Goal: Task Accomplishment & Management: Manage account settings

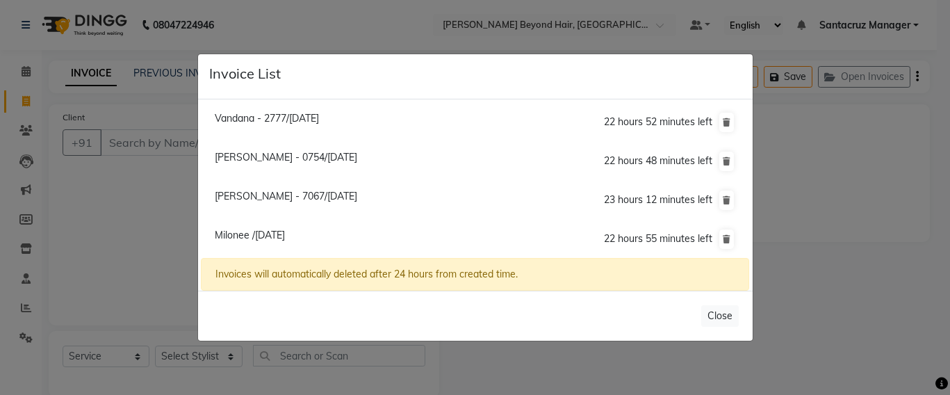
select select "6357"
select select "service"
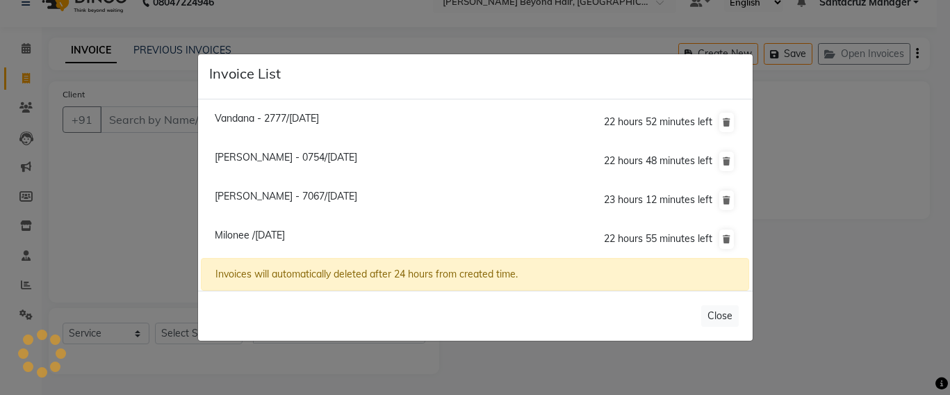
click at [124, 120] on ngb-modal-window "Invoice List Vandana - 2777/[DATE] 22 hours 52 minutes left [PERSON_NAME] - 075…" at bounding box center [475, 197] width 950 height 395
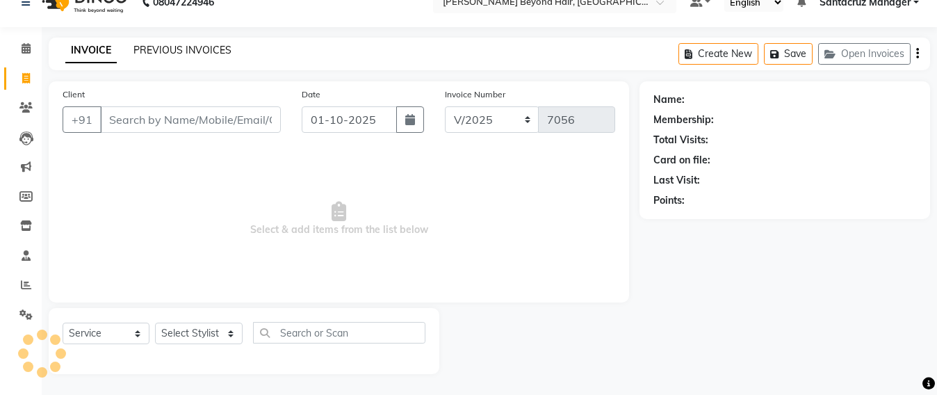
click at [167, 49] on link "PREVIOUS INVOICES" at bounding box center [182, 50] width 98 height 13
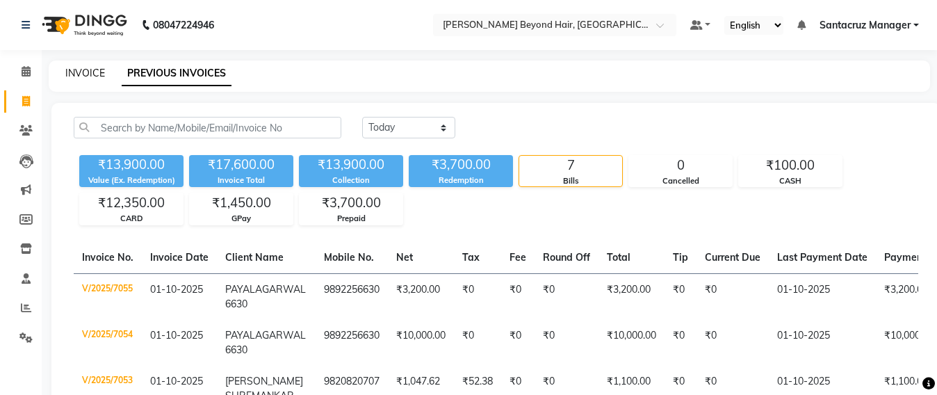
click at [77, 73] on link "INVOICE" at bounding box center [85, 73] width 40 height 13
select select "service"
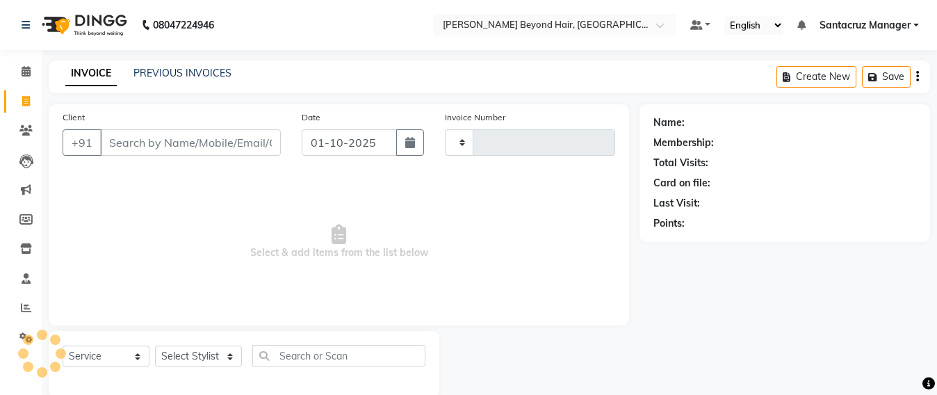
scroll to position [23, 0]
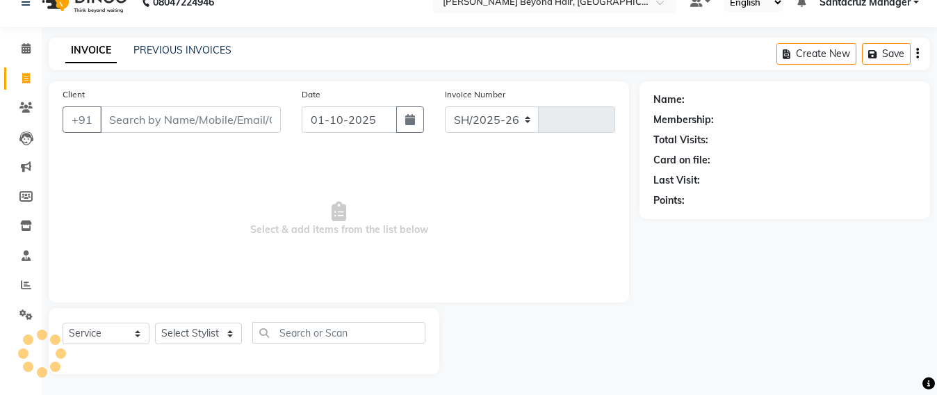
select select "6357"
type input "7056"
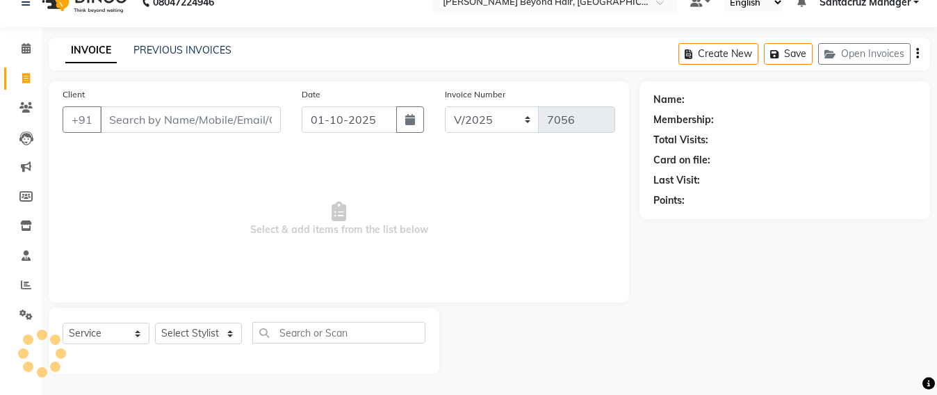
click at [149, 120] on input "Client" at bounding box center [190, 119] width 181 height 26
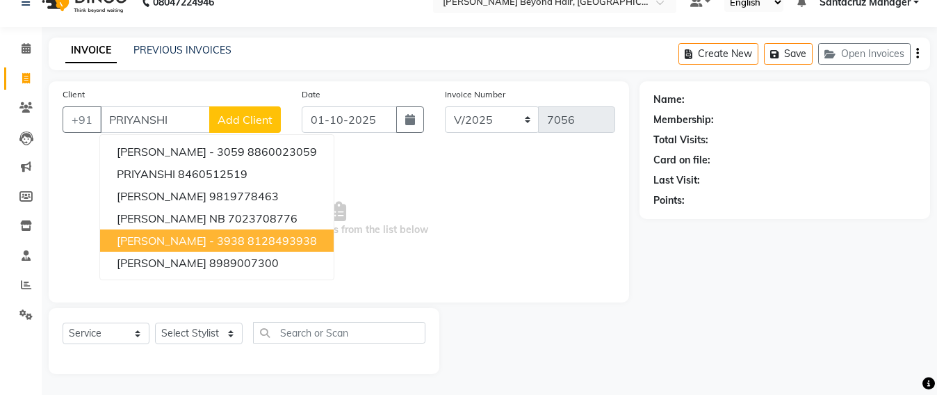
click at [170, 239] on span "[PERSON_NAME] - 3938" at bounding box center [181, 240] width 128 height 14
type input "8128493938"
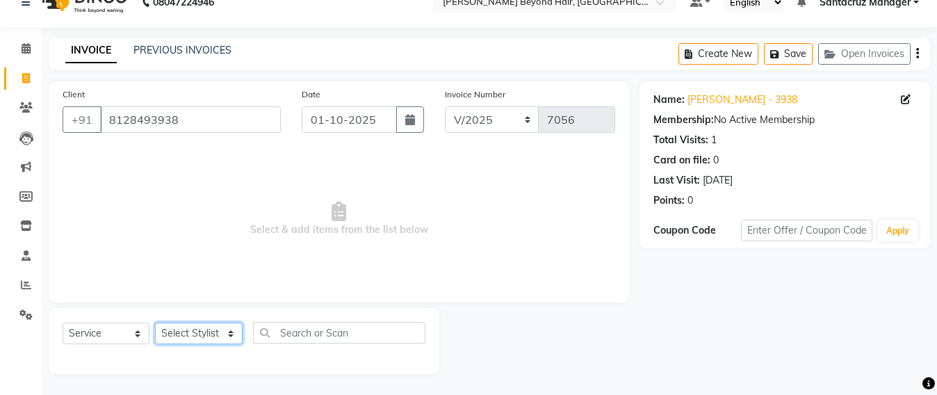
click at [192, 327] on select "Select Stylist Admin [PERSON_NAME] Sankat [PERSON_NAME] [PERSON_NAME] [PERSON_N…" at bounding box center [199, 333] width 88 height 22
select select "47907"
click at [155, 322] on select "Select Stylist Admin [PERSON_NAME] Sankat [PERSON_NAME] [PERSON_NAME] [PERSON_N…" at bounding box center [199, 333] width 88 height 22
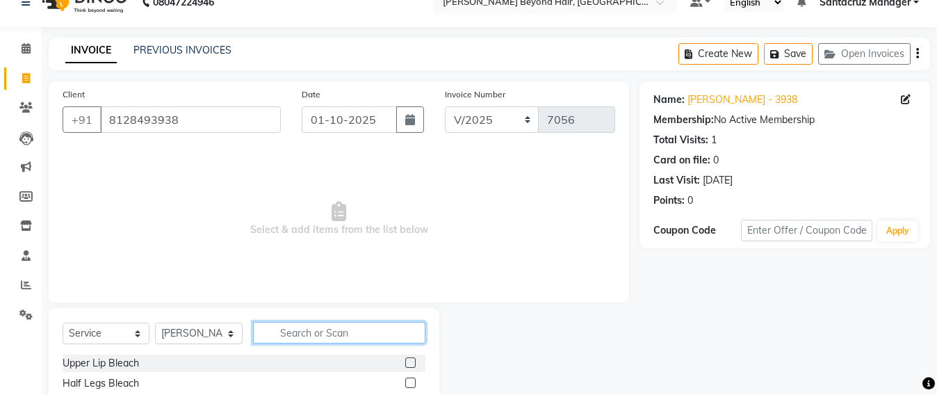
click at [297, 331] on input "text" at bounding box center [339, 333] width 172 height 22
type input "GEL POL"
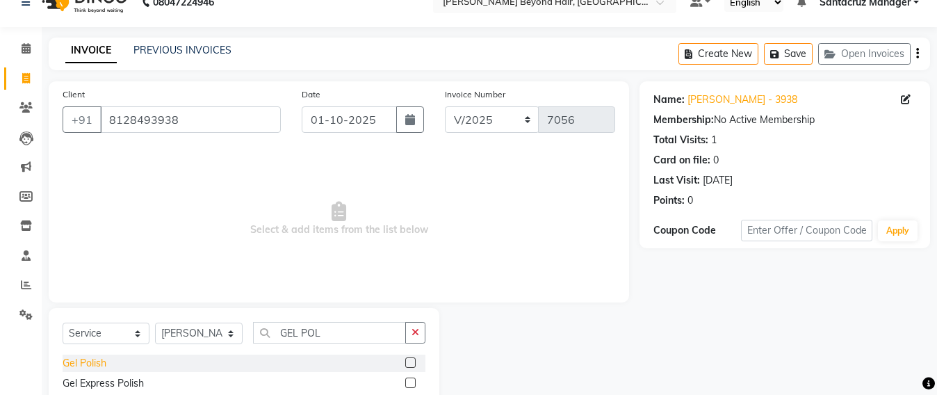
click at [83, 361] on div "Gel Polish" at bounding box center [85, 363] width 44 height 15
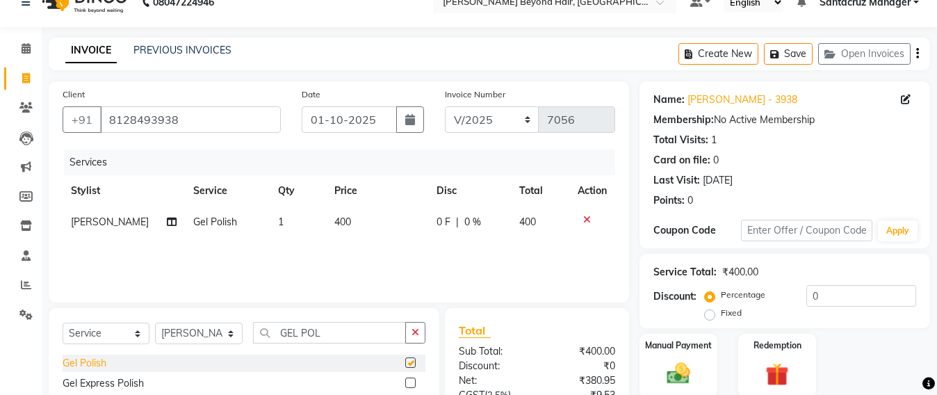
checkbox input "false"
click at [194, 336] on select "Select Stylist Admin [PERSON_NAME] Sankat [PERSON_NAME] [PERSON_NAME] [PERSON_N…" at bounding box center [199, 333] width 88 height 22
select select "47856"
click at [155, 322] on select "Select Stylist Admin [PERSON_NAME] Sankat [PERSON_NAME] [PERSON_NAME] [PERSON_N…" at bounding box center [199, 333] width 88 height 22
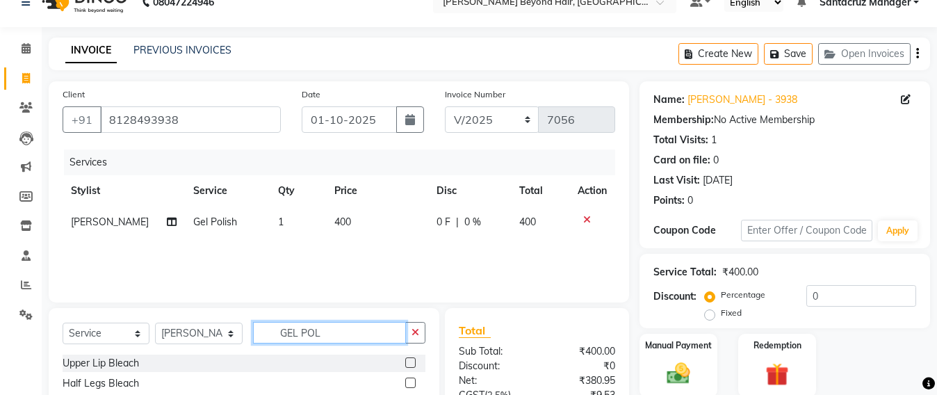
click at [333, 332] on input "GEL POL" at bounding box center [329, 333] width 153 height 22
type input "G"
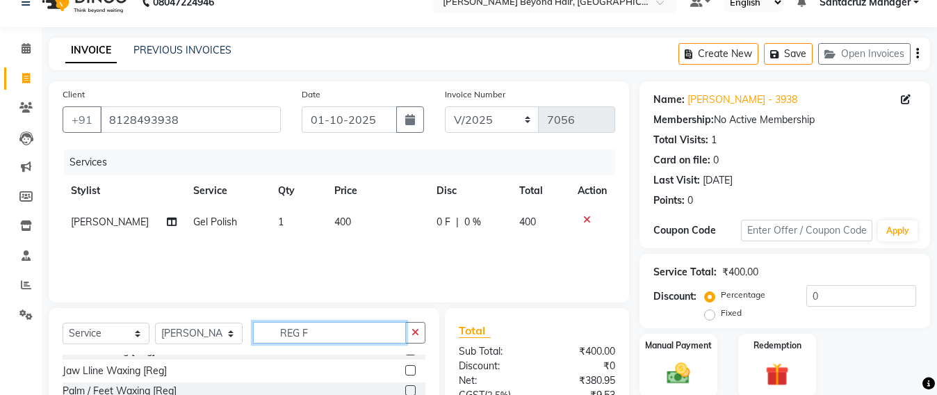
scroll to position [0, 0]
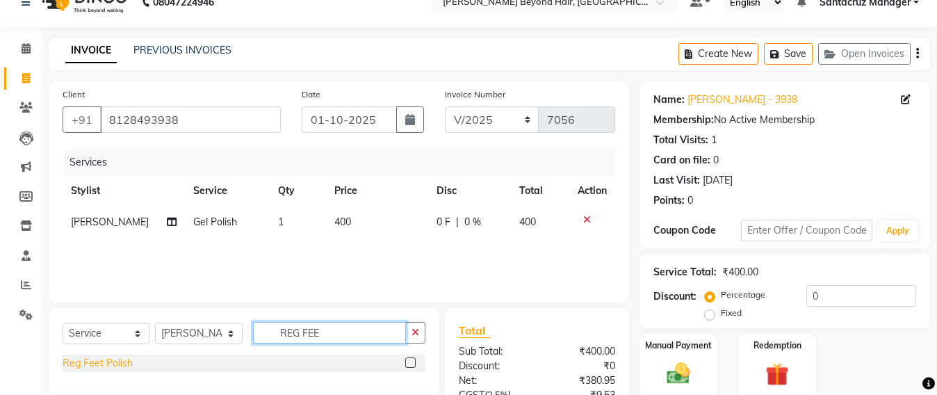
type input "REG FEE"
click at [91, 367] on div "Reg Feet Polish" at bounding box center [98, 363] width 70 height 15
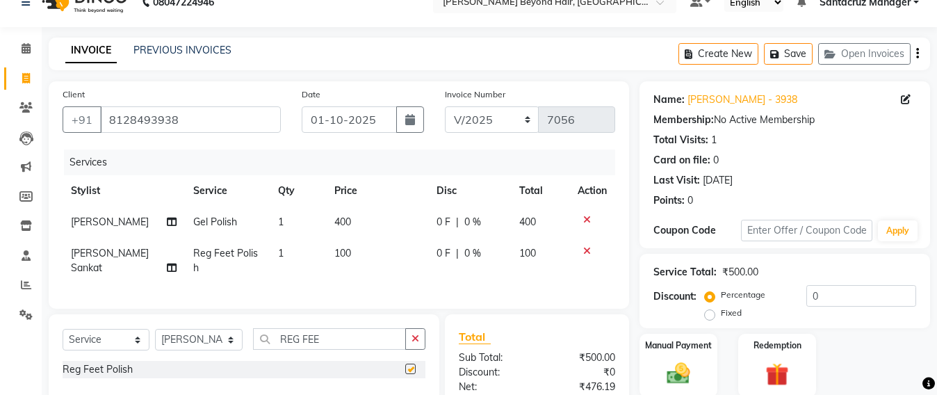
checkbox input "false"
click at [169, 335] on select "Select Stylist Admin [PERSON_NAME] Sankat [PERSON_NAME] [PERSON_NAME] [PERSON_N…" at bounding box center [199, 340] width 88 height 22
select select "47914"
click at [155, 329] on select "Select Stylist Admin [PERSON_NAME] Sankat [PERSON_NAME] [PERSON_NAME] [PERSON_N…" at bounding box center [199, 340] width 88 height 22
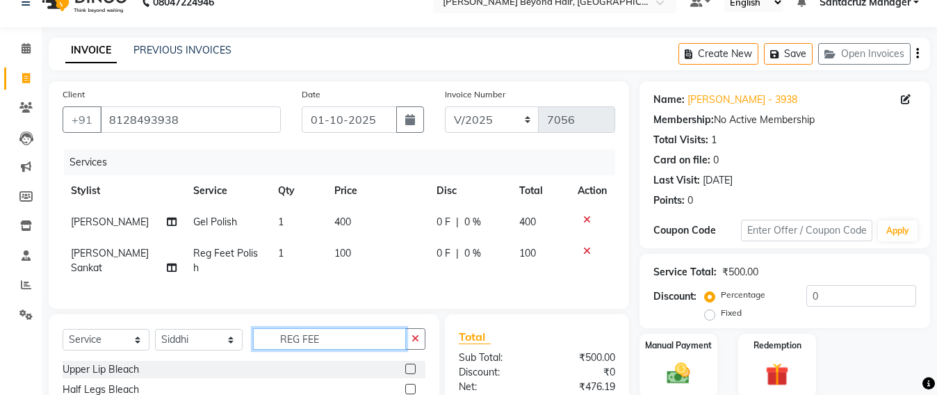
click at [331, 332] on input "REG FEE" at bounding box center [329, 339] width 153 height 22
type input "R"
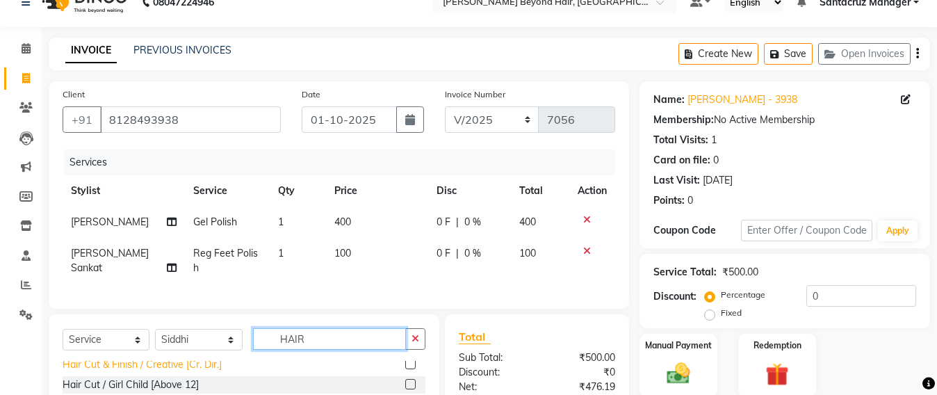
type input "HAIR"
click at [192, 365] on div "Hair Cut & Finish / Creative [Cr. Dir.]" at bounding box center [142, 364] width 159 height 15
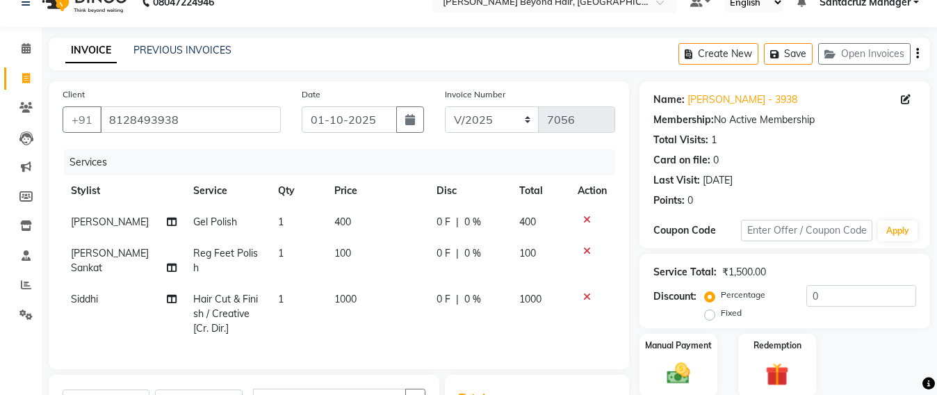
checkbox input "false"
click at [689, 370] on img at bounding box center [678, 373] width 39 height 28
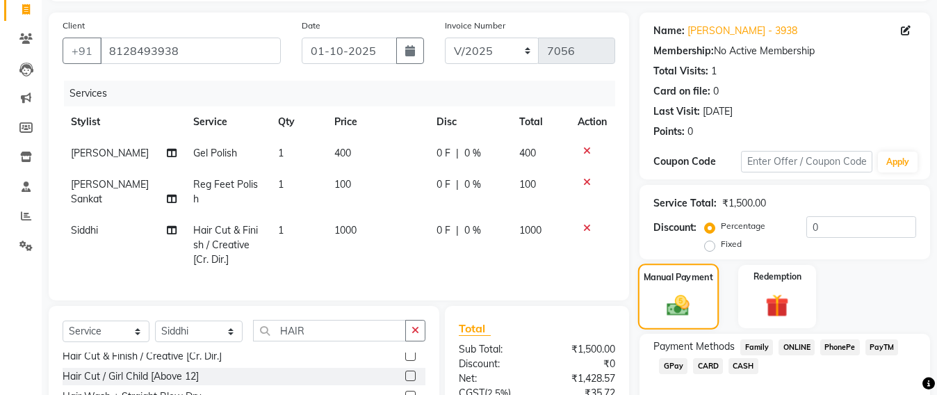
scroll to position [227, 0]
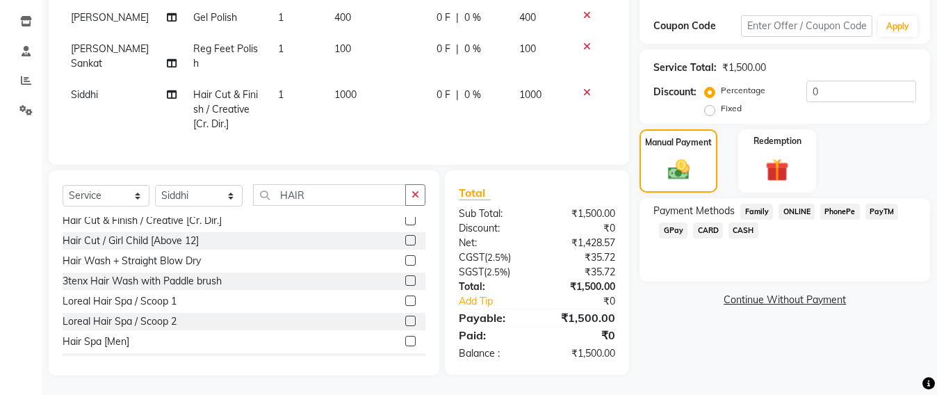
click at [730, 229] on span "CASH" at bounding box center [743, 230] width 30 height 16
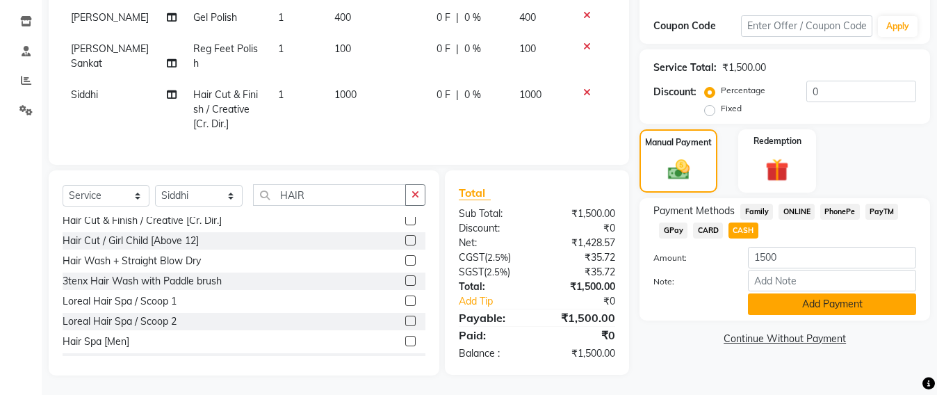
click at [856, 303] on button "Add Payment" at bounding box center [832, 304] width 168 height 22
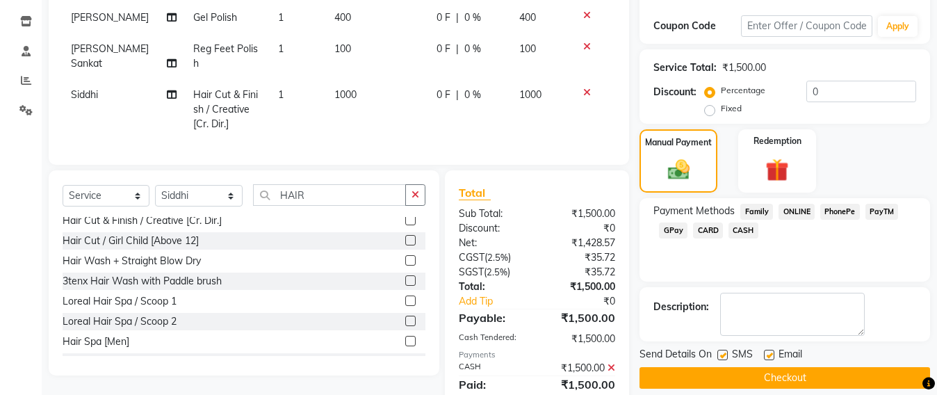
scroll to position [276, 0]
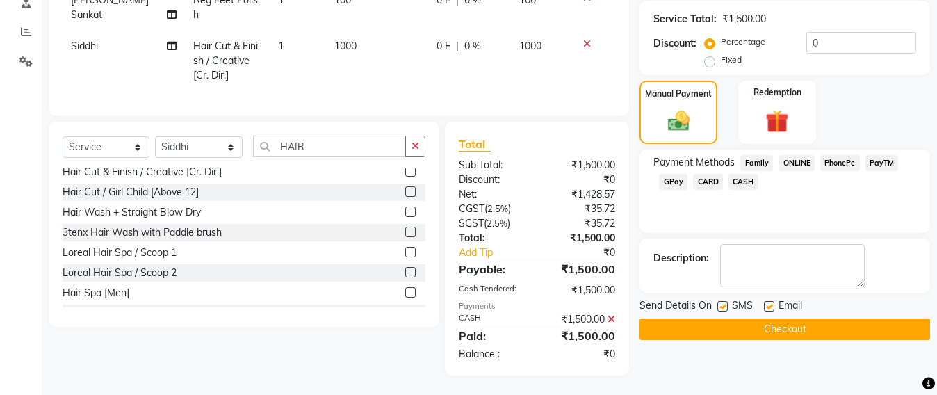
click at [771, 334] on button "Checkout" at bounding box center [784, 329] width 290 height 22
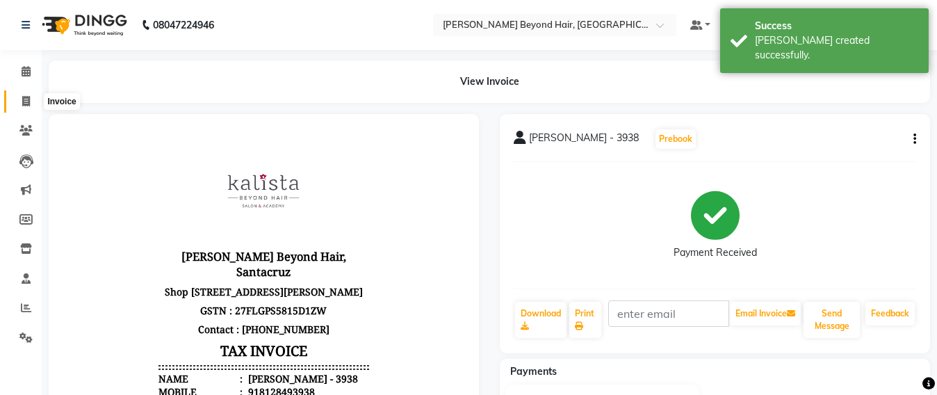
click at [24, 96] on icon at bounding box center [26, 101] width 8 height 10
select select "service"
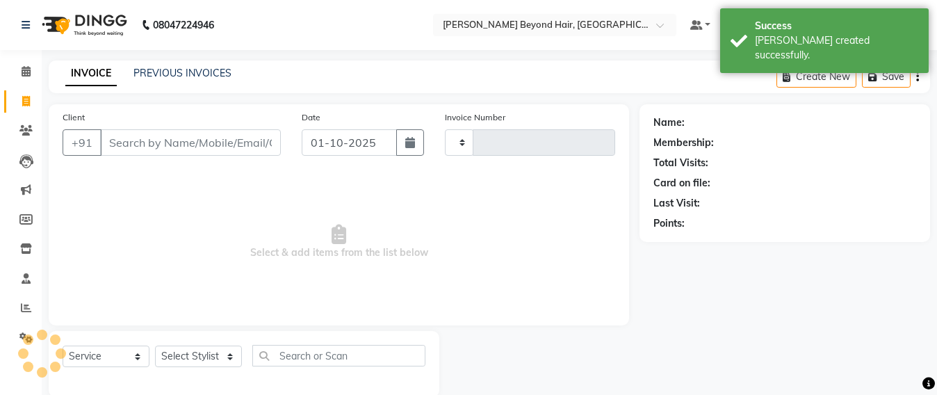
scroll to position [23, 0]
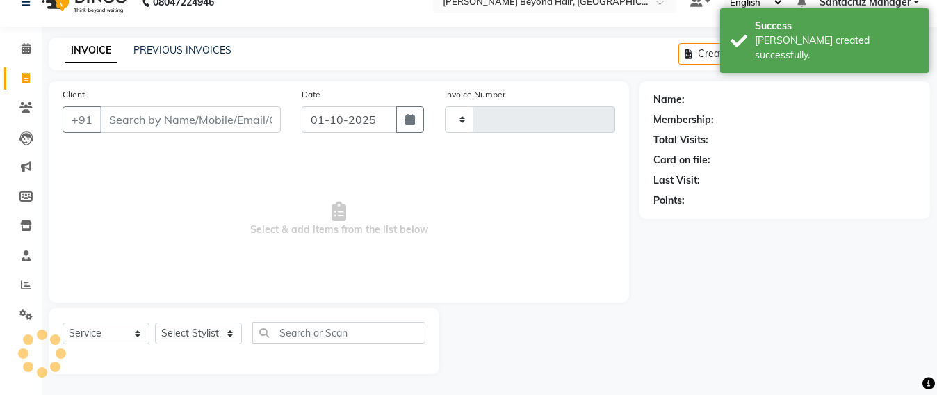
type input "7057"
select select "6357"
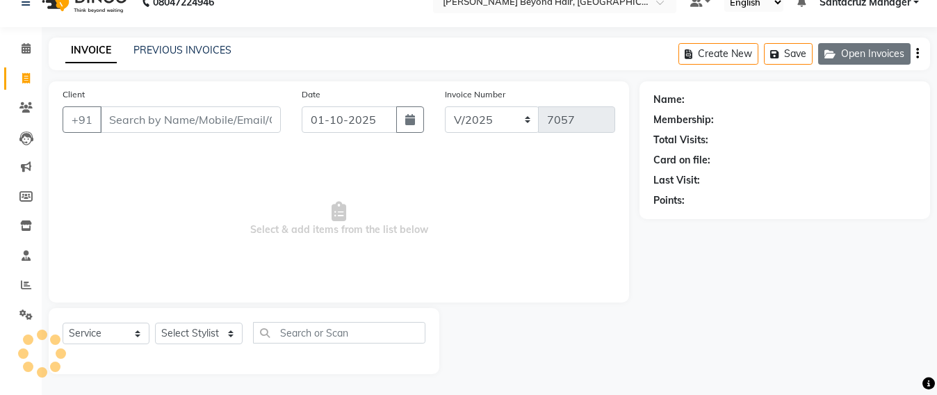
click at [841, 58] on button "Open Invoices" at bounding box center [864, 54] width 92 height 22
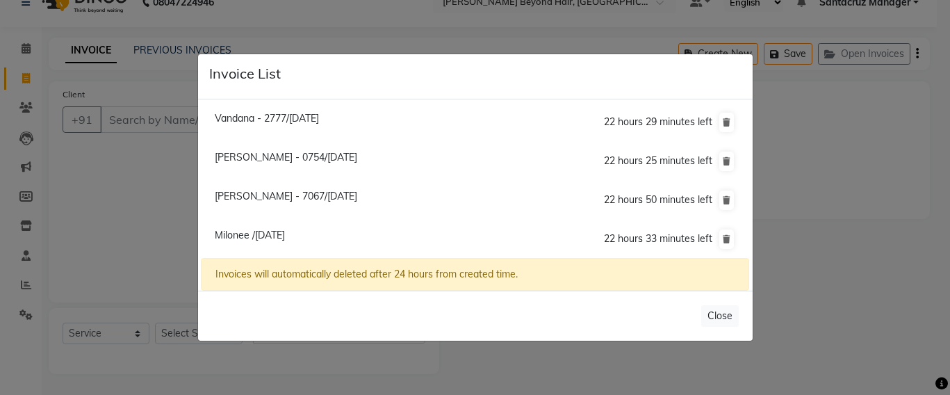
click at [252, 239] on span "Milonee /01 October 2025" at bounding box center [250, 235] width 70 height 13
type input "9820667633"
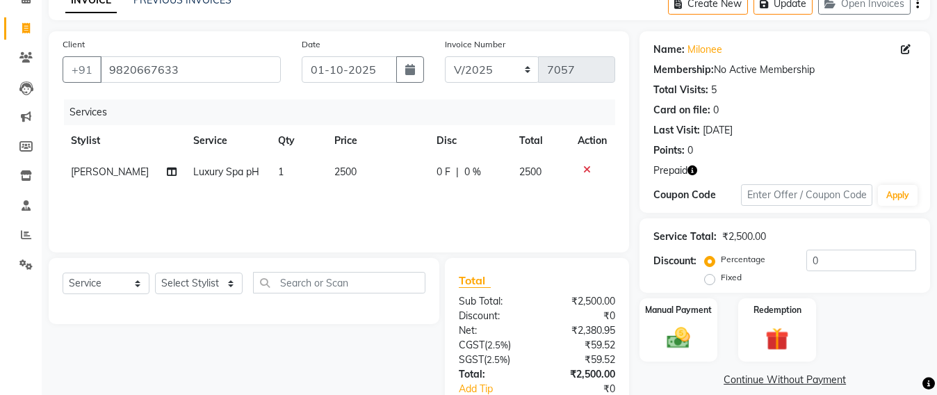
scroll to position [110, 0]
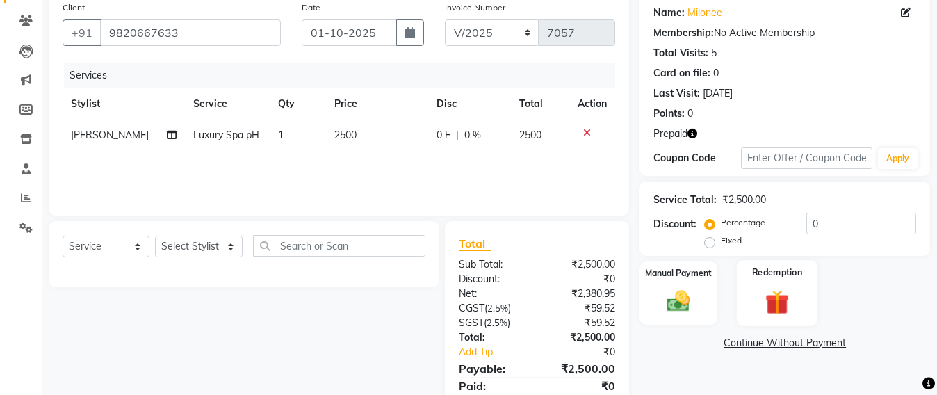
click at [775, 300] on img at bounding box center [776, 302] width 39 height 30
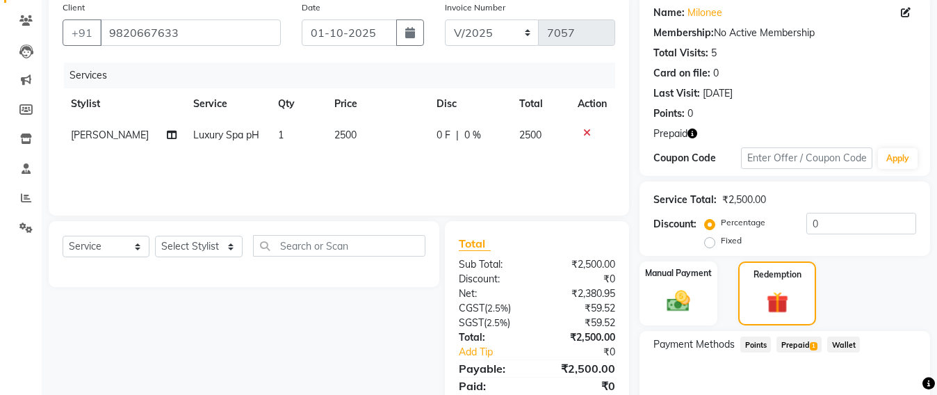
click at [793, 347] on span "Prepaid 1" at bounding box center [798, 344] width 45 height 16
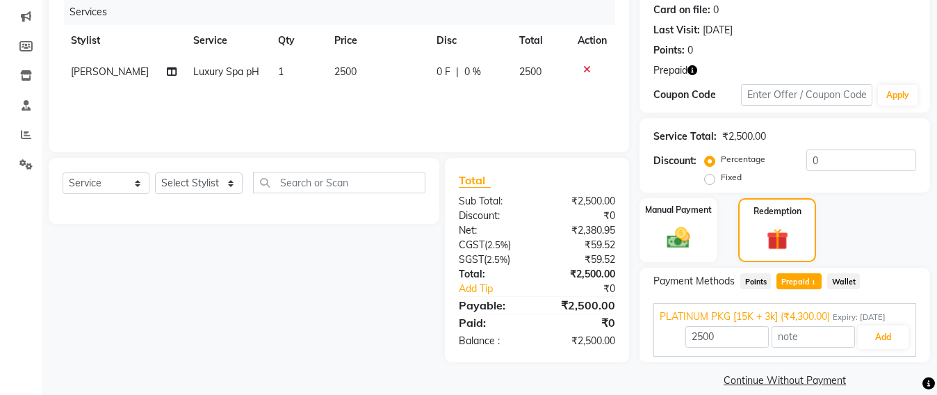
scroll to position [190, 0]
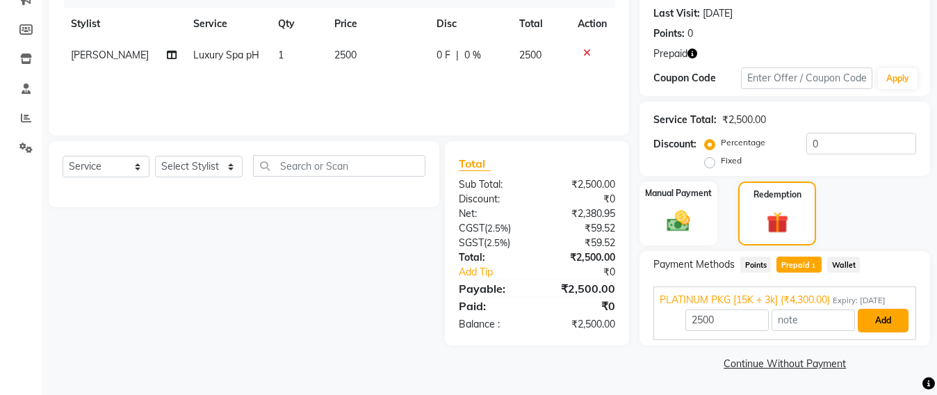
click at [891, 319] on button "Add" at bounding box center [882, 320] width 51 height 24
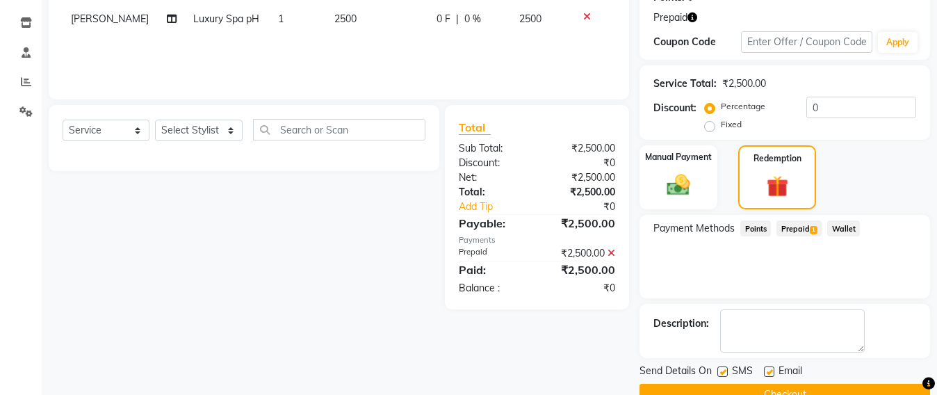
scroll to position [257, 0]
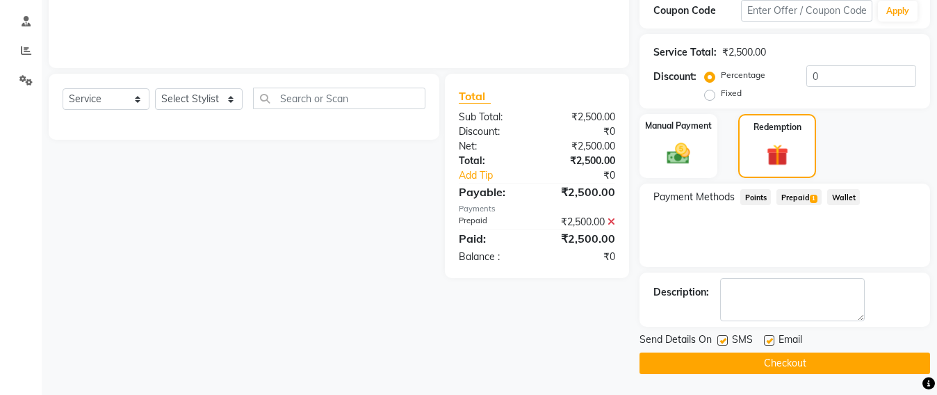
click at [775, 356] on button "Checkout" at bounding box center [784, 363] width 290 height 22
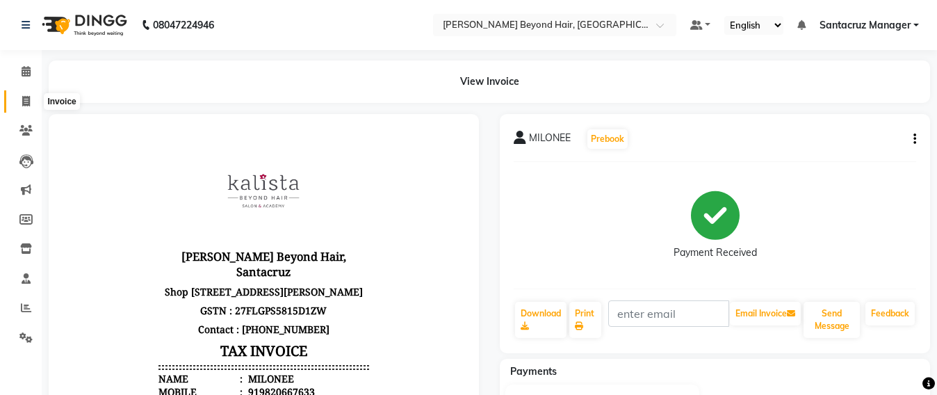
click at [14, 98] on span at bounding box center [26, 102] width 24 height 16
select select "service"
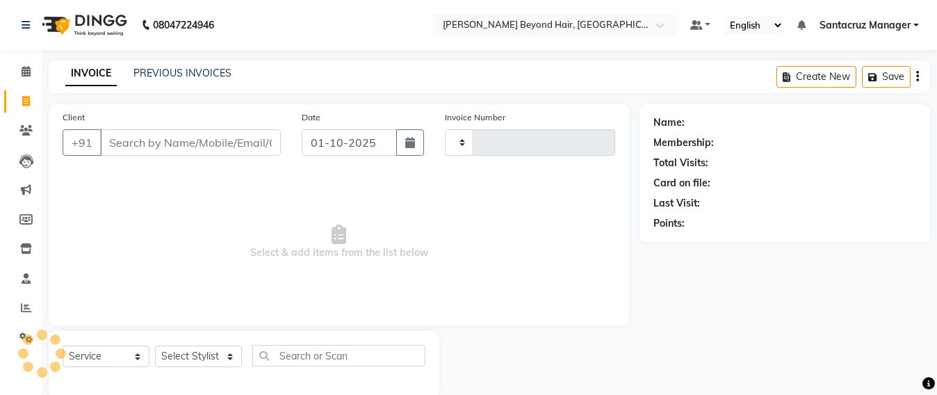
scroll to position [23, 0]
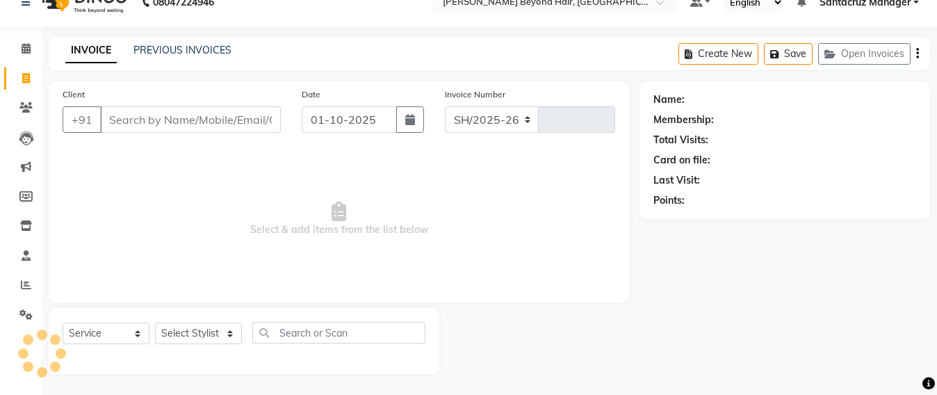
select select "6357"
type input "7058"
click at [24, 105] on icon at bounding box center [25, 107] width 13 height 10
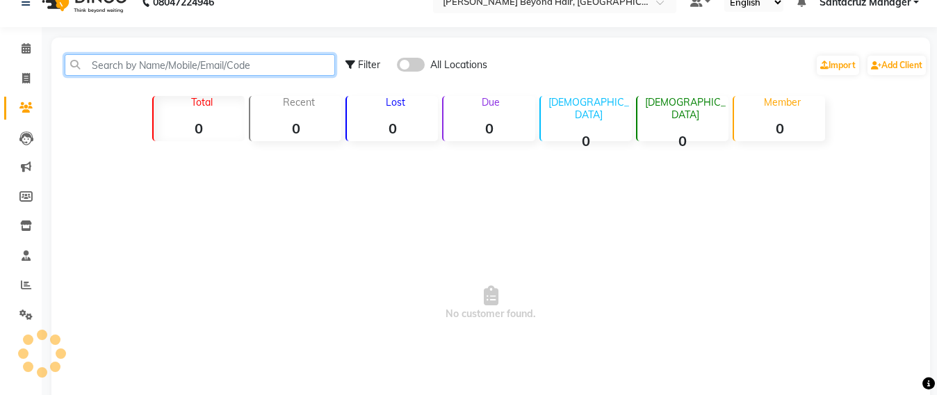
click at [103, 57] on input "text" at bounding box center [200, 65] width 270 height 22
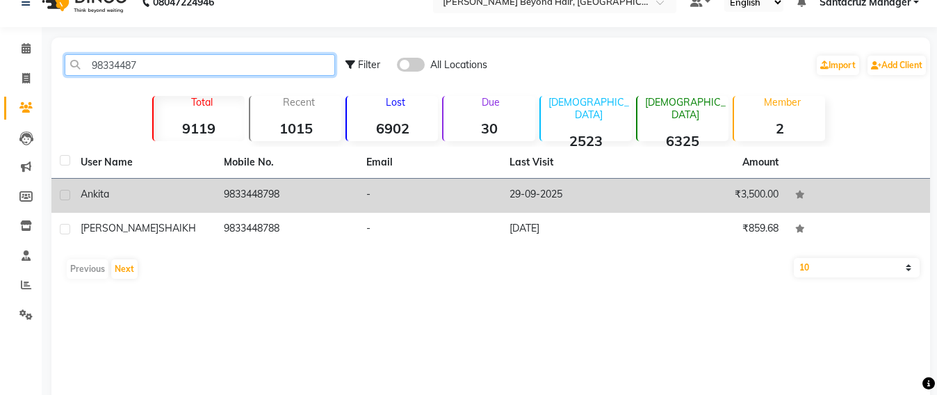
type input "98334487"
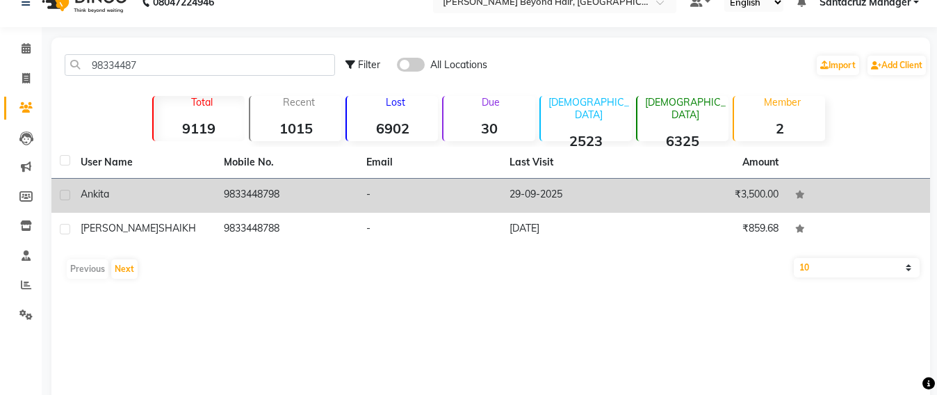
click at [220, 192] on td "9833448798" at bounding box center [286, 196] width 143 height 34
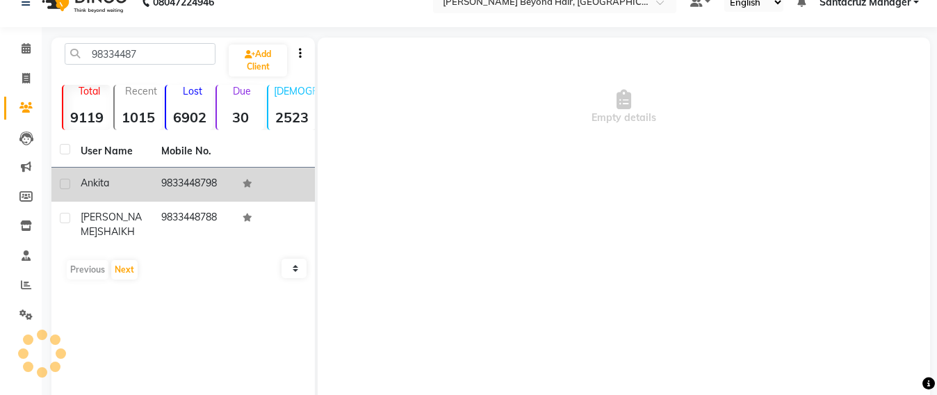
click at [190, 185] on td "9833448798" at bounding box center [193, 184] width 81 height 34
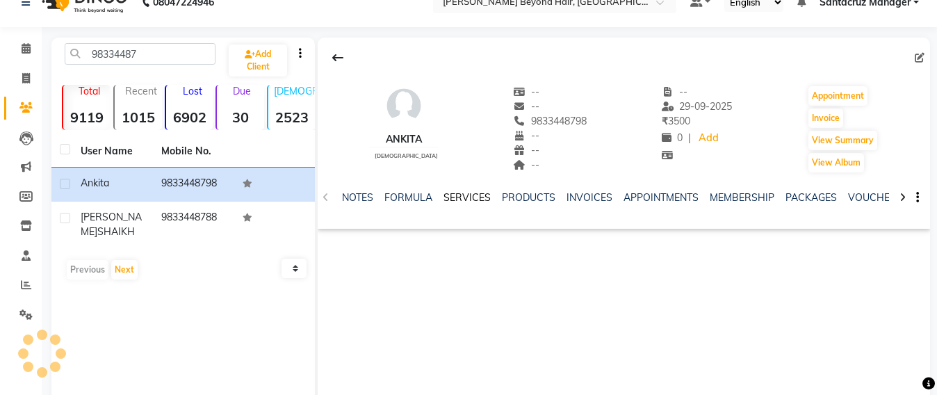
click at [459, 193] on link "SERVICES" at bounding box center [466, 197] width 47 height 13
click at [470, 195] on link "SERVICES" at bounding box center [461, 198] width 58 height 25
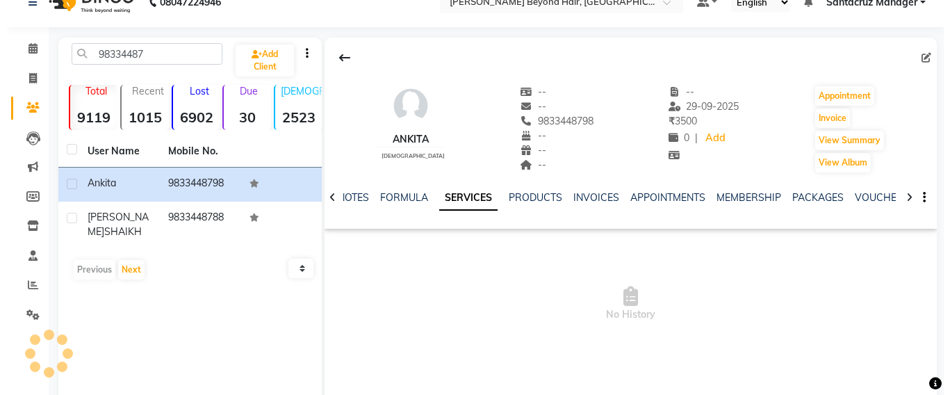
scroll to position [104, 0]
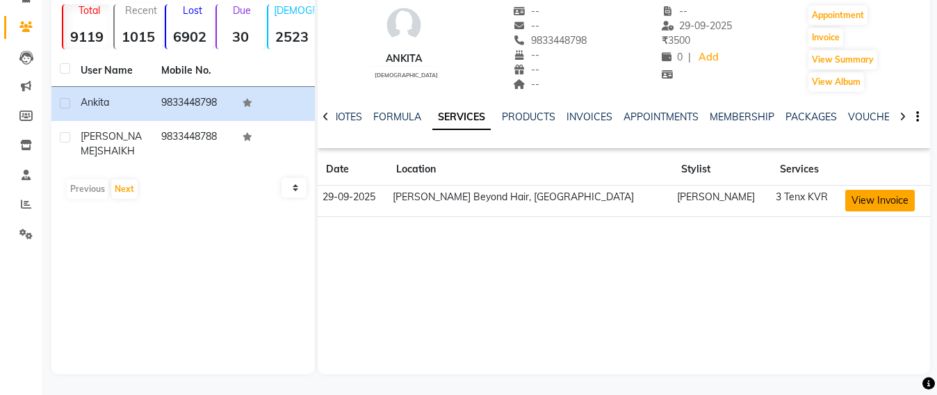
click at [847, 195] on button "View Invoice" at bounding box center [879, 201] width 69 height 22
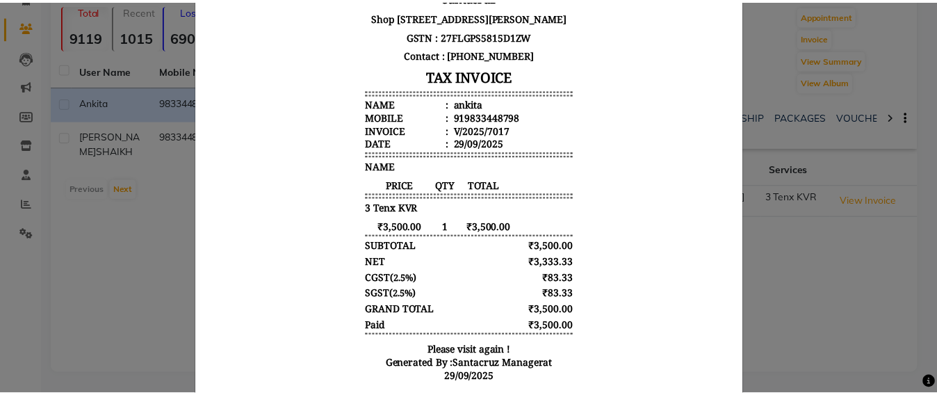
scroll to position [201, 0]
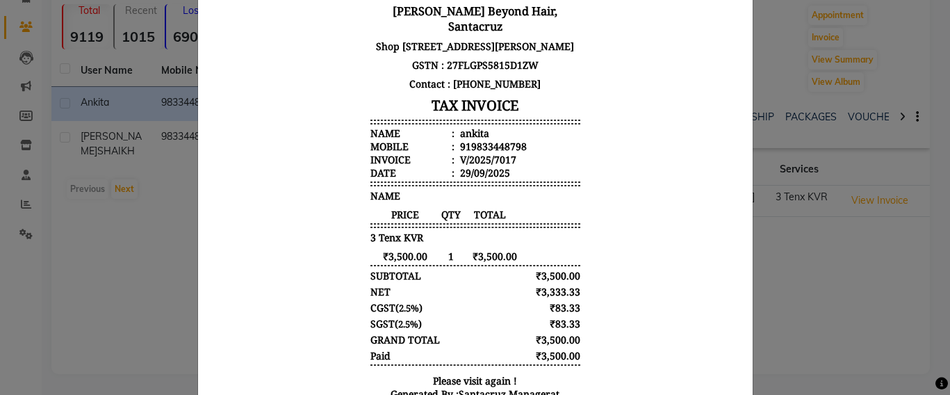
click at [778, 244] on ngb-modal-window "INVOICE View Invoice Close" at bounding box center [475, 197] width 950 height 395
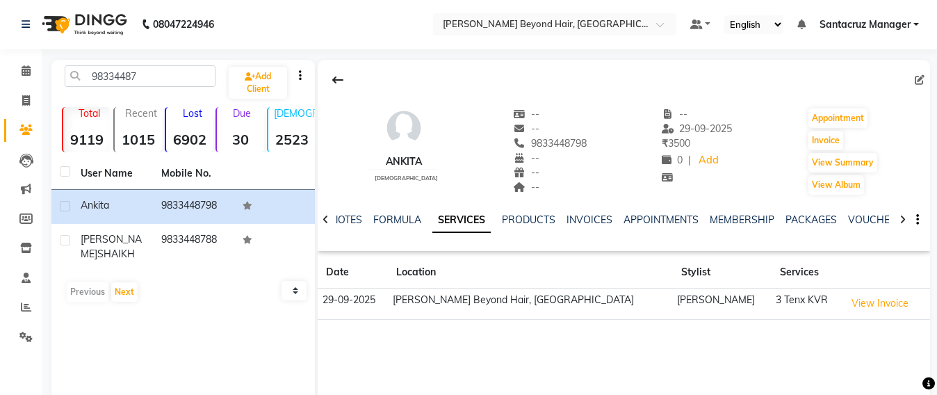
scroll to position [0, 0]
click at [19, 110] on link "Invoice" at bounding box center [20, 101] width 33 height 23
select select "service"
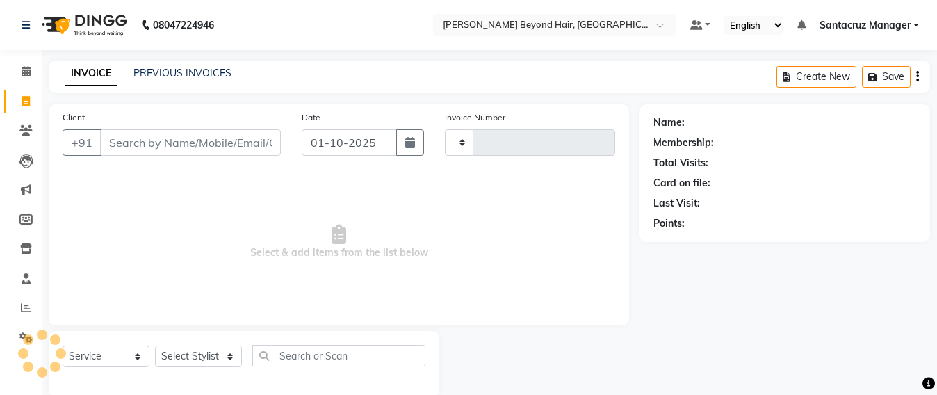
scroll to position [23, 0]
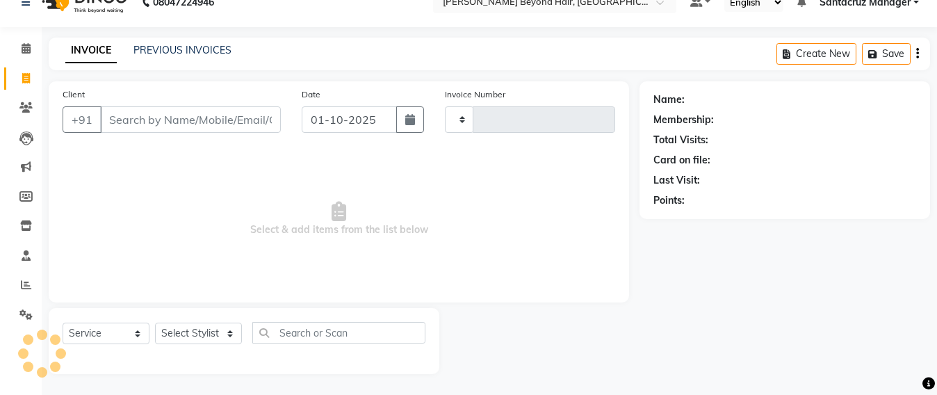
type input "7058"
select select "6357"
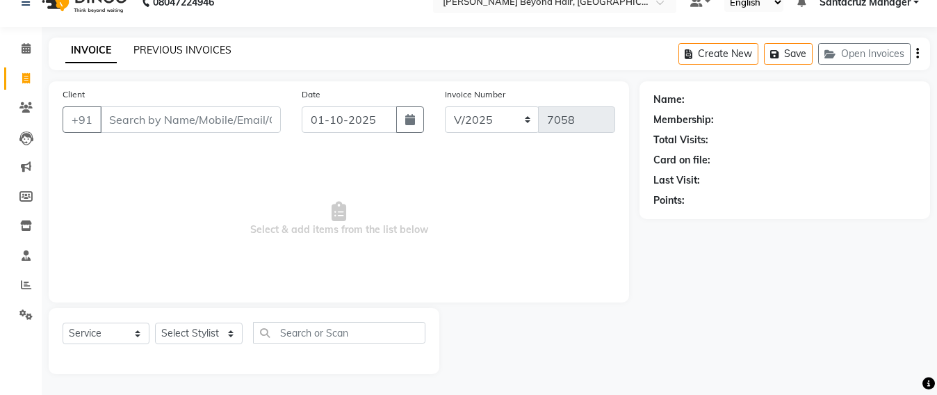
click at [197, 51] on link "PREVIOUS INVOICES" at bounding box center [182, 50] width 98 height 13
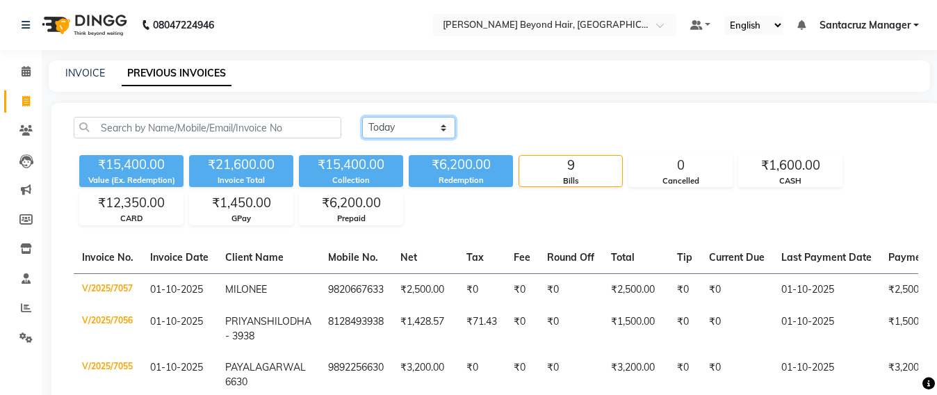
click at [420, 122] on select "Today Yesterday Custom Range" at bounding box center [408, 128] width 93 height 22
select select "range"
click at [362, 117] on select "Today Yesterday Custom Range" at bounding box center [408, 128] width 93 height 22
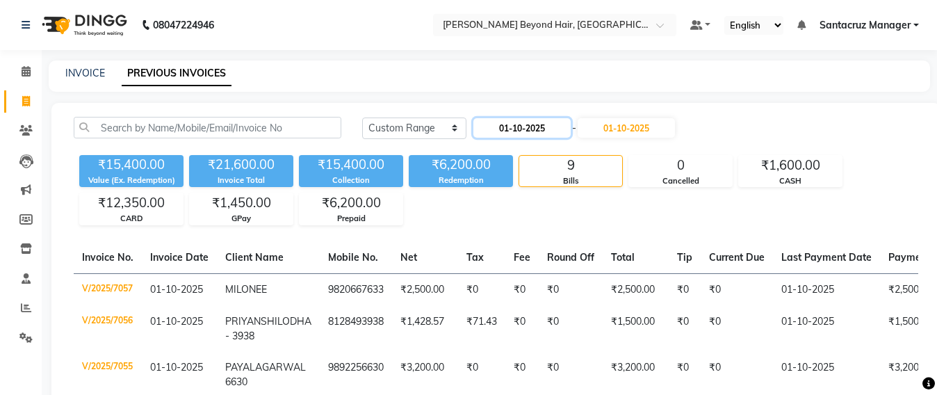
click at [531, 126] on input "01-10-2025" at bounding box center [521, 127] width 97 height 19
select select "10"
select select "2025"
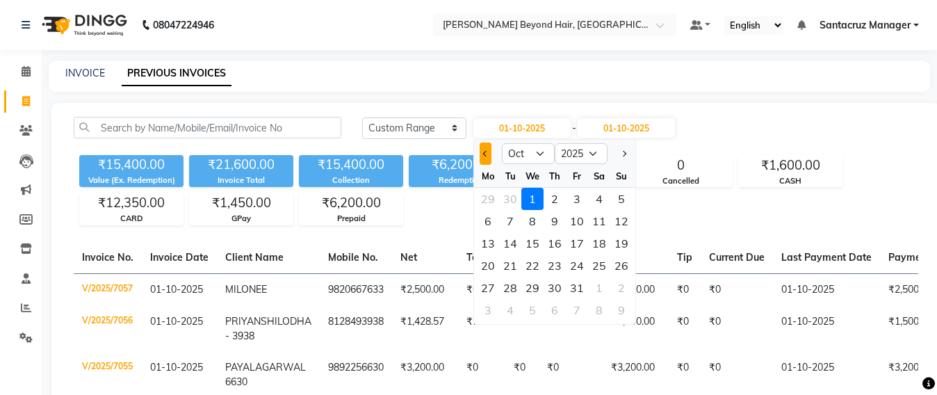
click at [484, 155] on span "Previous month" at bounding box center [486, 154] width 6 height 6
select select "9"
click at [486, 287] on div "29" at bounding box center [488, 288] width 22 height 22
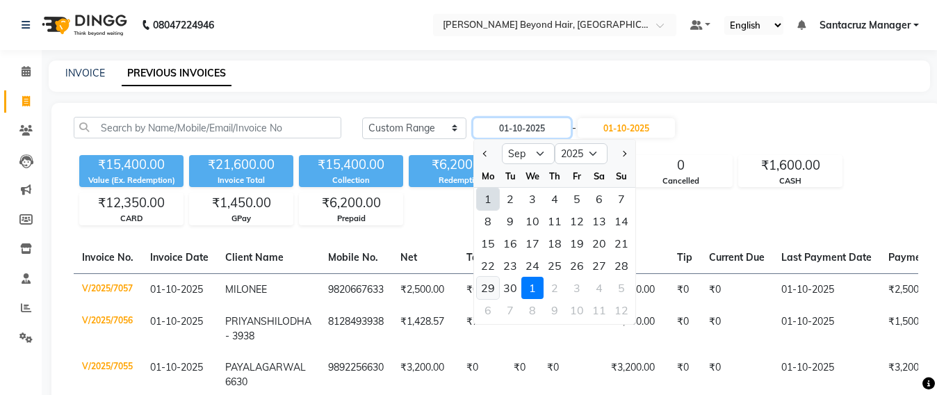
type input "29-09-2025"
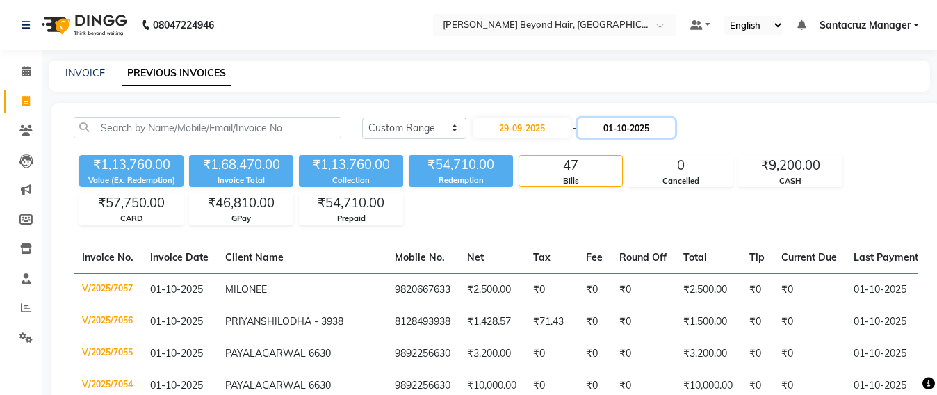
click at [628, 120] on input "01-10-2025" at bounding box center [625, 127] width 97 height 19
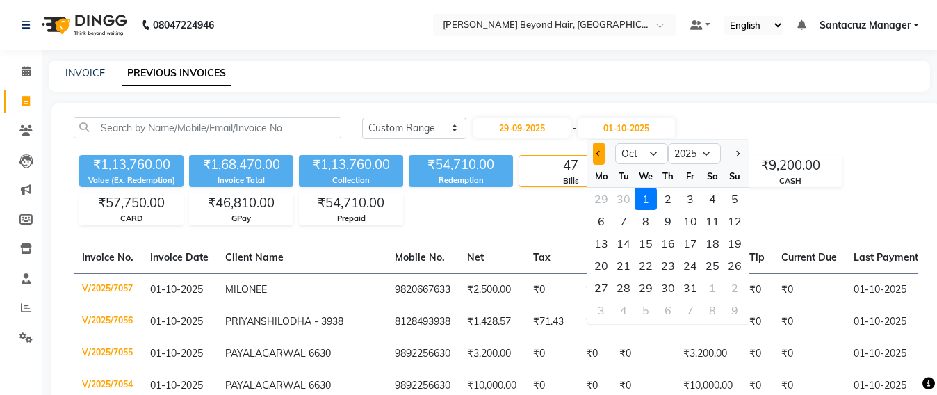
click at [598, 153] on span "Previous month" at bounding box center [599, 154] width 6 height 6
select select "9"
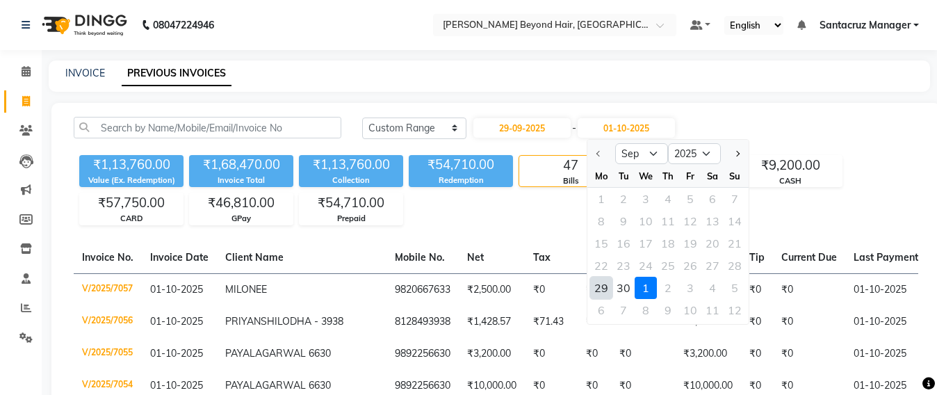
click at [603, 292] on div "29" at bounding box center [601, 288] width 22 height 22
type input "29-09-2025"
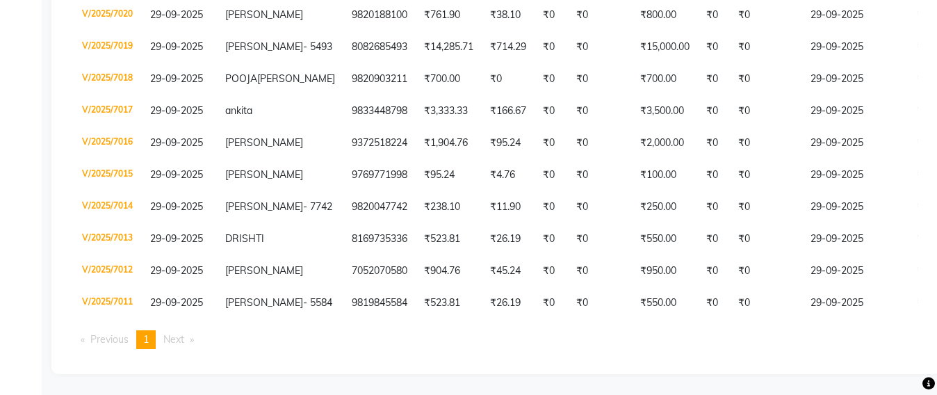
scroll to position [695, 0]
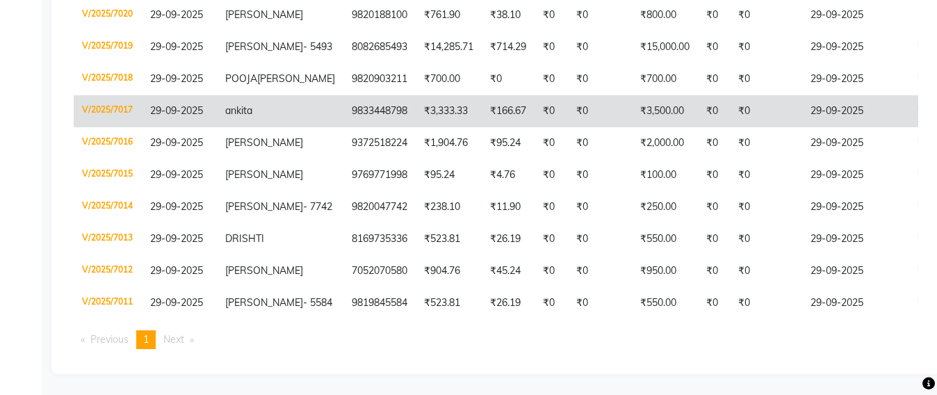
click at [420, 127] on td "₹3,333.33" at bounding box center [448, 111] width 66 height 32
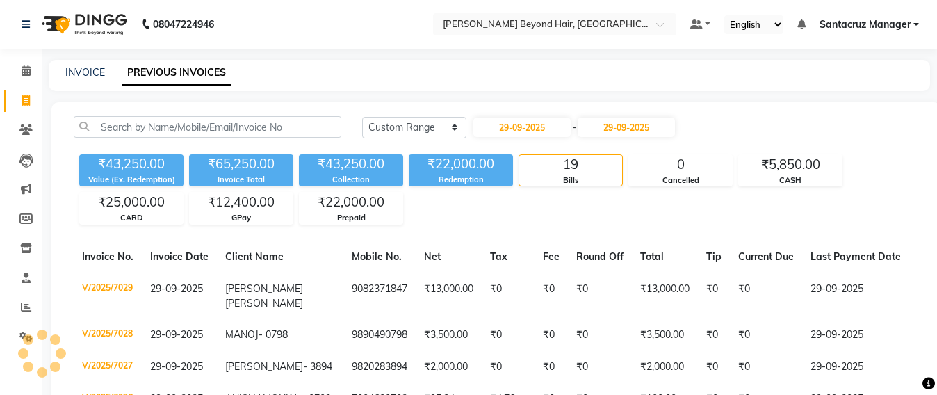
scroll to position [0, 0]
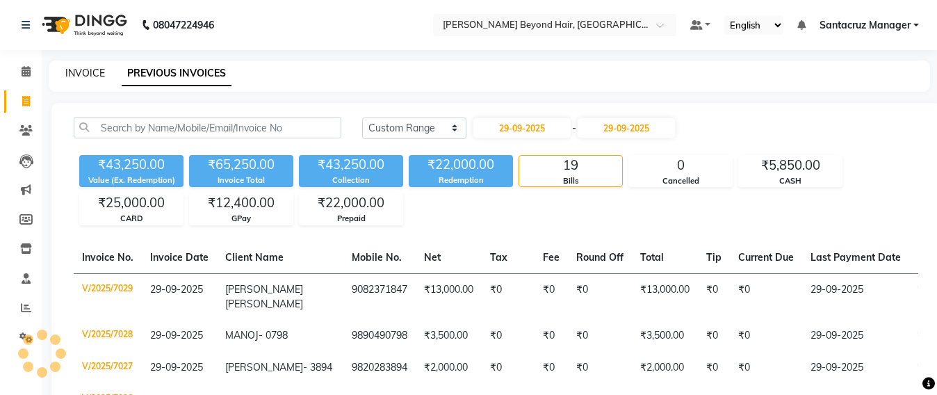
click at [85, 69] on link "INVOICE" at bounding box center [85, 73] width 40 height 13
select select "service"
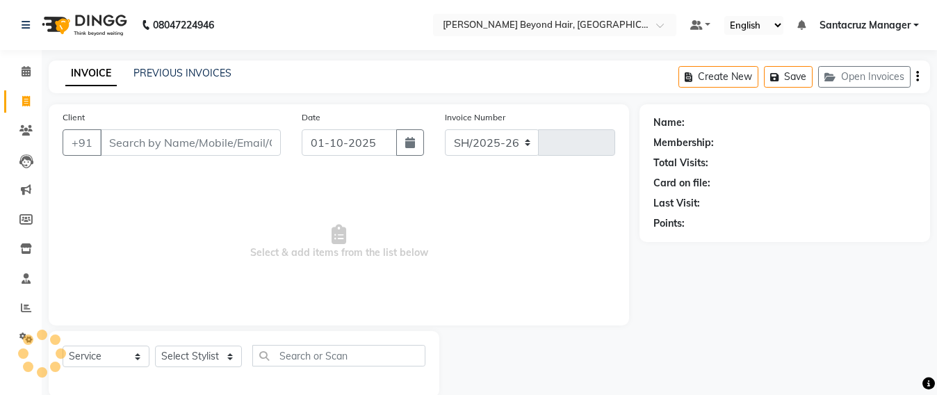
select select "6357"
type input "7059"
click at [861, 75] on button "Open Invoices" at bounding box center [864, 77] width 92 height 22
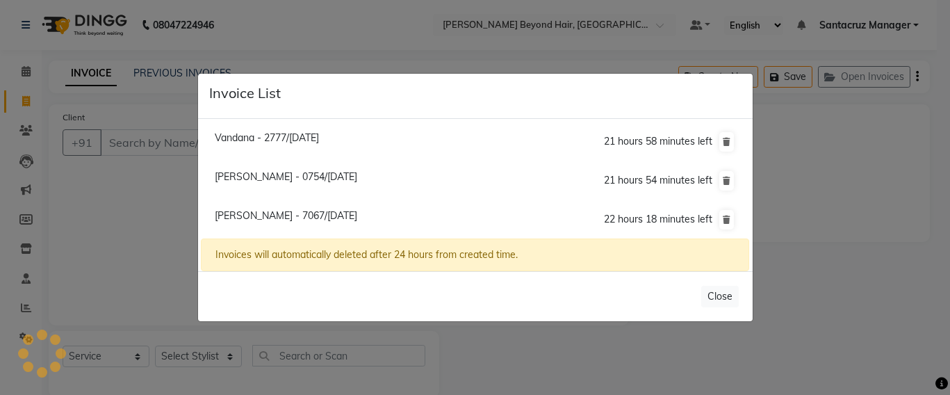
click at [318, 135] on span "Vandana - 2777/01 October 2025" at bounding box center [267, 137] width 104 height 13
type input "9819952777"
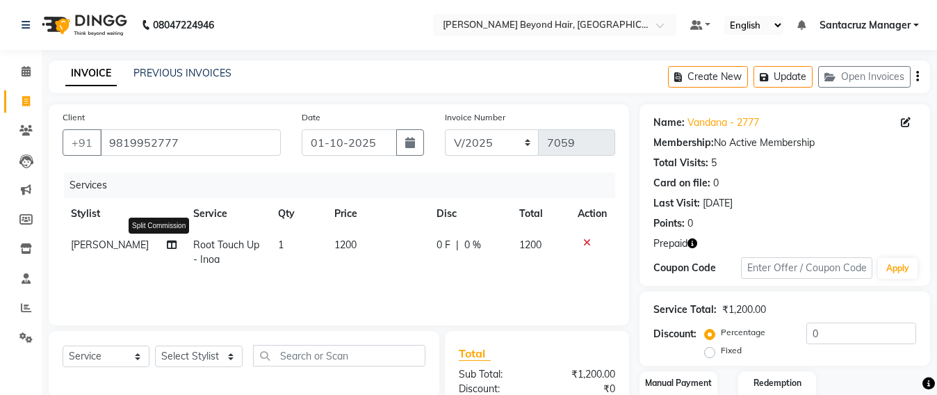
click at [167, 240] on icon at bounding box center [172, 245] width 10 height 10
select select "47905"
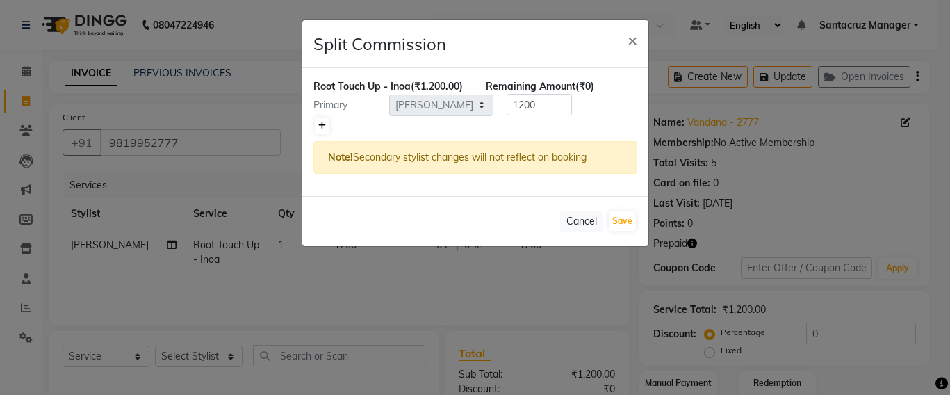
click at [321, 130] on icon at bounding box center [322, 126] width 8 height 8
type input "600"
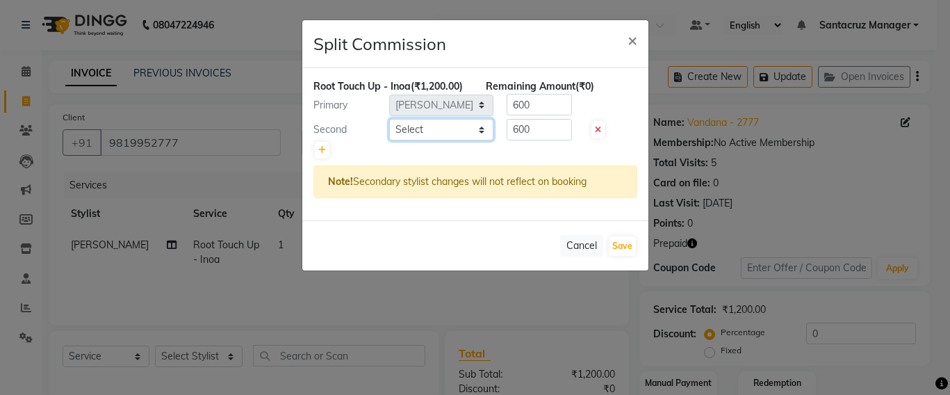
click at [443, 140] on select "Select Admin Avesh Sankat AZHER SHAIKH Dhruv Gohil Jayeshree Mahtre Manisha Sub…" at bounding box center [441, 130] width 104 height 22
select select "90952"
click at [389, 133] on select "Select Admin Avesh Sankat AZHER SHAIKH Dhruv Gohil Jayeshree Mahtre Manisha Sub…" at bounding box center [441, 130] width 104 height 22
click at [612, 256] on button "Save" at bounding box center [622, 245] width 27 height 19
select select "Select"
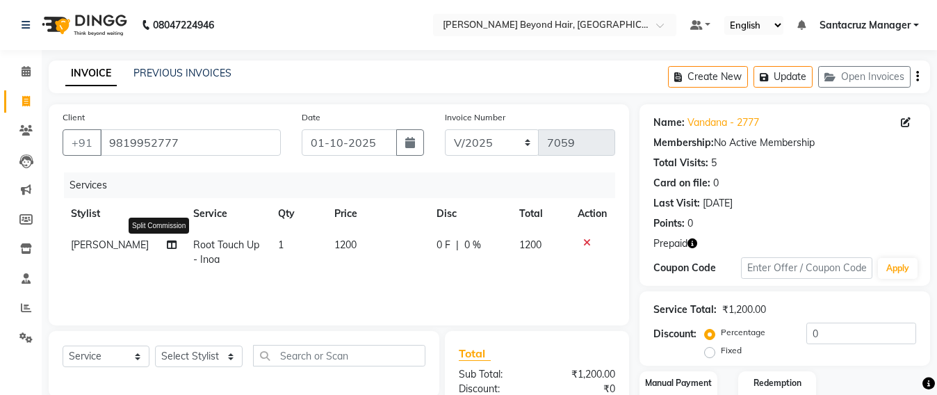
click at [167, 244] on icon at bounding box center [172, 245] width 10 height 10
select select "47905"
select select "90952"
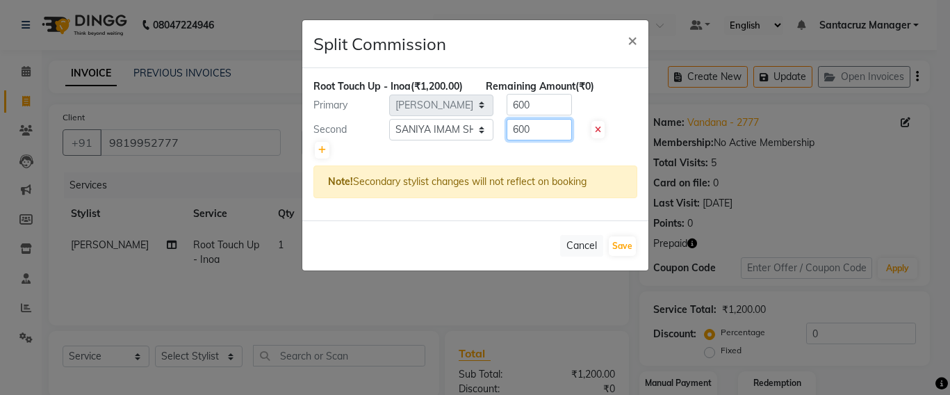
click at [551, 140] on input "600" at bounding box center [539, 130] width 65 height 22
type input "6"
type input "300"
click at [548, 115] on input "600" at bounding box center [539, 105] width 65 height 22
type input "6"
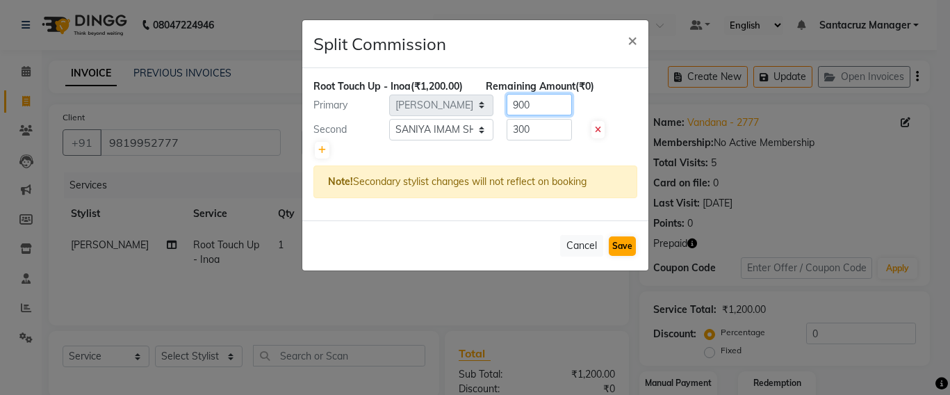
type input "900"
click at [625, 256] on button "Save" at bounding box center [622, 245] width 27 height 19
select select "Select"
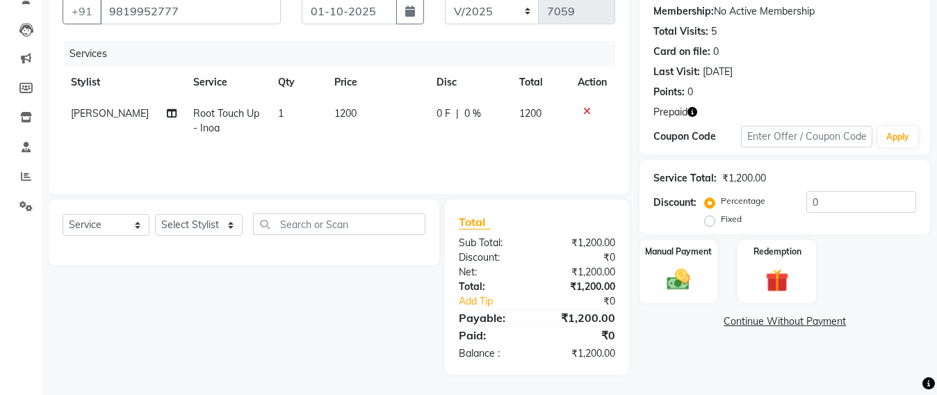
scroll to position [132, 0]
click at [790, 280] on img at bounding box center [776, 280] width 39 height 30
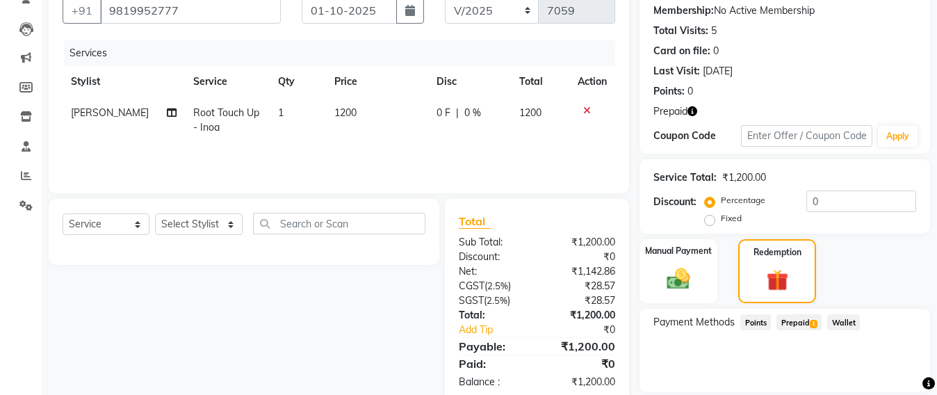
click at [794, 318] on span "Prepaid 1" at bounding box center [798, 322] width 45 height 16
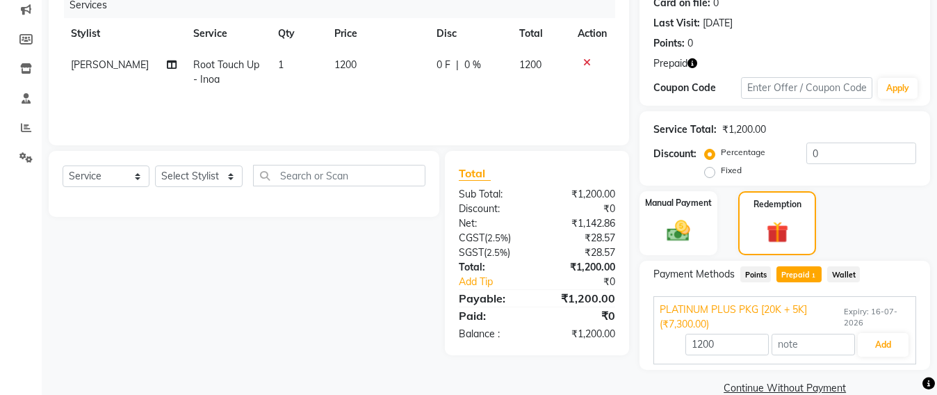
scroll to position [204, 0]
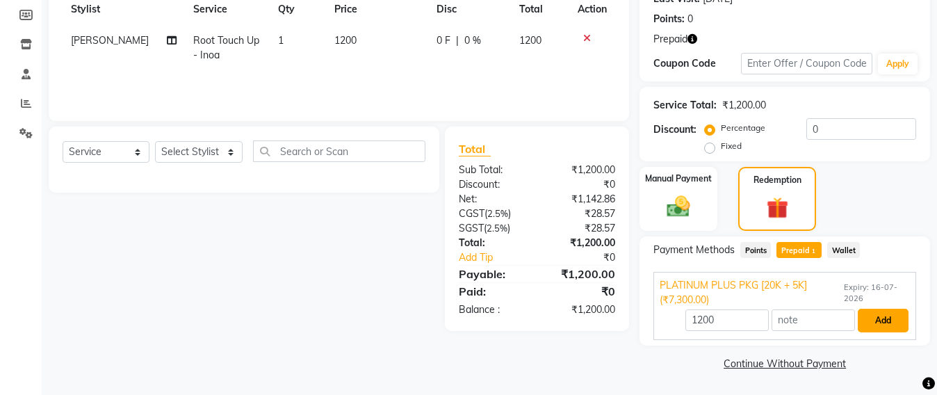
click at [862, 320] on button "Add" at bounding box center [882, 320] width 51 height 24
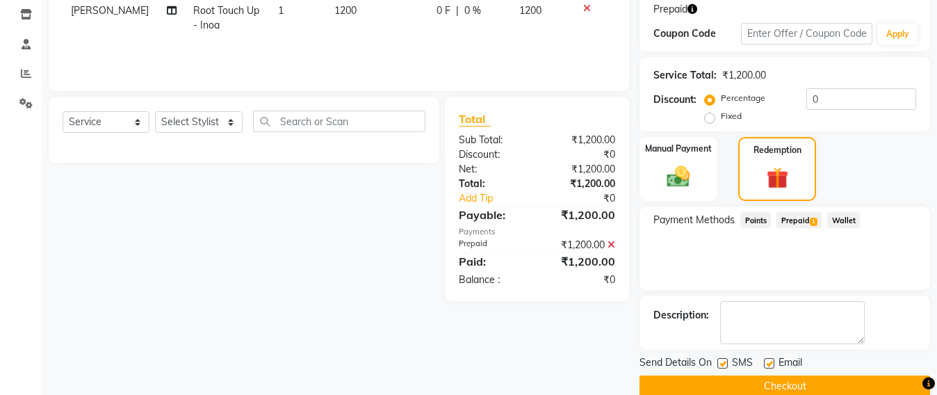
scroll to position [257, 0]
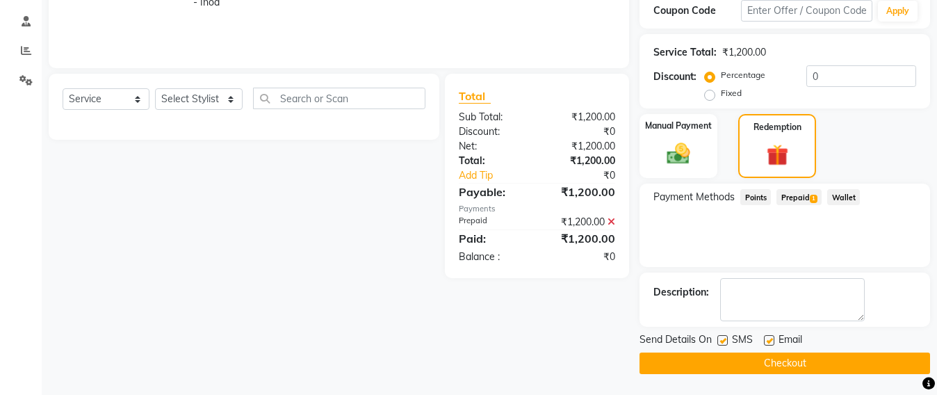
click at [766, 368] on button "Checkout" at bounding box center [784, 363] width 290 height 22
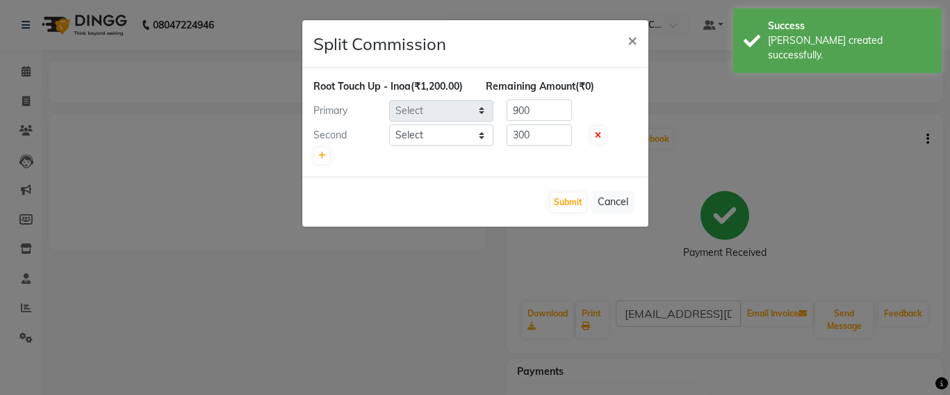
select select "47905"
select select "90952"
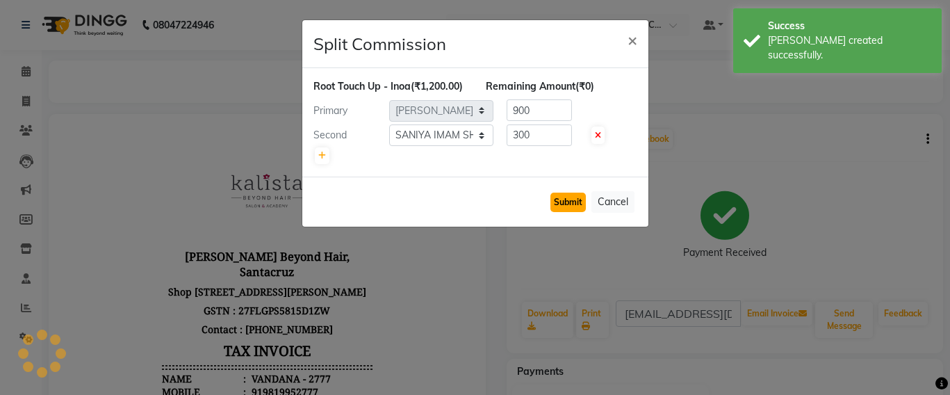
click at [568, 209] on button "Submit" at bounding box center [567, 201] width 35 height 19
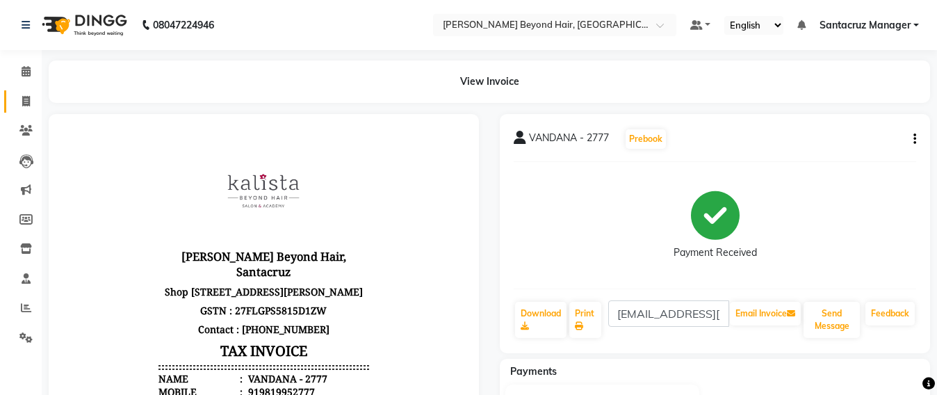
click at [13, 101] on link "Invoice" at bounding box center [20, 101] width 33 height 23
select select "service"
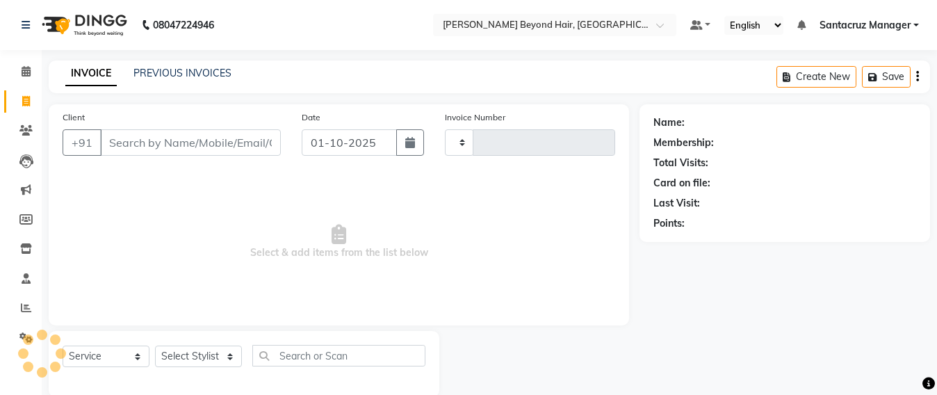
scroll to position [23, 0]
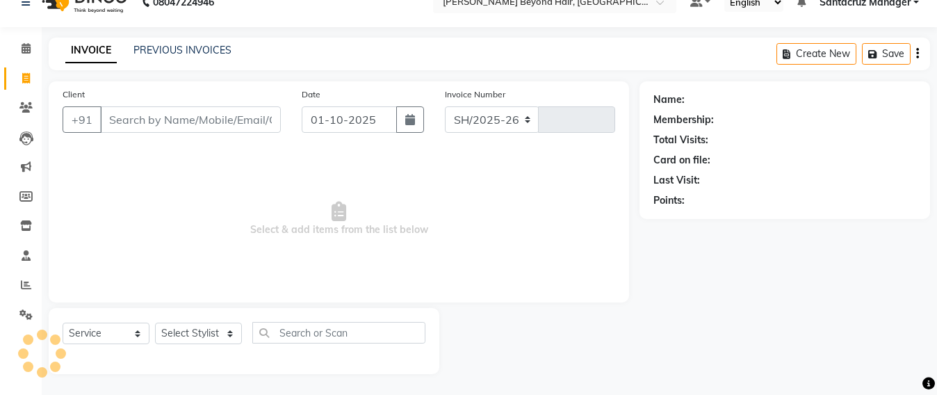
select select "6357"
type input "7060"
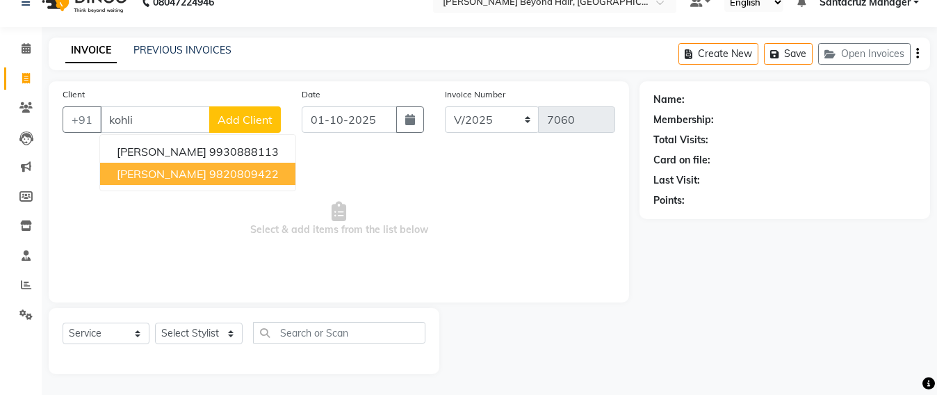
click at [182, 175] on span "SURENDRA KOHLI" at bounding box center [162, 174] width 90 height 14
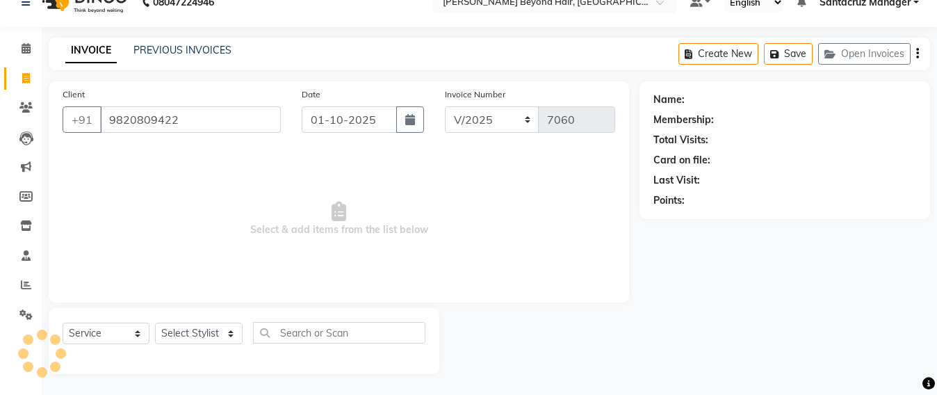
type input "9820809422"
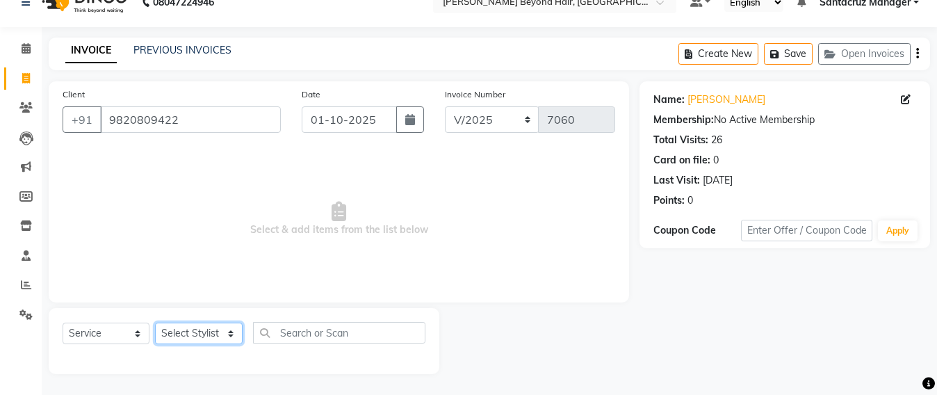
click at [192, 331] on select "Select Stylist Admin Avesh Sankat AZHER SHAIKH Dhruv Gohil Jayeshree Mahtre Man…" at bounding box center [199, 333] width 88 height 22
select select "47899"
click at [155, 322] on select "Select Stylist Admin Avesh Sankat AZHER SHAIKH Dhruv Gohil Jayeshree Mahtre Man…" at bounding box center [199, 333] width 88 height 22
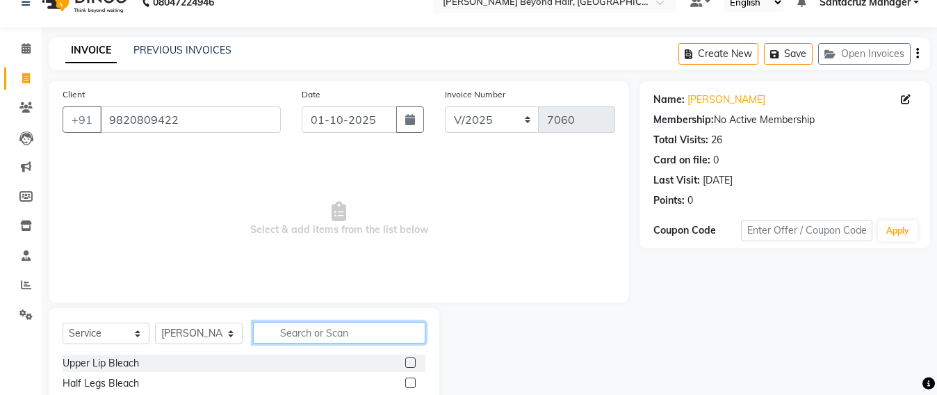
click at [277, 324] on input "text" at bounding box center [339, 333] width 172 height 22
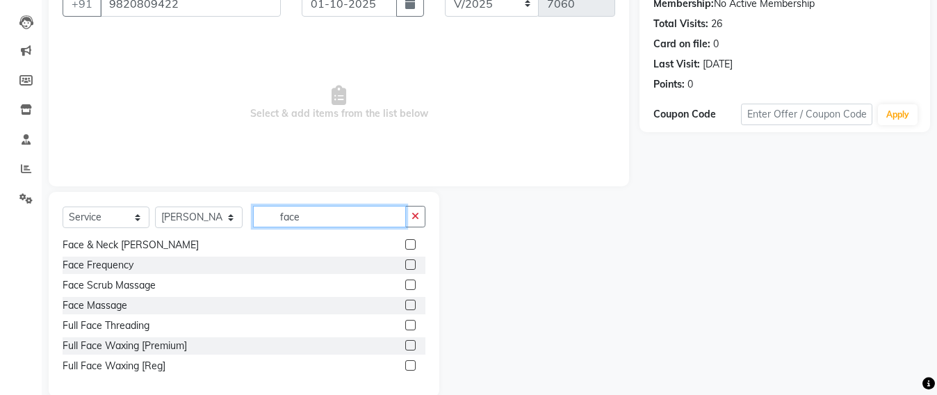
scroll to position [162, 0]
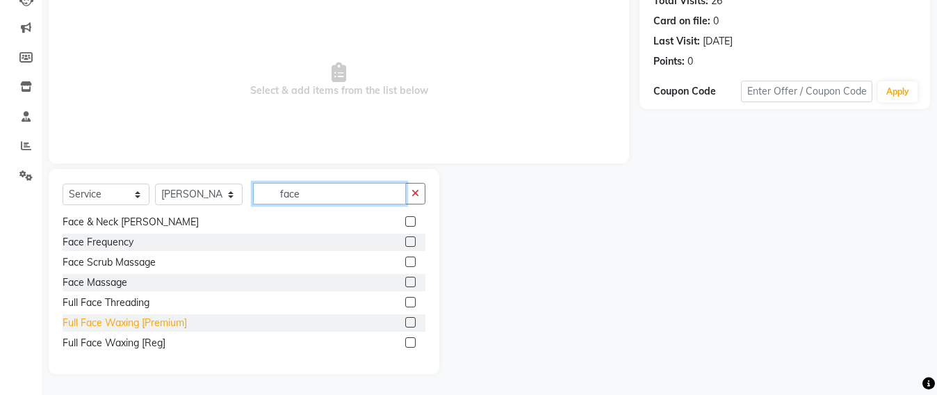
type input "face"
click at [167, 326] on div "Full Face Waxing [Premium]" at bounding box center [125, 322] width 124 height 15
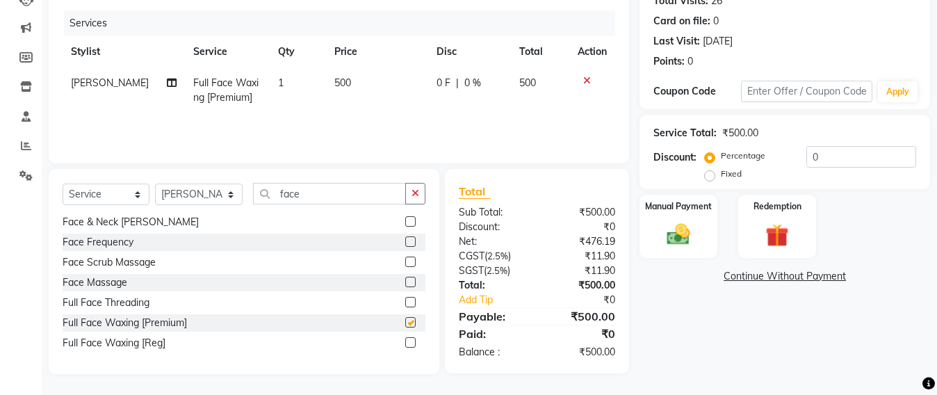
checkbox input "false"
click at [298, 198] on input "face" at bounding box center [329, 194] width 153 height 22
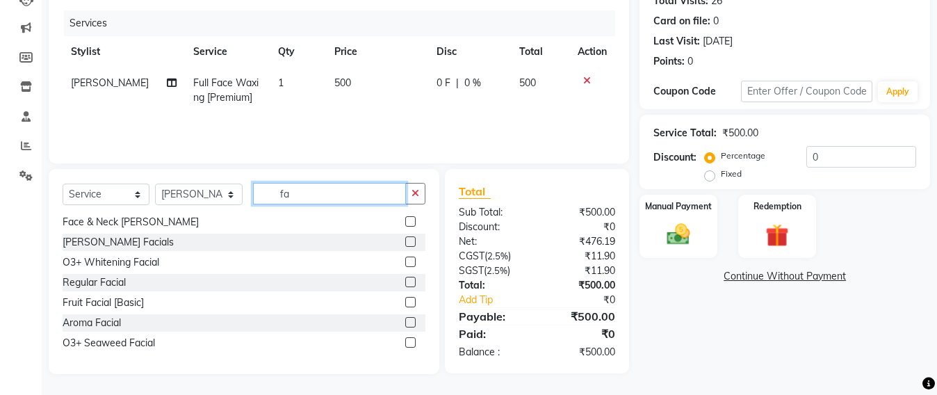
type input "f"
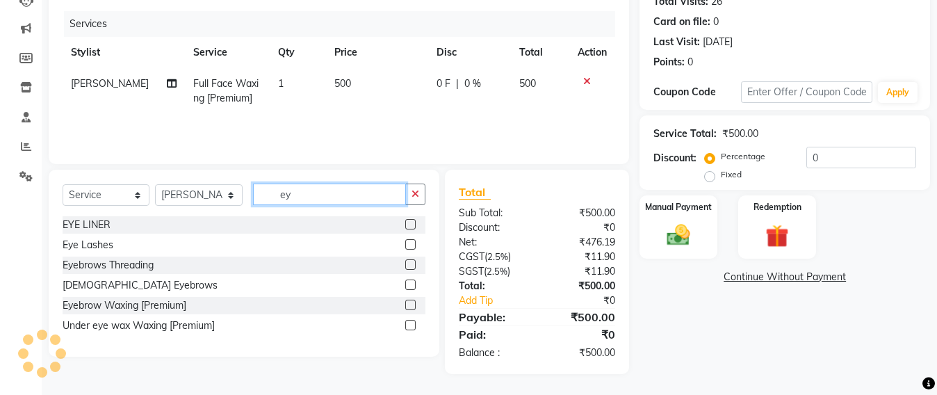
scroll to position [0, 0]
type input "eye"
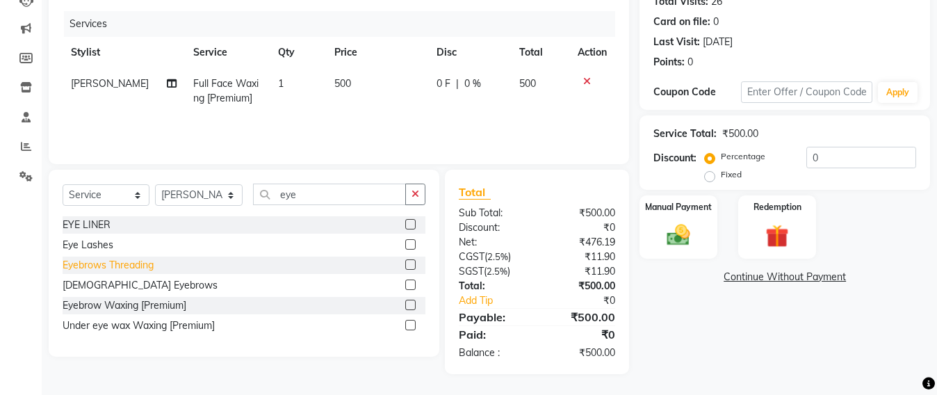
click at [153, 261] on div "Eyebrows Threading" at bounding box center [108, 265] width 91 height 15
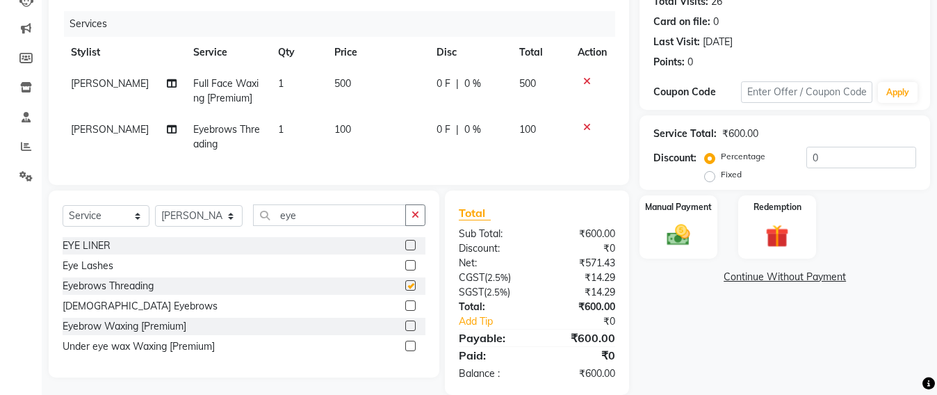
checkbox input "false"
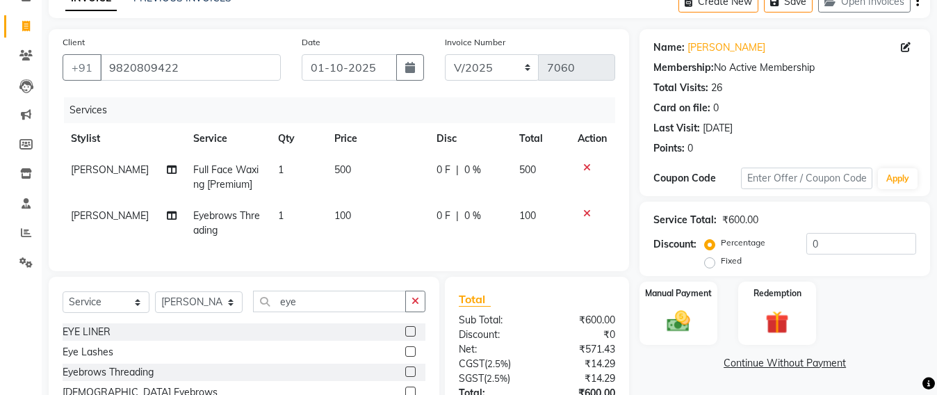
scroll to position [74, 0]
click at [192, 313] on select "Select Stylist Admin Avesh Sankat AZHER SHAIKH Dhruv Gohil Jayeshree Mahtre Man…" at bounding box center [199, 303] width 88 height 22
select select "47856"
click at [155, 305] on select "Select Stylist Admin Avesh Sankat AZHER SHAIKH Dhruv Gohil Jayeshree Mahtre Man…" at bounding box center [199, 303] width 88 height 22
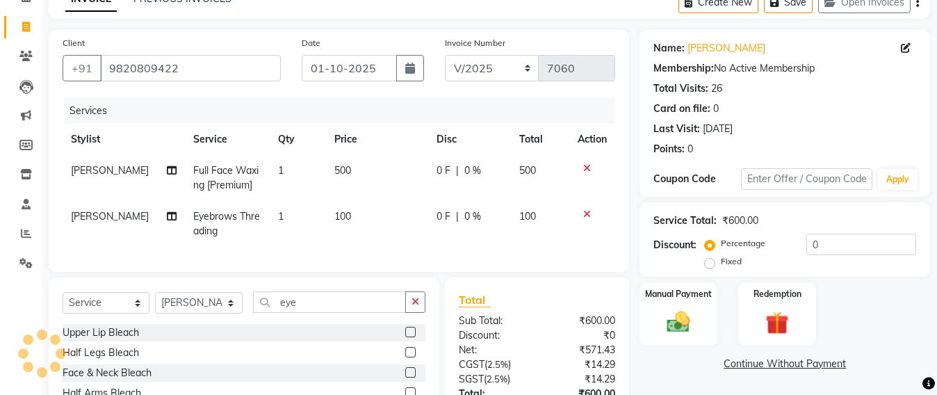
click at [304, 301] on div "Select Service Product Membership Package Voucher Prepaid Gift Card Select Styl…" at bounding box center [244, 379] width 390 height 205
click at [298, 312] on input "eye" at bounding box center [329, 302] width 153 height 22
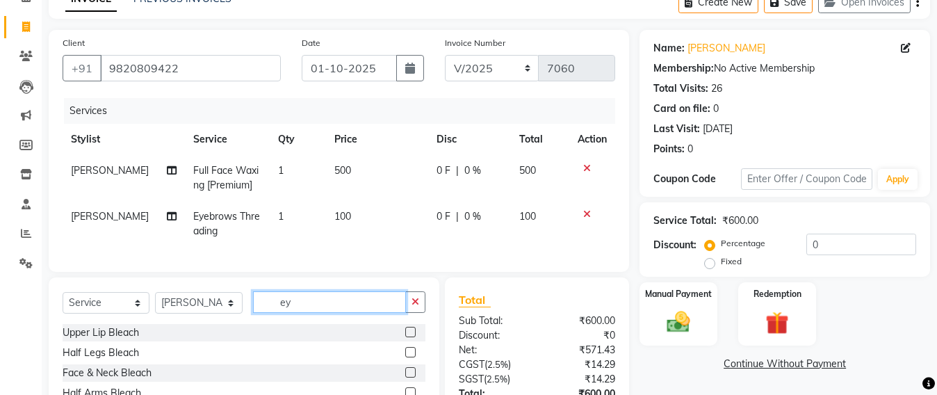
type input "e"
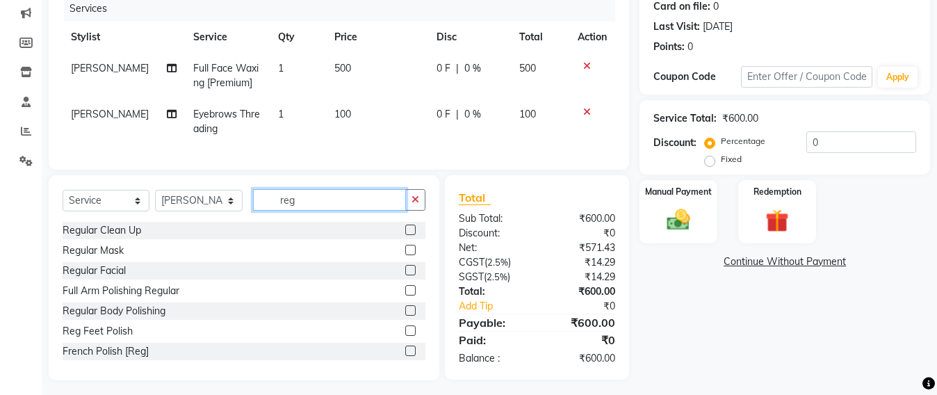
scroll to position [196, 0]
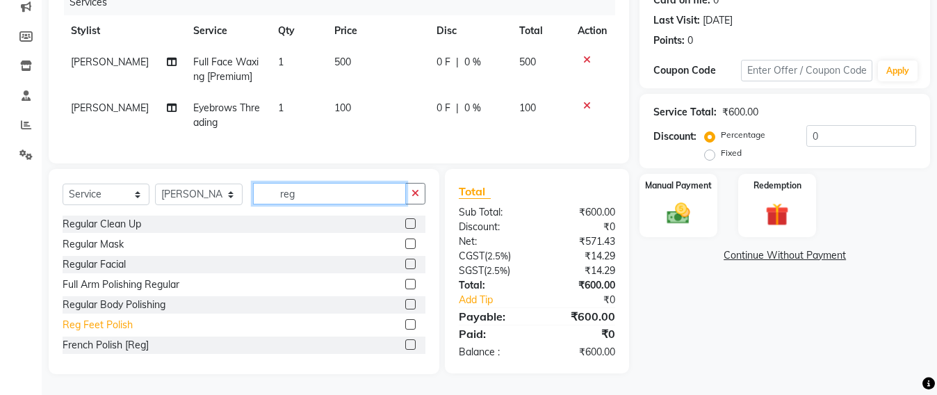
type input "reg"
click at [92, 325] on div "Reg Feet Polish" at bounding box center [98, 325] width 70 height 15
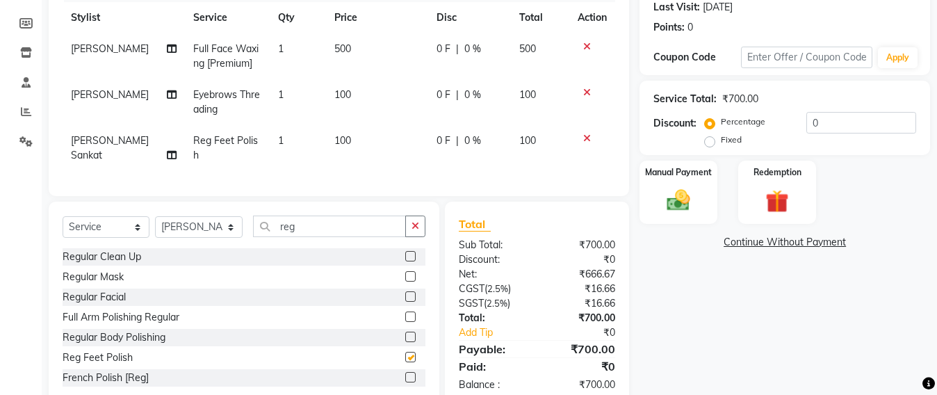
checkbox input "false"
click at [298, 228] on input "reg" at bounding box center [329, 226] width 153 height 22
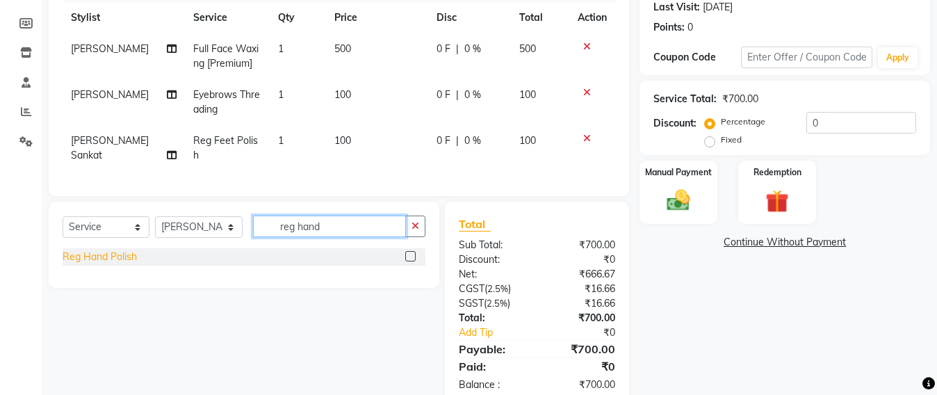
type input "reg hand"
click at [104, 254] on div "Reg Hand Polish" at bounding box center [100, 256] width 74 height 15
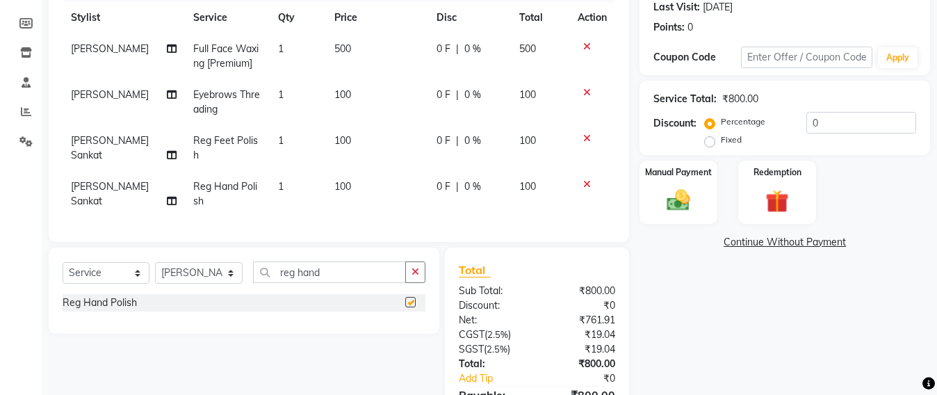
checkbox input "false"
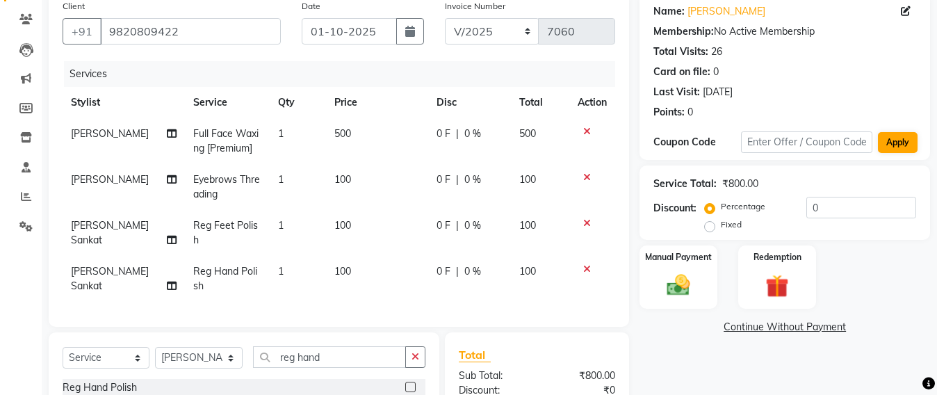
scroll to position [0, 0]
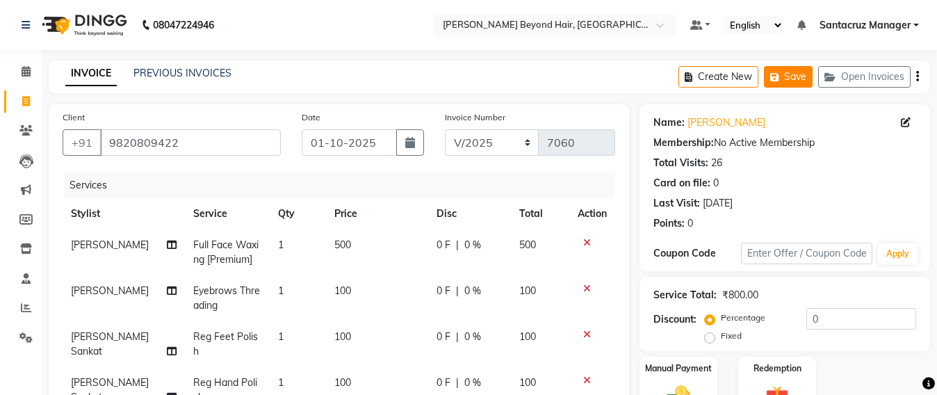
click at [785, 79] on button "Save" at bounding box center [788, 77] width 49 height 22
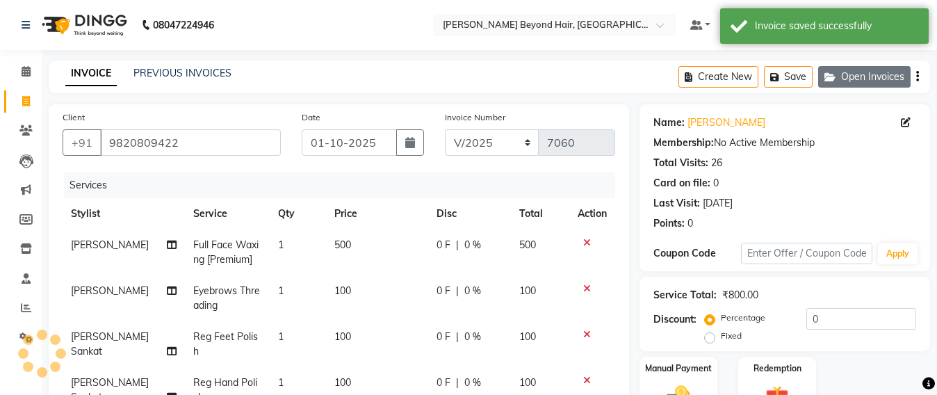
click at [869, 79] on button "Open Invoices" at bounding box center [864, 77] width 92 height 22
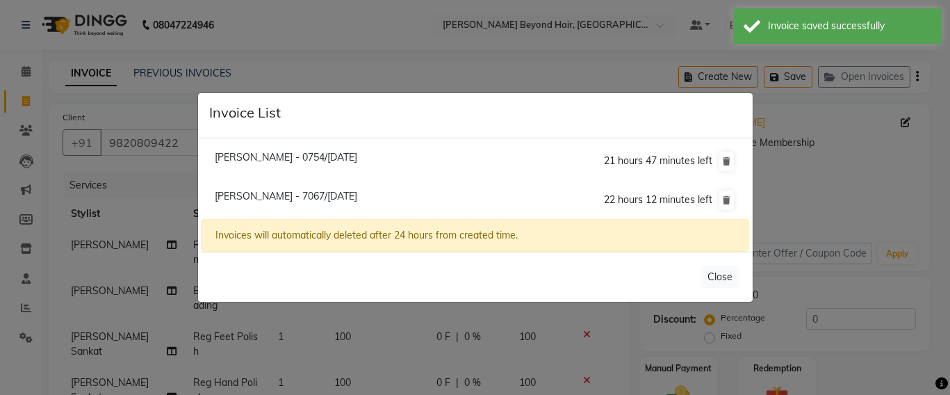
click at [488, 37] on ngb-modal-window "Invoice List Gitika Chumble - 0754/01 October 2025 21 hours 47 minutes left Aar…" at bounding box center [475, 197] width 950 height 395
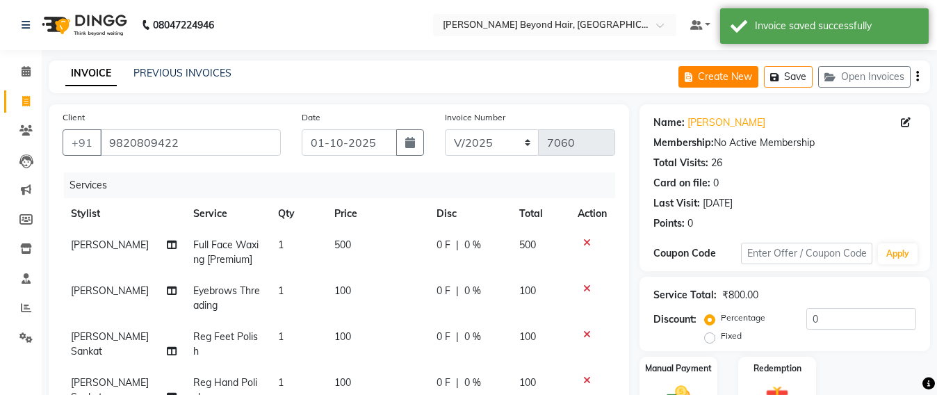
click at [721, 74] on button "Create New" at bounding box center [718, 77] width 80 height 22
select select "service"
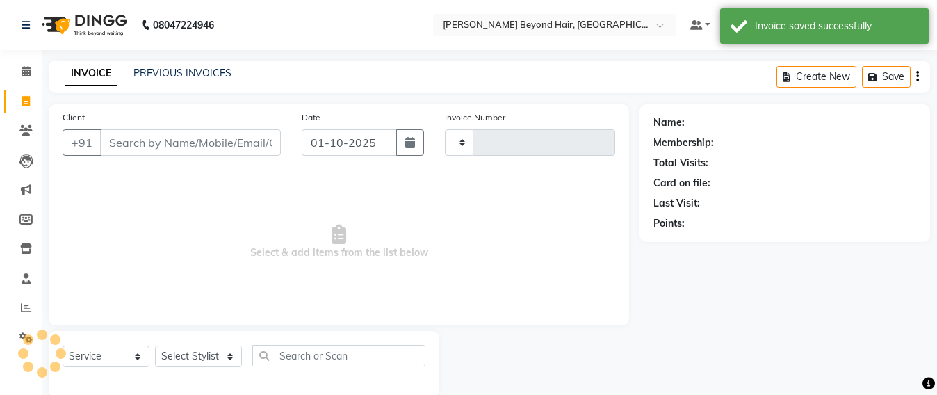
scroll to position [23, 0]
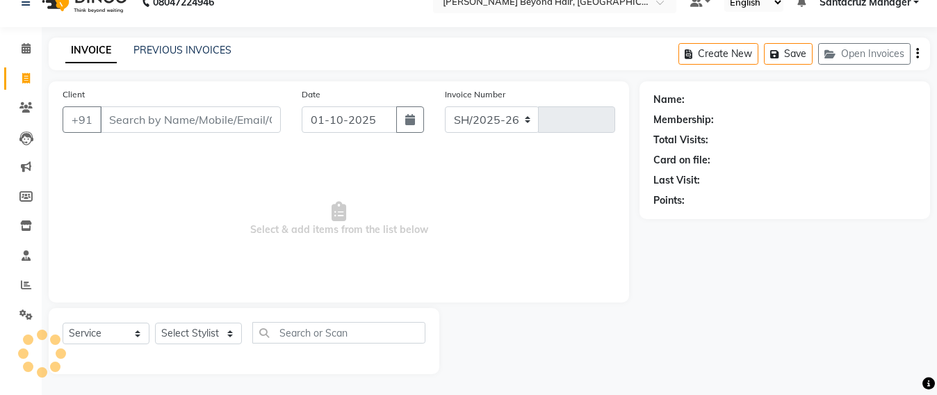
select select "6357"
type input "7060"
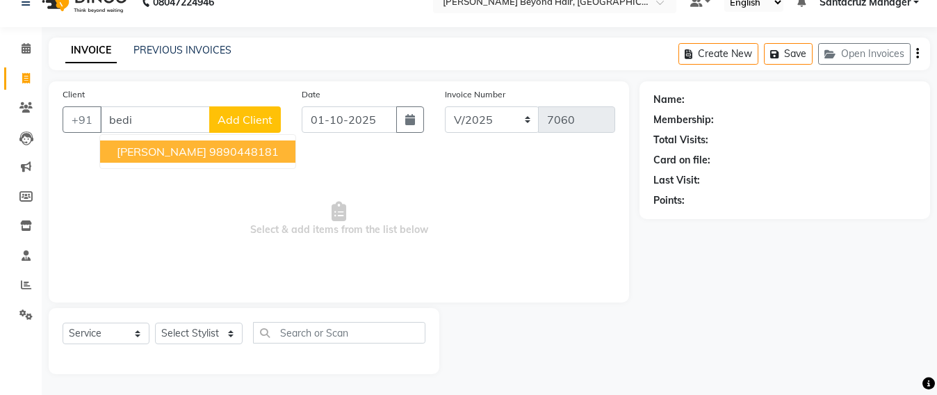
type input "bedi"
drag, startPoint x: 198, startPoint y: 332, endPoint x: 201, endPoint y: 324, distance: 9.0
click at [198, 332] on select "Select Stylist Admin Avesh Sankat AZHER SHAIKH Dhruv Gohil Jayeshree Mahtre Man…" at bounding box center [199, 333] width 88 height 22
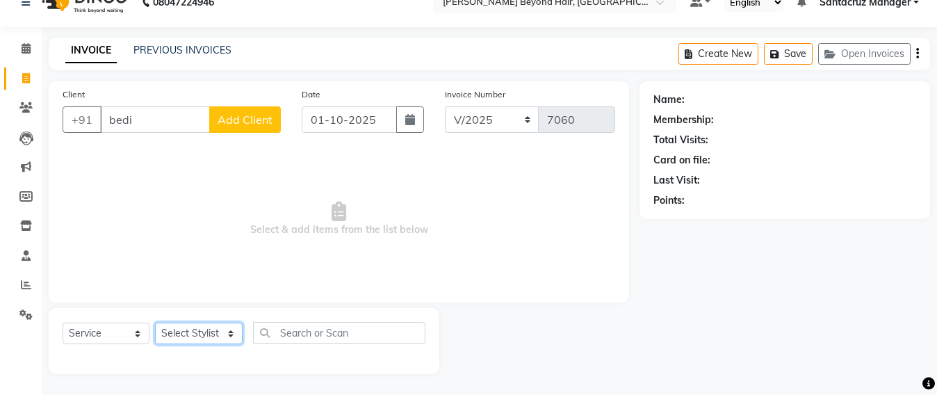
select select "47914"
click at [155, 322] on select "Select Stylist Admin Avesh Sankat AZHER SHAIKH Dhruv Gohil Jayeshree Mahtre Man…" at bounding box center [199, 333] width 88 height 22
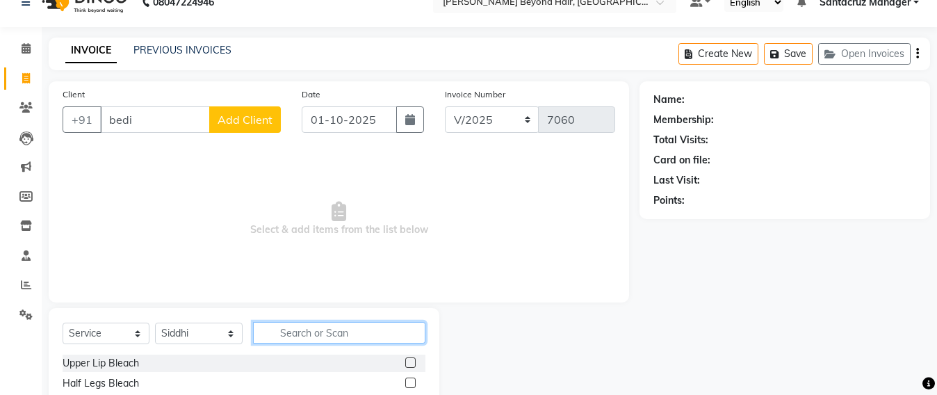
click at [295, 327] on input "text" at bounding box center [339, 333] width 172 height 22
type input "was"
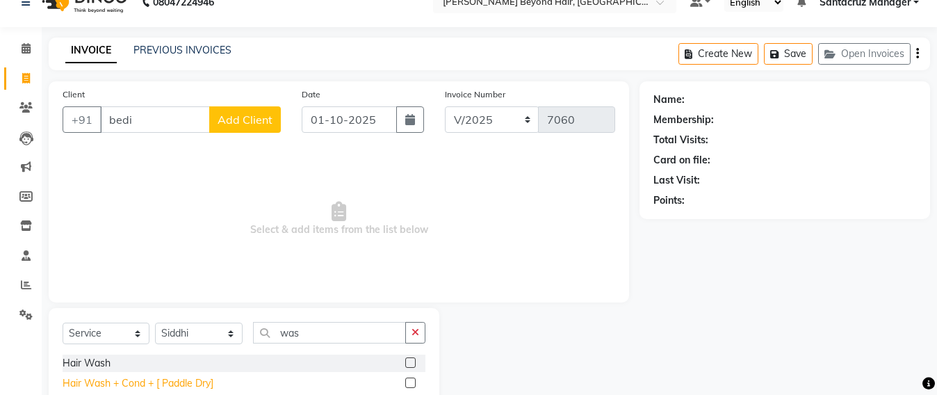
click at [136, 383] on div "Hair Wash + Cond + [ Paddle Dry]" at bounding box center [138, 383] width 151 height 15
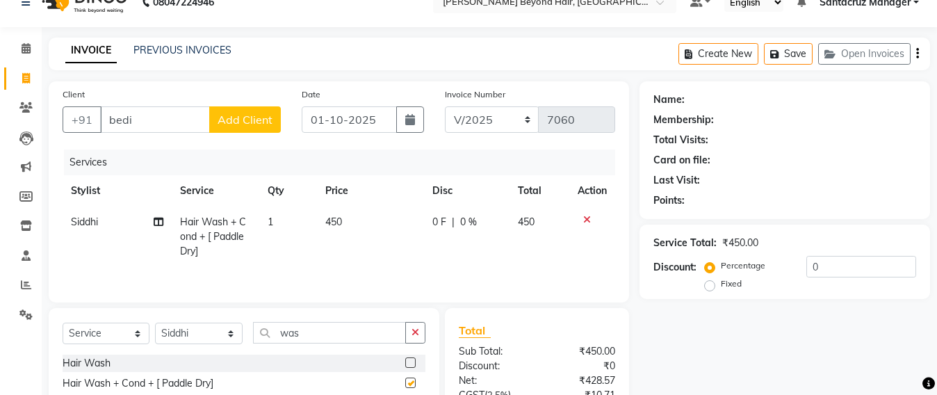
checkbox input "false"
click at [798, 52] on button "Save" at bounding box center [788, 54] width 49 height 22
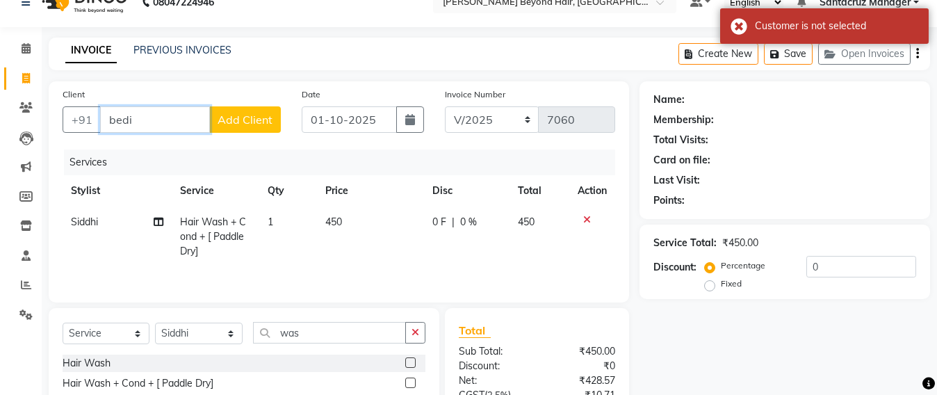
click at [138, 122] on input "bedi" at bounding box center [155, 119] width 110 height 26
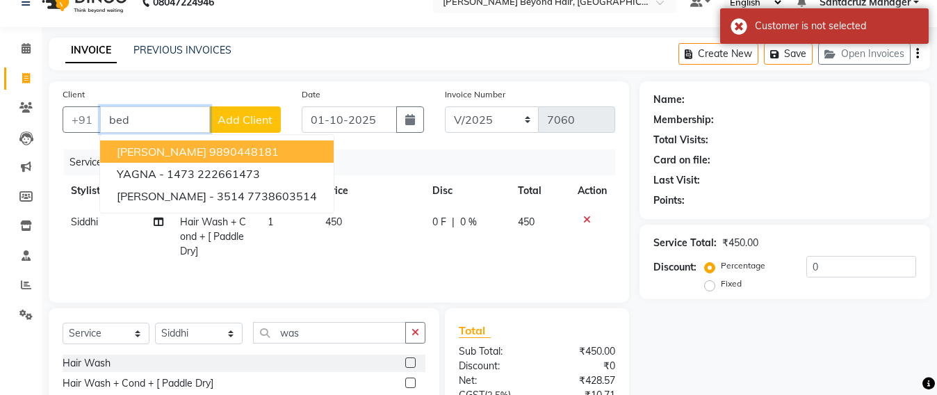
click at [159, 152] on span "GURNOOR BEDI" at bounding box center [162, 152] width 90 height 14
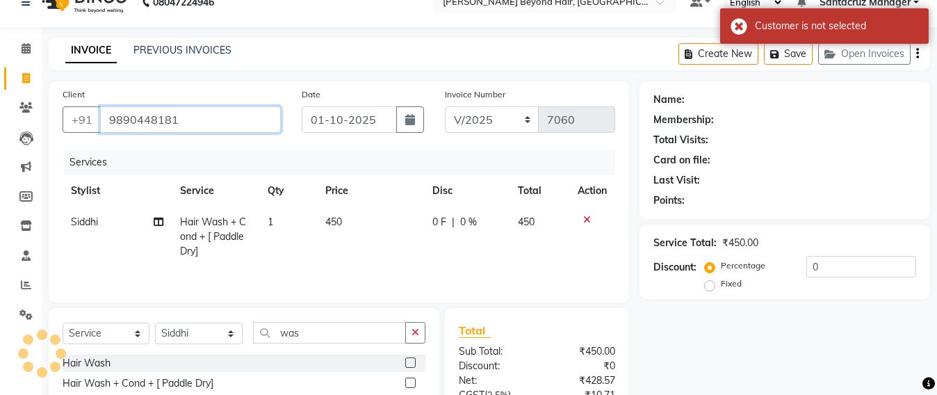
type input "9890448181"
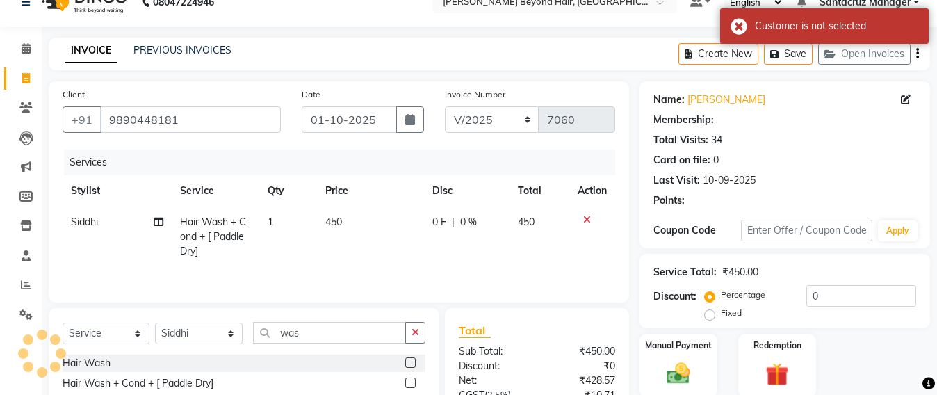
click at [159, 152] on div "Services" at bounding box center [344, 162] width 561 height 26
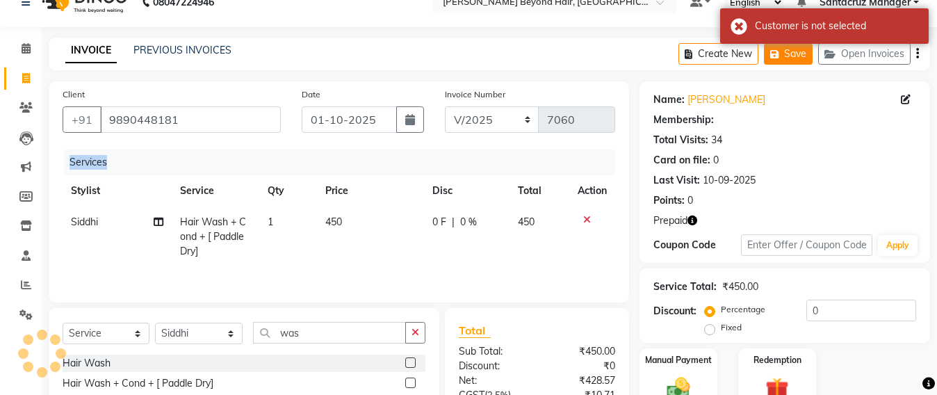
click at [782, 54] on icon "button" at bounding box center [777, 54] width 14 height 10
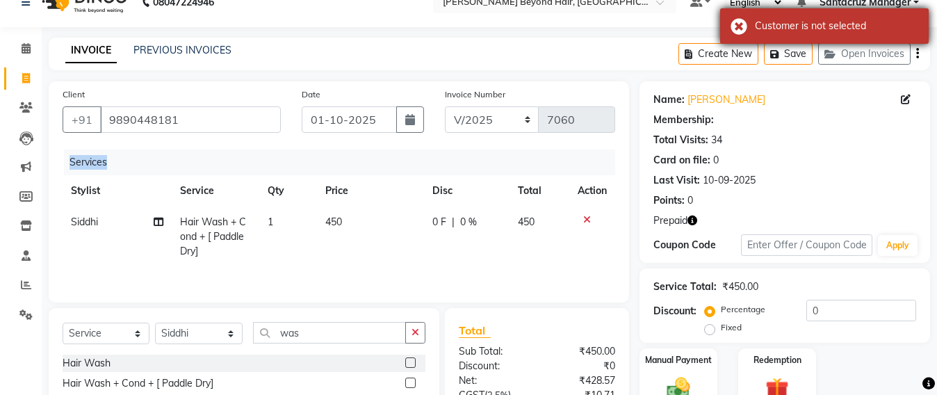
click at [741, 64] on button "Create New" at bounding box center [718, 54] width 80 height 22
select select "service"
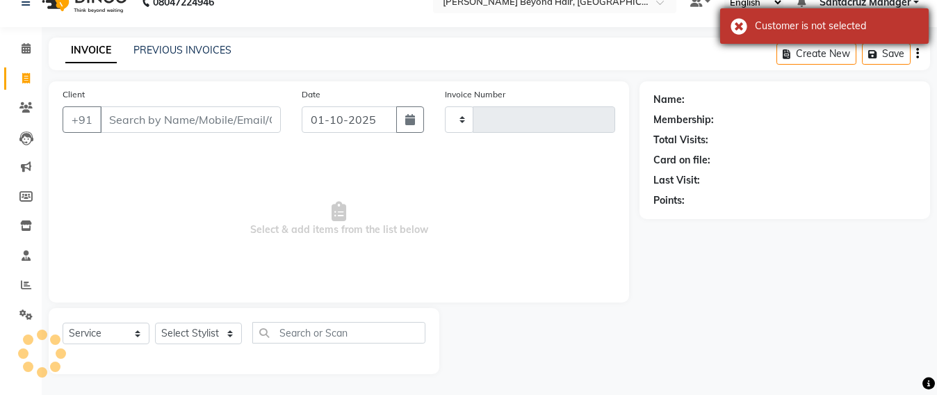
click at [729, 26] on div "Customer is not selected" at bounding box center [824, 25] width 208 height 35
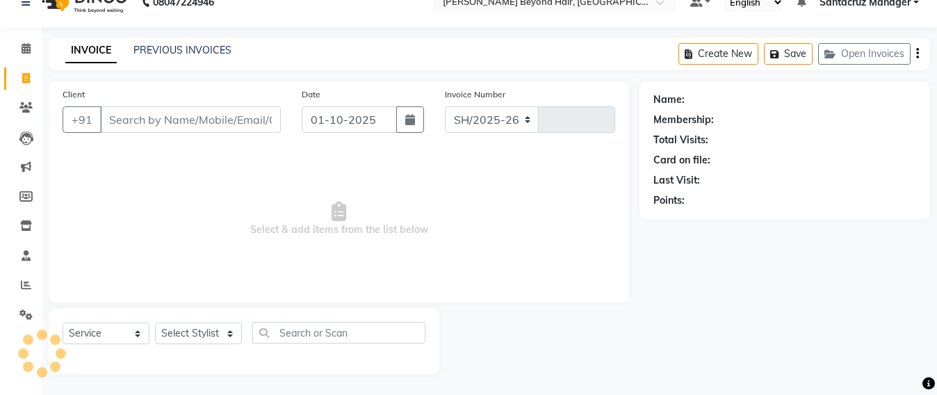
select select "6357"
type input "7060"
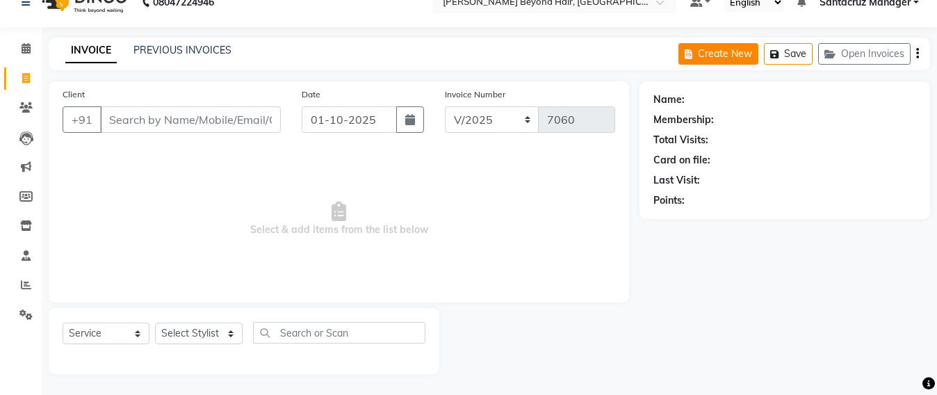
click at [720, 55] on button "Create New" at bounding box center [718, 54] width 80 height 22
select select "service"
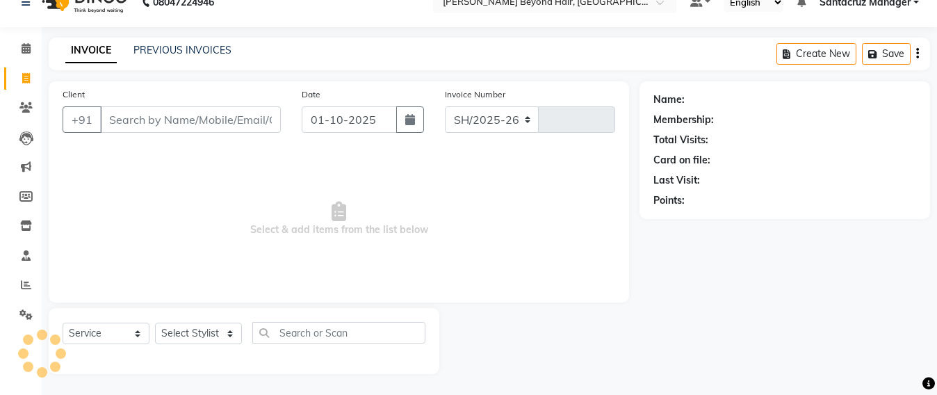
select select "6357"
type input "7060"
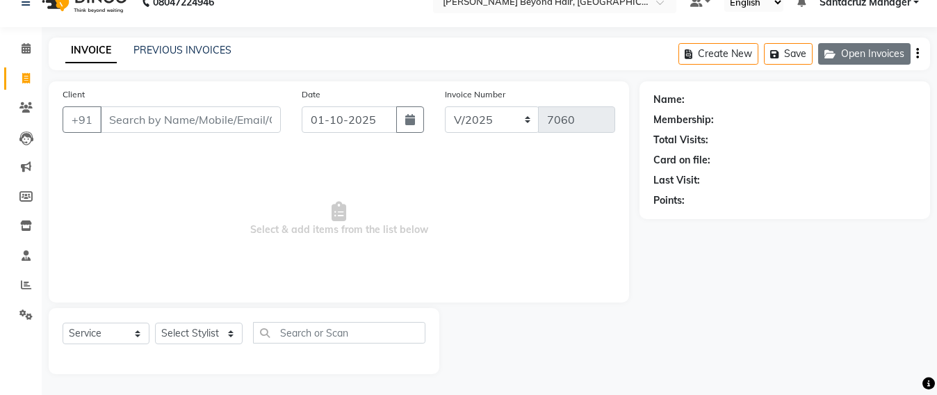
click at [862, 46] on button "Open Invoices" at bounding box center [864, 54] width 92 height 22
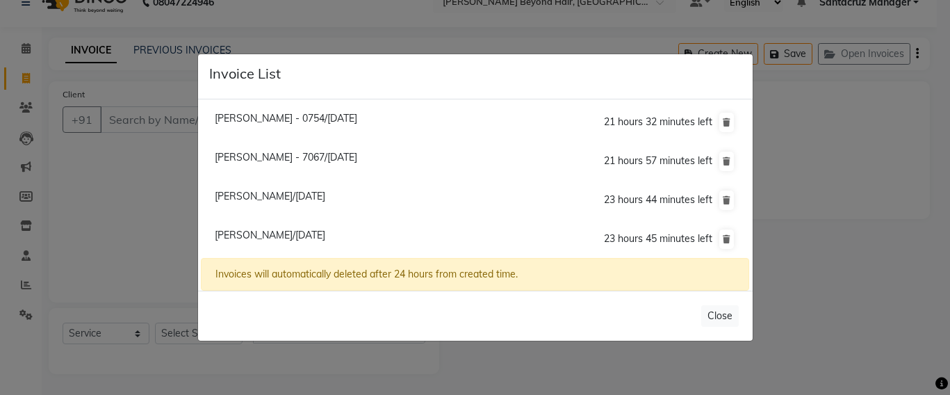
click at [279, 197] on span "Surendra Kohli/01 October 2025" at bounding box center [270, 196] width 110 height 13
type input "9820809422"
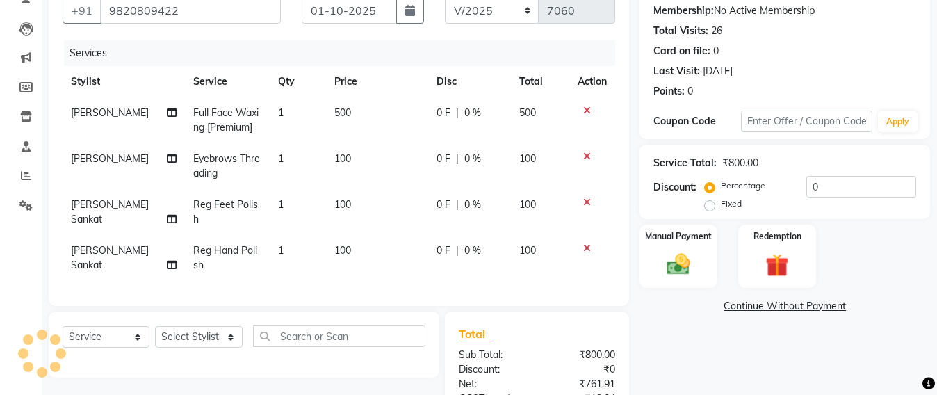
scroll to position [197, 0]
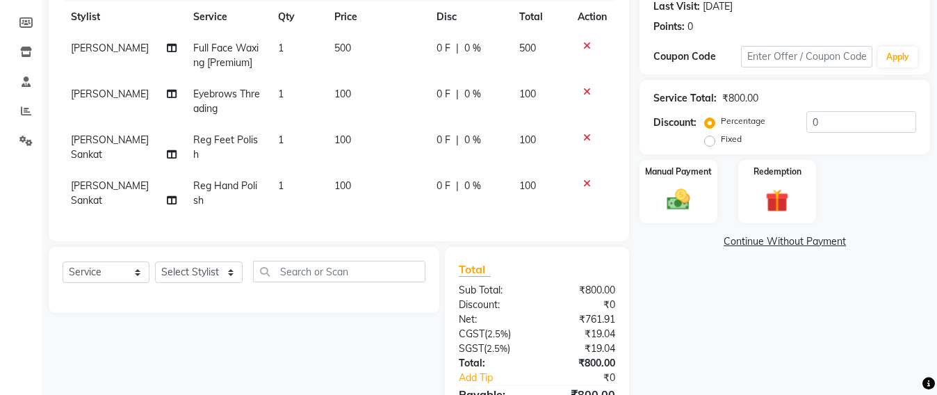
click at [585, 179] on icon at bounding box center [587, 184] width 8 height 10
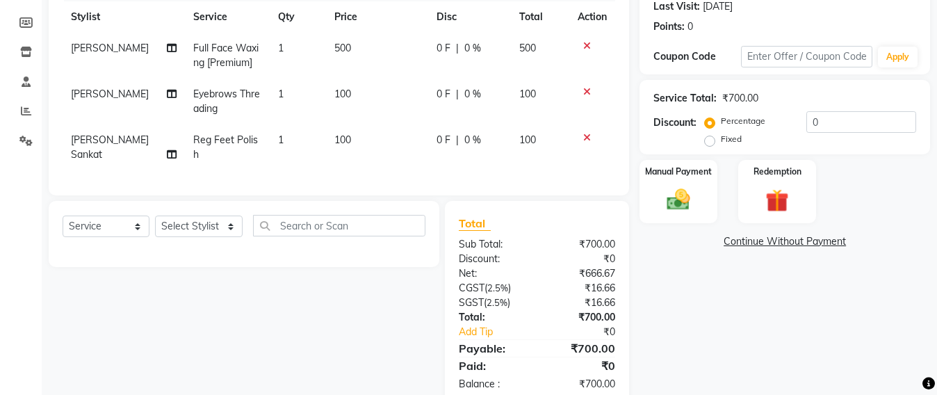
click at [216, 142] on span "Reg Feet Polish" at bounding box center [225, 146] width 65 height 27
select select "47856"
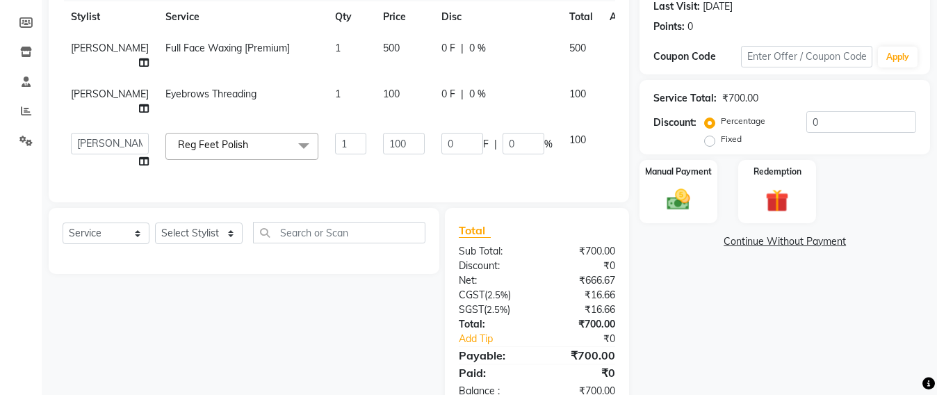
click at [191, 151] on span "Reg Feet Polish" at bounding box center [213, 144] width 70 height 13
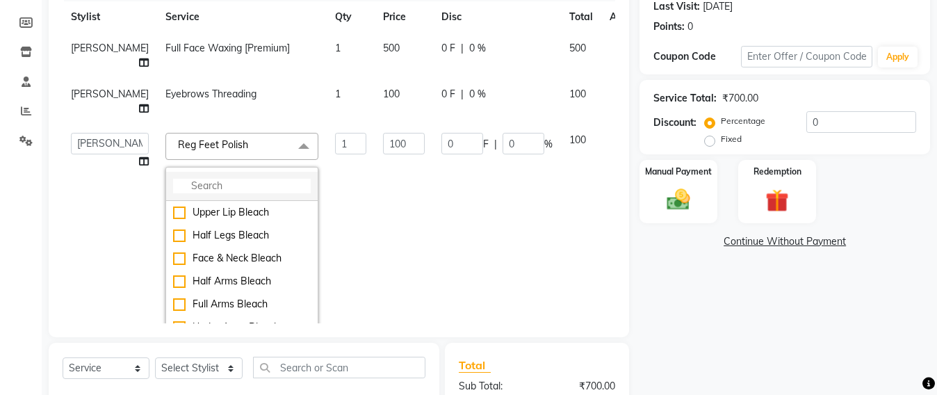
click at [173, 193] on input "multiselect-search" at bounding box center [242, 186] width 138 height 15
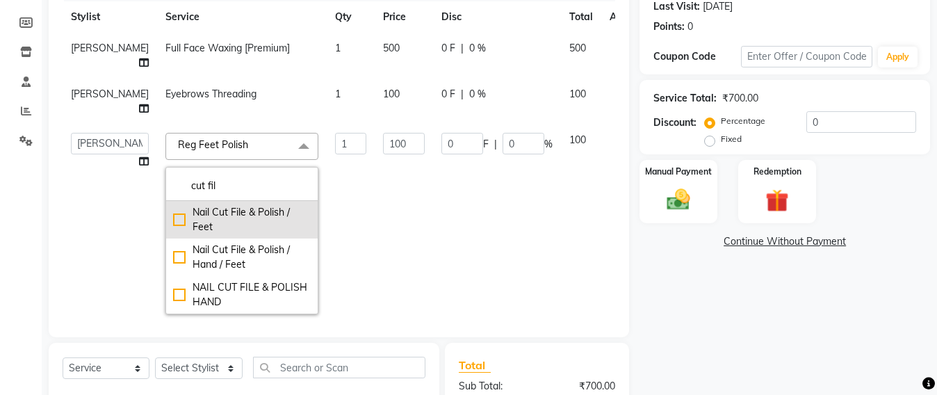
type input "cut fil"
click at [173, 234] on div "Nail Cut File & Polish / Feet" at bounding box center [242, 219] width 138 height 29
checkbox input "true"
type input "200"
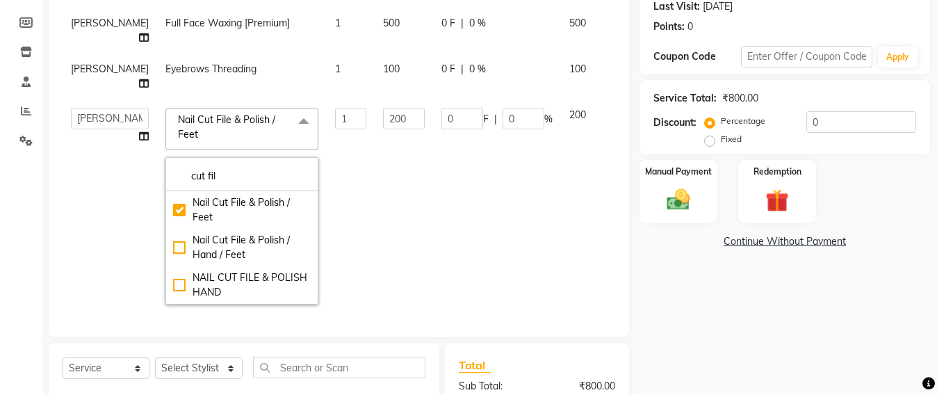
scroll to position [0, 0]
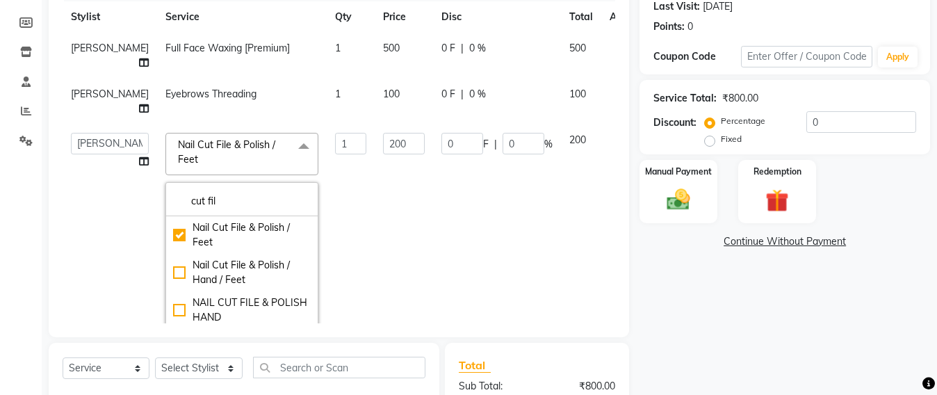
click at [433, 245] on td "0 F | 0 %" at bounding box center [497, 230] width 128 height 213
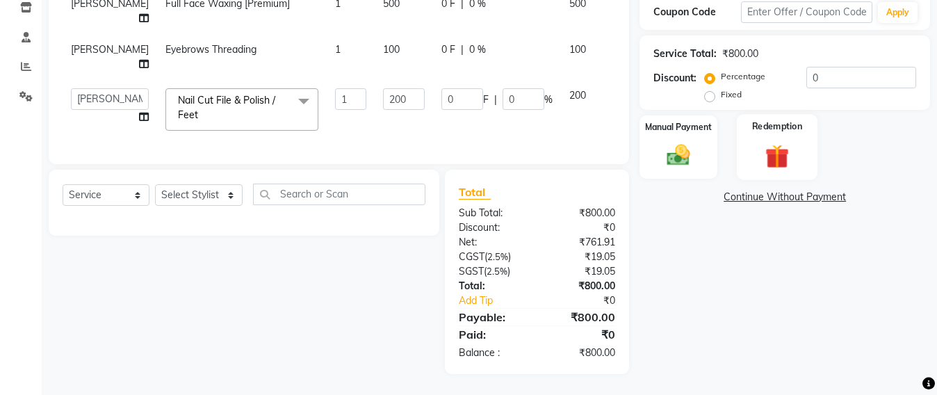
scroll to position [279, 0]
click at [687, 336] on div "Name: Surendra Kohli Membership: No Active Membership Total Visits: 26 Card on …" at bounding box center [789, 118] width 301 height 511
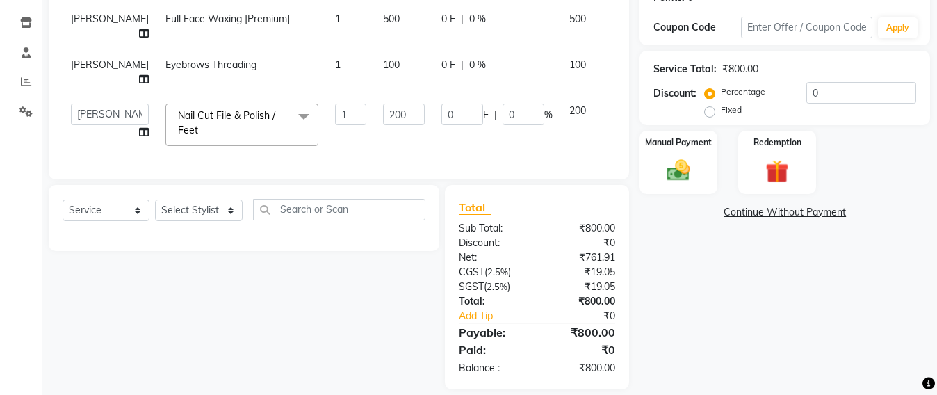
click at [686, 172] on div "Name: Surendra Kohli Membership: No Active Membership Total Visits: 26 Card on …" at bounding box center [789, 133] width 301 height 511
click at [675, 174] on img at bounding box center [678, 170] width 39 height 28
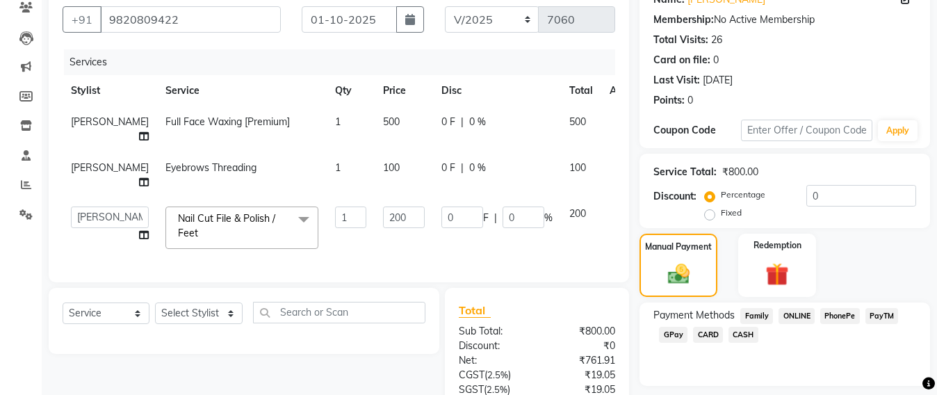
scroll to position [313, 0]
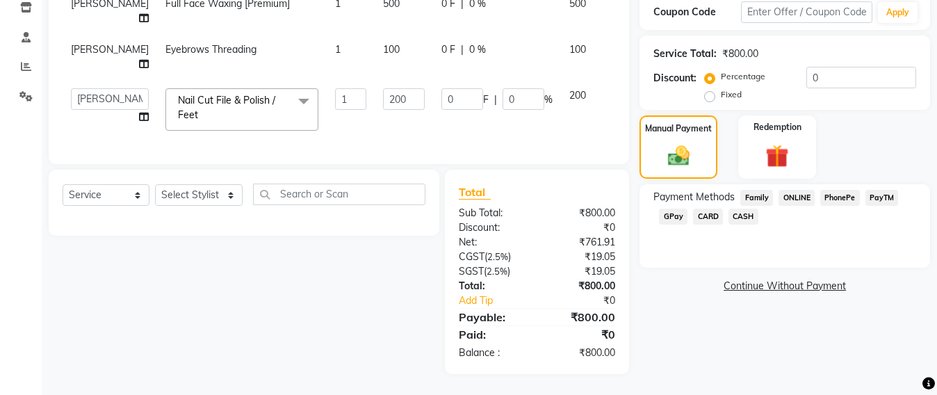
click at [742, 208] on span "CASH" at bounding box center [743, 216] width 30 height 16
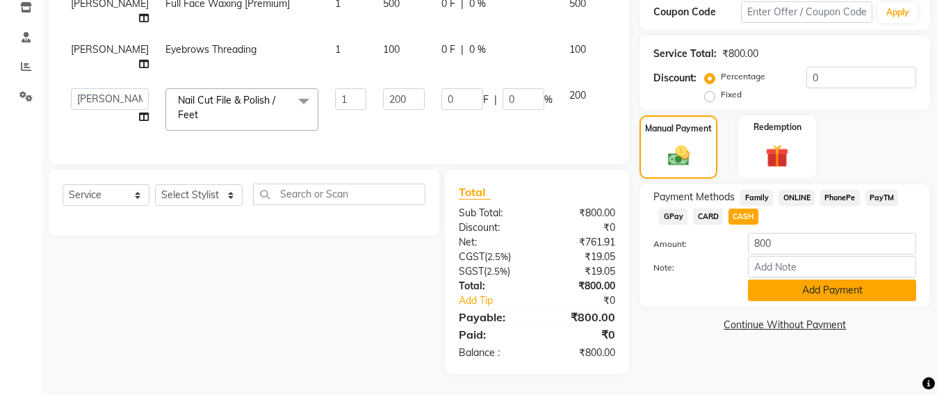
click at [832, 279] on button "Add Payment" at bounding box center [832, 290] width 168 height 22
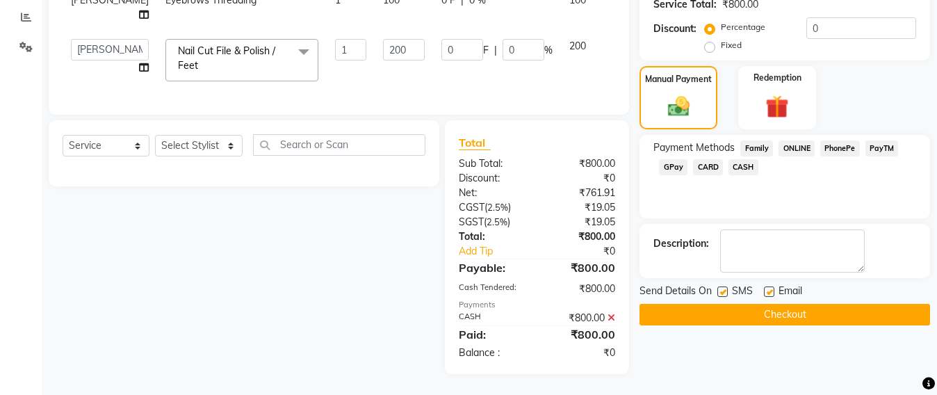
scroll to position [362, 0]
click at [787, 304] on button "Checkout" at bounding box center [784, 315] width 290 height 22
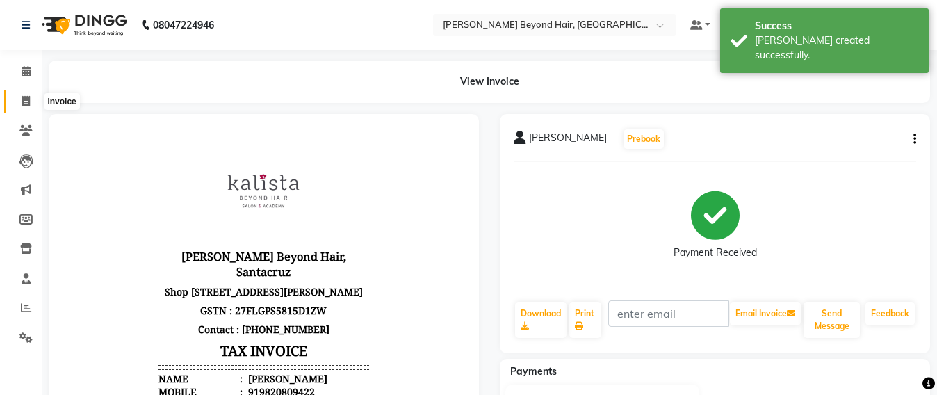
click at [25, 96] on icon at bounding box center [26, 101] width 8 height 10
select select "service"
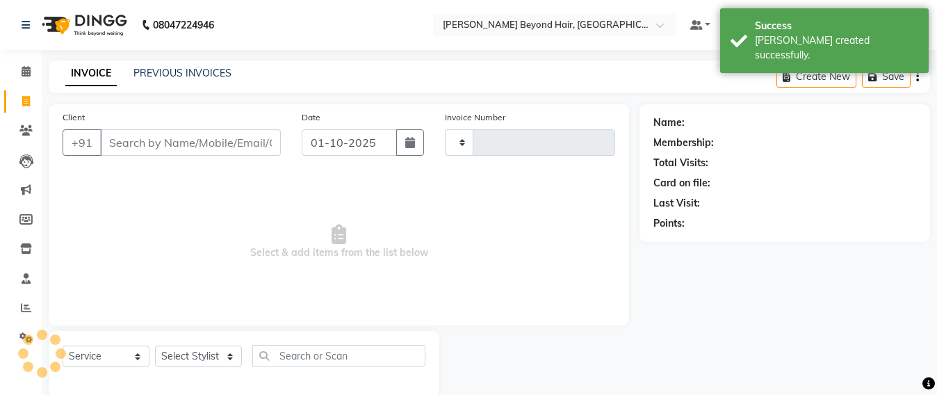
scroll to position [23, 0]
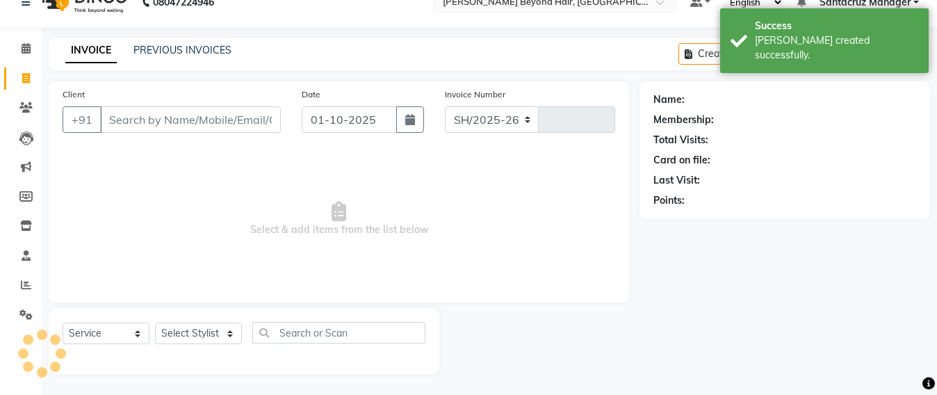
select select "6357"
type input "7061"
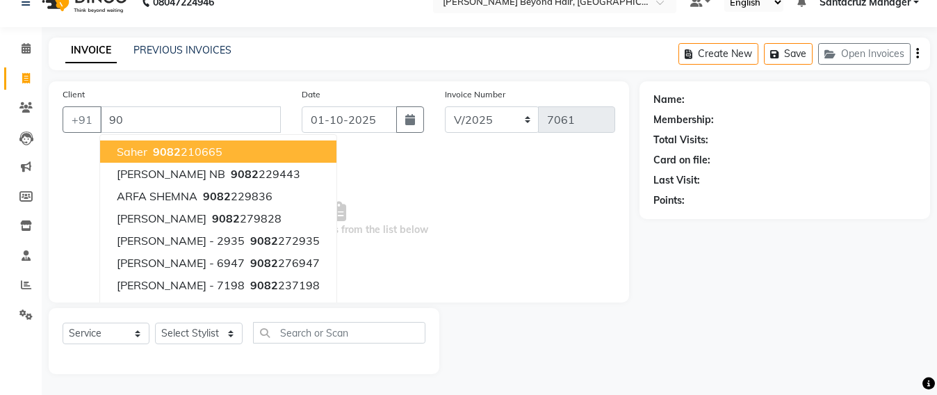
type input "9"
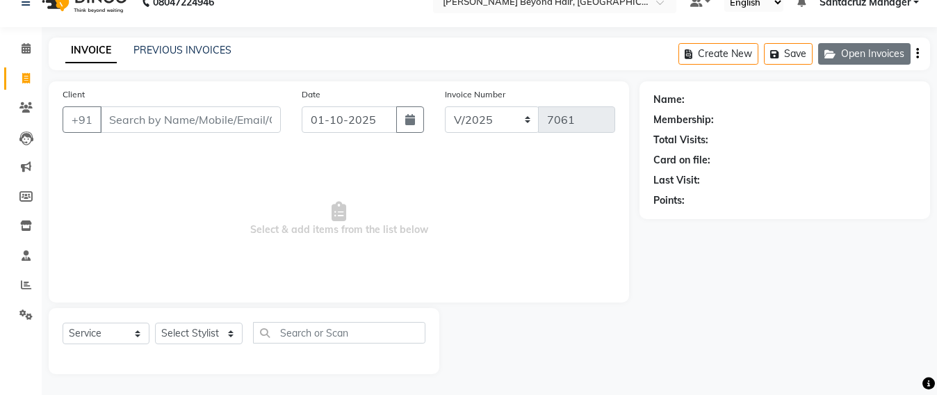
click at [882, 56] on button "Open Invoices" at bounding box center [864, 54] width 92 height 22
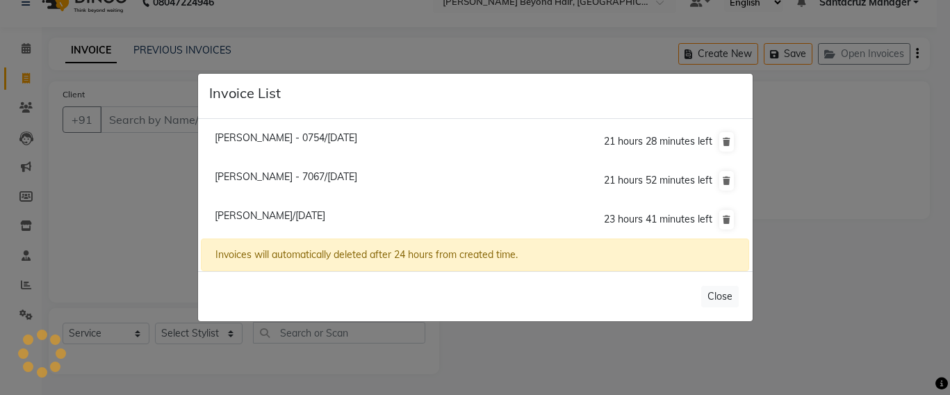
click at [270, 141] on span "Gitika Chumble - 0754/01 October 2025" at bounding box center [286, 137] width 142 height 13
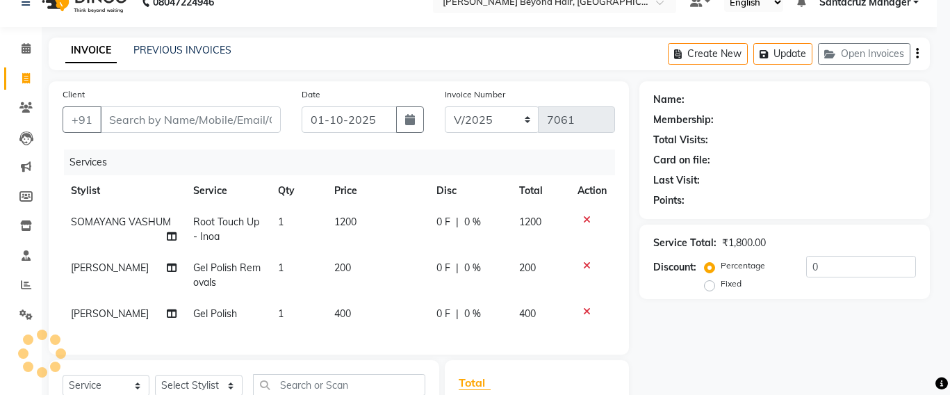
type input "9820900754"
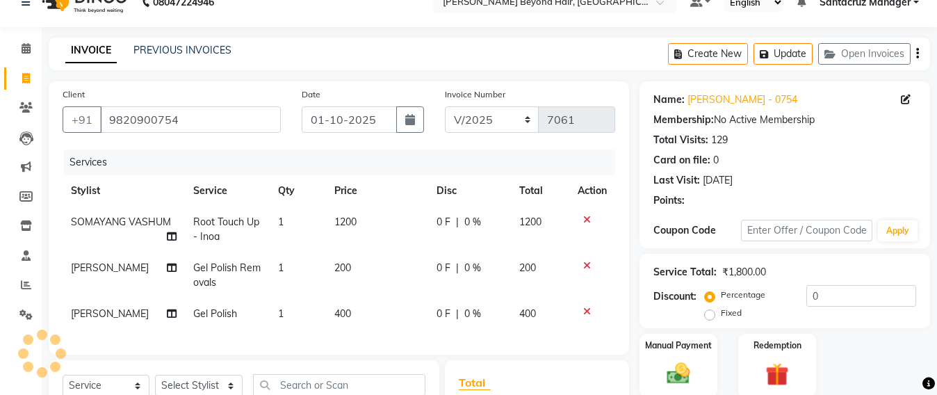
click at [358, 316] on td "400" at bounding box center [377, 313] width 102 height 31
select select "47907"
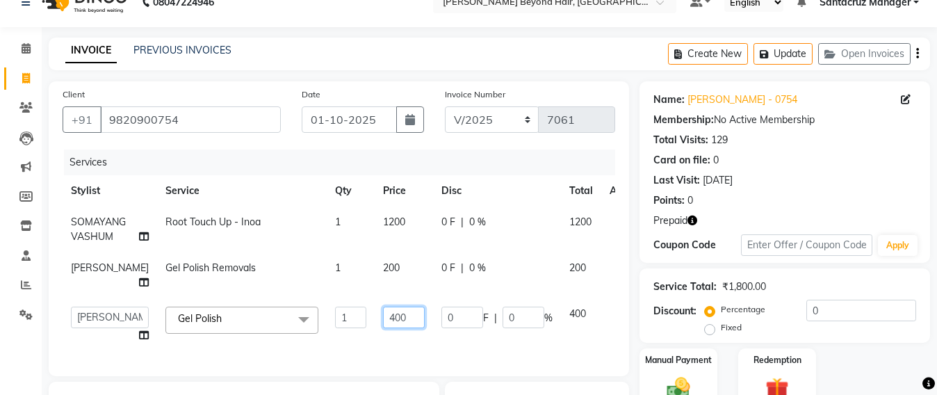
click at [387, 320] on input "400" at bounding box center [404, 317] width 42 height 22
type input "4"
type input "1400"
click at [403, 344] on div "Services Stylist Service Qty Price Disc Total Action SOMAYANG VASHUM Root Touch…" at bounding box center [339, 255] width 552 height 213
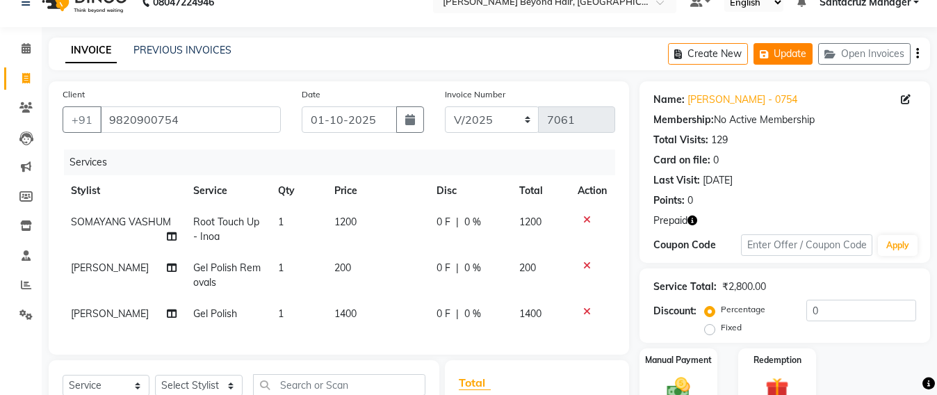
click at [788, 58] on button "Update" at bounding box center [782, 54] width 59 height 22
click at [777, 57] on button "Update" at bounding box center [782, 54] width 59 height 22
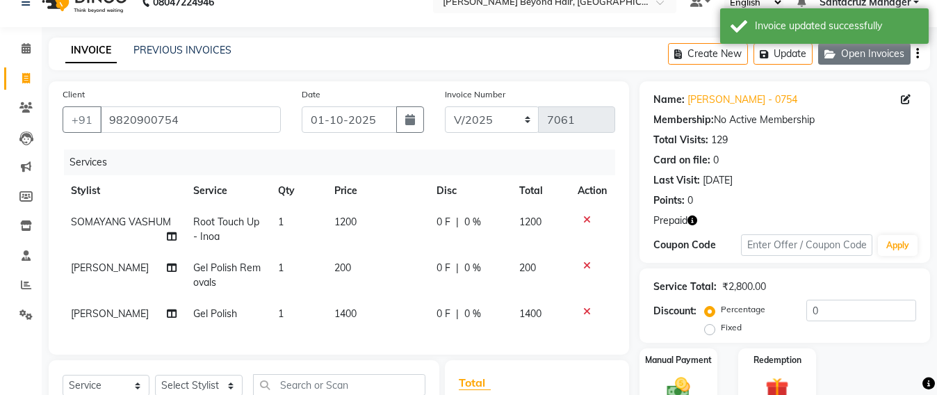
click at [863, 54] on button "Open Invoices" at bounding box center [864, 54] width 92 height 22
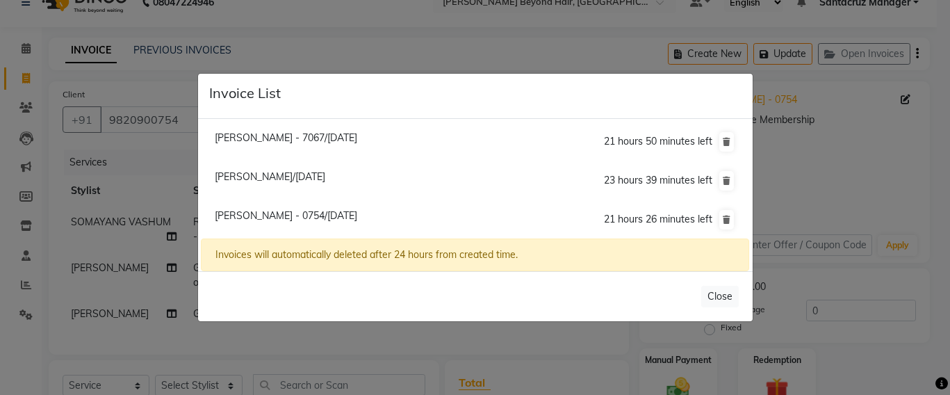
click at [310, 179] on span "Gurnoor Bedi/01 October 2025" at bounding box center [270, 176] width 110 height 13
type input "9890448181"
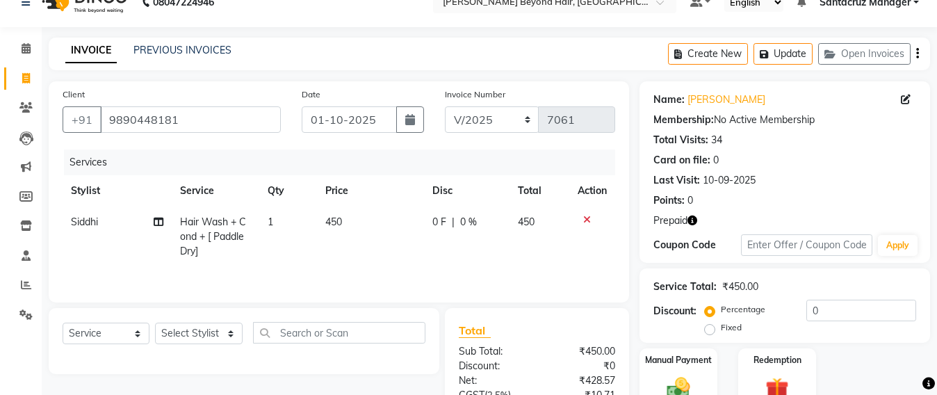
click at [697, 217] on icon "button" at bounding box center [692, 220] width 10 height 10
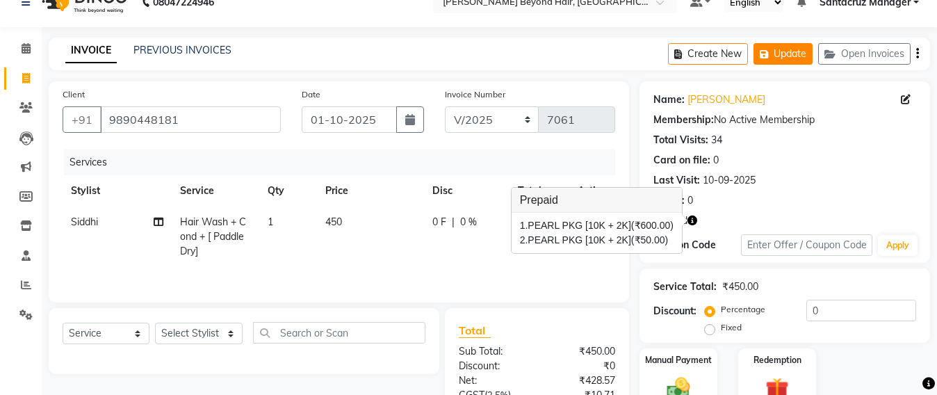
click at [775, 53] on button "Update" at bounding box center [782, 54] width 59 height 22
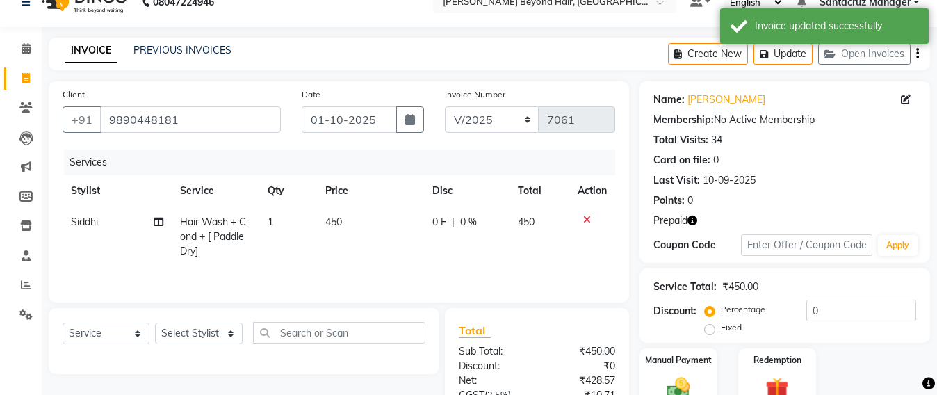
click at [689, 215] on icon "button" at bounding box center [692, 220] width 10 height 10
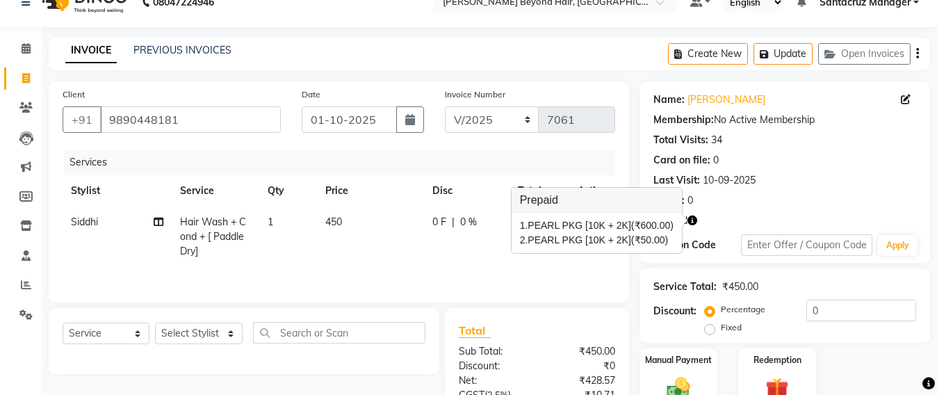
click at [484, 259] on td "0 F | 0 %" at bounding box center [466, 236] width 85 height 60
select select "47914"
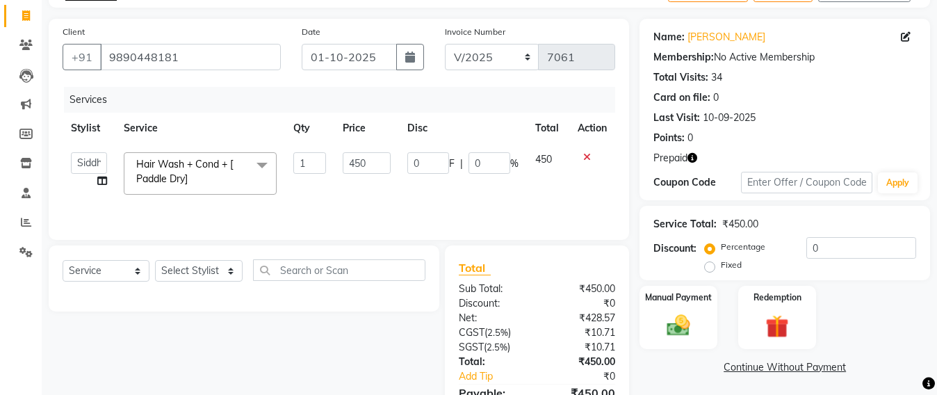
scroll to position [110, 0]
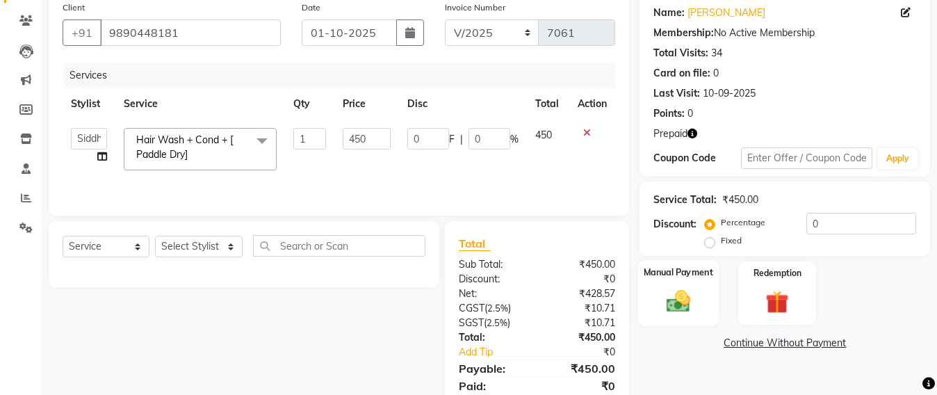
click at [673, 310] on img at bounding box center [678, 301] width 39 height 28
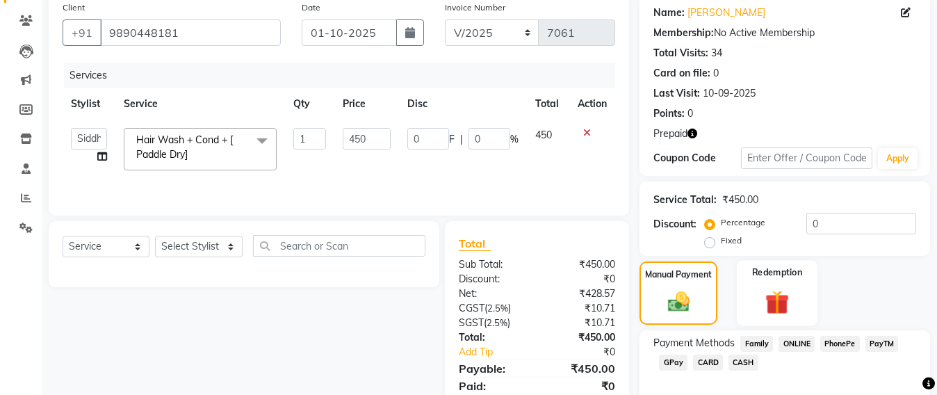
click at [764, 298] on img at bounding box center [776, 302] width 39 height 30
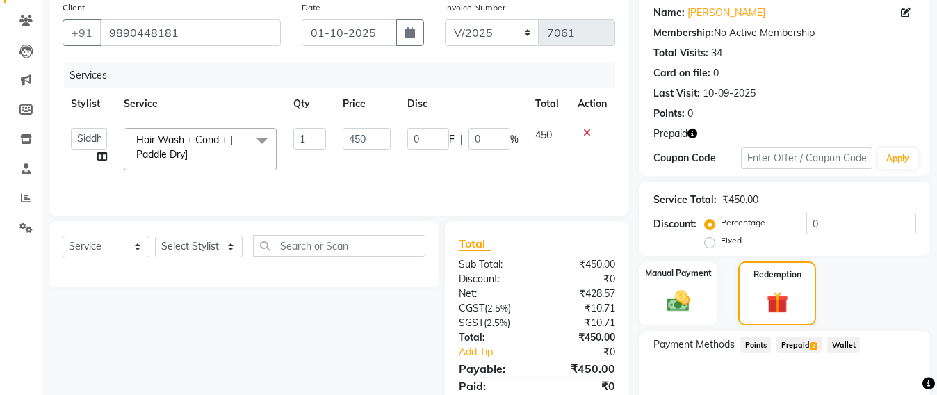
click at [814, 338] on span "Prepaid 2" at bounding box center [798, 344] width 45 height 16
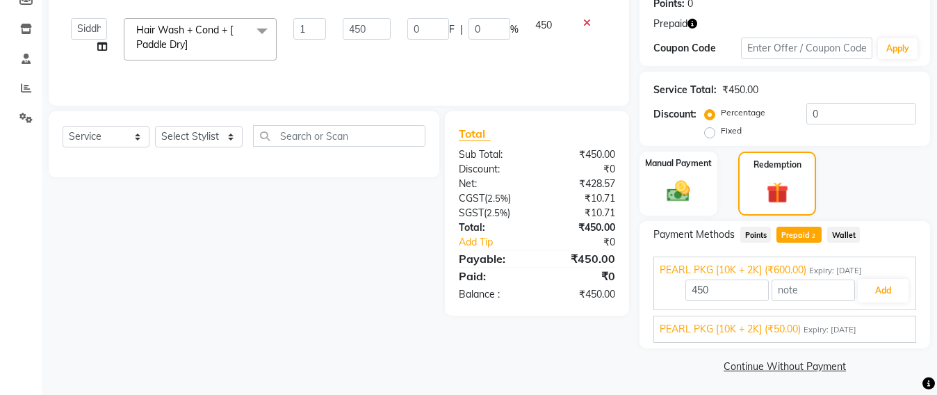
scroll to position [222, 0]
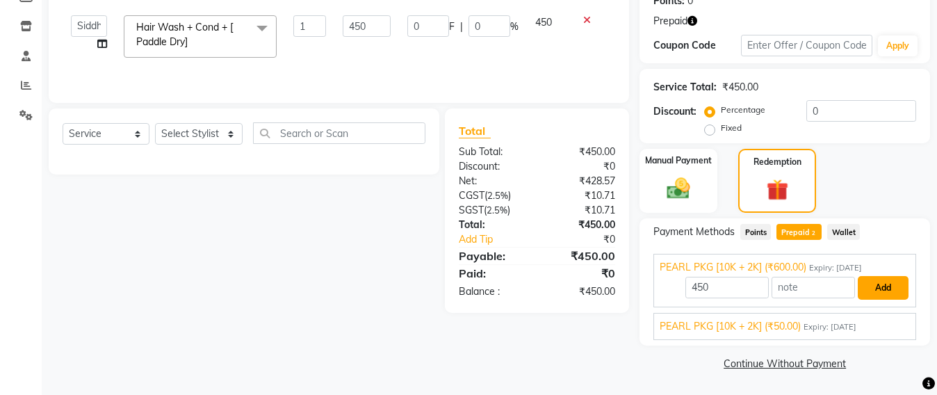
click at [880, 285] on button "Add" at bounding box center [882, 288] width 51 height 24
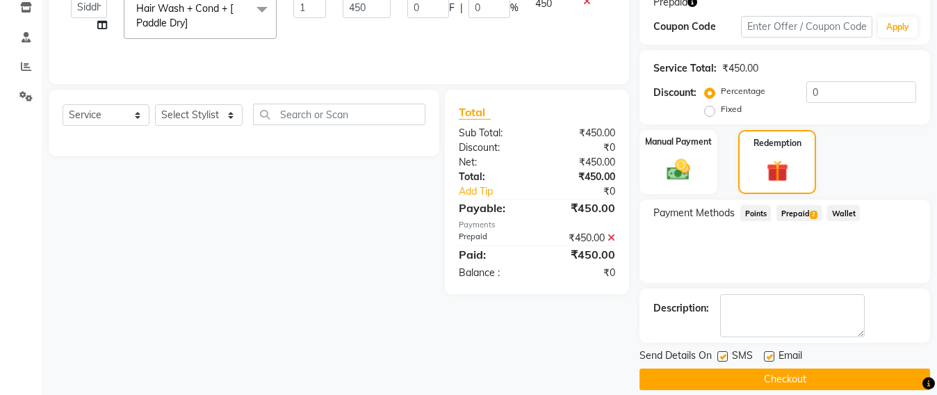
scroll to position [257, 0]
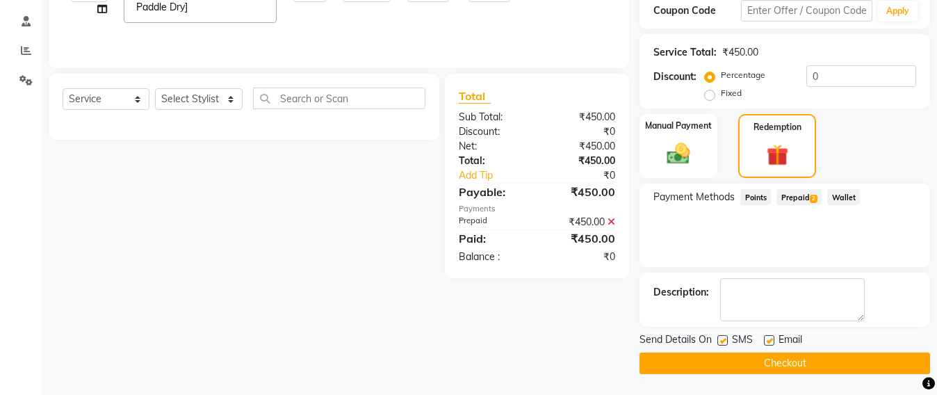
click at [751, 365] on button "Checkout" at bounding box center [784, 363] width 290 height 22
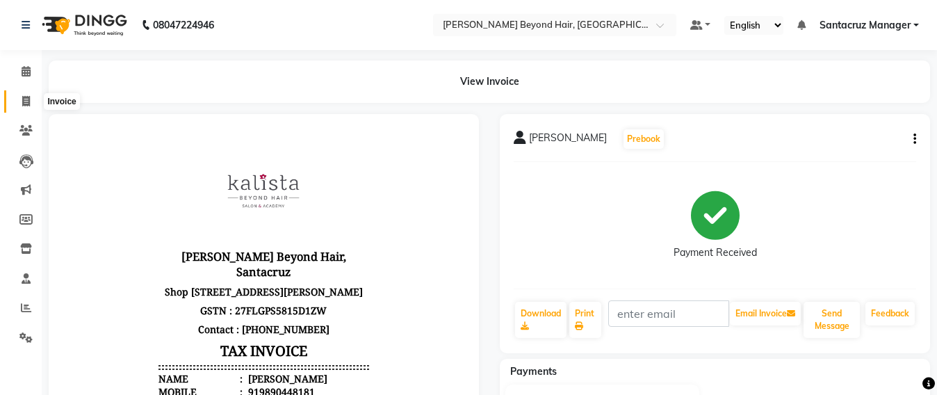
click at [19, 101] on span at bounding box center [26, 102] width 24 height 16
select select "service"
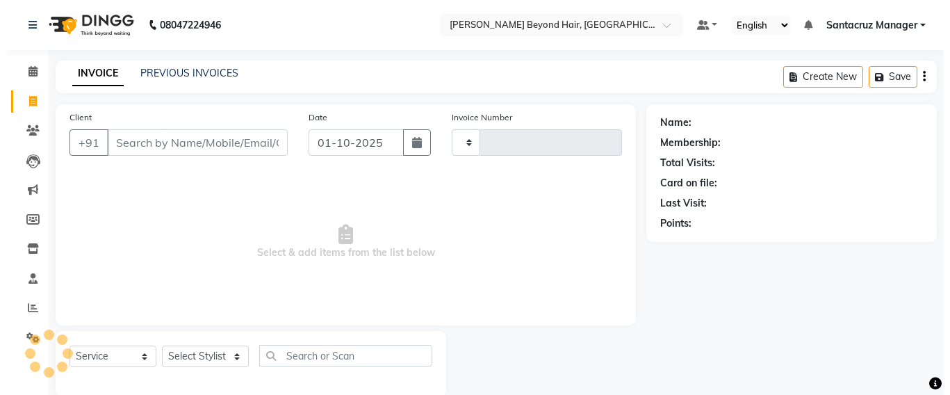
scroll to position [23, 0]
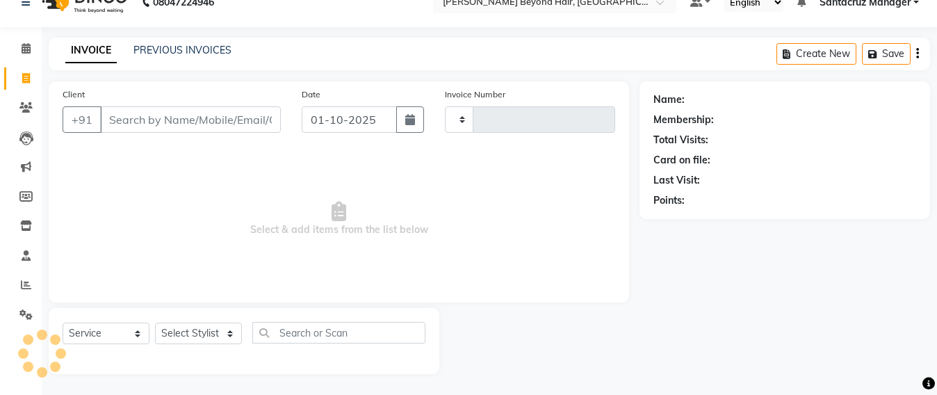
type input "7062"
select select "6357"
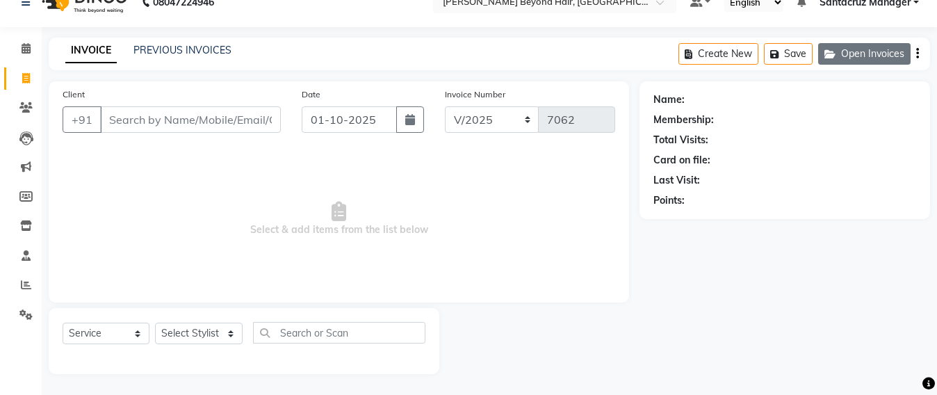
click at [873, 56] on button "Open Invoices" at bounding box center [864, 54] width 92 height 22
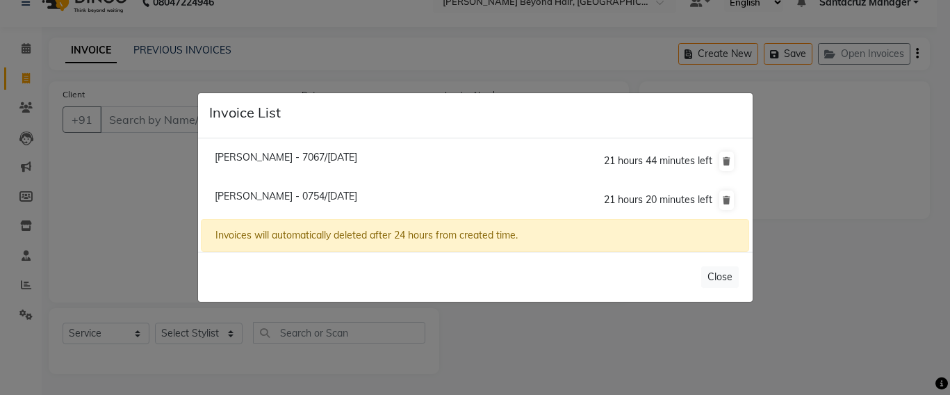
click at [135, 133] on ngb-modal-window "Invoice List Aarti Desai - 7067/01 October 2025 21 hours 44 minutes left Gitika…" at bounding box center [475, 197] width 950 height 395
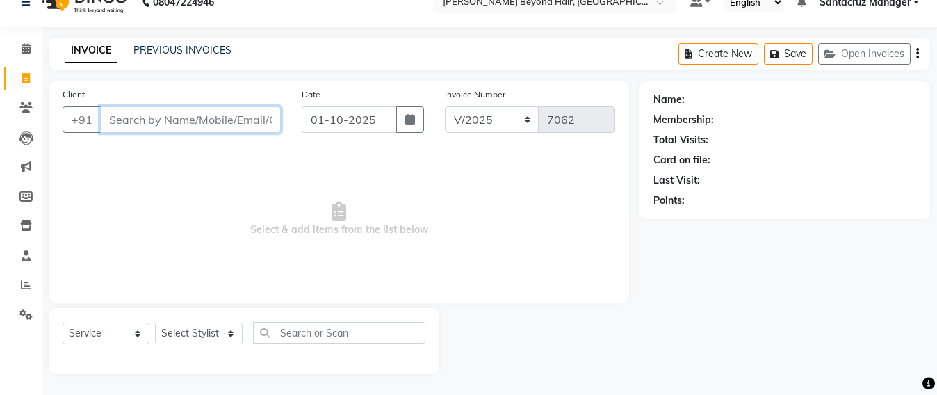
click at [133, 121] on input "Client" at bounding box center [190, 119] width 181 height 26
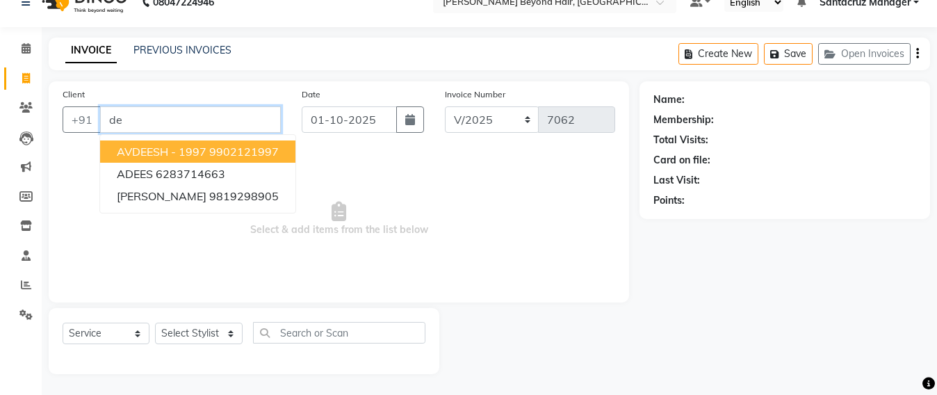
type input "d"
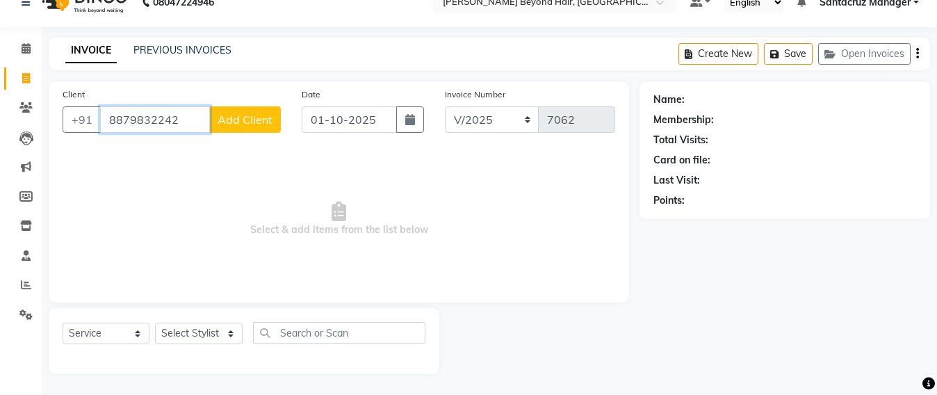
type input "8879832242"
click at [261, 120] on span "Add Client" at bounding box center [244, 120] width 55 height 14
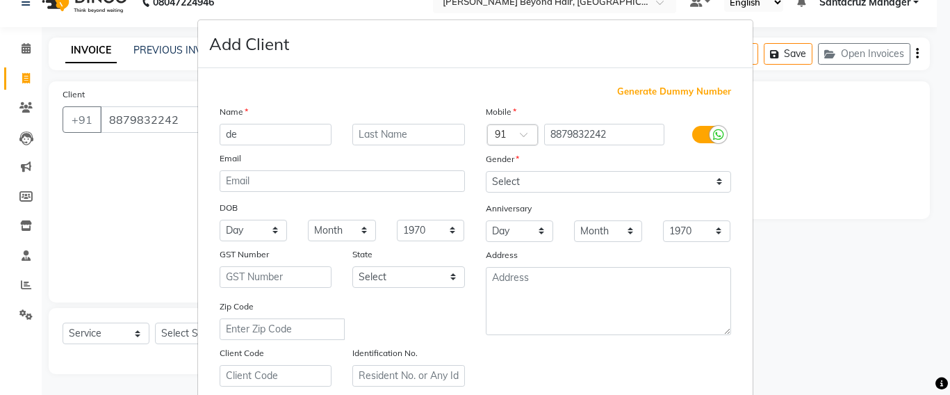
type input "d"
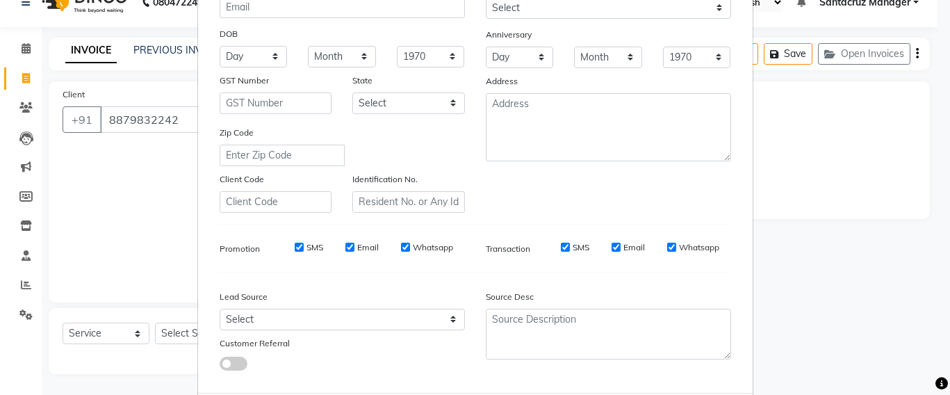
scroll to position [0, 0]
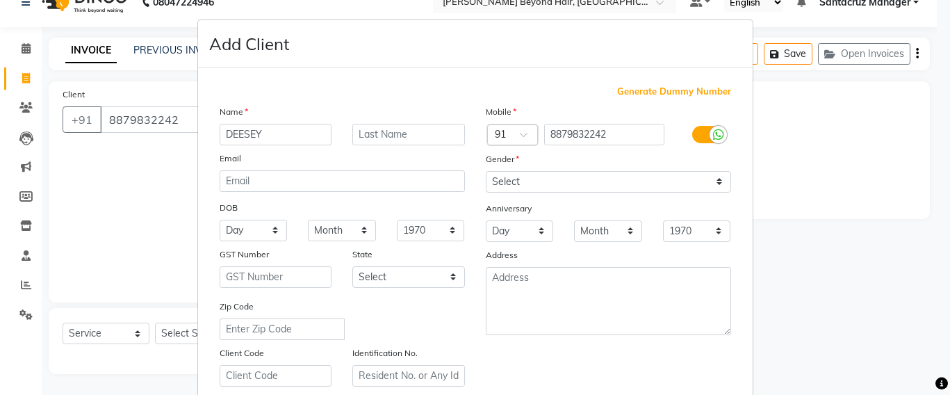
type input "DEESEY"
click at [684, 191] on select "Select Male Female Other Prefer Not To Say" at bounding box center [608, 182] width 245 height 22
select select "female"
click at [486, 171] on select "Select Male Female Other Prefer Not To Say" at bounding box center [608, 182] width 245 height 22
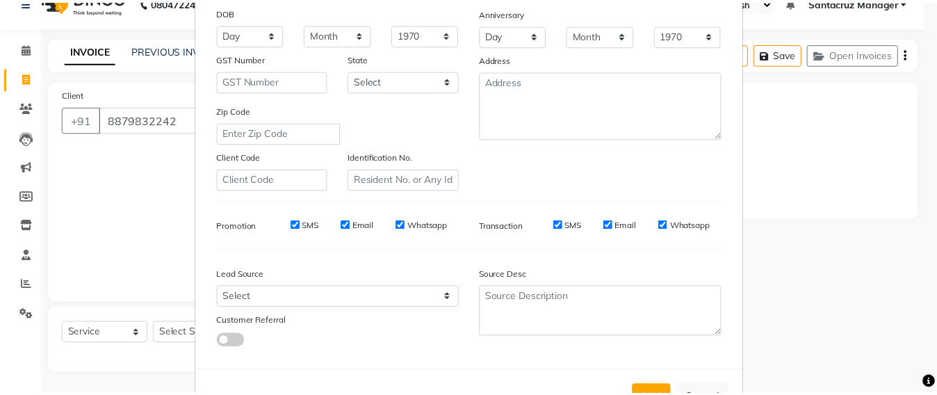
scroll to position [247, 0]
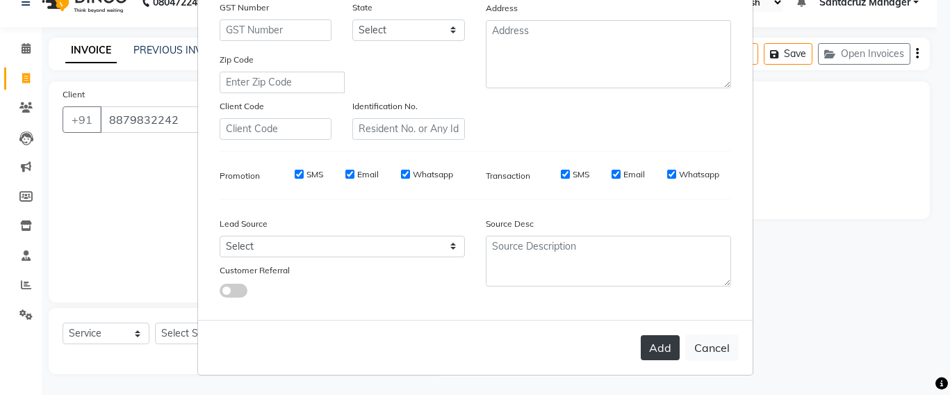
click at [659, 351] on button "Add" at bounding box center [660, 347] width 39 height 25
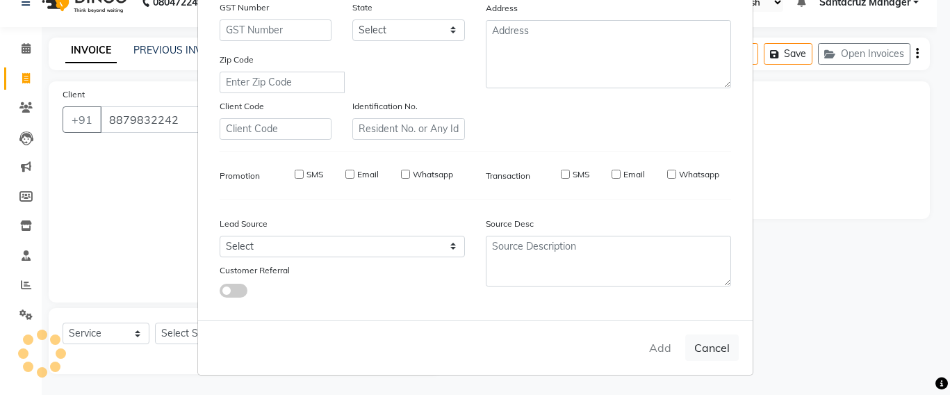
select select
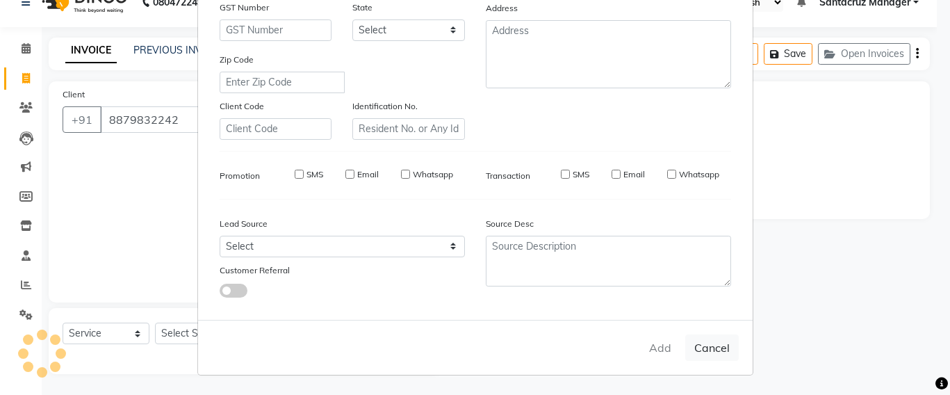
select select
checkbox input "false"
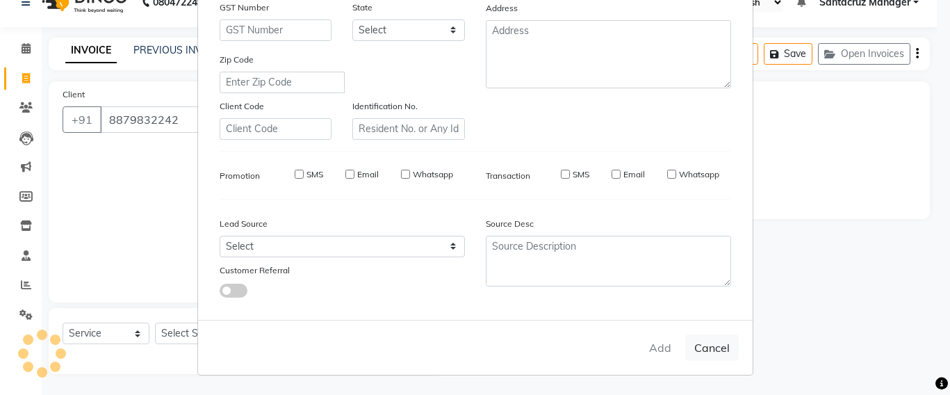
checkbox input "false"
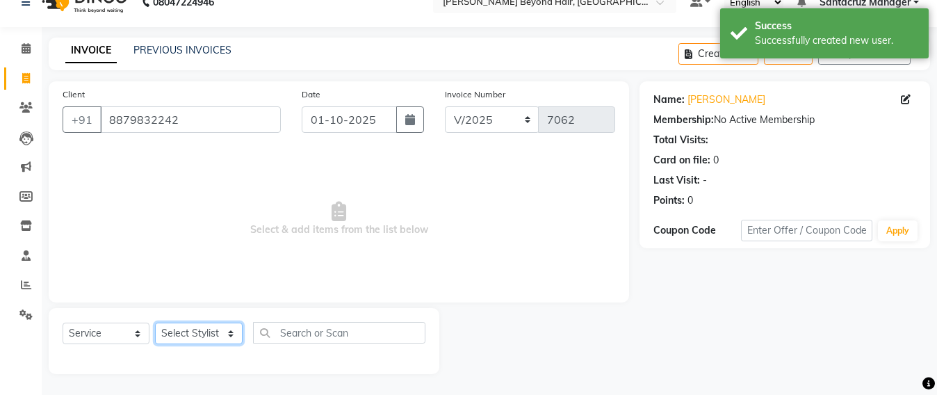
click at [184, 335] on select "Select Stylist Admin Avesh Sankat AZHER SHAIKH Dhruv Gohil Jayeshree Mahtre Man…" at bounding box center [199, 333] width 88 height 22
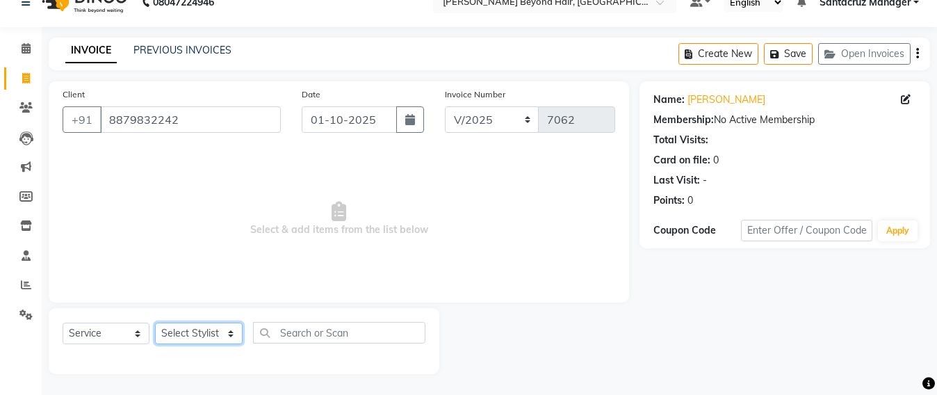
select select "48409"
click at [155, 322] on select "Select Stylist Admin Avesh Sankat AZHER SHAIKH Dhruv Gohil Jayeshree Mahtre Man…" at bounding box center [199, 333] width 88 height 22
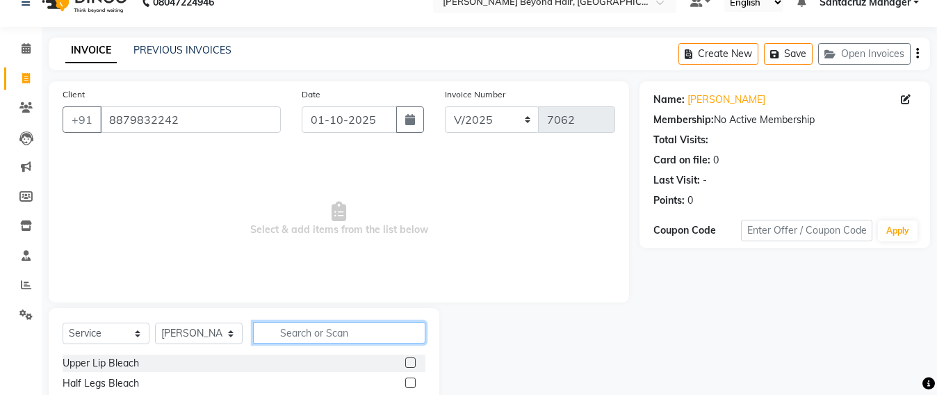
click at [294, 334] on input "text" at bounding box center [339, 333] width 172 height 22
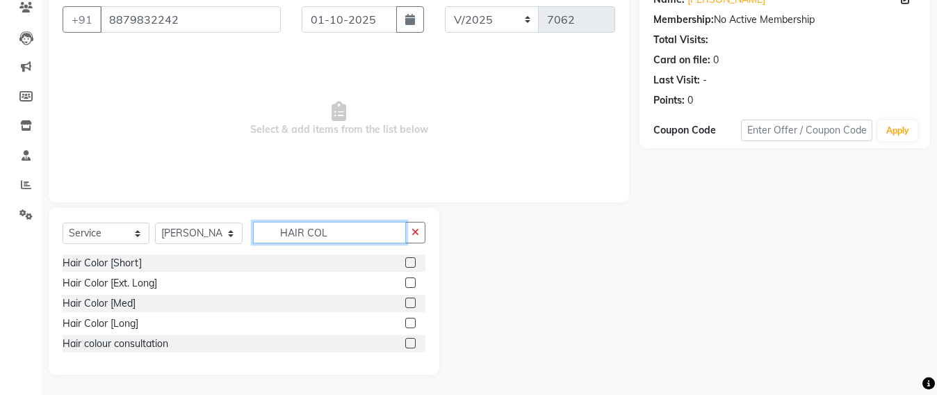
scroll to position [124, 0]
type input "HAIR COL"
click at [110, 295] on div "Hair Color [Med]" at bounding box center [99, 302] width 73 height 15
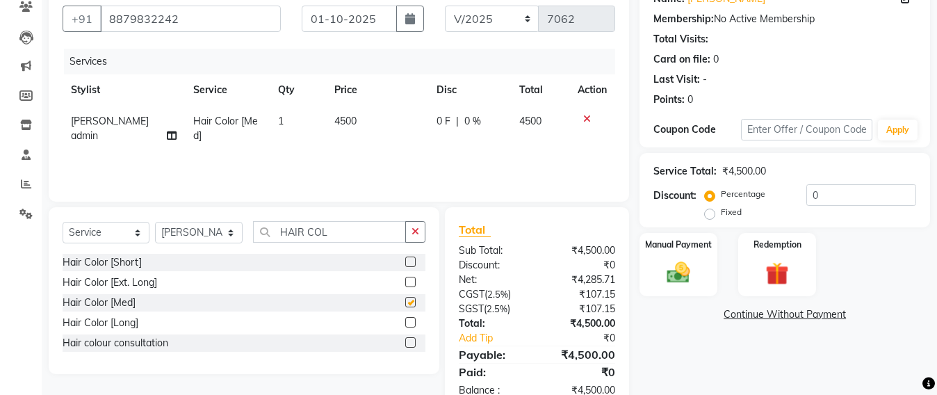
checkbox input "false"
click at [353, 122] on td "4500" at bounding box center [377, 129] width 102 height 46
select select "48409"
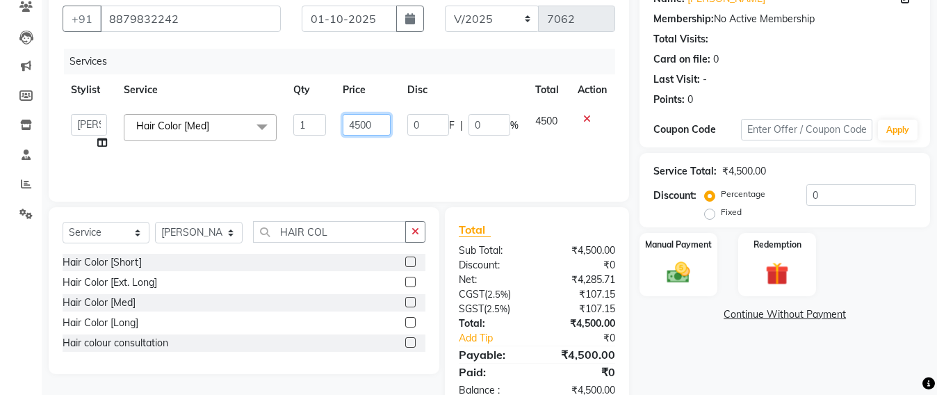
click at [381, 115] on input "4500" at bounding box center [367, 125] width 48 height 22
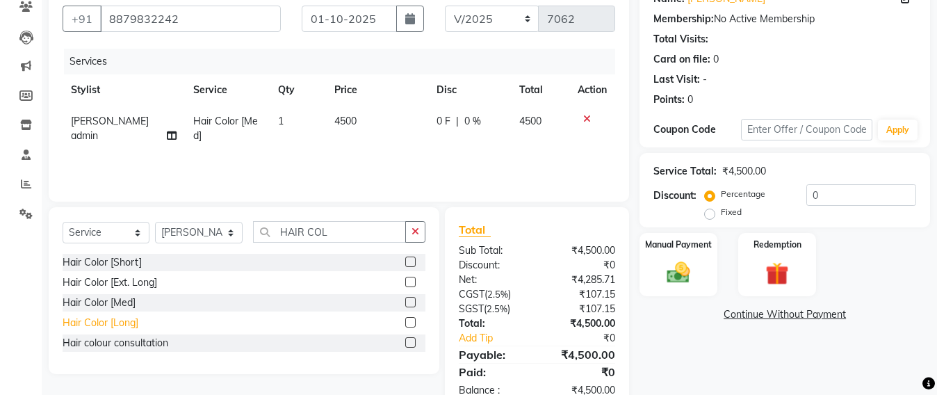
click at [81, 329] on div "Hair Color [Long]" at bounding box center [101, 322] width 76 height 15
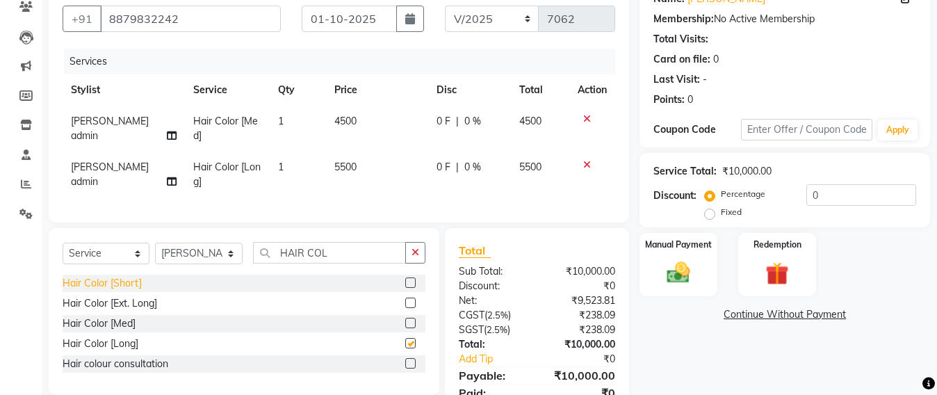
checkbox input "false"
click at [586, 117] on icon at bounding box center [587, 119] width 8 height 10
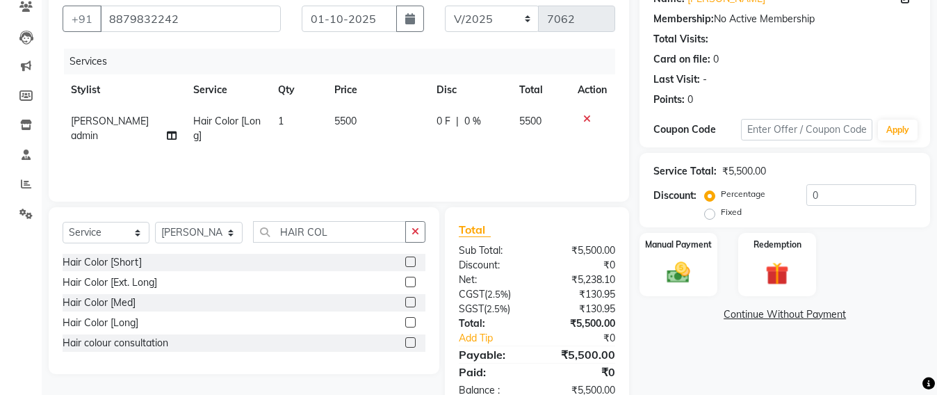
click at [361, 126] on td "5500" at bounding box center [377, 129] width 102 height 46
select select "48409"
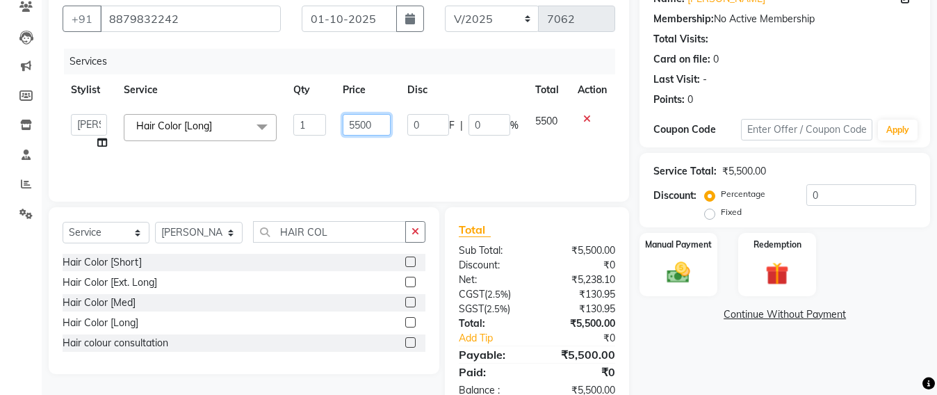
click at [376, 123] on input "5500" at bounding box center [367, 125] width 48 height 22
type input "5"
type input "11000"
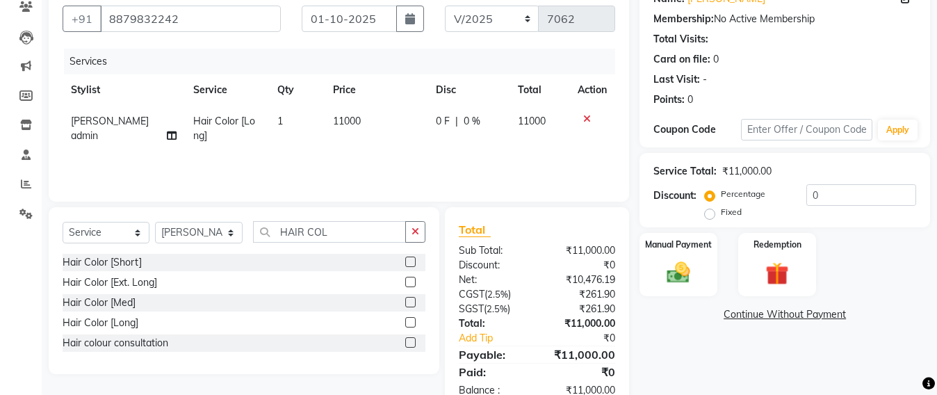
click at [433, 142] on td "0 F | 0 %" at bounding box center [467, 129] width 81 height 46
select select "48409"
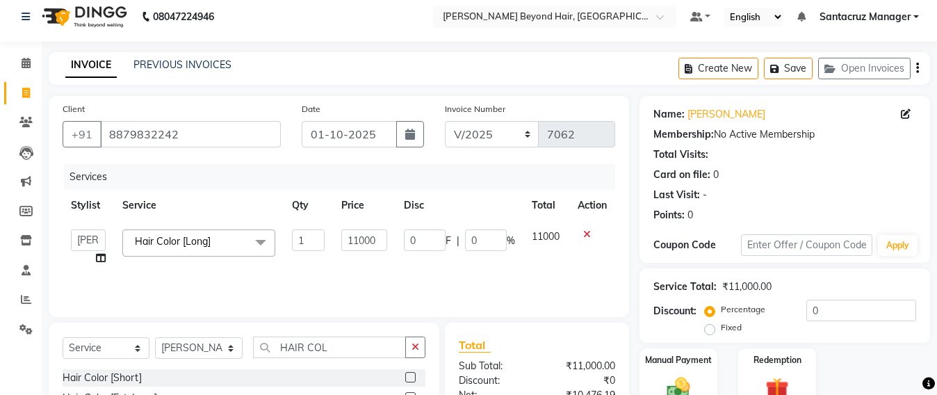
scroll to position [0, 0]
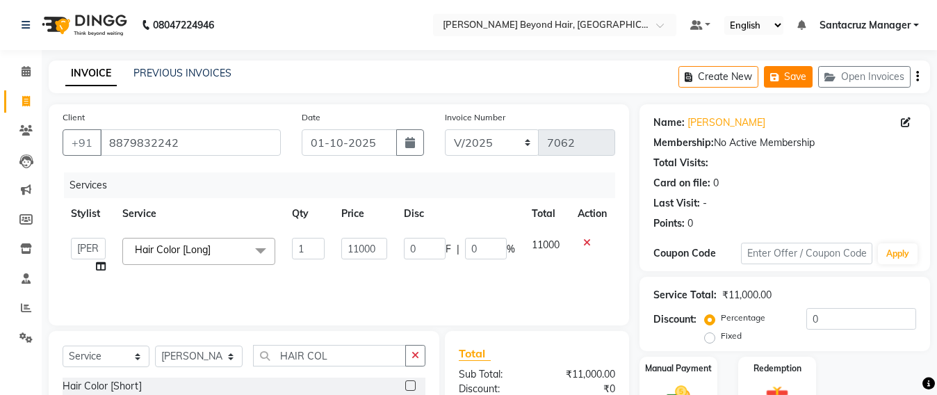
click at [801, 79] on button "Save" at bounding box center [788, 77] width 49 height 22
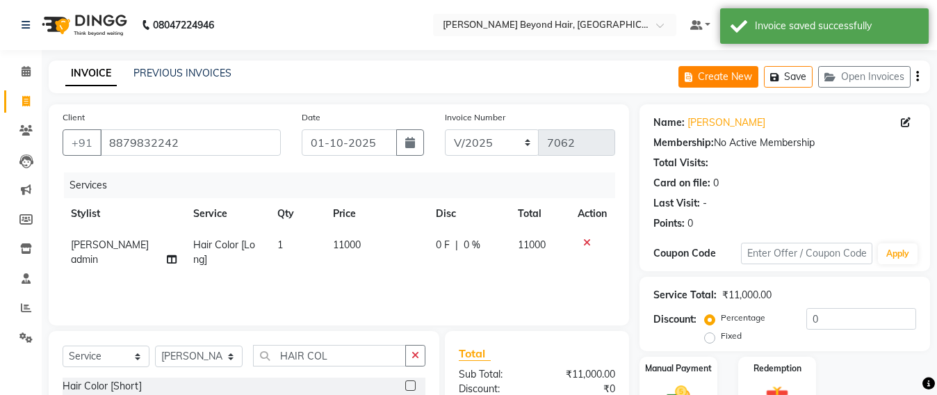
click at [709, 79] on button "Create New" at bounding box center [718, 77] width 80 height 22
select select "service"
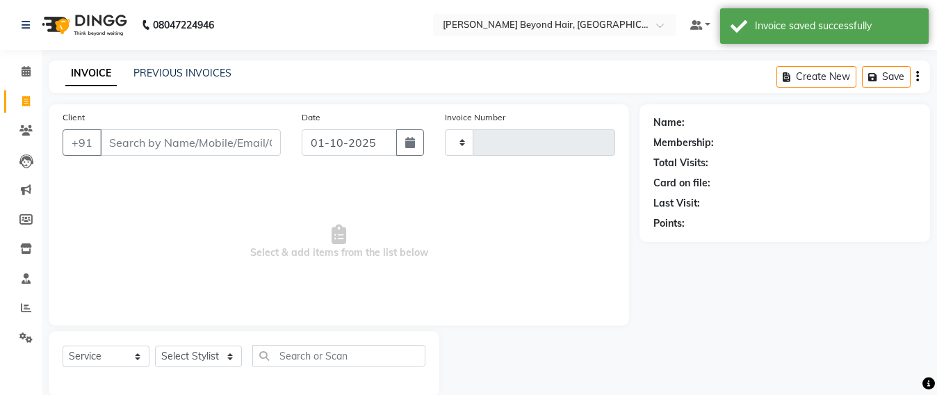
scroll to position [23, 0]
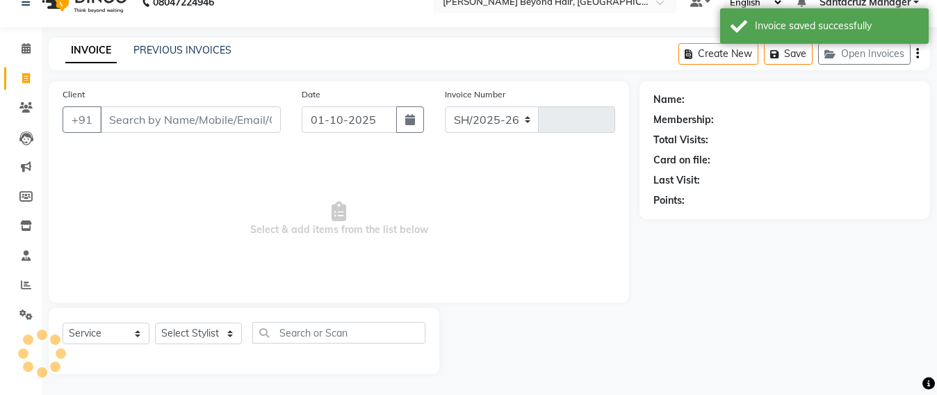
select select "6357"
type input "7062"
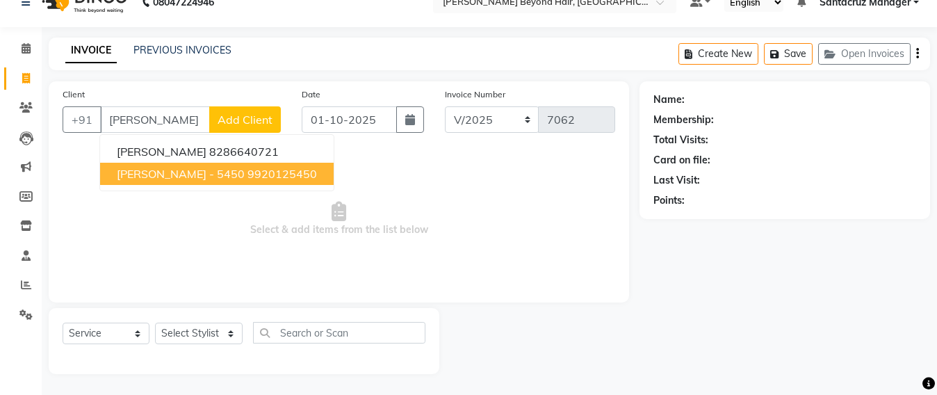
click at [158, 177] on span "SHEELA CHAWLA - 5450" at bounding box center [181, 174] width 128 height 14
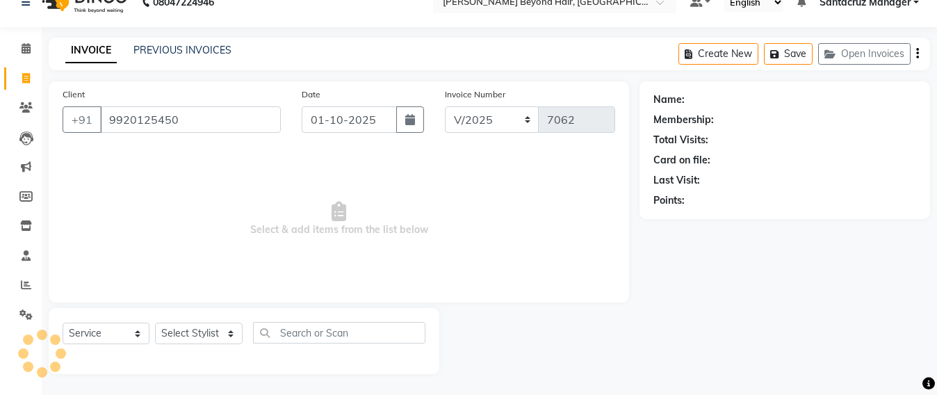
type input "9920125450"
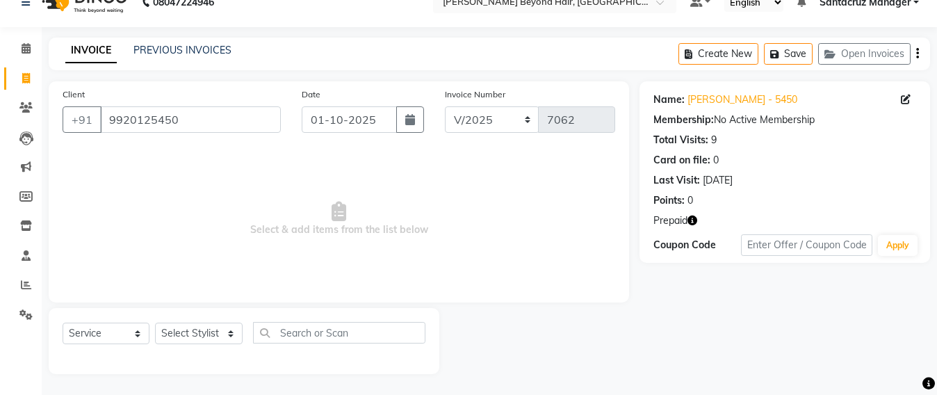
click at [691, 221] on icon "button" at bounding box center [692, 220] width 10 height 10
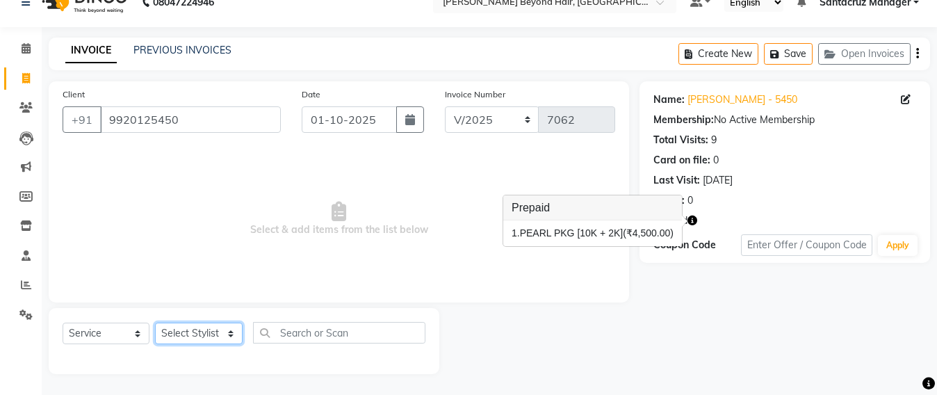
click at [197, 330] on select "Select Stylist Admin Avesh Sankat AZHER SHAIKH Dhruv Gohil Jayeshree Mahtre Man…" at bounding box center [199, 333] width 88 height 22
select select "59106"
click at [155, 322] on select "Select Stylist Admin Avesh Sankat AZHER SHAIKH Dhruv Gohil Jayeshree Mahtre Man…" at bounding box center [199, 333] width 88 height 22
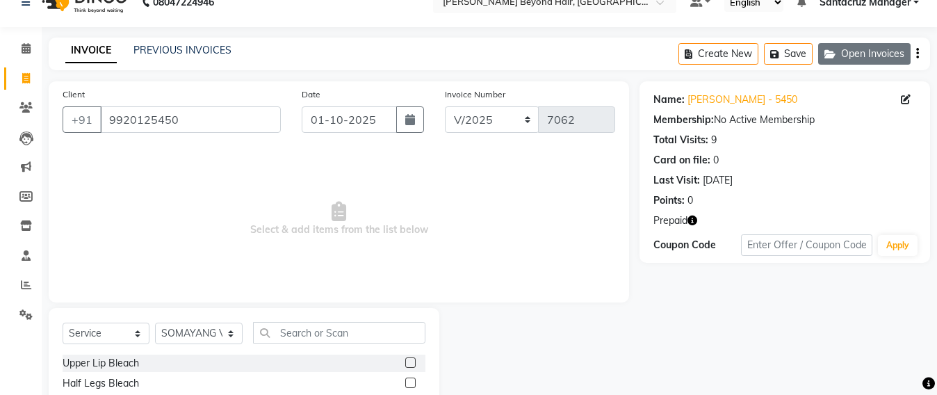
click at [871, 48] on button "Open Invoices" at bounding box center [864, 54] width 92 height 22
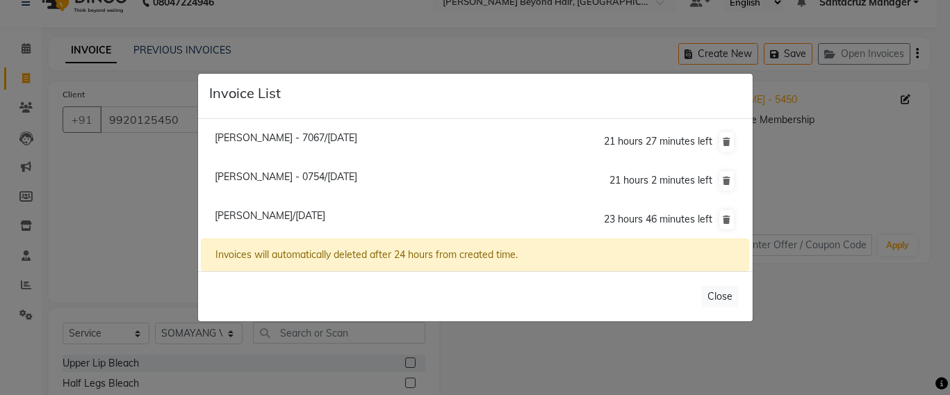
click at [252, 172] on span "Gitika Chumble - 0754/01 October 2025" at bounding box center [286, 176] width 142 height 13
type input "9820900754"
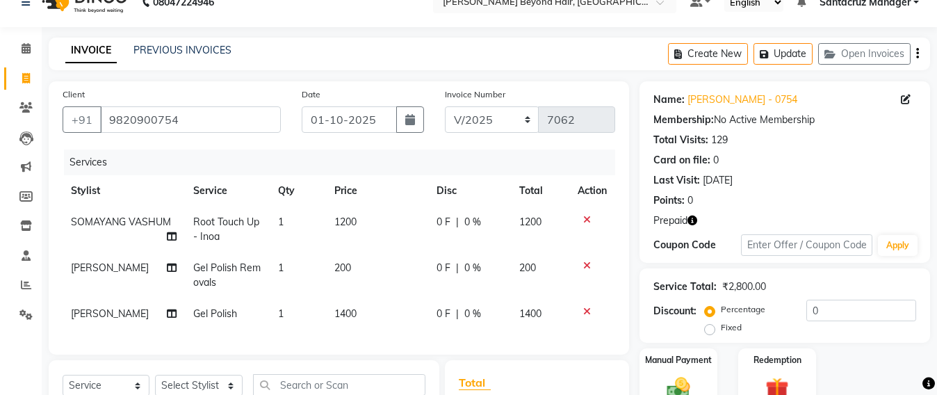
select select
click at [586, 265] on icon at bounding box center [587, 266] width 8 height 10
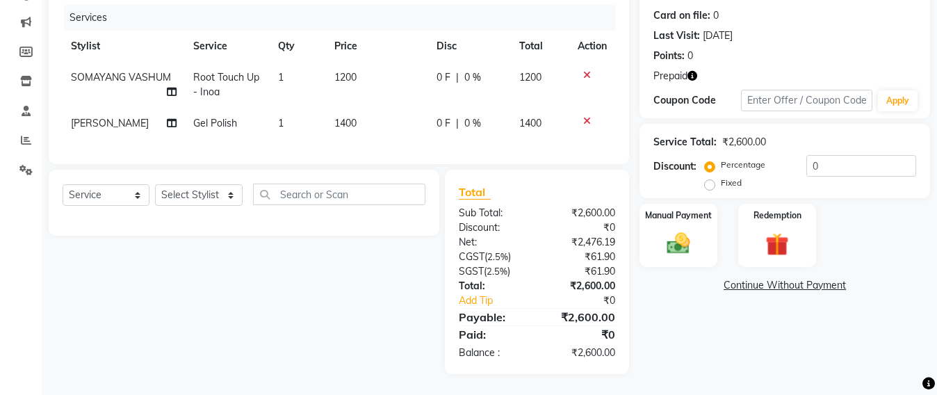
scroll to position [181, 0]
click at [773, 232] on img at bounding box center [776, 244] width 39 height 30
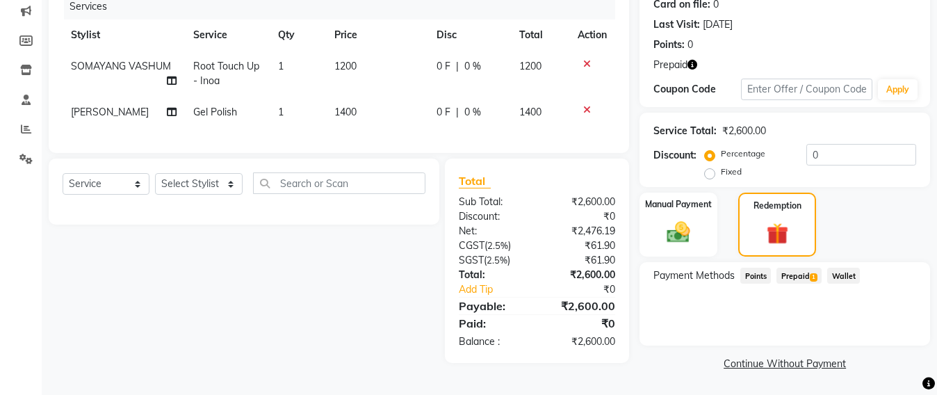
click at [693, 66] on icon "button" at bounding box center [692, 65] width 10 height 10
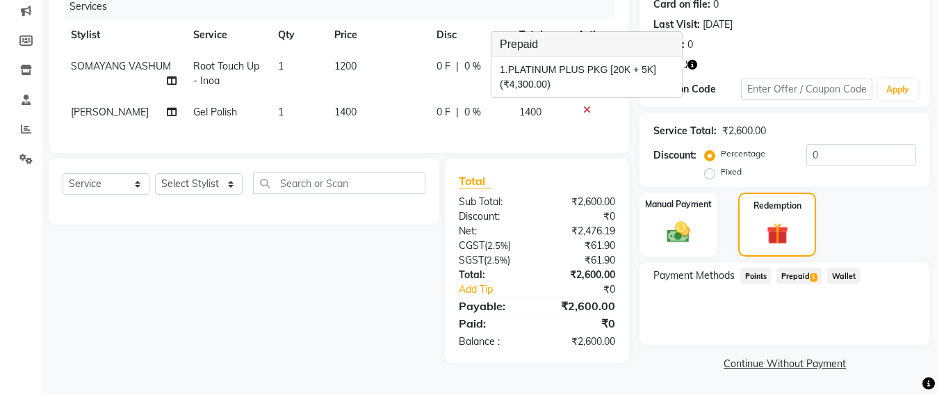
click at [801, 275] on span "Prepaid 1" at bounding box center [798, 276] width 45 height 16
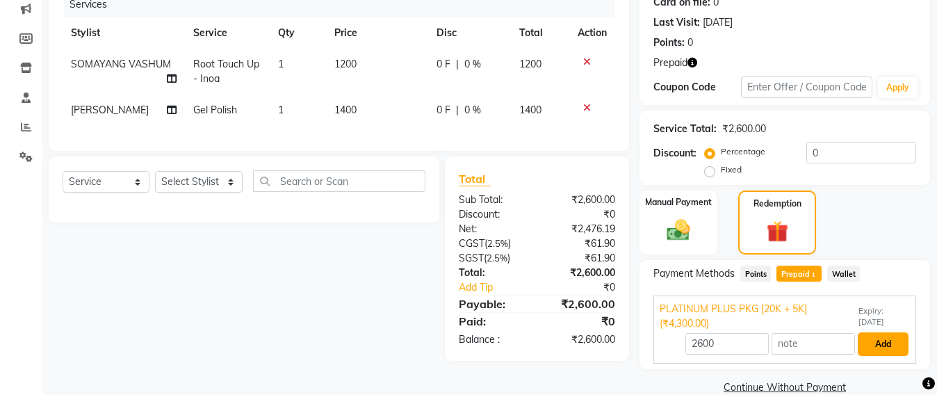
click at [879, 340] on button "Add" at bounding box center [882, 344] width 51 height 24
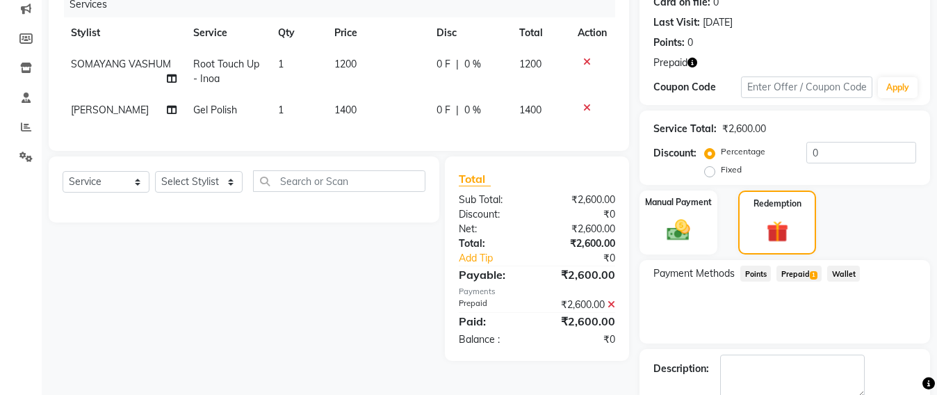
click at [616, 312] on div "₹2,600.00" at bounding box center [581, 304] width 89 height 15
click at [609, 309] on icon at bounding box center [611, 304] width 8 height 10
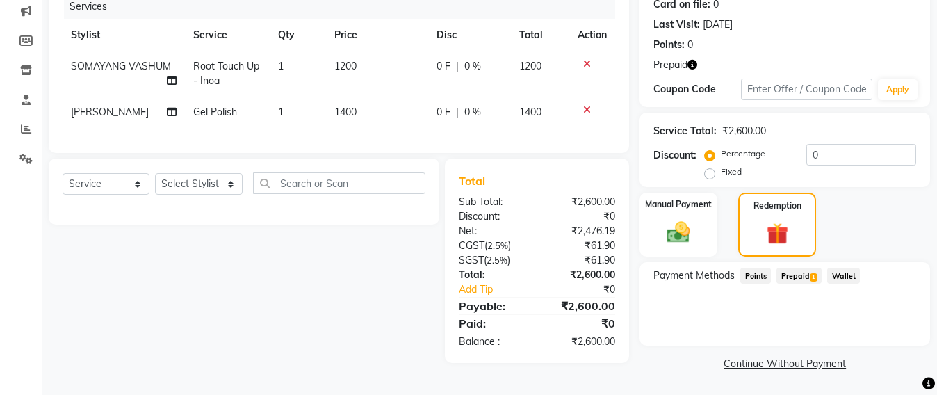
click at [802, 270] on span "Prepaid 1" at bounding box center [798, 276] width 45 height 16
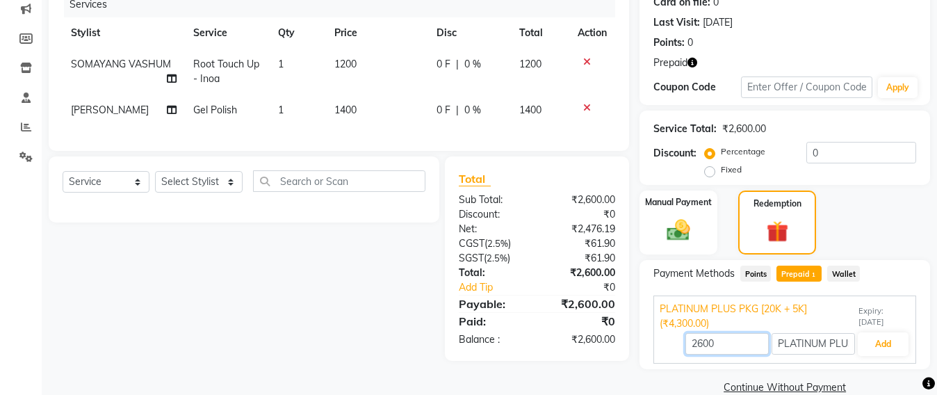
click at [723, 346] on input "2600" at bounding box center [726, 344] width 83 height 22
type input "2"
type input "1200"
click at [885, 347] on button "Add" at bounding box center [882, 344] width 51 height 24
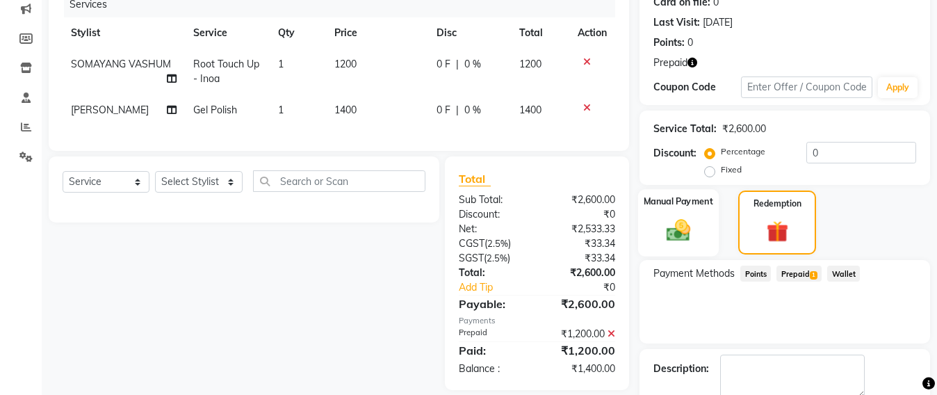
click at [668, 228] on img at bounding box center [678, 230] width 39 height 28
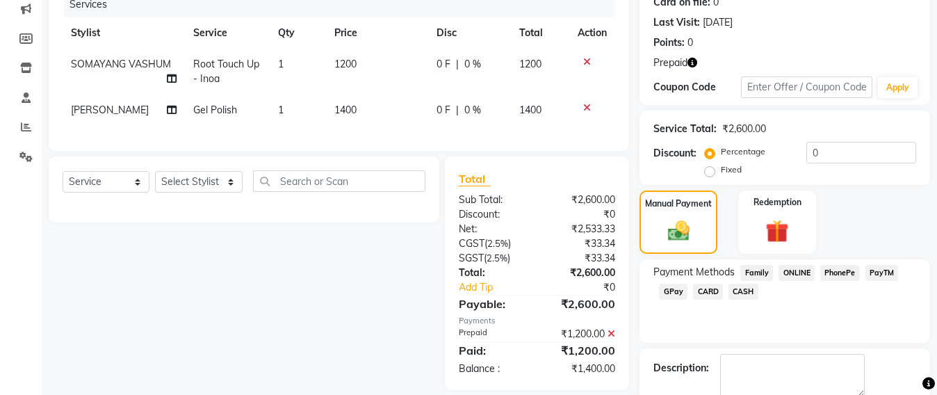
click at [667, 291] on span "GPay" at bounding box center [673, 291] width 28 height 16
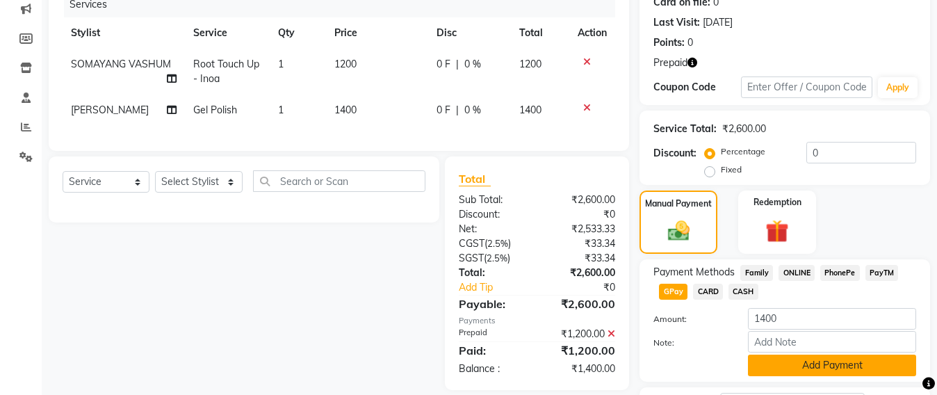
click at [848, 365] on button "Add Payment" at bounding box center [832, 365] width 168 height 22
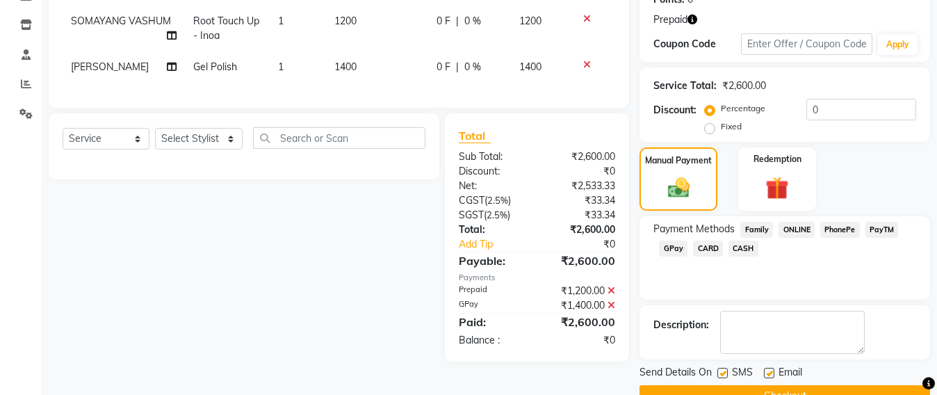
scroll to position [256, 0]
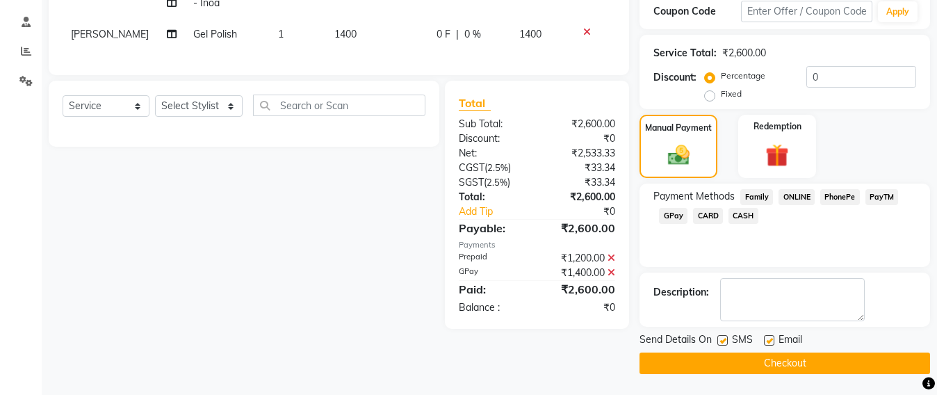
click at [793, 362] on button "Checkout" at bounding box center [784, 363] width 290 height 22
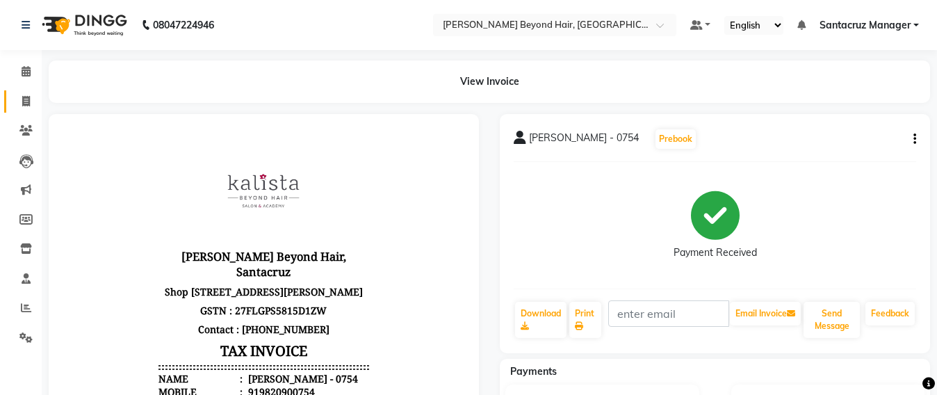
click at [13, 105] on link "Invoice" at bounding box center [20, 101] width 33 height 23
select select "service"
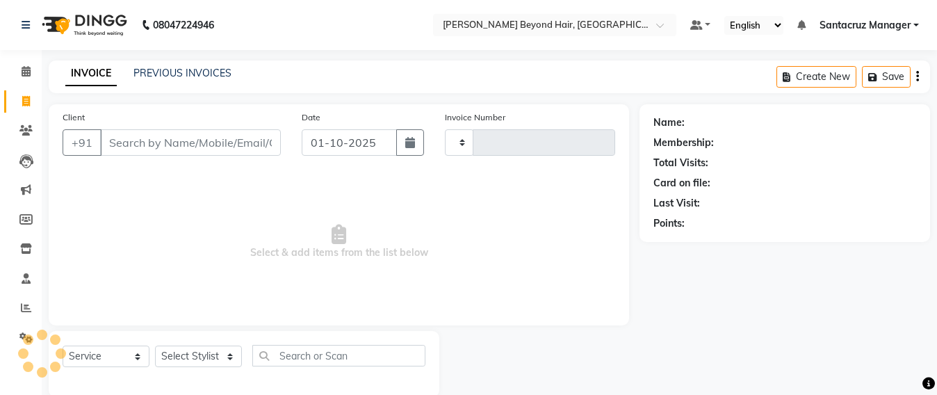
scroll to position [23, 0]
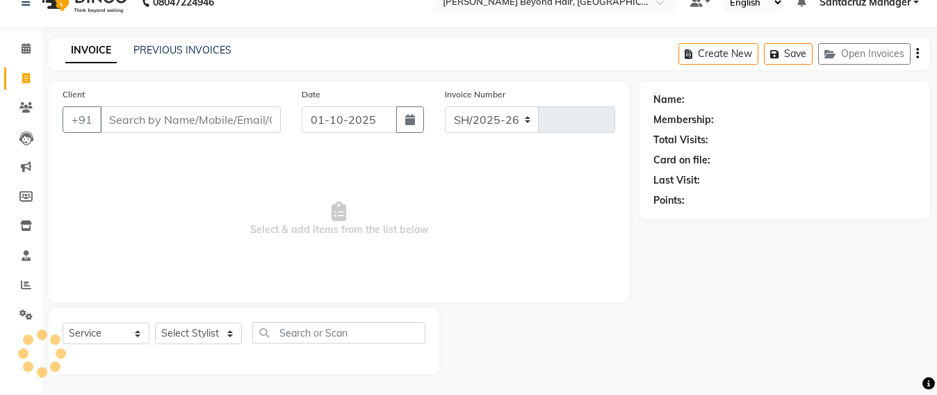
select select "6357"
type input "7063"
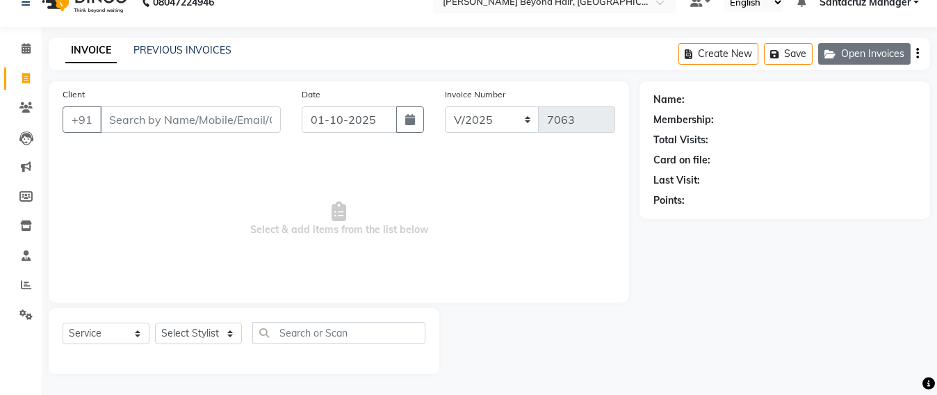
click at [893, 49] on button "Open Invoices" at bounding box center [864, 54] width 92 height 22
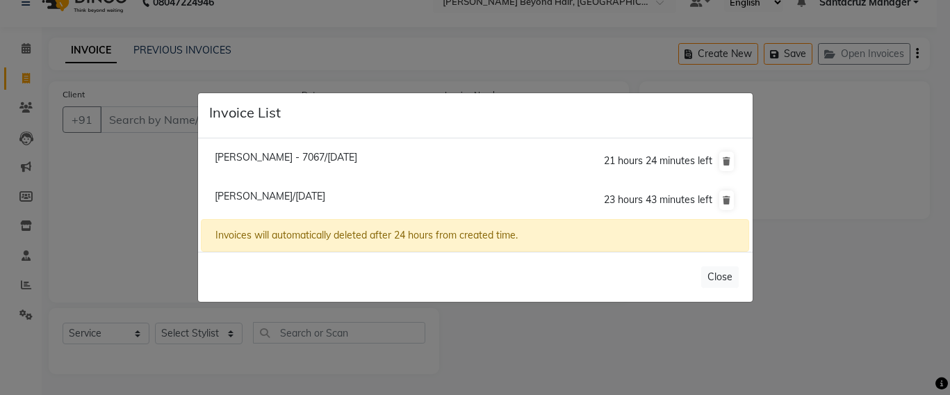
click at [107, 167] on ngb-modal-window "Invoice List Aarti Desai - 7067/01 October 2025 21 hours 24 minutes left Deesey…" at bounding box center [475, 197] width 950 height 395
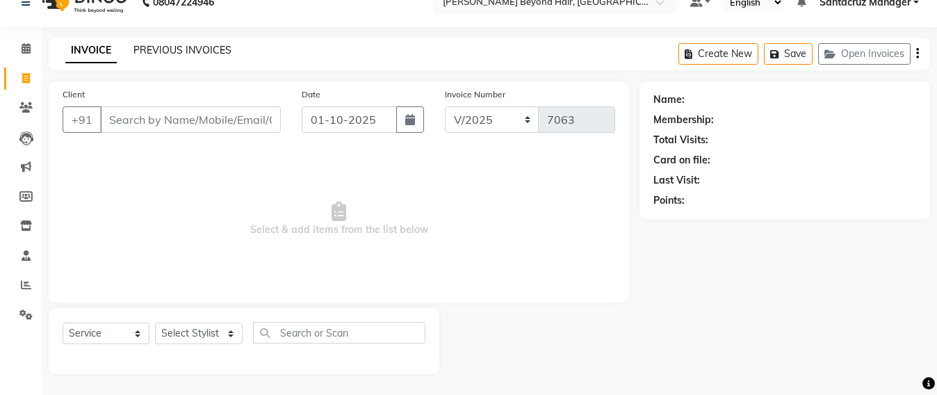
click at [211, 44] on link "PREVIOUS INVOICES" at bounding box center [182, 50] width 98 height 13
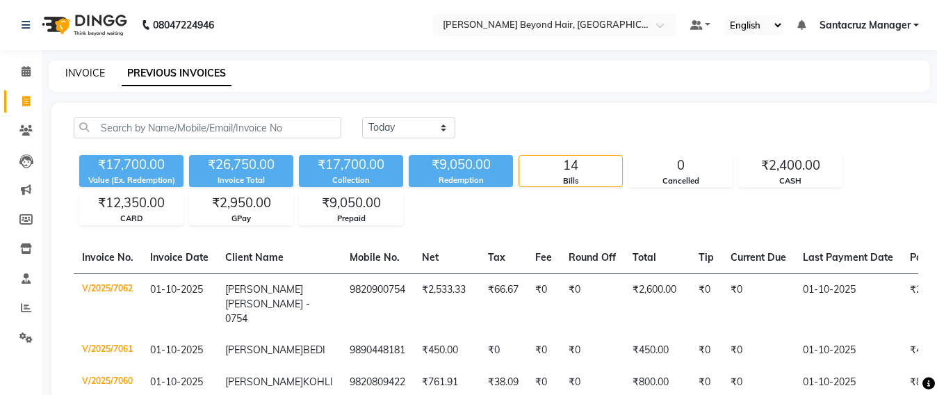
click at [85, 75] on link "INVOICE" at bounding box center [85, 73] width 40 height 13
select select "service"
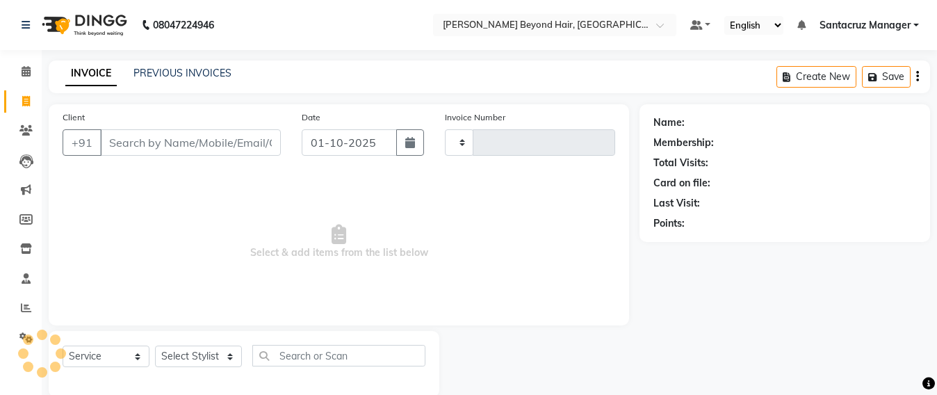
scroll to position [23, 0]
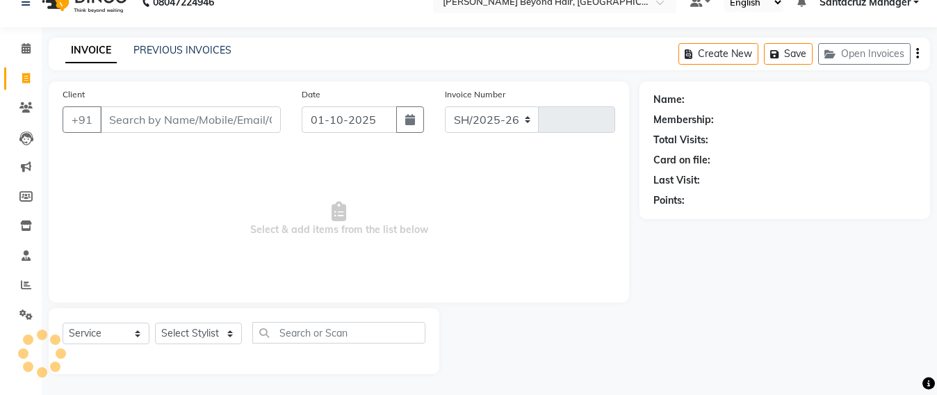
select select "6357"
type input "7063"
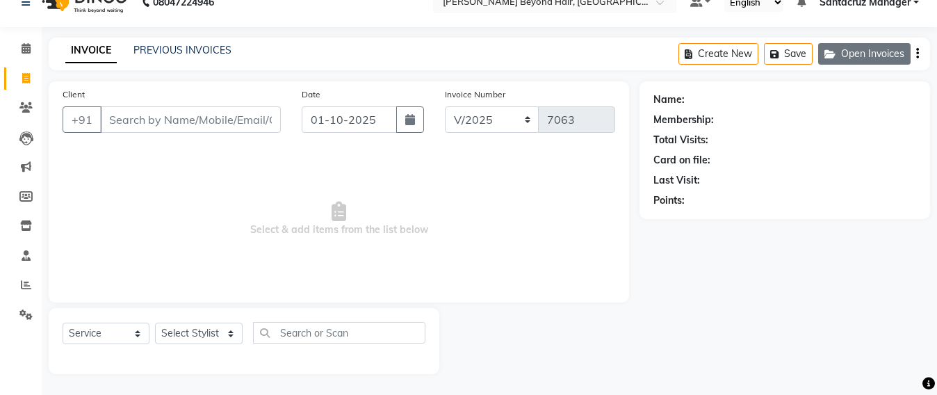
click at [875, 53] on button "Open Invoices" at bounding box center [864, 54] width 92 height 22
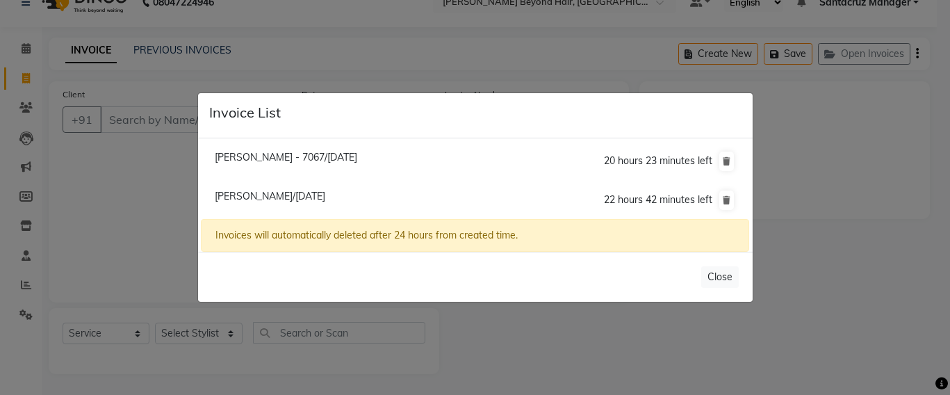
click at [118, 115] on ngb-modal-window "Invoice List Aarti Desai - 7067/01 October 2025 20 hours 23 minutes left Deesey…" at bounding box center [475, 197] width 950 height 395
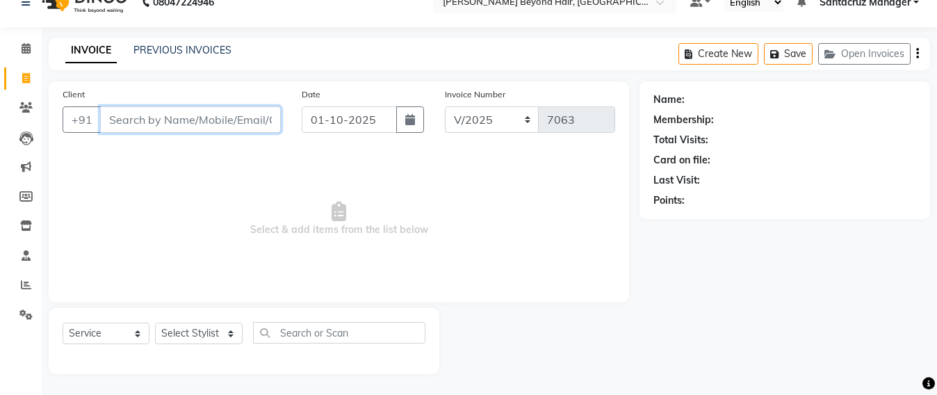
click at [118, 115] on input "Client" at bounding box center [190, 119] width 181 height 26
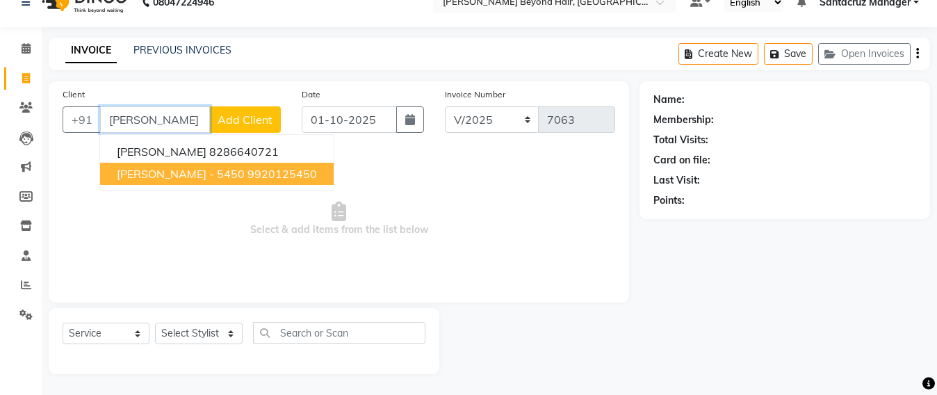
click at [185, 167] on span "SHEELA CHAWLA - 5450" at bounding box center [181, 174] width 128 height 14
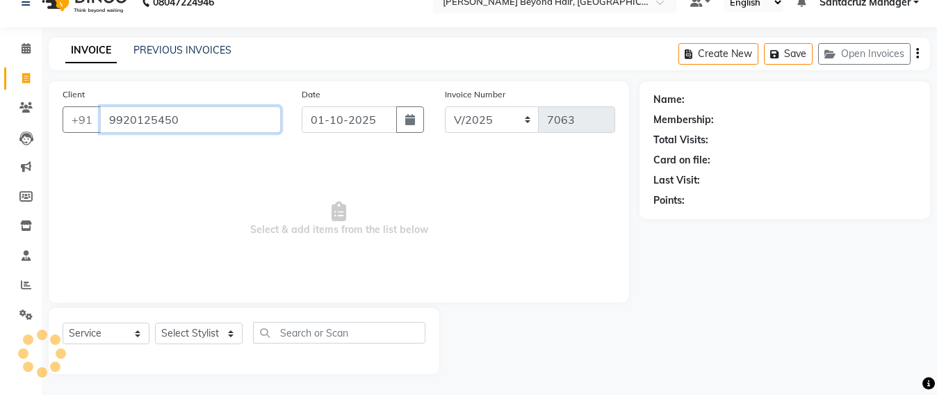
type input "9920125450"
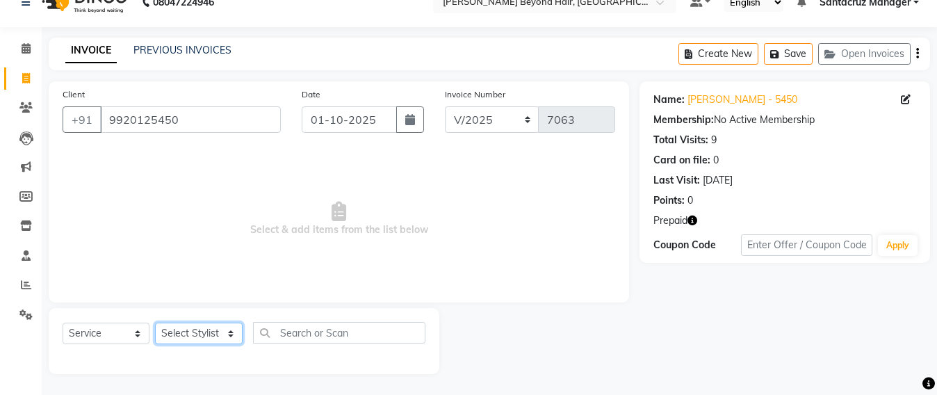
drag, startPoint x: 206, startPoint y: 334, endPoint x: 204, endPoint y: 326, distance: 7.8
click at [206, 334] on select "Select Stylist Admin Avesh Sankat AZHER SHAIKH Dhruv Gohil Jayeshree Mahtre Man…" at bounding box center [199, 333] width 88 height 22
select select "59106"
click at [155, 322] on select "Select Stylist Admin Avesh Sankat AZHER SHAIKH Dhruv Gohil Jayeshree Mahtre Man…" at bounding box center [199, 333] width 88 height 22
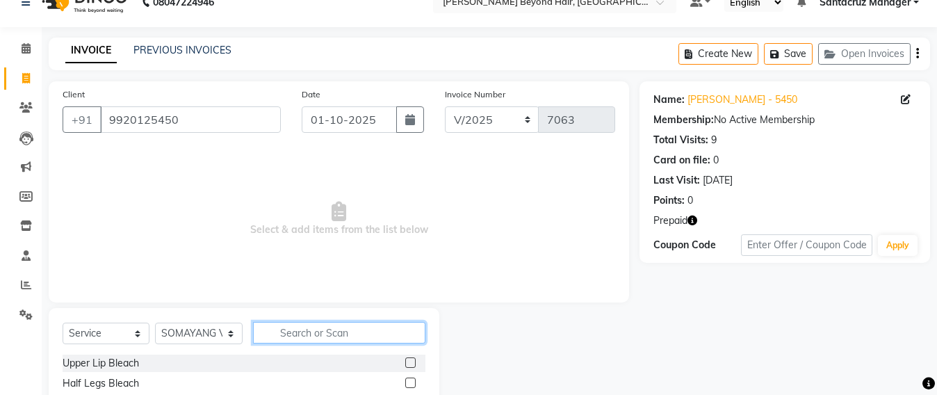
click at [296, 335] on input "text" at bounding box center [339, 333] width 172 height 22
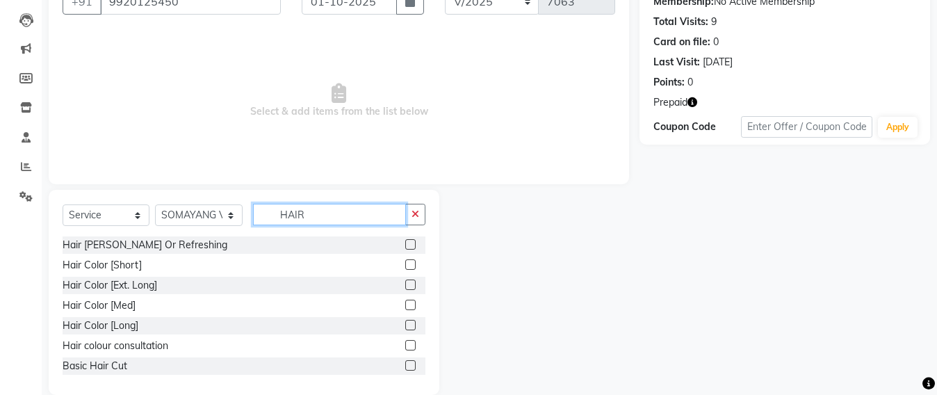
scroll to position [162, 0]
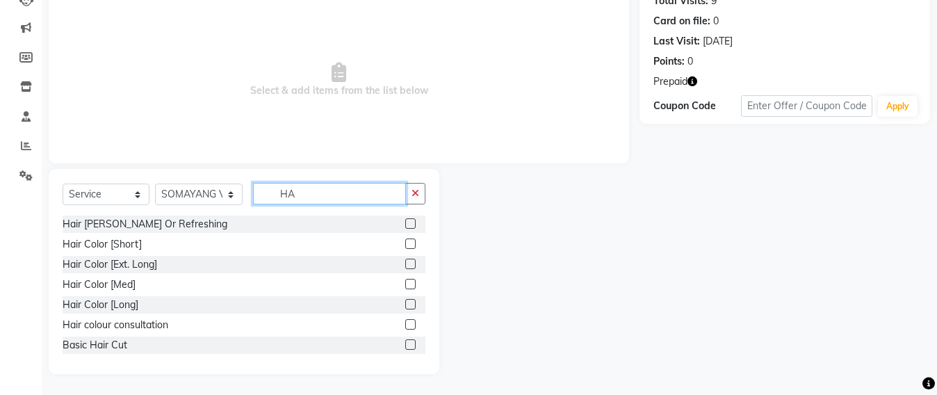
type input "H"
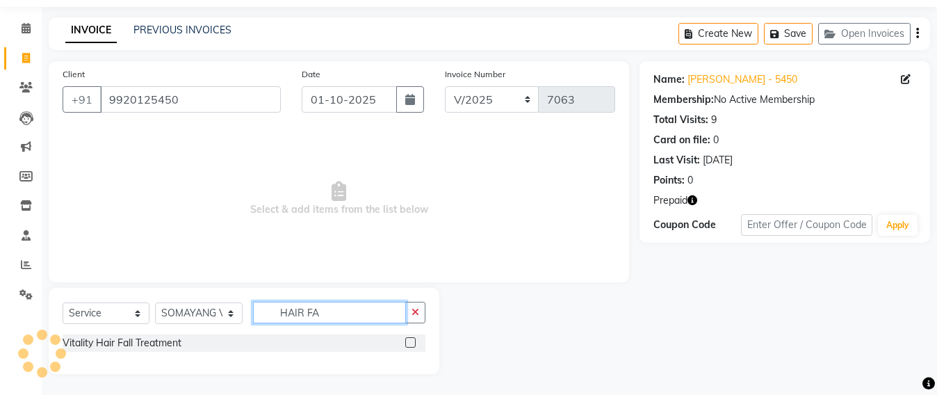
scroll to position [43, 0]
type input "HAIR FA"
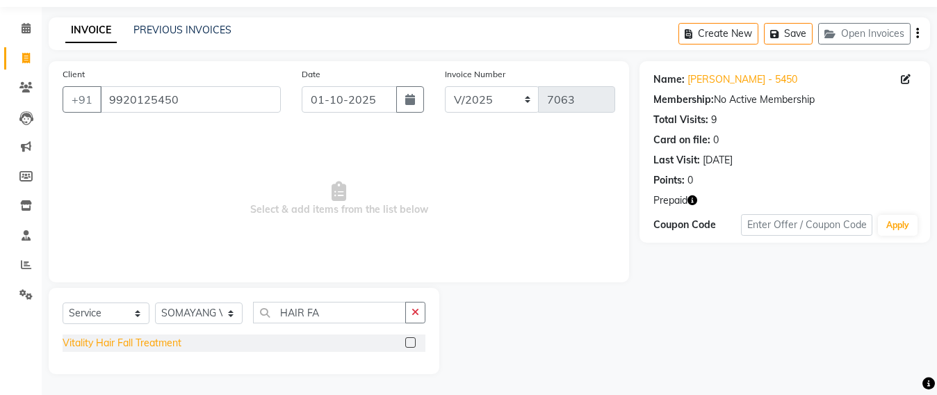
click at [120, 345] on div "Vitality Hair Fall Treatment" at bounding box center [122, 343] width 119 height 15
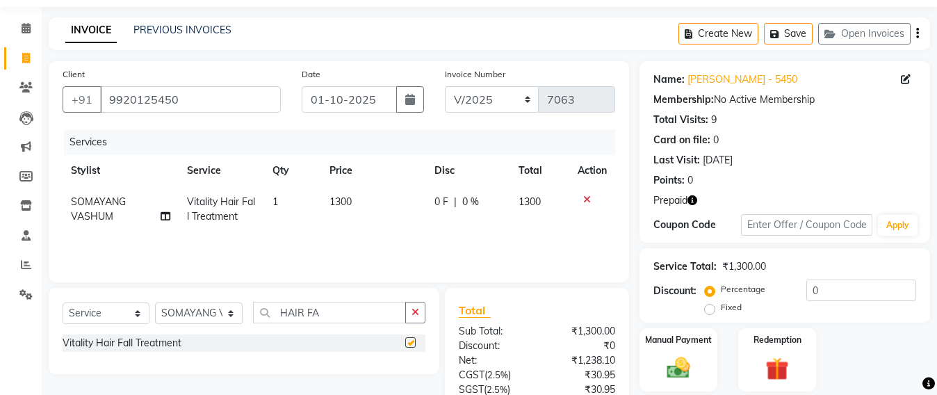
checkbox input "false"
click at [790, 34] on button "Save" at bounding box center [788, 34] width 49 height 22
click at [16, 95] on link "Clients" at bounding box center [20, 87] width 33 height 23
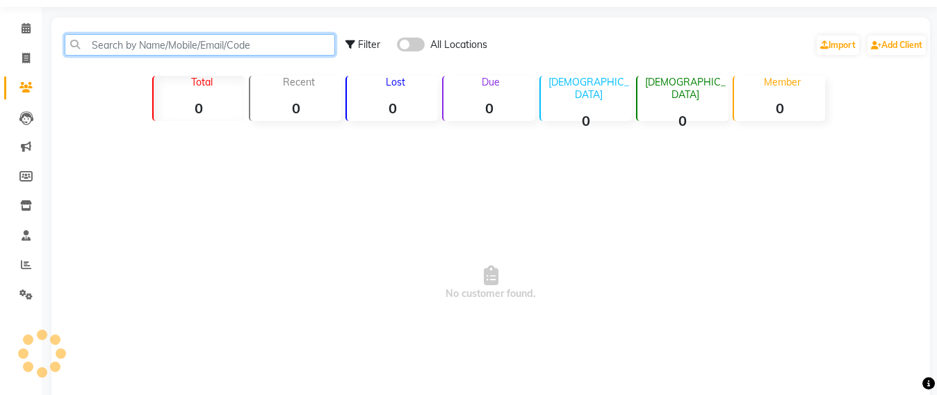
click at [110, 44] on input "text" at bounding box center [200, 45] width 270 height 22
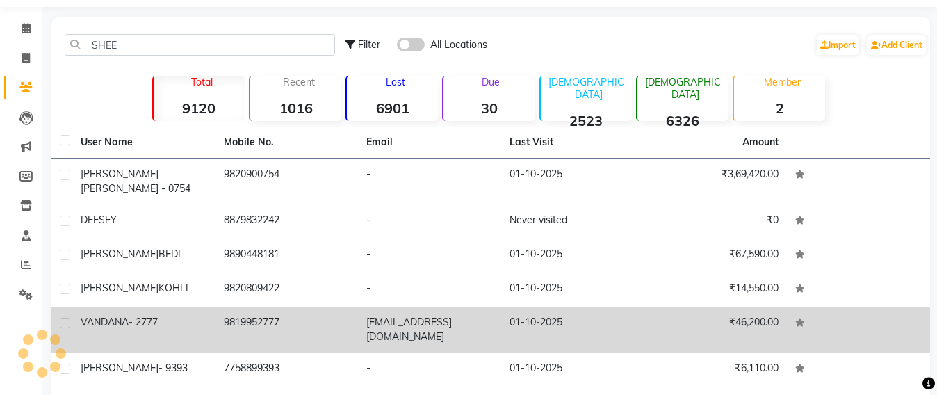
click at [353, 204] on td "8879832242" at bounding box center [286, 221] width 143 height 34
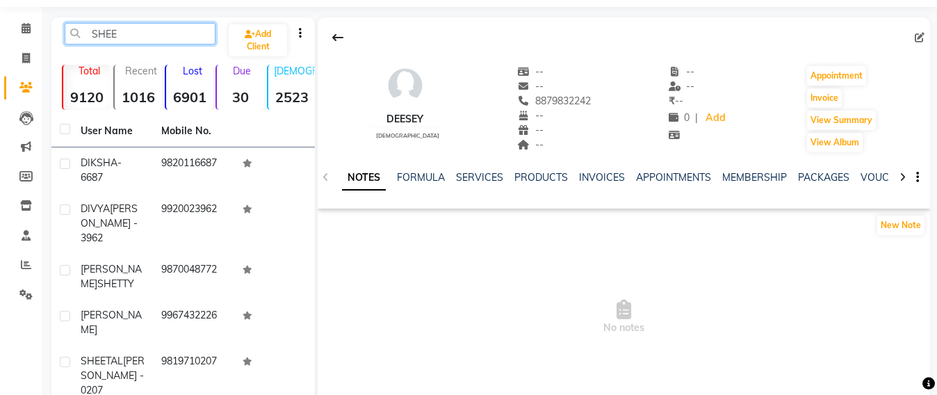
click at [130, 38] on input "SHEE" at bounding box center [140, 34] width 151 height 22
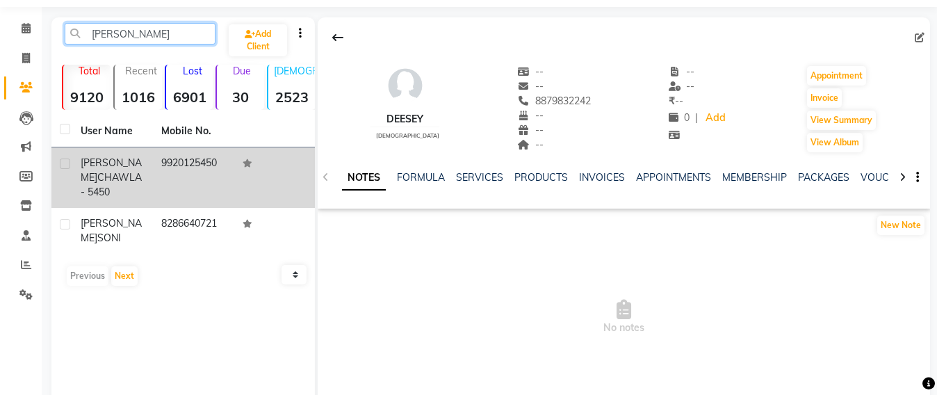
type input "SHEELA"
click at [195, 163] on td "9920125450" at bounding box center [193, 177] width 81 height 60
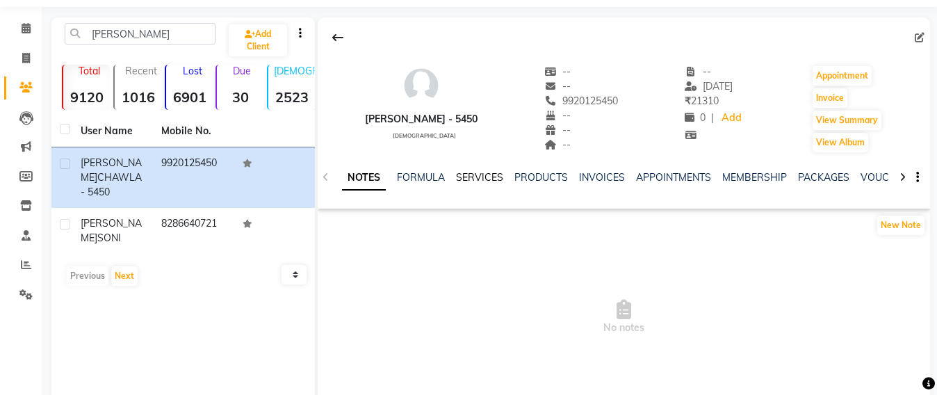
click at [482, 175] on link "SERVICES" at bounding box center [479, 177] width 47 height 13
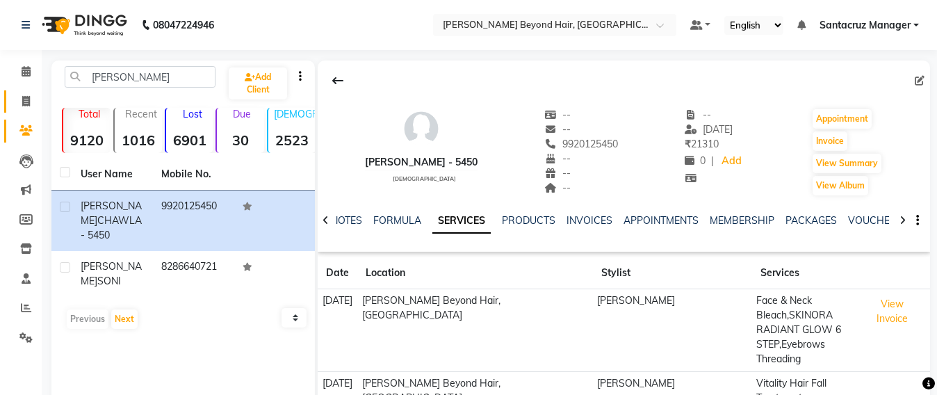
click at [8, 97] on link "Invoice" at bounding box center [20, 101] width 33 height 23
select select "service"
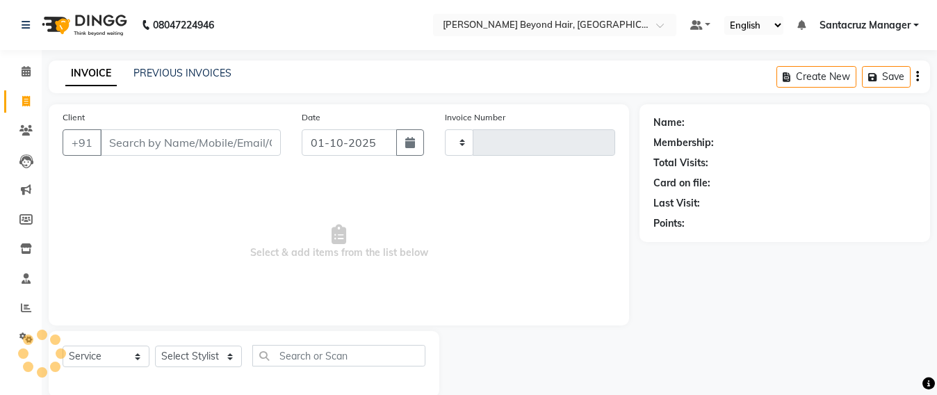
scroll to position [23, 0]
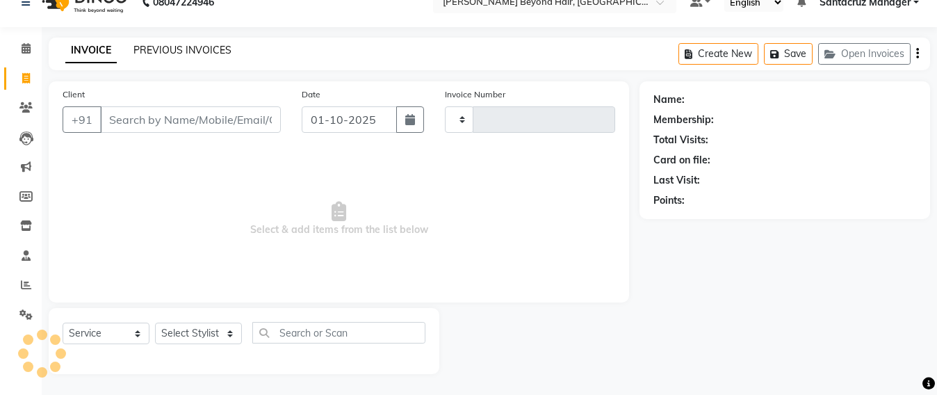
type input "7063"
select select "6357"
click at [875, 51] on button "Open Invoices" at bounding box center [864, 54] width 92 height 22
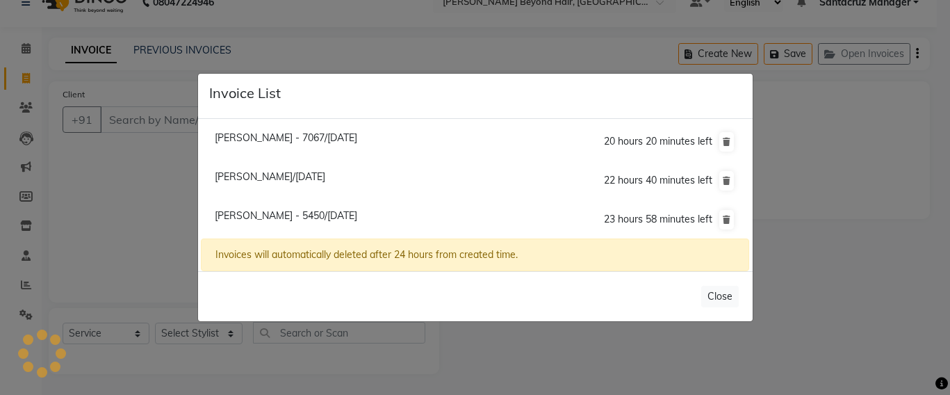
click at [277, 214] on span "Sheela Chawla - 5450/01 October 2025" at bounding box center [286, 215] width 142 height 13
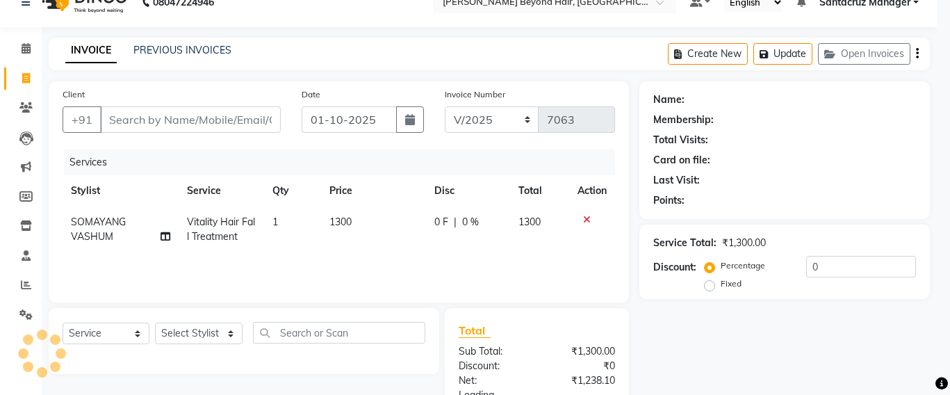
type input "9920125450"
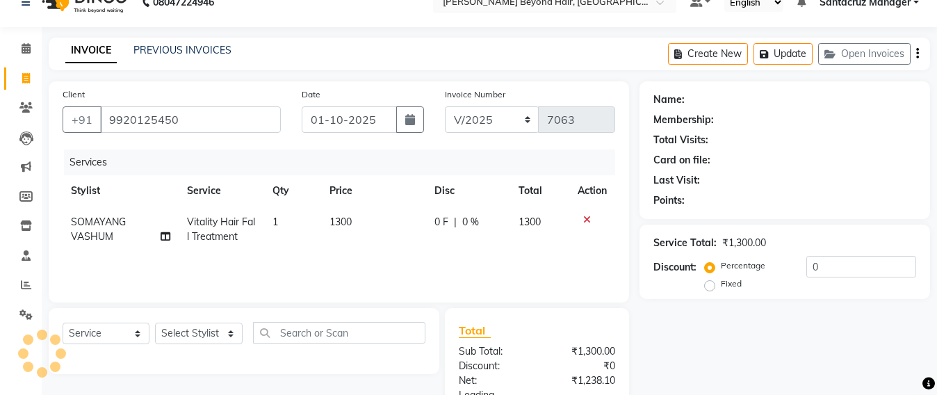
click at [242, 228] on td "Vitality Hair Fall Treatment" at bounding box center [222, 229] width 86 height 46
select select "59106"
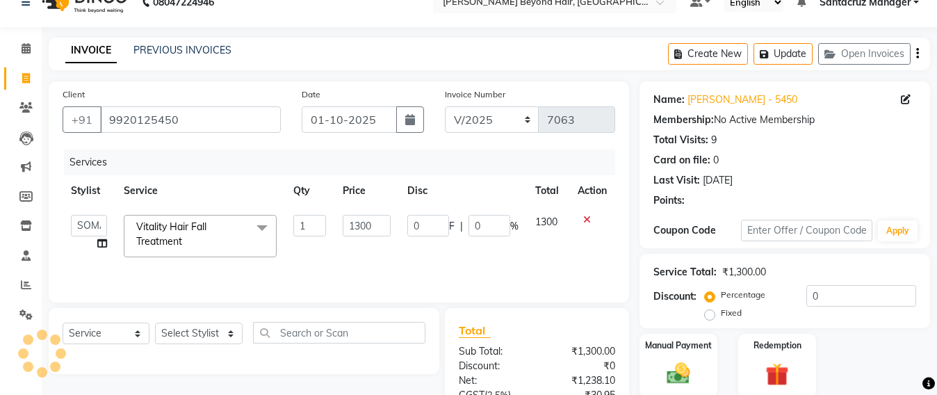
click at [265, 227] on span at bounding box center [262, 228] width 28 height 26
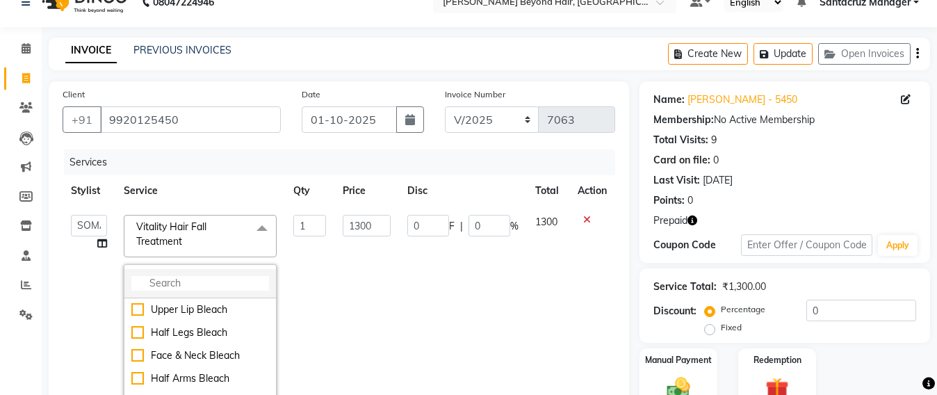
click at [145, 283] on input "multiselect-search" at bounding box center [200, 283] width 138 height 15
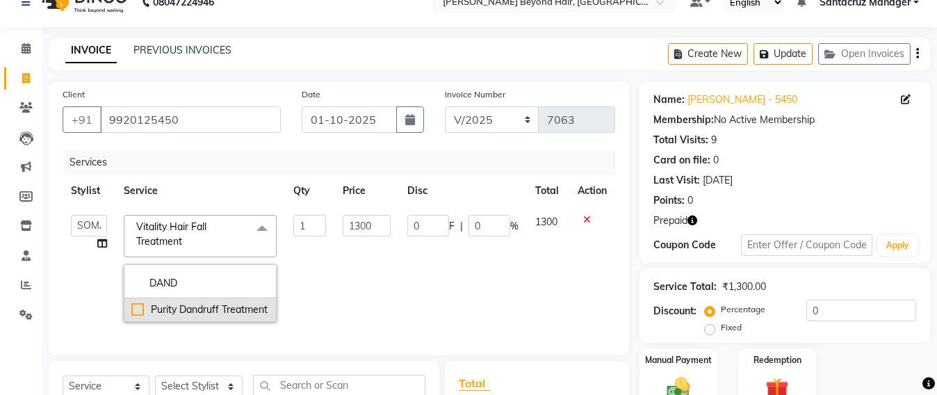
type input "DAND"
click at [140, 311] on div "Purity Dandruff Treatment" at bounding box center [200, 309] width 138 height 15
checkbox input "true"
click at [429, 281] on td "0 F | 0 %" at bounding box center [463, 268] width 128 height 124
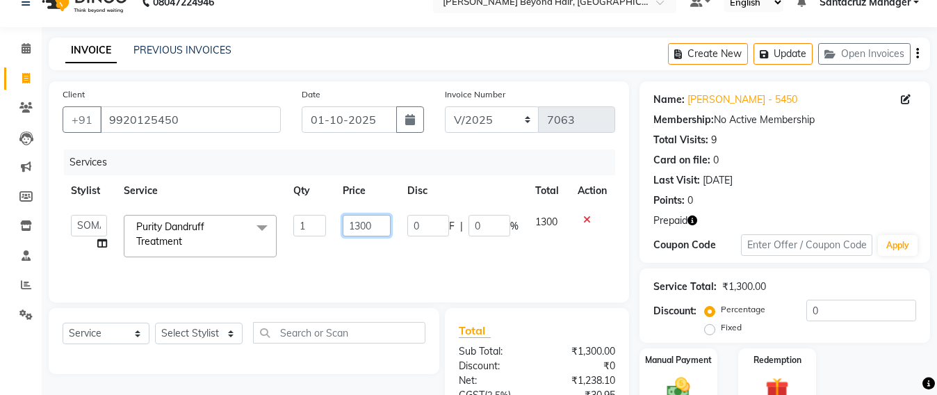
click at [381, 222] on input "1300" at bounding box center [367, 226] width 48 height 22
type input "1200"
click at [78, 333] on select "Select Service Product Membership Package Voucher Prepaid Gift Card" at bounding box center [106, 333] width 87 height 22
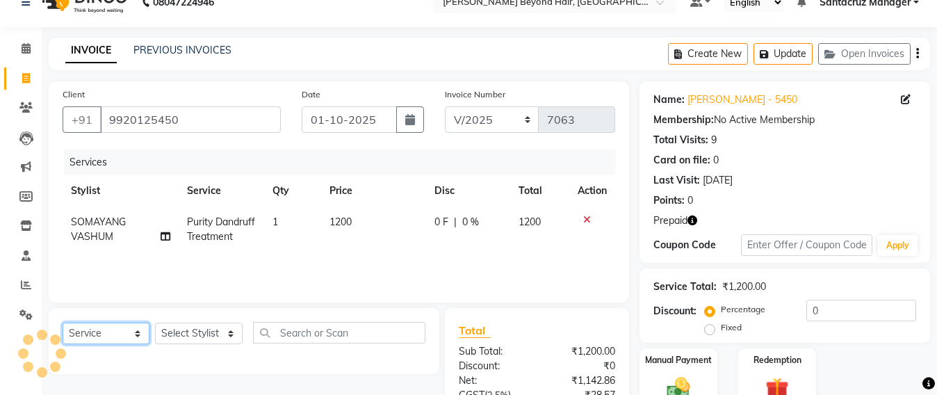
click at [63, 322] on select "Select Service Product Membership Package Voucher Prepaid Gift Card" at bounding box center [106, 333] width 87 height 22
click at [208, 331] on select "Select Stylist Admin Avesh Sankat AZHER SHAIKH Dhruv Gohil Jayeshree Mahtre Man…" at bounding box center [199, 333] width 88 height 22
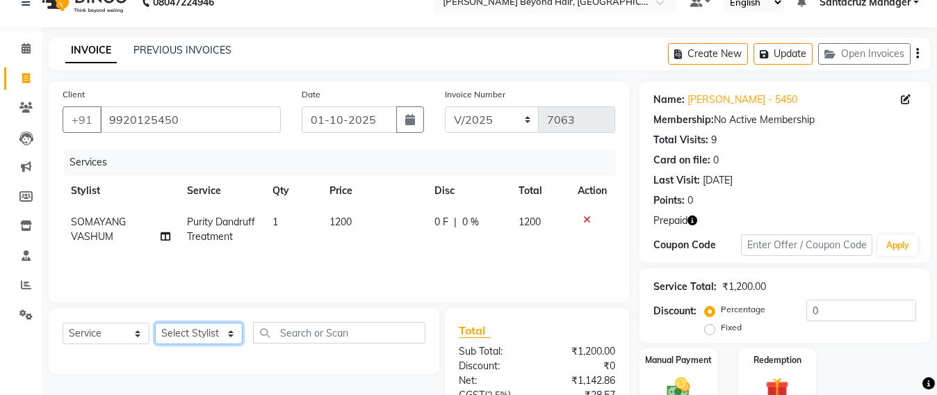
select select "47856"
click at [155, 322] on select "Select Stylist Admin Avesh Sankat AZHER SHAIKH Dhruv Gohil Jayeshree Mahtre Man…" at bounding box center [199, 333] width 88 height 22
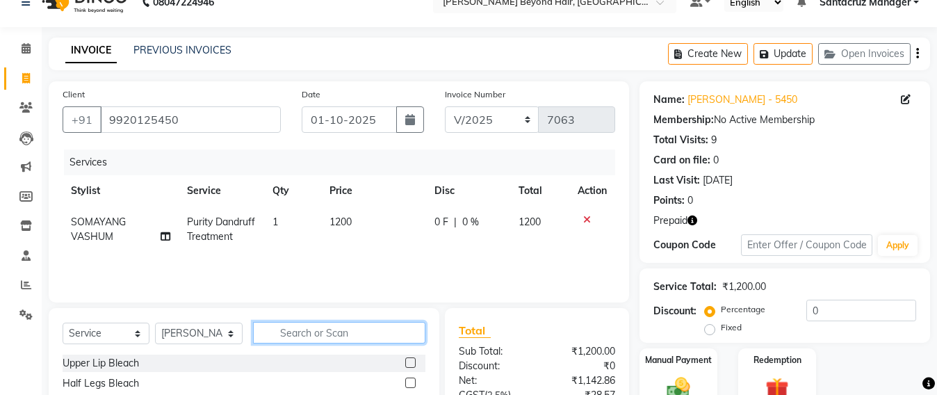
click at [295, 328] on input "text" at bounding box center [339, 333] width 172 height 22
click at [285, 327] on input "text" at bounding box center [339, 333] width 172 height 22
type input "PED"
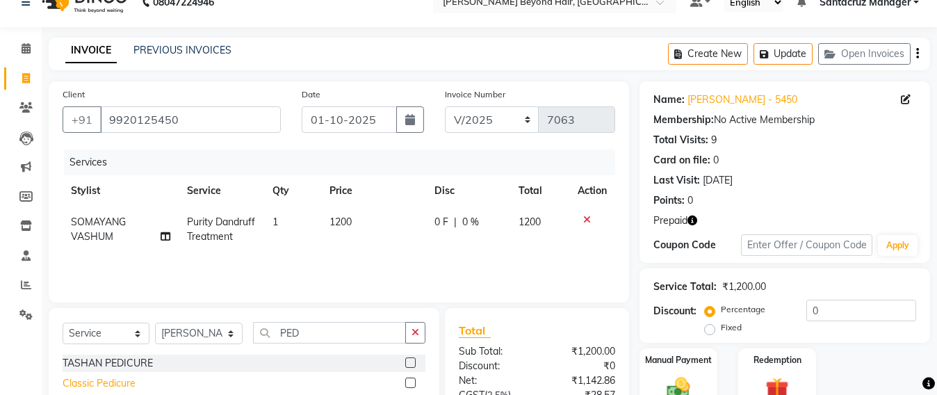
click at [76, 384] on div "Classic Pedicure" at bounding box center [99, 383] width 73 height 15
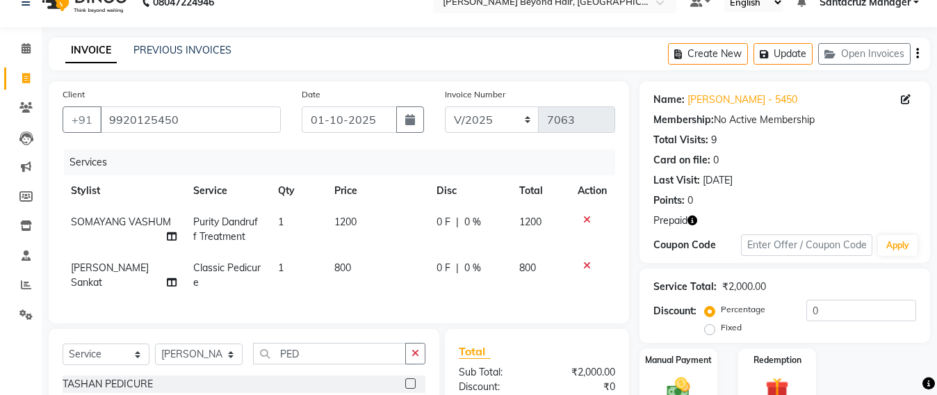
checkbox input "false"
drag, startPoint x: 100, startPoint y: 367, endPoint x: 100, endPoint y: 358, distance: 9.0
click at [100, 365] on select "Select Service Product Membership Package Voucher Prepaid Gift Card" at bounding box center [106, 354] width 87 height 22
select select "product"
click at [63, 356] on select "Select Service Product Membership Package Voucher Prepaid Gift Card" at bounding box center [106, 354] width 87 height 22
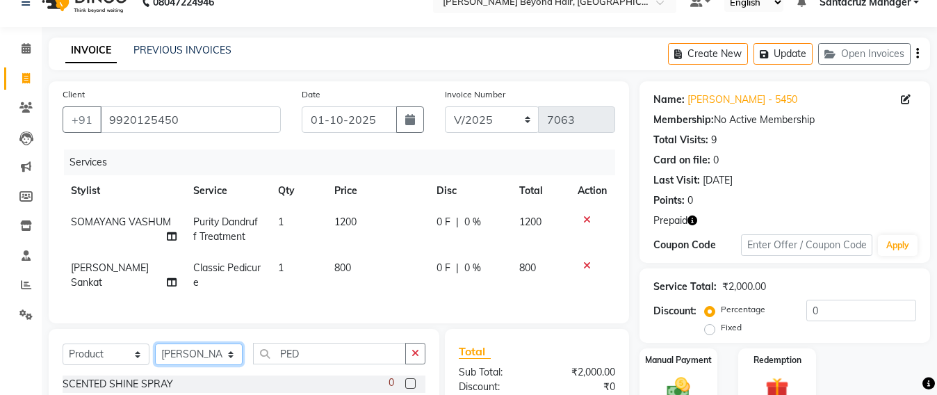
click at [207, 365] on select "Select Stylist Admin Avesh Sankat AZHER SHAIKH Dhruv Gohil Jayeshree Mahtre Man…" at bounding box center [199, 354] width 88 height 22
select select "59106"
click at [155, 356] on select "Select Stylist Admin Avesh Sankat AZHER SHAIKH Dhruv Gohil Jayeshree Mahtre Man…" at bounding box center [199, 354] width 88 height 22
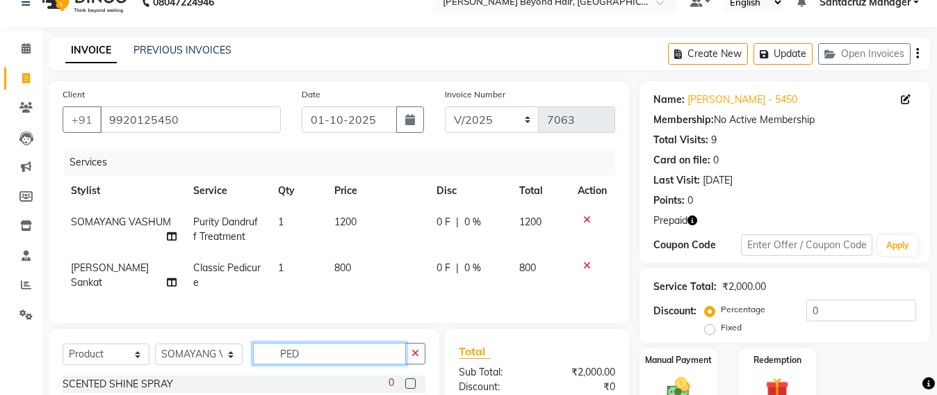
click at [303, 364] on input "PED" at bounding box center [329, 354] width 153 height 22
type input "P"
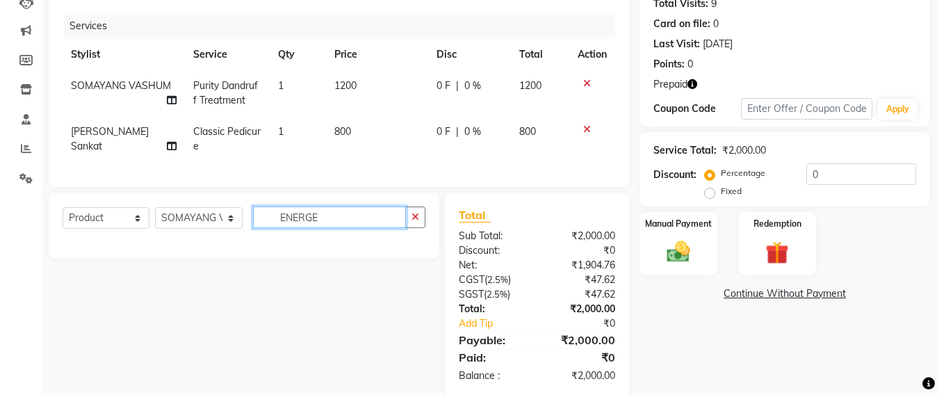
scroll to position [195, 0]
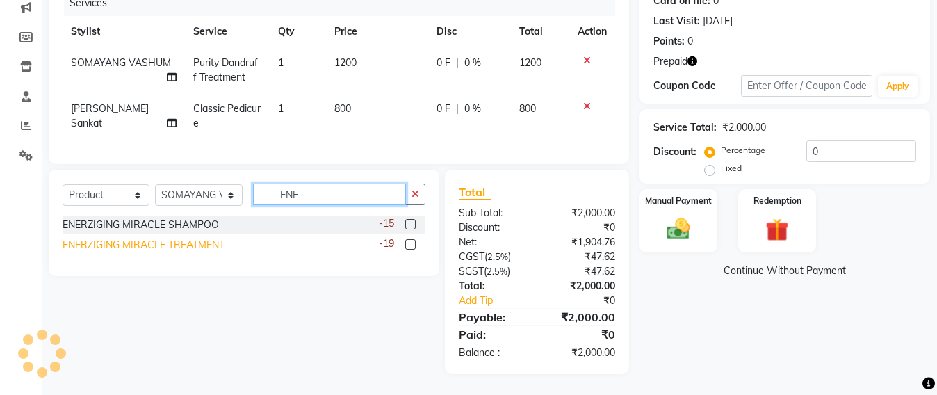
type input "ENE"
click at [161, 244] on div "ENERZIGING MIRACLE TREATMENT" at bounding box center [144, 245] width 162 height 15
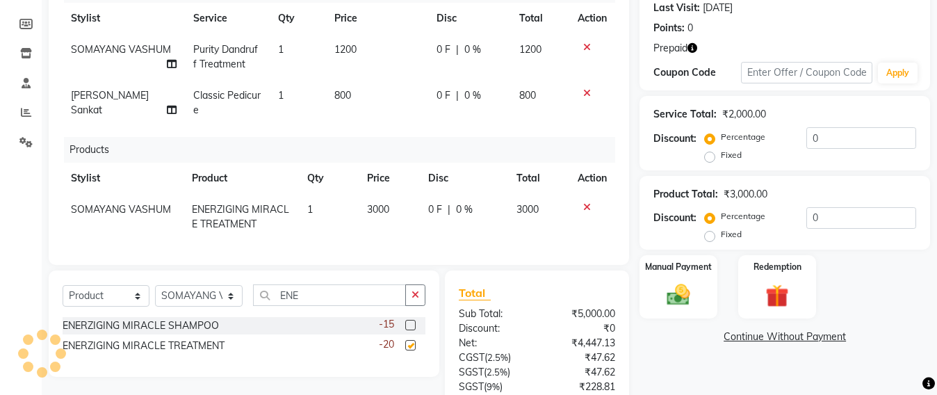
checkbox input "false"
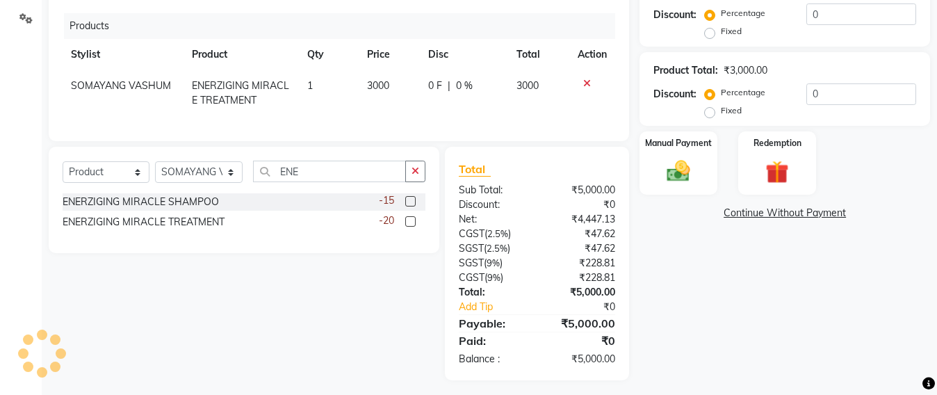
scroll to position [338, 0]
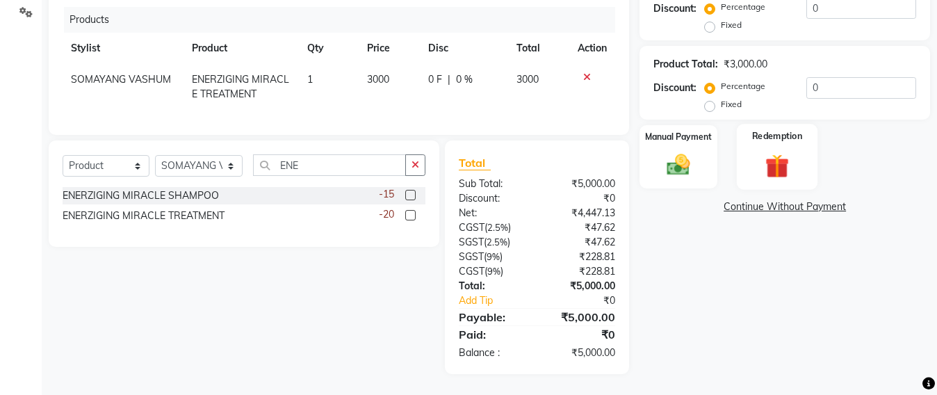
click at [785, 163] on img at bounding box center [776, 166] width 39 height 30
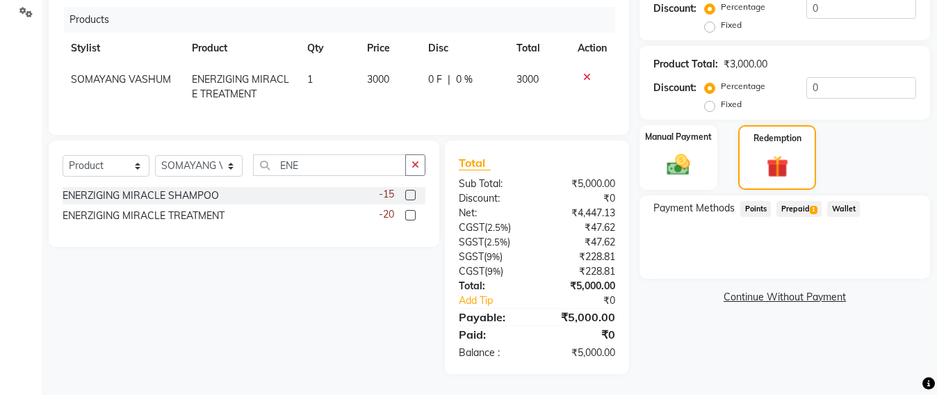
click at [782, 201] on span "Prepaid 1" at bounding box center [798, 209] width 45 height 16
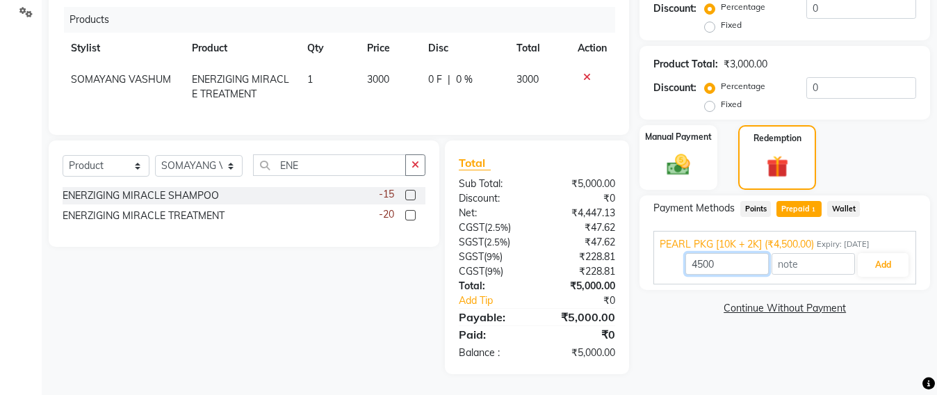
click at [727, 253] on input "4500" at bounding box center [726, 264] width 83 height 22
type input "4"
click at [677, 151] on img at bounding box center [678, 165] width 39 height 28
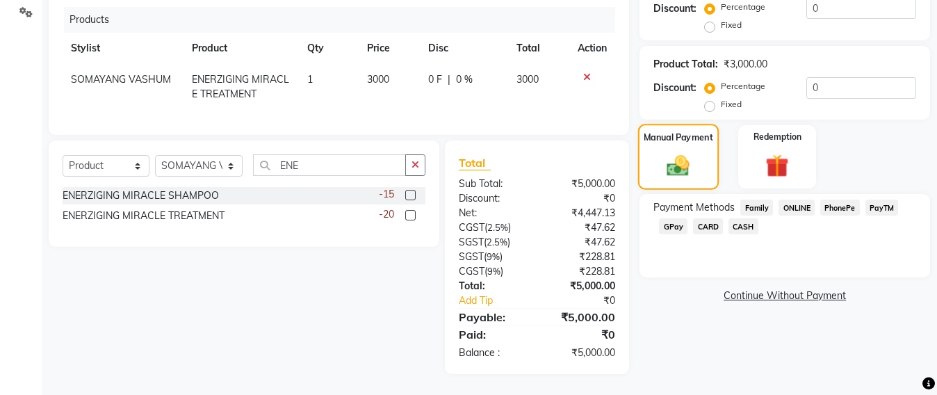
click at [677, 153] on img at bounding box center [678, 166] width 37 height 26
click at [748, 218] on span "CASH" at bounding box center [743, 226] width 30 height 16
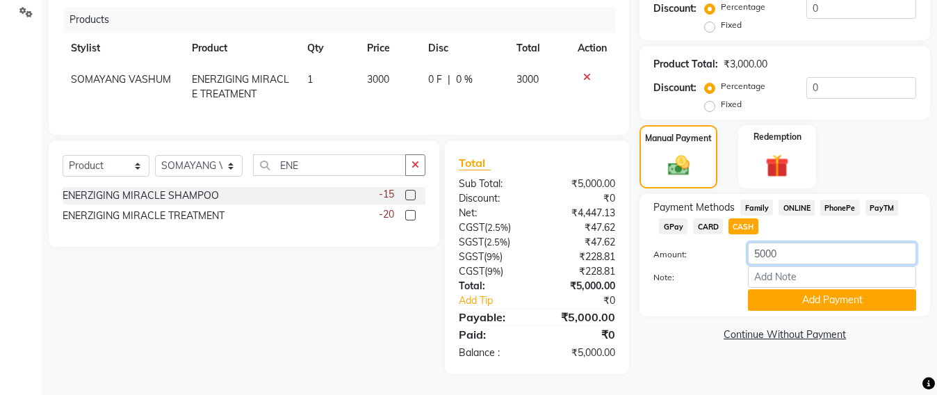
click at [794, 242] on input "5000" at bounding box center [832, 253] width 168 height 22
type input "5"
type input "3000"
click at [810, 289] on button "Add Payment" at bounding box center [832, 300] width 168 height 22
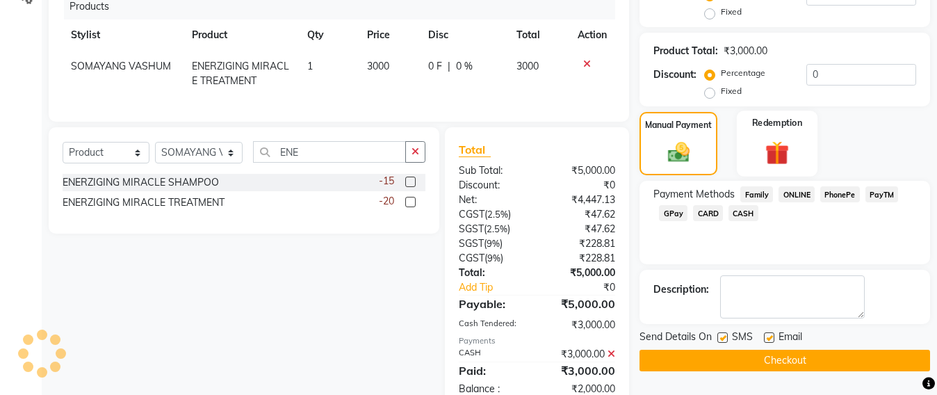
click at [778, 148] on img at bounding box center [776, 153] width 39 height 30
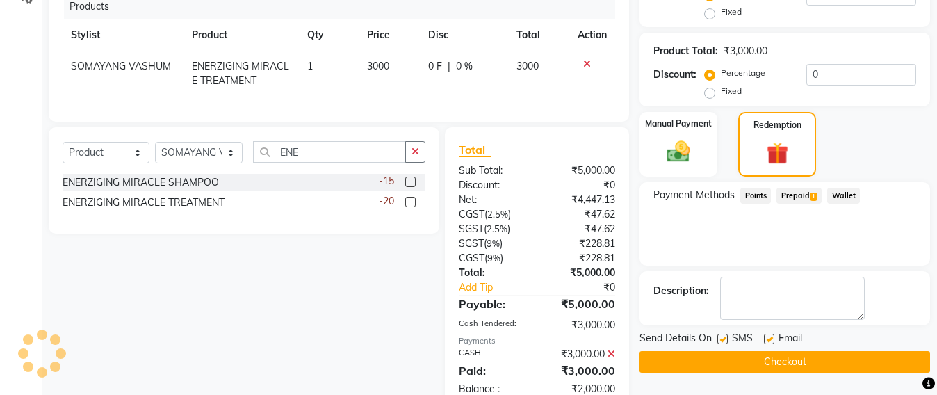
click at [798, 192] on span "Prepaid 1" at bounding box center [798, 196] width 45 height 16
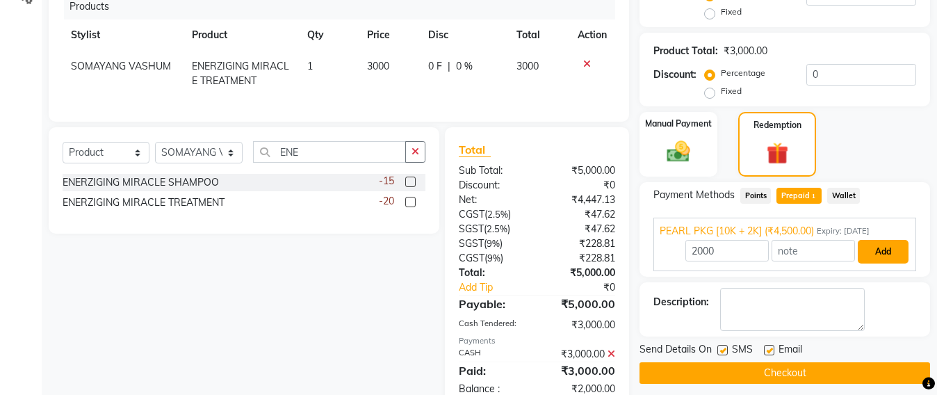
click at [889, 251] on button "Add" at bounding box center [882, 252] width 51 height 24
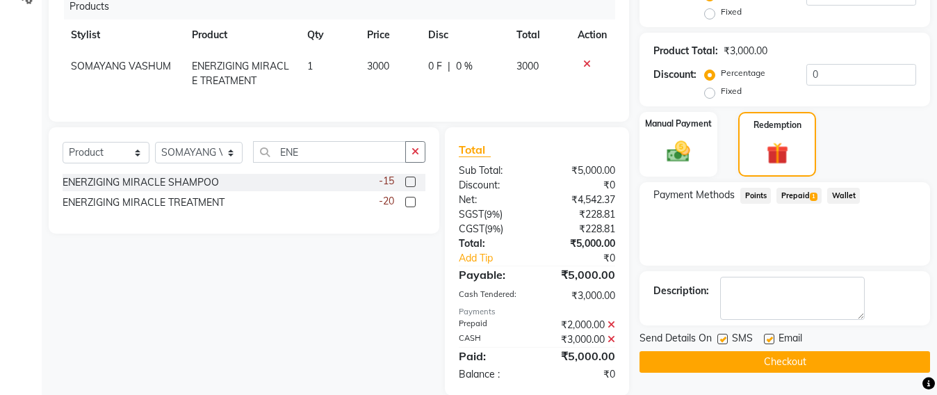
click at [761, 361] on button "Checkout" at bounding box center [784, 362] width 290 height 22
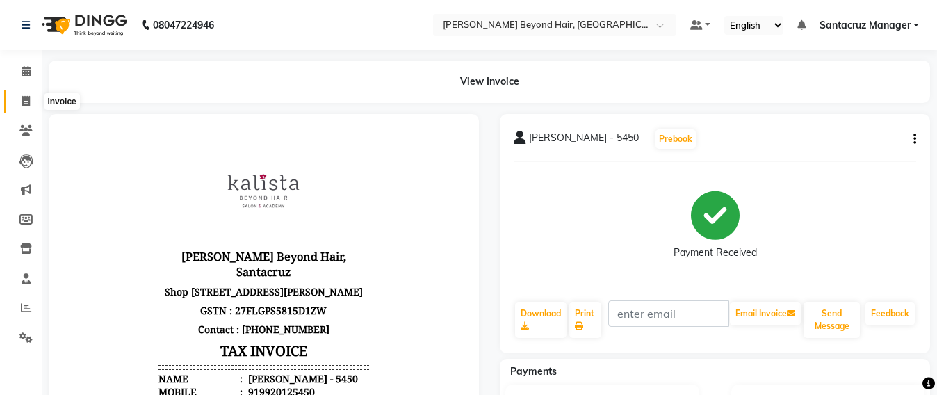
click at [23, 101] on icon at bounding box center [26, 101] width 8 height 10
select select "service"
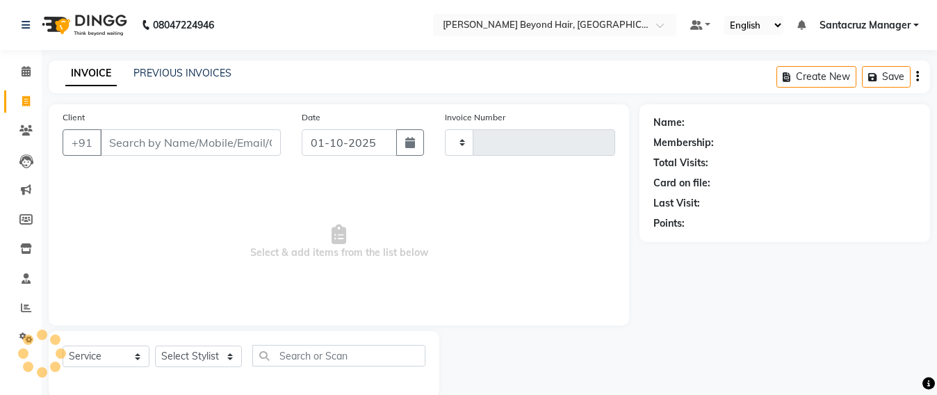
scroll to position [23, 0]
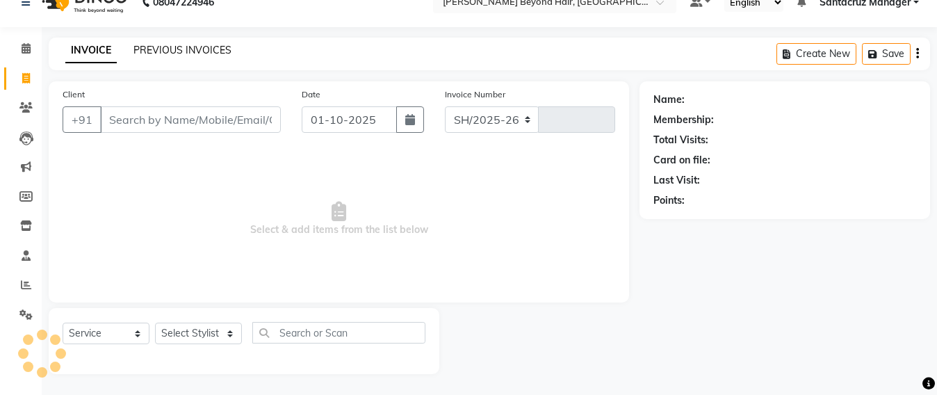
select select "6357"
type input "7064"
click at [166, 49] on link "PREVIOUS INVOICES" at bounding box center [182, 50] width 98 height 13
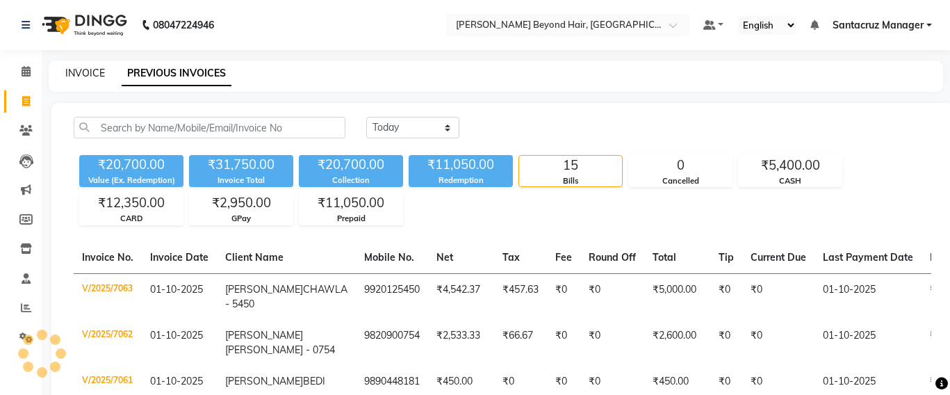
click at [90, 72] on link "INVOICE" at bounding box center [85, 73] width 40 height 13
select select "service"
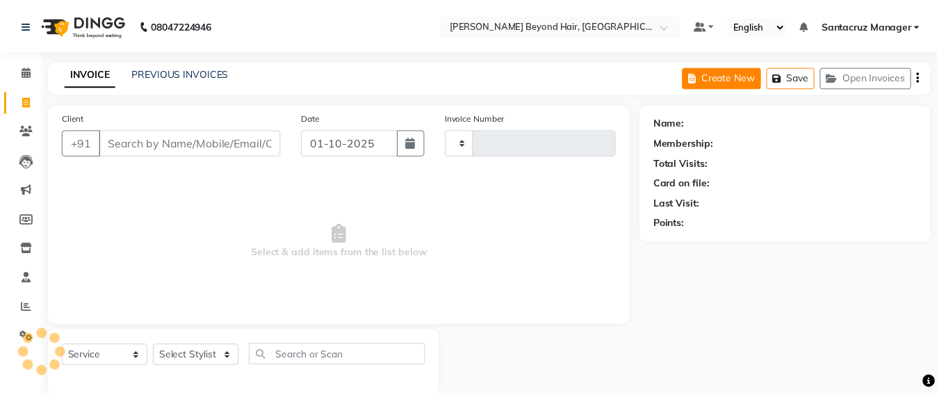
scroll to position [23, 0]
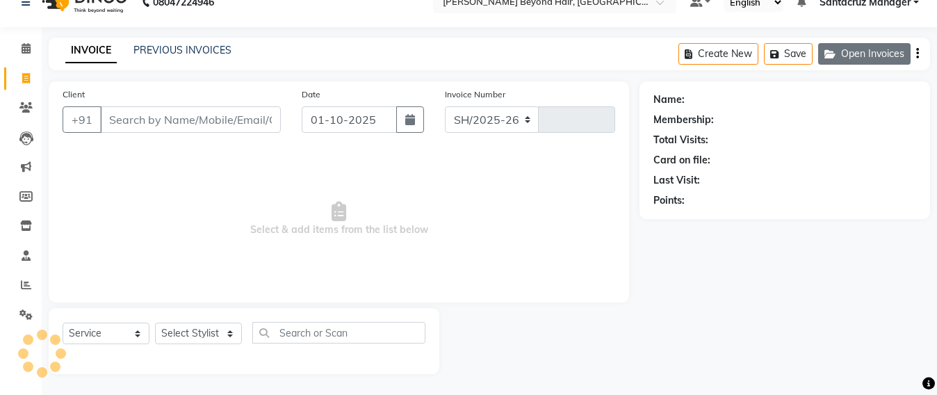
select select "6357"
type input "7064"
click at [846, 56] on button "Open Invoices" at bounding box center [864, 54] width 92 height 22
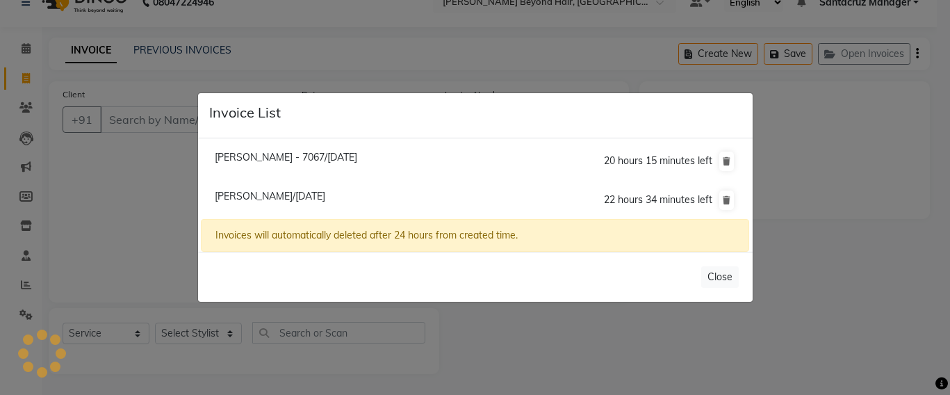
click at [127, 120] on ngb-modal-window "Invoice List Aarti Desai - 7067/01 October 2025 20 hours 15 minutes left Deesey…" at bounding box center [475, 197] width 950 height 395
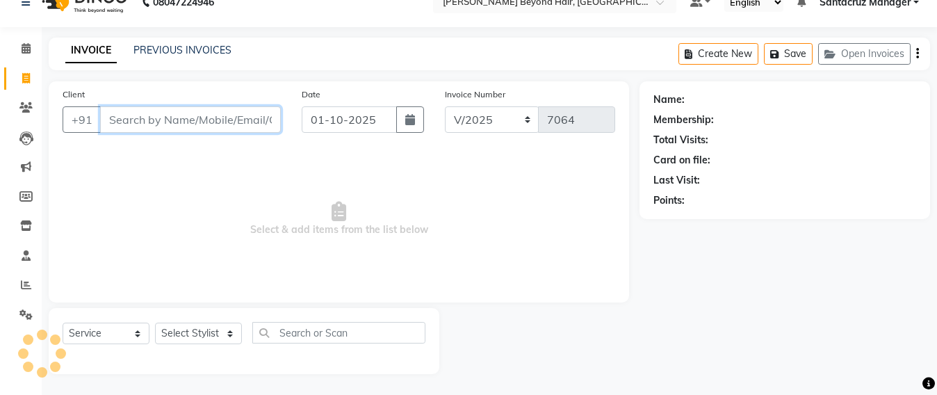
click at [139, 117] on input "Client" at bounding box center [190, 119] width 181 height 26
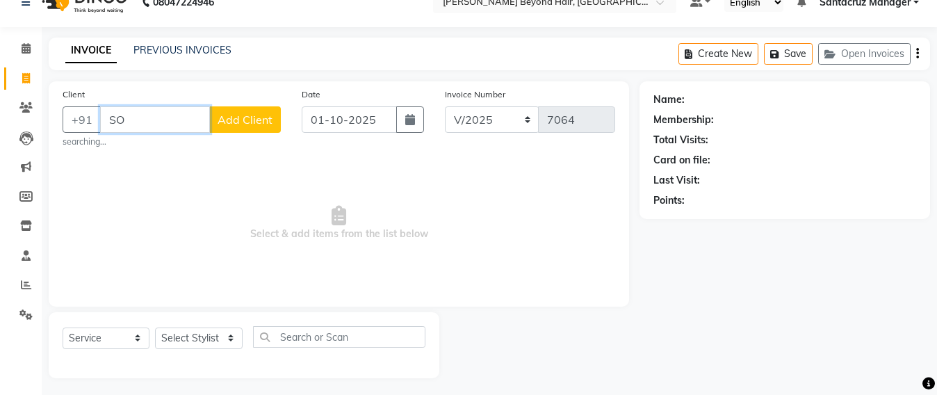
type input "S"
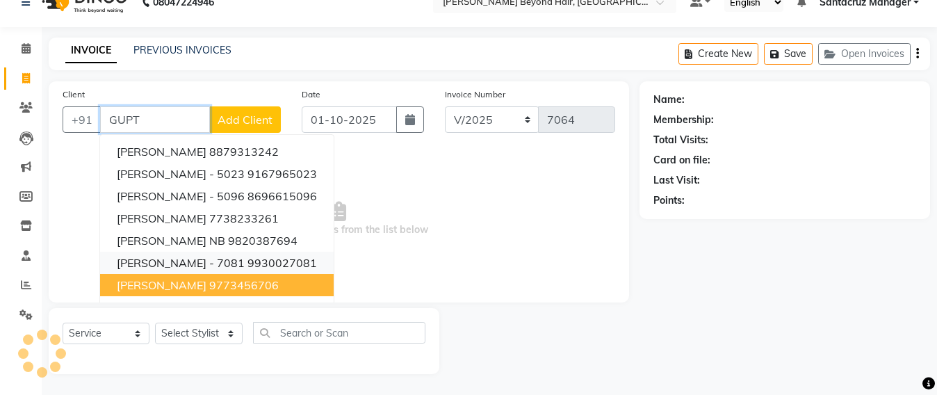
scroll to position [0, 0]
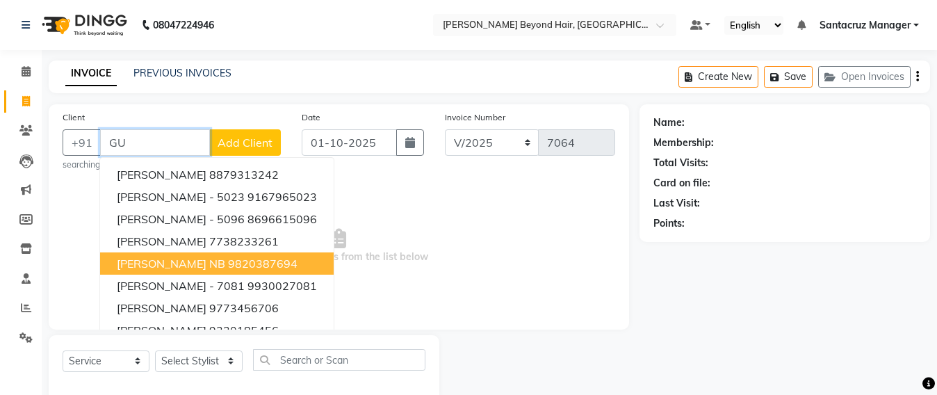
type input "G"
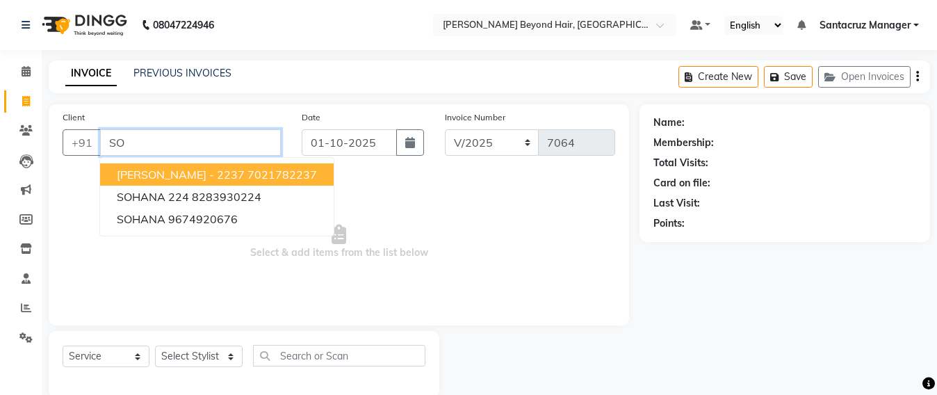
type input "S"
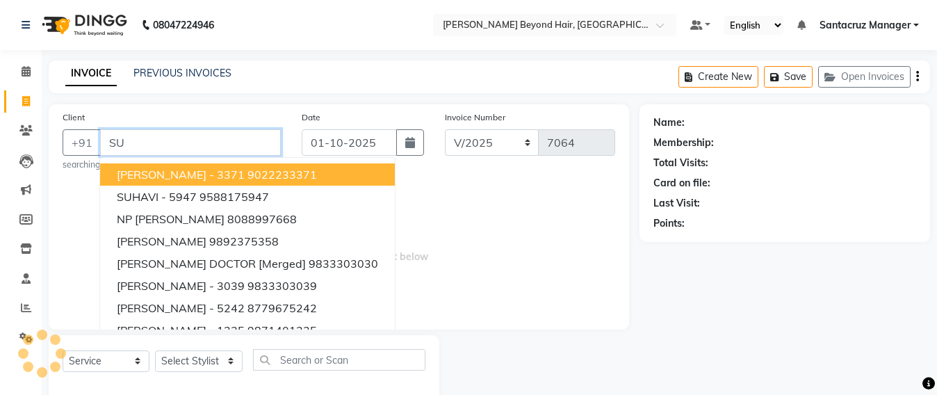
type input "S"
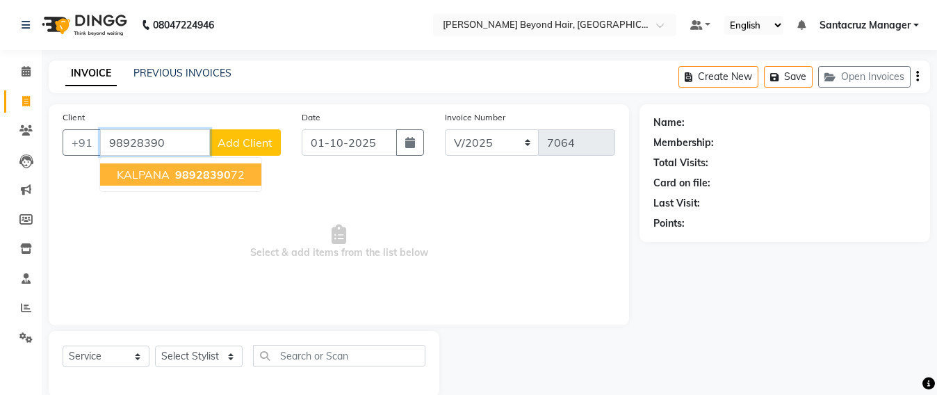
click at [181, 176] on span "98928390" at bounding box center [203, 174] width 56 height 14
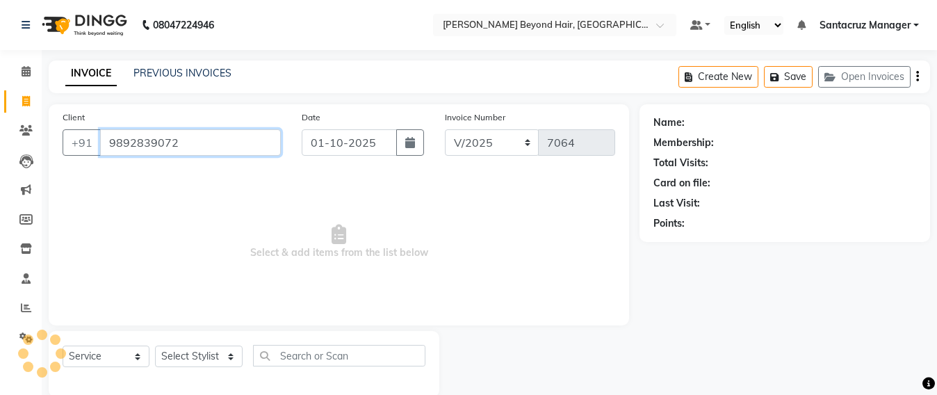
type input "9892839072"
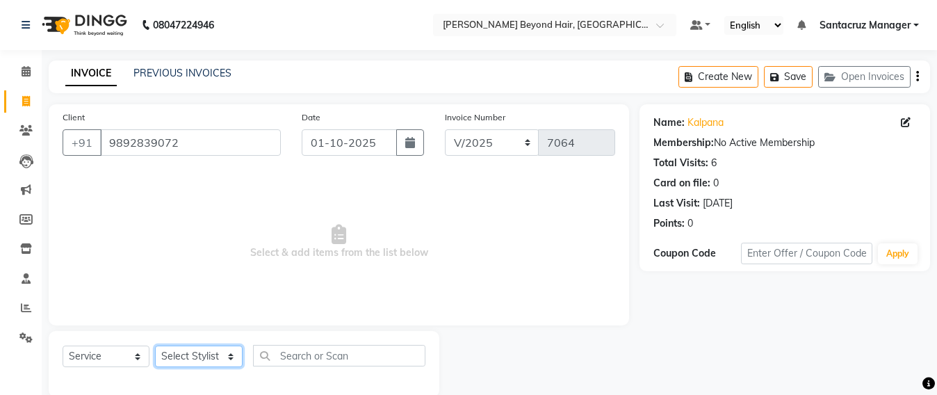
click at [206, 359] on select "Select Stylist Admin Avesh Sankat AZHER SHAIKH Dhruv Gohil Jayeshree Mahtre Man…" at bounding box center [199, 356] width 88 height 22
select select "47899"
click at [155, 345] on select "Select Stylist Admin Avesh Sankat AZHER SHAIKH Dhruv Gohil Jayeshree Mahtre Man…" at bounding box center [199, 356] width 88 height 22
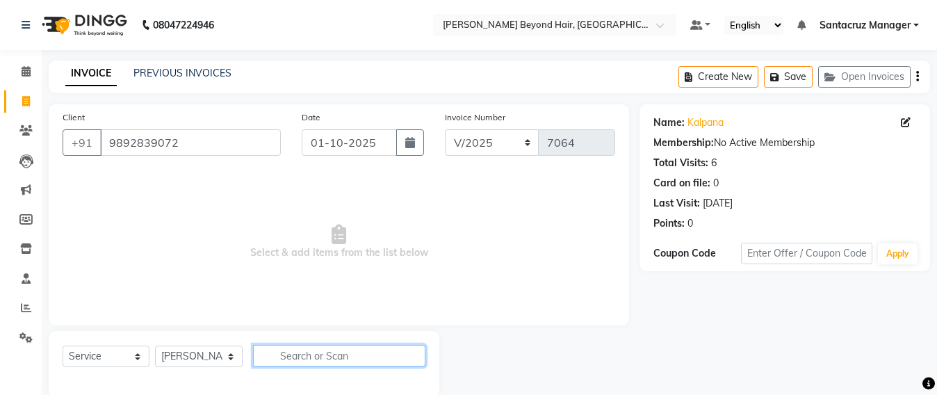
click at [299, 352] on input "text" at bounding box center [339, 356] width 172 height 22
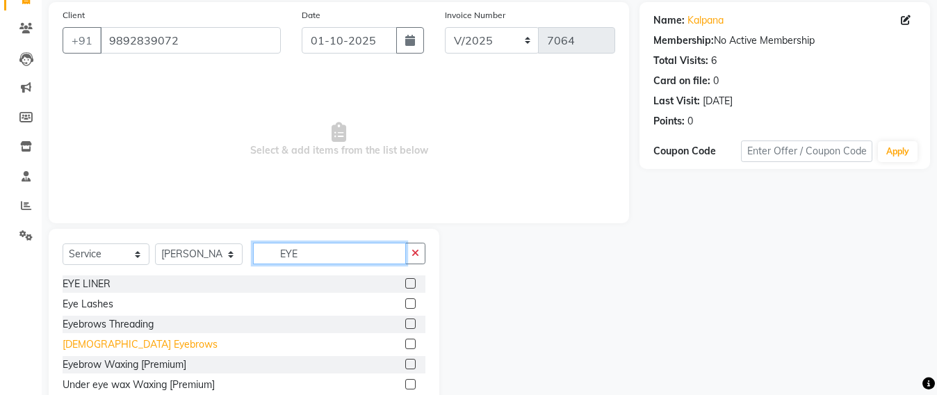
scroll to position [144, 0]
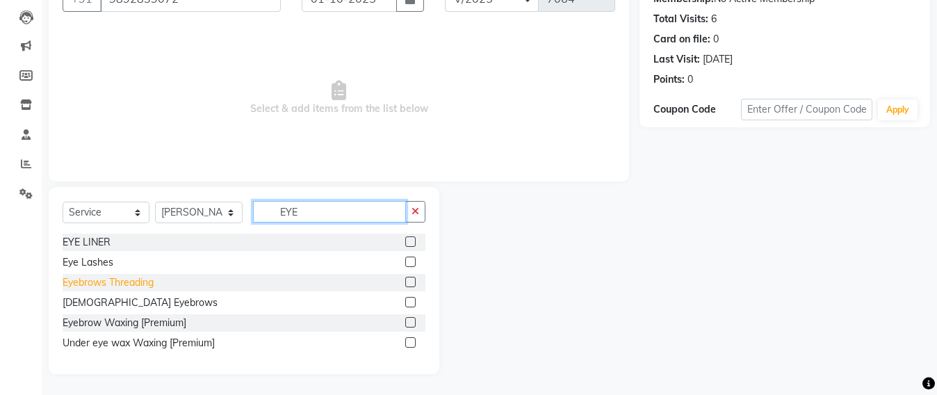
type input "EYE"
click at [113, 283] on div "Eyebrows Threading" at bounding box center [108, 282] width 91 height 15
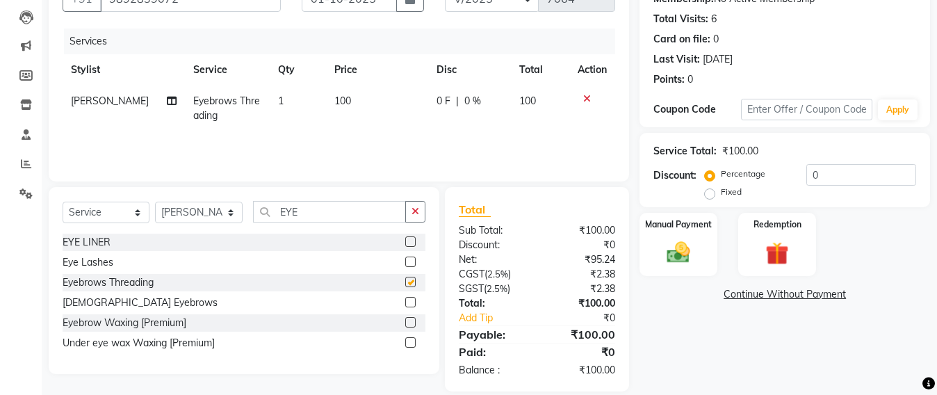
checkbox input "false"
click at [679, 249] on img at bounding box center [678, 252] width 39 height 28
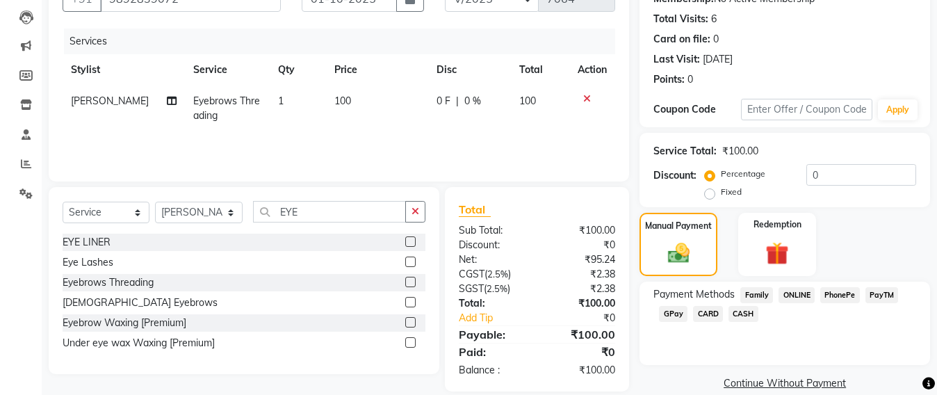
click at [745, 312] on span "CASH" at bounding box center [743, 314] width 30 height 16
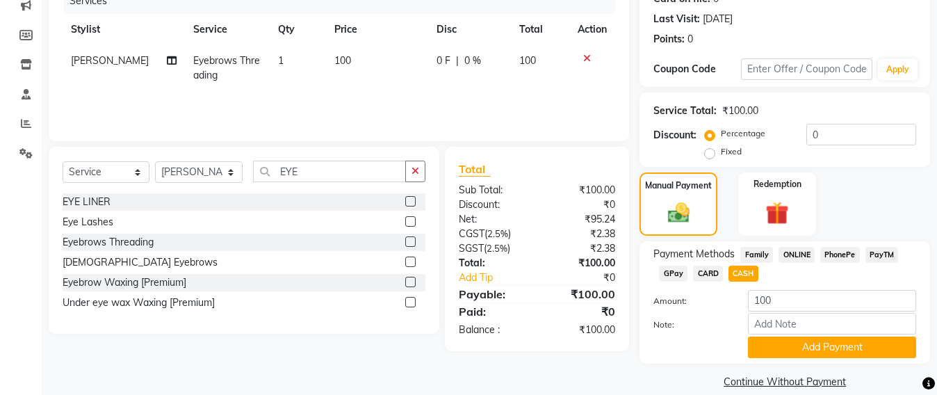
scroll to position [202, 0]
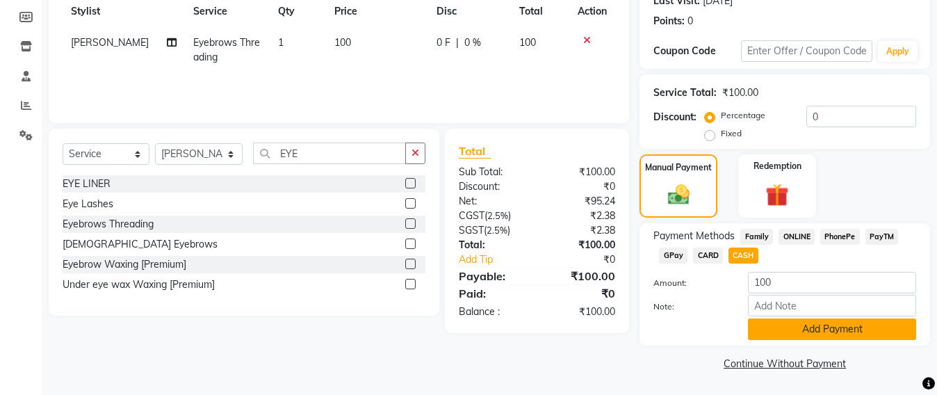
click at [825, 329] on button "Add Payment" at bounding box center [832, 329] width 168 height 22
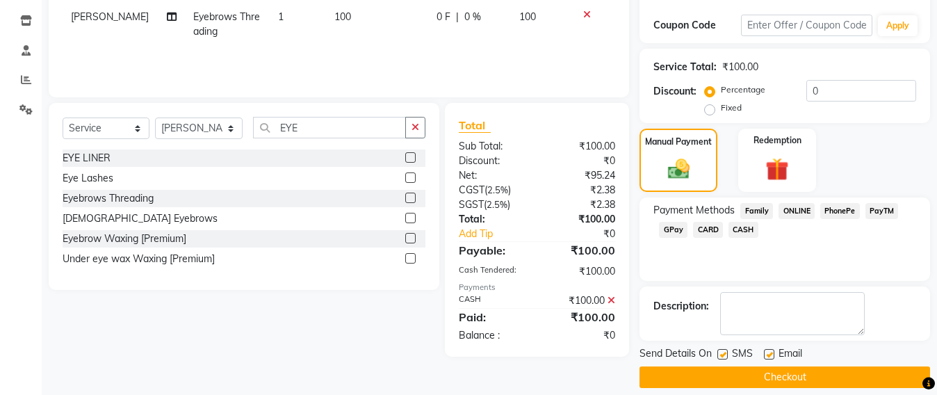
scroll to position [242, 0]
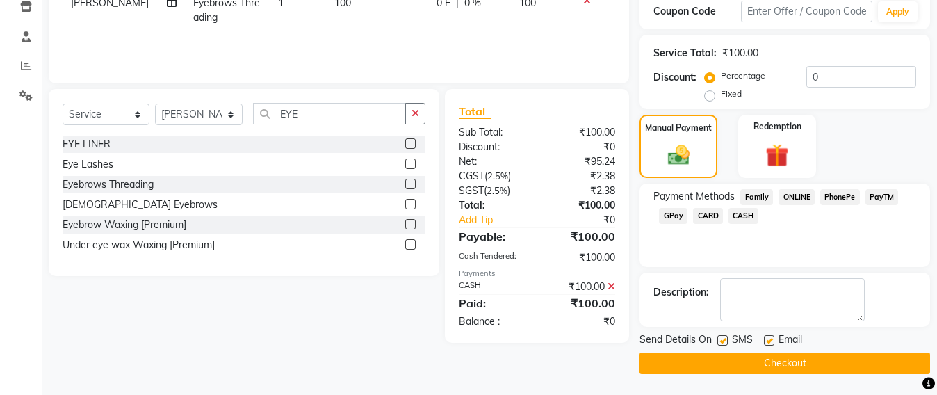
click at [803, 355] on button "Checkout" at bounding box center [784, 363] width 290 height 22
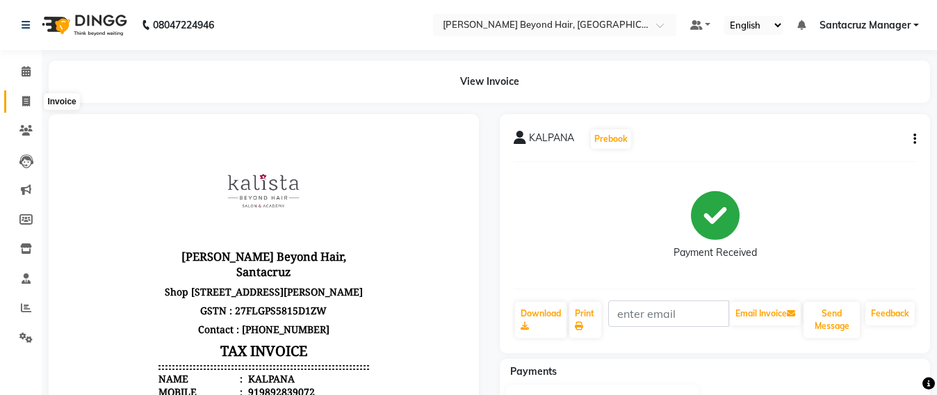
click at [17, 101] on span at bounding box center [26, 102] width 24 height 16
select select "service"
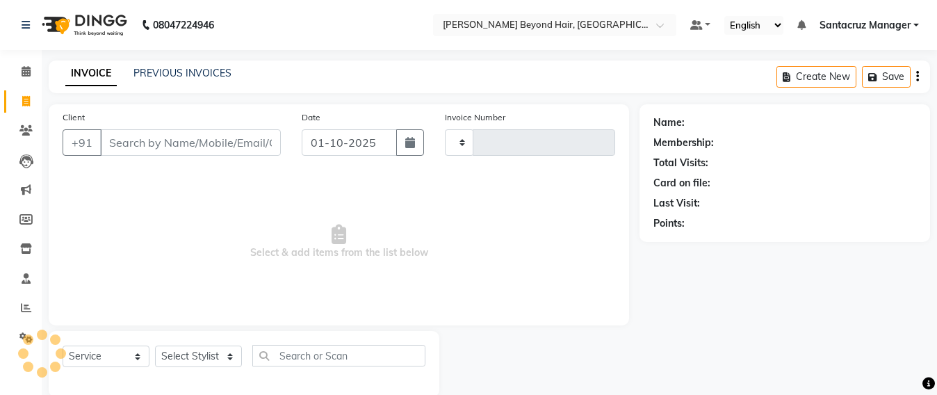
scroll to position [23, 0]
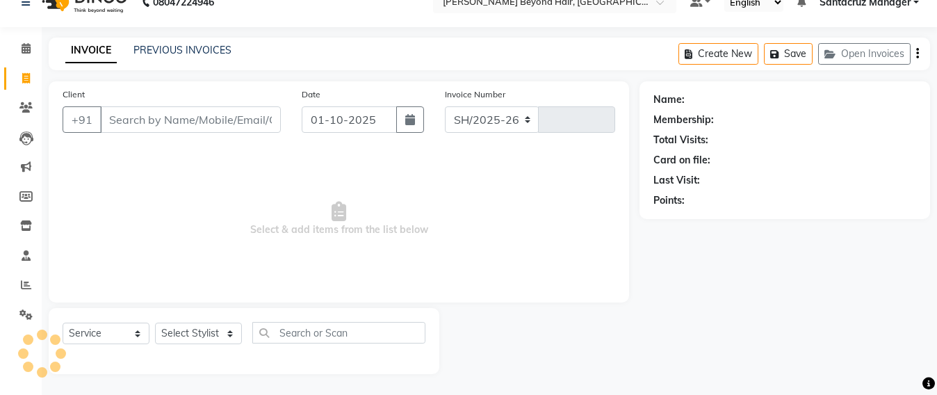
select select "6357"
type input "7065"
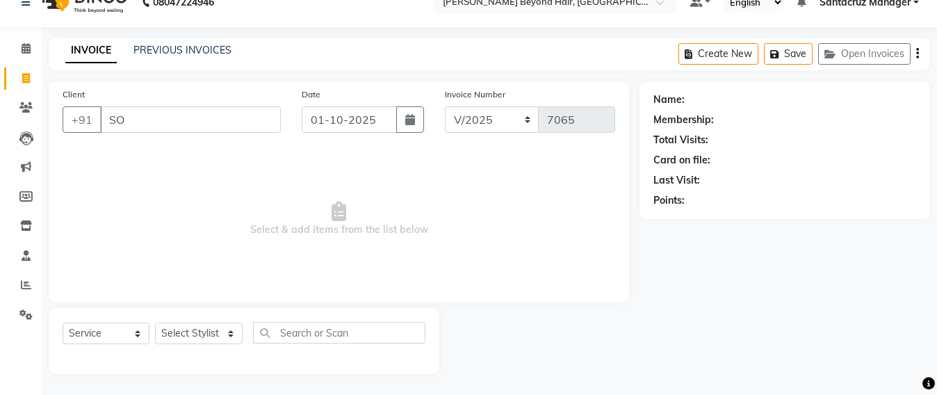
type input "S"
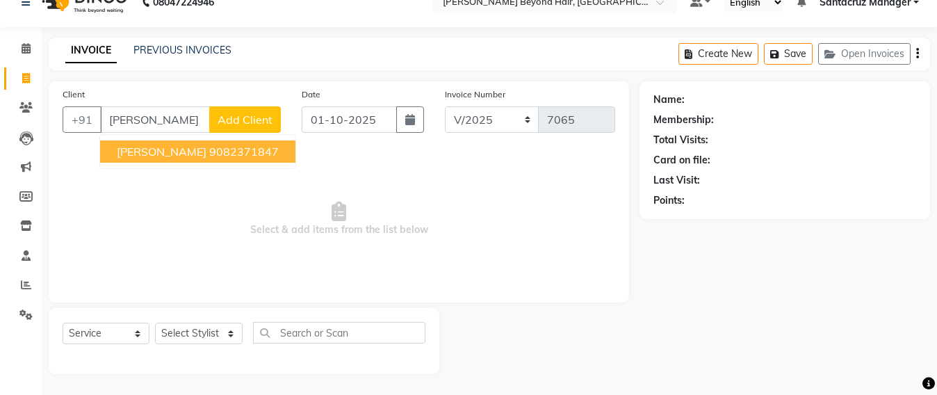
click at [159, 148] on span "Suhani Gupta" at bounding box center [162, 152] width 90 height 14
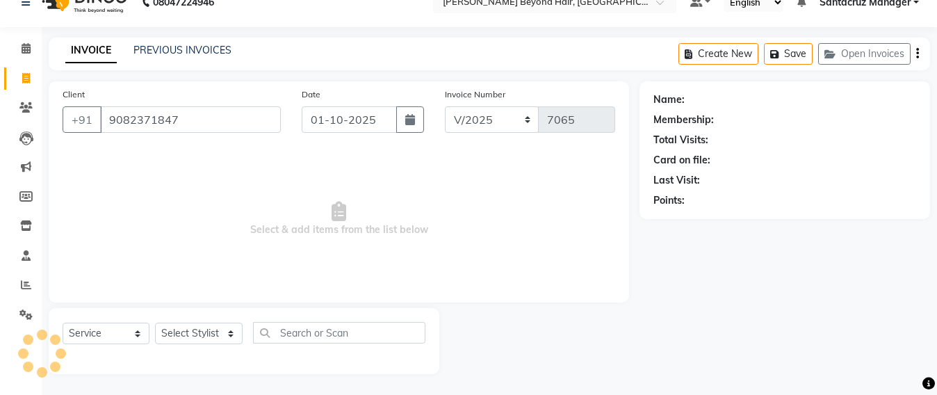
type input "9082371847"
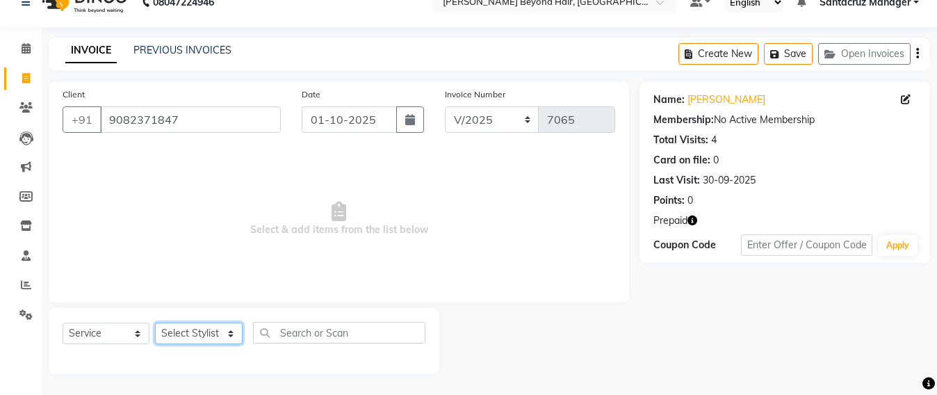
click at [174, 331] on select "Select Stylist Admin Avesh Sankat AZHER SHAIKH Dhruv Gohil Jayeshree Mahtre Man…" at bounding box center [199, 333] width 88 height 22
select select "48409"
click at [155, 322] on select "Select Stylist Admin Avesh Sankat AZHER SHAIKH Dhruv Gohil Jayeshree Mahtre Man…" at bounding box center [199, 333] width 88 height 22
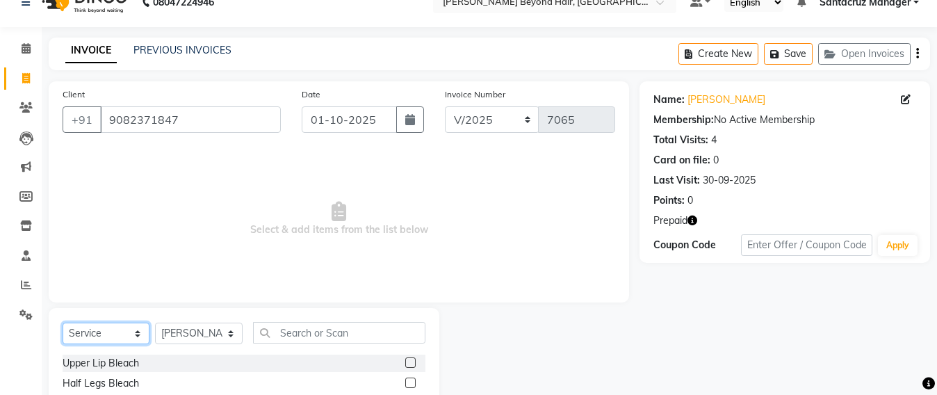
click at [101, 329] on select "Select Service Product Membership Package Voucher Prepaid Gift Card" at bounding box center [106, 333] width 87 height 22
select select "product"
click at [63, 322] on select "Select Service Product Membership Package Voucher Prepaid Gift Card" at bounding box center [106, 333] width 87 height 22
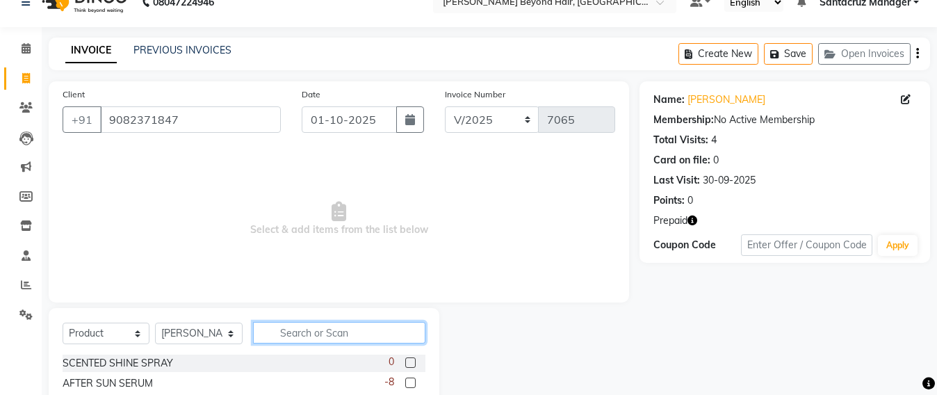
click at [297, 336] on input "text" at bounding box center [339, 333] width 172 height 22
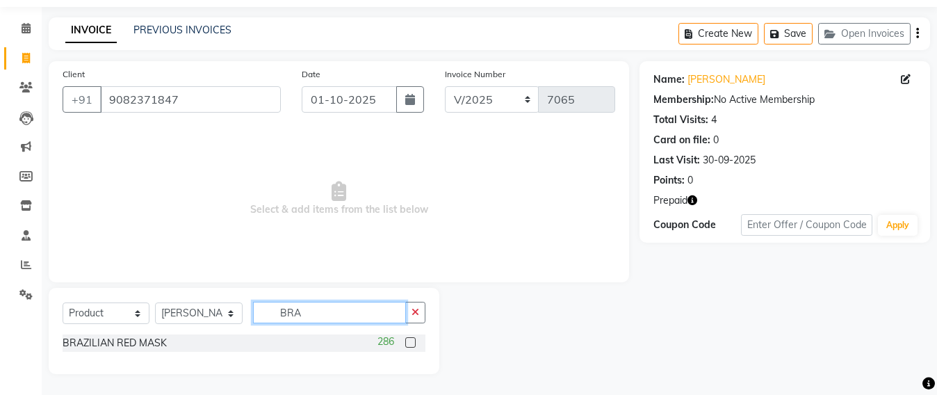
scroll to position [43, 0]
type input "BRAZ"
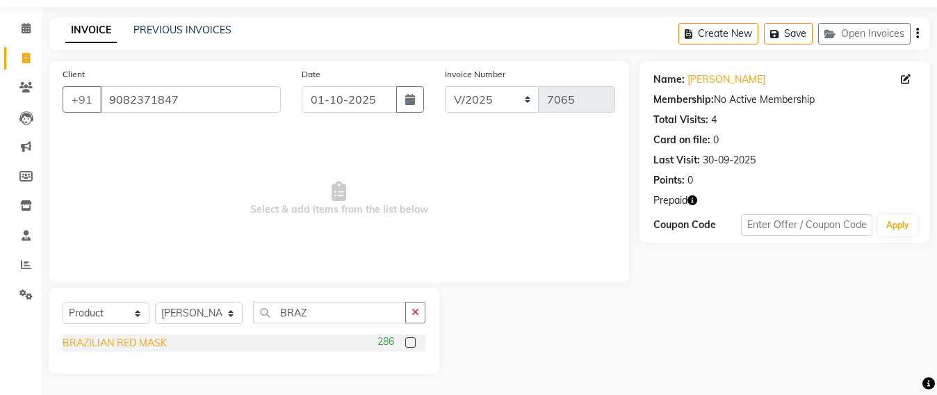
click at [159, 348] on div "BRAZILIAN RED MASK" at bounding box center [115, 343] width 104 height 15
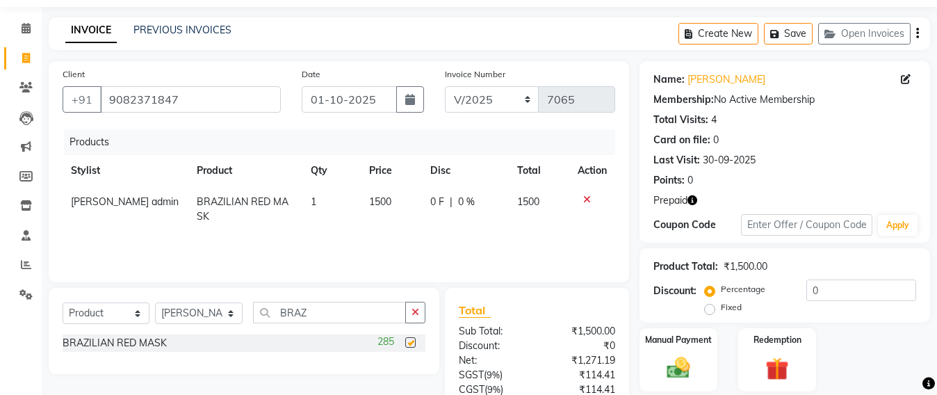
checkbox input "false"
click at [670, 359] on img at bounding box center [678, 368] width 39 height 28
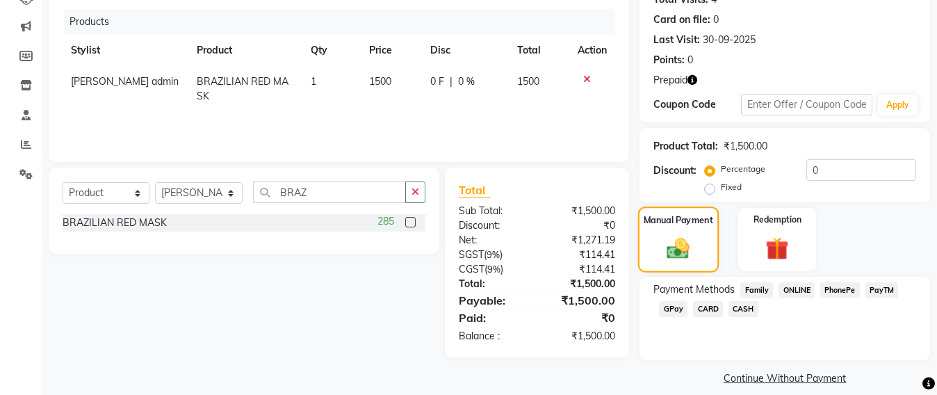
scroll to position [178, 0]
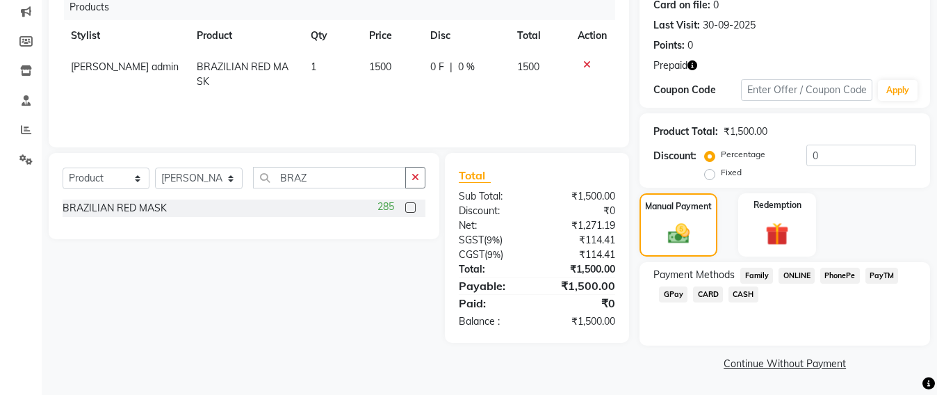
click at [668, 293] on span "GPay" at bounding box center [673, 294] width 28 height 16
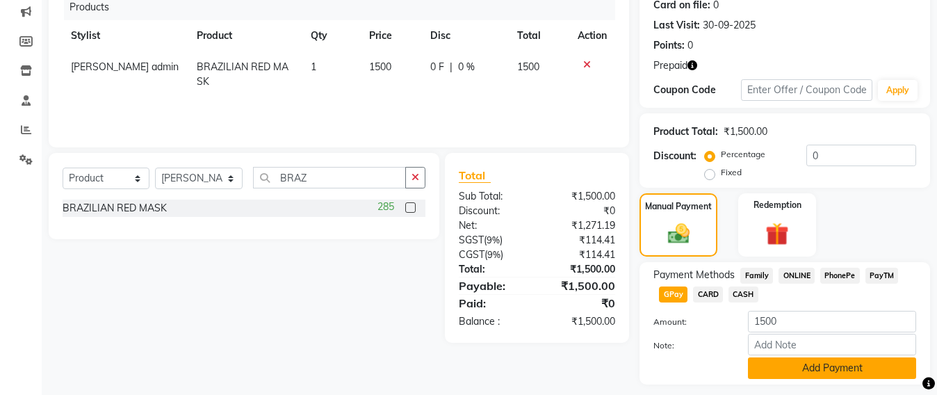
click at [827, 364] on button "Add Payment" at bounding box center [832, 368] width 168 height 22
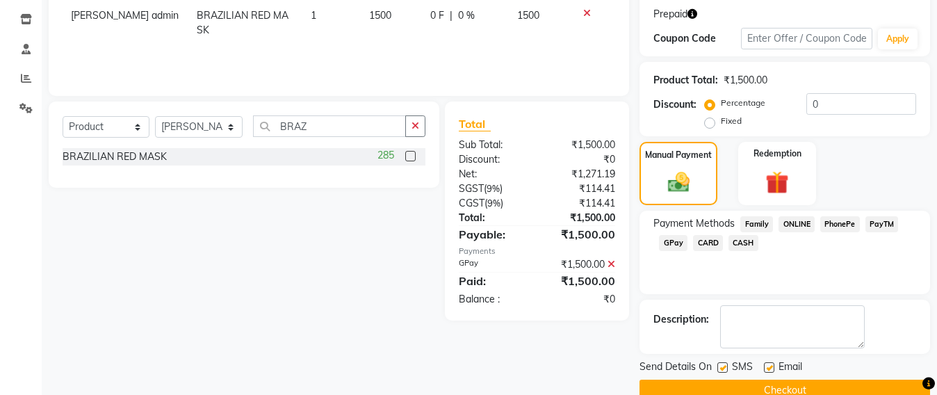
scroll to position [256, 0]
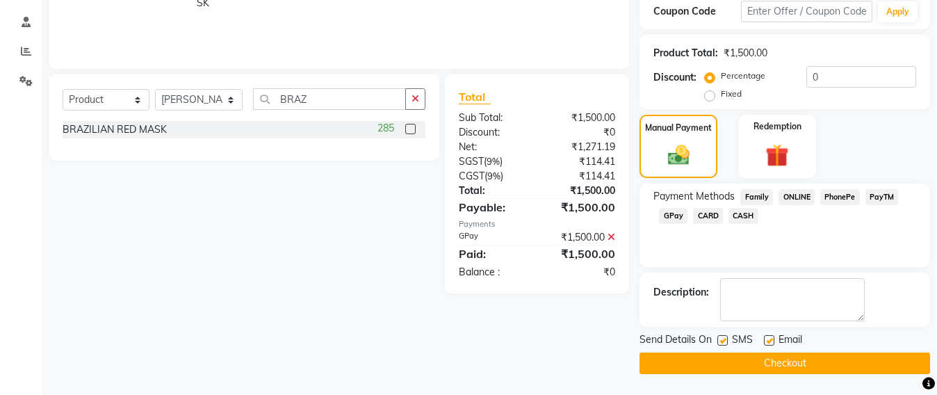
click at [771, 366] on button "Checkout" at bounding box center [784, 363] width 290 height 22
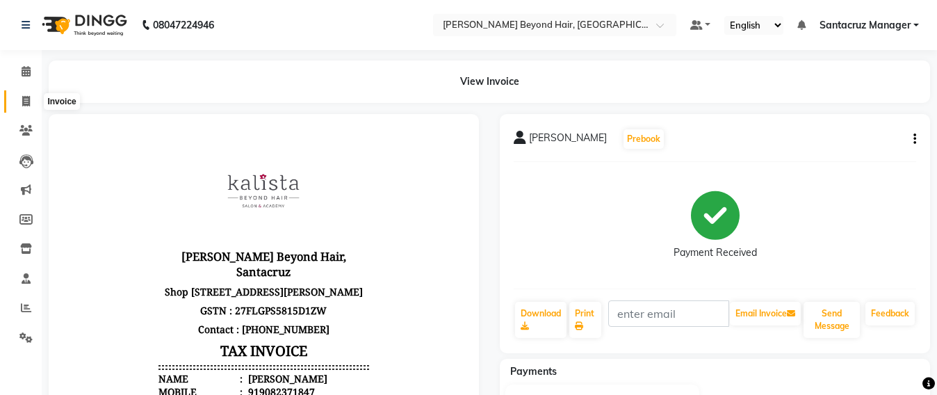
click at [24, 104] on icon at bounding box center [26, 101] width 8 height 10
select select "service"
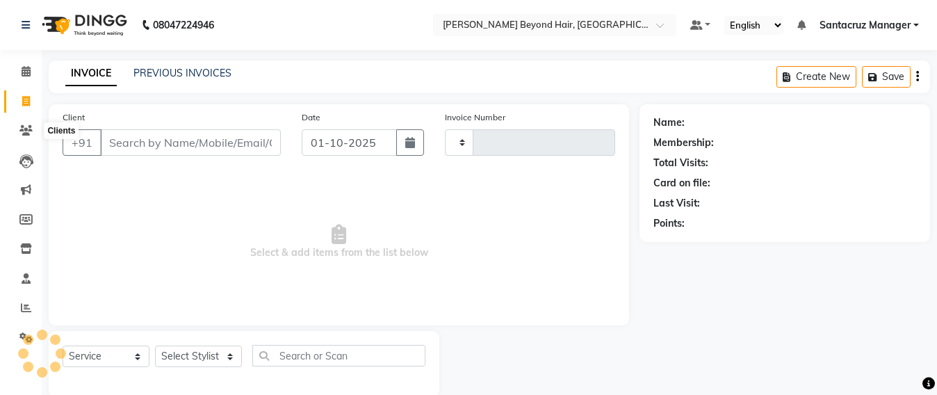
scroll to position [23, 0]
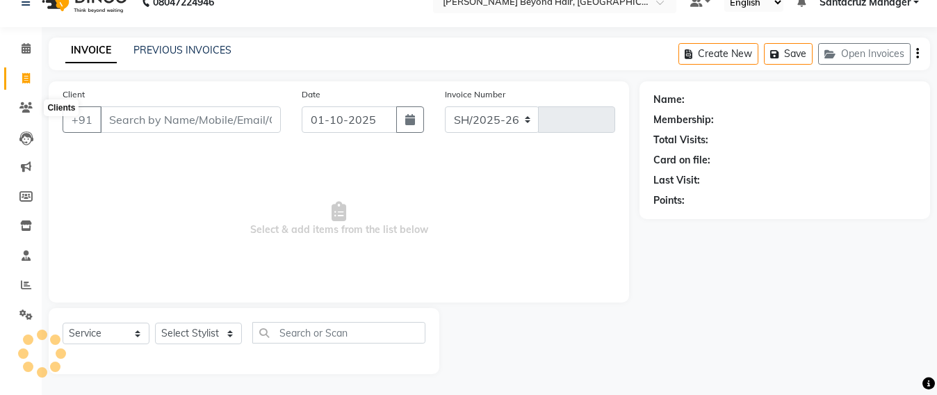
select select "6357"
type input "7066"
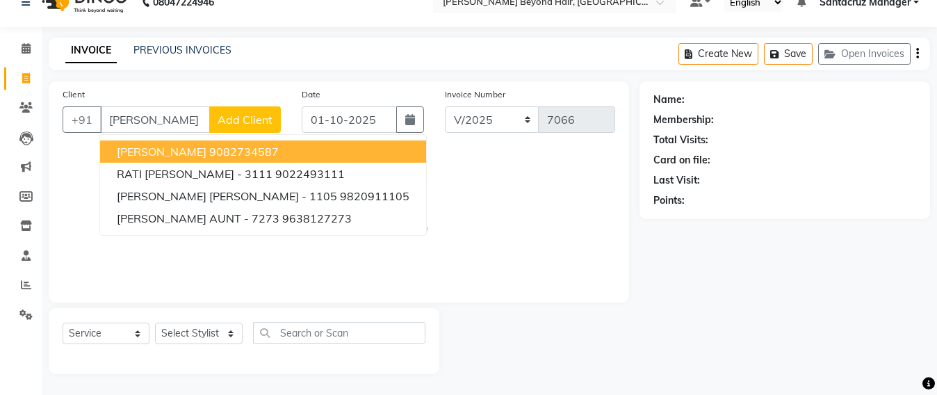
click at [172, 149] on span "RONITA MANALI" at bounding box center [162, 152] width 90 height 14
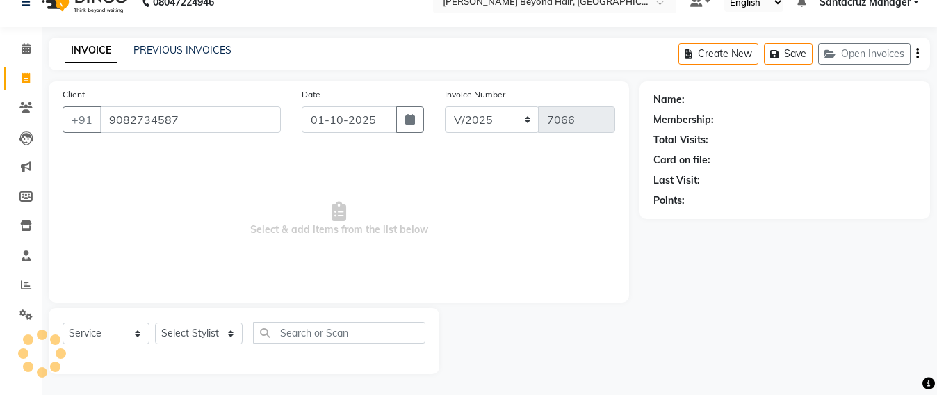
type input "9082734587"
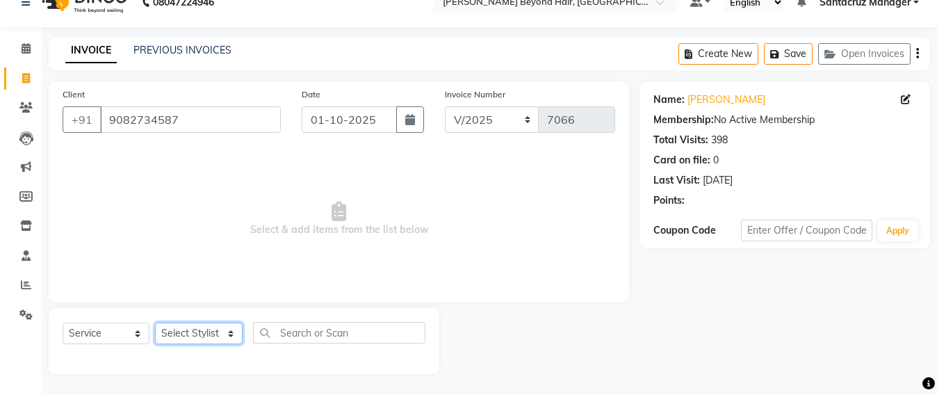
drag, startPoint x: 197, startPoint y: 334, endPoint x: 195, endPoint y: 325, distance: 8.5
click at [197, 334] on select "Select Stylist Admin Avesh Sankat AZHER SHAIKH Dhruv Gohil Jayeshree Mahtre Man…" at bounding box center [199, 333] width 88 height 22
select select "48409"
click at [155, 322] on select "Select Stylist Admin Avesh Sankat AZHER SHAIKH Dhruv Gohil Jayeshree Mahtre Man…" at bounding box center [199, 333] width 88 height 22
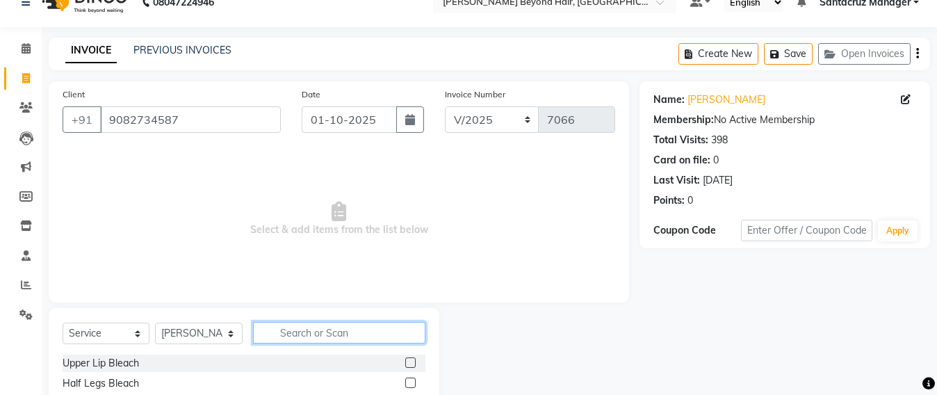
click at [278, 336] on input "text" at bounding box center [339, 333] width 172 height 22
type input "ROOT"
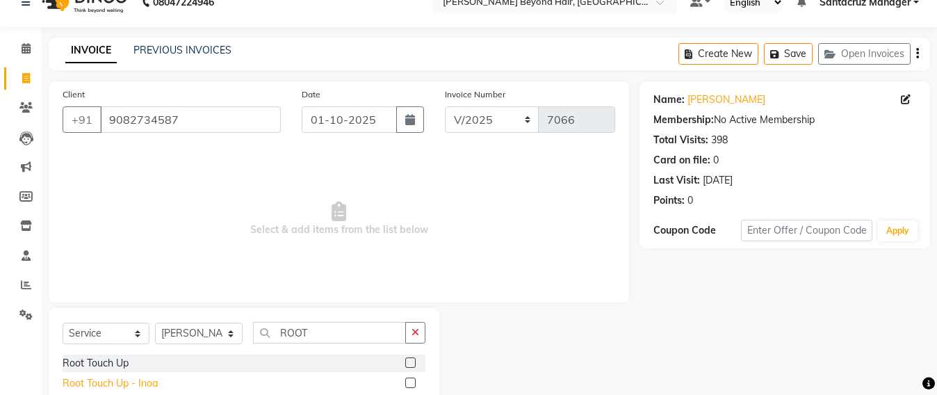
click at [122, 384] on div "Root Touch Up - Inoa" at bounding box center [110, 383] width 95 height 15
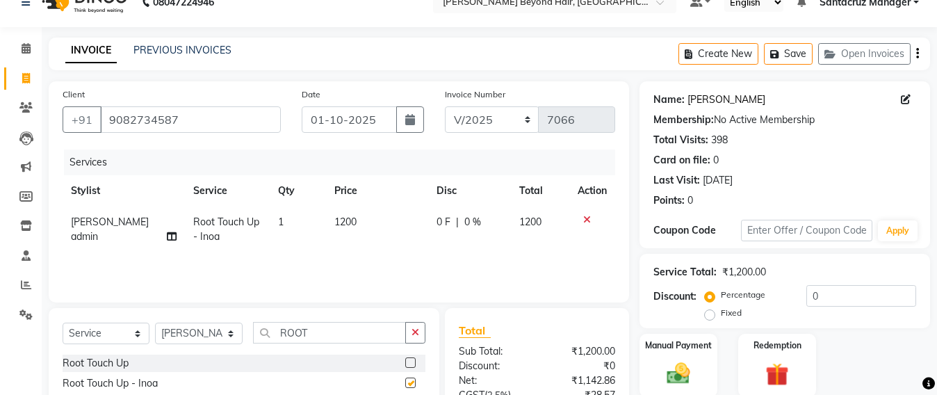
checkbox input "false"
click at [209, 334] on select "Select Stylist Admin Avesh Sankat AZHER SHAIKH Dhruv Gohil Jayeshree Mahtre Man…" at bounding box center [199, 333] width 88 height 22
click at [155, 322] on select "Select Stylist Admin Avesh Sankat AZHER SHAIKH Dhruv Gohil Jayeshree Mahtre Man…" at bounding box center [199, 333] width 88 height 22
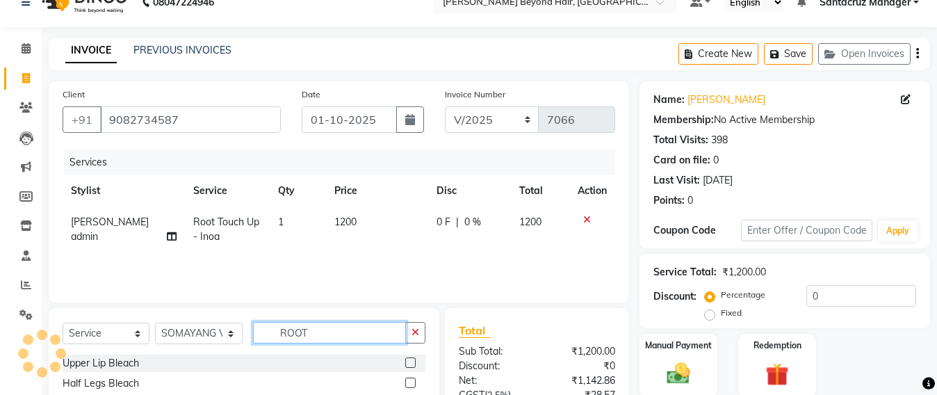
click at [313, 328] on input "ROOT" at bounding box center [329, 333] width 153 height 22
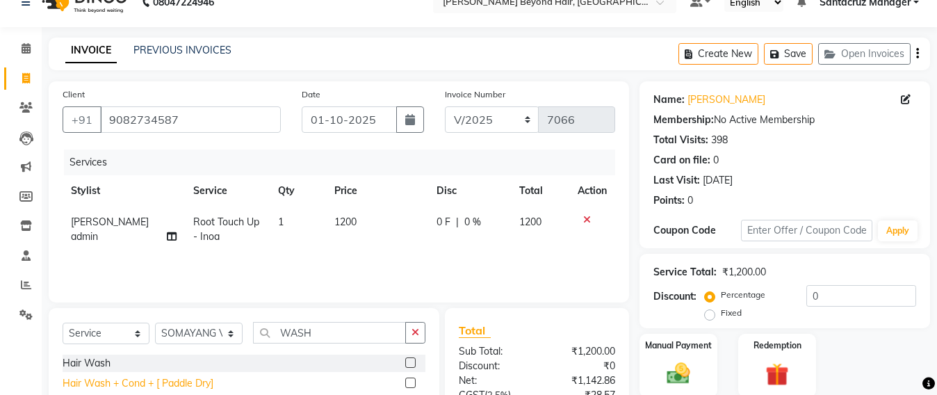
click at [179, 388] on div "Hair Wash + Cond + [ Paddle Dry]" at bounding box center [138, 383] width 151 height 15
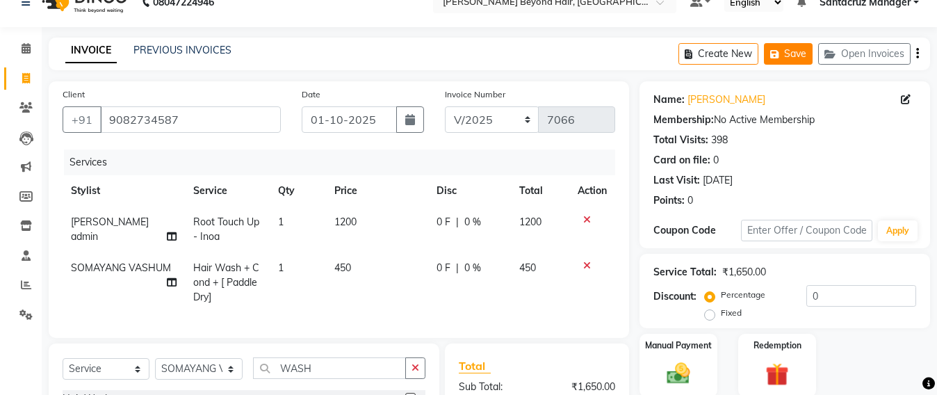
click at [792, 54] on button "Save" at bounding box center [788, 54] width 49 height 22
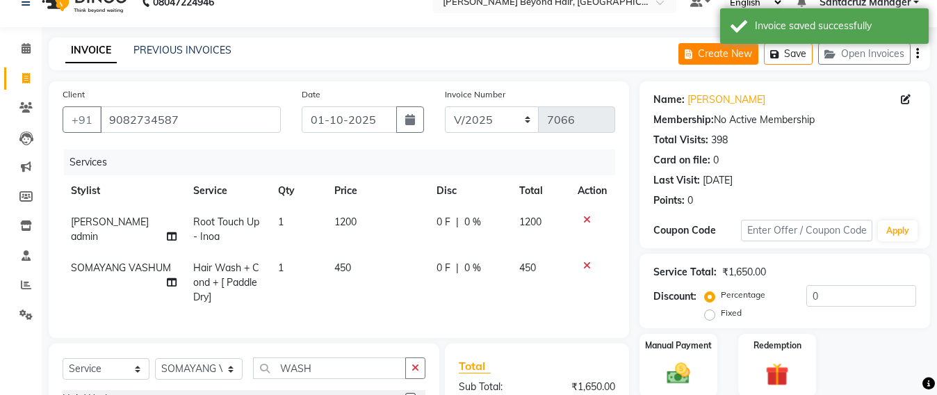
click at [712, 54] on button "Create New" at bounding box center [718, 54] width 80 height 22
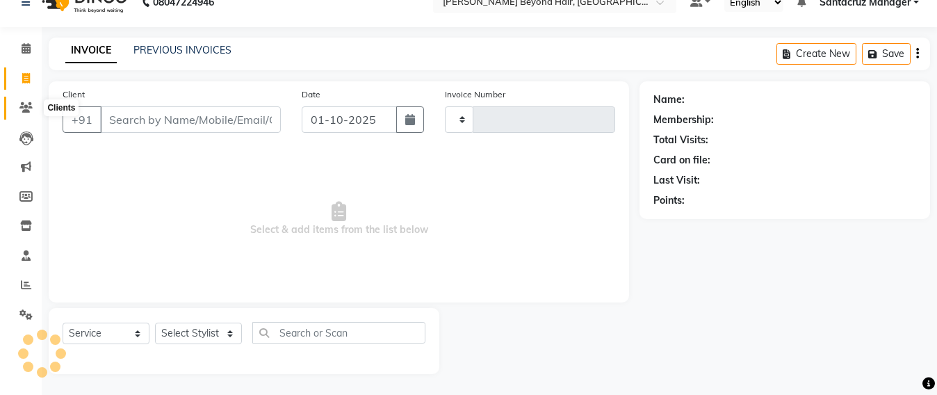
click at [18, 111] on span at bounding box center [26, 108] width 24 height 16
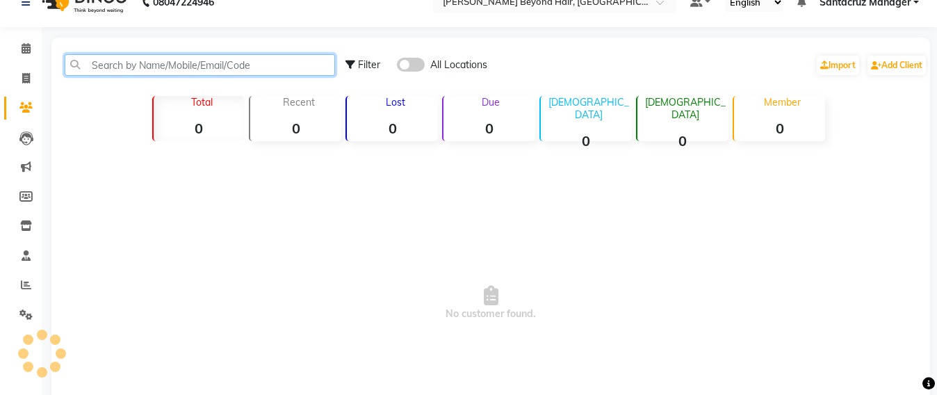
click at [143, 73] on input "text" at bounding box center [200, 65] width 270 height 22
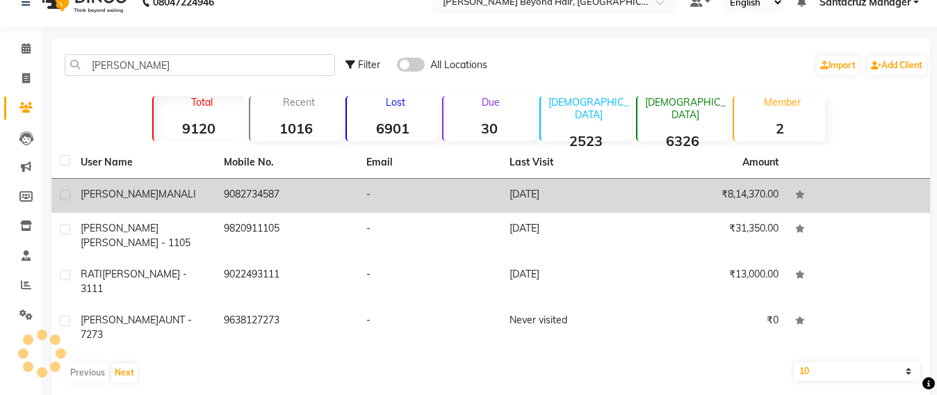
click at [248, 189] on td "9082734587" at bounding box center [286, 196] width 143 height 34
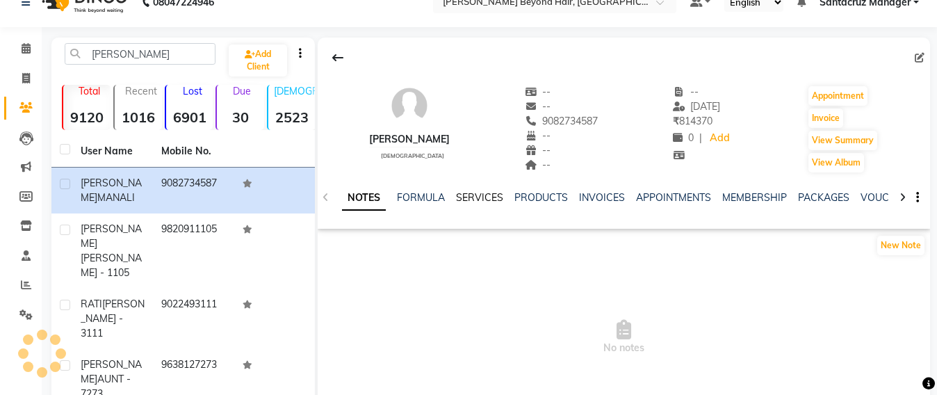
click at [468, 194] on link "SERVICES" at bounding box center [479, 197] width 47 height 13
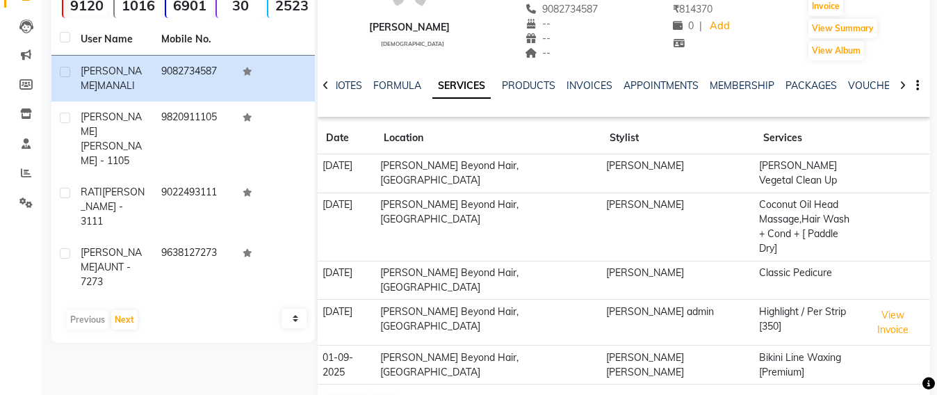
scroll to position [148, 0]
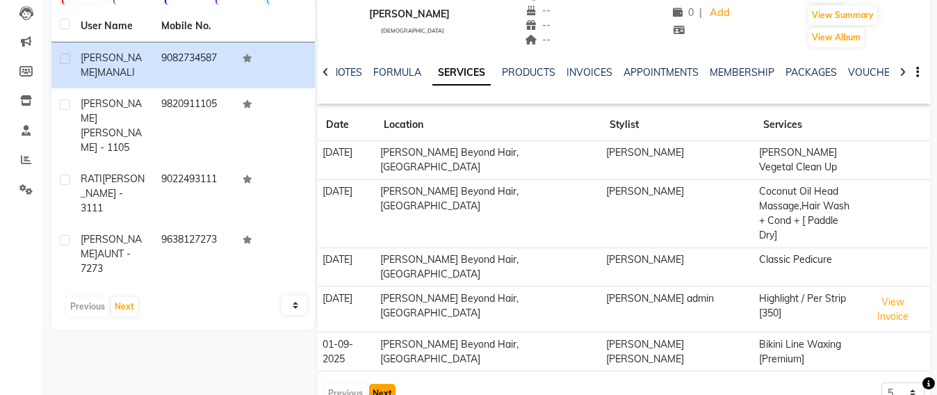
click at [377, 384] on button "Next" at bounding box center [382, 393] width 26 height 19
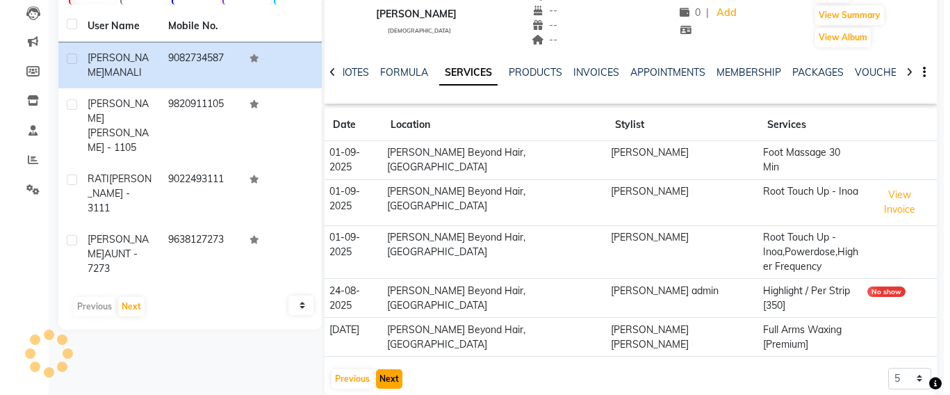
scroll to position [140, 0]
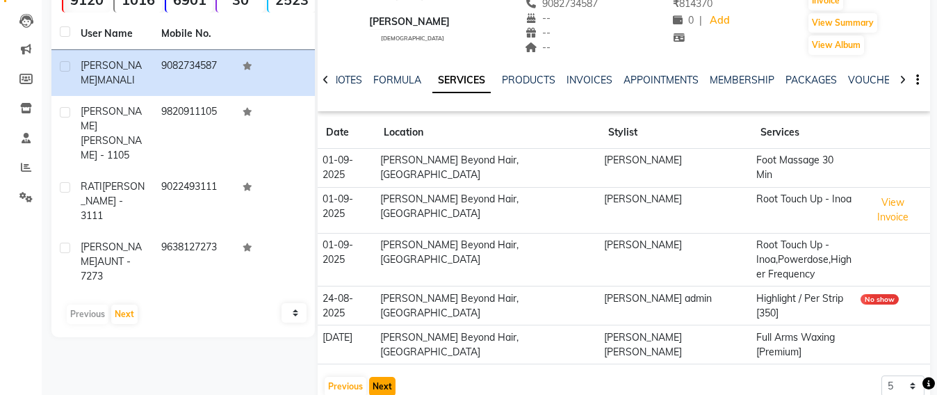
click at [379, 377] on button "Next" at bounding box center [382, 386] width 26 height 19
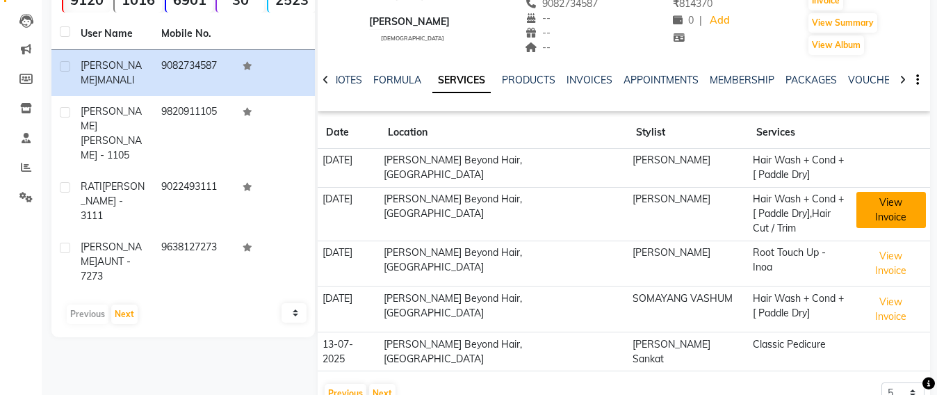
click at [881, 194] on button "View Invoice" at bounding box center [890, 210] width 69 height 36
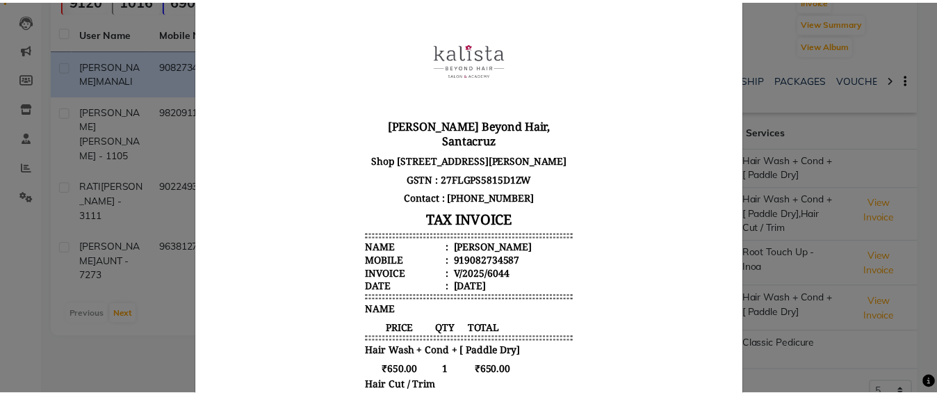
scroll to position [392, 0]
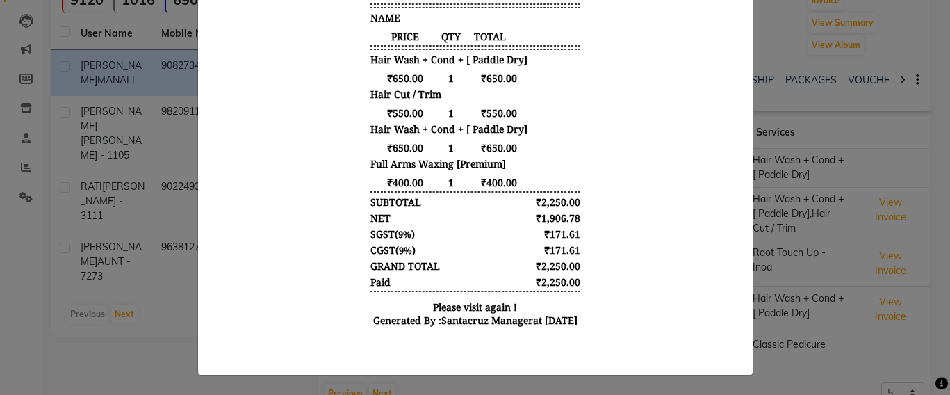
click at [771, 35] on ngb-modal-window "INVOICE View Invoice Close" at bounding box center [475, 197] width 950 height 395
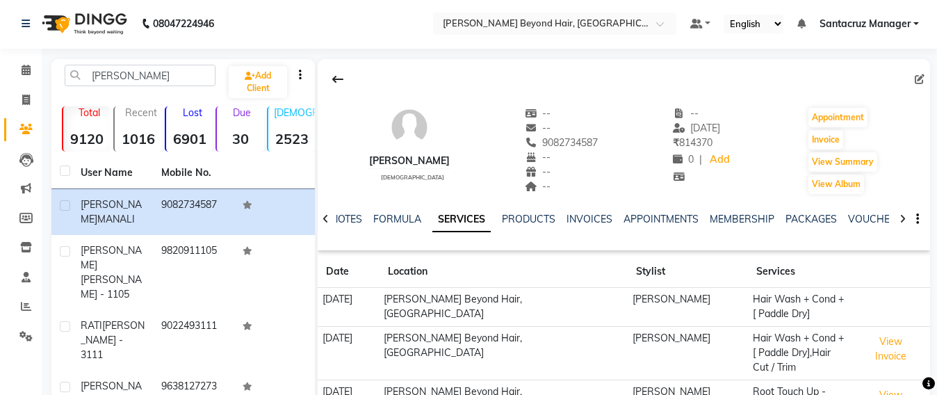
scroll to position [0, 0]
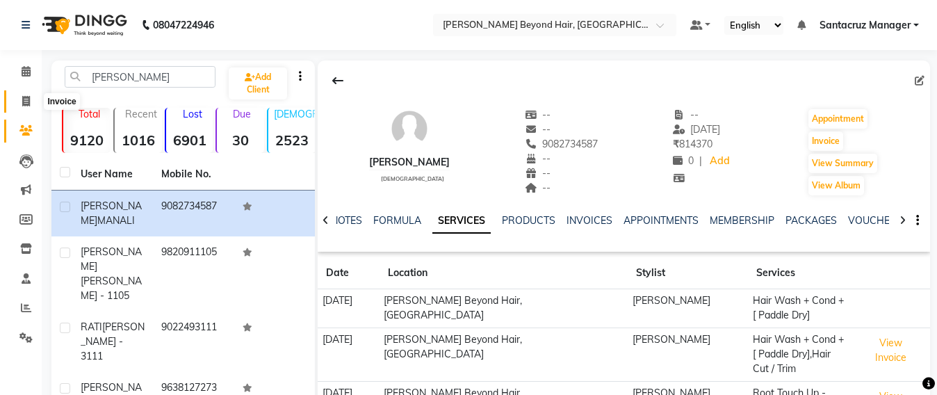
click at [19, 94] on span at bounding box center [26, 102] width 24 height 16
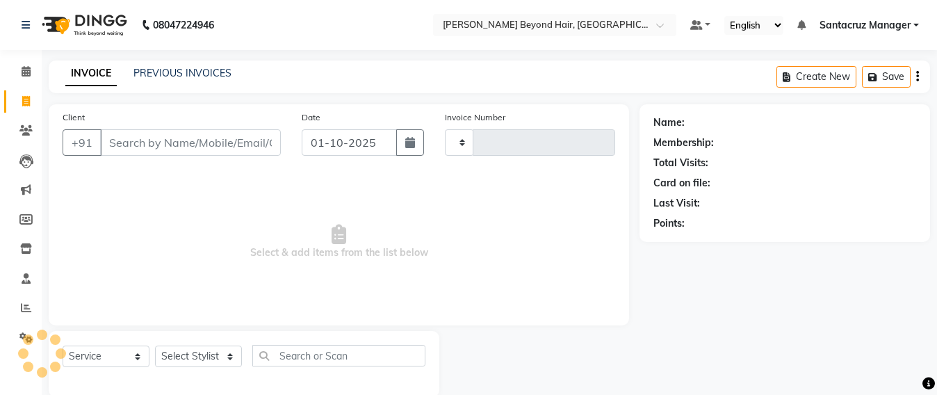
scroll to position [23, 0]
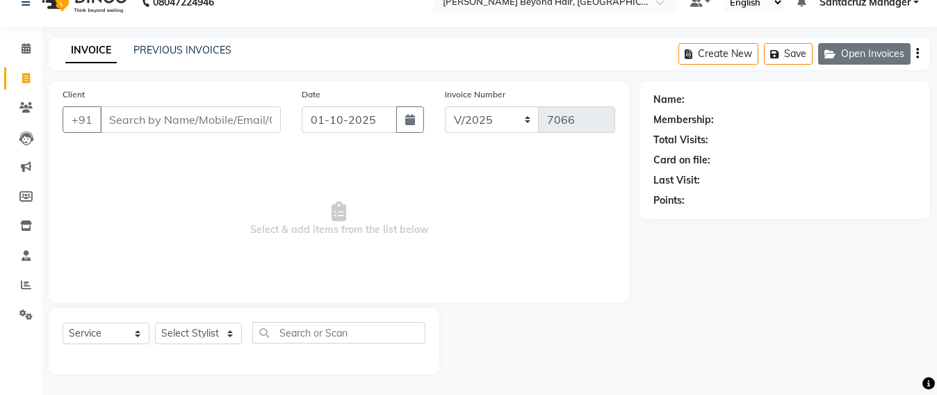
click at [882, 49] on button "Open Invoices" at bounding box center [864, 54] width 92 height 22
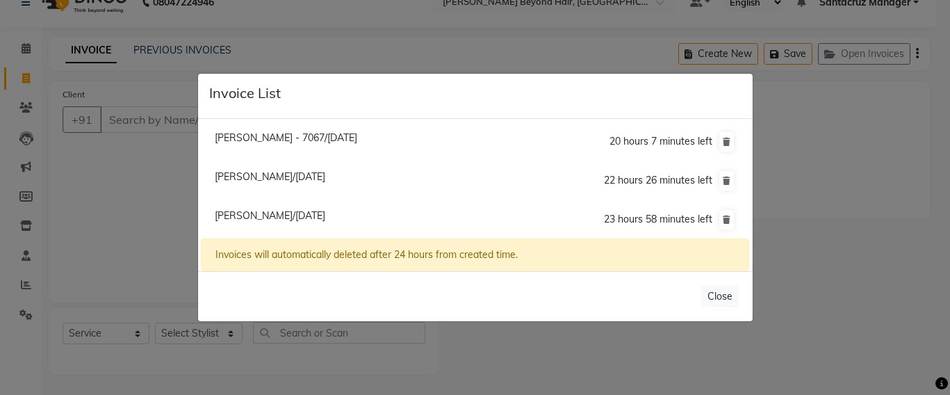
click at [301, 215] on span "Ronita Manali/01 October 2025" at bounding box center [270, 215] width 110 height 13
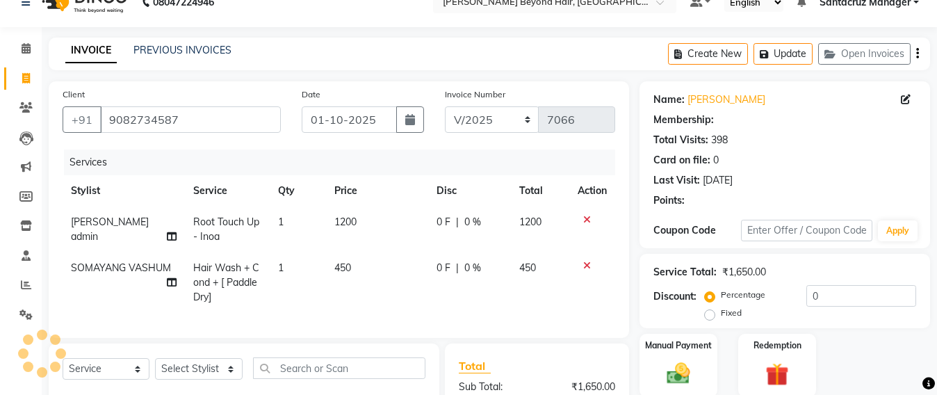
click at [348, 269] on td "450" at bounding box center [377, 282] width 102 height 60
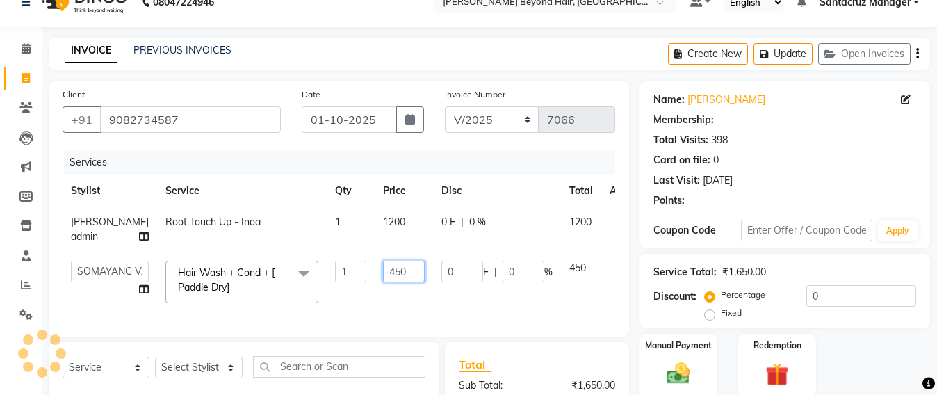
click at [383, 282] on input "450" at bounding box center [404, 272] width 42 height 22
click at [784, 57] on button "Update" at bounding box center [782, 54] width 59 height 22
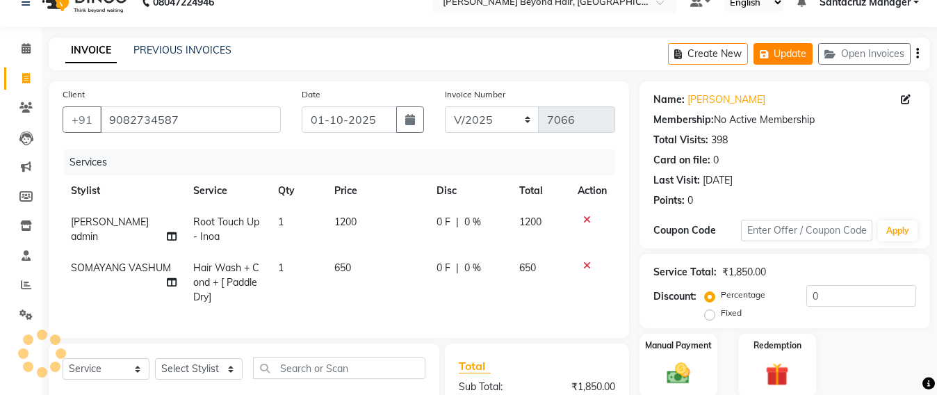
click at [798, 51] on button "Update" at bounding box center [782, 54] width 59 height 22
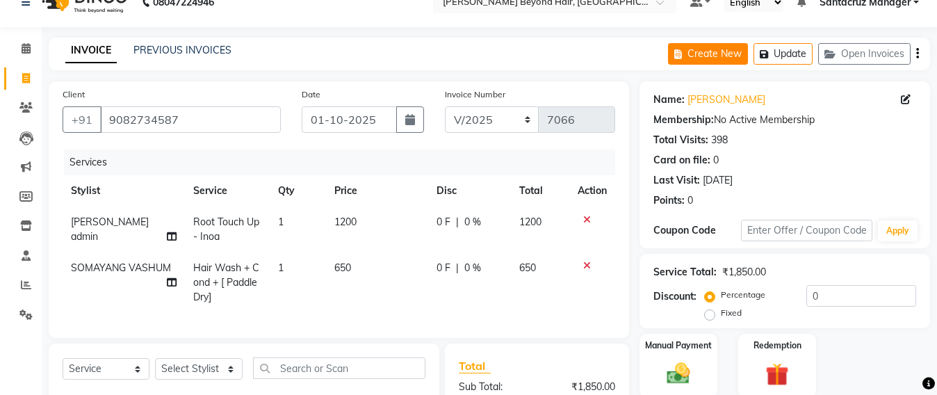
click at [709, 56] on button "Create New" at bounding box center [708, 54] width 80 height 22
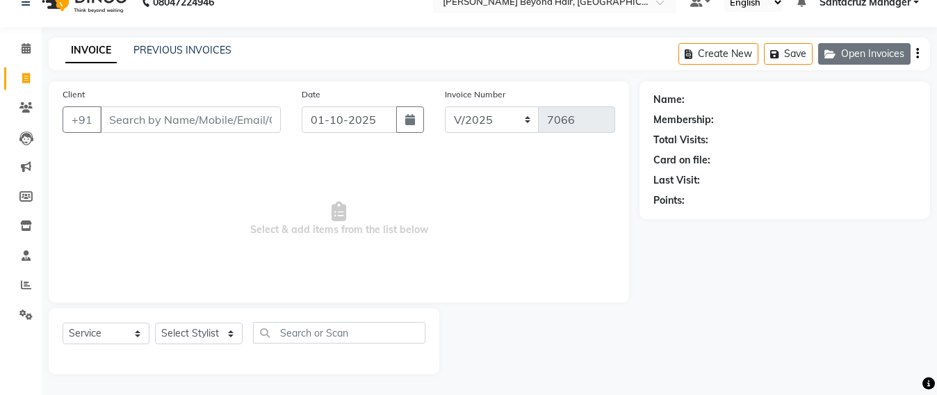
click at [878, 53] on button "Open Invoices" at bounding box center [864, 54] width 92 height 22
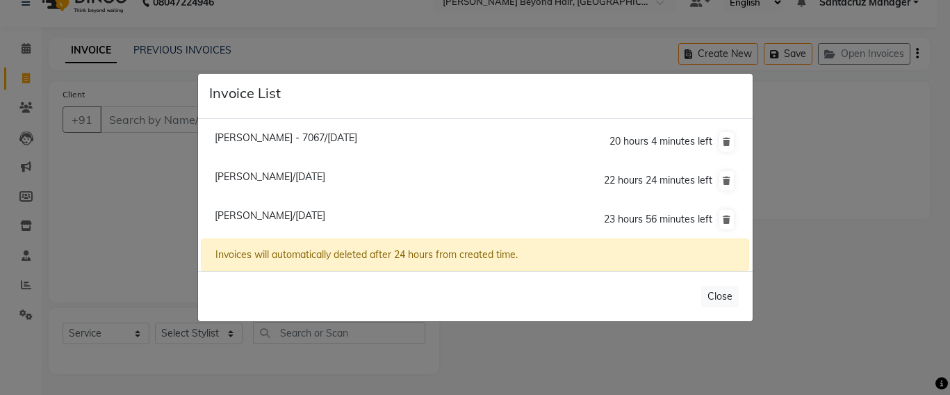
click at [261, 135] on span "Aarti Desai - 7067/01 October 2025" at bounding box center [286, 137] width 142 height 13
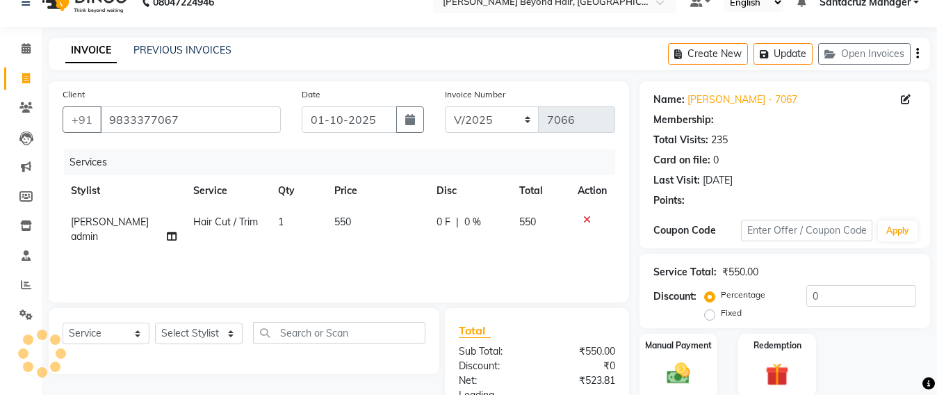
click at [587, 218] on icon at bounding box center [587, 220] width 8 height 10
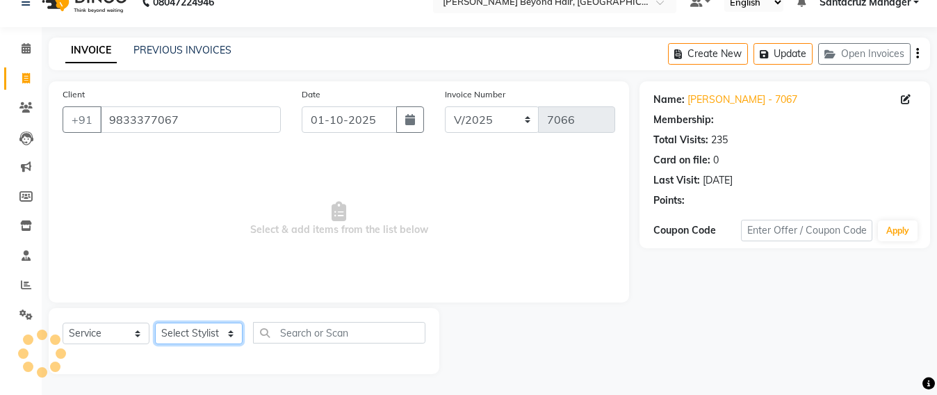
click at [201, 333] on select "Select Stylist Admin Avesh Sankat AZHER SHAIKH Dhruv Gohil Jayeshree Mahtre Man…" at bounding box center [199, 333] width 88 height 22
click at [155, 322] on select "Select Stylist Admin Avesh Sankat AZHER SHAIKH Dhruv Gohil Jayeshree Mahtre Man…" at bounding box center [199, 333] width 88 height 22
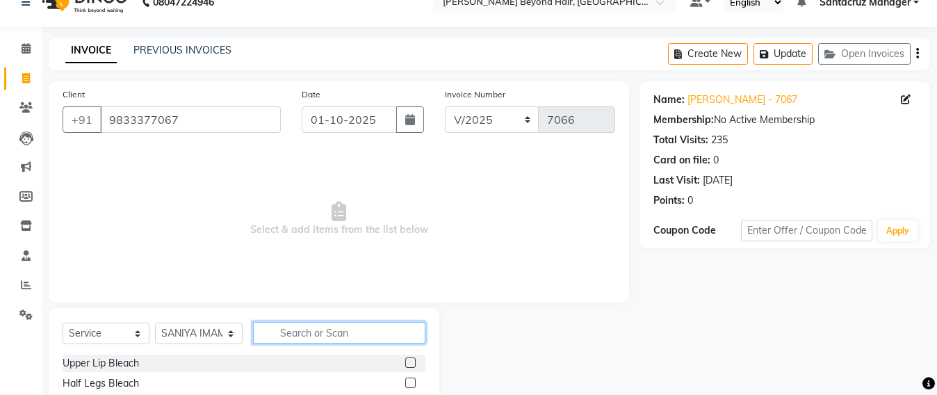
click at [294, 332] on input "text" at bounding box center [339, 333] width 172 height 22
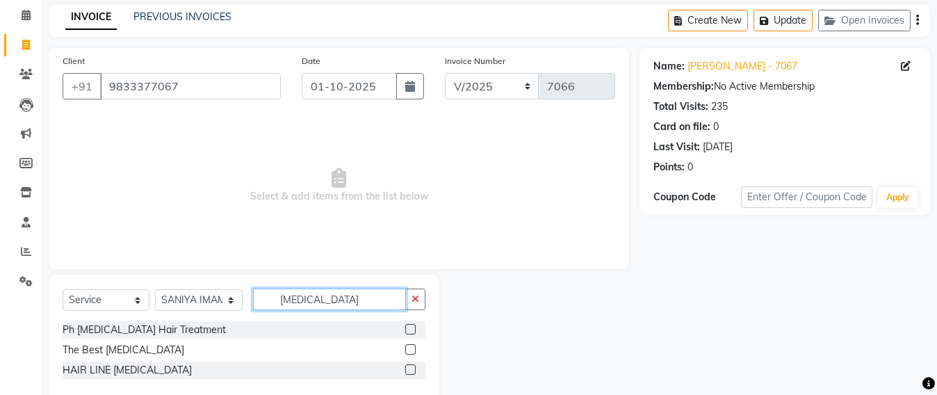
scroll to position [83, 0]
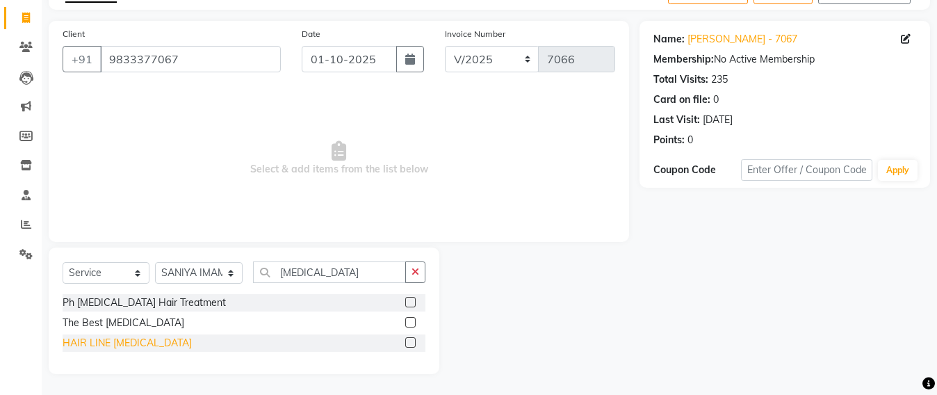
click at [109, 345] on div "HAIR LINE BOTOX" at bounding box center [127, 343] width 129 height 15
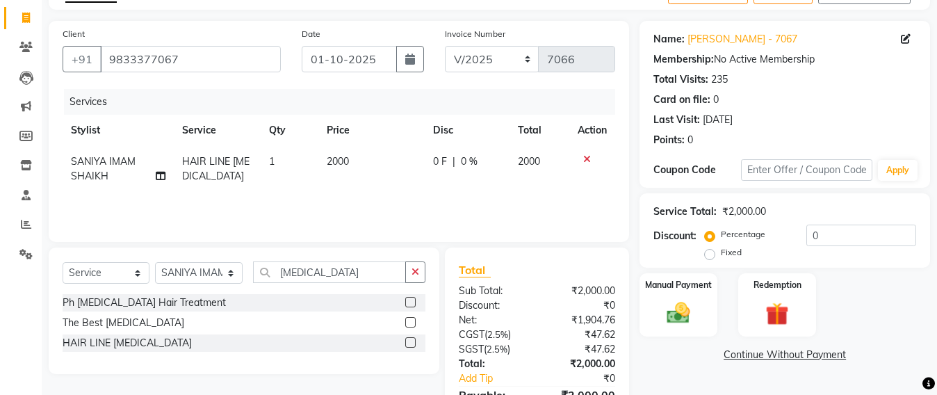
click at [359, 161] on td "2000" at bounding box center [371, 169] width 106 height 46
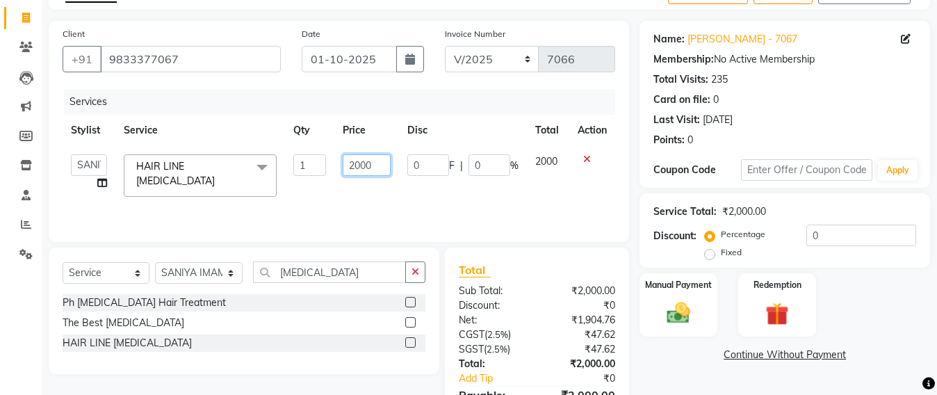
click at [373, 165] on input "2000" at bounding box center [367, 165] width 48 height 22
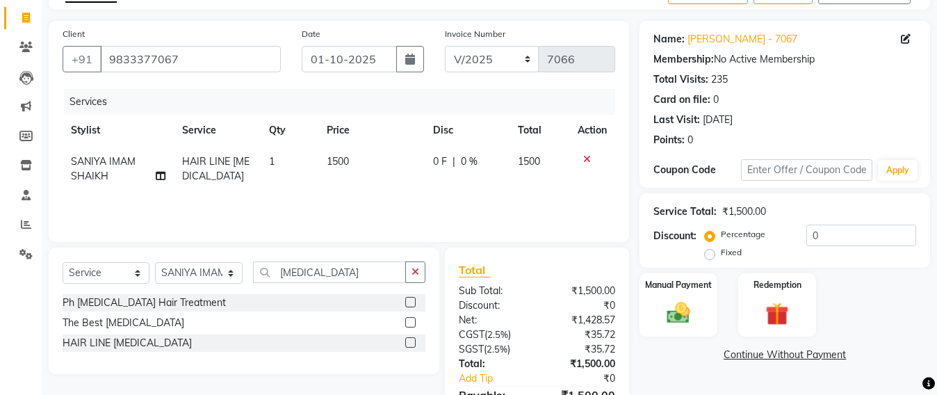
click at [336, 195] on div "Services Stylist Service Qty Price Disc Total Action SANIYA IMAM SHAIKH HAIR LI…" at bounding box center [339, 158] width 552 height 139
click at [333, 273] on input "BOTOX" at bounding box center [329, 272] width 153 height 22
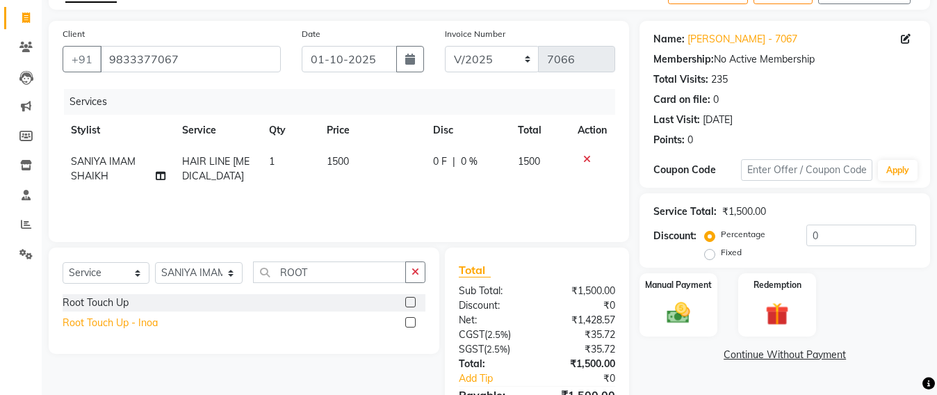
click at [110, 329] on div "Root Touch Up - Inoa" at bounding box center [110, 322] width 95 height 15
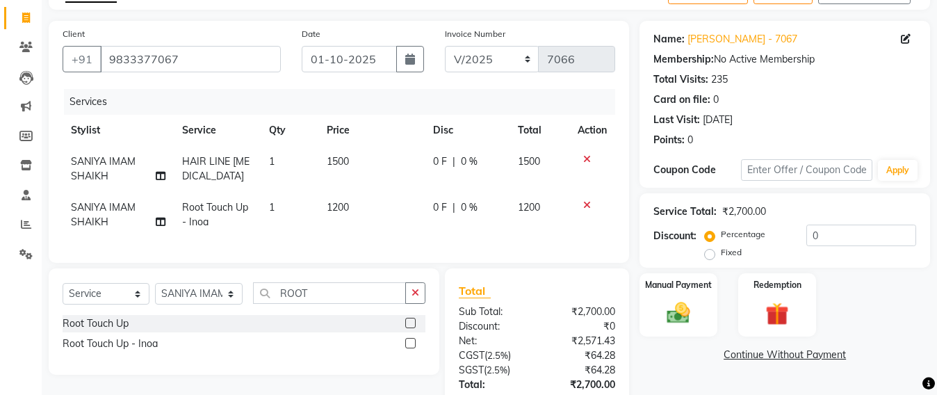
click at [356, 165] on td "1500" at bounding box center [371, 169] width 106 height 46
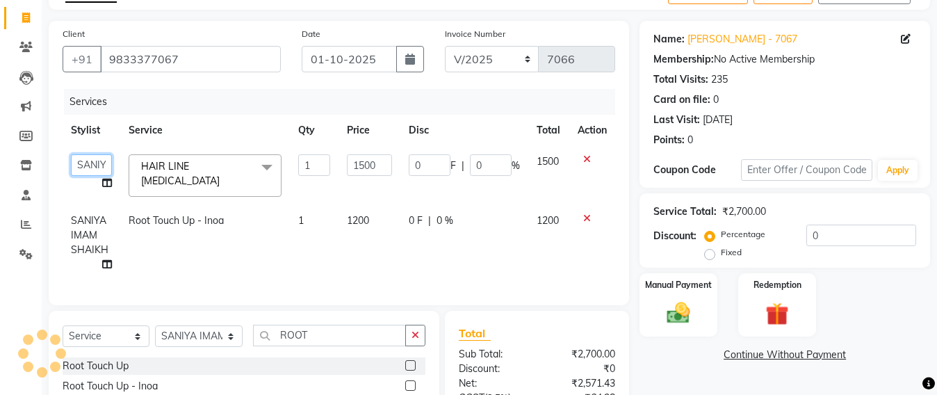
click at [94, 161] on select "Admin Avesh Sankat AZHER SHAIKH Dhruv Gohil Jayeshree Mahtre Manisha Subodh She…" at bounding box center [91, 165] width 41 height 22
click at [89, 163] on select "Admin Avesh Sankat AZHER SHAIKH Dhruv Gohil Jayeshree Mahtre Manisha Subodh She…" at bounding box center [91, 165] width 41 height 22
click at [365, 190] on td "1500" at bounding box center [369, 175] width 62 height 59
click at [92, 167] on select "Admin Avesh Sankat AZHER SHAIKH Dhruv Gohil Jayeshree Mahtre Manisha Subodh She…" at bounding box center [91, 165] width 41 height 22
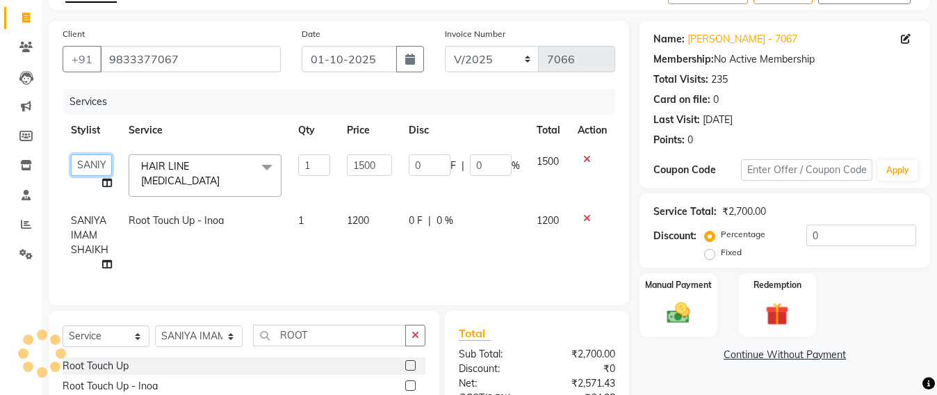
click at [92, 167] on select "Admin Avesh Sankat AZHER SHAIKH Dhruv Gohil Jayeshree Mahtre Manisha Subodh She…" at bounding box center [91, 165] width 41 height 22
drag, startPoint x: 92, startPoint y: 167, endPoint x: 84, endPoint y: 163, distance: 9.3
click at [92, 167] on select "Admin Avesh Sankat AZHER SHAIKH Dhruv Gohil Jayeshree Mahtre Manisha Subodh She…" at bounding box center [91, 165] width 41 height 22
drag, startPoint x: 84, startPoint y: 163, endPoint x: 110, endPoint y: 158, distance: 26.3
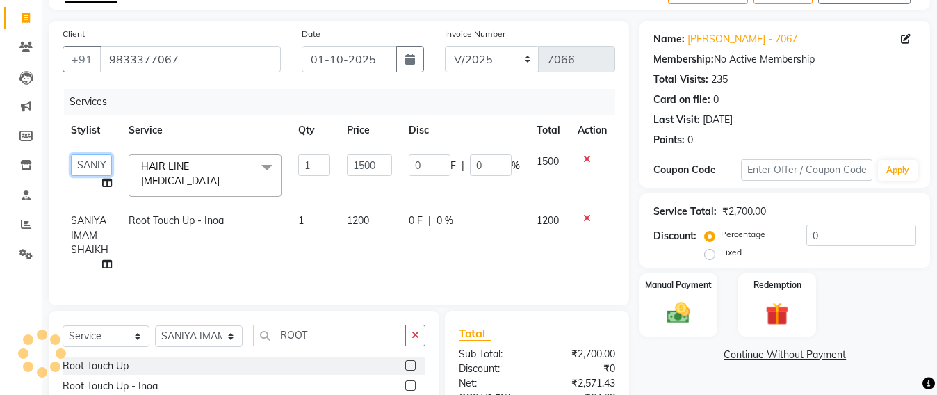
click at [84, 163] on select "Admin Avesh Sankat AZHER SHAIKH Dhruv Gohil Jayeshree Mahtre Manisha Subodh She…" at bounding box center [91, 165] width 41 height 22
click at [672, 317] on img at bounding box center [678, 313] width 39 height 28
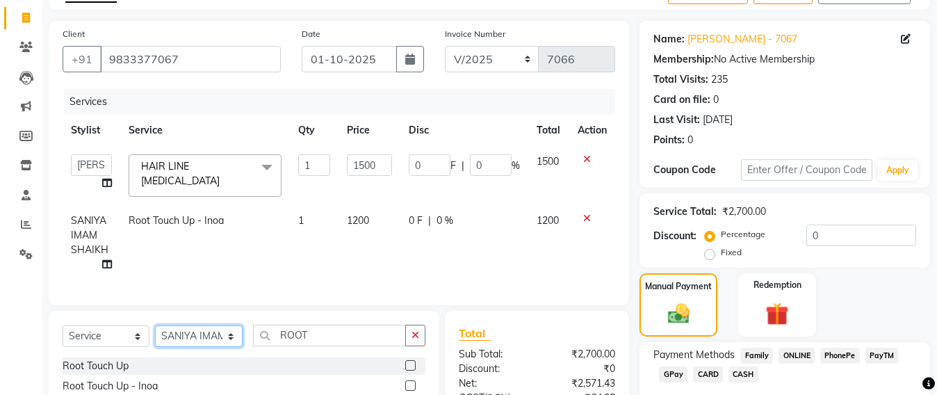
drag, startPoint x: 188, startPoint y: 344, endPoint x: 191, endPoint y: 333, distance: 11.6
click at [188, 344] on select "Select Stylist Admin Avesh Sankat AZHER SHAIKH Dhruv Gohil Jayeshree Mahtre Man…" at bounding box center [199, 336] width 88 height 22
click at [155, 332] on select "Select Stylist Admin Avesh Sankat AZHER SHAIKH Dhruv Gohil Jayeshree Mahtre Man…" at bounding box center [199, 336] width 88 height 22
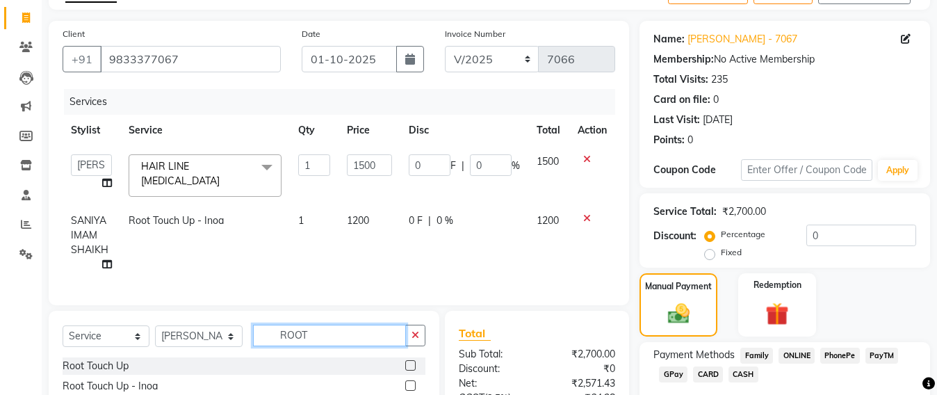
click at [331, 342] on input "ROOT" at bounding box center [329, 335] width 153 height 22
click at [329, 341] on input "ROOT" at bounding box center [329, 335] width 153 height 22
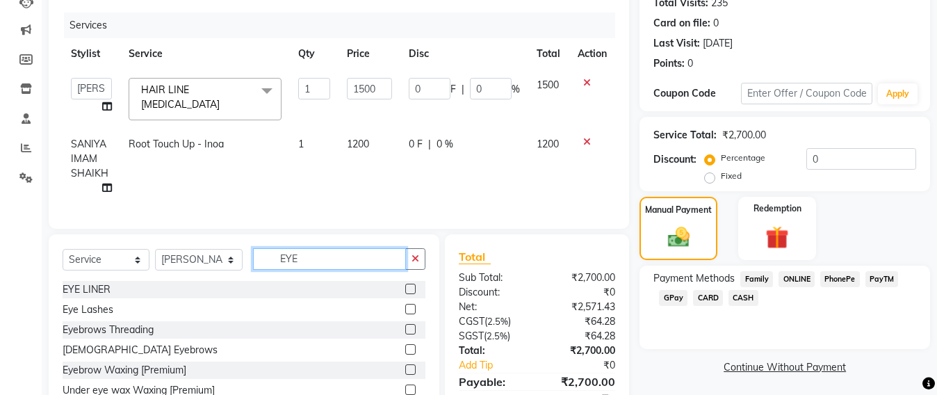
scroll to position [231, 0]
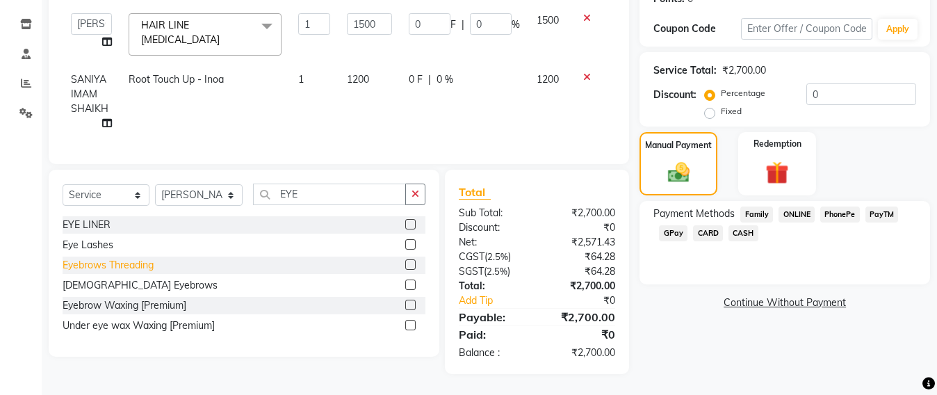
click at [88, 259] on div "Eyebrows Threading" at bounding box center [108, 265] width 91 height 15
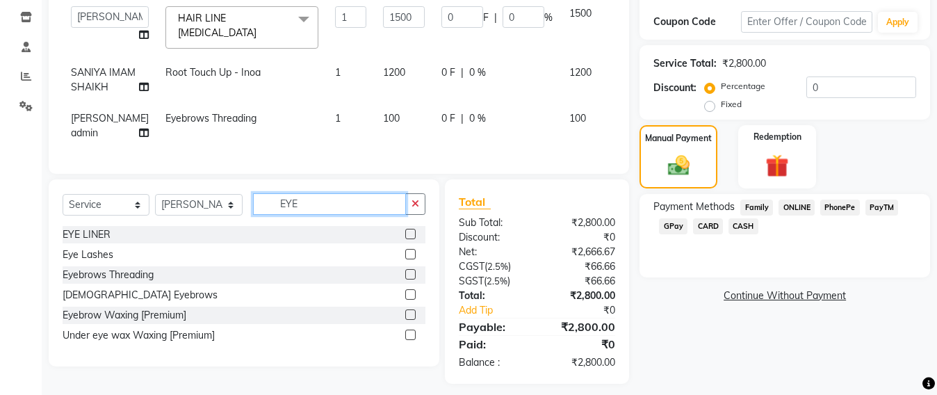
click at [323, 215] on input "EYE" at bounding box center [329, 204] width 153 height 22
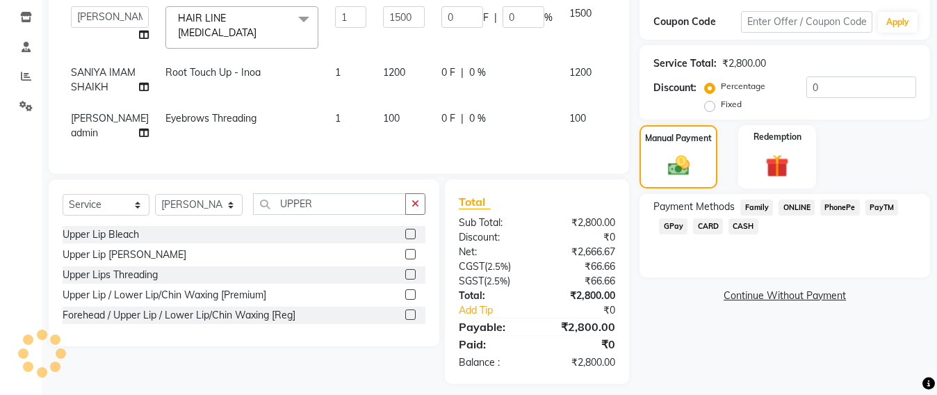
click at [108, 282] on div "Upper Lips Threading" at bounding box center [110, 275] width 95 height 15
click at [115, 215] on select "Select Service Product Membership Package Voucher Prepaid Gift Card" at bounding box center [106, 205] width 87 height 22
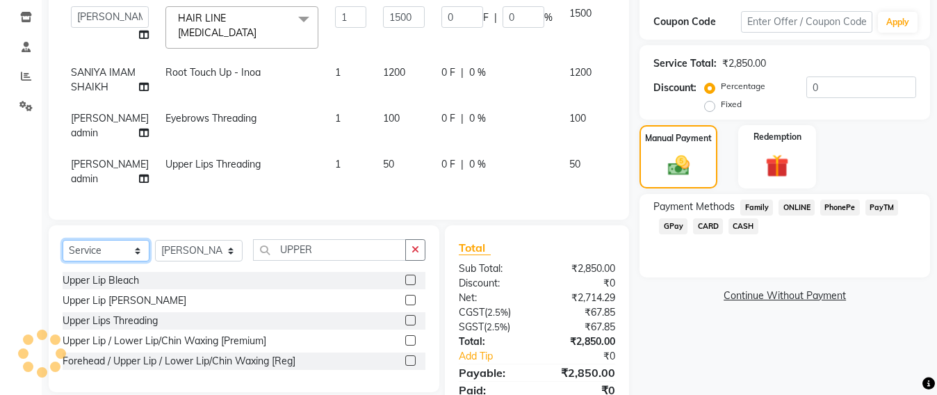
click at [140, 261] on select "Select Service Product Membership Package Voucher Prepaid Gift Card" at bounding box center [106, 251] width 87 height 22
click at [126, 328] on div "Upper Lips Threading" at bounding box center [110, 320] width 95 height 15
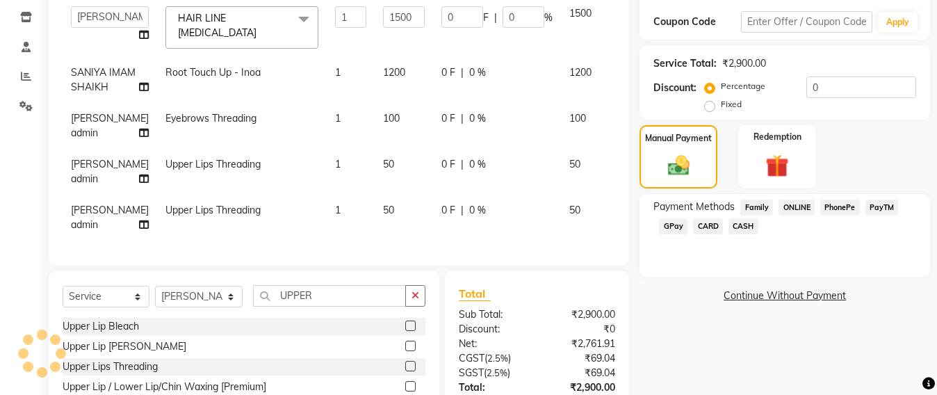
click at [703, 226] on span "CARD" at bounding box center [708, 226] width 30 height 16
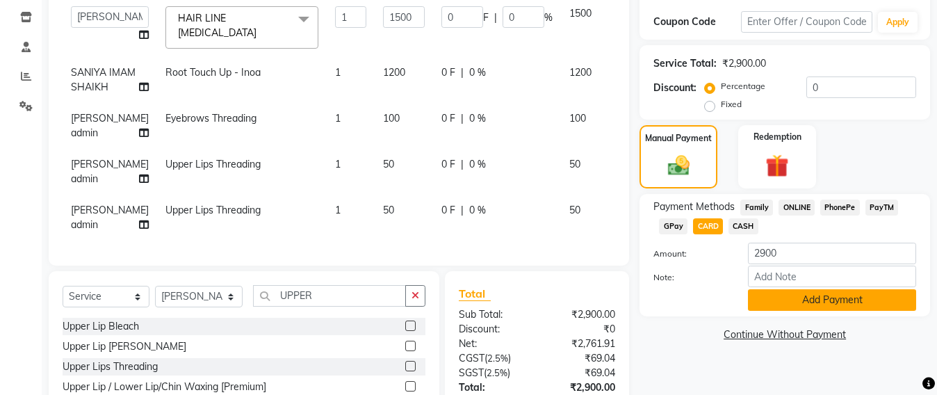
click at [714, 224] on span "CARD" at bounding box center [708, 226] width 30 height 16
click at [837, 304] on button "Add Payment" at bounding box center [832, 300] width 168 height 22
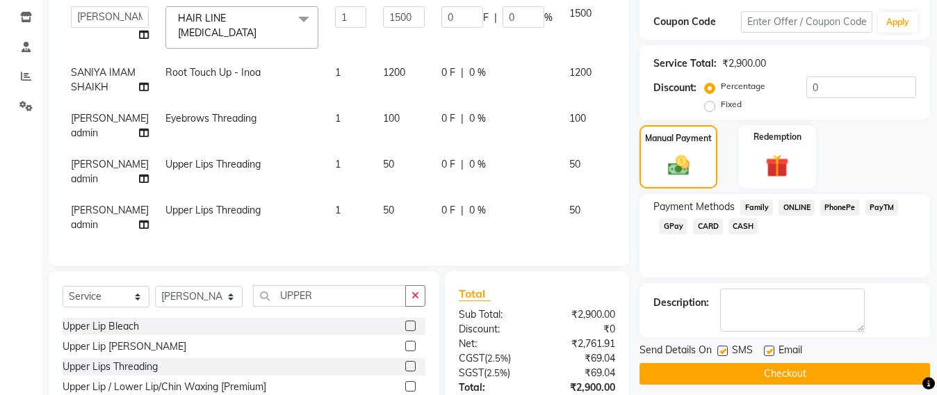
click at [781, 370] on button "Checkout" at bounding box center [784, 374] width 290 height 22
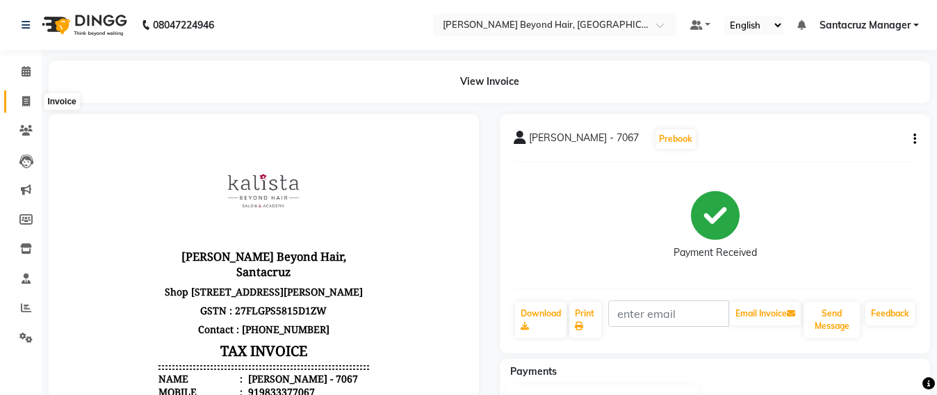
click at [14, 102] on span at bounding box center [26, 102] width 24 height 16
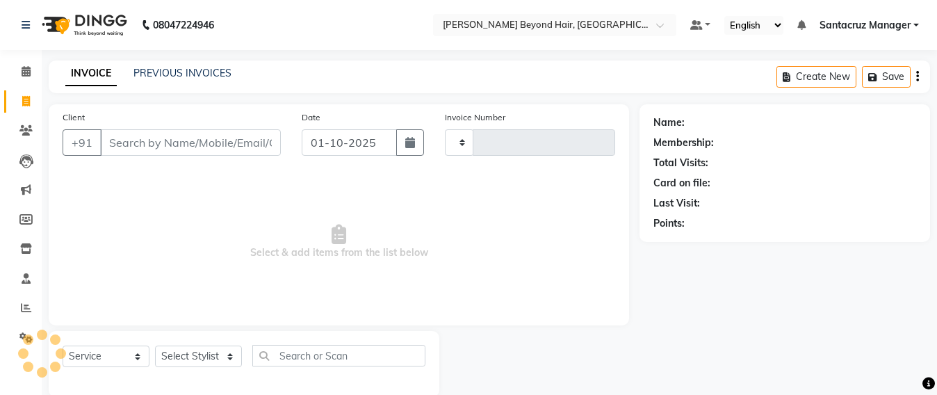
scroll to position [23, 0]
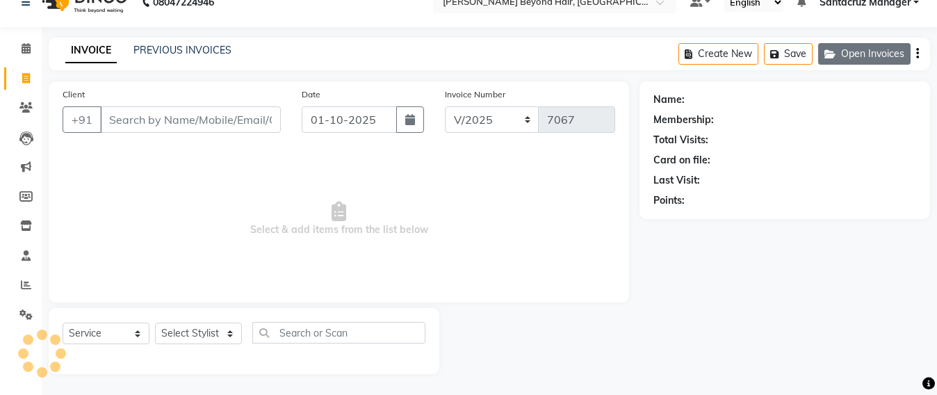
click at [855, 58] on button "Open Invoices" at bounding box center [864, 54] width 92 height 22
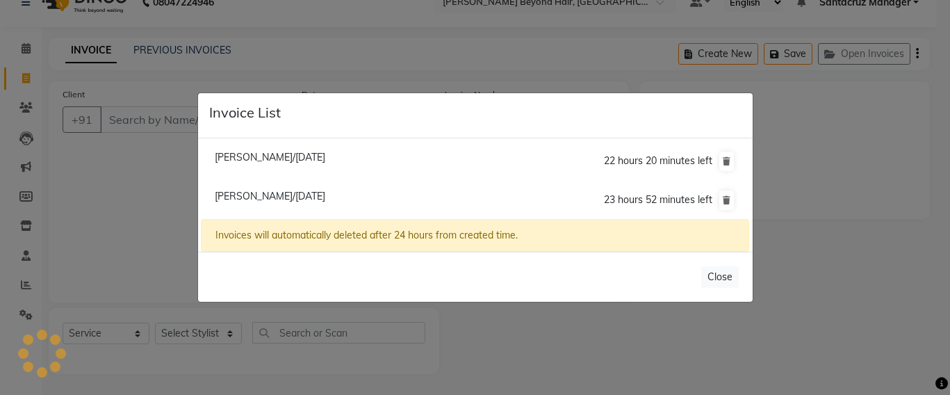
click at [109, 185] on ngb-modal-window "Invoice List Deesey Null/01 October 2025 22 hours 20 minutes left Ronita Manali…" at bounding box center [475, 197] width 950 height 395
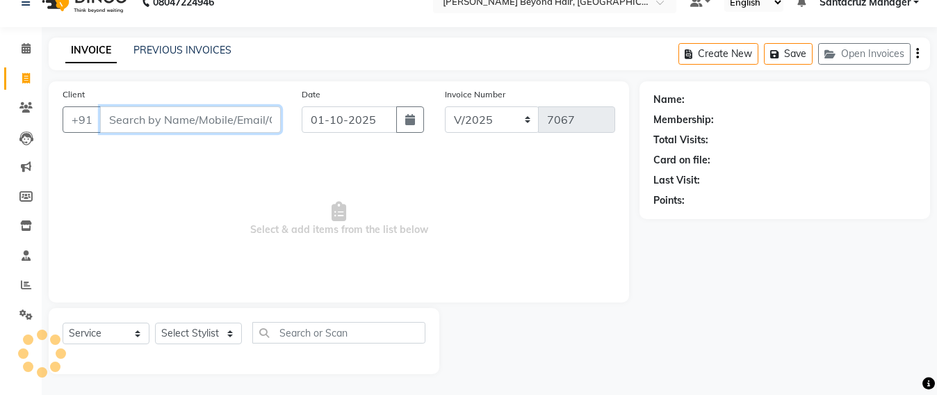
click at [104, 120] on input "Client" at bounding box center [190, 119] width 181 height 26
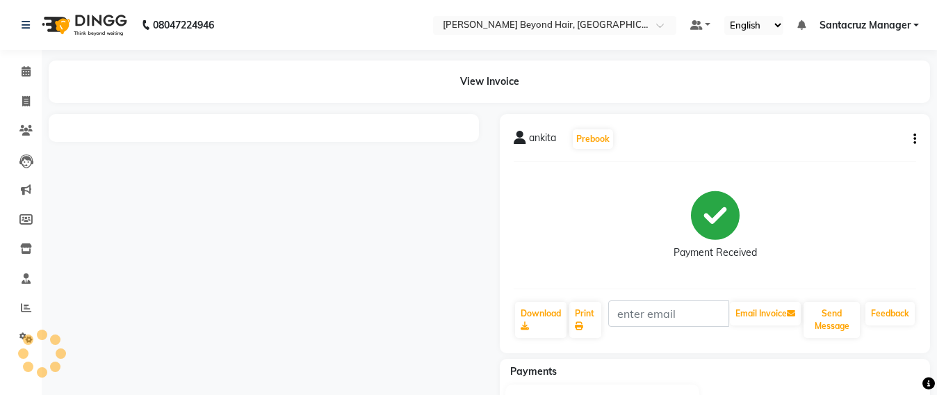
click at [916, 137] on div "ankita Prebook Payment Received Download Print Email Invoice Send Message Feedb…" at bounding box center [715, 233] width 430 height 239
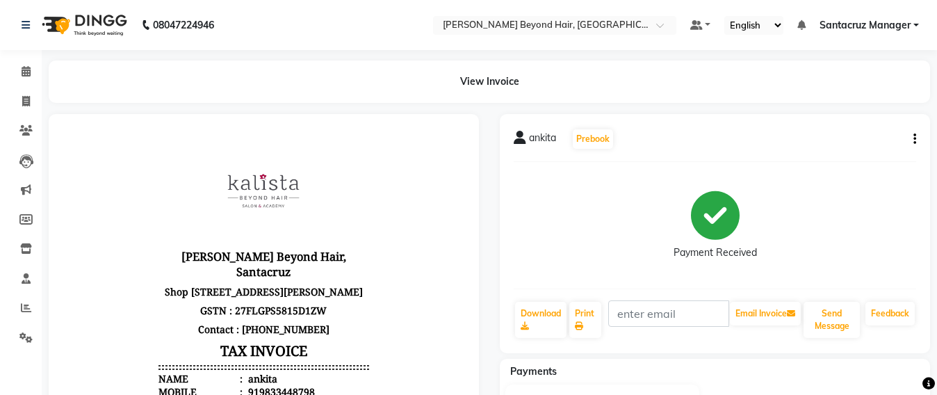
click at [916, 140] on div "ankita Prebook Payment Received Download Print Email Invoice Send Message Feedb…" at bounding box center [715, 233] width 430 height 239
click at [916, 143] on div "ankita Prebook Payment Received Download Print Email Invoice Send Message Feedb…" at bounding box center [715, 233] width 430 height 239
click at [914, 139] on icon "button" at bounding box center [914, 139] width 3 height 1
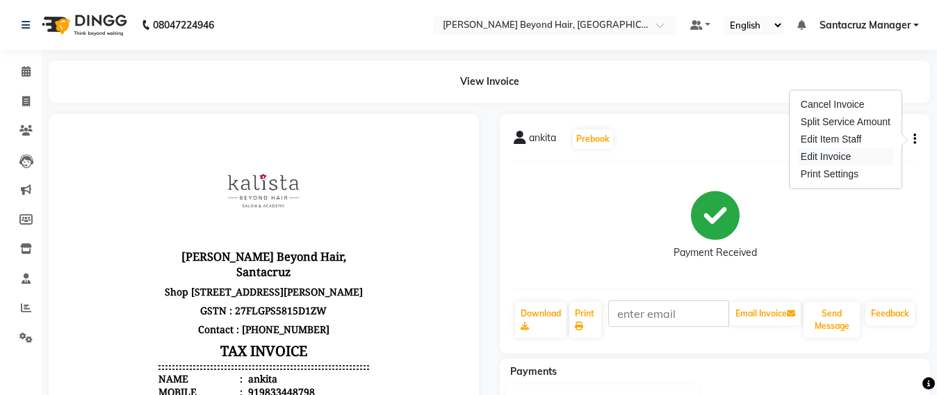
click at [822, 154] on div "Edit Invoice" at bounding box center [845, 156] width 95 height 17
select select "service"
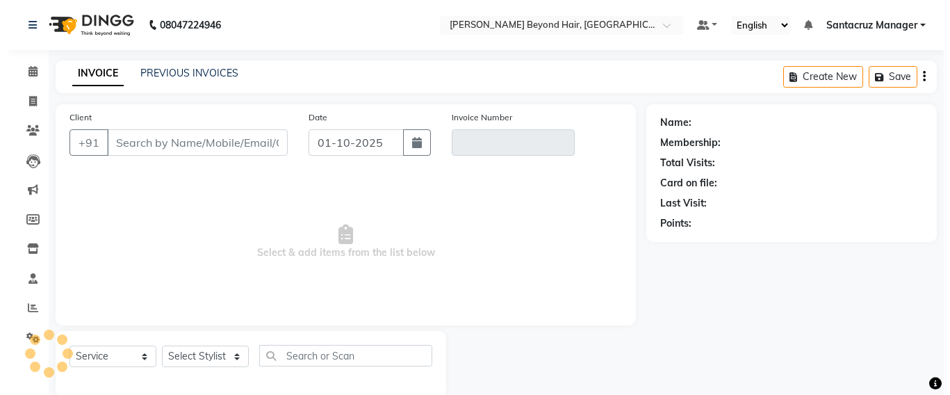
scroll to position [23, 0]
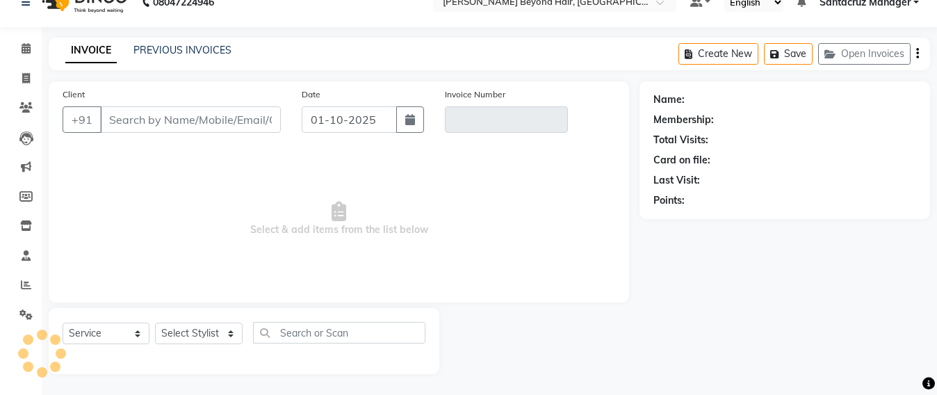
type input "9833448798"
type input "V/2025/7017"
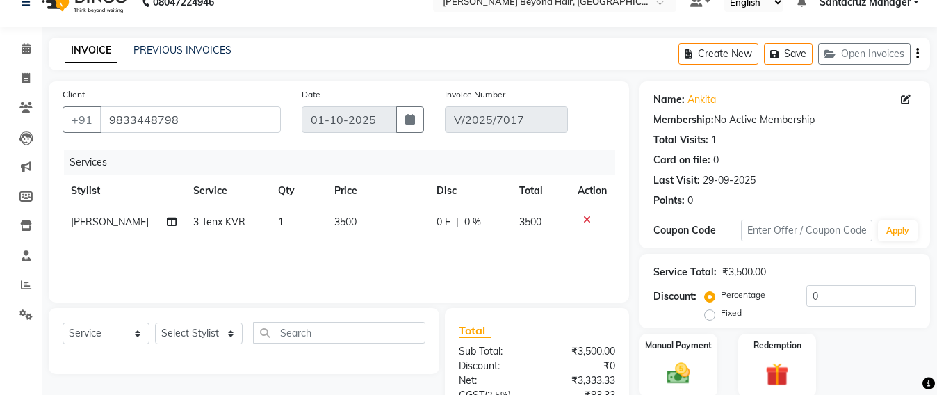
type input "29-09-2025"
select select "select"
click at [905, 99] on icon at bounding box center [905, 99] width 10 height 10
select select "[DEMOGRAPHIC_DATA]"
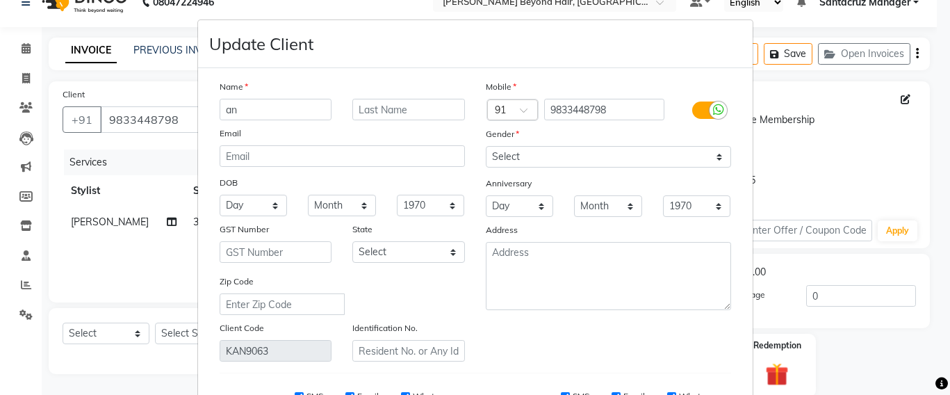
type input "a"
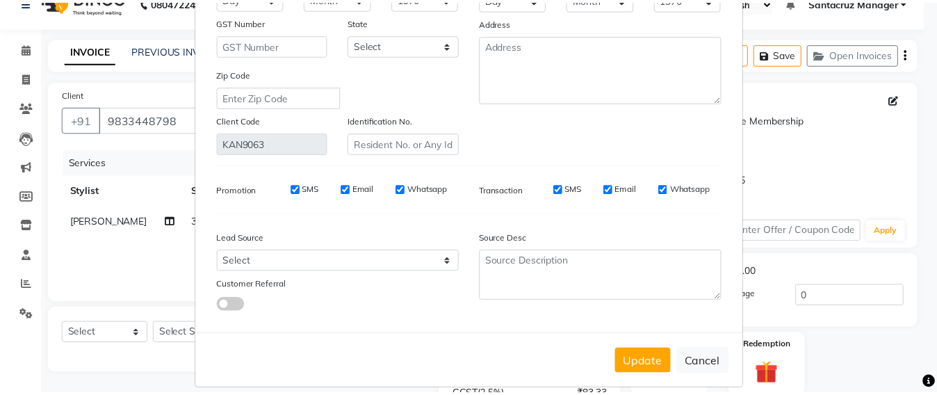
scroll to position [222, 0]
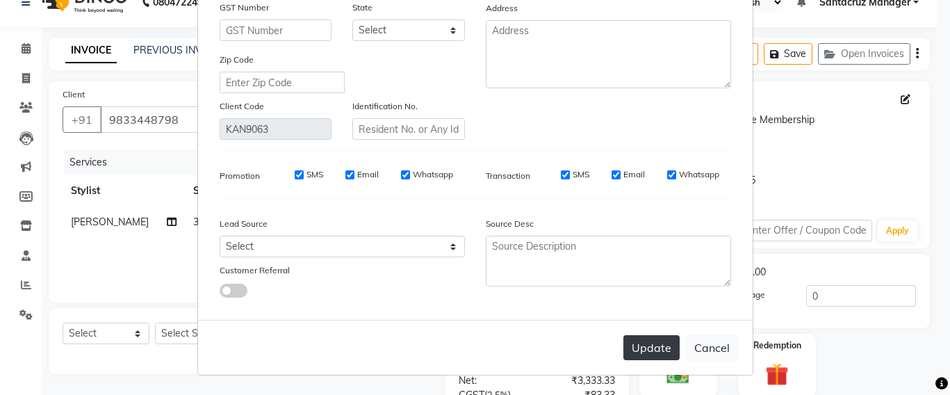
type input "[PERSON_NAME]"
click at [624, 349] on button "Update" at bounding box center [651, 347] width 56 height 25
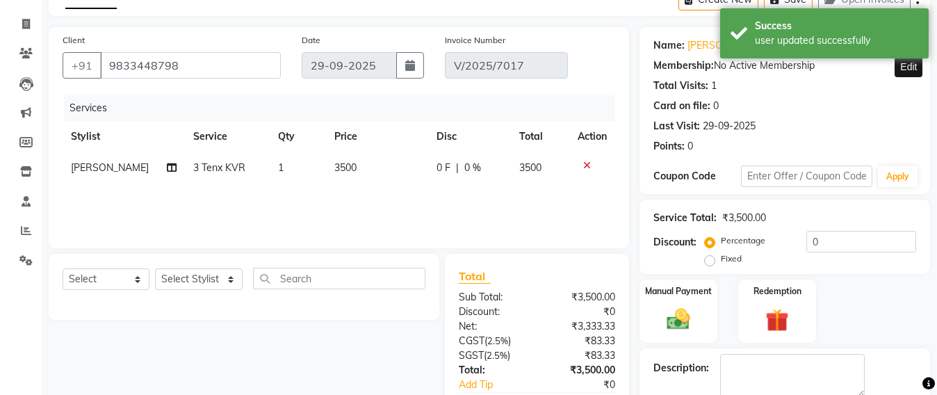
scroll to position [197, 0]
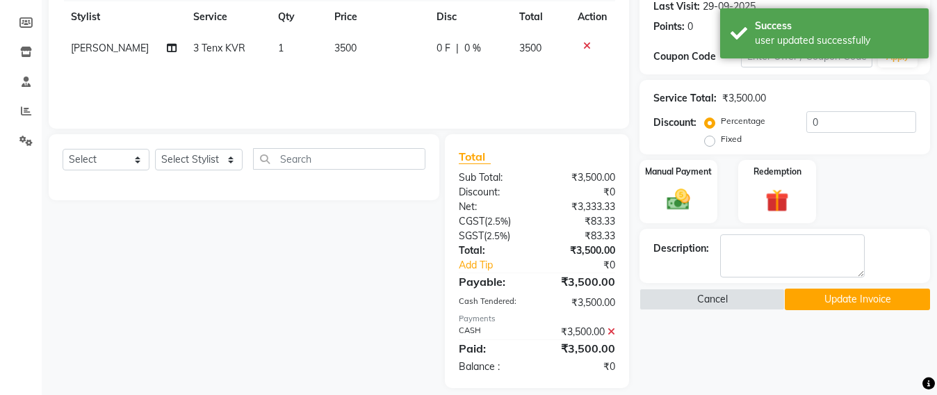
click at [840, 299] on button "Update Invoice" at bounding box center [856, 299] width 145 height 22
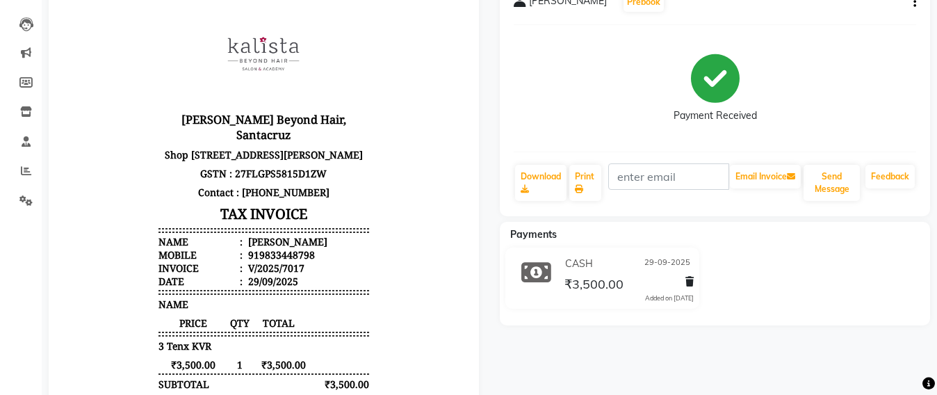
scroll to position [174, 0]
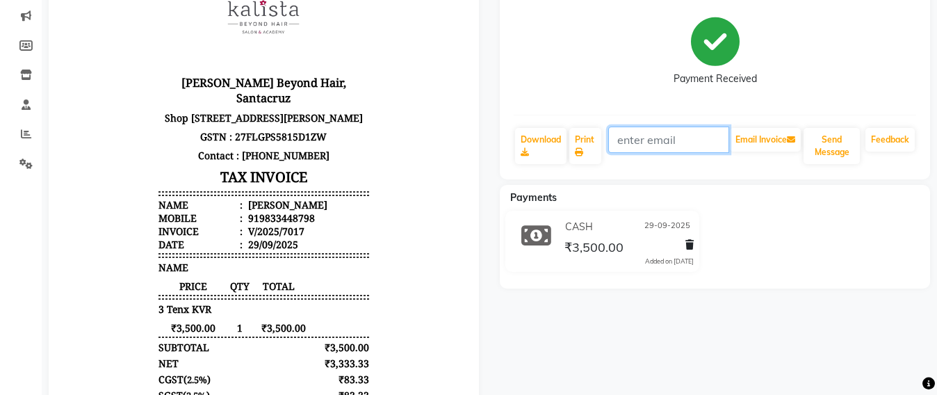
click at [629, 142] on input "text" at bounding box center [668, 139] width 121 height 26
type input "Cool20ankita@gmail,com"
click at [790, 139] on icon at bounding box center [791, 139] width 8 height 8
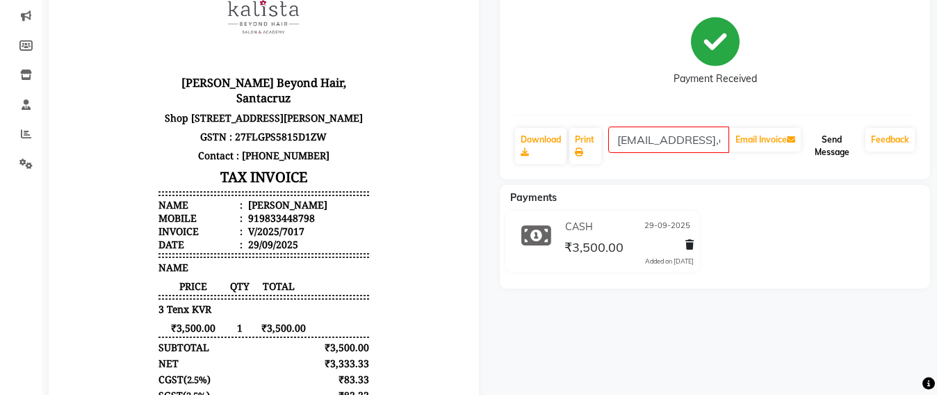
click at [823, 141] on button "Send Message" at bounding box center [831, 146] width 56 height 36
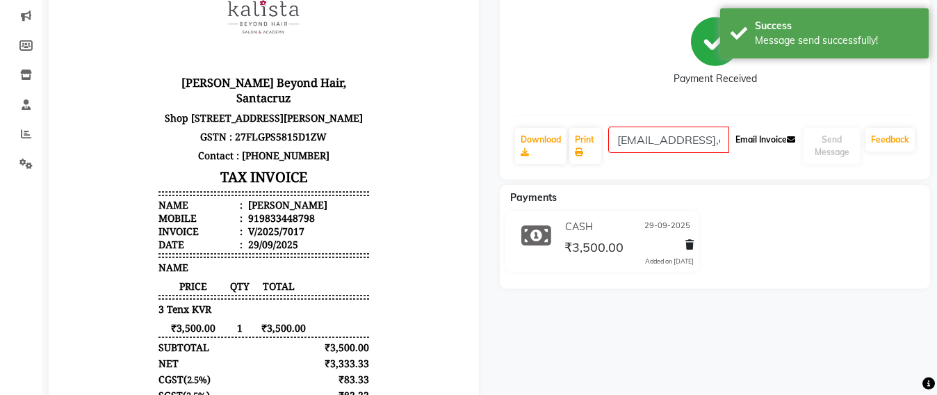
click at [748, 136] on button "Email Invoice" at bounding box center [765, 140] width 71 height 24
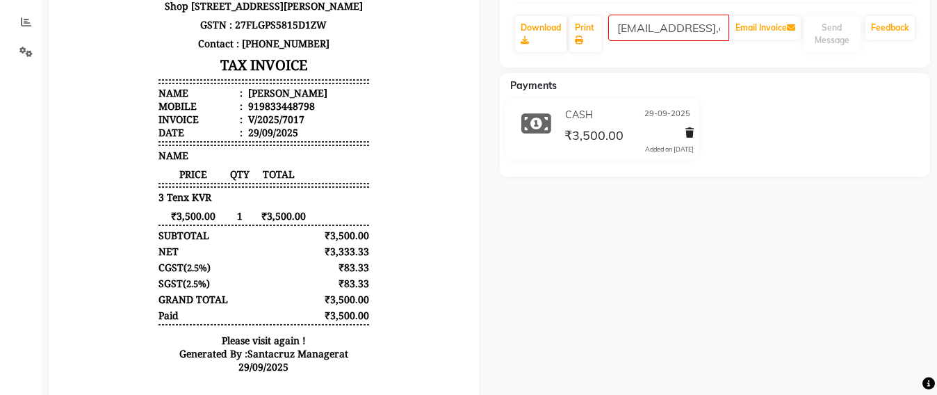
scroll to position [249, 0]
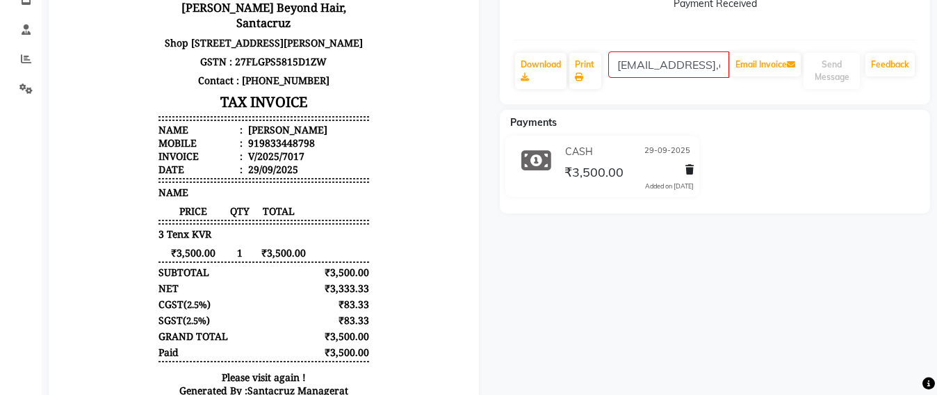
click at [706, 124] on div "Payments" at bounding box center [720, 122] width 441 height 15
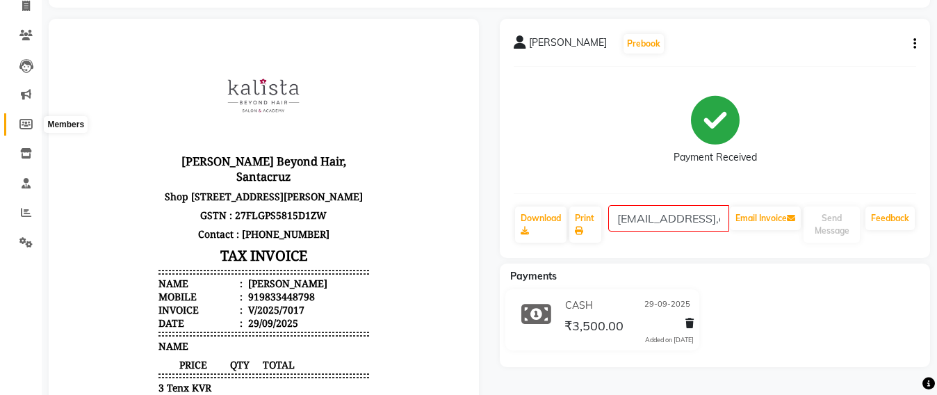
scroll to position [0, 0]
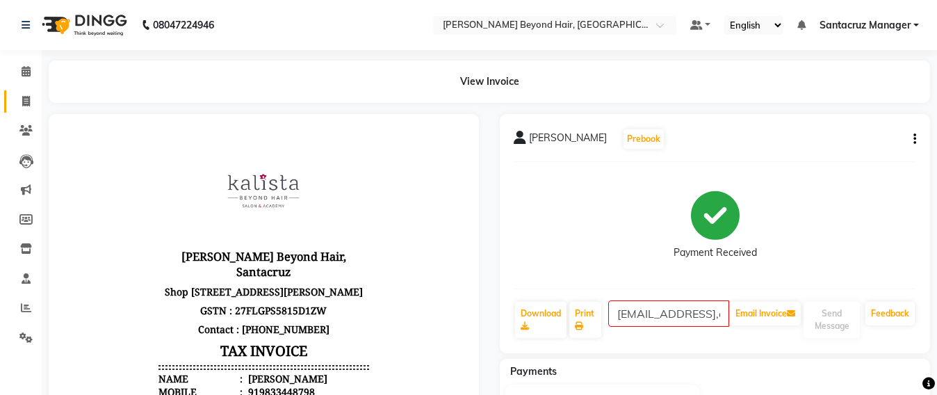
click at [19, 109] on link "Invoice" at bounding box center [20, 101] width 33 height 23
select select "service"
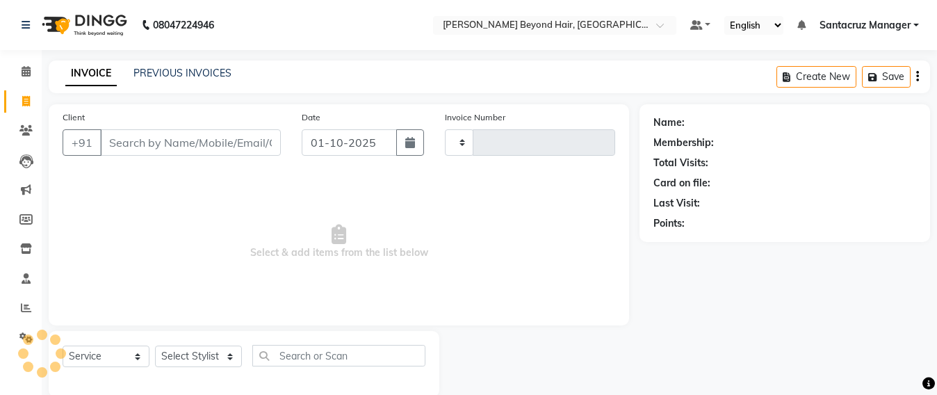
scroll to position [23, 0]
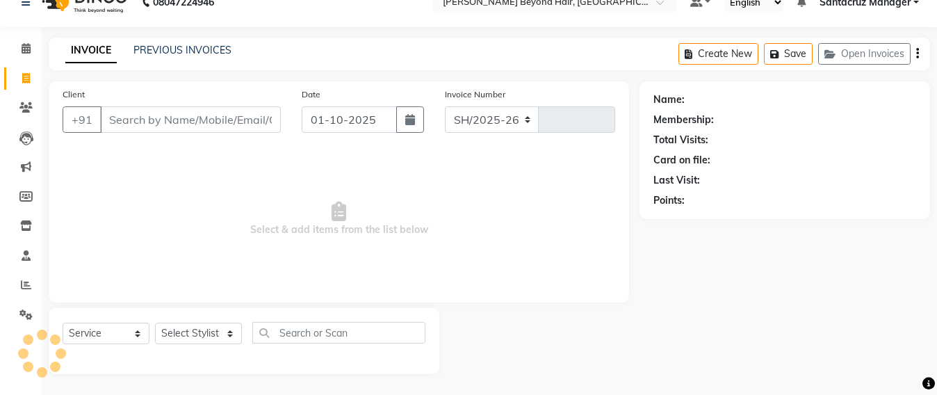
select select "6357"
type input "7058"
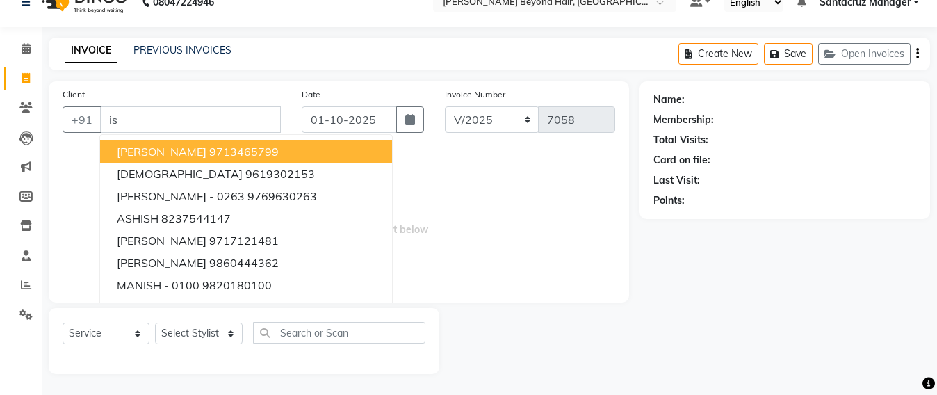
type input "i"
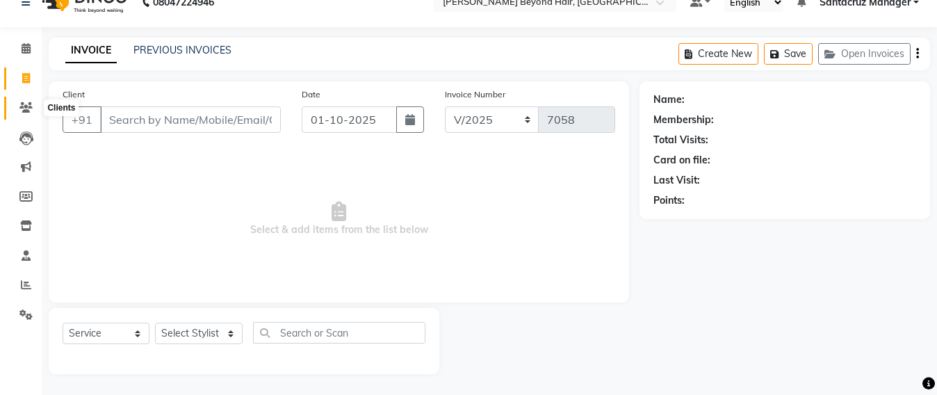
click at [19, 110] on icon at bounding box center [25, 107] width 13 height 10
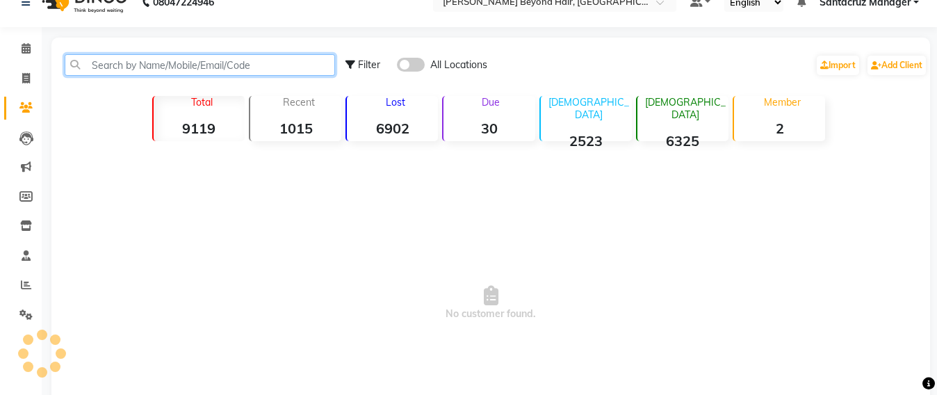
click at [109, 67] on input "text" at bounding box center [200, 65] width 270 height 22
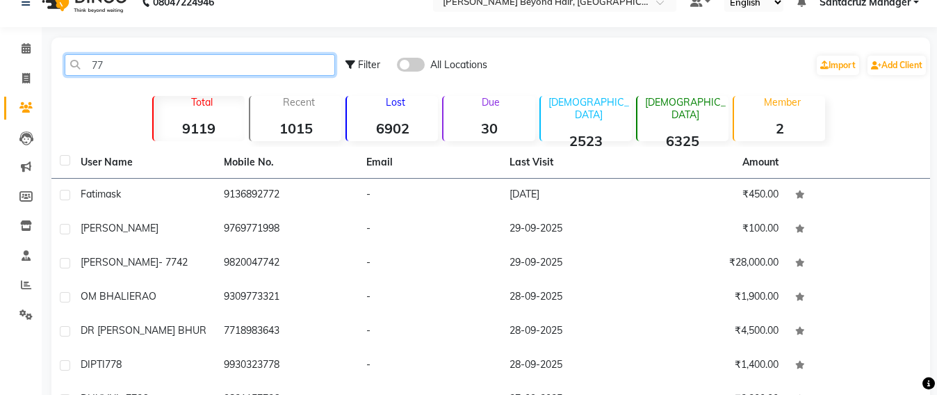
type input "7"
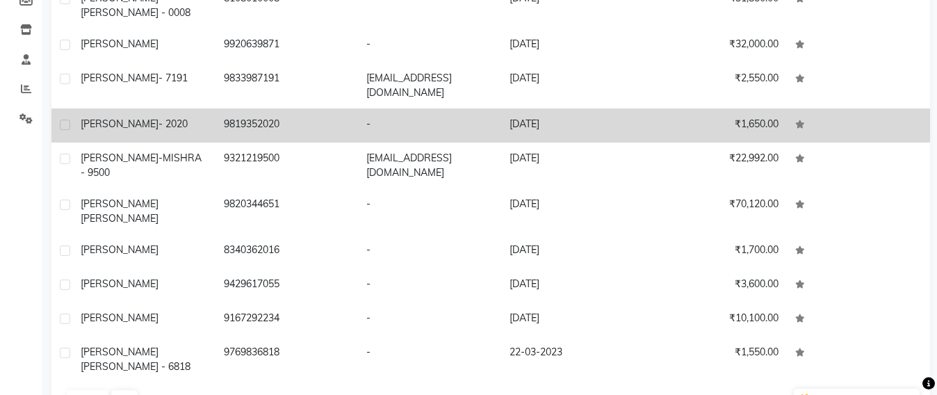
scroll to position [231, 0]
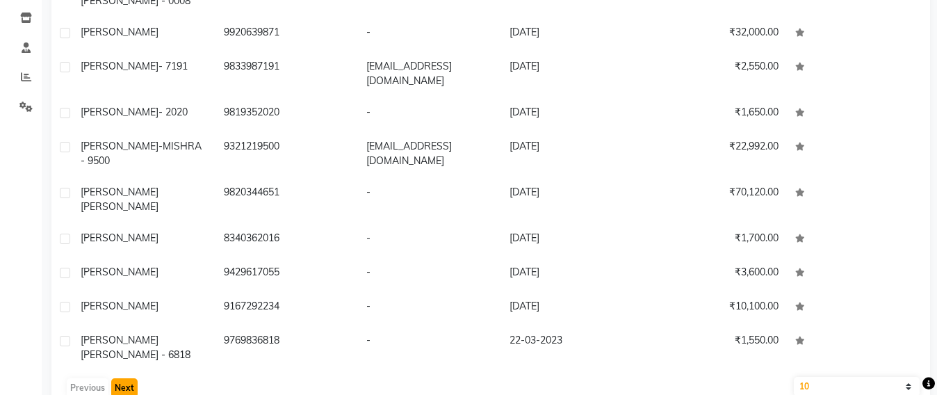
click at [128, 378] on button "Next" at bounding box center [124, 387] width 26 height 19
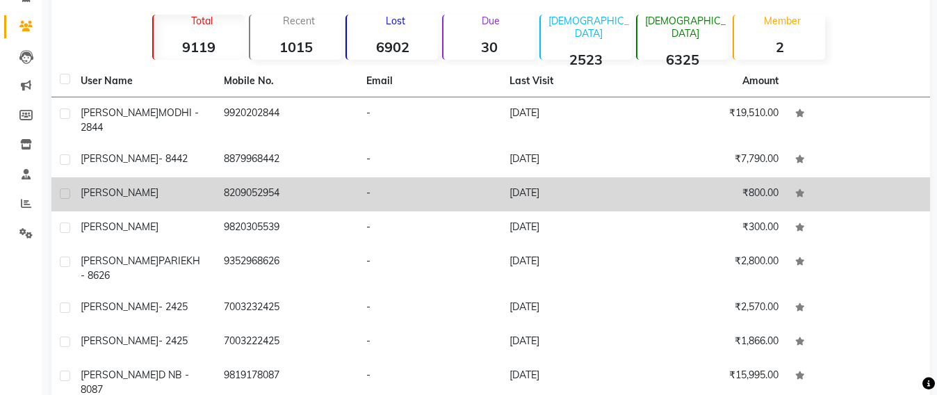
scroll to position [207, 0]
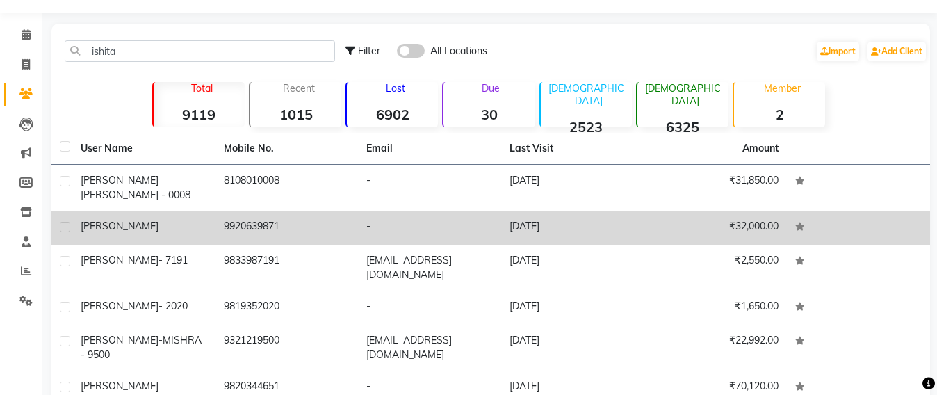
scroll to position [0, 0]
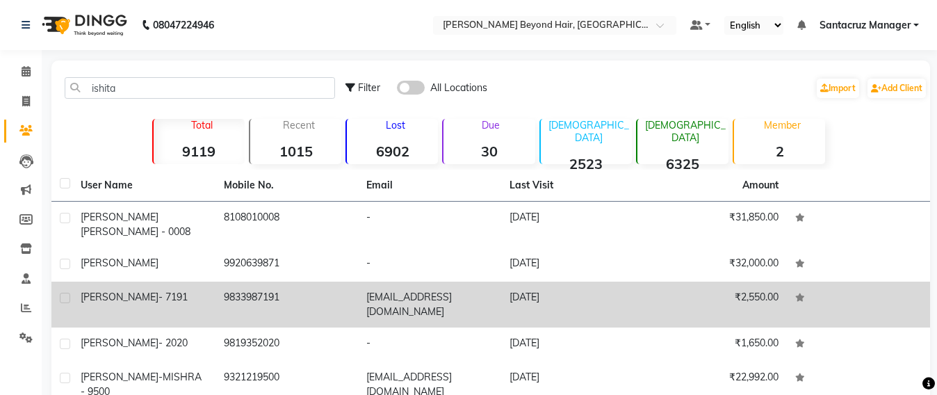
click at [535, 283] on td "[DATE]" at bounding box center [572, 304] width 143 height 46
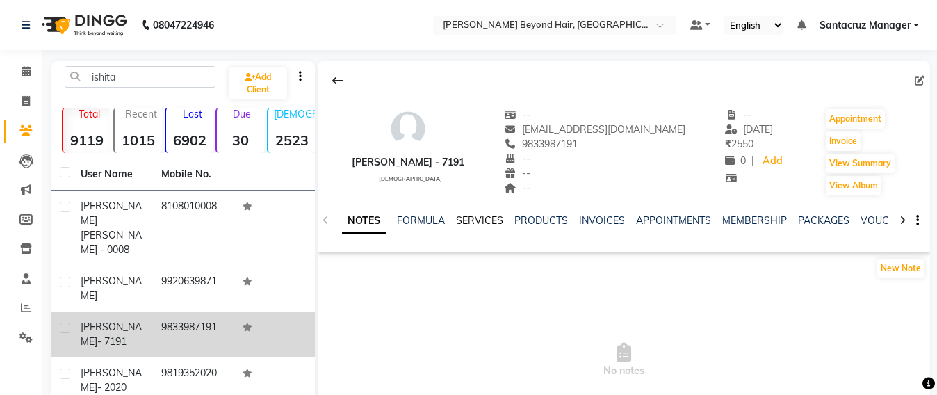
click at [485, 217] on link "SERVICES" at bounding box center [479, 220] width 47 height 13
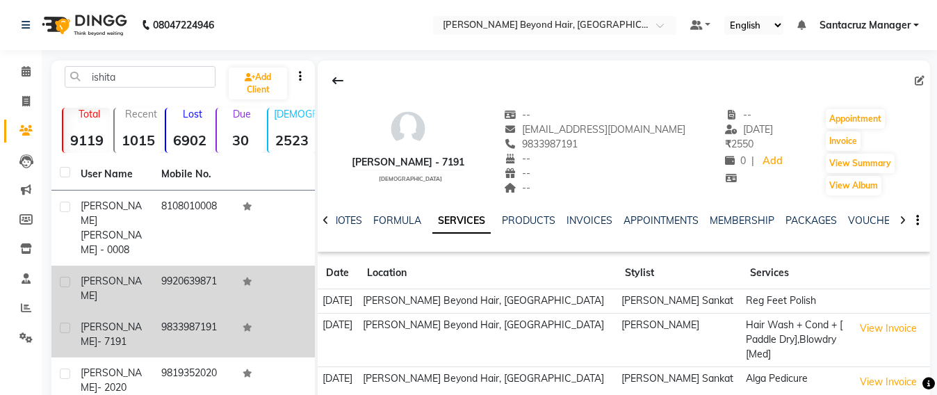
click at [103, 274] on span "ishita DUA" at bounding box center [111, 287] width 61 height 27
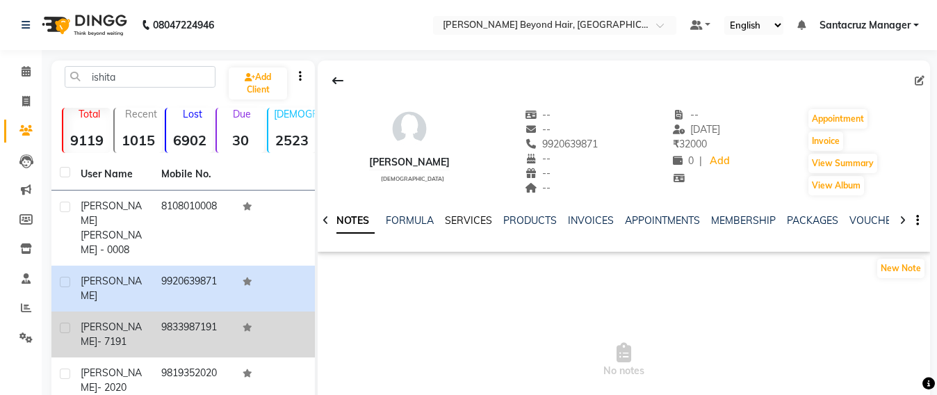
click at [465, 223] on link "SERVICES" at bounding box center [468, 220] width 47 height 13
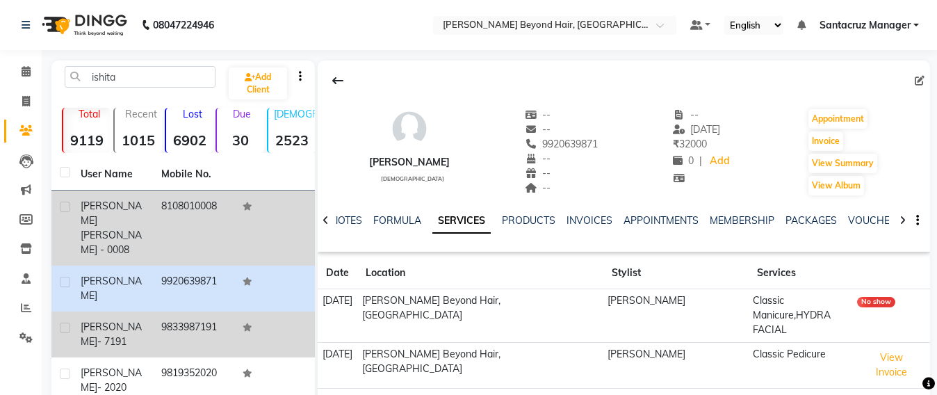
click at [170, 208] on td "8108010008" at bounding box center [193, 227] width 81 height 75
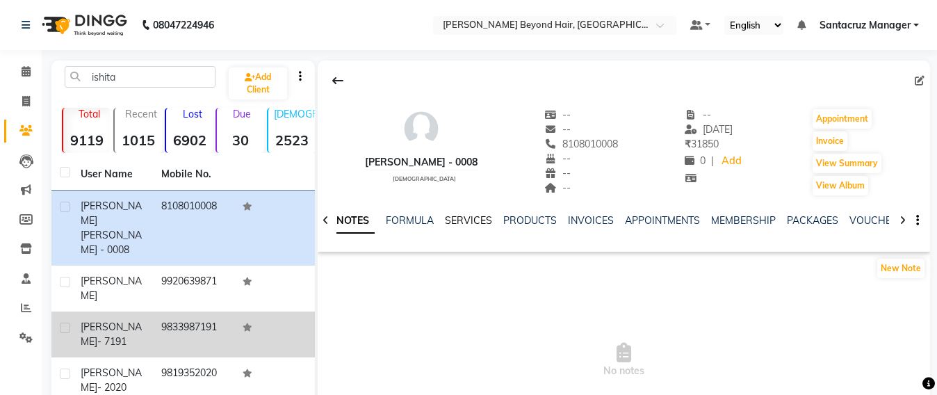
click at [455, 218] on link "SERVICES" at bounding box center [468, 220] width 47 height 13
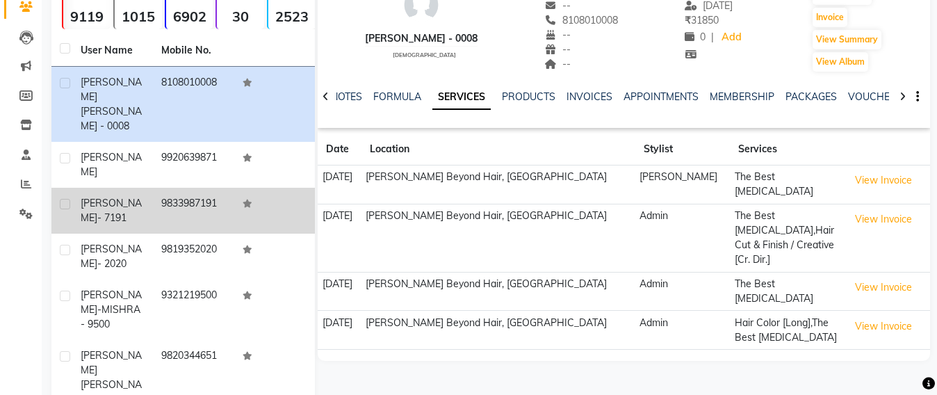
scroll to position [174, 0]
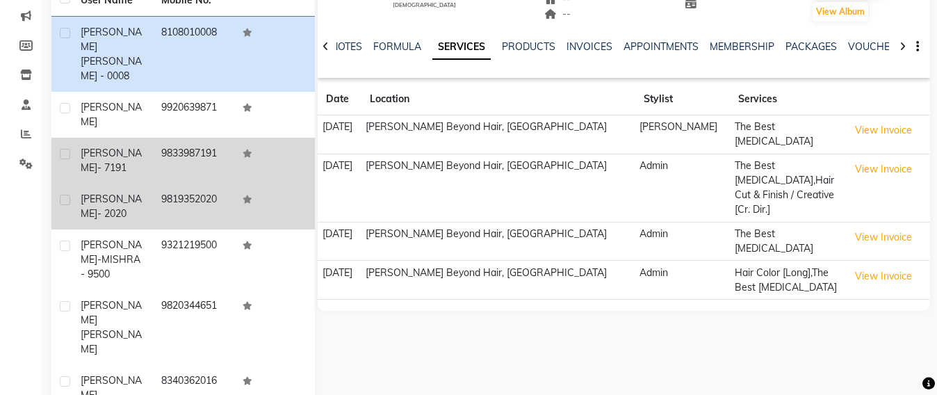
click at [97, 207] on span "- 2020" at bounding box center [111, 213] width 29 height 13
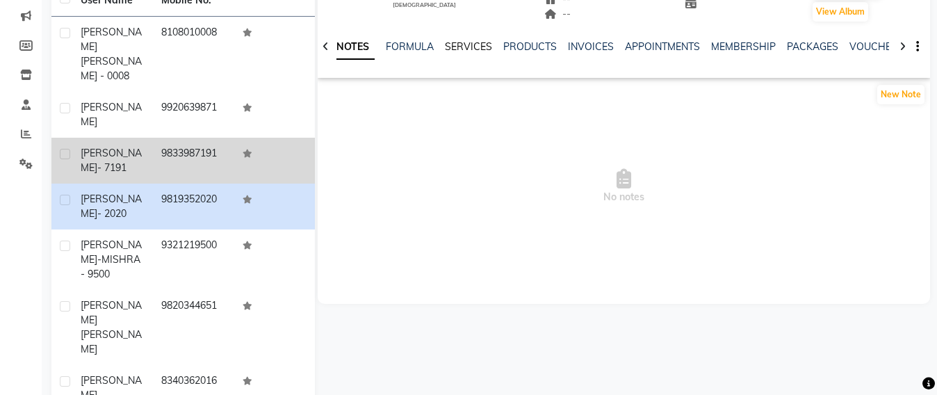
click at [460, 42] on link "SERVICES" at bounding box center [468, 46] width 47 height 13
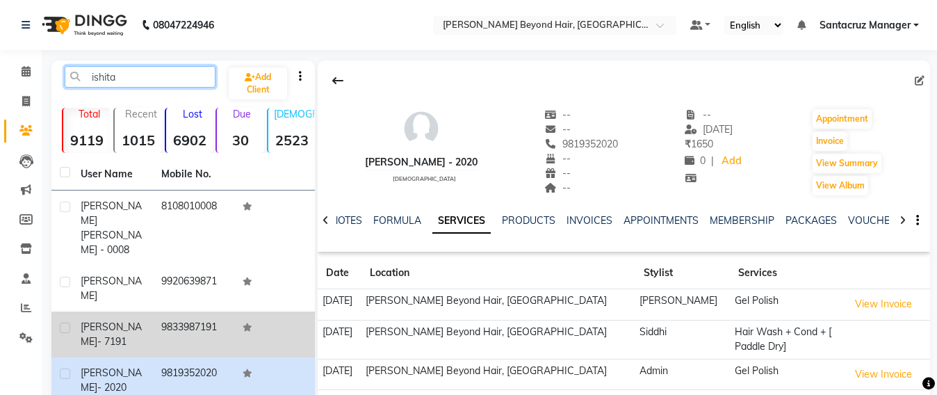
click at [131, 72] on input "ishita" at bounding box center [140, 77] width 151 height 22
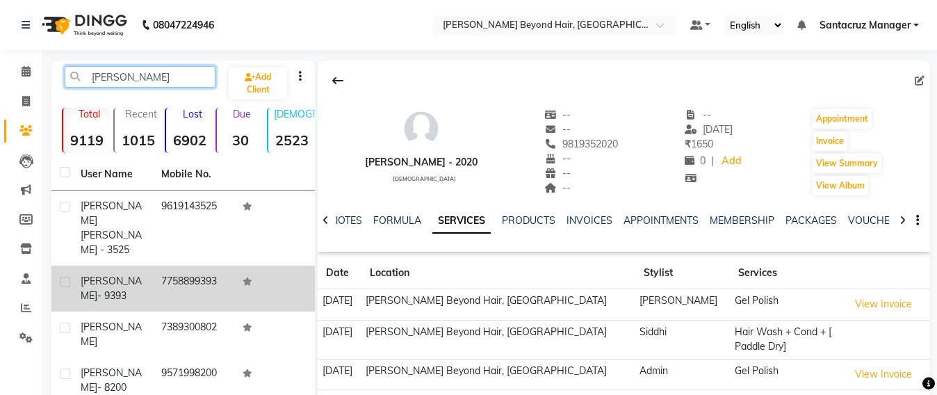
type input "ishika"
click at [166, 265] on td "7758899393" at bounding box center [193, 288] width 81 height 46
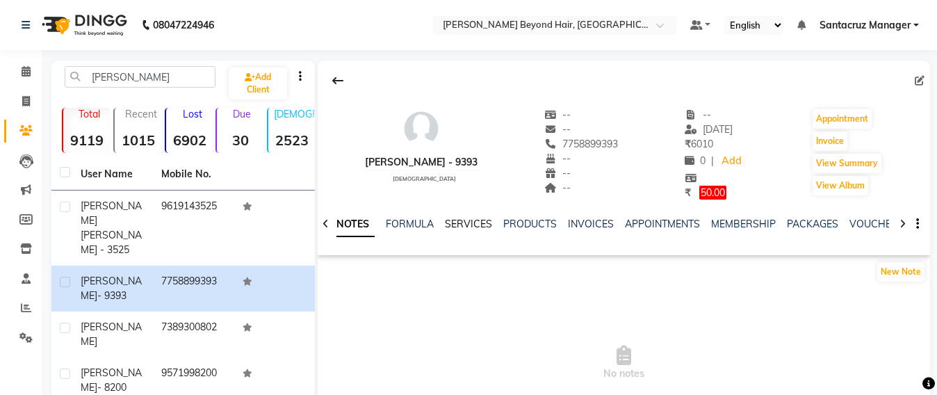
click at [475, 226] on link "SERVICES" at bounding box center [468, 223] width 47 height 13
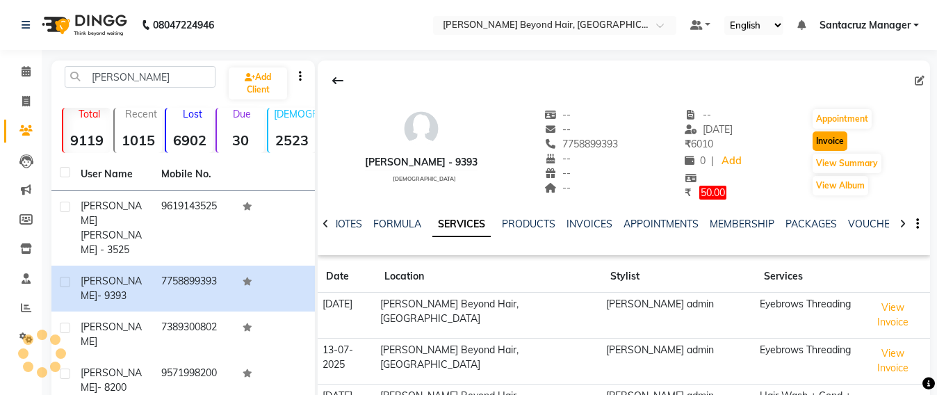
click at [832, 147] on button "Invoice" at bounding box center [829, 140] width 35 height 19
select select "service"
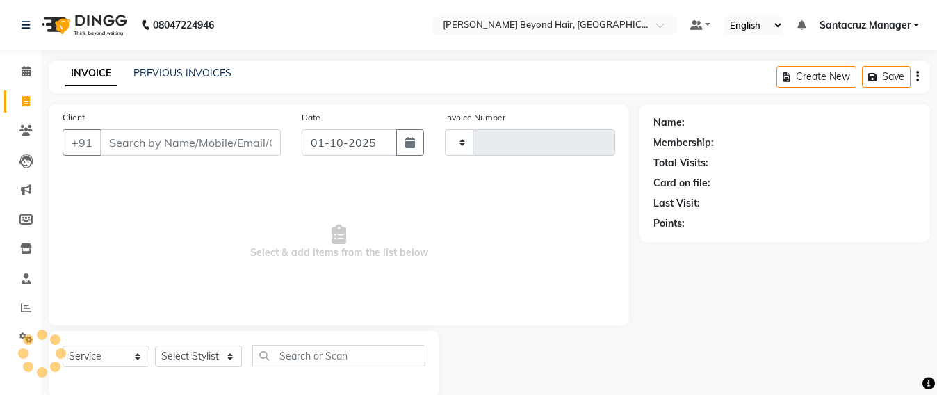
scroll to position [23, 0]
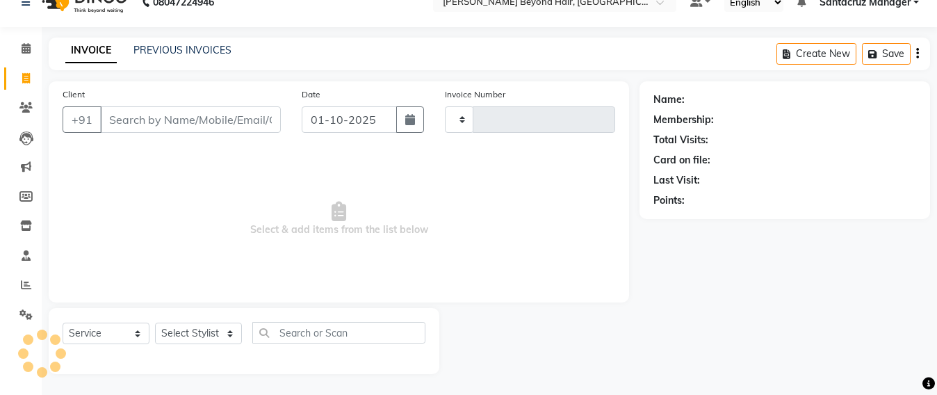
type input "7058"
select select "6357"
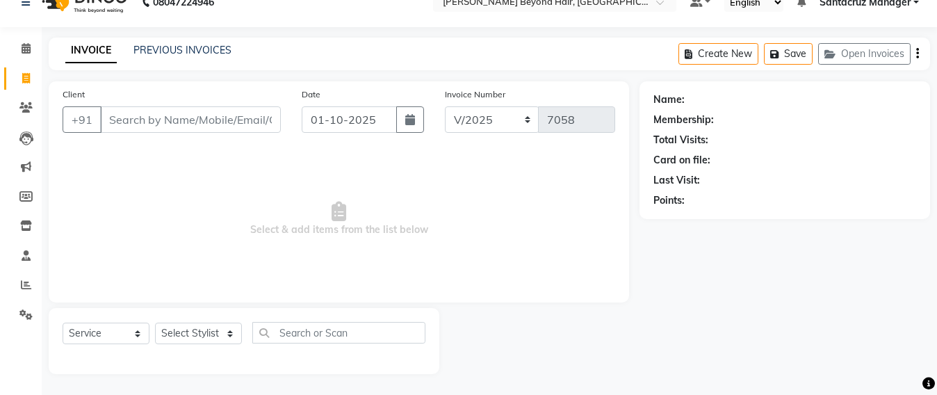
type input "7758899393"
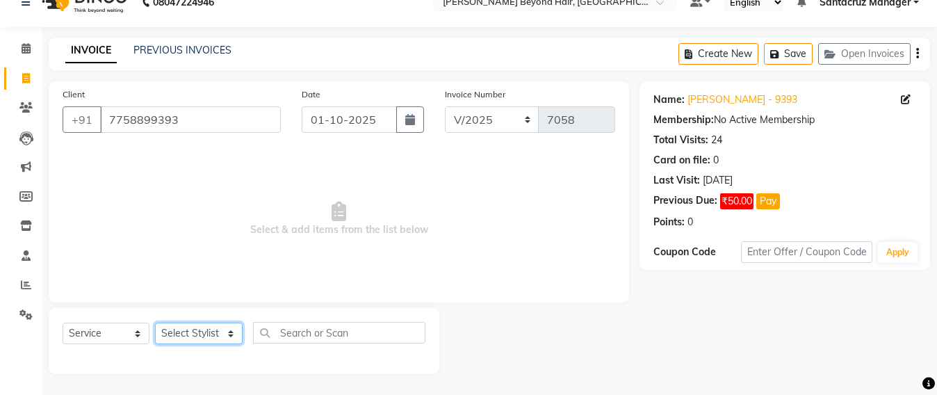
click at [172, 334] on select "Select Stylist Admin Avesh Sankat AZHER SHAIKH Dhruv Gohil Jayeshree Mahtre Man…" at bounding box center [199, 333] width 88 height 22
select select "48409"
click at [155, 322] on select "Select Stylist Admin Avesh Sankat AZHER SHAIKH Dhruv Gohil Jayeshree Mahtre Man…" at bounding box center [199, 333] width 88 height 22
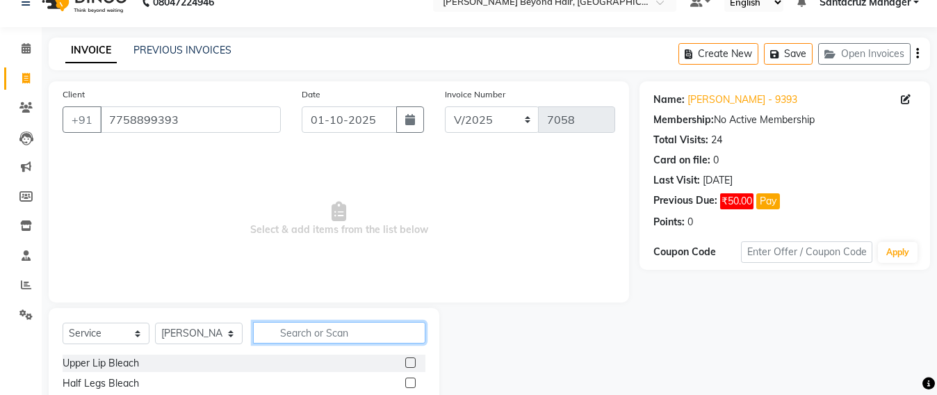
click at [284, 324] on input "text" at bounding box center [339, 333] width 172 height 22
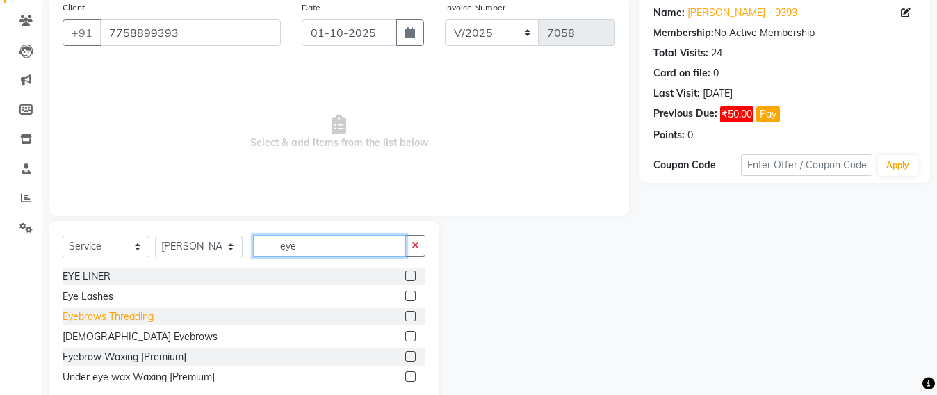
type input "eye"
click at [136, 321] on div "Eyebrows Threading" at bounding box center [108, 316] width 91 height 15
checkbox input "false"
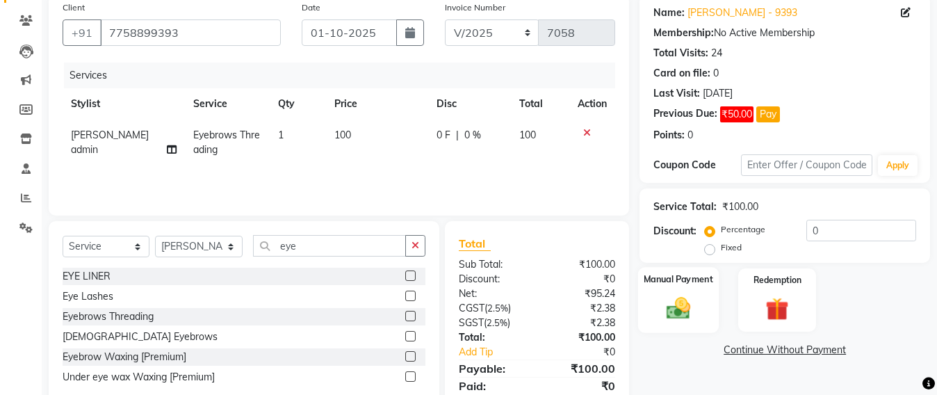
click at [686, 314] on img at bounding box center [678, 308] width 39 height 28
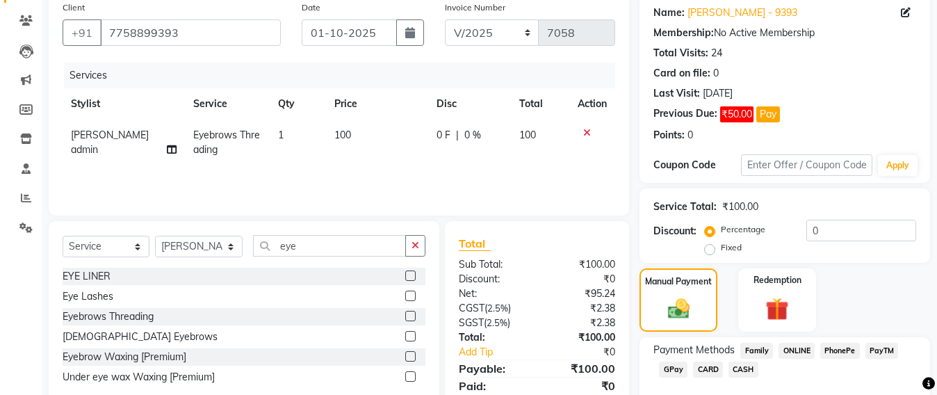
click at [666, 372] on span "GPay" at bounding box center [673, 369] width 28 height 16
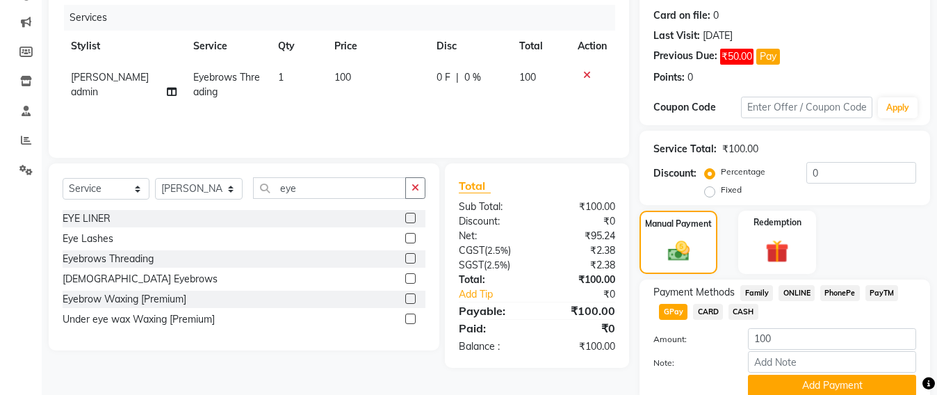
scroll to position [224, 0]
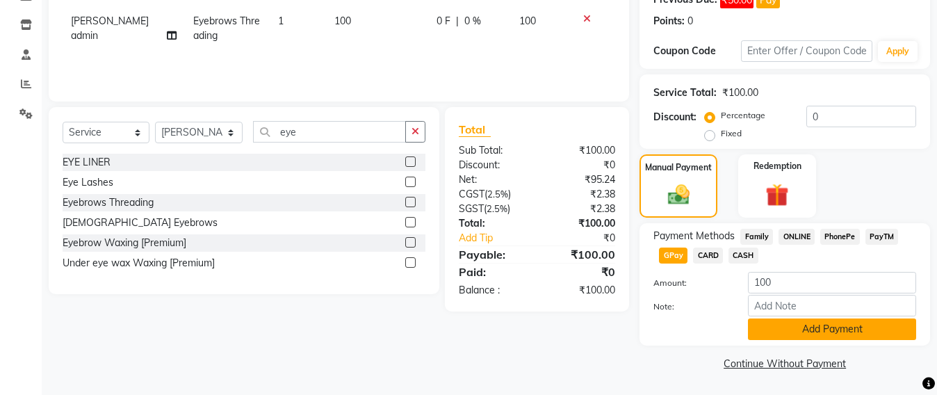
click at [784, 321] on button "Add Payment" at bounding box center [832, 329] width 168 height 22
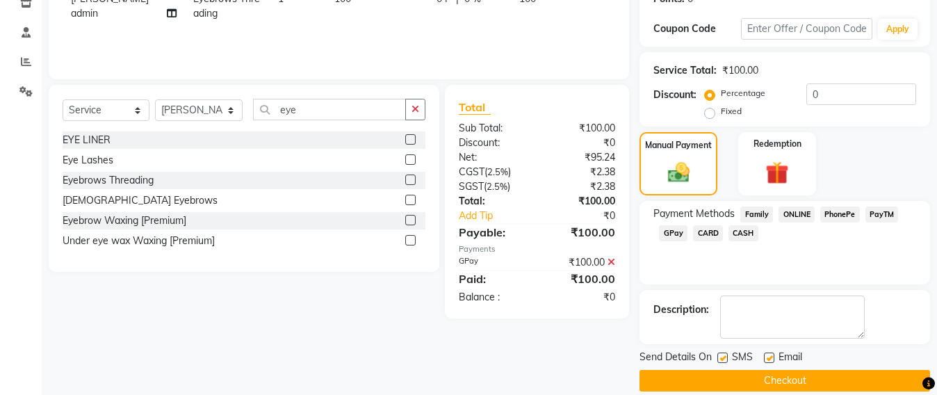
scroll to position [263, 0]
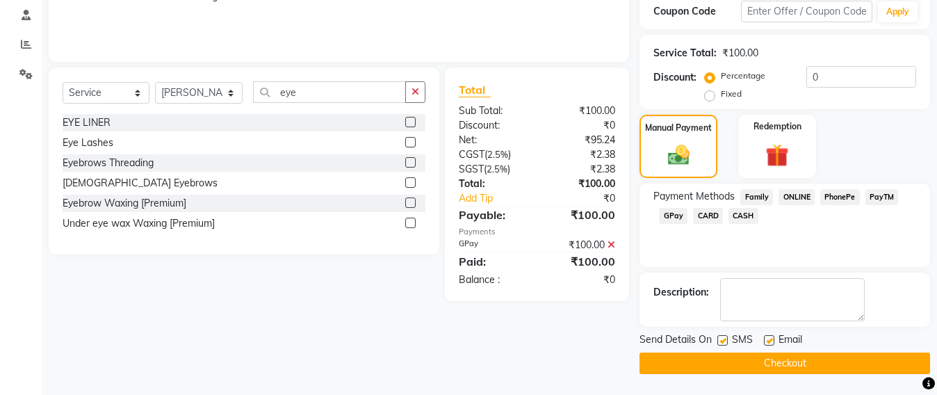
click at [778, 366] on button "Checkout" at bounding box center [784, 363] width 290 height 22
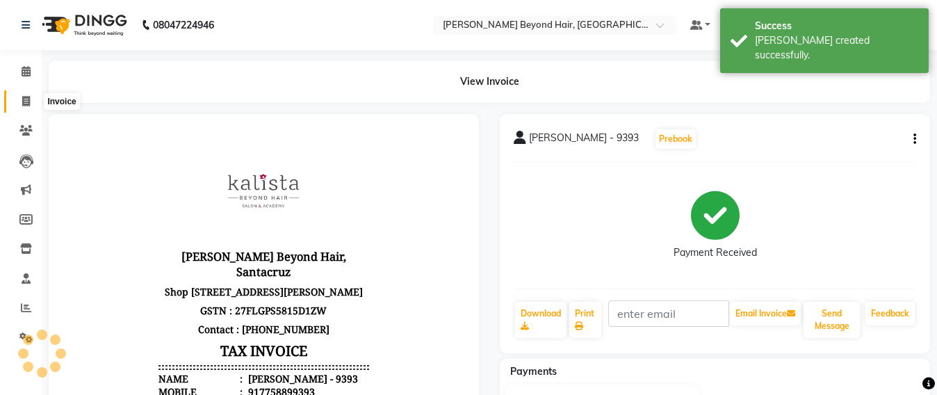
click at [18, 102] on span at bounding box center [26, 102] width 24 height 16
select select "service"
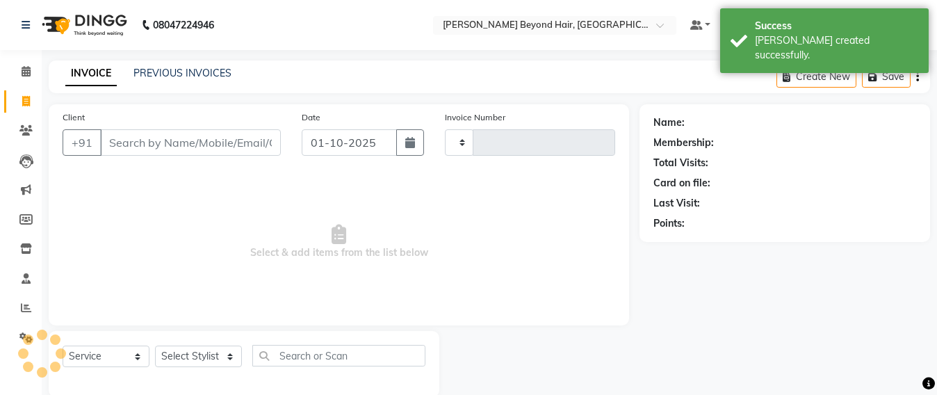
scroll to position [23, 0]
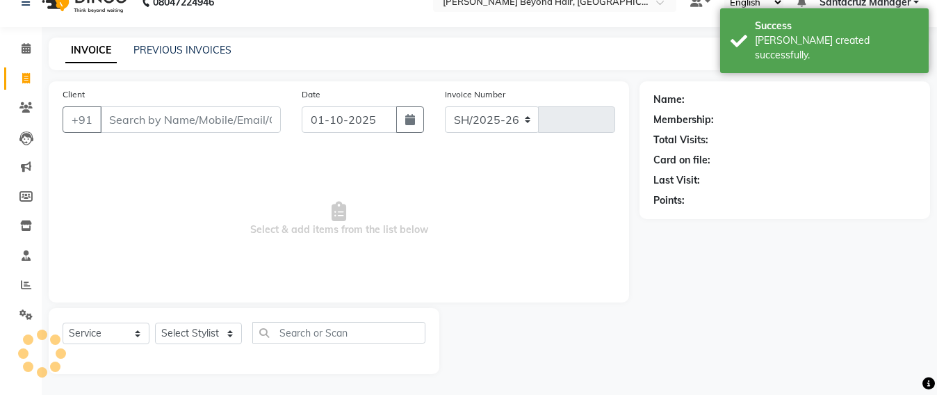
select select "6357"
type input "7059"
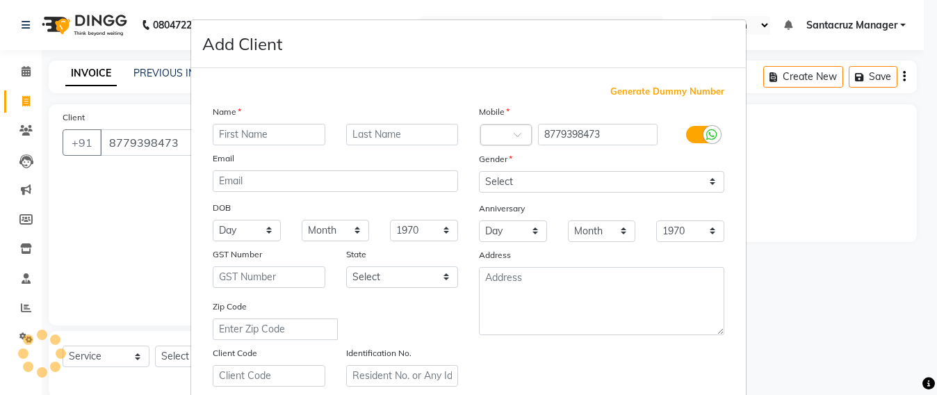
select select "6357"
select select "service"
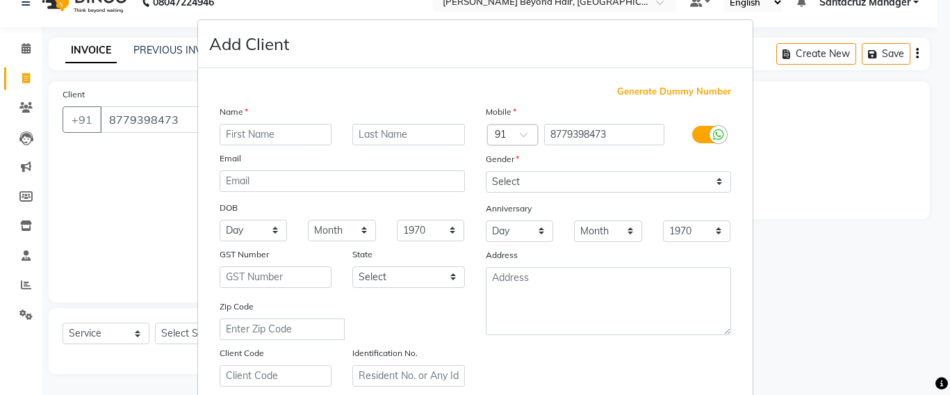
click at [186, 117] on ngb-modal-window "Add Client Generate Dummy Number Name Email DOB Day 01 02 03 04 05 06 07 08 09 …" at bounding box center [475, 197] width 950 height 395
click at [253, 141] on input "text" at bounding box center [276, 135] width 113 height 22
type input "RUPAL PARIEKH"
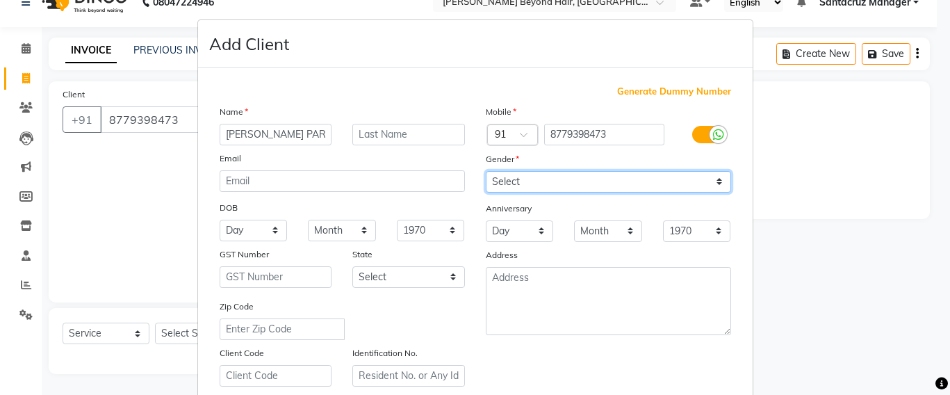
click at [602, 186] on select "Select [DEMOGRAPHIC_DATA] [DEMOGRAPHIC_DATA] Other Prefer Not To Say" at bounding box center [608, 182] width 245 height 22
select select "[DEMOGRAPHIC_DATA]"
click at [486, 171] on select "Select [DEMOGRAPHIC_DATA] [DEMOGRAPHIC_DATA] Other Prefer Not To Say" at bounding box center [608, 182] width 245 height 22
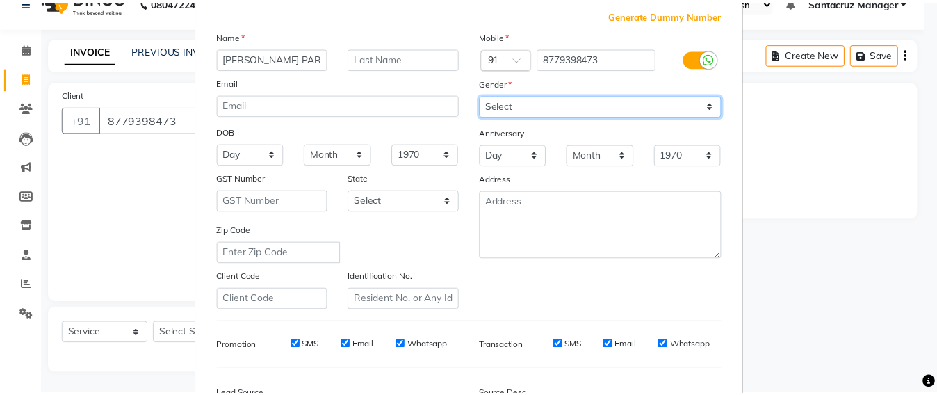
scroll to position [247, 0]
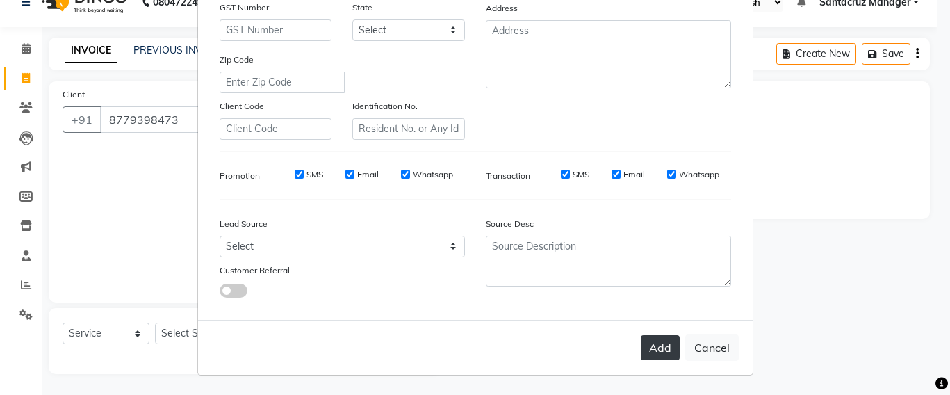
click at [659, 348] on button "Add" at bounding box center [660, 347] width 39 height 25
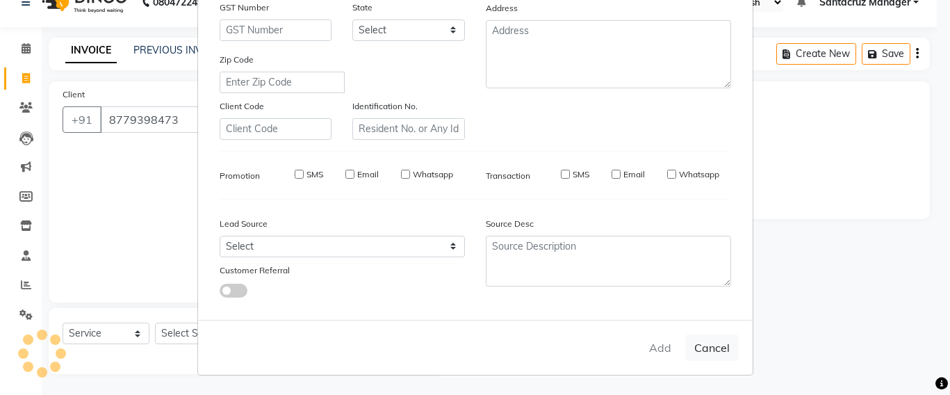
select select
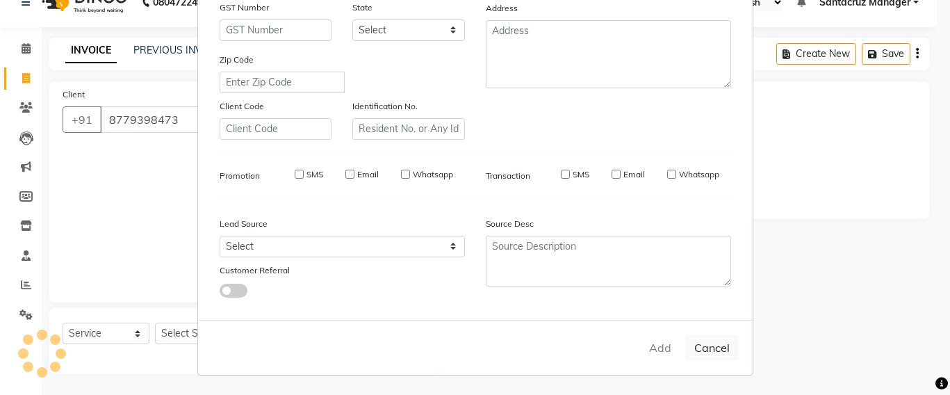
select select
checkbox input "false"
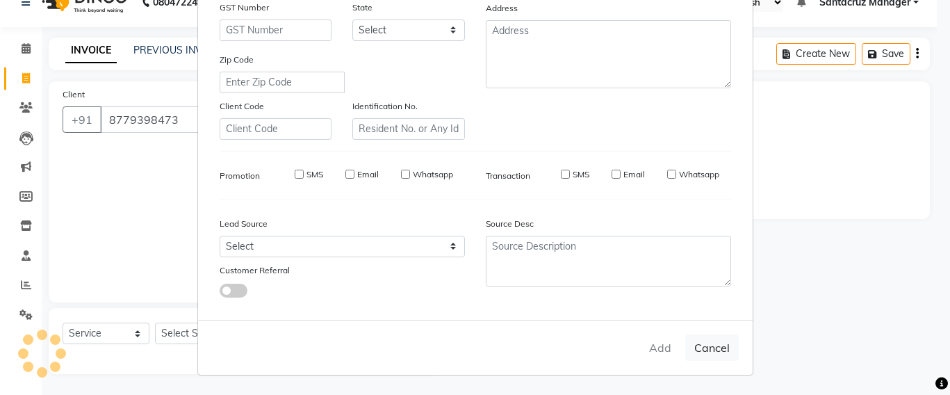
checkbox input "false"
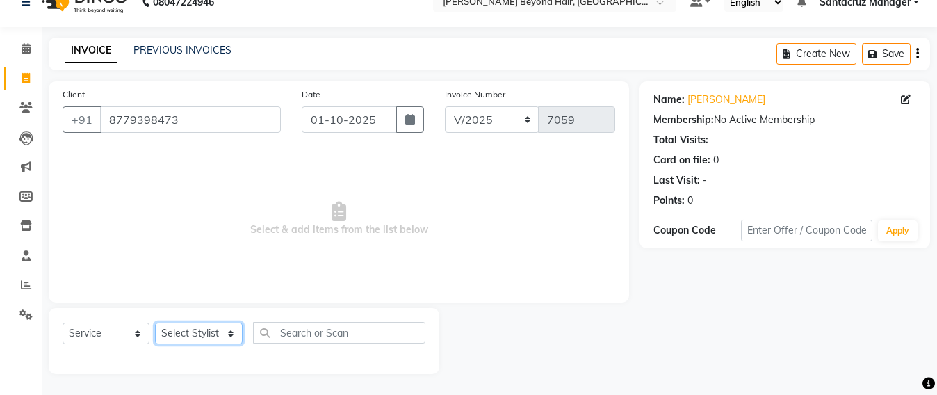
click at [171, 330] on select "Select Stylist Admin [PERSON_NAME] Sankat [PERSON_NAME] [PERSON_NAME] [PERSON_N…" at bounding box center [199, 333] width 88 height 22
select select "59106"
click at [155, 322] on select "Select Stylist Admin [PERSON_NAME] Sankat [PERSON_NAME] [PERSON_NAME] [PERSON_N…" at bounding box center [199, 333] width 88 height 22
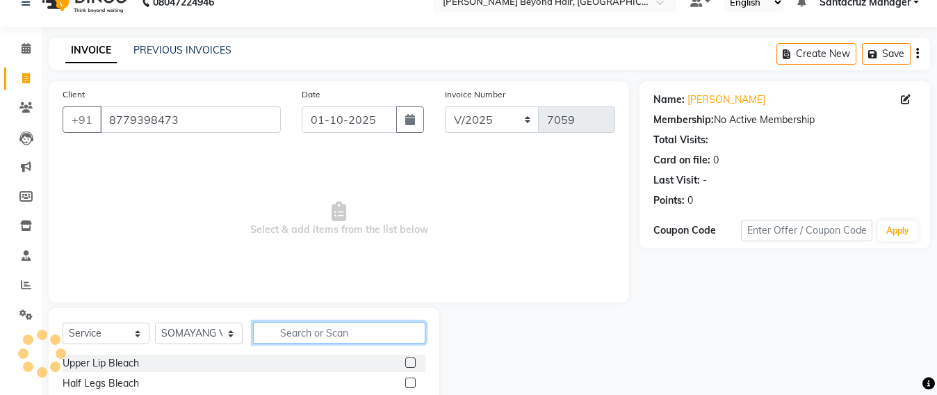
click at [308, 331] on input "text" at bounding box center [339, 333] width 172 height 22
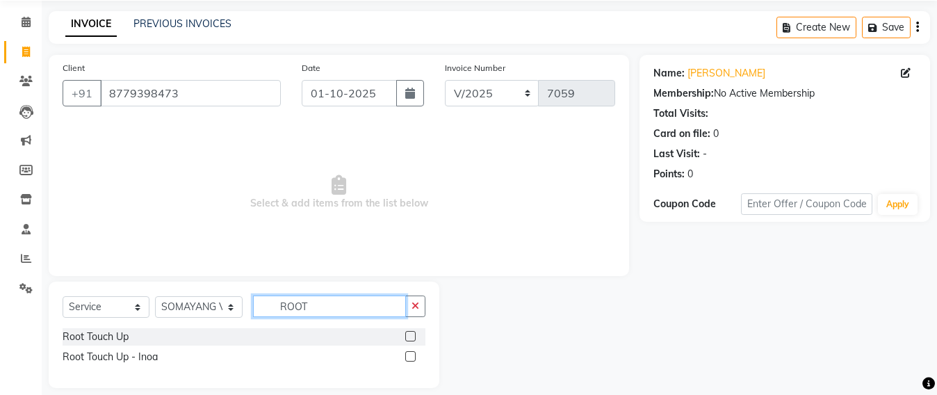
scroll to position [63, 0]
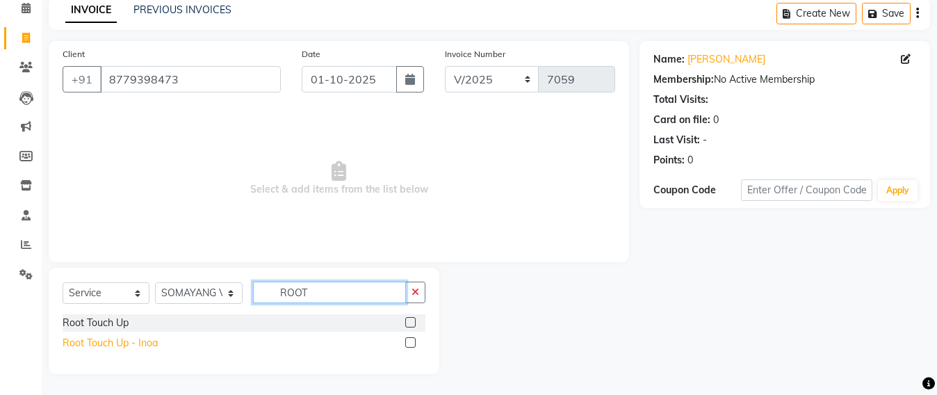
type input "ROOT"
click at [148, 336] on div "Root Touch Up - Inoa" at bounding box center [110, 343] width 95 height 15
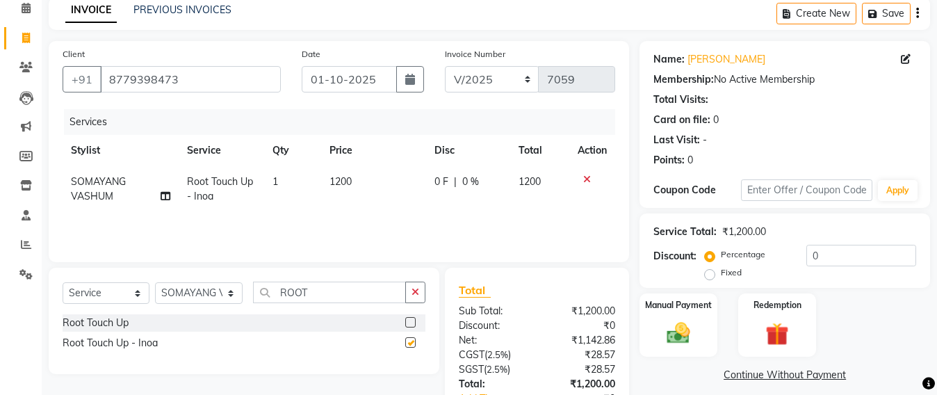
checkbox input "false"
click at [871, 10] on icon "button" at bounding box center [875, 14] width 14 height 10
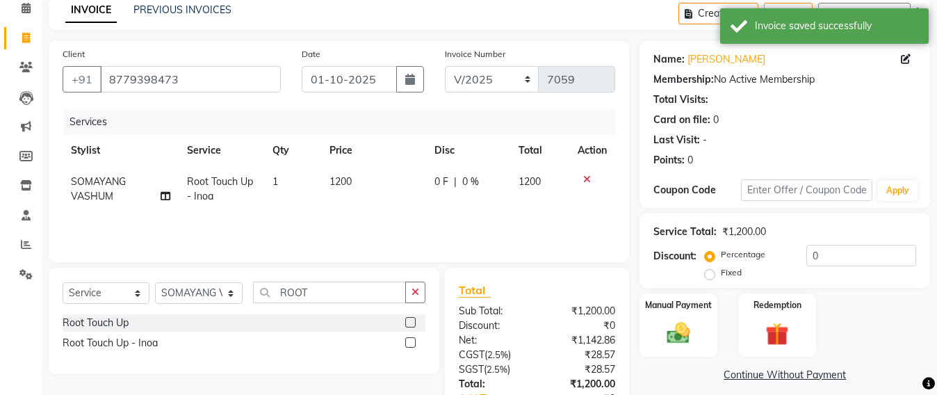
click at [617, 42] on div "Client +91 8779398473 Date 01-10-2025 Invoice Number SH/2025-26 V/2025 V/2025-2…" at bounding box center [339, 151] width 580 height 221
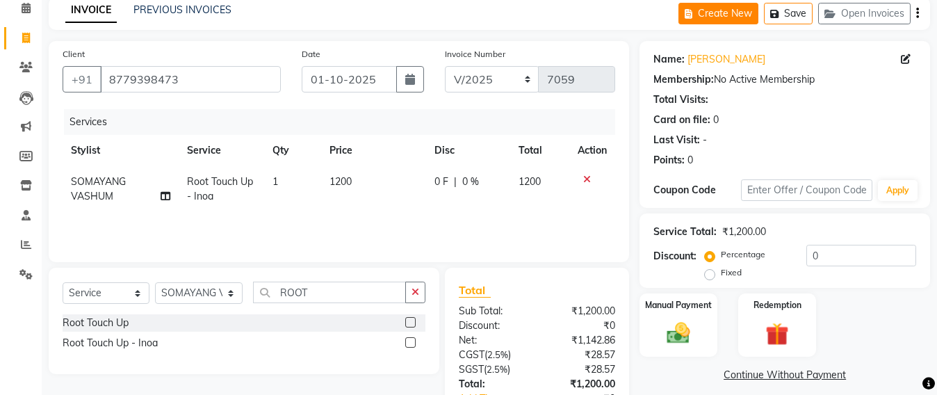
click at [707, 13] on button "Create New" at bounding box center [718, 14] width 80 height 22
select select "service"
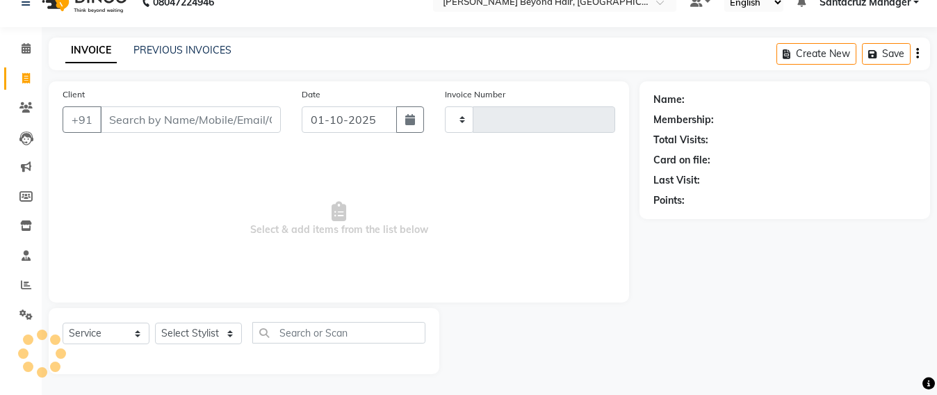
scroll to position [23, 0]
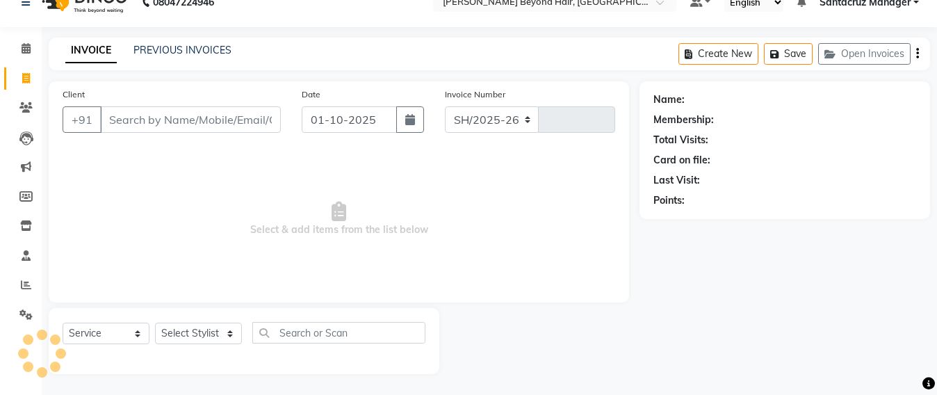
select select "6357"
type input "7067"
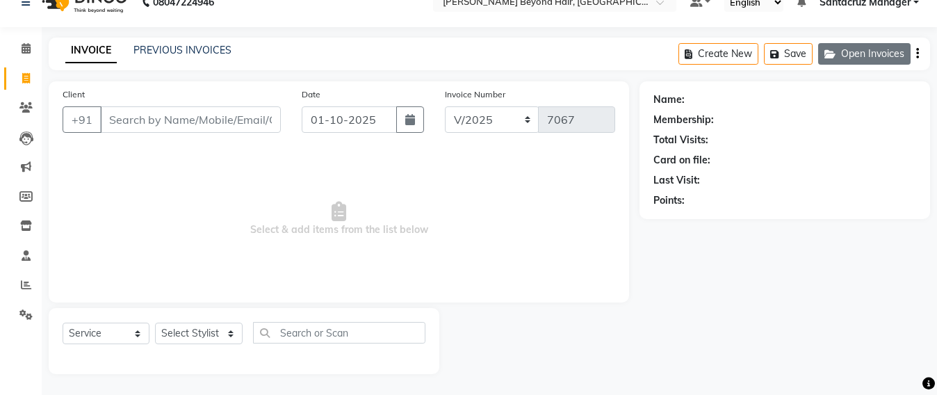
click at [848, 54] on button "Open Invoices" at bounding box center [864, 54] width 92 height 22
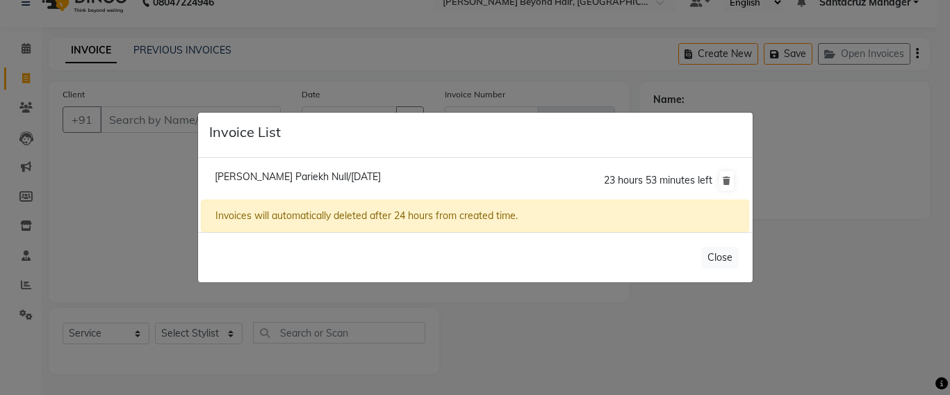
click at [254, 176] on span "Rupal Pariekh Null/01 October 2025" at bounding box center [298, 176] width 166 height 13
type input "8779398473"
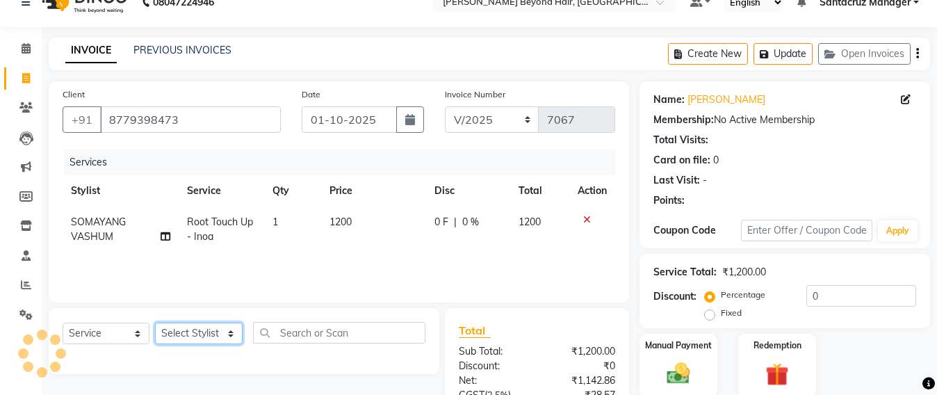
click at [206, 333] on select "Select Stylist Admin [PERSON_NAME] Sankat [PERSON_NAME] [PERSON_NAME] [PERSON_N…" at bounding box center [199, 333] width 88 height 22
click at [97, 230] on span "SOMAYANG VASHUM" at bounding box center [98, 228] width 55 height 27
select select "59106"
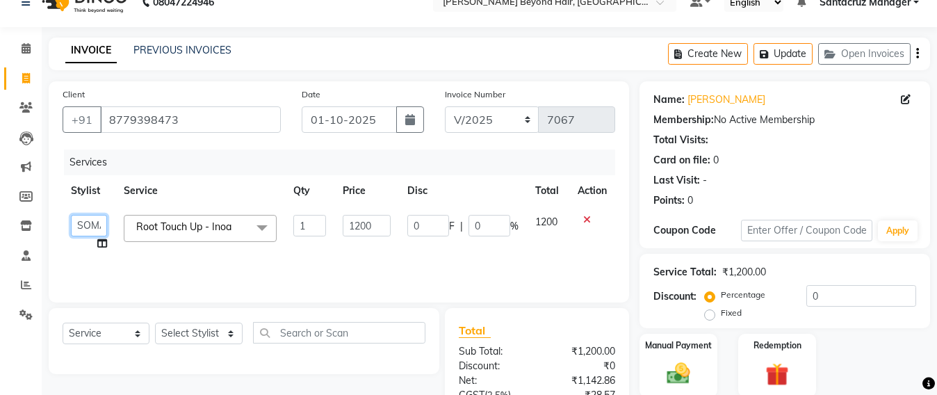
click at [86, 225] on select "Admin [PERSON_NAME] Sankat [PERSON_NAME] [PERSON_NAME] Jayeshree [PERSON_NAME] …" at bounding box center [89, 226] width 36 height 22
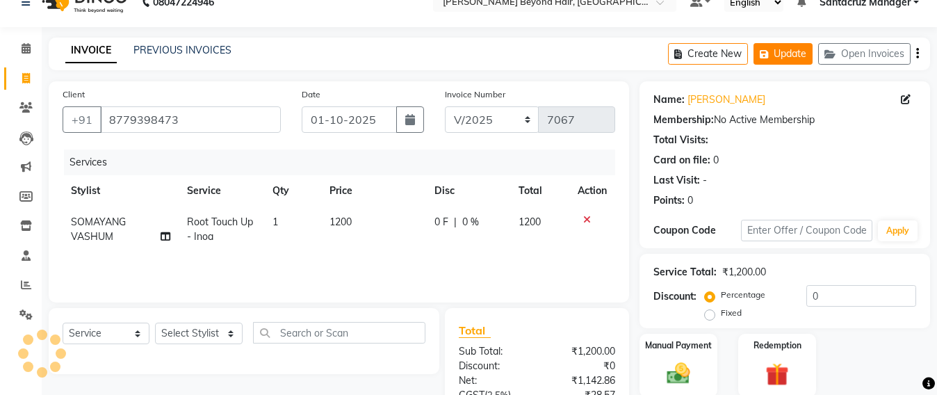
click at [785, 55] on button "Update" at bounding box center [782, 54] width 59 height 22
click at [263, 215] on td "Root Touch Up - Inoa" at bounding box center [222, 229] width 86 height 46
select select "59106"
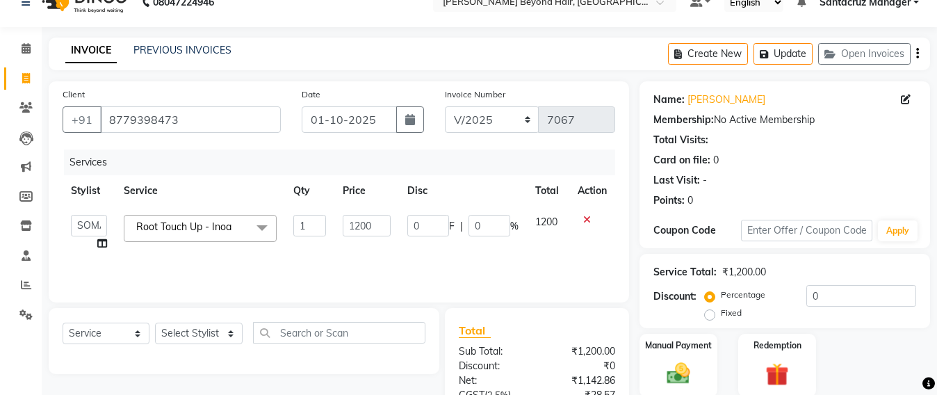
click at [258, 216] on span at bounding box center [262, 228] width 28 height 26
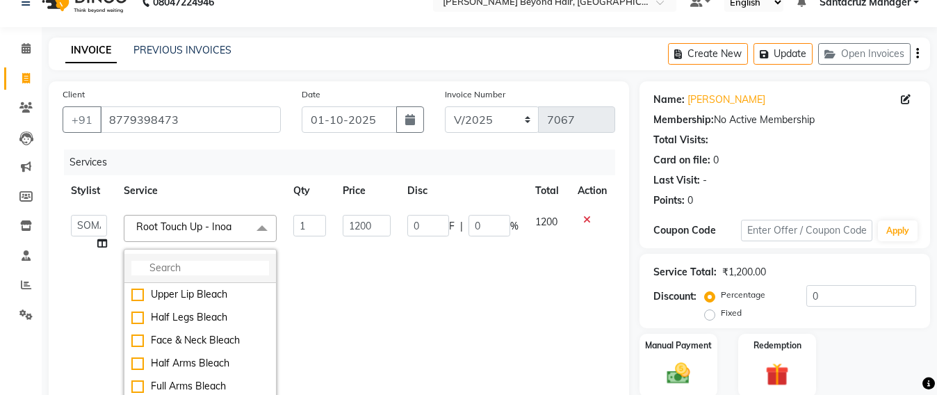
click at [154, 263] on input "multiselect-search" at bounding box center [200, 268] width 138 height 15
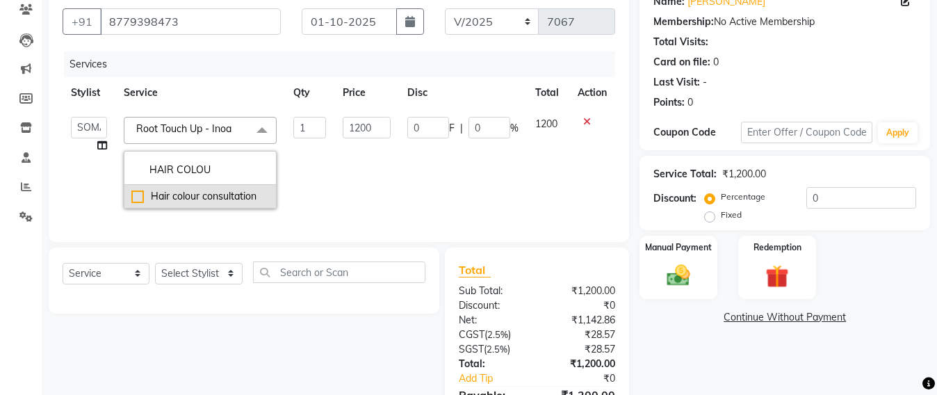
scroll to position [197, 0]
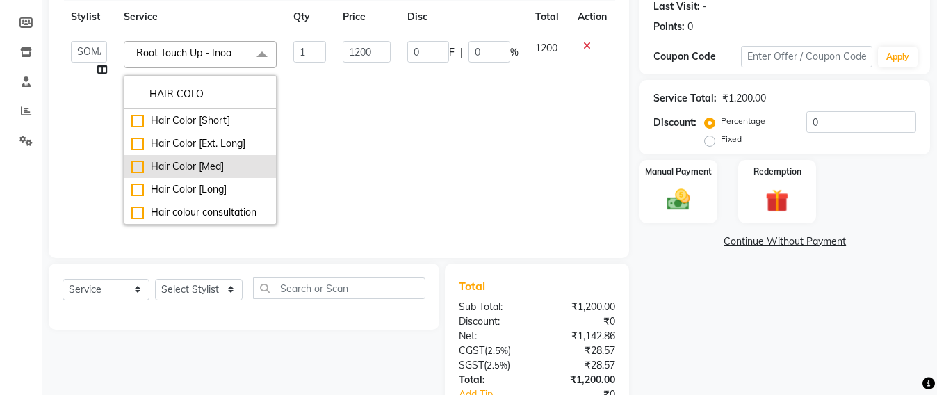
type input "HAIR COLO"
click at [175, 167] on div "Hair Color [Med]" at bounding box center [200, 166] width 138 height 15
type input "4500"
checkbox input"] "true"
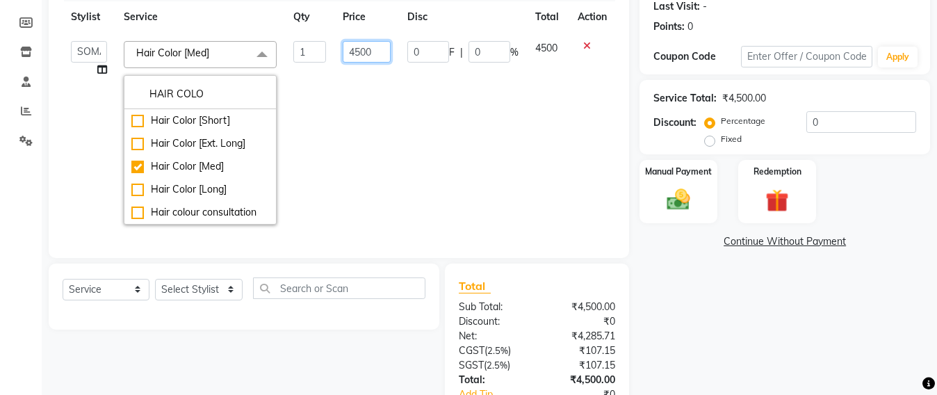
click at [372, 50] on input "4500" at bounding box center [367, 52] width 48 height 22
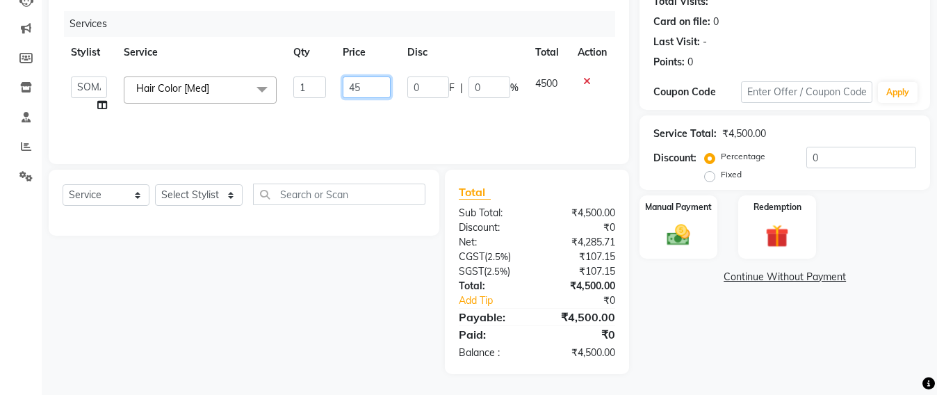
type input "4"
type input "6000"
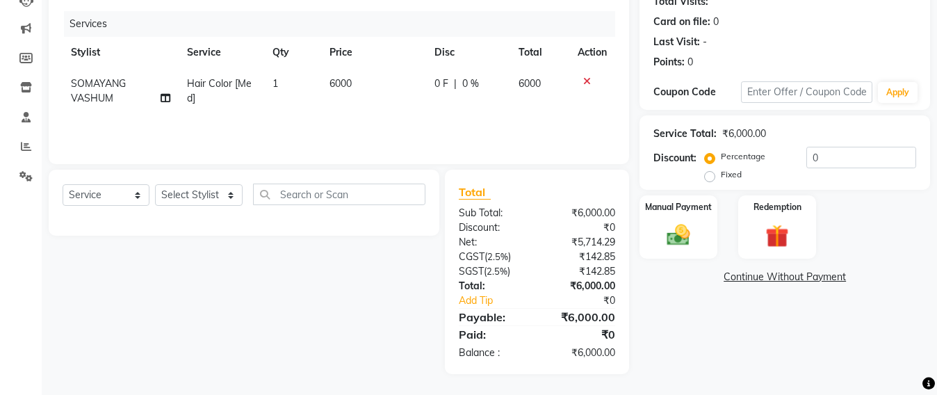
click at [376, 102] on td "6000" at bounding box center [373, 91] width 105 height 46
select select "59106"
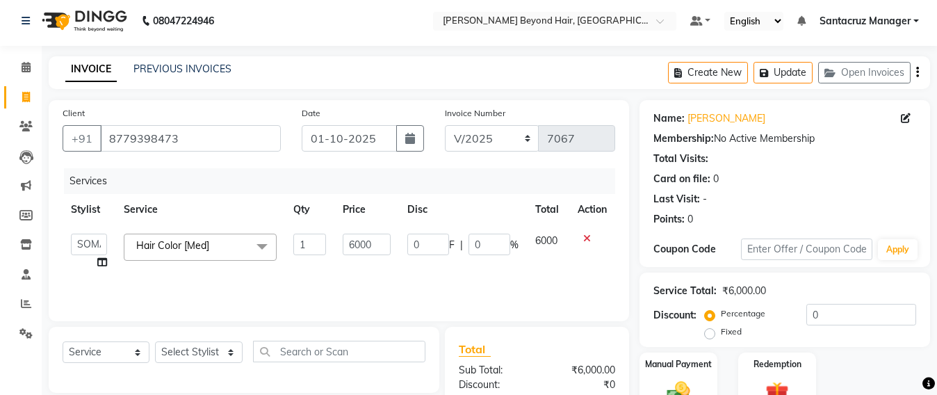
scroll to position [0, 0]
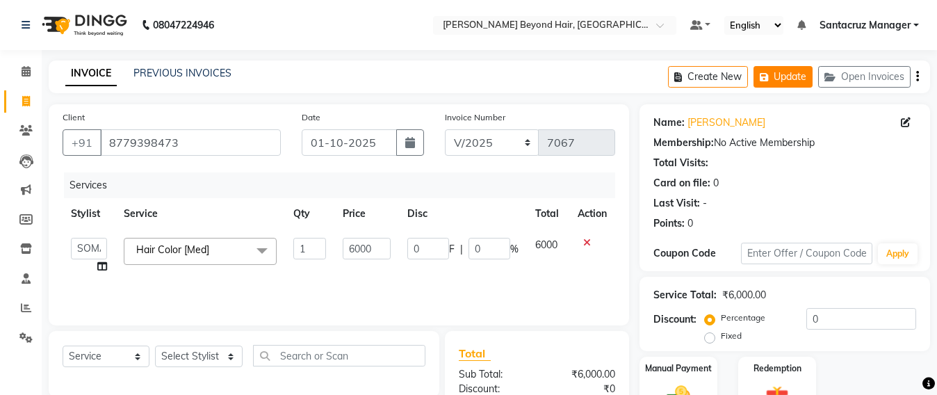
click at [783, 70] on button "Update" at bounding box center [782, 77] width 59 height 22
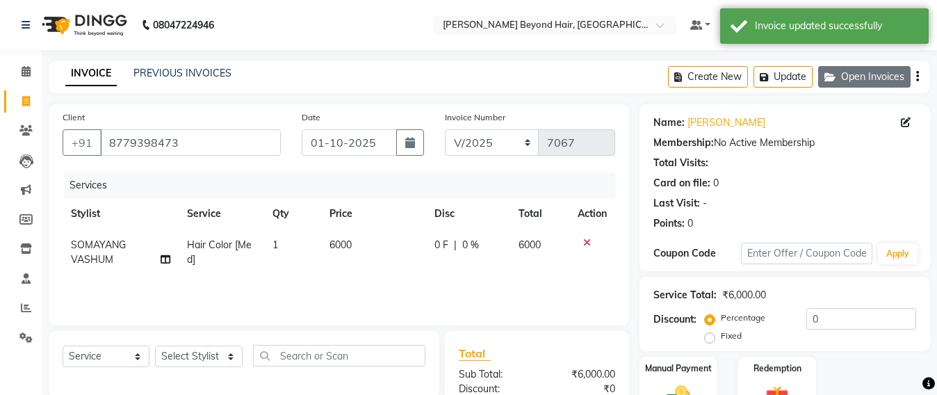
click at [864, 79] on button "Open Invoices" at bounding box center [864, 77] width 92 height 22
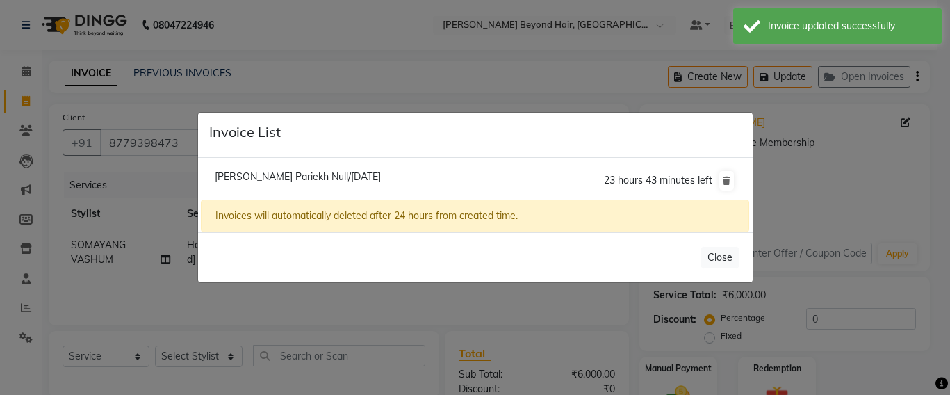
click at [540, 83] on ngb-modal-window "Invoice List Rupal Pariekh Null/01 October 2025 23 hours 43 minutes left Invoic…" at bounding box center [475, 197] width 950 height 395
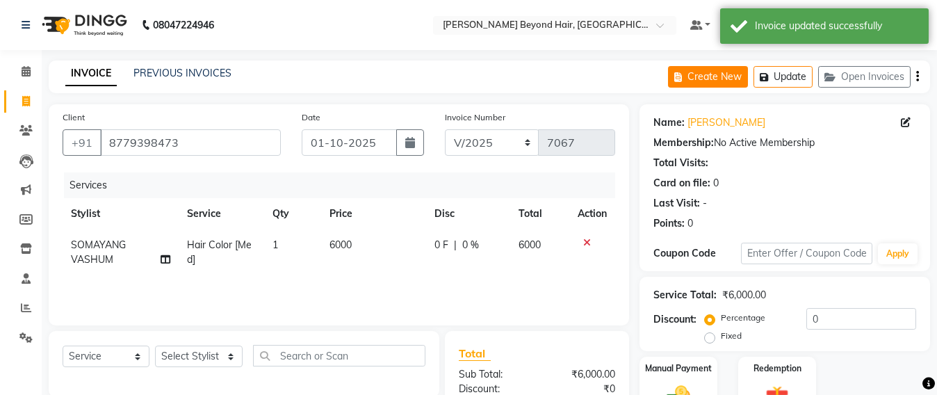
click at [726, 81] on button "Create New" at bounding box center [708, 77] width 80 height 22
select select "service"
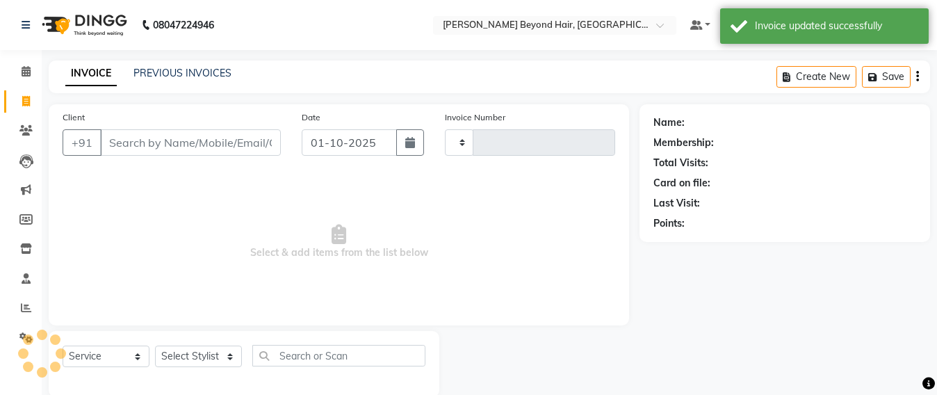
scroll to position [23, 0]
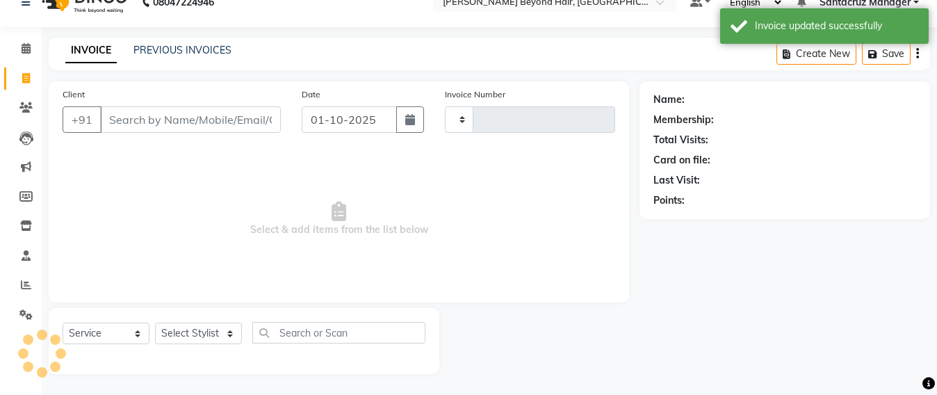
type input "7067"
select select "6357"
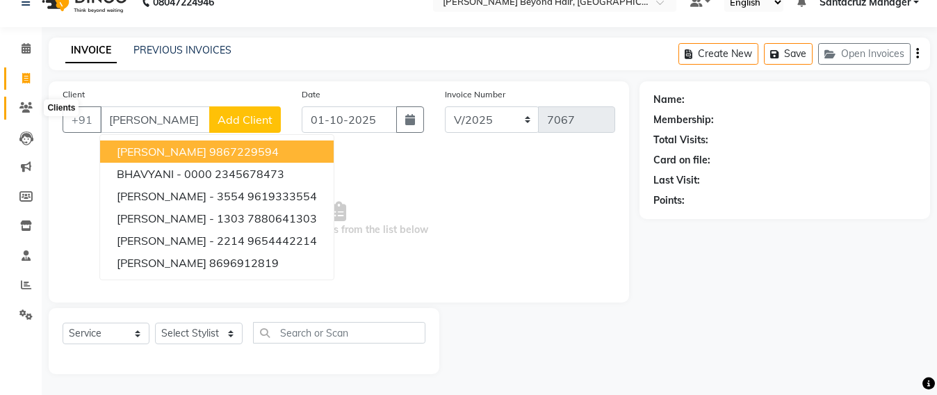
type input "BHAVYA"
click at [15, 104] on span at bounding box center [26, 108] width 24 height 16
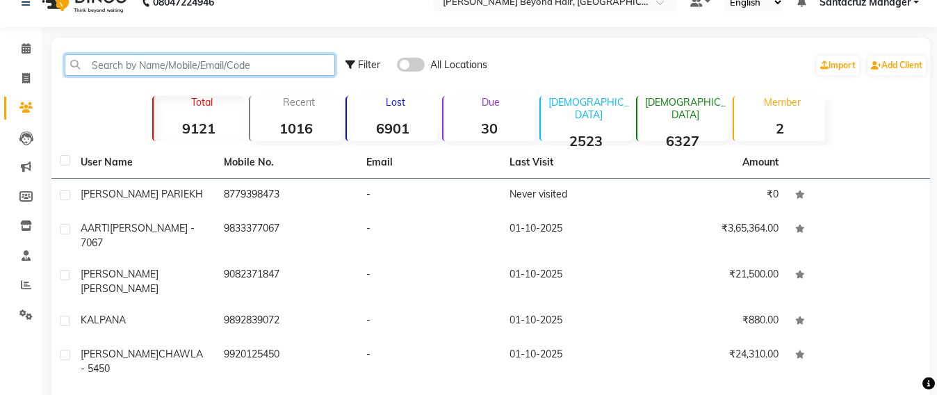
click at [100, 69] on input "text" at bounding box center [200, 65] width 270 height 22
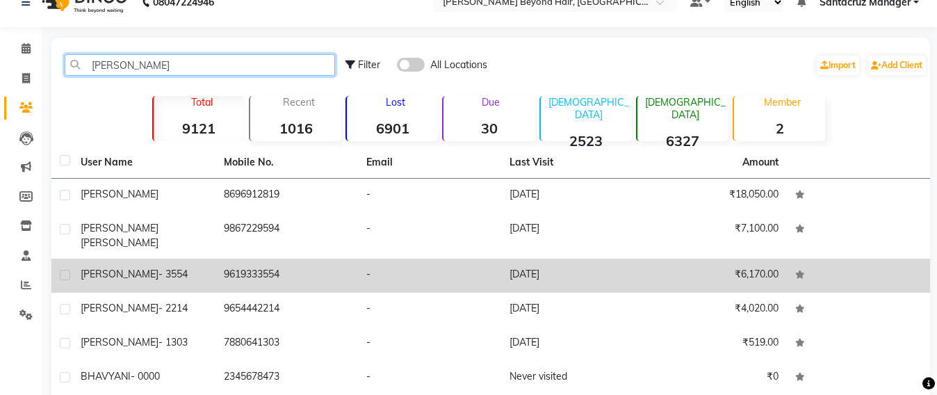
type input "BHAVYA"
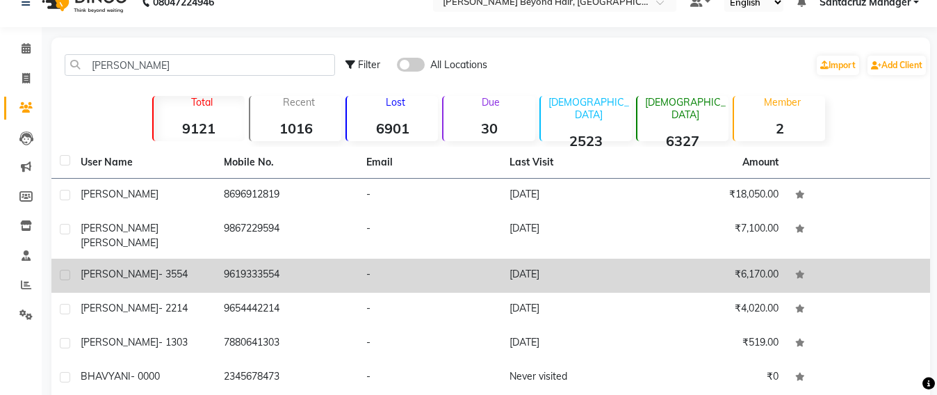
click at [103, 268] on span "BHAVYA" at bounding box center [120, 274] width 78 height 13
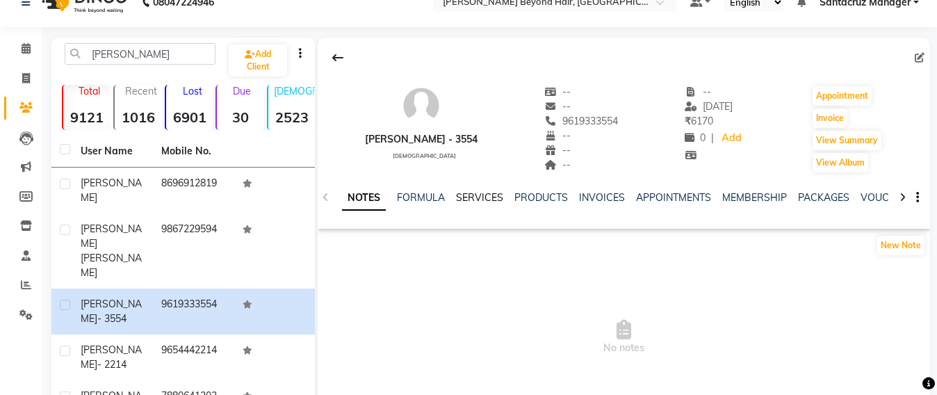
click at [470, 194] on link "SERVICES" at bounding box center [479, 197] width 47 height 13
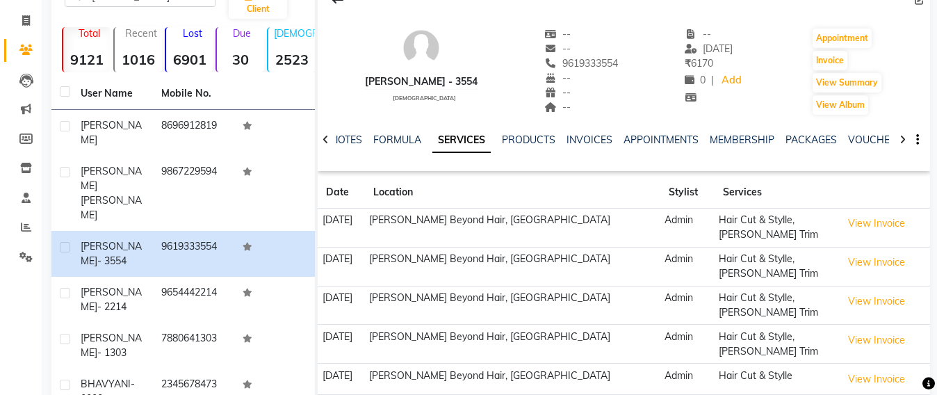
scroll to position [110, 0]
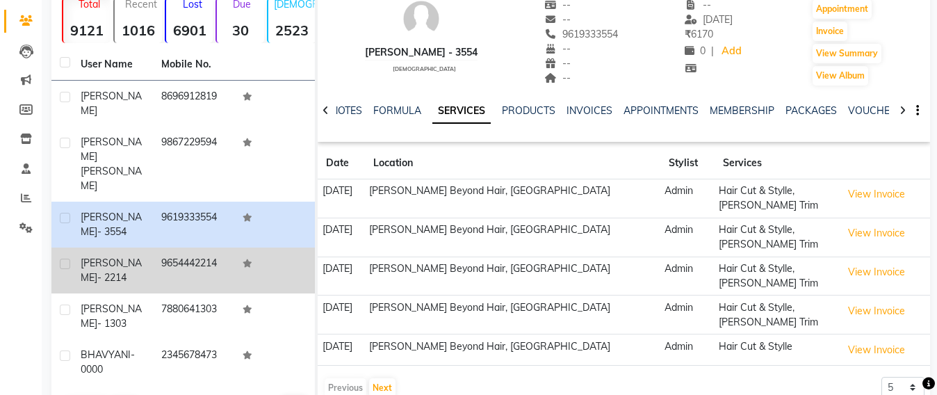
click at [145, 247] on td "BHAVYA - 2214" at bounding box center [112, 270] width 81 height 46
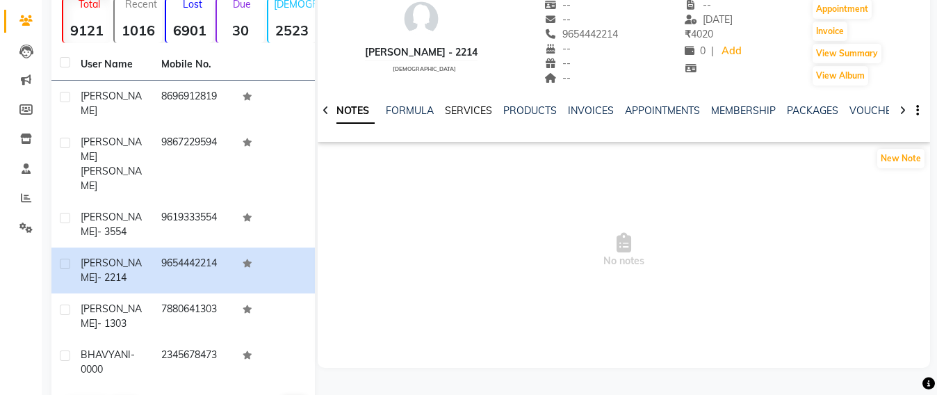
click at [459, 105] on link "SERVICES" at bounding box center [468, 110] width 47 height 13
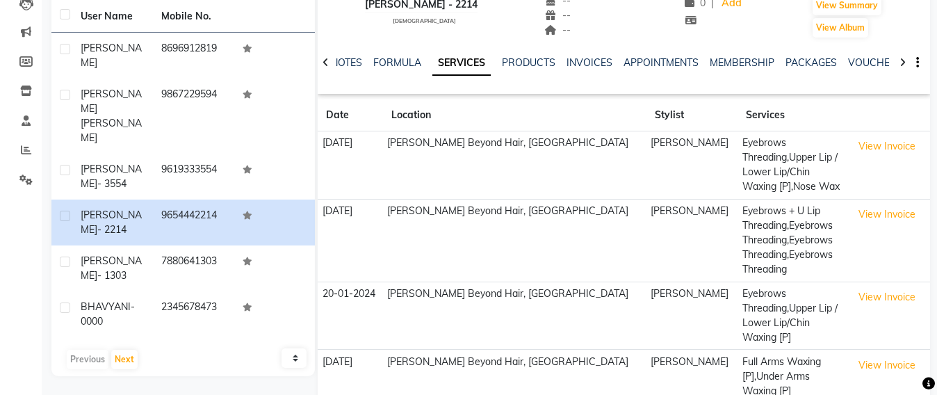
scroll to position [106, 0]
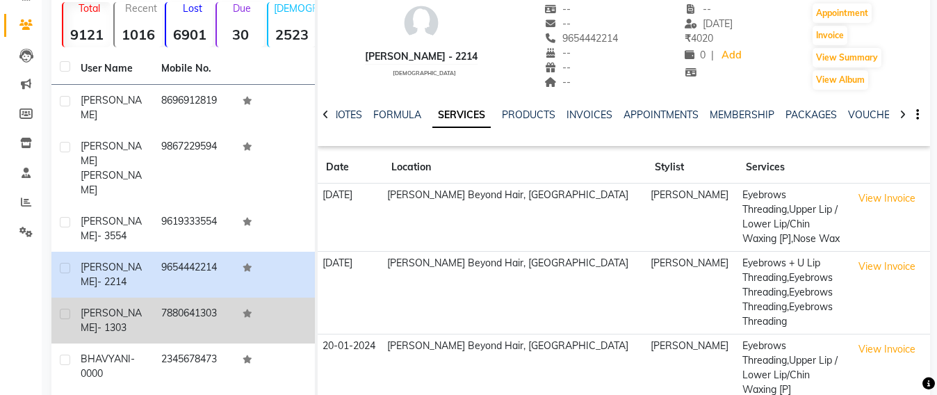
click at [133, 306] on div "BHAVYA - 1303" at bounding box center [113, 320] width 64 height 29
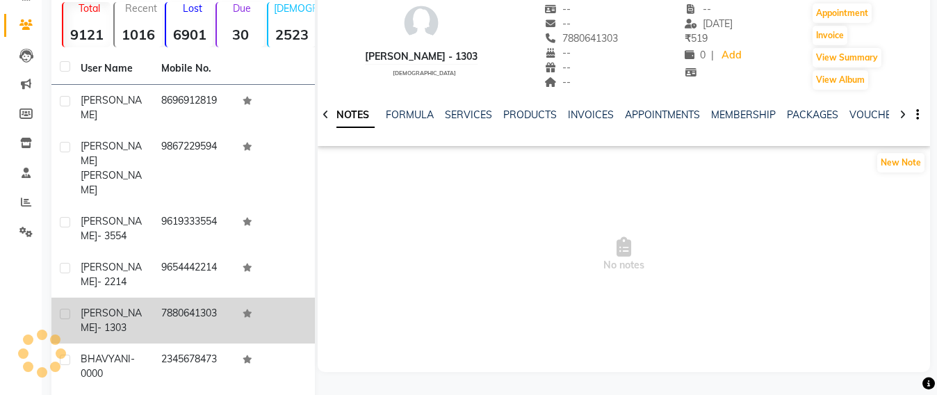
click at [101, 306] on span "BHAVYA" at bounding box center [111, 319] width 61 height 27
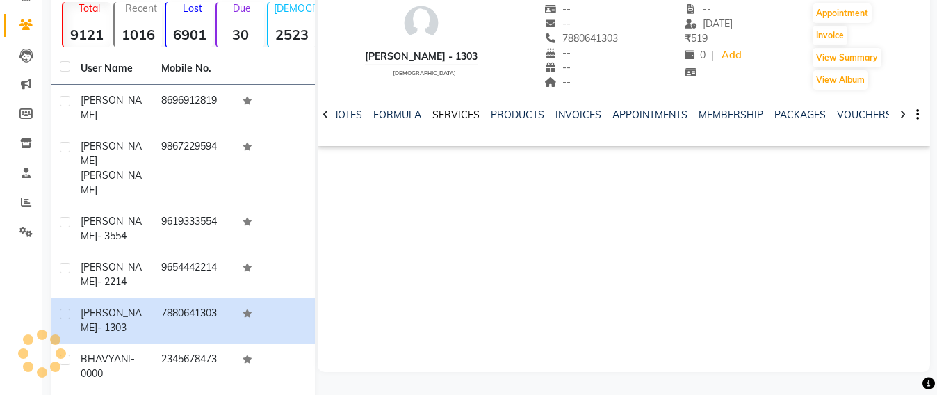
click at [466, 115] on link "SERVICES" at bounding box center [455, 114] width 47 height 13
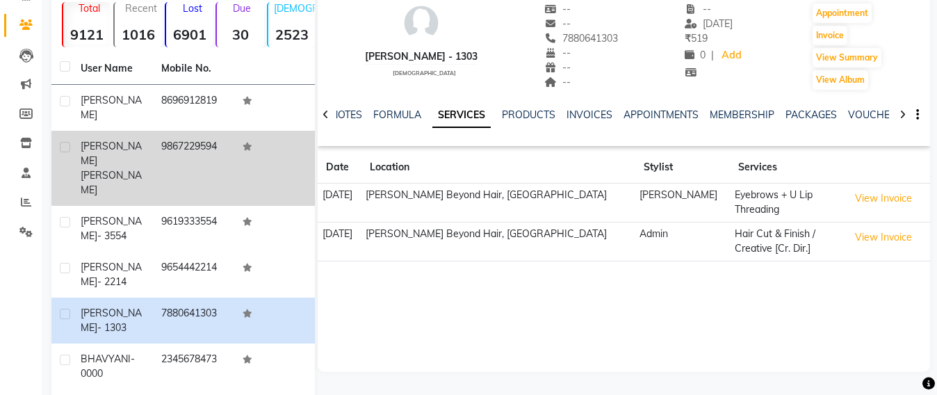
scroll to position [19, 0]
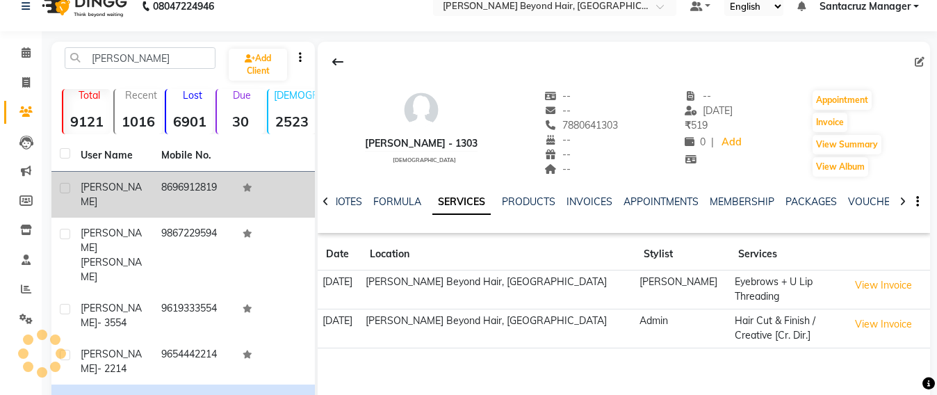
click at [135, 183] on div "BHAVYA" at bounding box center [113, 194] width 64 height 29
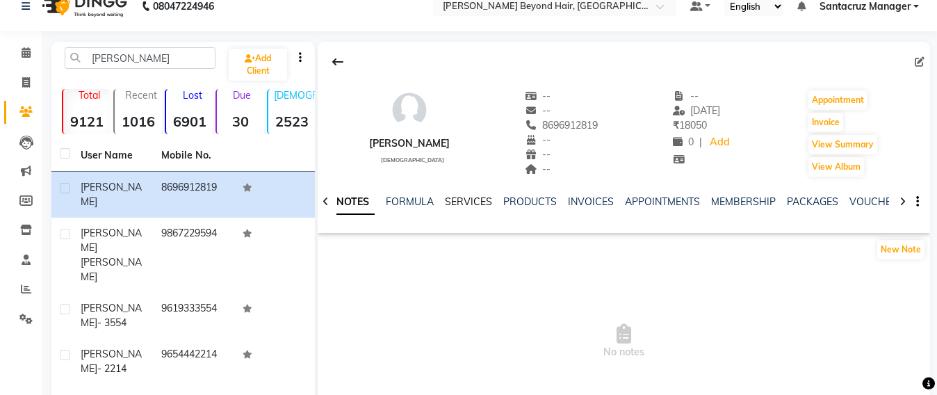
click at [473, 197] on link "SERVICES" at bounding box center [468, 201] width 47 height 13
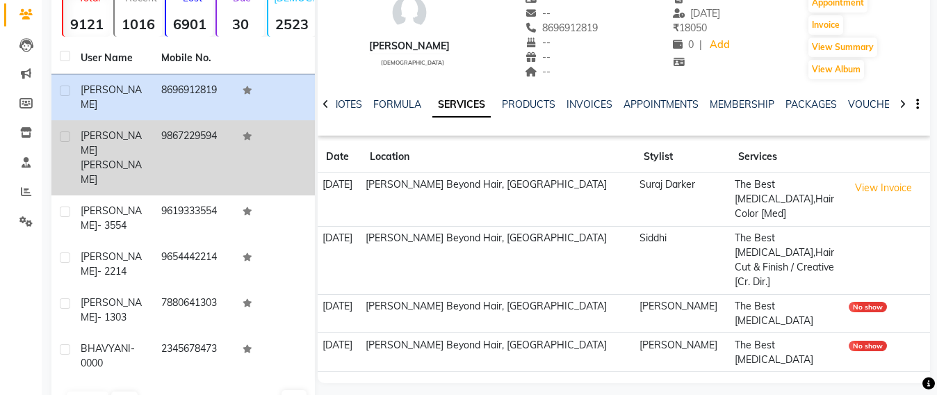
scroll to position [119, 0]
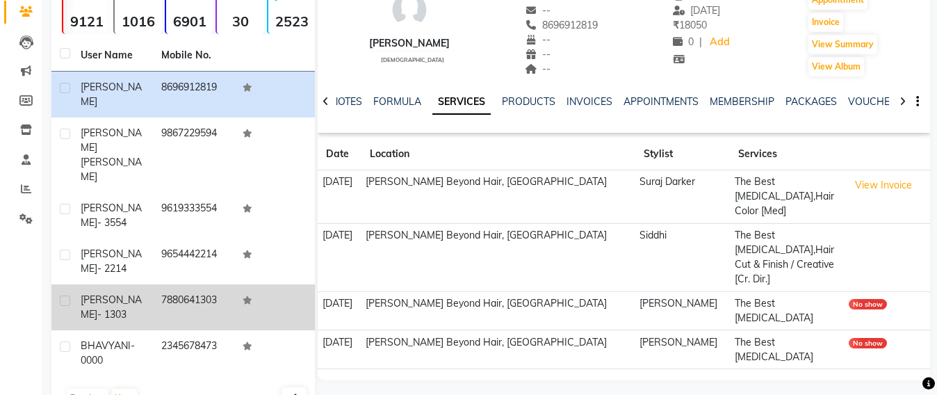
click at [122, 308] on span "- 1303" at bounding box center [111, 314] width 29 height 13
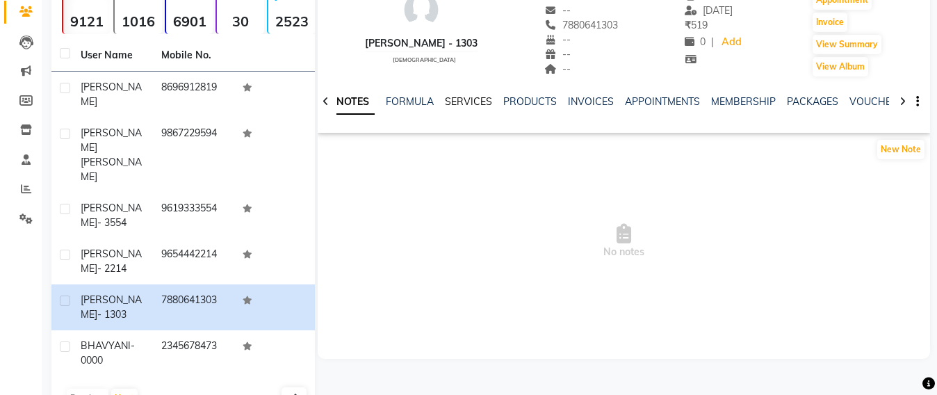
click at [469, 103] on link "SERVICES" at bounding box center [468, 101] width 47 height 13
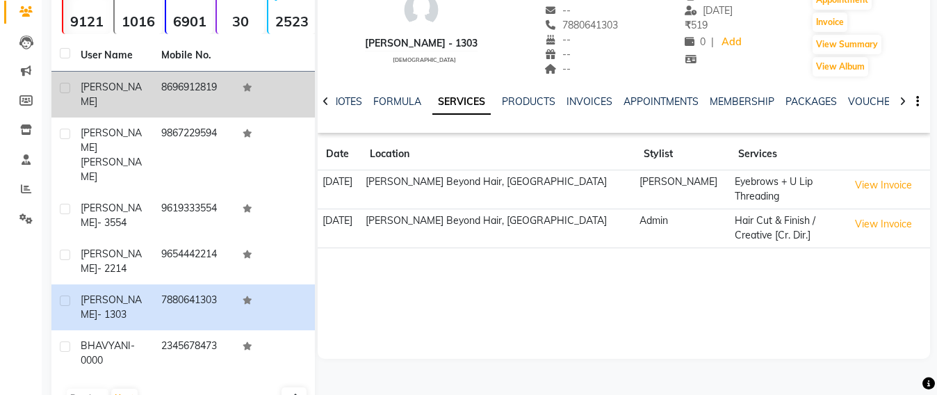
click at [207, 84] on td "8696912819" at bounding box center [193, 95] width 81 height 46
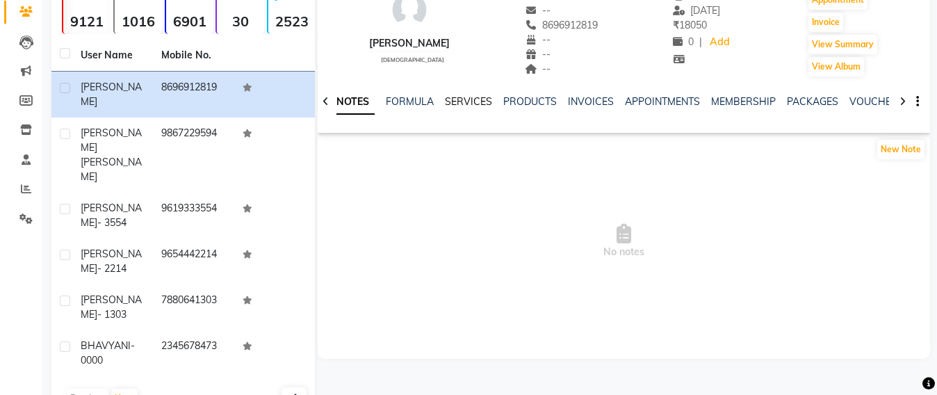
click at [471, 103] on link "SERVICES" at bounding box center [468, 101] width 47 height 13
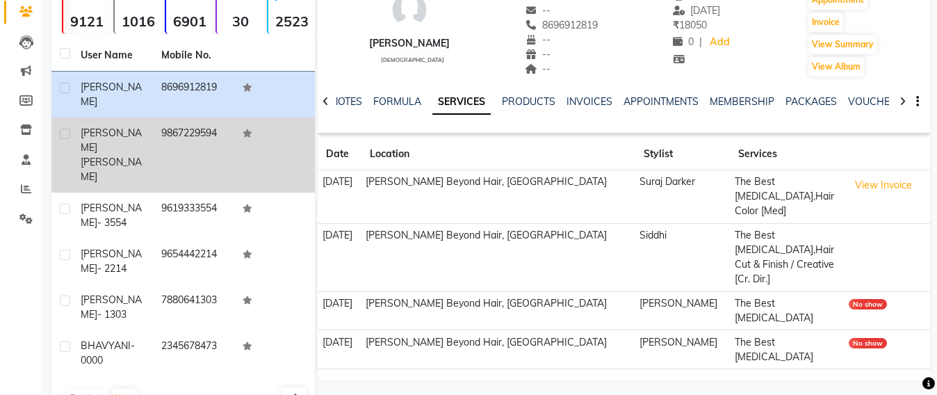
click at [106, 126] on span "BHAVYA" at bounding box center [111, 139] width 61 height 27
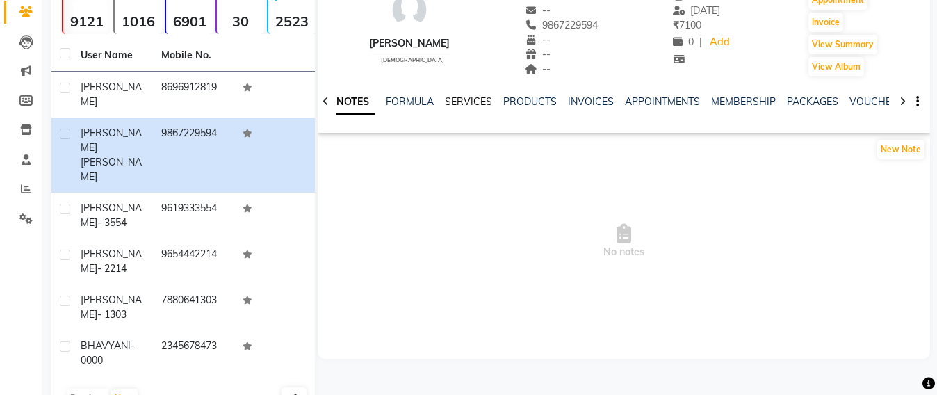
click at [464, 95] on link "SERVICES" at bounding box center [468, 101] width 47 height 13
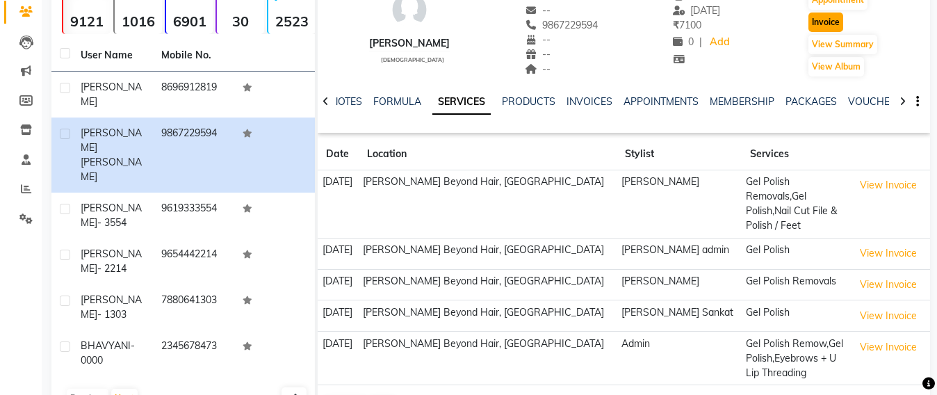
click at [832, 27] on button "Invoice" at bounding box center [825, 22] width 35 height 19
select select "service"
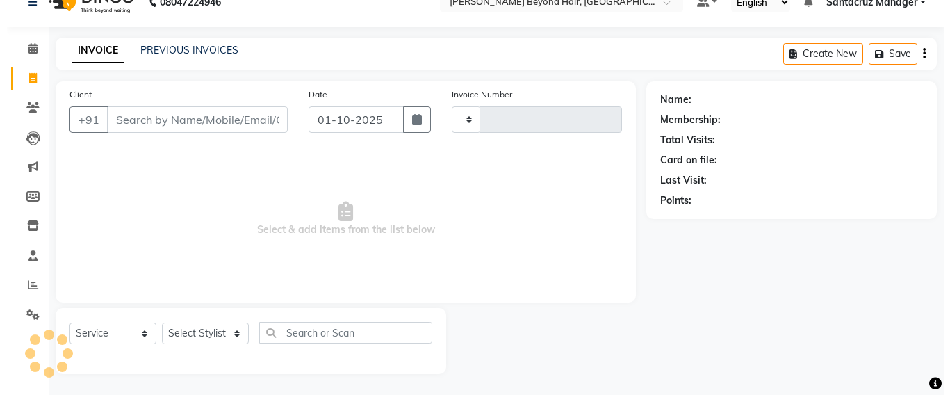
scroll to position [23, 0]
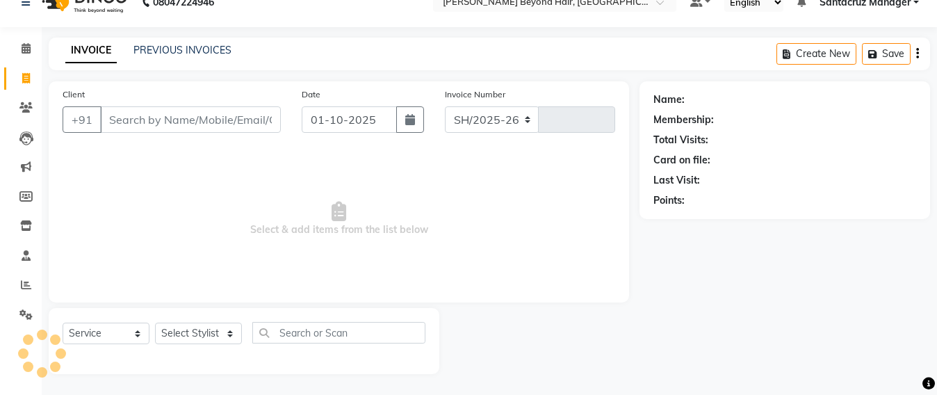
select select "6357"
type input "7067"
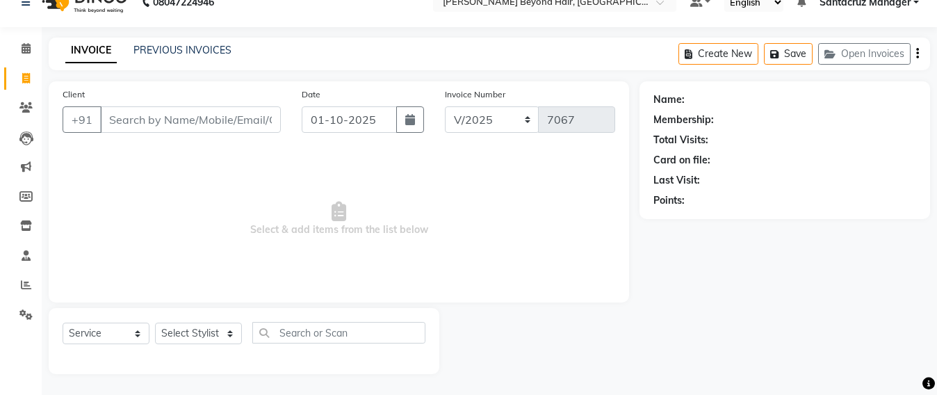
type input "9867229594"
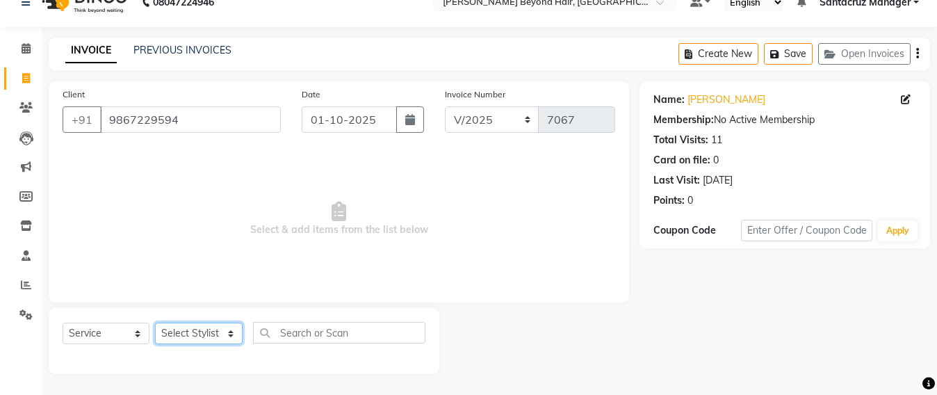
click at [183, 327] on select "Select Stylist Admin [PERSON_NAME] Sankat [PERSON_NAME] [PERSON_NAME] [PERSON_N…" at bounding box center [199, 333] width 88 height 22
select select "47907"
click at [155, 322] on select "Select Stylist Admin [PERSON_NAME] Sankat [PERSON_NAME] [PERSON_NAME] [PERSON_N…" at bounding box center [199, 333] width 88 height 22
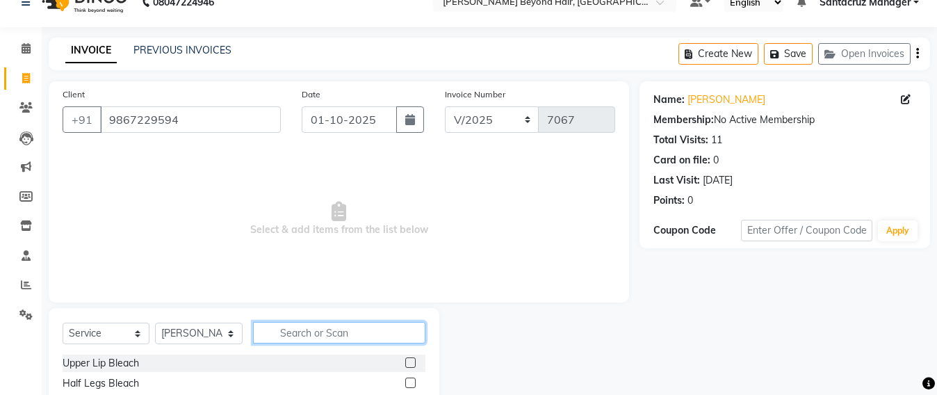
click at [282, 334] on input "text" at bounding box center [339, 333] width 172 height 22
type input "GEL POL"
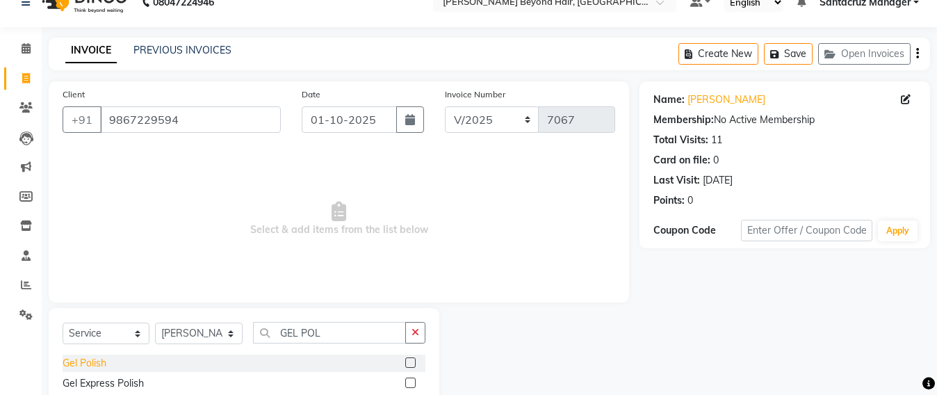
click at [86, 365] on div "Gel Polish" at bounding box center [85, 363] width 44 height 15
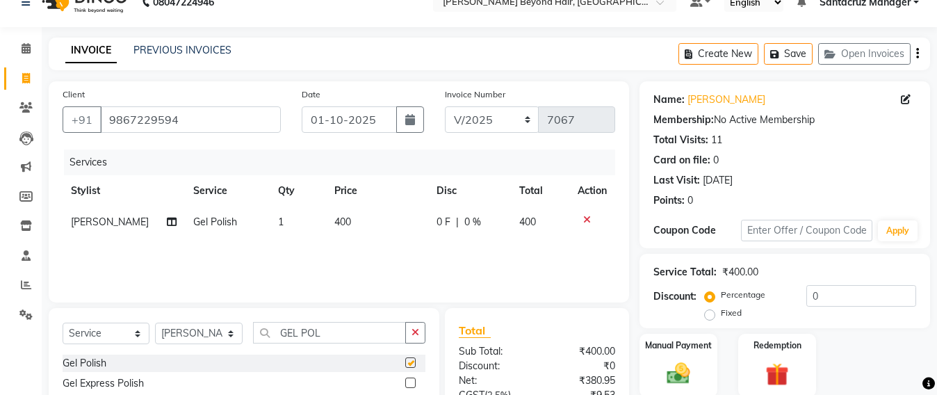
checkbox input "false"
click at [772, 55] on icon "button" at bounding box center [777, 54] width 14 height 10
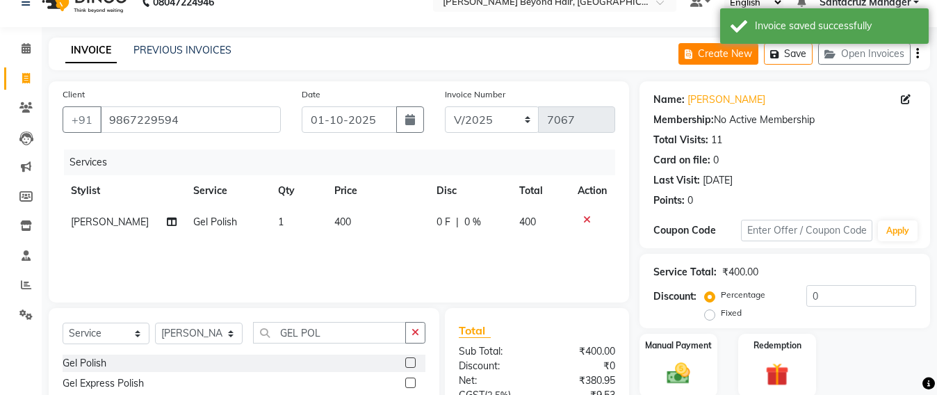
click at [693, 57] on icon "button" at bounding box center [690, 54] width 13 height 10
select select "service"
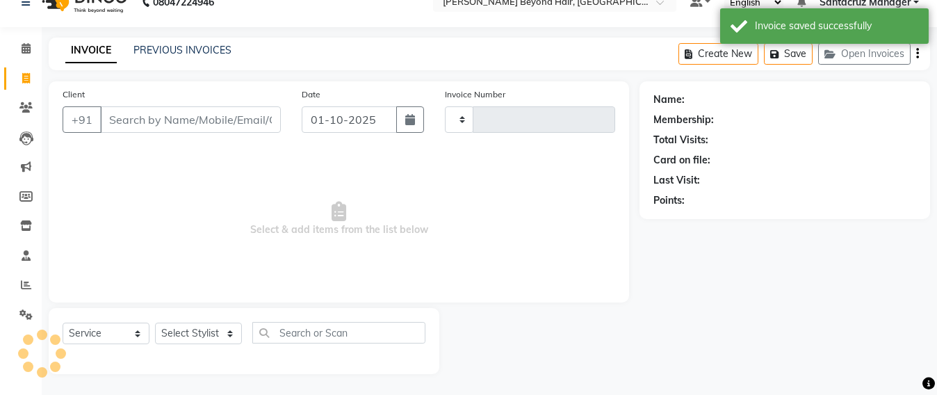
type input "7067"
select select "6357"
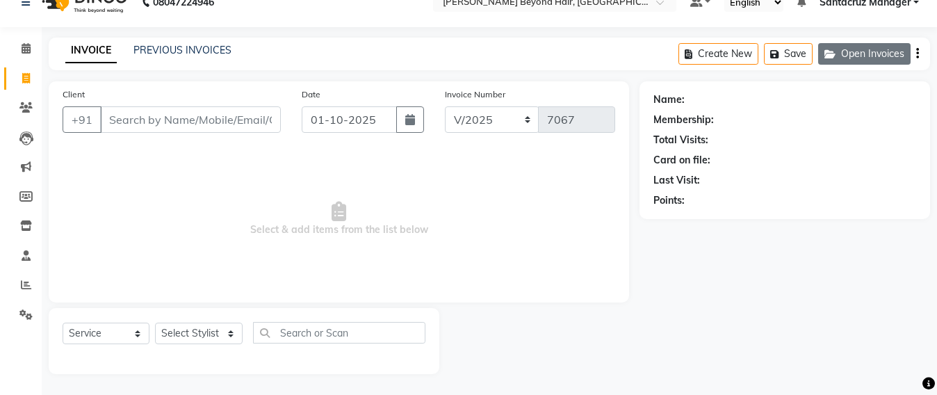
click at [889, 49] on button "Open Invoices" at bounding box center [864, 54] width 92 height 22
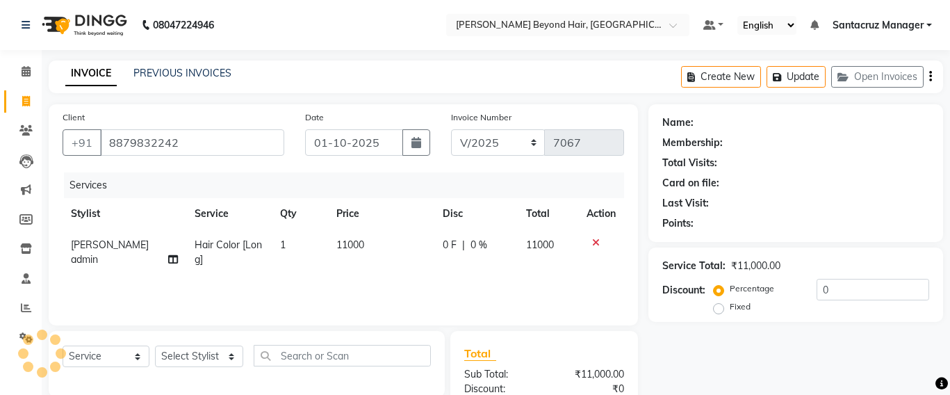
select select "6357"
select select "service"
click at [180, 345] on select "Select Stylist Admin [PERSON_NAME] Sankat [PERSON_NAME] [PERSON_NAME] [PERSON_N…" at bounding box center [199, 356] width 88 height 22
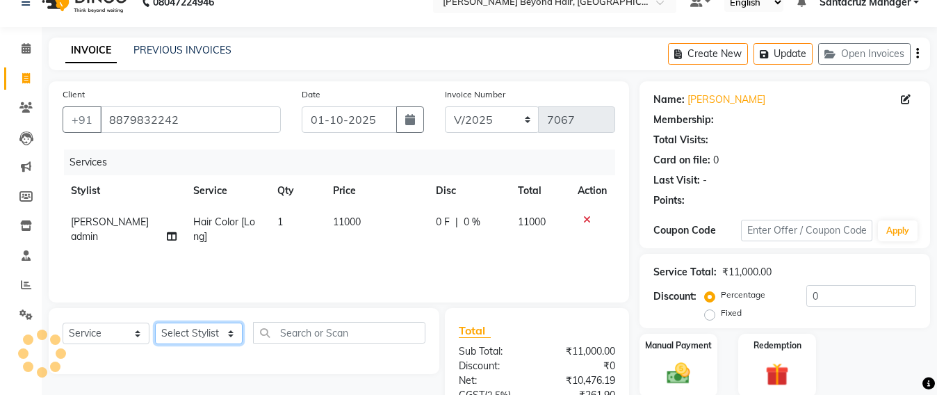
select select "47905"
click at [155, 322] on select "Select Stylist Admin [PERSON_NAME] Sankat [PERSON_NAME] [PERSON_NAME] [PERSON_N…" at bounding box center [199, 333] width 88 height 22
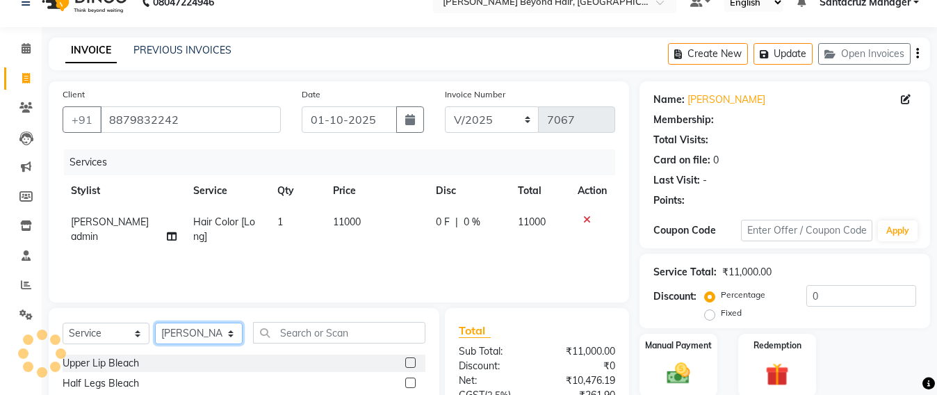
click at [211, 338] on select "Select Stylist Admin [PERSON_NAME] Sankat [PERSON_NAME] [PERSON_NAME] [PERSON_N…" at bounding box center [199, 333] width 88 height 22
click at [155, 322] on select "Select Stylist Admin [PERSON_NAME] Sankat [PERSON_NAME] [PERSON_NAME] [PERSON_N…" at bounding box center [199, 333] width 88 height 22
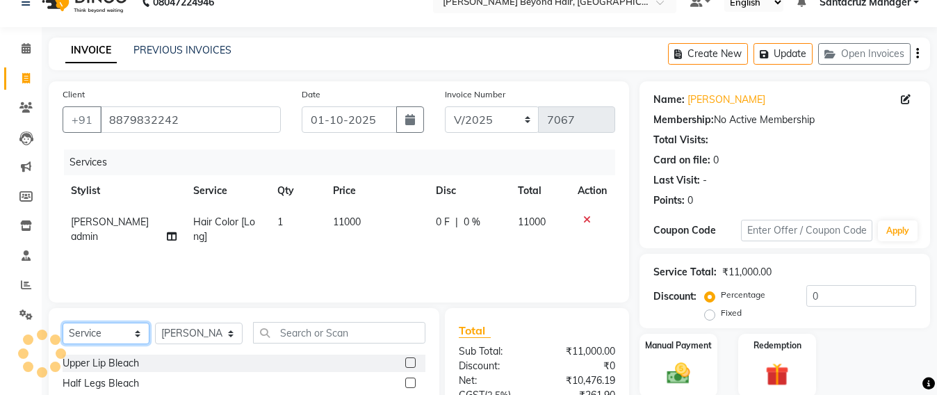
click at [105, 336] on select "Select Service Product Membership Package Voucher Prepaid Gift Card" at bounding box center [106, 333] width 87 height 22
click at [63, 322] on select "Select Service Product Membership Package Voucher Prepaid Gift Card" at bounding box center [106, 333] width 87 height 22
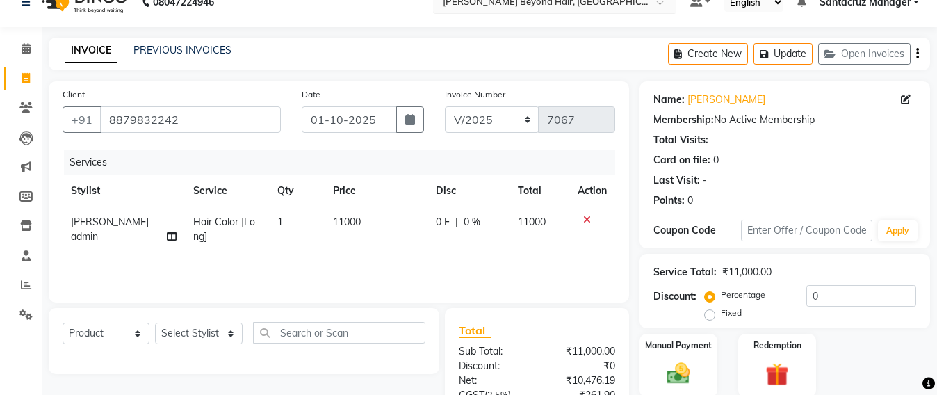
select select "service"
click at [190, 331] on select "Select Stylist Admin [PERSON_NAME] Sankat [PERSON_NAME] [PERSON_NAME] [PERSON_N…" at bounding box center [199, 333] width 88 height 22
select select "47905"
click at [155, 322] on select "Select Stylist Admin [PERSON_NAME] Sankat [PERSON_NAME] [PERSON_NAME] [PERSON_N…" at bounding box center [199, 333] width 88 height 22
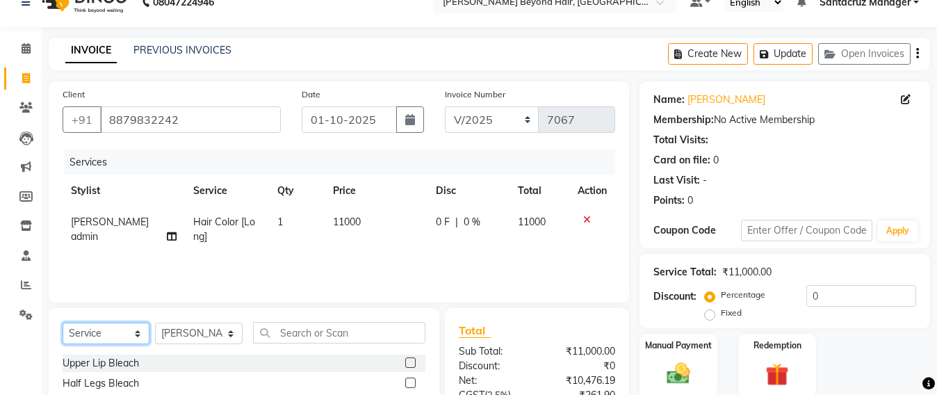
click at [88, 340] on select "Select Service Product Membership Package Voucher Prepaid Gift Card" at bounding box center [106, 333] width 87 height 22
select select "product"
click at [63, 322] on select "Select Service Product Membership Package Voucher Prepaid Gift Card" at bounding box center [106, 333] width 87 height 22
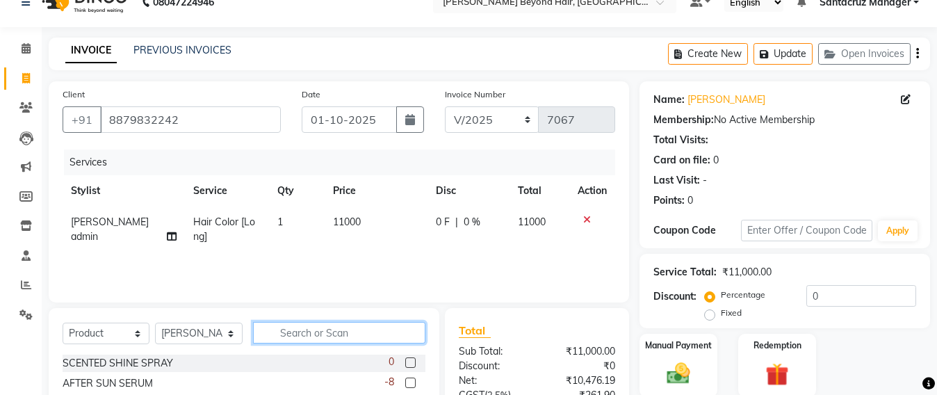
click at [298, 332] on input "text" at bounding box center [339, 333] width 172 height 22
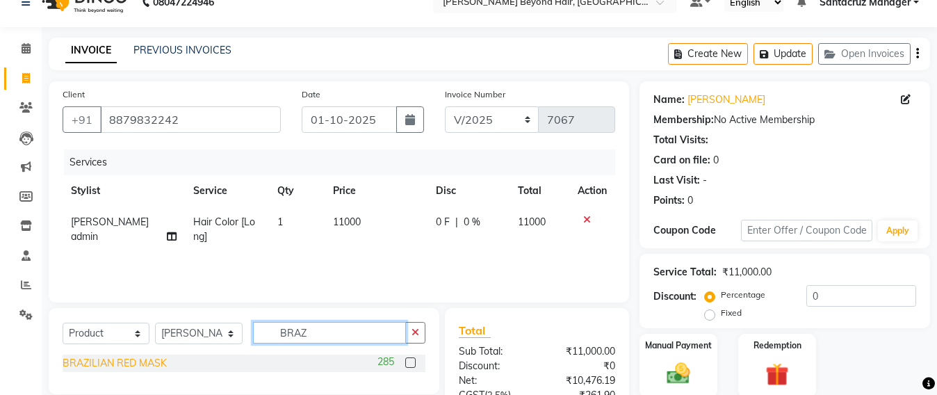
type input "BRAZ"
click at [120, 362] on div "BRAZILIAN RED MASK" at bounding box center [115, 363] width 104 height 15
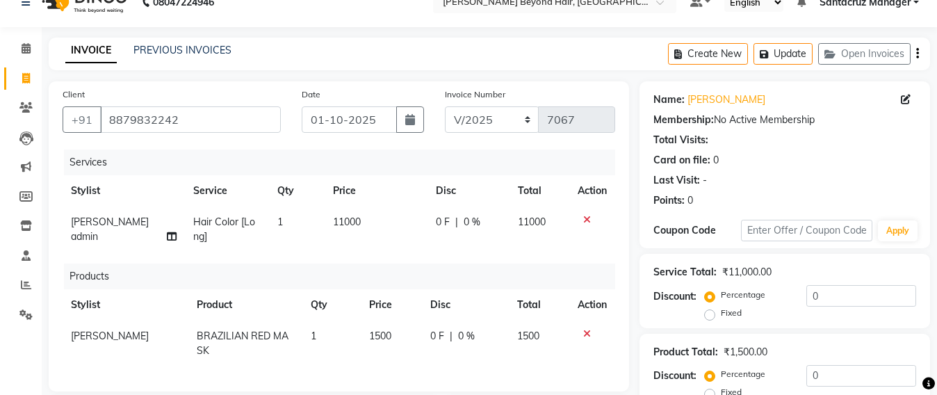
checkbox input "false"
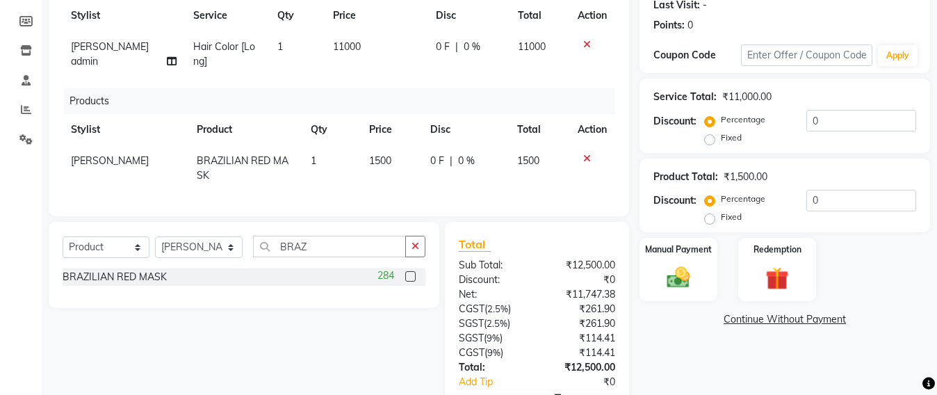
scroll to position [283, 0]
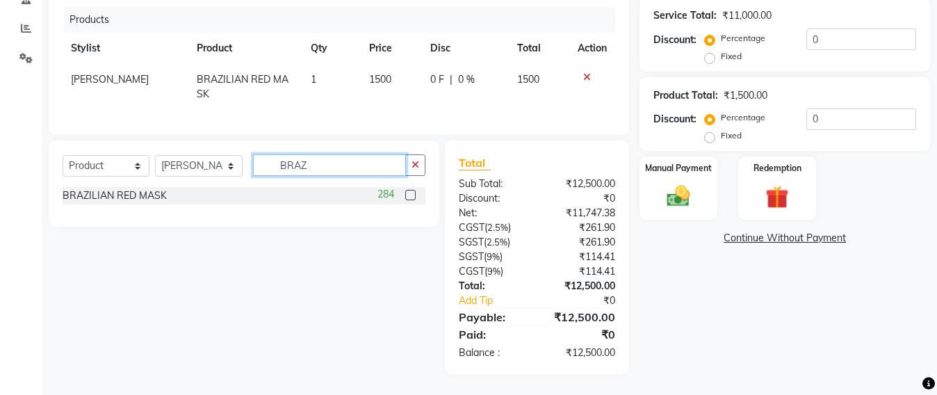
click at [313, 173] on input "BRAZ" at bounding box center [329, 165] width 153 height 22
type input "B"
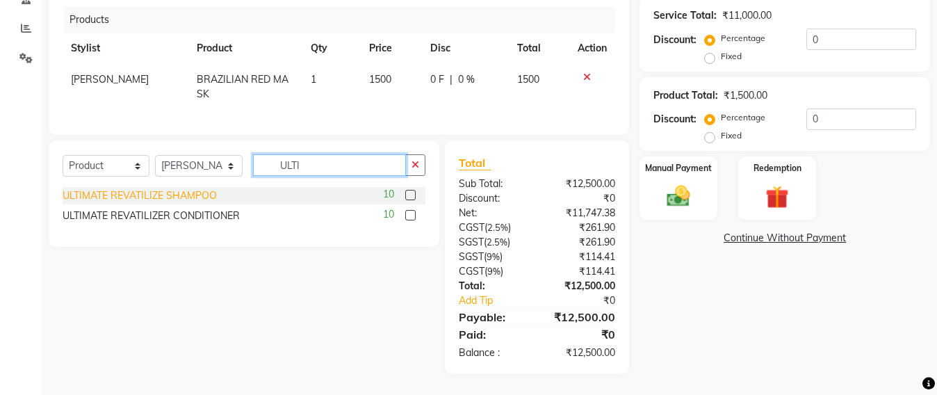
type input "ULTI"
click at [145, 203] on div "ULTIMATE REVATILIZE SHAMPOO" at bounding box center [140, 195] width 154 height 15
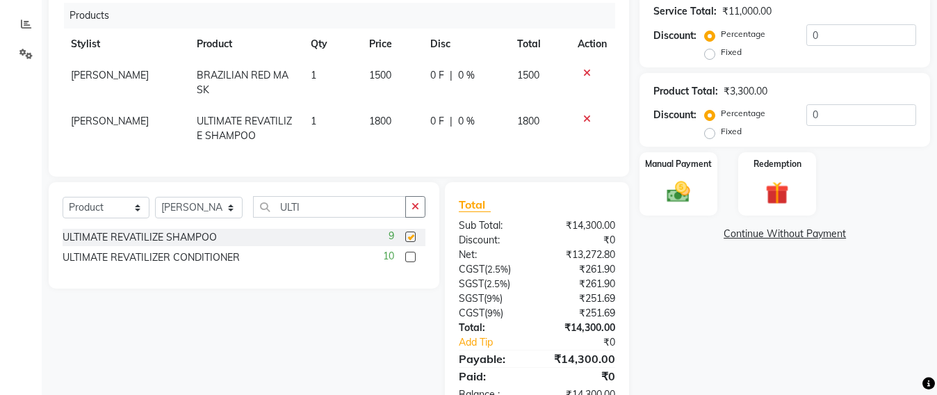
checkbox input "false"
click at [129, 265] on div "ULTIMATE REVATILIZER CONDITIONER" at bounding box center [151, 257] width 177 height 15
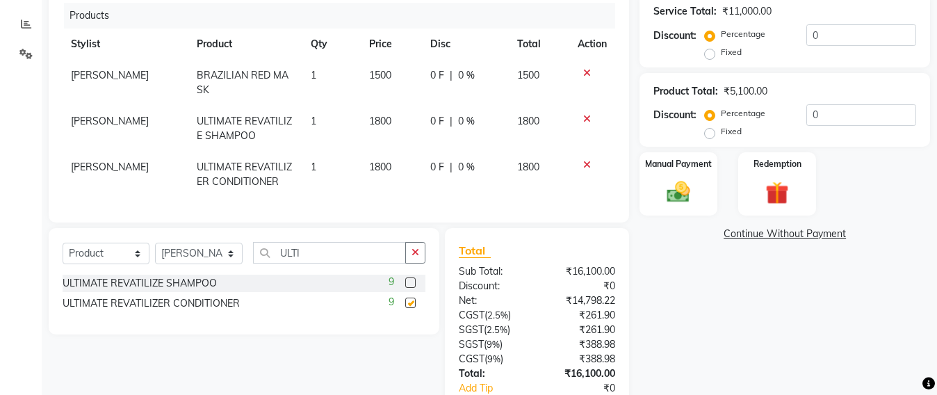
checkbox input "false"
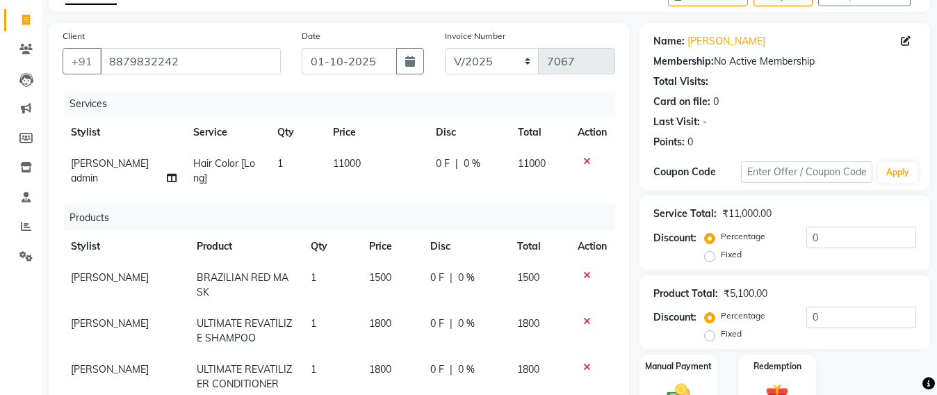
scroll to position [23, 0]
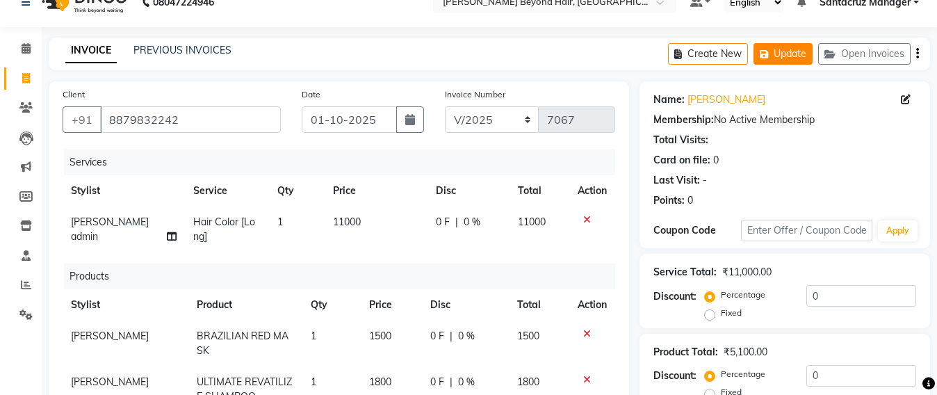
click at [795, 49] on button "Update" at bounding box center [782, 54] width 59 height 22
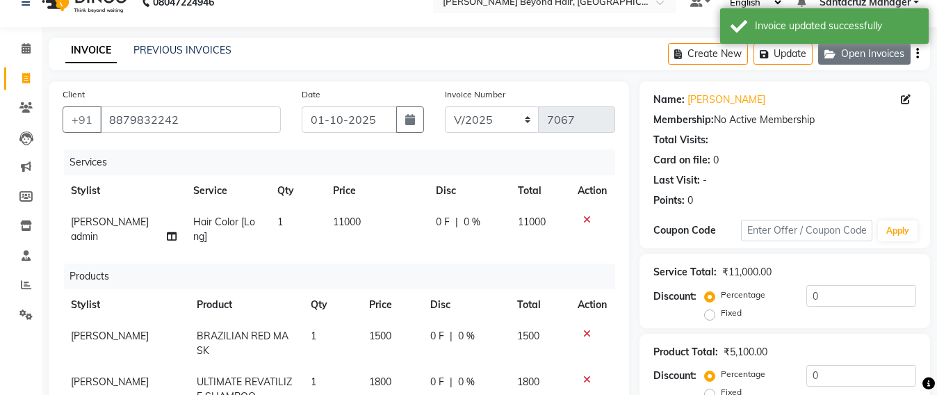
click at [900, 50] on button "Open Invoices" at bounding box center [864, 54] width 92 height 22
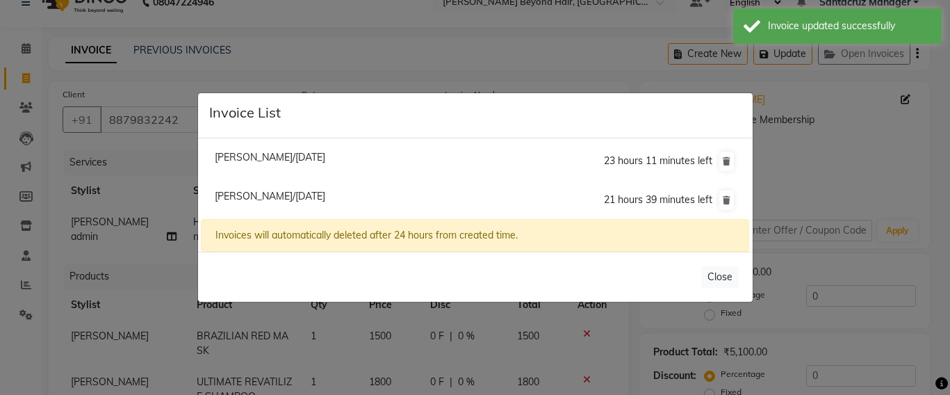
click at [264, 156] on span "[PERSON_NAME]/[DATE]" at bounding box center [270, 157] width 110 height 13
type input "9082734587"
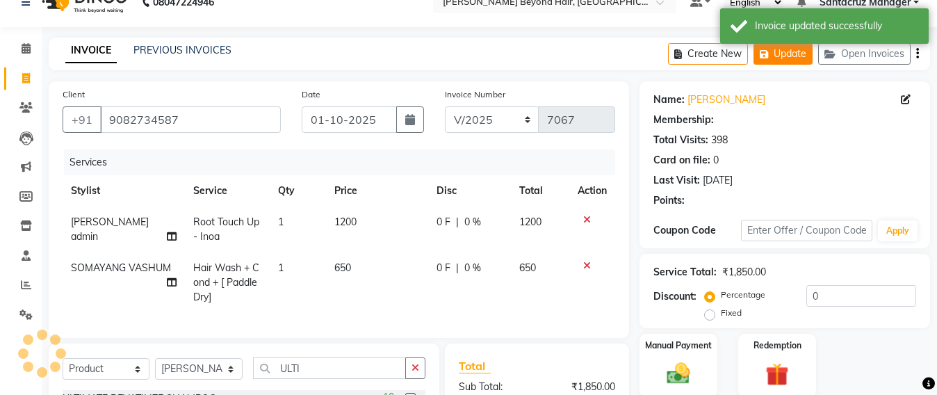
click at [777, 49] on button "Update" at bounding box center [782, 54] width 59 height 22
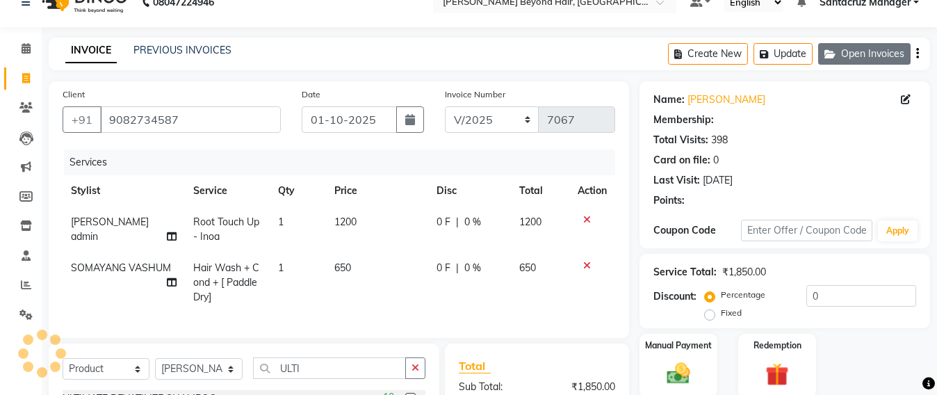
click at [844, 53] on button "Open Invoices" at bounding box center [864, 54] width 92 height 22
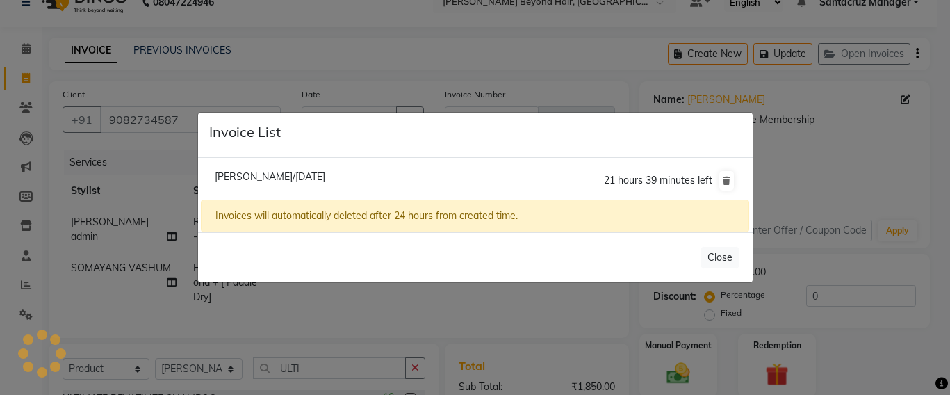
click at [570, 48] on ngb-modal-window "Invoice List Deesey Null/01 October 2025 21 hours 39 minutes left Invoices will…" at bounding box center [475, 197] width 950 height 395
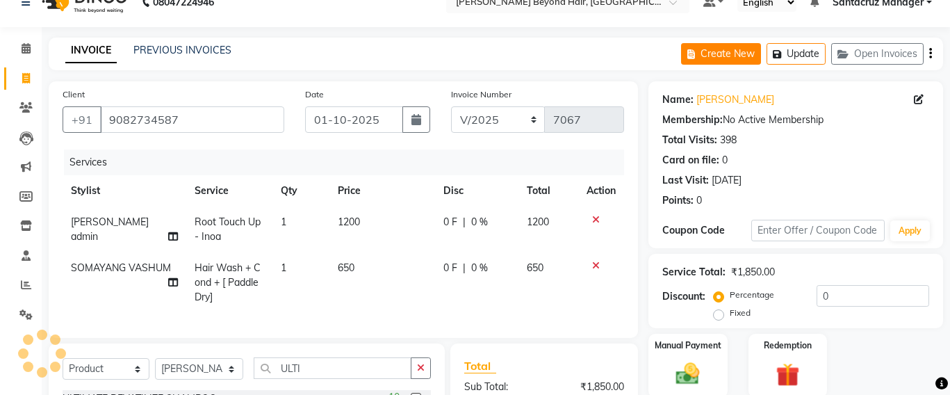
click at [696, 47] on button "Create New" at bounding box center [721, 54] width 80 height 22
select select "service"
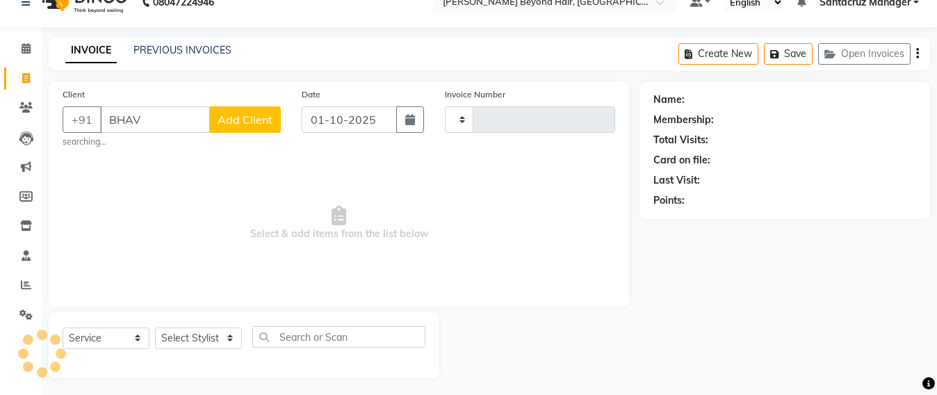
type input "BHAVY"
type input "7067"
select select "6357"
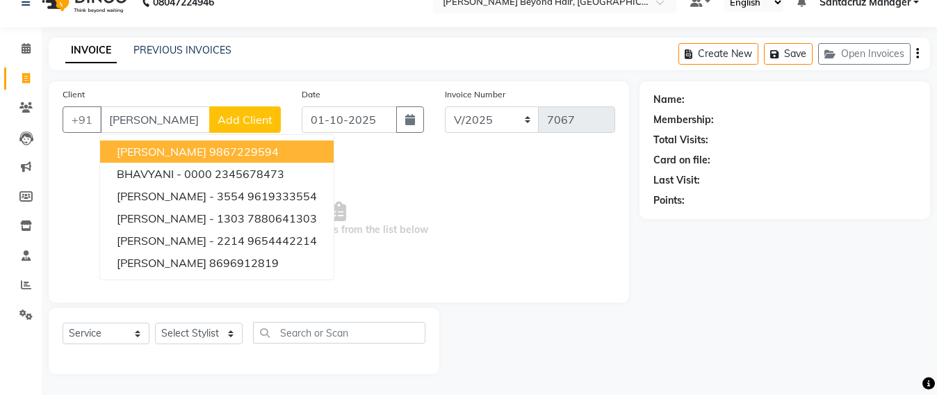
click at [262, 152] on ngb-highlight "9867229594" at bounding box center [243, 152] width 69 height 14
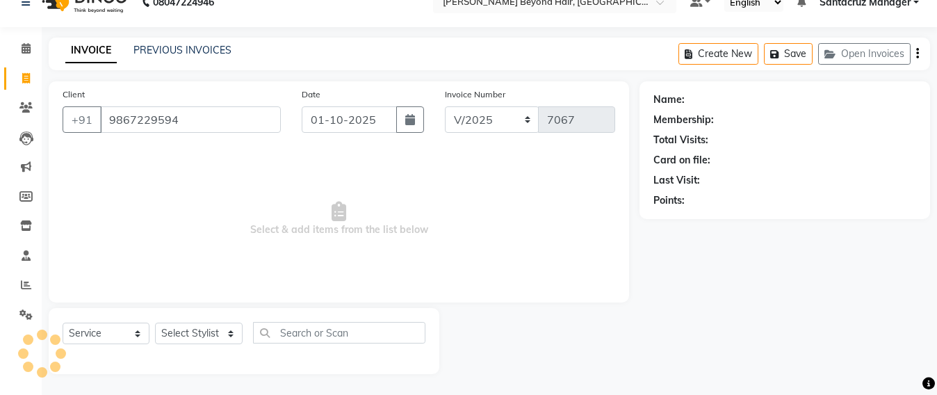
type input "9867229594"
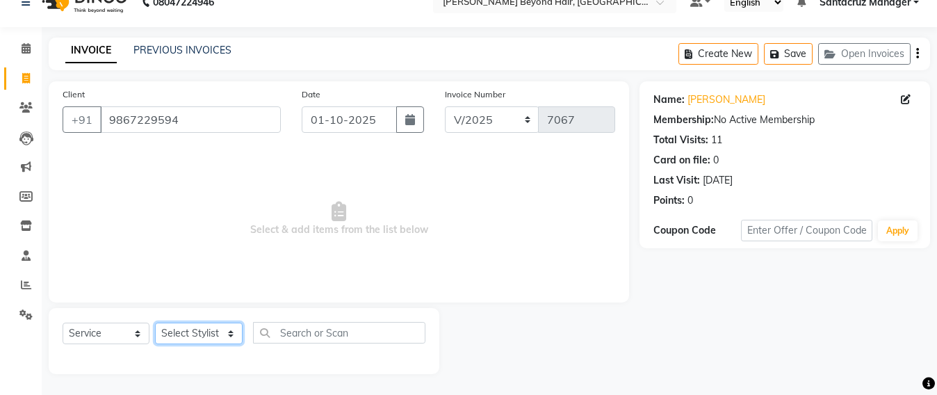
click at [183, 334] on select "Select Stylist Admin [PERSON_NAME] Sankat [PERSON_NAME] [PERSON_NAME] [PERSON_N…" at bounding box center [199, 333] width 88 height 22
select select "47907"
click at [155, 322] on select "Select Stylist Admin [PERSON_NAME] Sankat [PERSON_NAME] [PERSON_NAME] [PERSON_N…" at bounding box center [199, 333] width 88 height 22
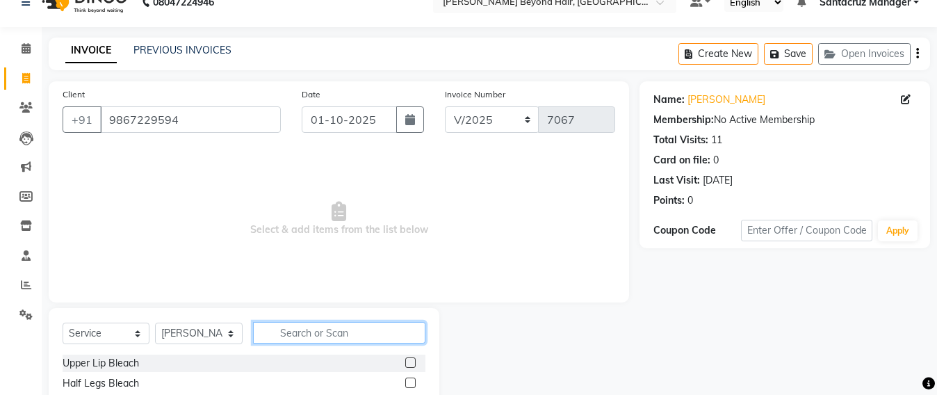
click at [293, 327] on input "text" at bounding box center [339, 333] width 172 height 22
type input "GEL POL"
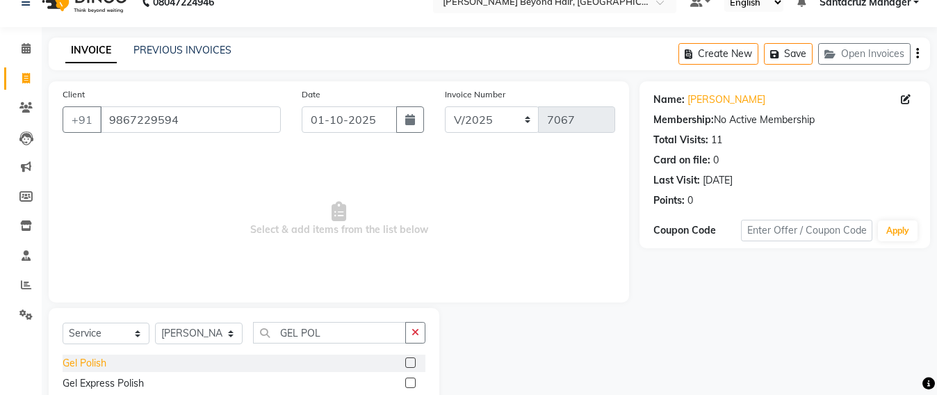
click at [78, 359] on div "Gel Polish" at bounding box center [85, 363] width 44 height 15
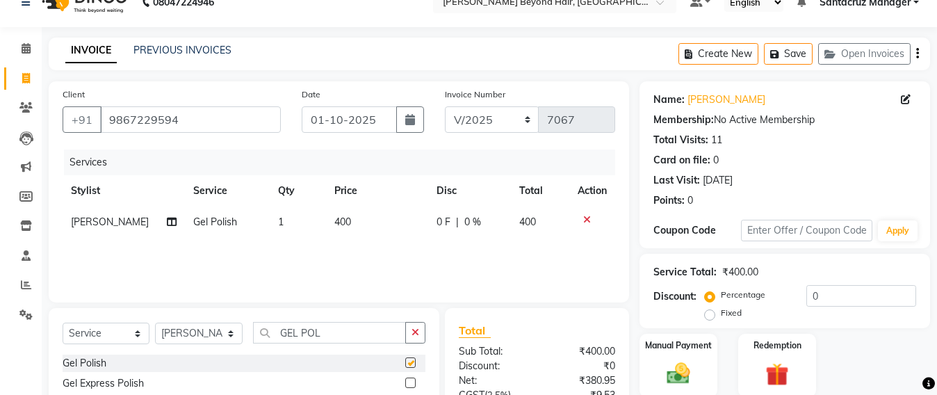
checkbox input "false"
click at [800, 50] on button "Save" at bounding box center [788, 54] width 49 height 22
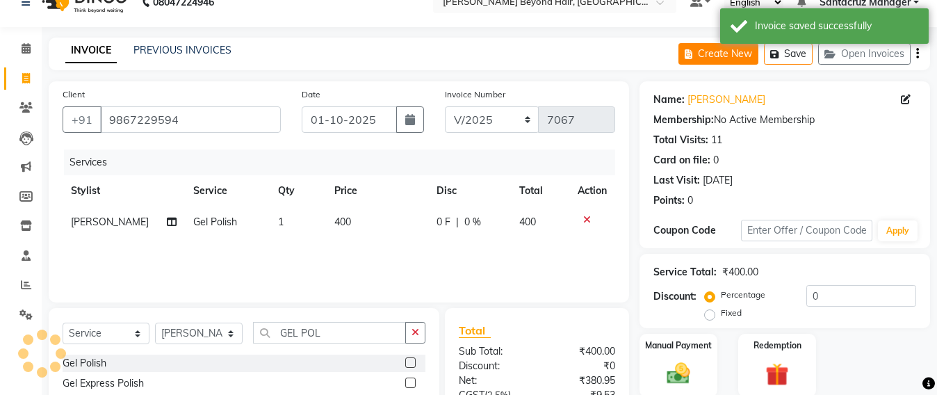
click at [731, 58] on button "Create New" at bounding box center [718, 54] width 80 height 22
select select "service"
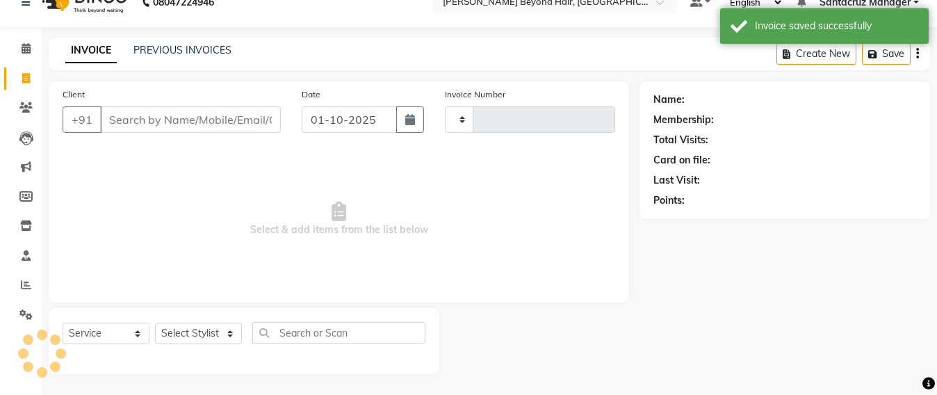
type input "R"
type input "7067"
select select "6357"
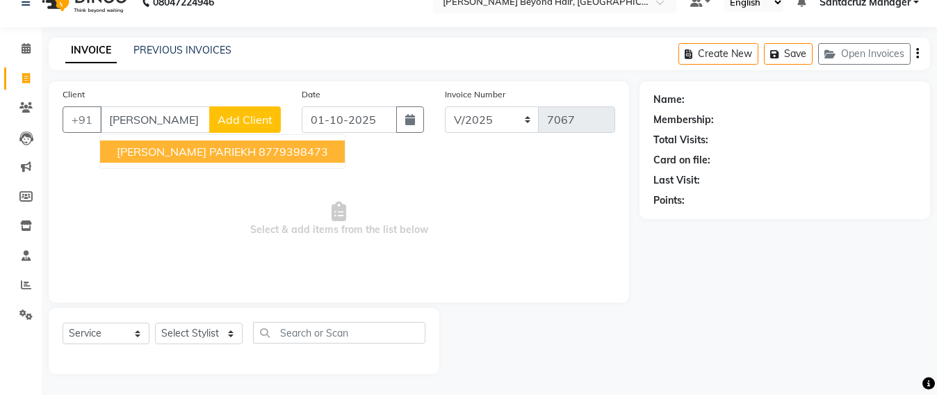
click at [181, 153] on span "RUPAL PARIEKH" at bounding box center [186, 152] width 139 height 14
type input "8779398473"
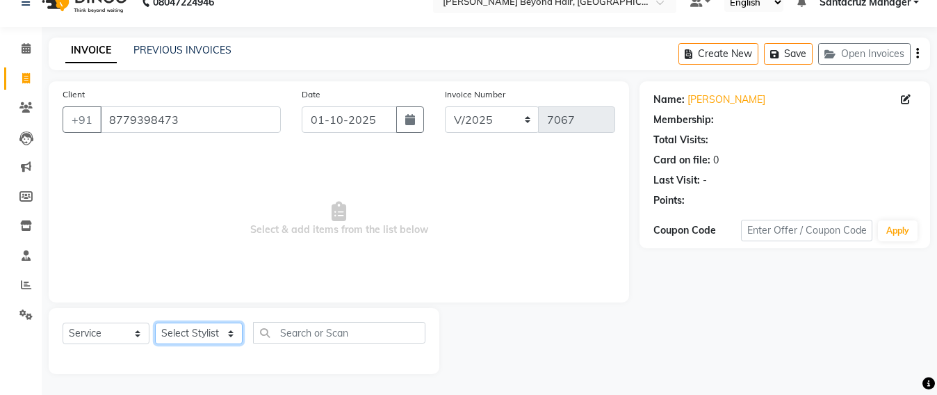
click at [201, 336] on select "Select Stylist Admin [PERSON_NAME] Sankat [PERSON_NAME] [PERSON_NAME] [PERSON_N…" at bounding box center [199, 333] width 88 height 22
select select "59106"
click at [155, 322] on select "Select Stylist Admin [PERSON_NAME] Sankat [PERSON_NAME] [PERSON_NAME] [PERSON_N…" at bounding box center [199, 333] width 88 height 22
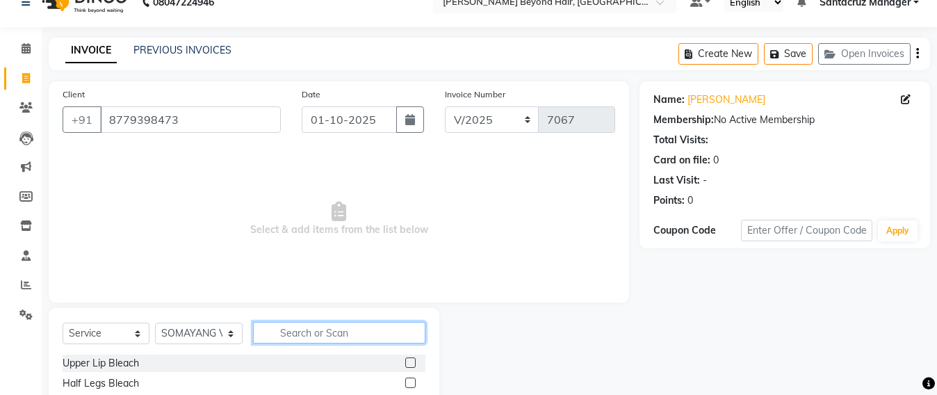
click at [293, 328] on input "text" at bounding box center [339, 333] width 172 height 22
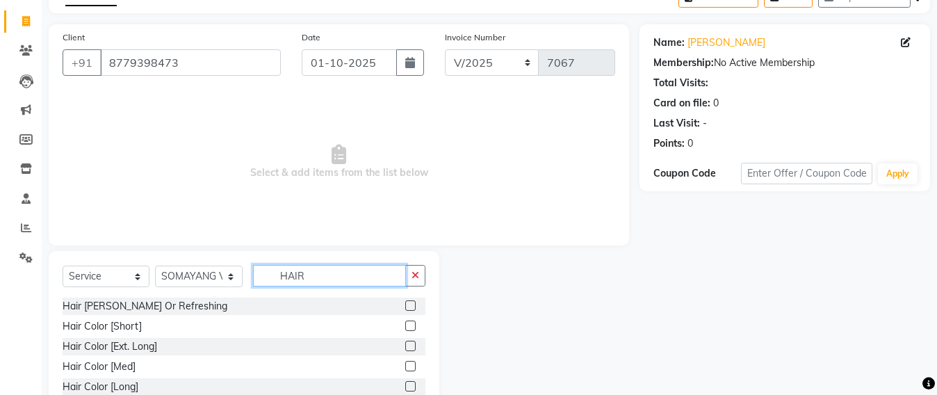
scroll to position [110, 0]
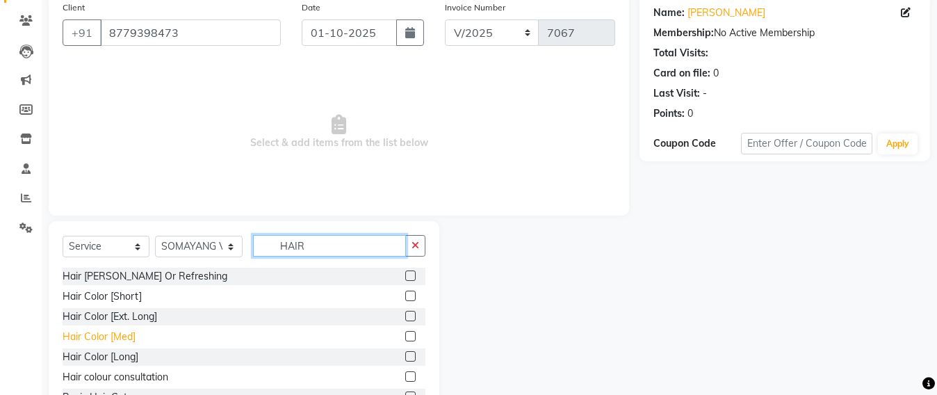
type input "HAIR"
click at [99, 337] on div "Hair Color [Med]" at bounding box center [99, 336] width 73 height 15
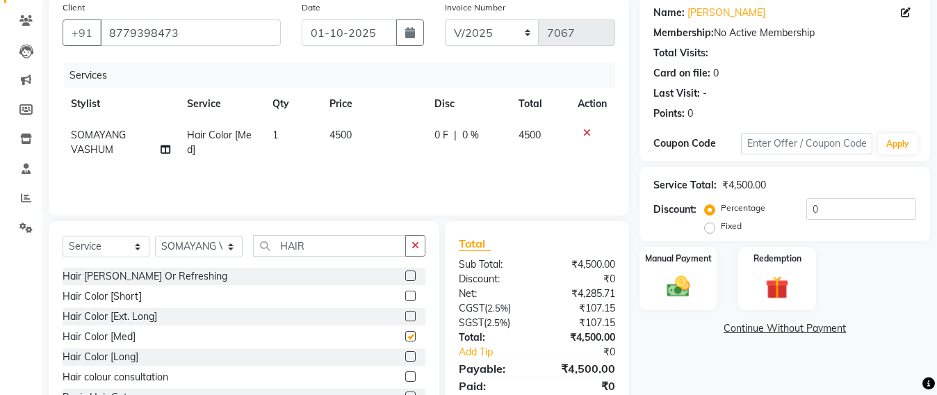
checkbox input "false"
click at [364, 133] on td "4500" at bounding box center [373, 143] width 105 height 46
select select "59106"
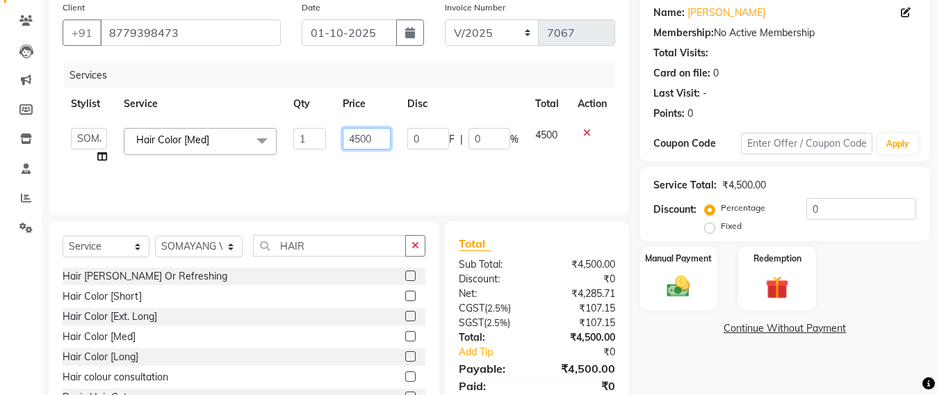
click at [388, 140] on input "4500" at bounding box center [367, 139] width 48 height 22
type input "4"
type input "6000"
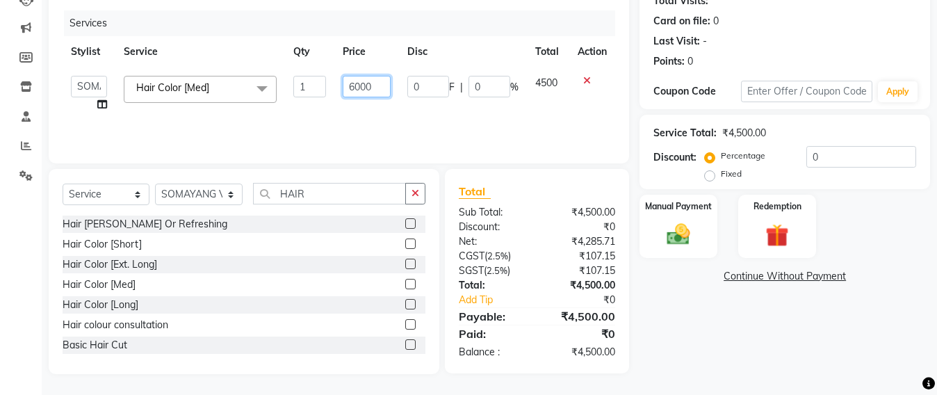
scroll to position [0, 0]
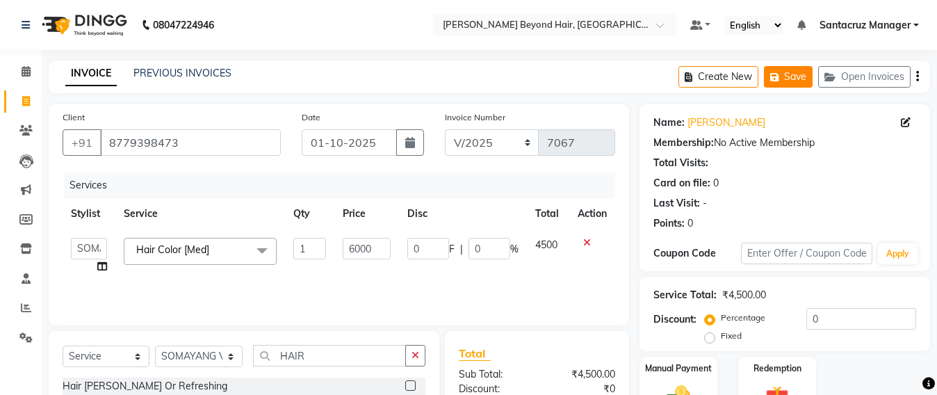
click at [786, 73] on button "Save" at bounding box center [788, 77] width 49 height 22
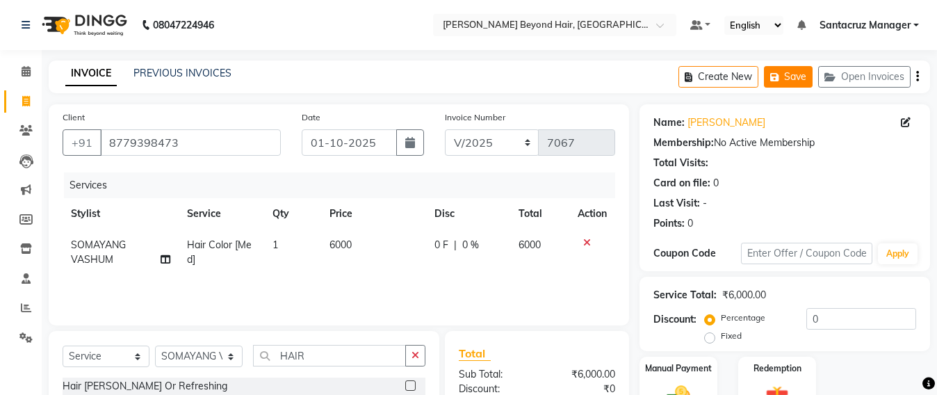
click at [786, 74] on button "Save" at bounding box center [788, 77] width 49 height 22
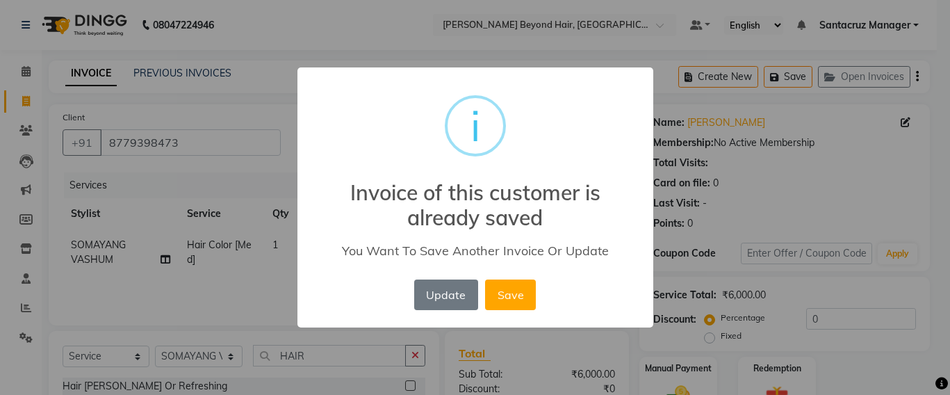
drag, startPoint x: 431, startPoint y: 294, endPoint x: 583, endPoint y: 146, distance: 211.8
click at [434, 293] on button "Update" at bounding box center [446, 294] width 64 height 31
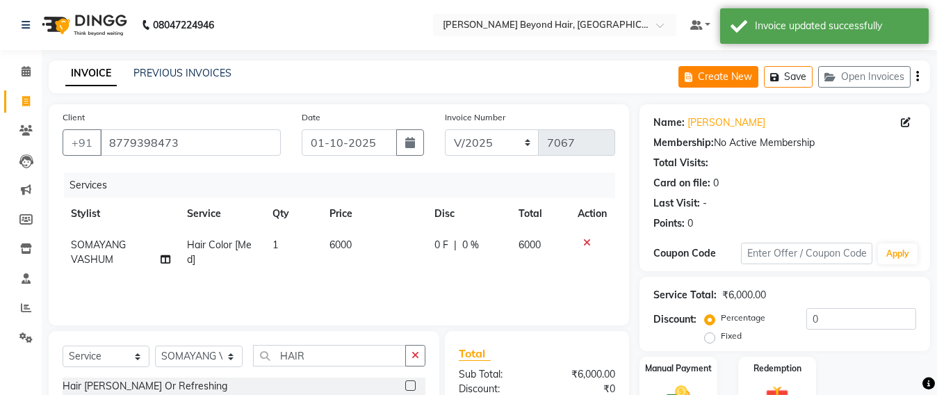
click at [695, 73] on icon "button" at bounding box center [690, 77] width 13 height 10
select select "service"
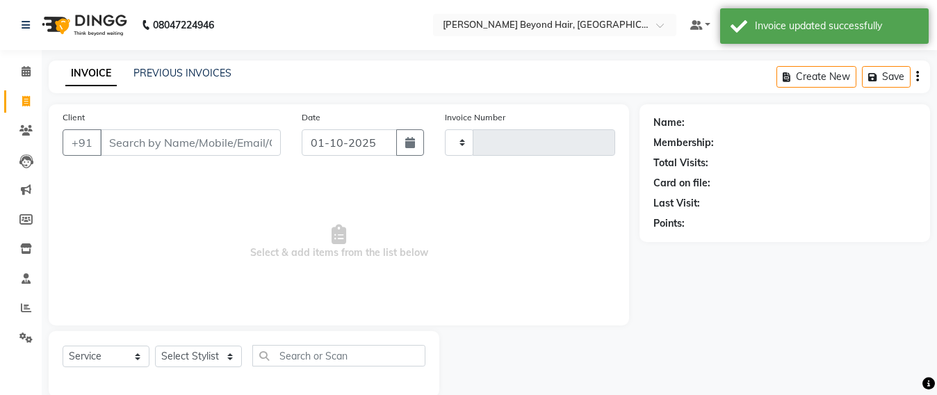
scroll to position [23, 0]
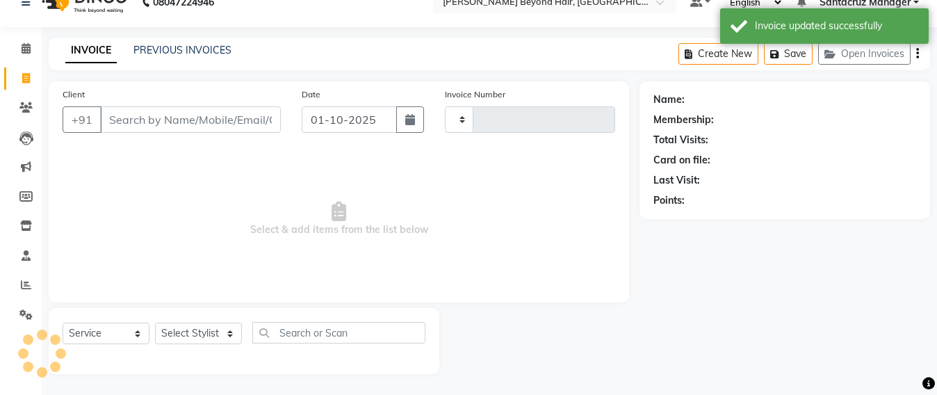
type input "7067"
select select "6357"
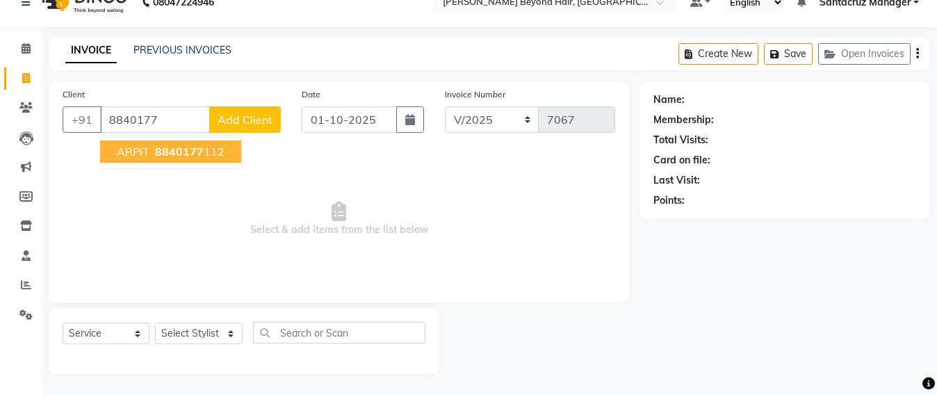
click at [156, 155] on span "8840177" at bounding box center [179, 152] width 49 height 14
type input "8840177112"
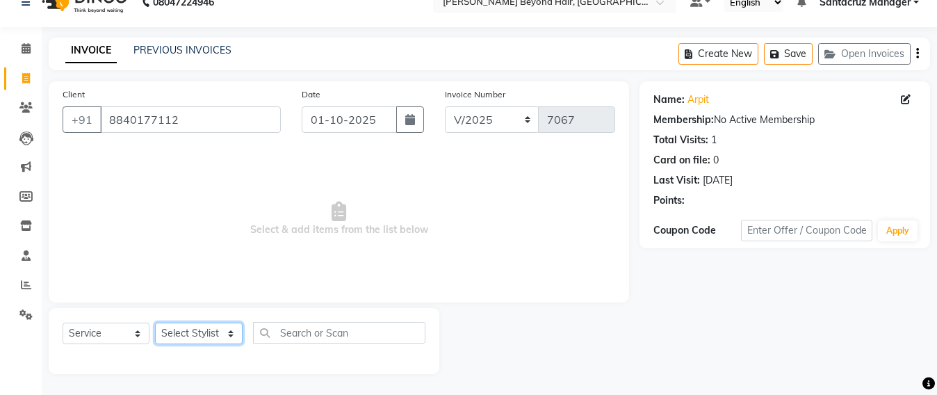
drag, startPoint x: 184, startPoint y: 331, endPoint x: 190, endPoint y: 323, distance: 9.5
click at [184, 331] on select "Select Stylist Admin [PERSON_NAME] Sankat [PERSON_NAME] [PERSON_NAME] [PERSON_N…" at bounding box center [199, 333] width 88 height 22
select select "47842"
click at [155, 322] on select "Select Stylist Admin [PERSON_NAME] Sankat [PERSON_NAME] [PERSON_NAME] [PERSON_N…" at bounding box center [199, 333] width 88 height 22
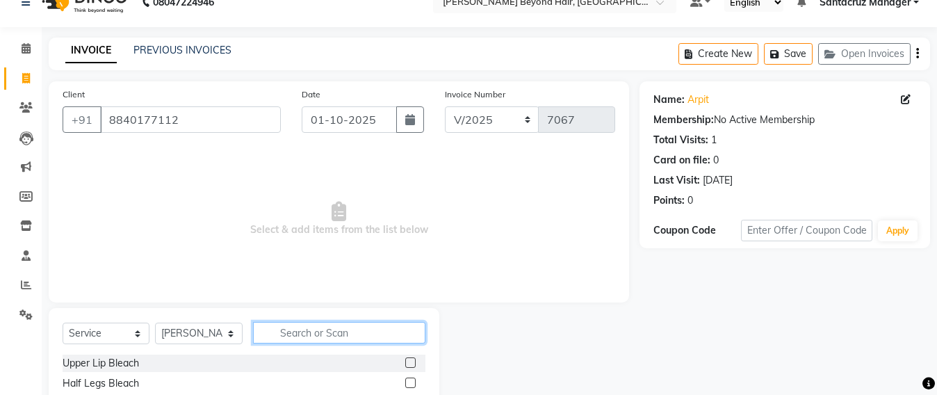
click at [288, 332] on input "text" at bounding box center [339, 333] width 172 height 22
type input "FORE"
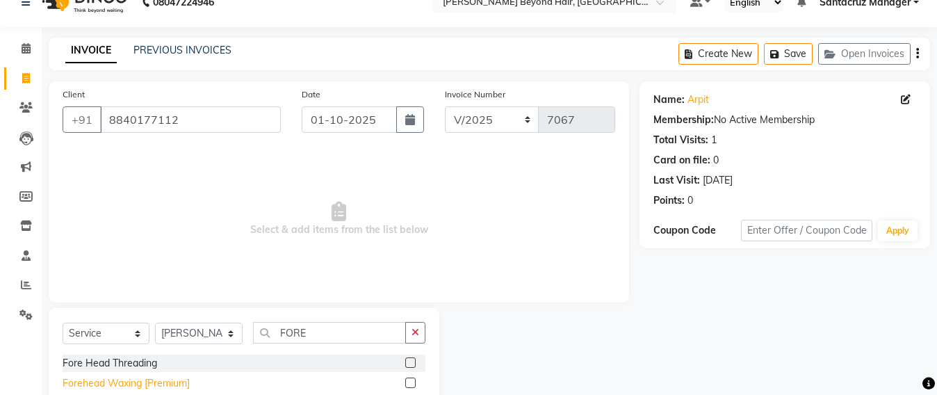
click at [161, 384] on div "Forehead Waxing [Premium]" at bounding box center [126, 383] width 127 height 15
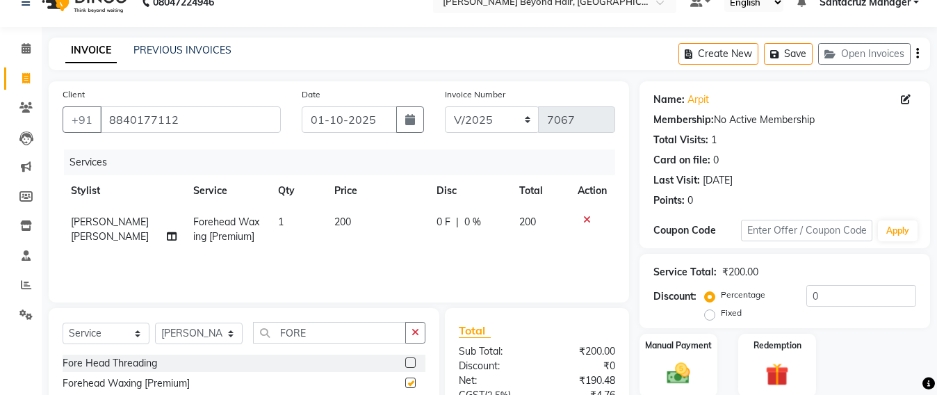
checkbox input "false"
click at [308, 337] on input "FORE" at bounding box center [329, 333] width 153 height 22
type input "F"
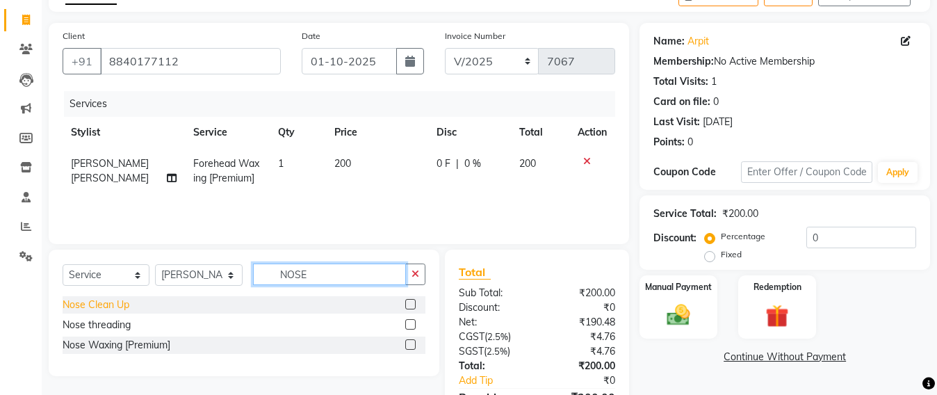
scroll to position [110, 0]
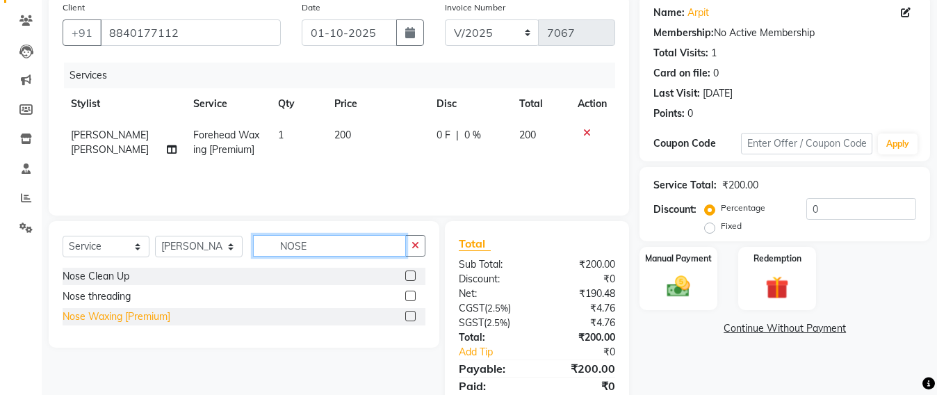
type input "NOSE"
click at [137, 314] on div "Nose Waxing [Premium]" at bounding box center [117, 316] width 108 height 15
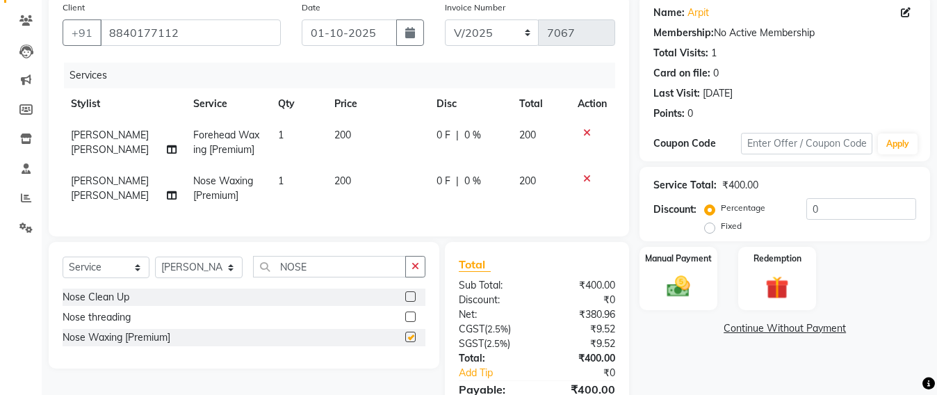
checkbox input "false"
click at [321, 275] on input "NOSE" at bounding box center [329, 267] width 153 height 22
type input "N"
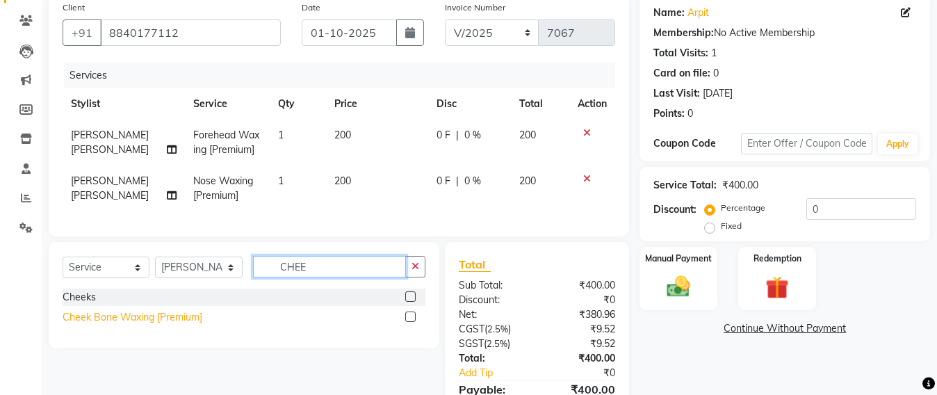
type input "CHEE"
click at [106, 324] on div "Cheek Bone Waxing [Premium]" at bounding box center [133, 317] width 140 height 15
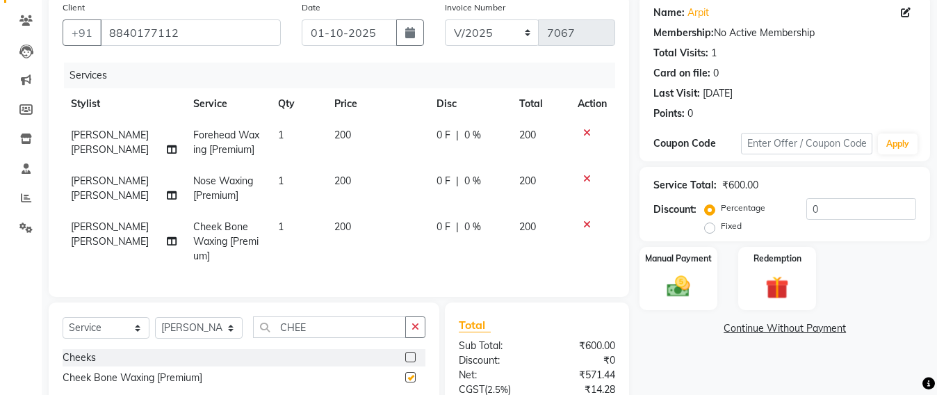
checkbox input "false"
click at [343, 338] on input "CHEE" at bounding box center [329, 327] width 153 height 22
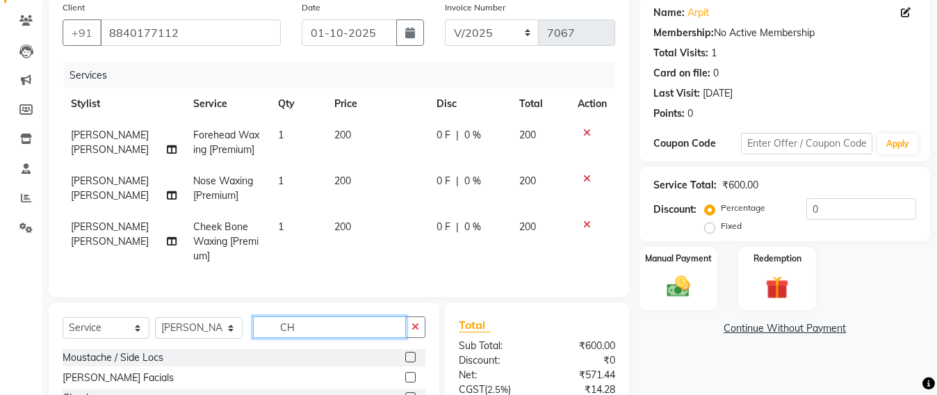
type input "C"
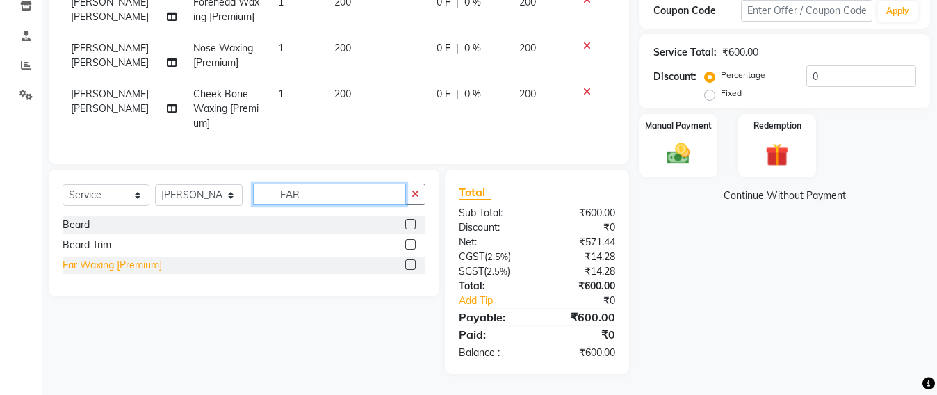
type input "EAR"
click at [95, 263] on div "Ear Waxing [Premium]" at bounding box center [112, 265] width 99 height 15
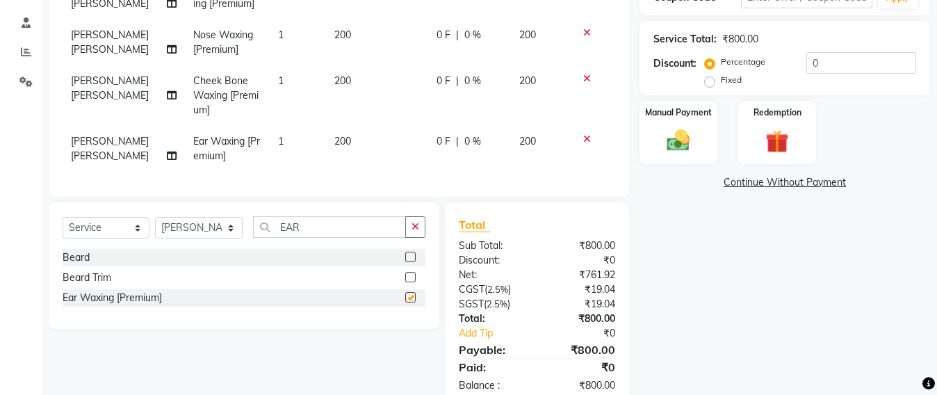
checkbox input "false"
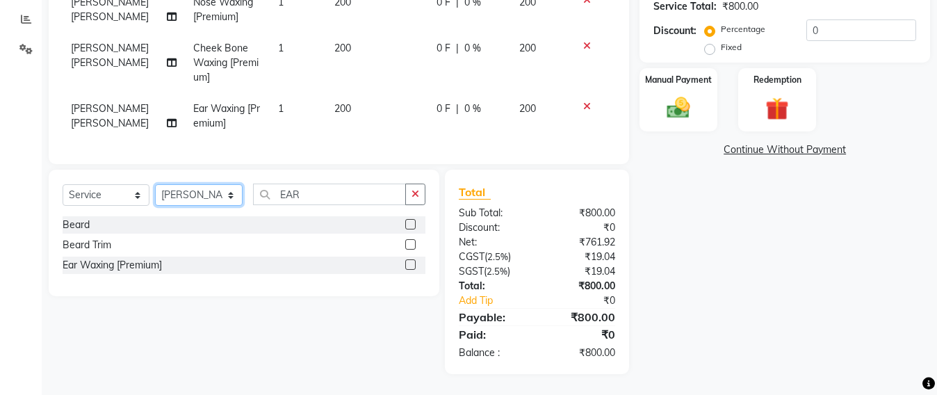
click at [183, 193] on select "Select Stylist Admin Avesh Sankat AZHER SHAIKH Dhruv Gohil Jayeshree Mahtre Man…" at bounding box center [199, 195] width 88 height 22
select select "84296"
click at [155, 184] on select "Select Stylist Admin Avesh Sankat AZHER SHAIKH Dhruv Gohil Jayeshree Mahtre Man…" at bounding box center [199, 195] width 88 height 22
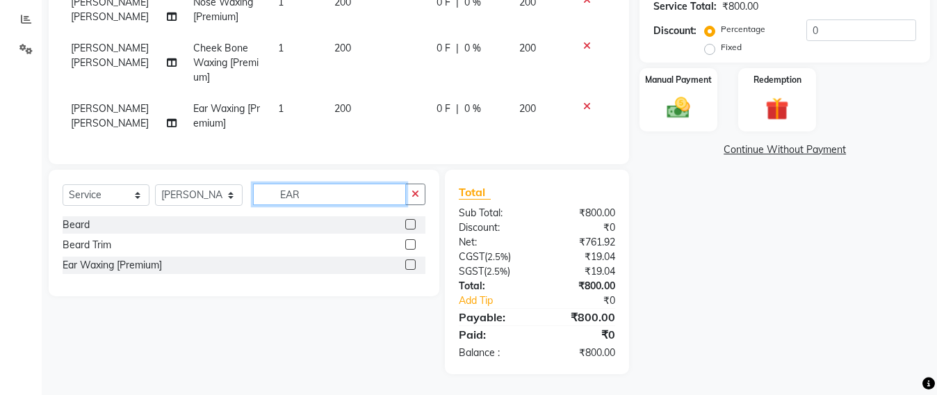
click at [322, 190] on input "EAR" at bounding box center [329, 194] width 153 height 22
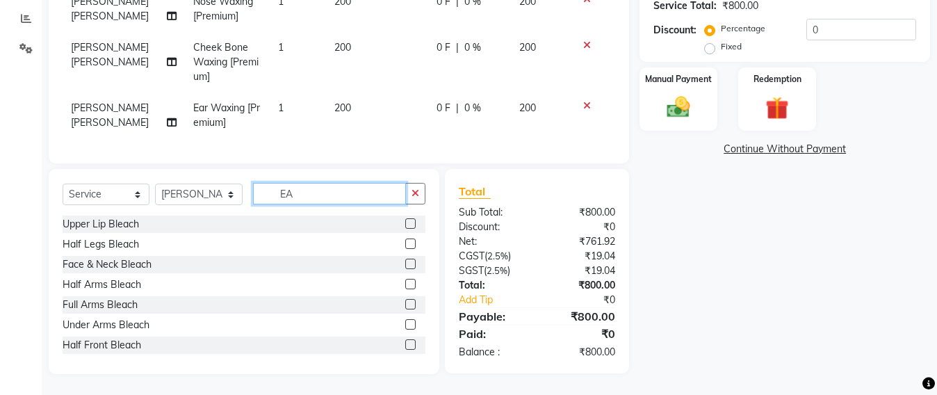
type input "E"
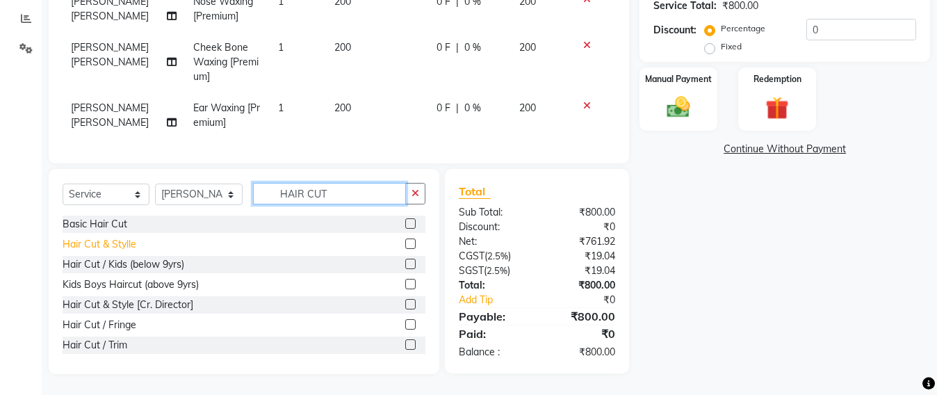
type input "HAIR CUT"
click at [124, 245] on div "Hair Cut & Stylle" at bounding box center [100, 244] width 74 height 15
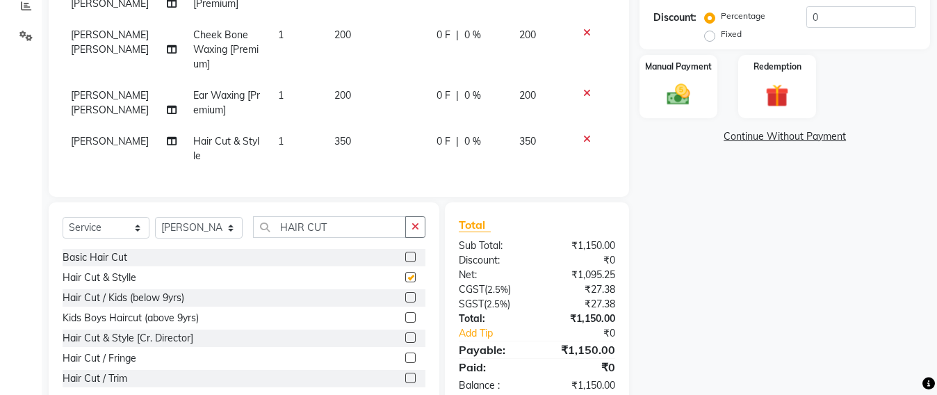
checkbox input "false"
click at [338, 238] on input "HAIR CUT" at bounding box center [329, 227] width 153 height 22
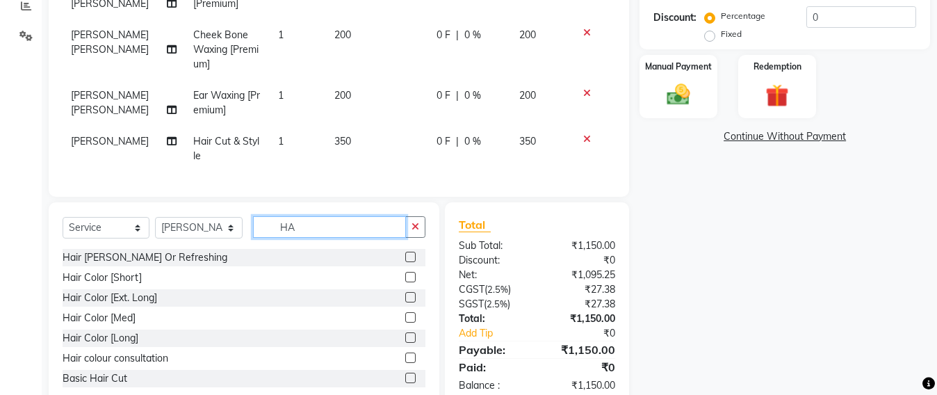
type input "H"
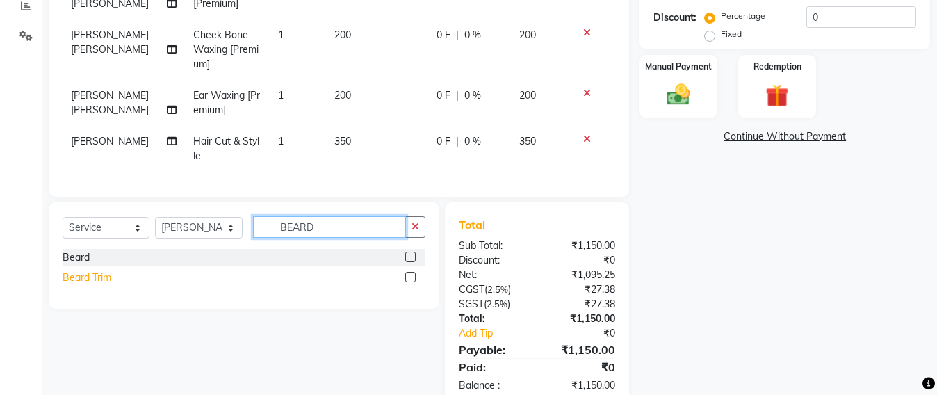
type input "BEARD"
click at [88, 285] on div "Beard Trim" at bounding box center [87, 277] width 49 height 15
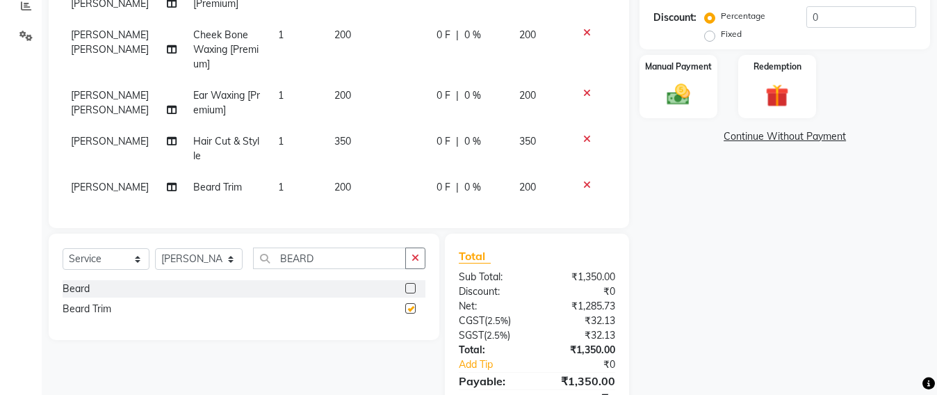
checkbox input "false"
click at [684, 99] on img at bounding box center [678, 95] width 39 height 28
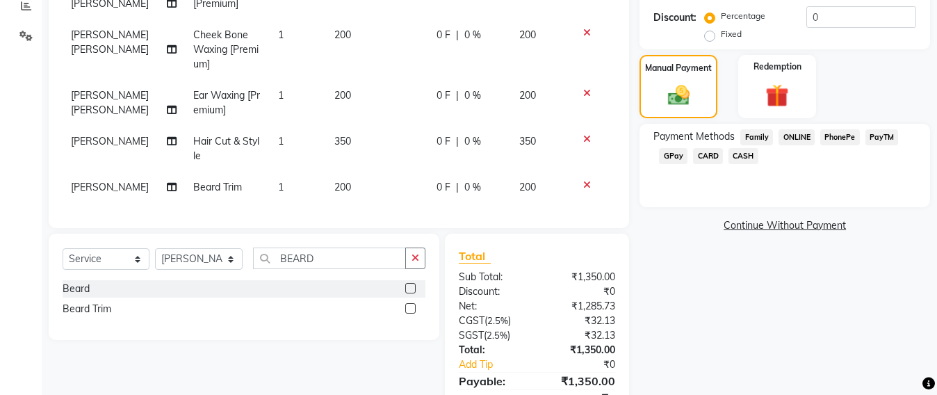
click at [666, 156] on span "GPay" at bounding box center [673, 156] width 28 height 16
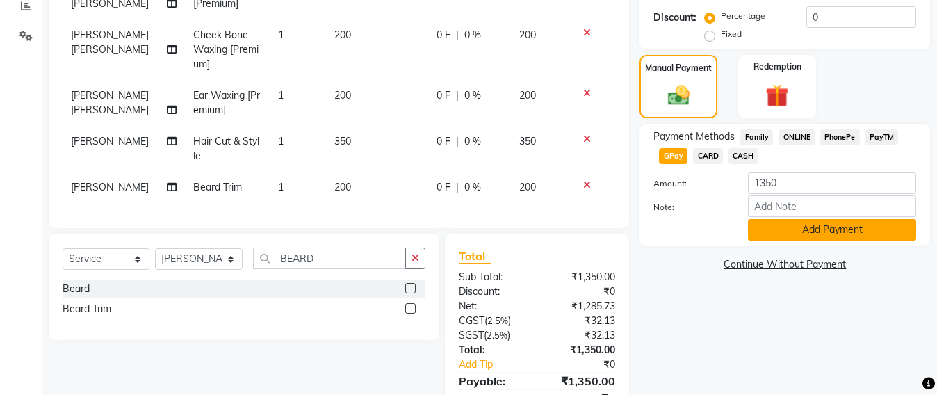
click at [805, 237] on button "Add Payment" at bounding box center [832, 230] width 168 height 22
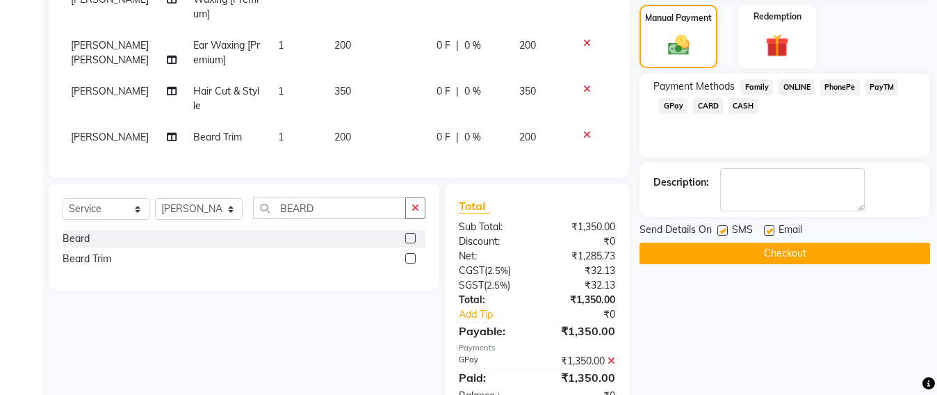
scroll to position [399, 0]
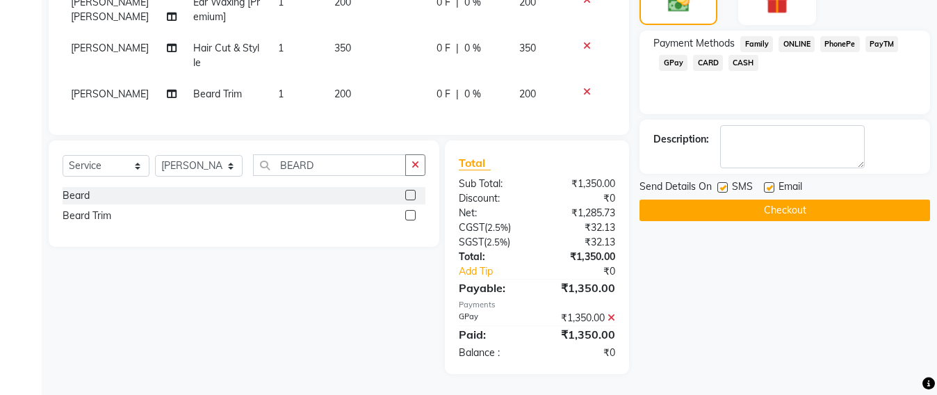
click at [789, 213] on button "Checkout" at bounding box center [784, 210] width 290 height 22
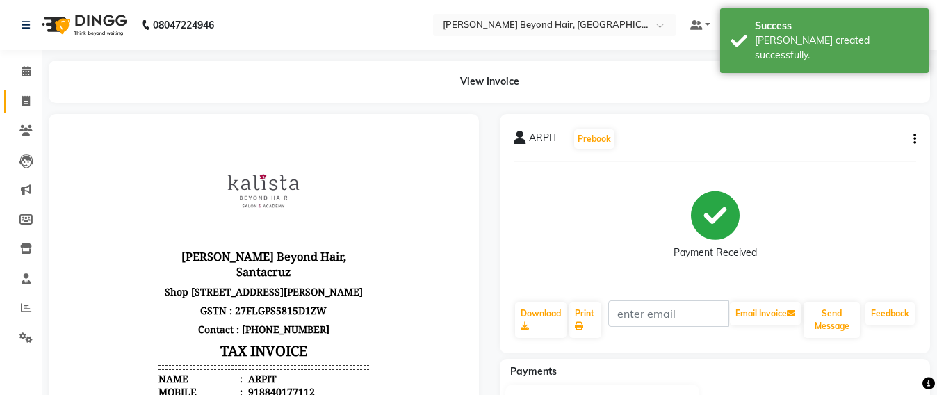
click at [26, 110] on link "Invoice" at bounding box center [20, 101] width 33 height 23
select select "service"
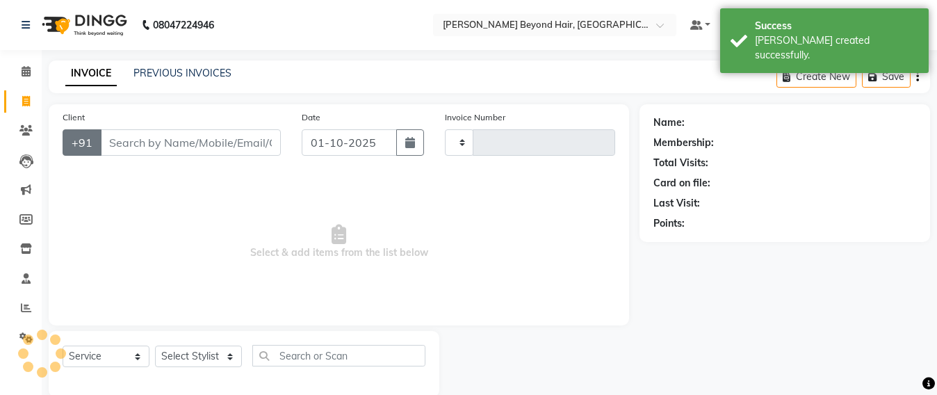
scroll to position [23, 0]
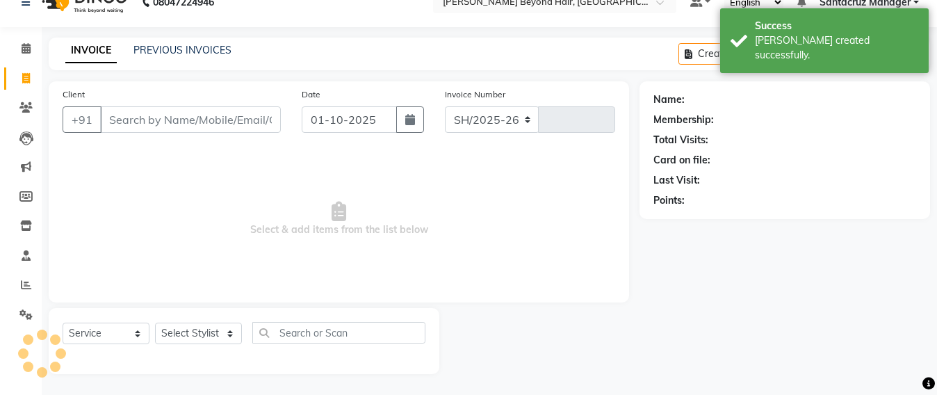
select select "6357"
type input "7068"
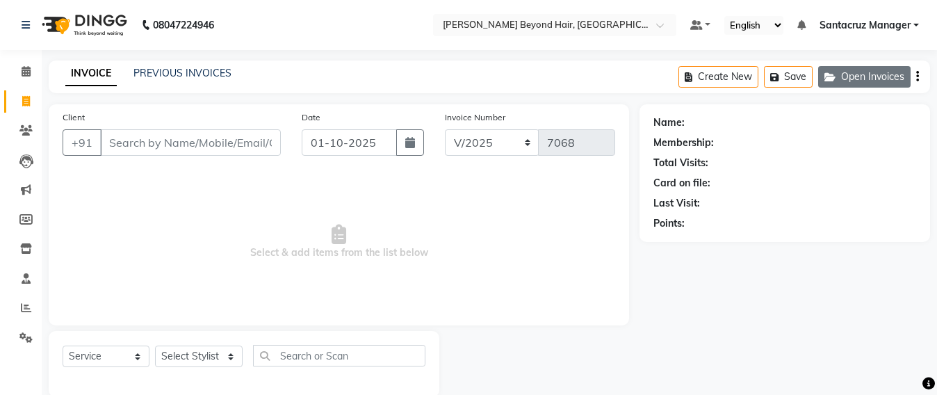
click at [846, 72] on button "Open Invoices" at bounding box center [864, 77] width 92 height 22
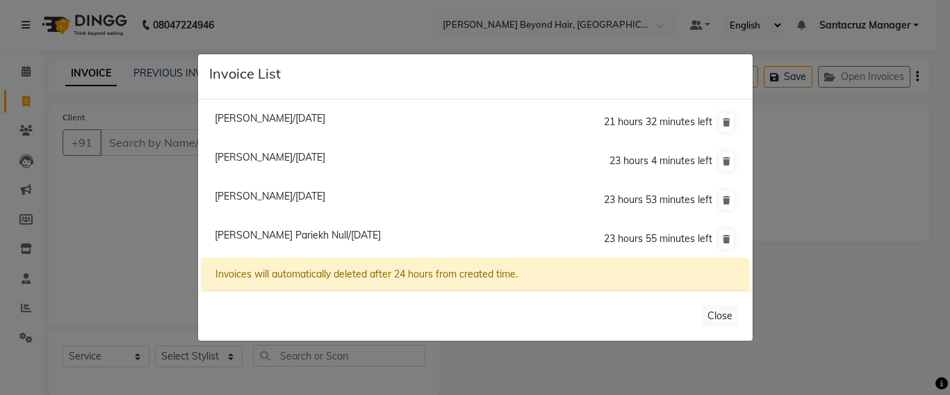
click at [142, 242] on ngb-modal-window "Invoice List Deesey Null/01 October 2025 21 hours 32 minutes left Ronita Manali…" at bounding box center [475, 197] width 950 height 395
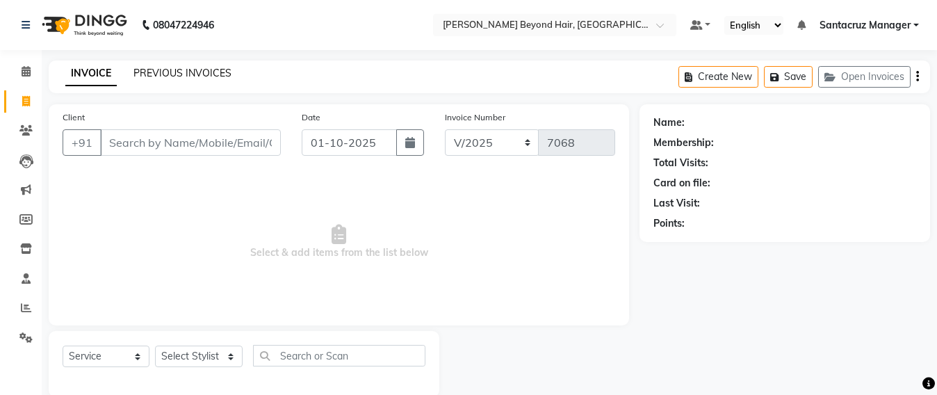
click at [180, 69] on link "PREVIOUS INVOICES" at bounding box center [182, 73] width 98 height 13
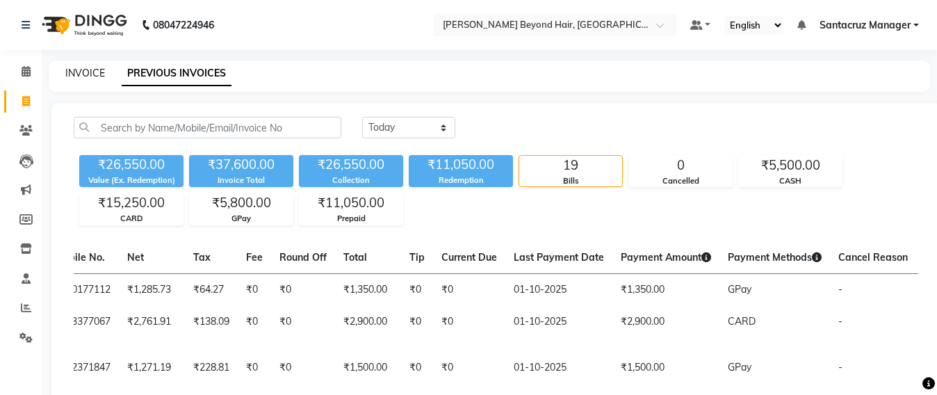
click at [88, 74] on link "INVOICE" at bounding box center [85, 73] width 40 height 13
select select "service"
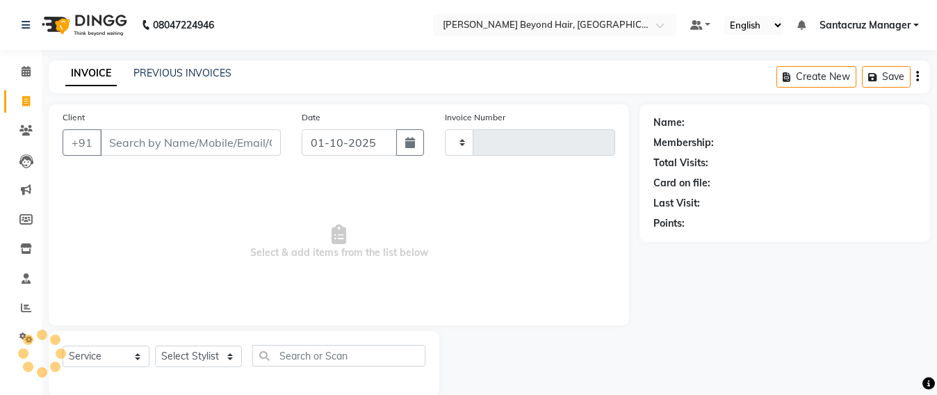
scroll to position [23, 0]
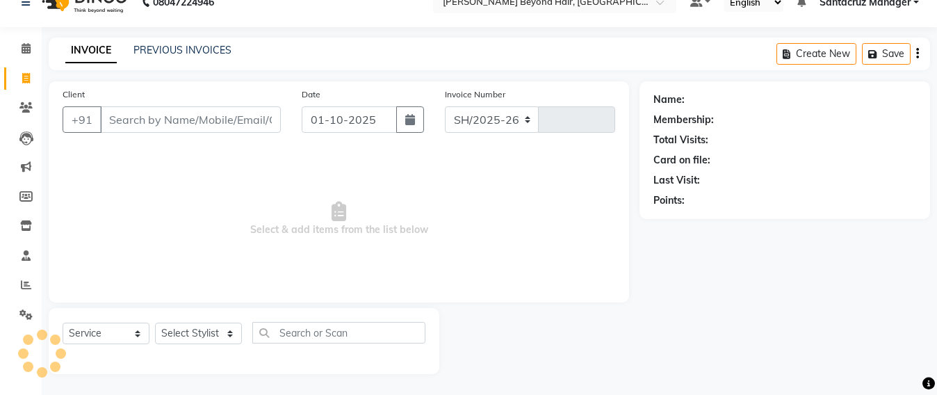
select select "6357"
type input "7068"
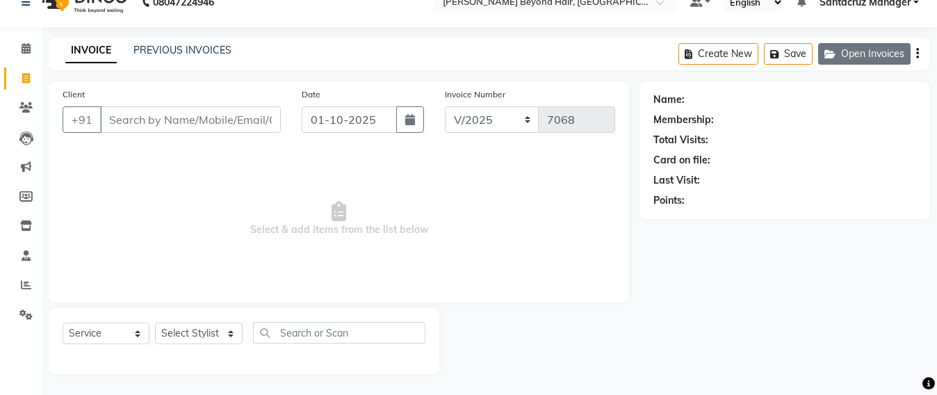
click at [862, 46] on button "Open Invoices" at bounding box center [864, 54] width 92 height 22
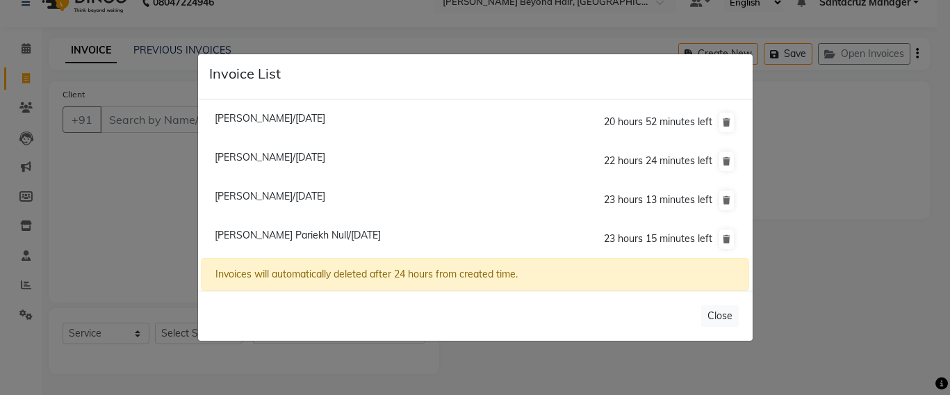
click at [249, 161] on span "Ronita Manali/01 October 2025" at bounding box center [270, 157] width 110 height 13
type input "9082734587"
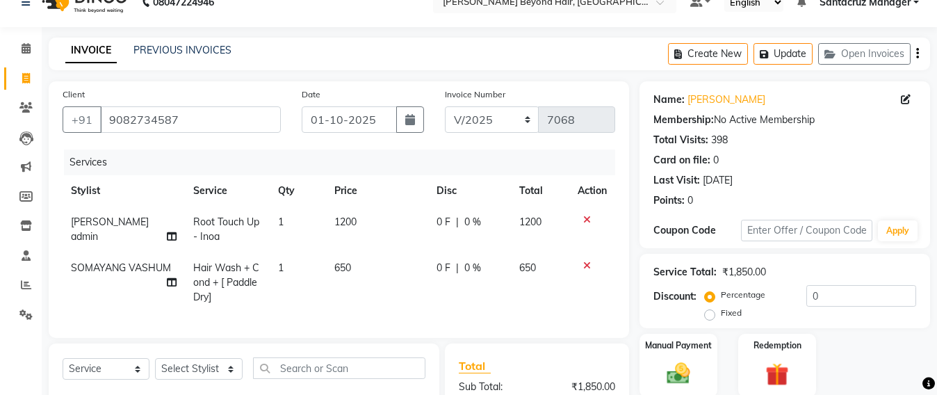
click at [584, 220] on icon at bounding box center [587, 220] width 8 height 10
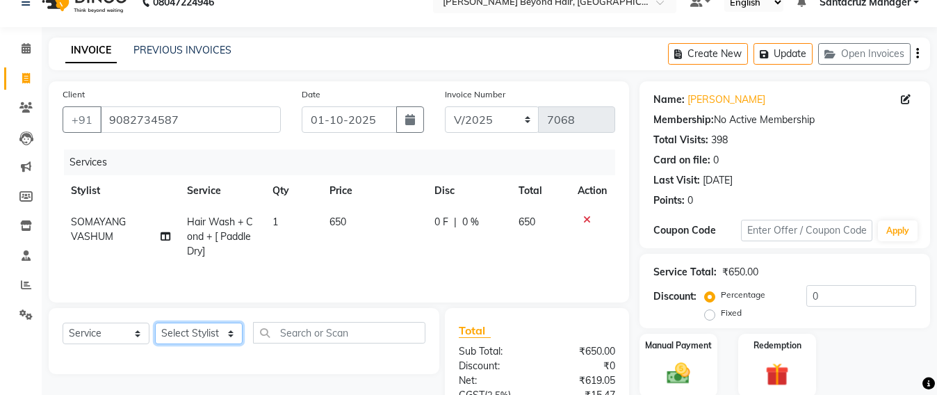
click at [195, 335] on select "Select Stylist Admin Avesh Sankat AZHER SHAIKH Dhruv Gohil Jayeshree Mahtre Man…" at bounding box center [199, 333] width 88 height 22
select select "47914"
click at [155, 325] on select "Select Stylist Admin Avesh Sankat AZHER SHAIKH Dhruv Gohil Jayeshree Mahtre Man…" at bounding box center [199, 333] width 88 height 22
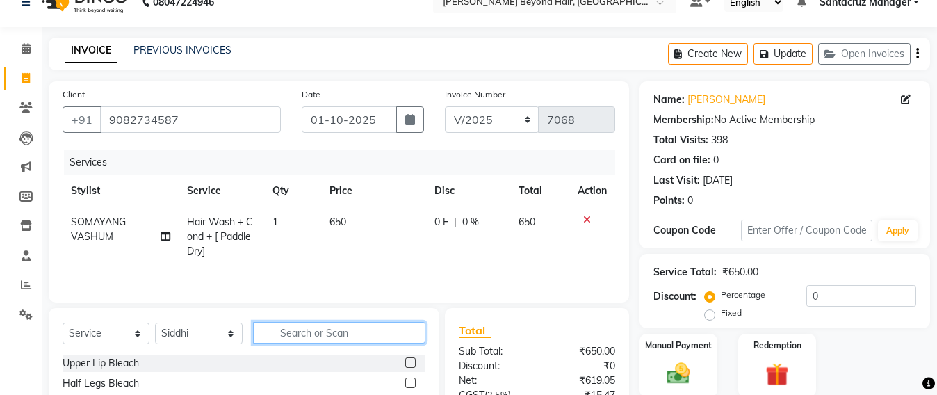
click at [307, 338] on input "text" at bounding box center [339, 333] width 172 height 22
type input "E"
type input "WASH"
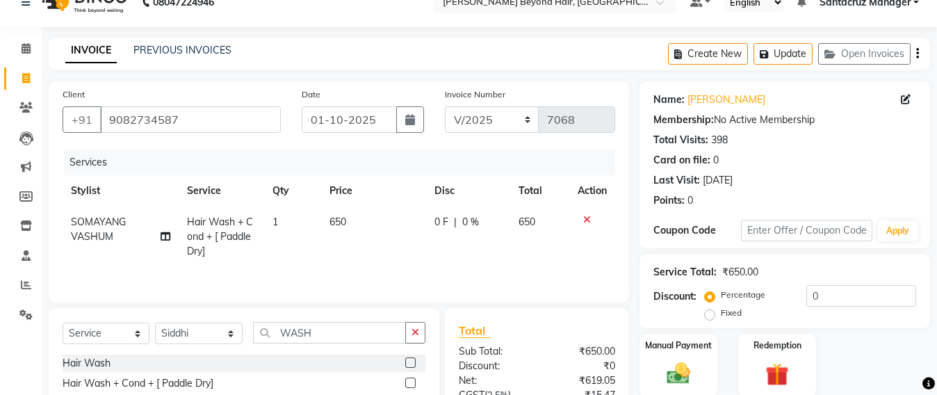
click at [187, 377] on div "Hair Wash + Cond + [ Paddle Dry]" at bounding box center [244, 383] width 363 height 17
click at [181, 383] on div "Hair Wash + Cond + [ Paddle Dry]" at bounding box center [138, 383] width 151 height 15
checkbox input "false"
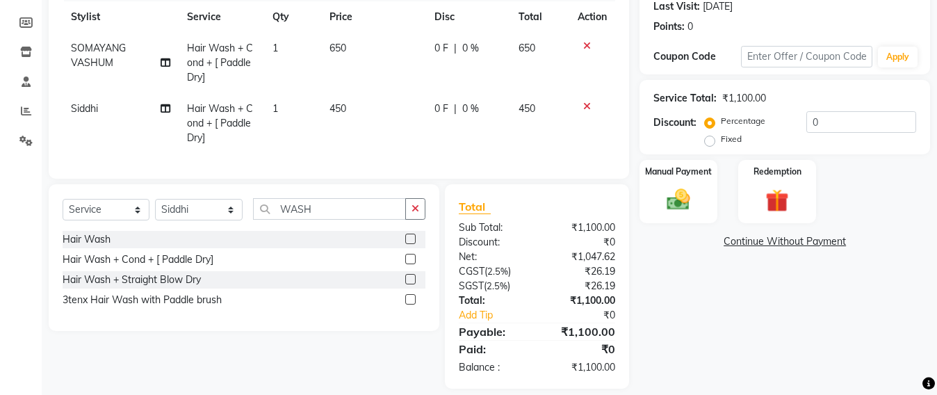
scroll to position [110, 0]
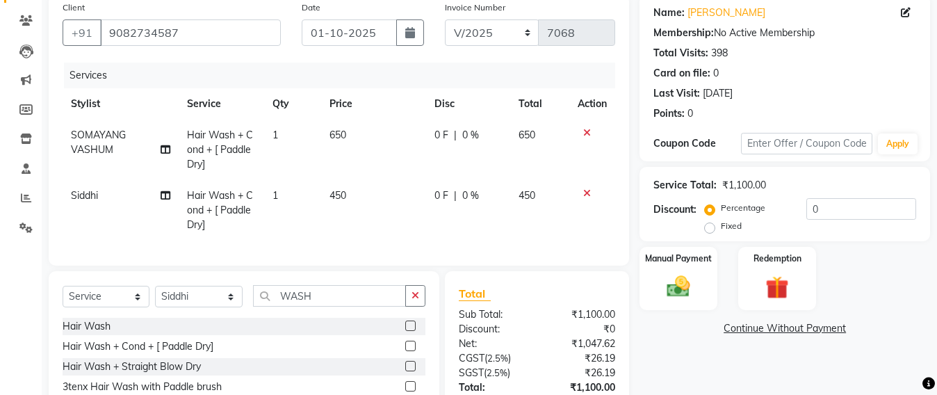
click at [363, 197] on td "450" at bounding box center [373, 210] width 105 height 60
select select "47914"
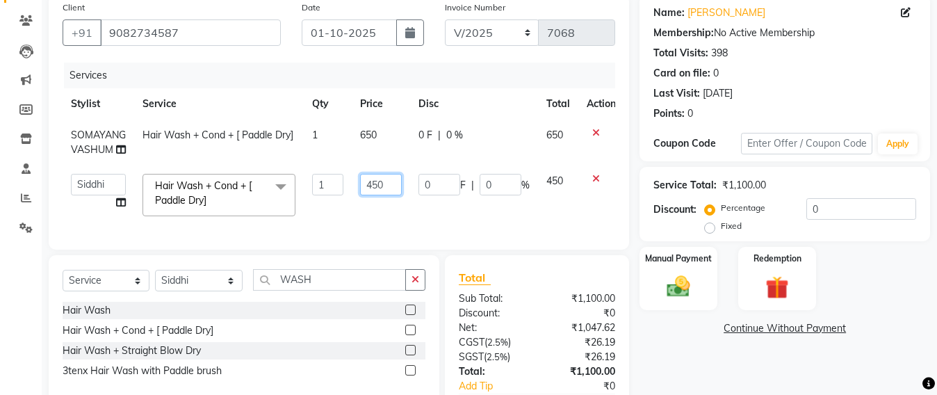
click at [395, 181] on input "450" at bounding box center [381, 185] width 42 height 22
type input "4"
type input "650"
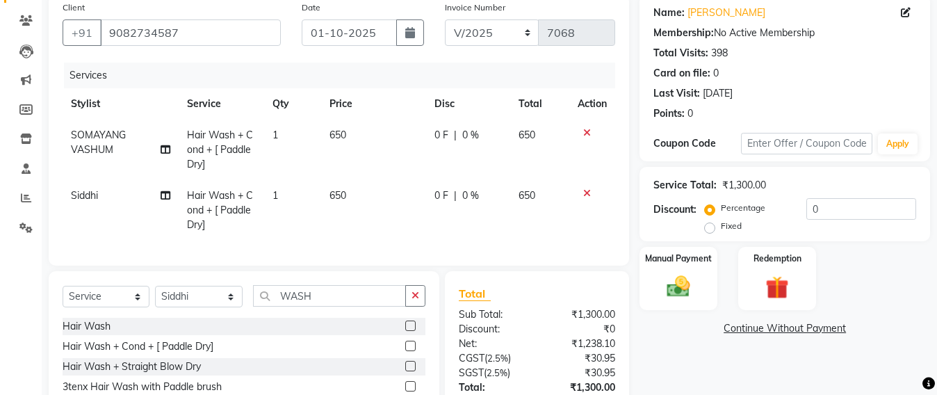
click at [381, 224] on td "650" at bounding box center [373, 210] width 105 height 60
select select "47914"
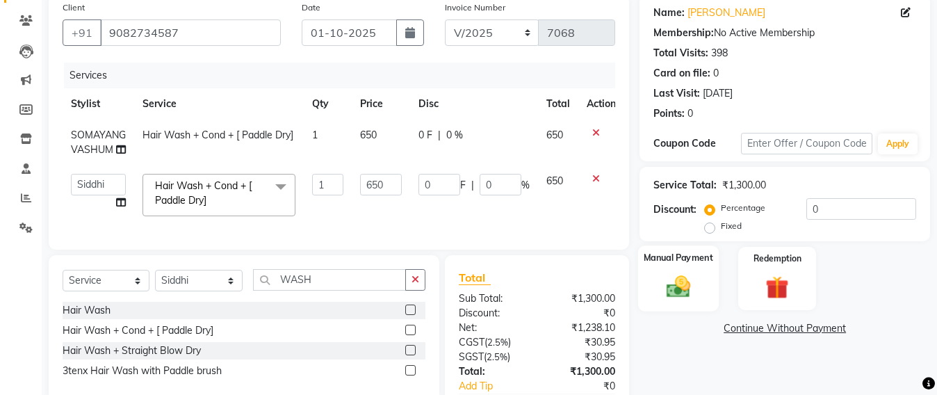
click at [682, 287] on img at bounding box center [678, 286] width 39 height 28
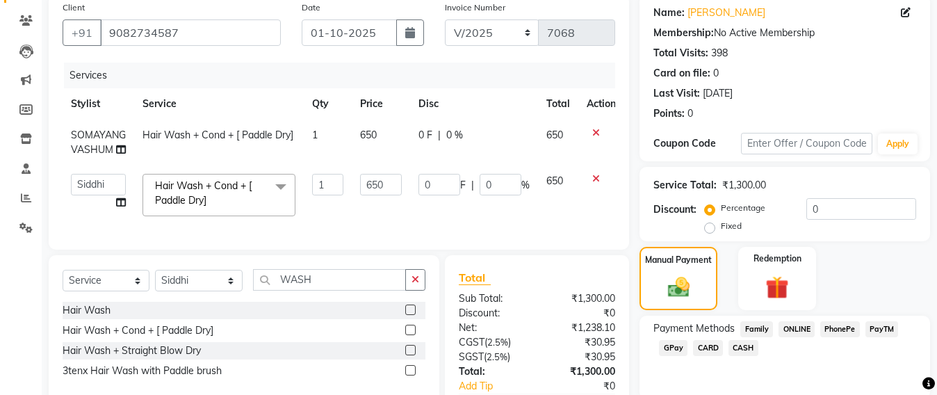
click at [711, 347] on span "CARD" at bounding box center [708, 348] width 30 height 16
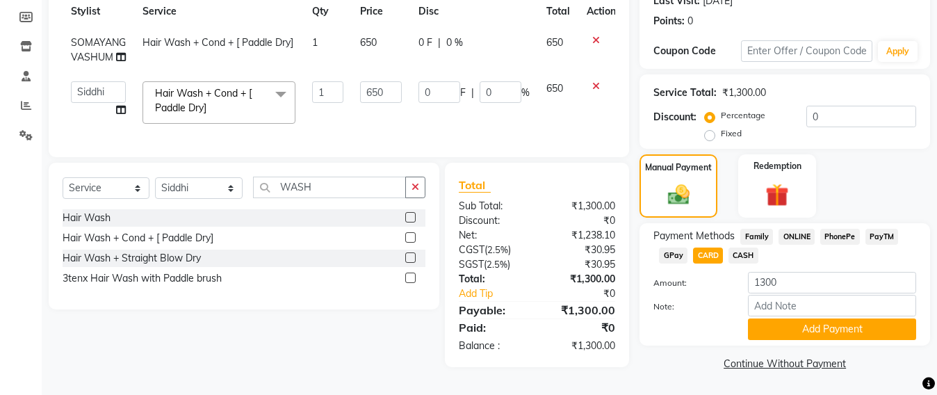
scroll to position [208, 0]
click at [830, 324] on button "Add Payment" at bounding box center [832, 329] width 168 height 22
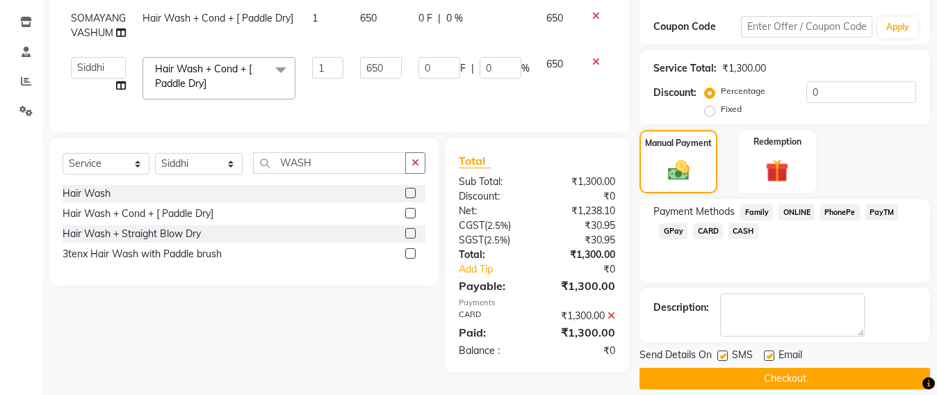
scroll to position [242, 0]
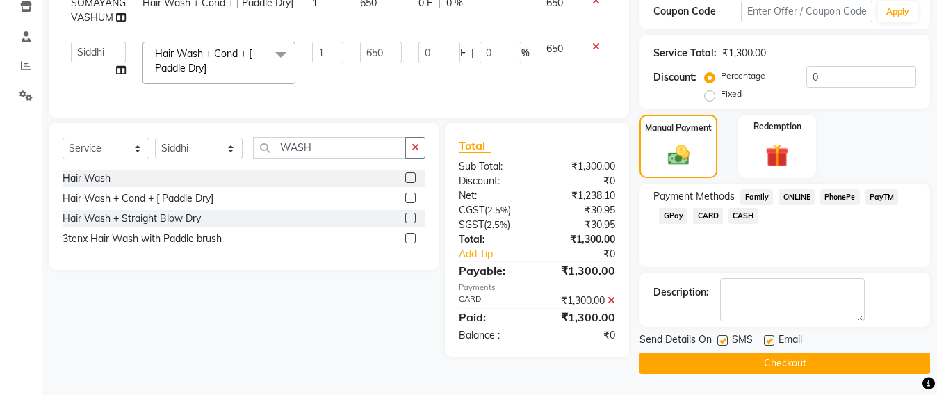
click at [793, 360] on button "Checkout" at bounding box center [784, 363] width 290 height 22
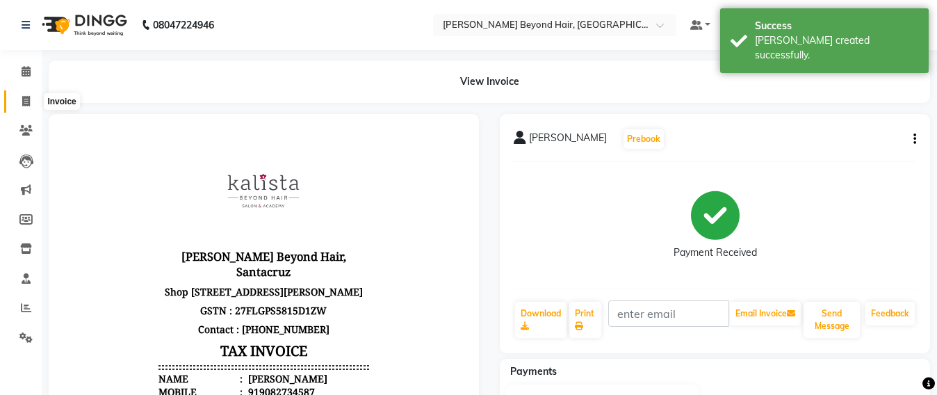
click at [20, 100] on span at bounding box center [26, 102] width 24 height 16
select select "service"
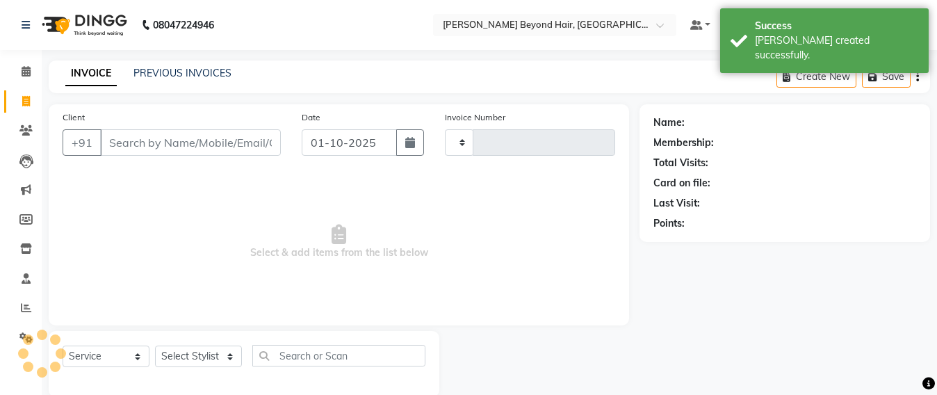
scroll to position [23, 0]
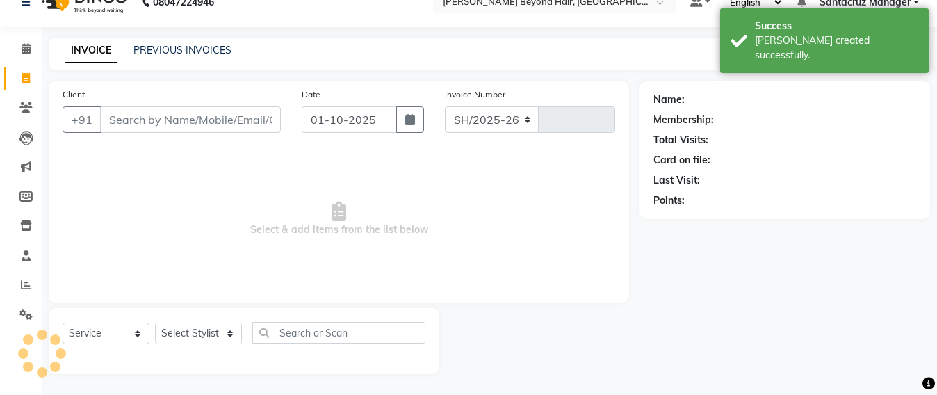
select select "6357"
type input "7069"
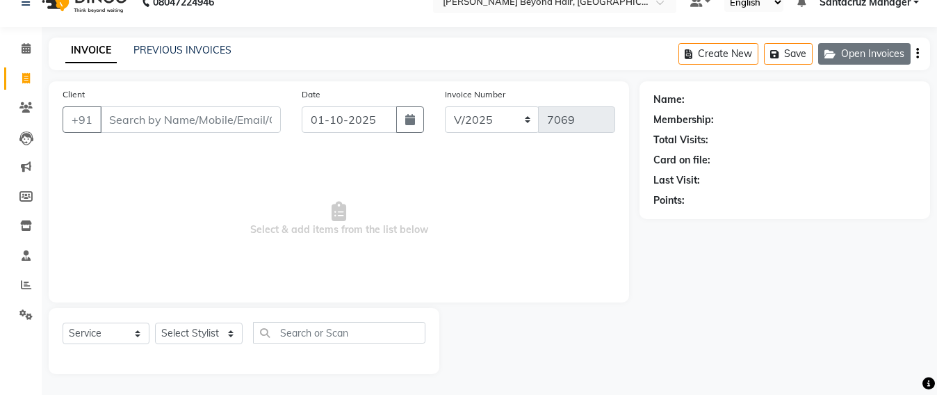
click at [875, 55] on button "Open Invoices" at bounding box center [864, 54] width 92 height 22
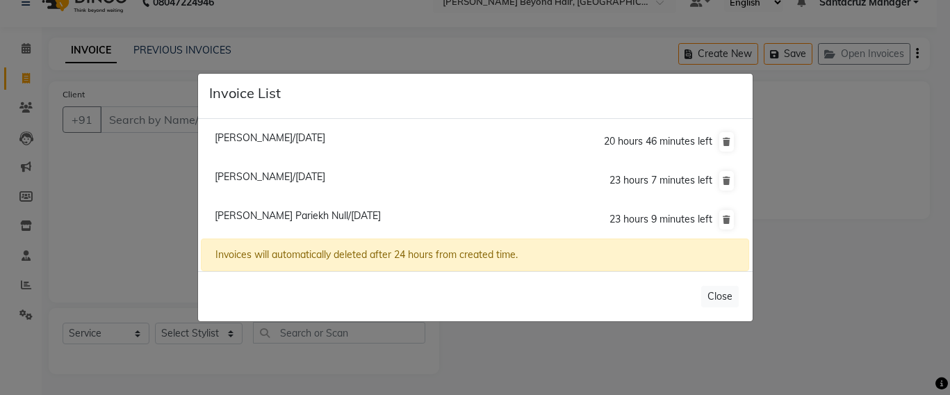
click at [116, 108] on ngb-modal-window "Invoice List Deesey Null/01 October 2025 20 hours 46 minutes left Bhavya Sabnan…" at bounding box center [475, 197] width 950 height 395
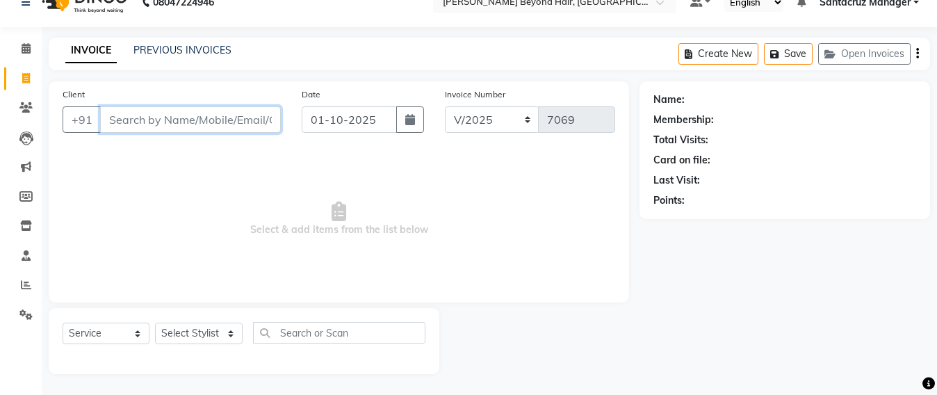
click at [116, 112] on input "Client" at bounding box center [190, 119] width 181 height 26
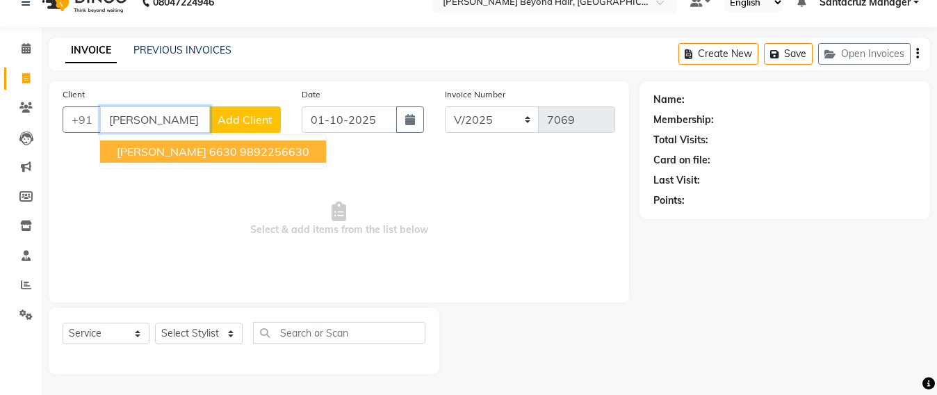
click at [179, 156] on span "PAYAL AGARWAL 6630" at bounding box center [177, 152] width 120 height 14
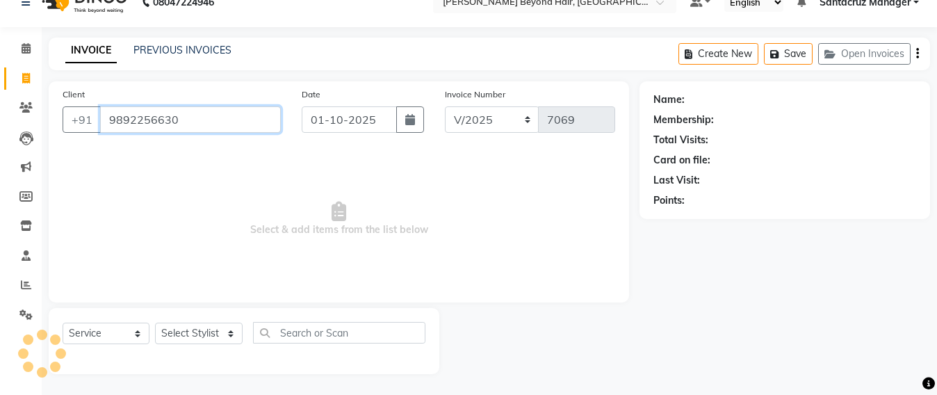
type input "9892256630"
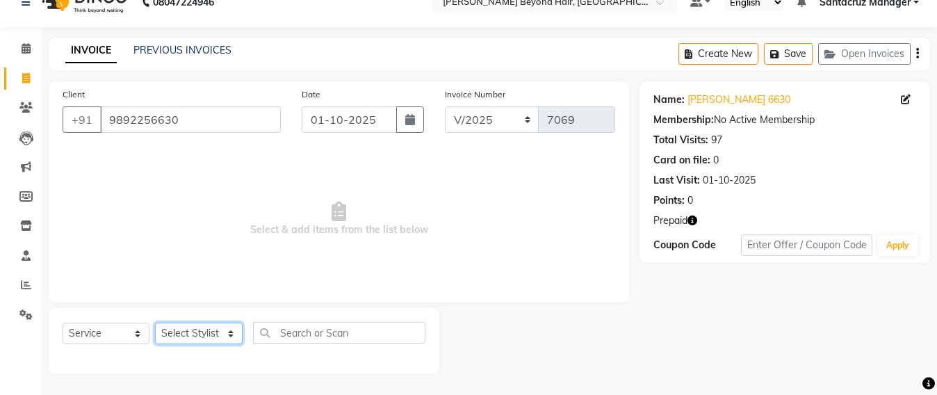
drag, startPoint x: 172, startPoint y: 332, endPoint x: 174, endPoint y: 324, distance: 8.6
click at [172, 333] on select "Select Stylist Admin Avesh Sankat AZHER SHAIKH Dhruv Gohil Jayeshree Mahtre Man…" at bounding box center [199, 333] width 88 height 22
click at [155, 322] on select "Select Stylist Admin Avesh Sankat AZHER SHAIKH Dhruv Gohil Jayeshree Mahtre Man…" at bounding box center [199, 333] width 88 height 22
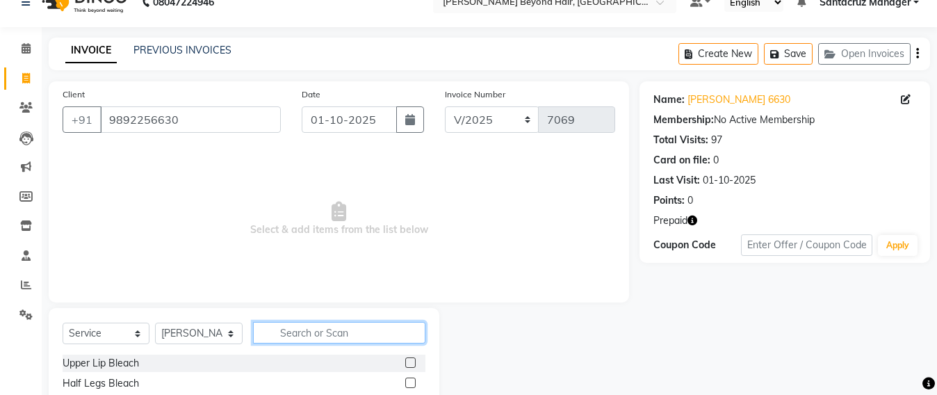
click at [275, 333] on input "text" at bounding box center [339, 333] width 172 height 22
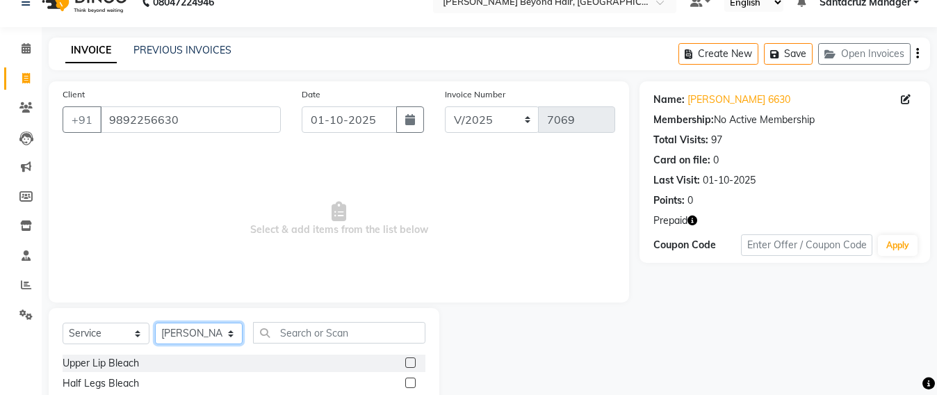
drag, startPoint x: 172, startPoint y: 340, endPoint x: 173, endPoint y: 330, distance: 9.8
click at [172, 340] on select "Select Stylist Admin Avesh Sankat AZHER SHAIKH Dhruv Gohil Jayeshree Mahtre Man…" at bounding box center [199, 333] width 88 height 22
select select "90952"
click at [155, 322] on select "Select Stylist Admin Avesh Sankat AZHER SHAIKH Dhruv Gohil Jayeshree Mahtre Man…" at bounding box center [199, 333] width 88 height 22
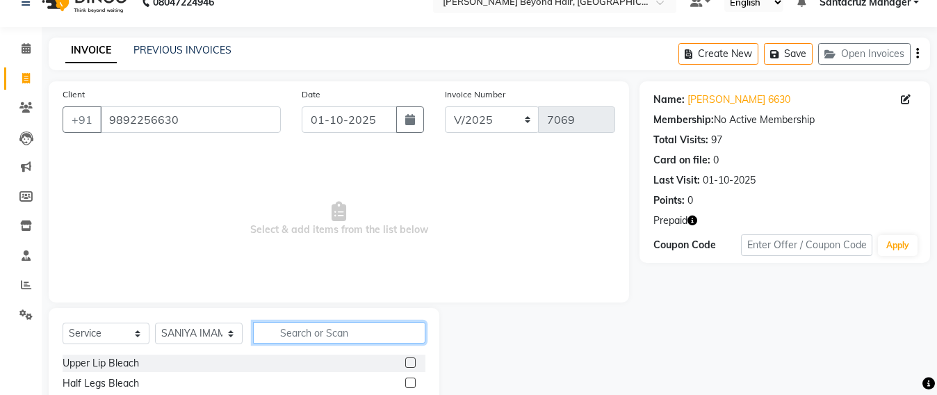
click at [290, 334] on input "text" at bounding box center [339, 333] width 172 height 22
type input "H"
type input "WASH"
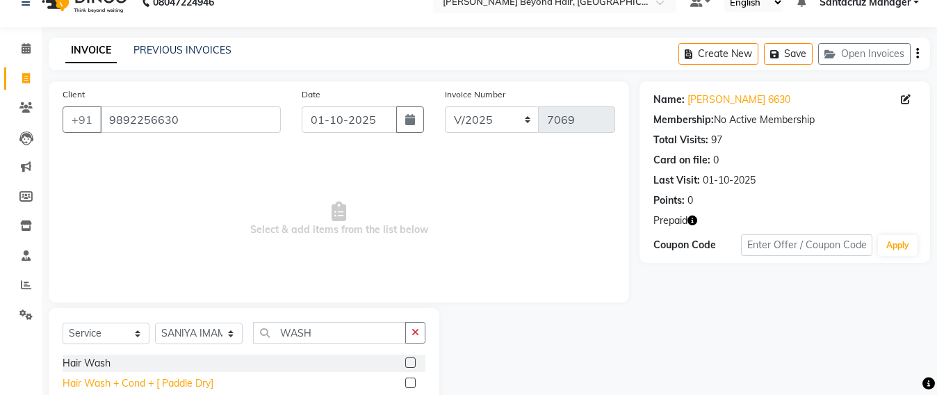
click at [143, 379] on div "Hair Wash + Cond + [ Paddle Dry]" at bounding box center [138, 383] width 151 height 15
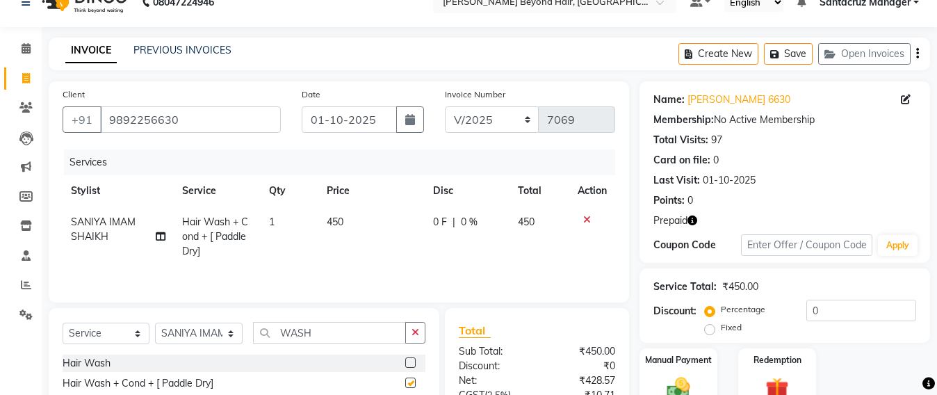
checkbox input "false"
click at [327, 336] on input "WASH" at bounding box center [329, 333] width 153 height 22
type input "W"
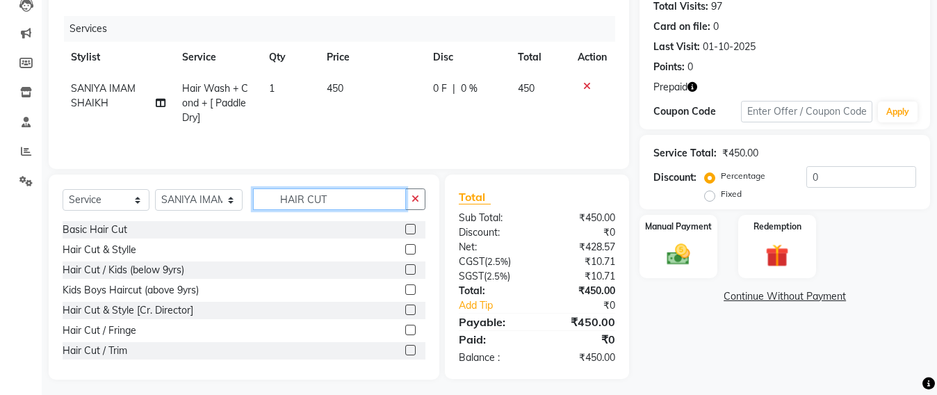
scroll to position [165, 0]
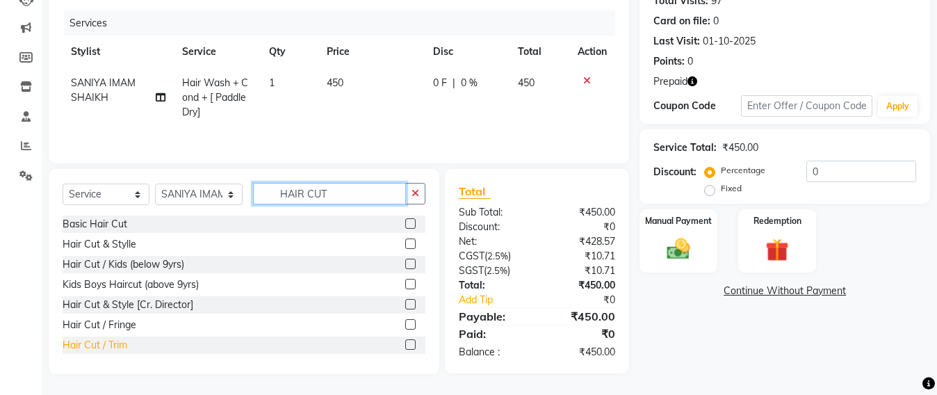
type input "HAIR CUT"
click at [109, 346] on div "Hair Cut / Trim" at bounding box center [95, 345] width 65 height 15
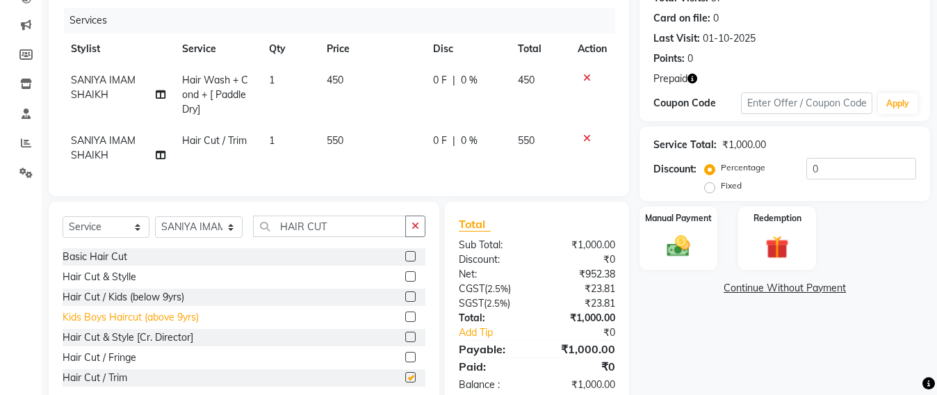
checkbox input "false"
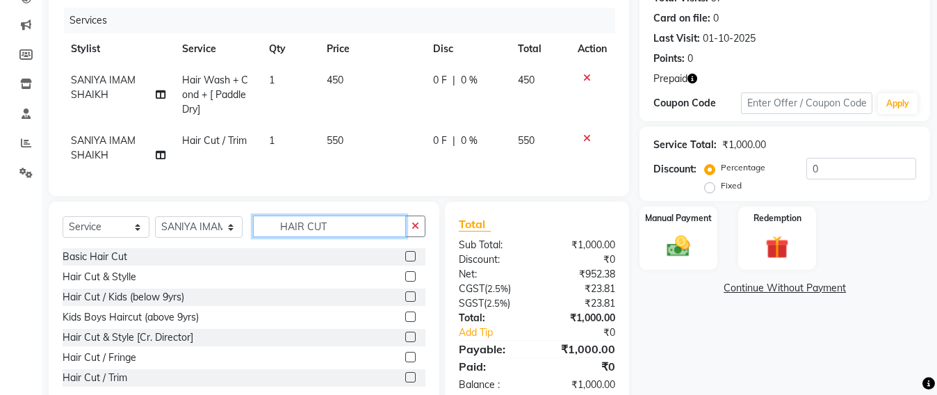
click at [334, 237] on input "HAIR CUT" at bounding box center [329, 226] width 153 height 22
click at [777, 245] on img at bounding box center [776, 247] width 39 height 30
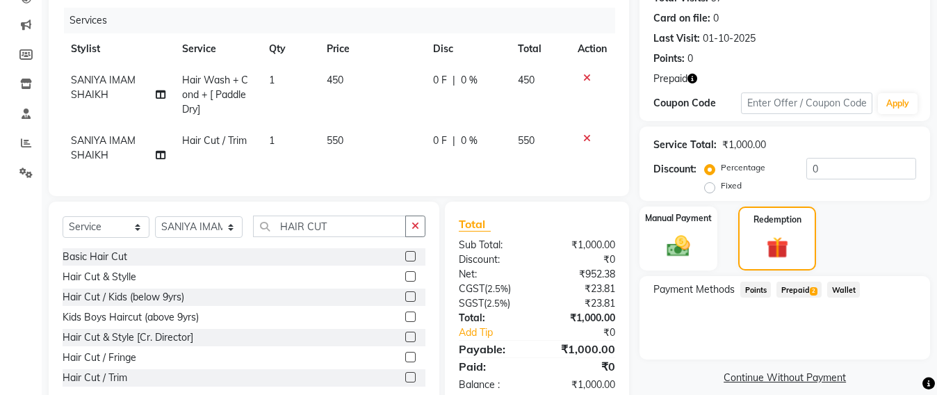
click at [801, 287] on span "Prepaid 2" at bounding box center [798, 289] width 45 height 16
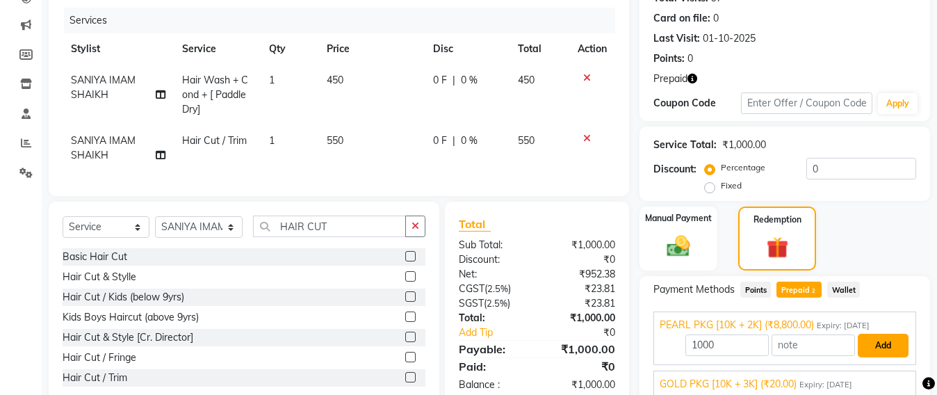
click at [884, 340] on button "Add" at bounding box center [882, 346] width 51 height 24
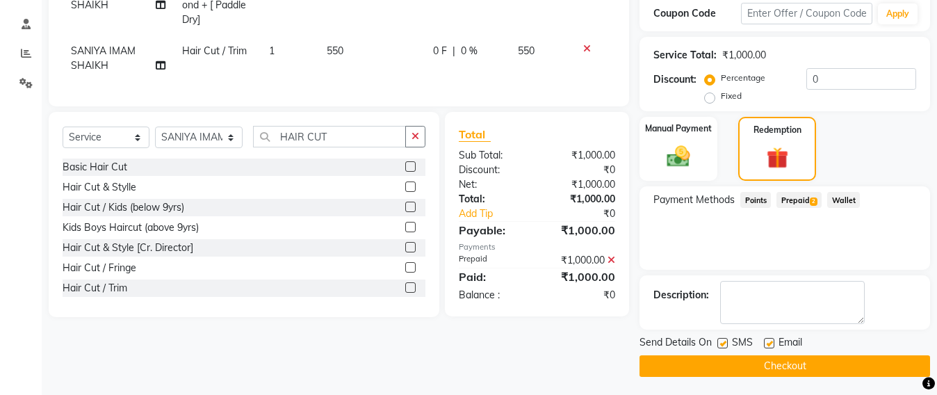
scroll to position [257, 0]
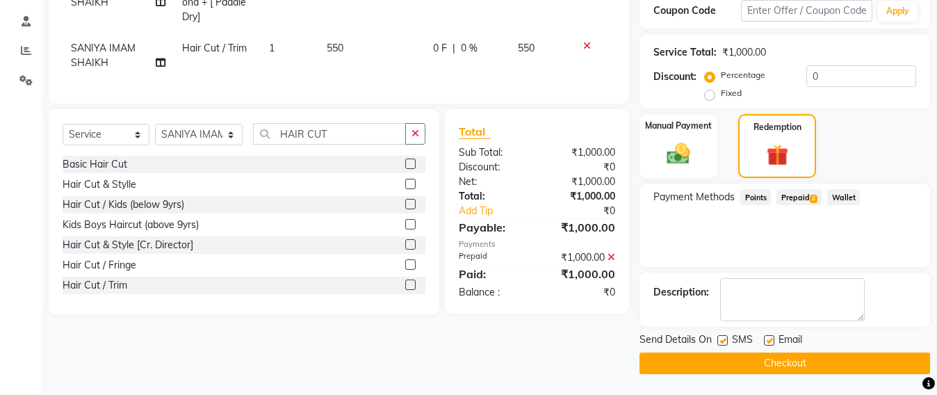
click at [793, 361] on button "Checkout" at bounding box center [784, 363] width 290 height 22
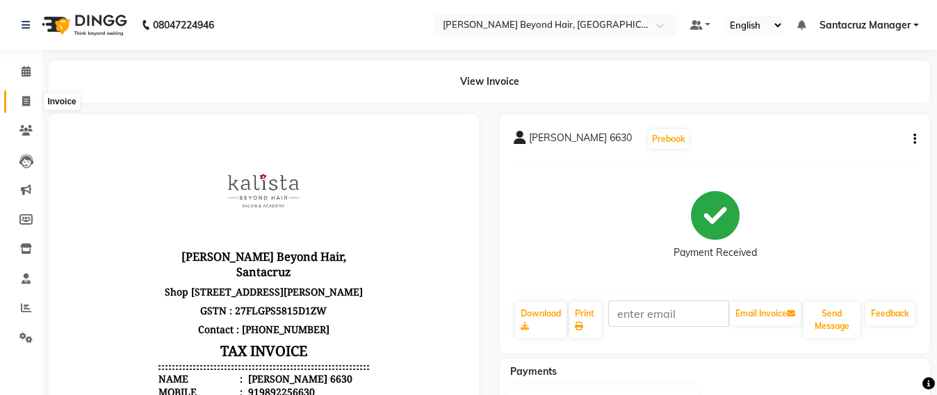
click at [17, 99] on span at bounding box center [26, 102] width 24 height 16
select select "service"
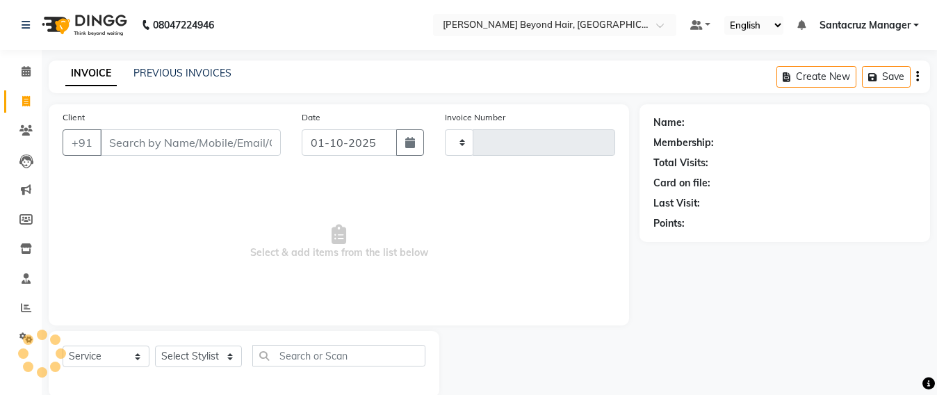
scroll to position [23, 0]
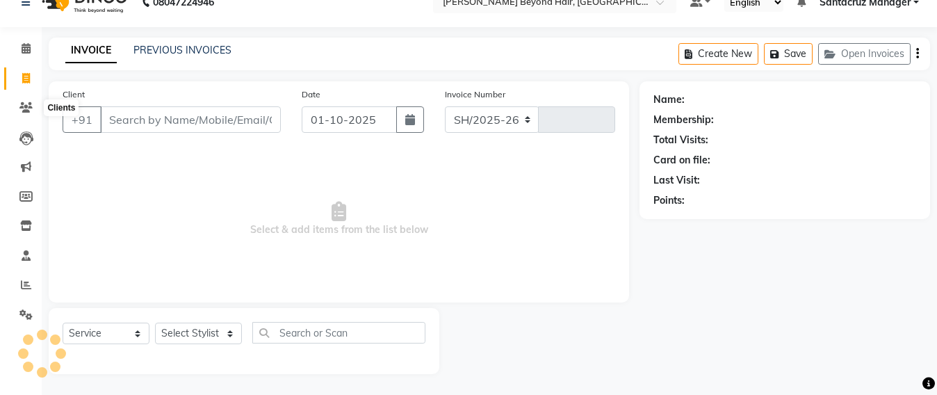
select select "6357"
type input "7070"
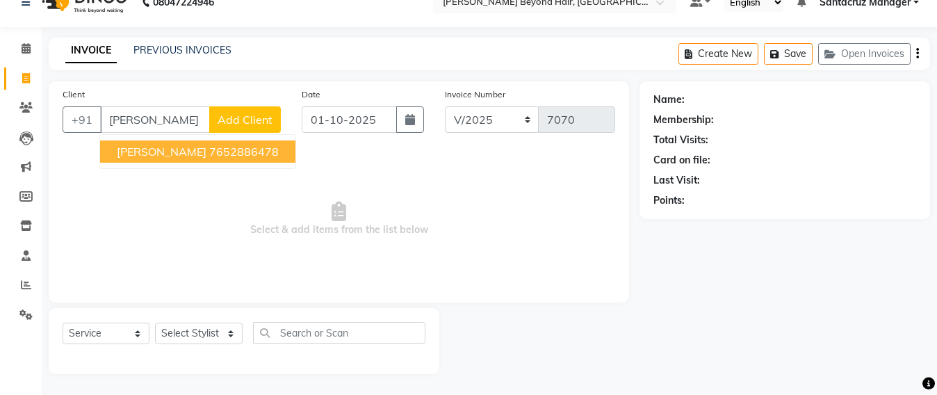
click at [174, 151] on span "SAHEJ VEER" at bounding box center [162, 152] width 90 height 14
type input "7652886478"
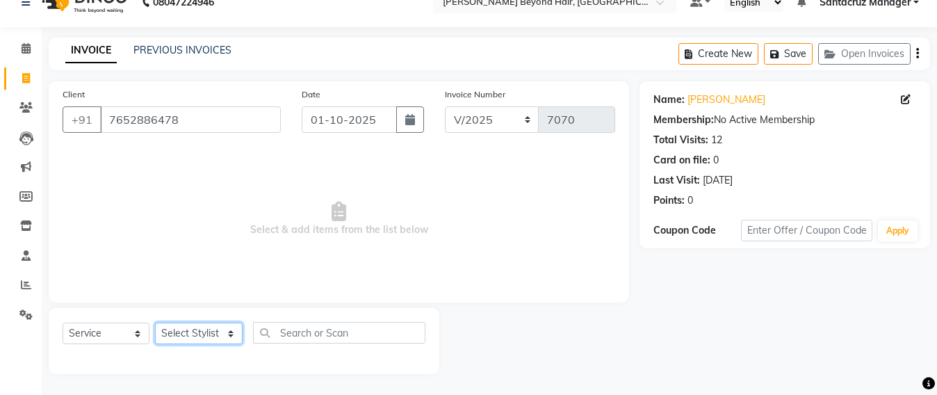
drag, startPoint x: 203, startPoint y: 336, endPoint x: 206, endPoint y: 326, distance: 10.1
click at [203, 336] on select "Select Stylist Admin Avesh Sankat AZHER SHAIKH Dhruv Gohil Jayeshree Mahtre Man…" at bounding box center [199, 333] width 88 height 22
select select "59106"
click at [155, 322] on select "Select Stylist Admin Avesh Sankat AZHER SHAIKH Dhruv Gohil Jayeshree Mahtre Man…" at bounding box center [199, 333] width 88 height 22
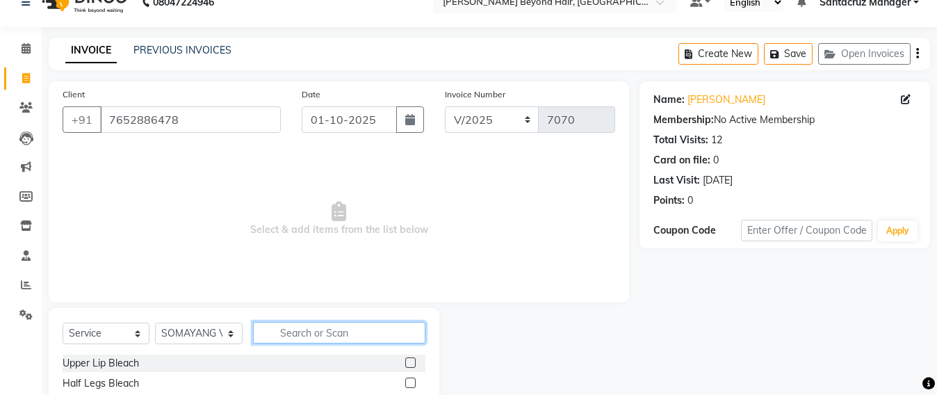
click at [297, 324] on input "text" at bounding box center [339, 333] width 172 height 22
type input "BEARD"
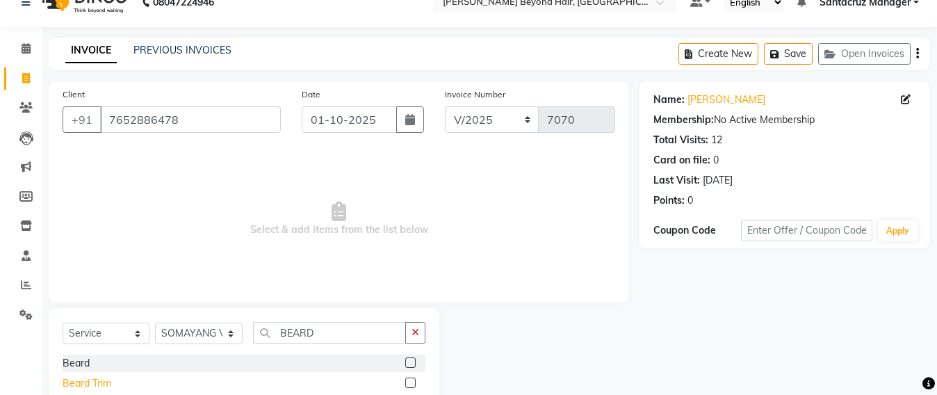
click at [79, 382] on div "Beard Trim" at bounding box center [87, 383] width 49 height 15
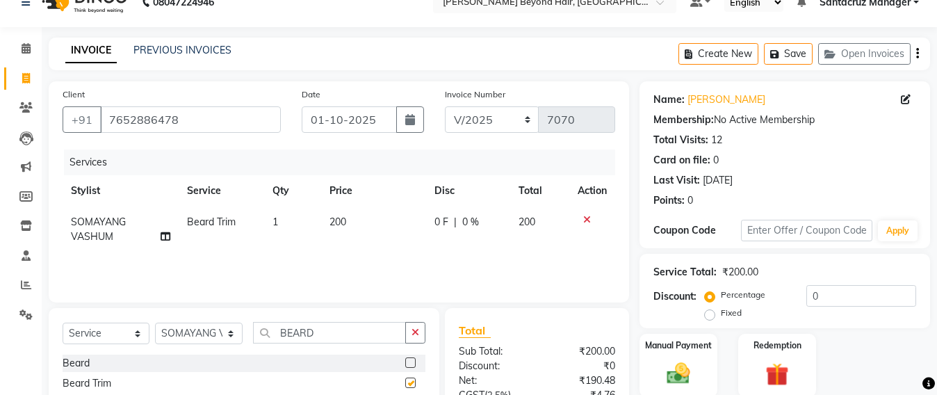
checkbox input "false"
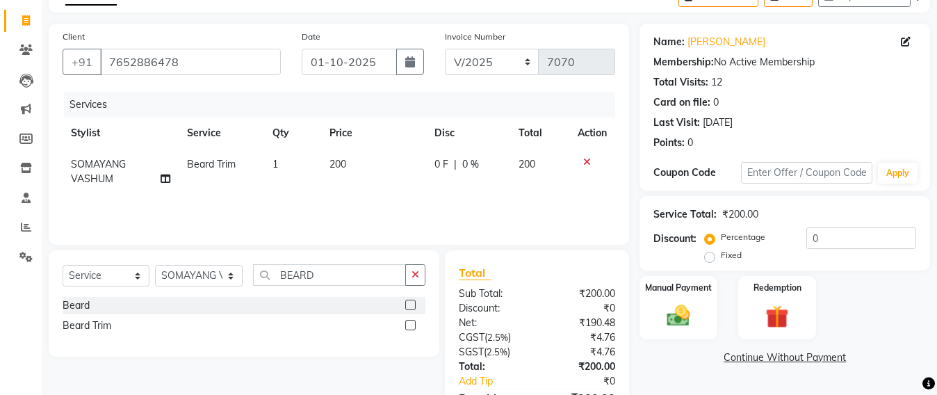
scroll to position [110, 0]
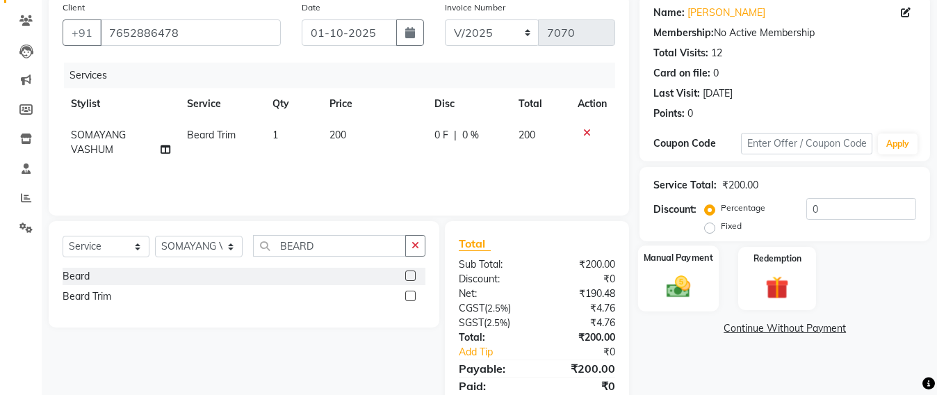
click at [686, 286] on img at bounding box center [678, 286] width 39 height 28
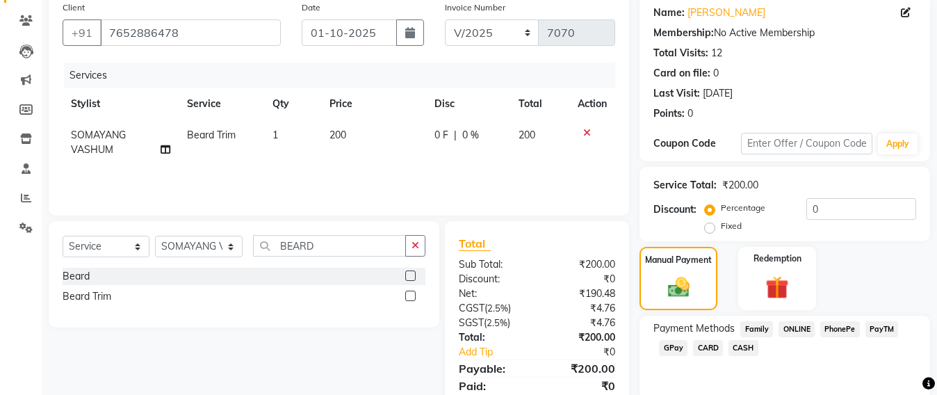
click at [677, 349] on span "GPay" at bounding box center [673, 348] width 28 height 16
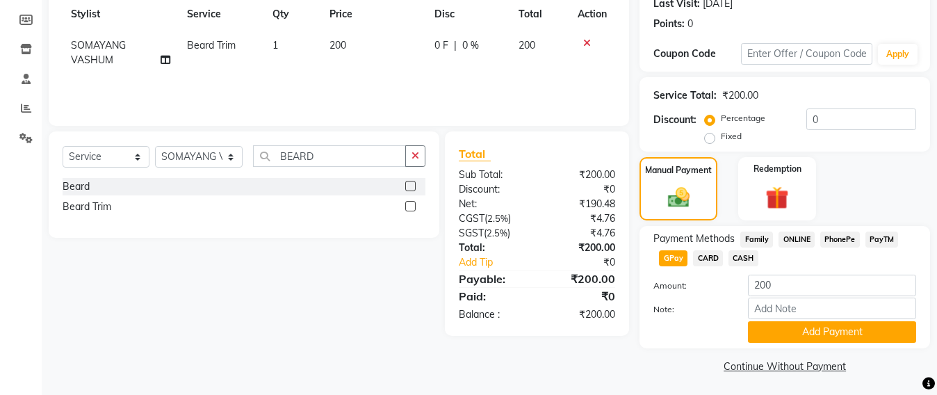
scroll to position [202, 0]
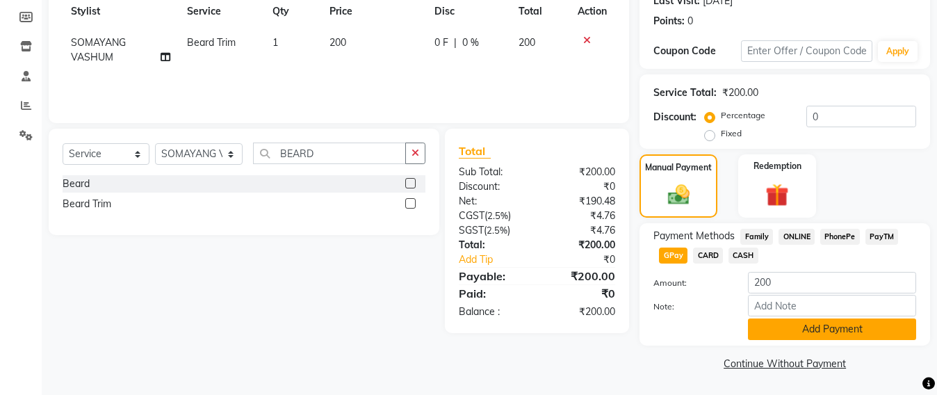
click at [810, 330] on button "Add Payment" at bounding box center [832, 329] width 168 height 22
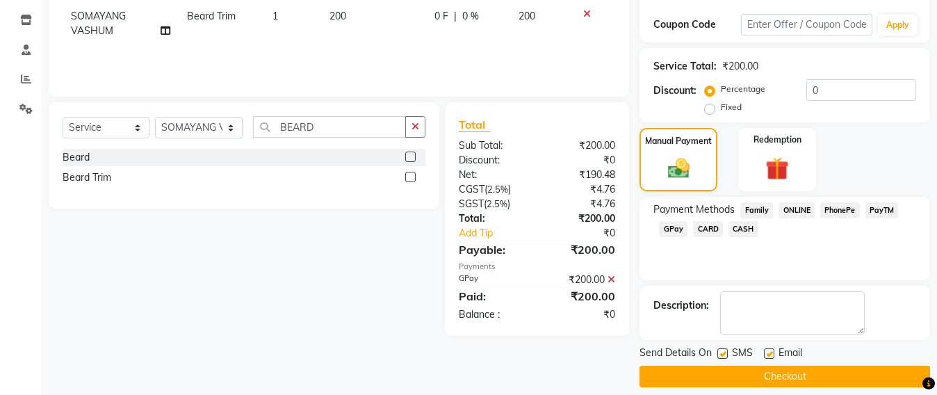
scroll to position [242, 0]
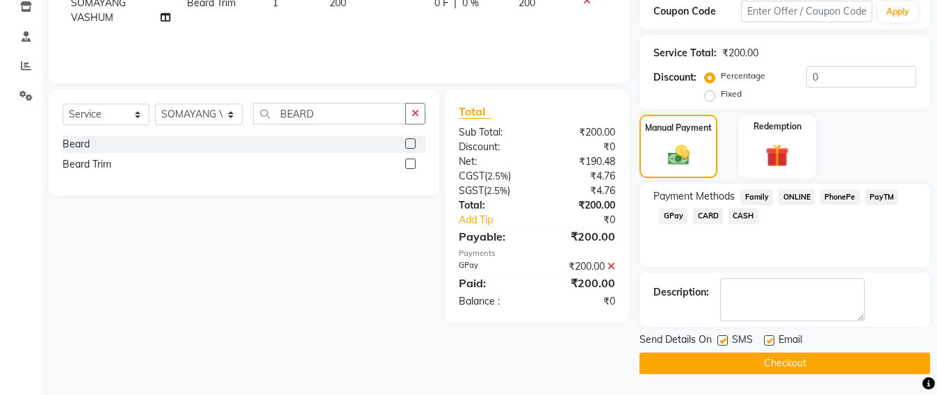
click at [766, 360] on button "Checkout" at bounding box center [784, 363] width 290 height 22
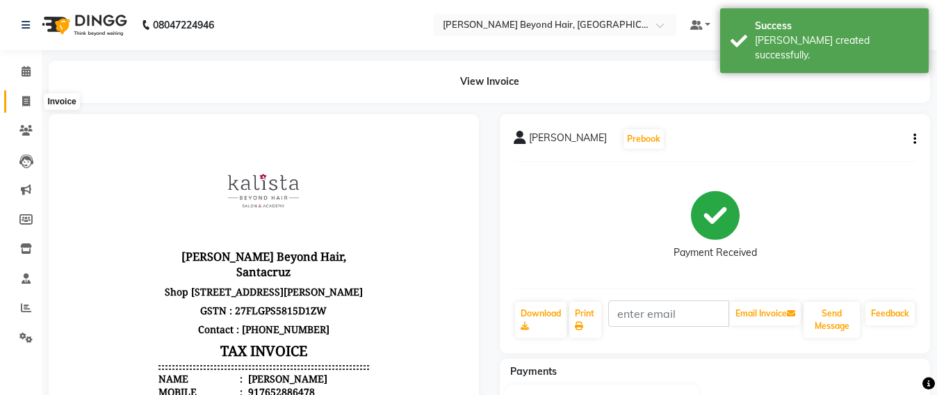
click at [24, 105] on icon at bounding box center [26, 101] width 8 height 10
select select "service"
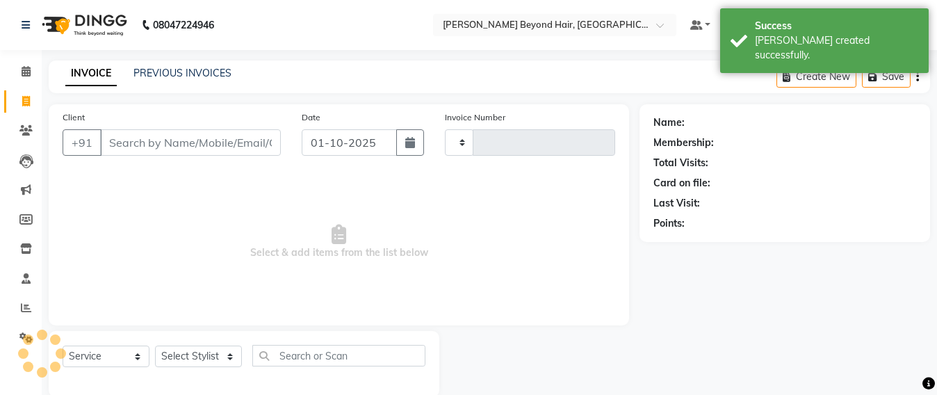
scroll to position [23, 0]
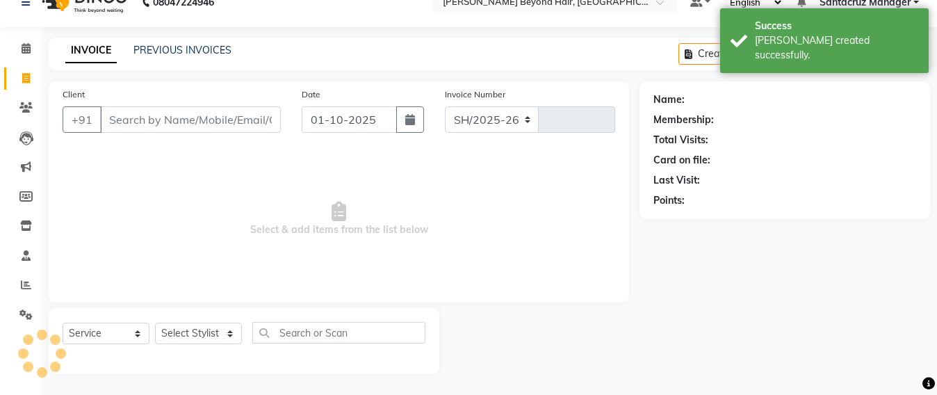
select select "6357"
type input "7071"
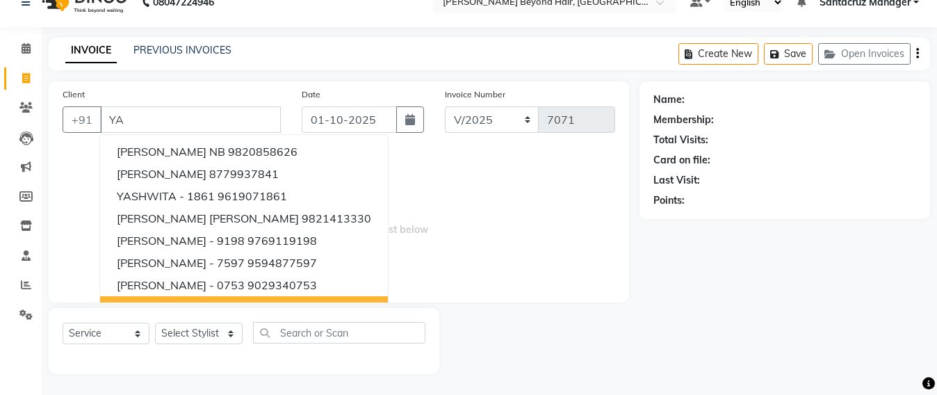
type input "Y"
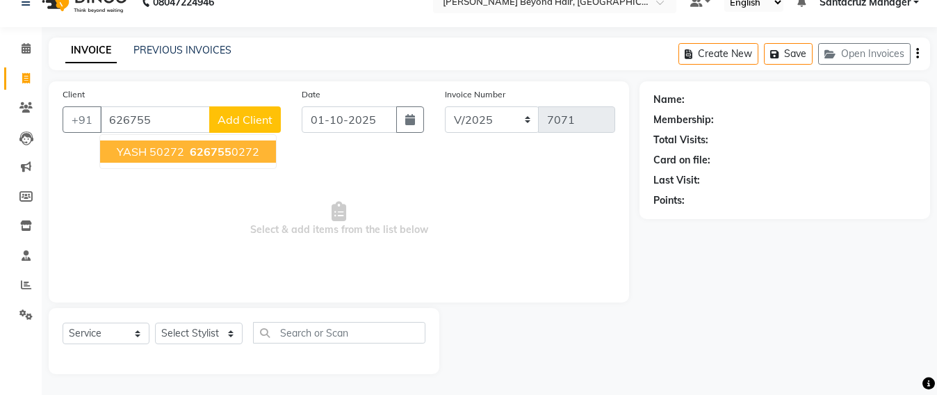
click at [190, 156] on span "626755" at bounding box center [211, 152] width 42 height 14
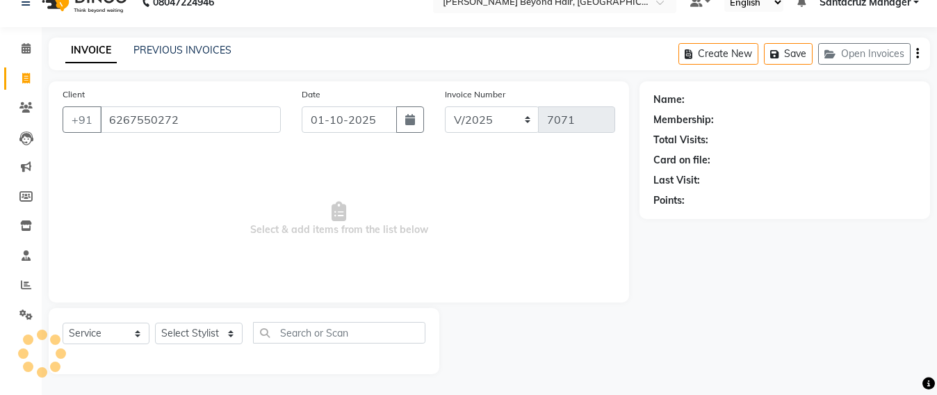
type input "6267550272"
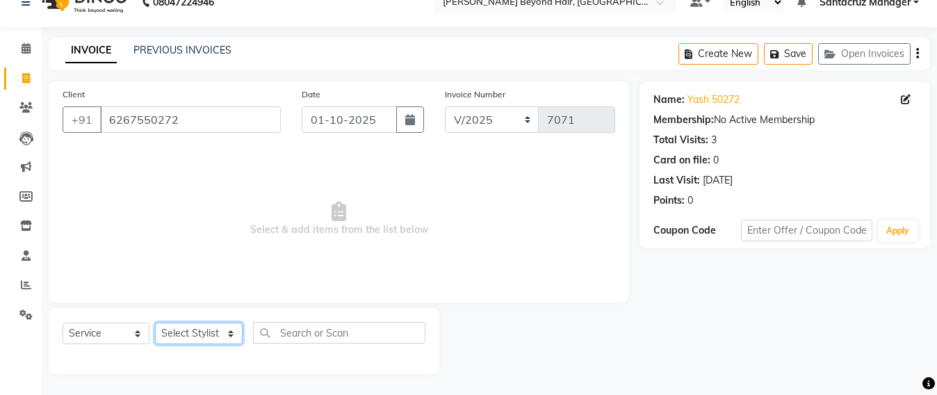
click at [195, 329] on select "Select Stylist Admin Avesh Sankat AZHER SHAIKH Dhruv Gohil Jayeshree Mahtre Man…" at bounding box center [199, 333] width 88 height 22
select select "84296"
click at [155, 322] on select "Select Stylist Admin Avesh Sankat AZHER SHAIKH Dhruv Gohil Jayeshree Mahtre Man…" at bounding box center [199, 333] width 88 height 22
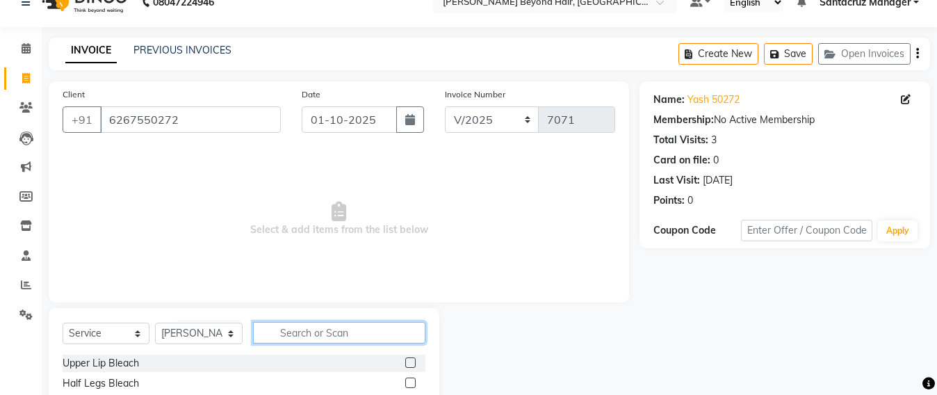
click at [289, 338] on input "text" at bounding box center [339, 333] width 172 height 22
type input "G"
type input "BEARD"
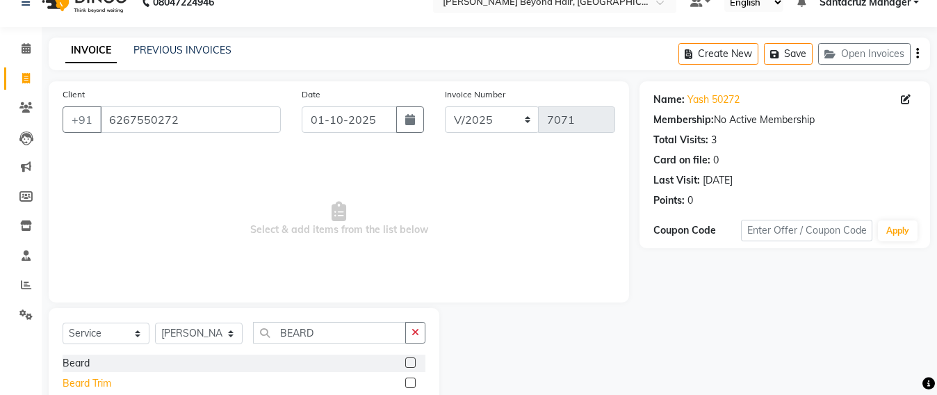
click at [76, 384] on div "Beard Trim" at bounding box center [87, 383] width 49 height 15
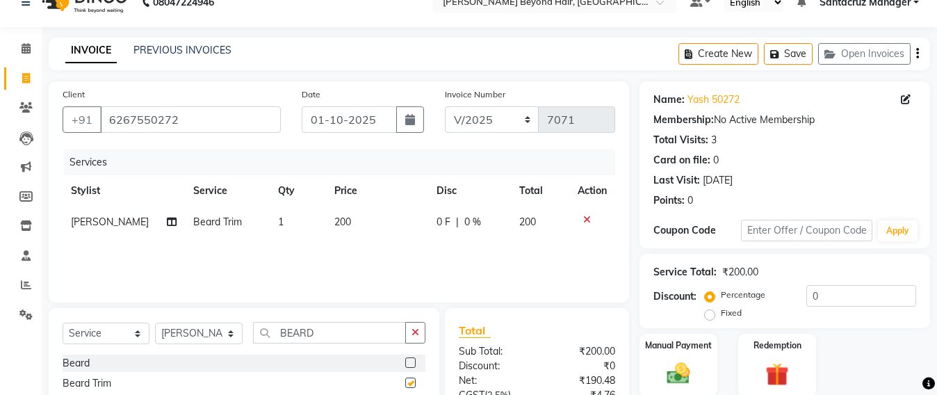
checkbox input "false"
click at [803, 58] on button "Save" at bounding box center [788, 54] width 49 height 22
click at [795, 56] on button "Save" at bounding box center [788, 54] width 49 height 22
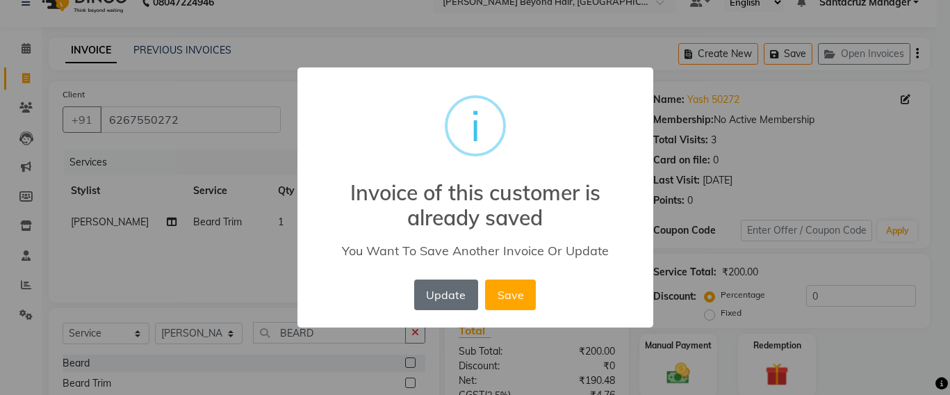
click at [452, 284] on button "Update" at bounding box center [446, 294] width 64 height 31
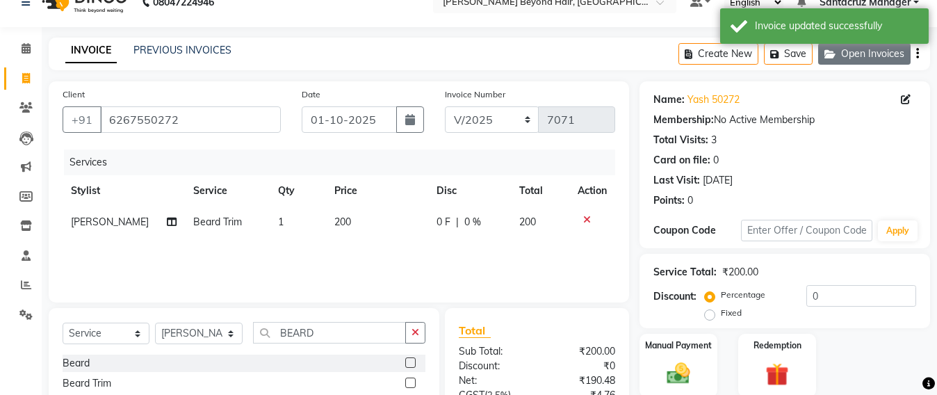
click at [873, 52] on button "Open Invoices" at bounding box center [864, 54] width 92 height 22
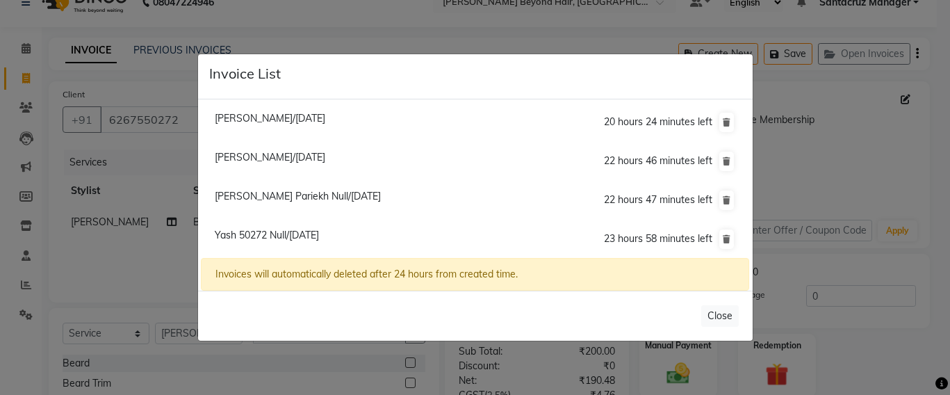
click at [542, 30] on ngb-modal-window "Invoice List Deesey Null/01 October 2025 20 hours 24 minutes left Bhavya Sabnan…" at bounding box center [475, 197] width 950 height 395
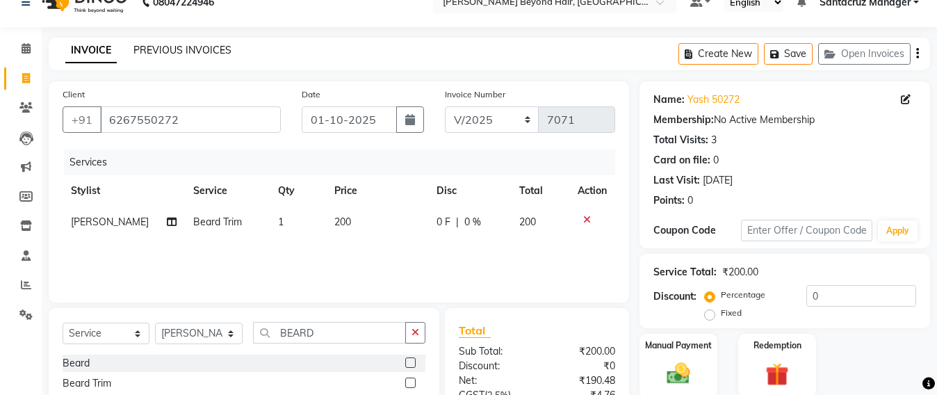
click at [204, 45] on link "PREVIOUS INVOICES" at bounding box center [182, 50] width 98 height 13
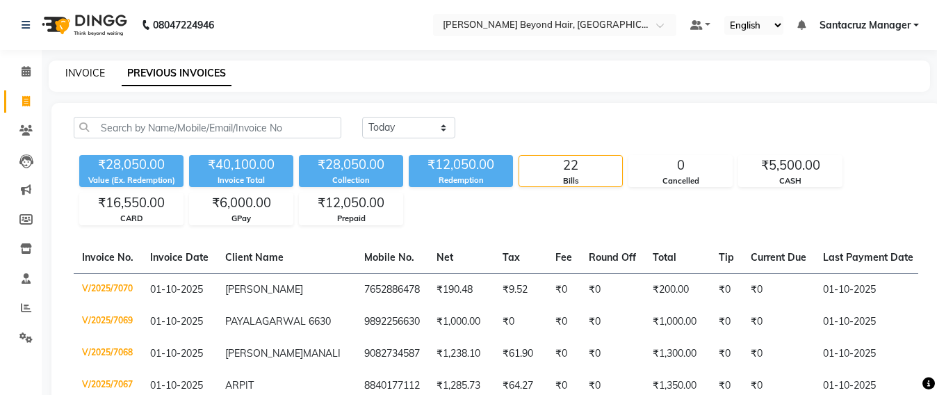
click at [67, 76] on link "INVOICE" at bounding box center [85, 73] width 40 height 13
select select "service"
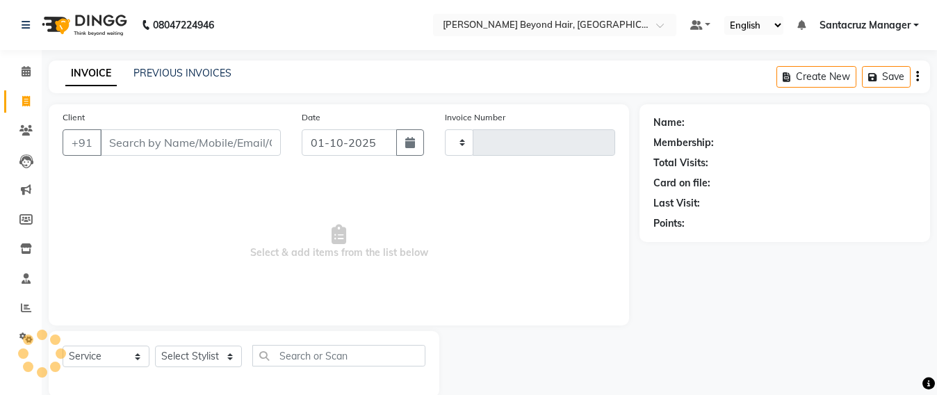
scroll to position [23, 0]
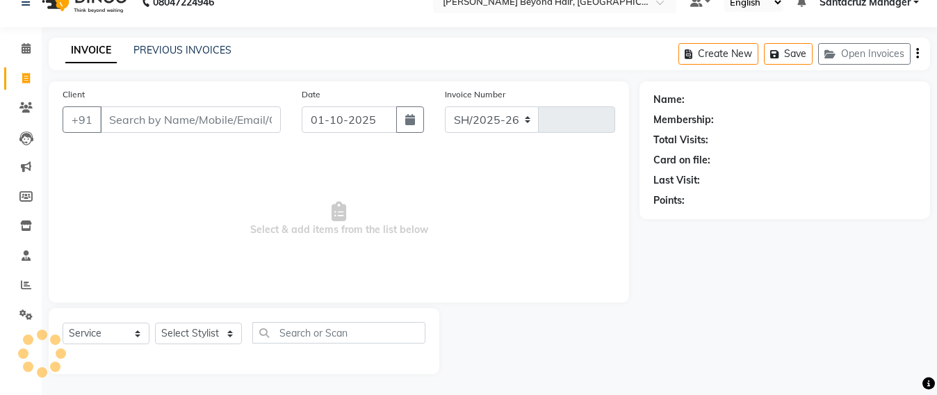
select select "6357"
type input "7071"
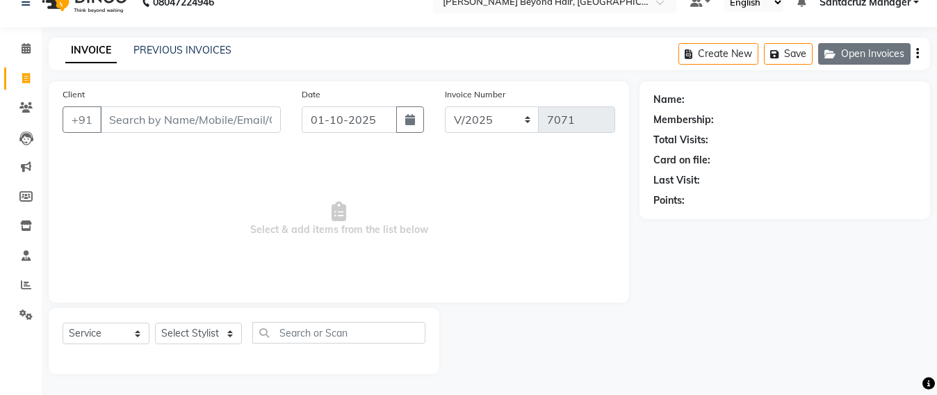
click at [841, 54] on button "Open Invoices" at bounding box center [864, 54] width 92 height 22
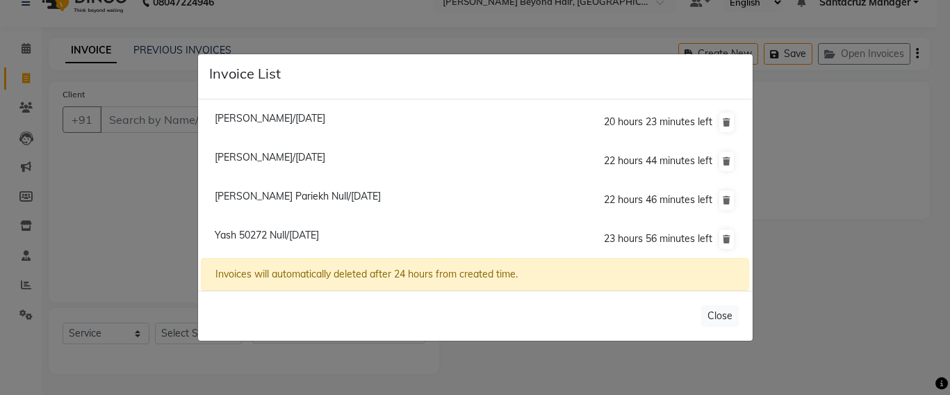
click at [271, 158] on span "Bhavya Sabnani/01 October 2025" at bounding box center [270, 157] width 110 height 13
type input "9867229594"
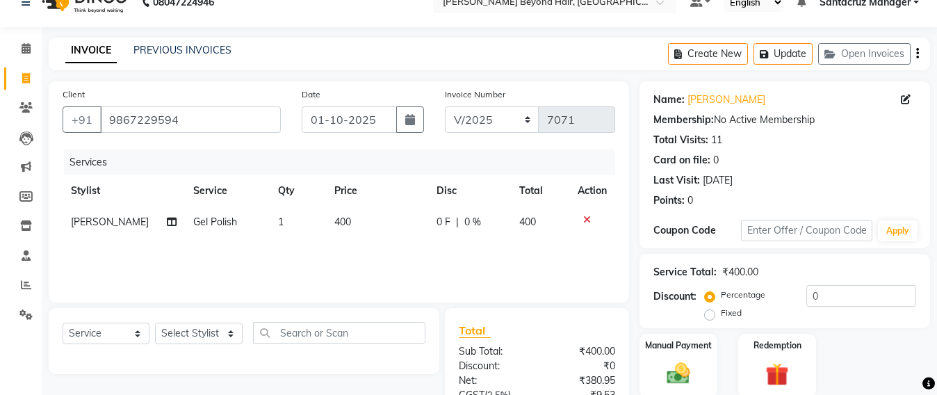
click at [349, 224] on td "400" at bounding box center [377, 221] width 102 height 31
select select "47907"
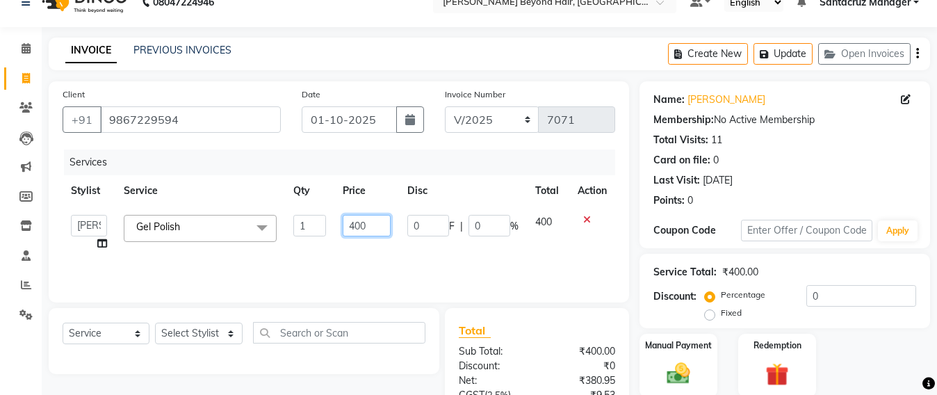
click at [370, 224] on input "400" at bounding box center [367, 226] width 48 height 22
type input "4"
type input "600"
click at [380, 247] on div "Services Stylist Service Qty Price Disc Total Action Admin Avesh Sankat AZHER S…" at bounding box center [339, 218] width 552 height 139
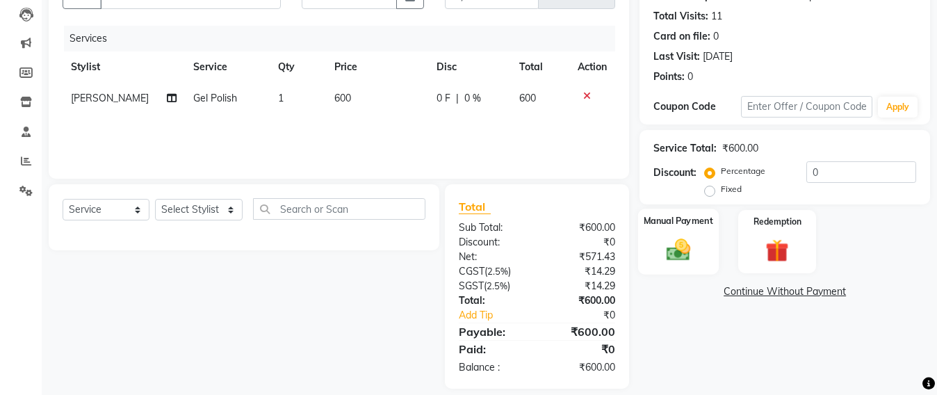
scroll to position [161, 0]
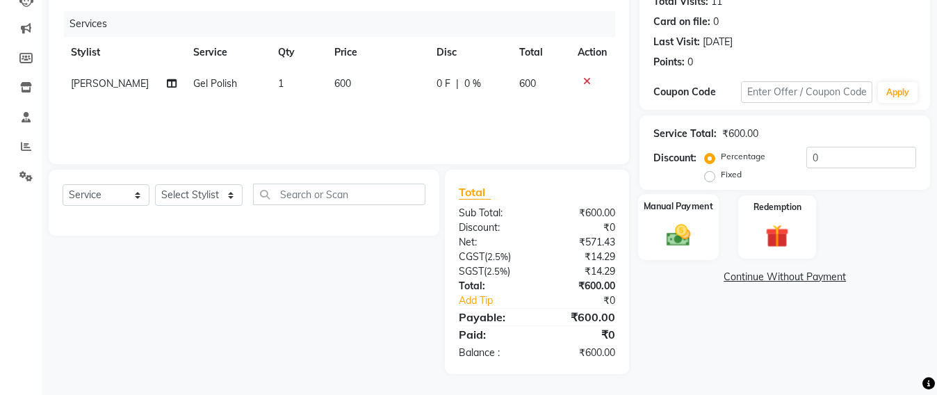
click at [668, 236] on img at bounding box center [678, 235] width 39 height 28
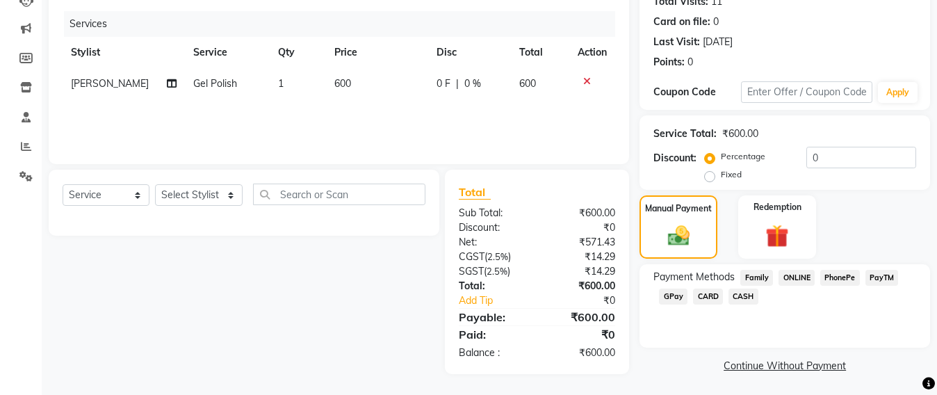
click at [678, 293] on span "GPay" at bounding box center [673, 296] width 28 height 16
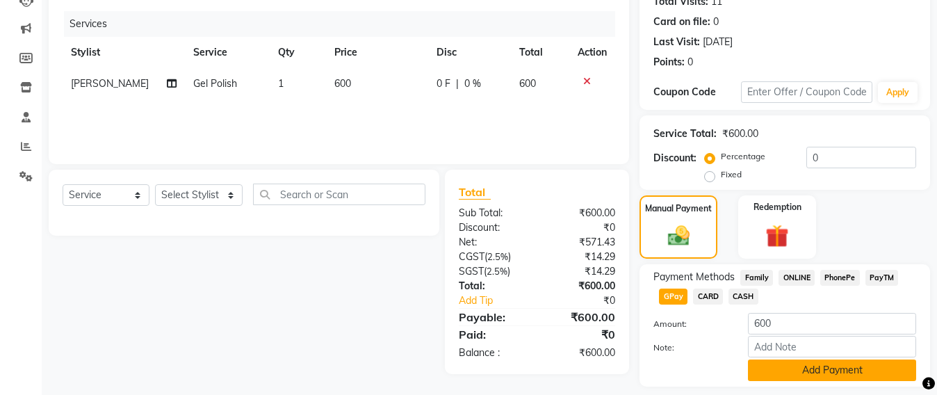
click at [796, 368] on button "Add Payment" at bounding box center [832, 370] width 168 height 22
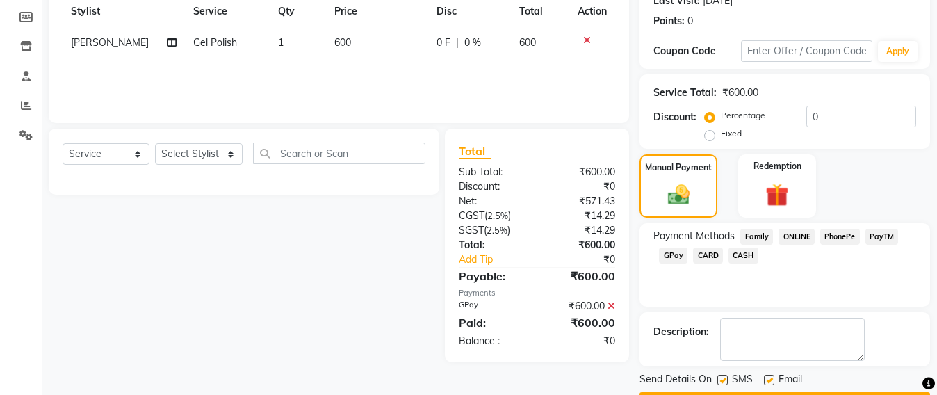
scroll to position [242, 0]
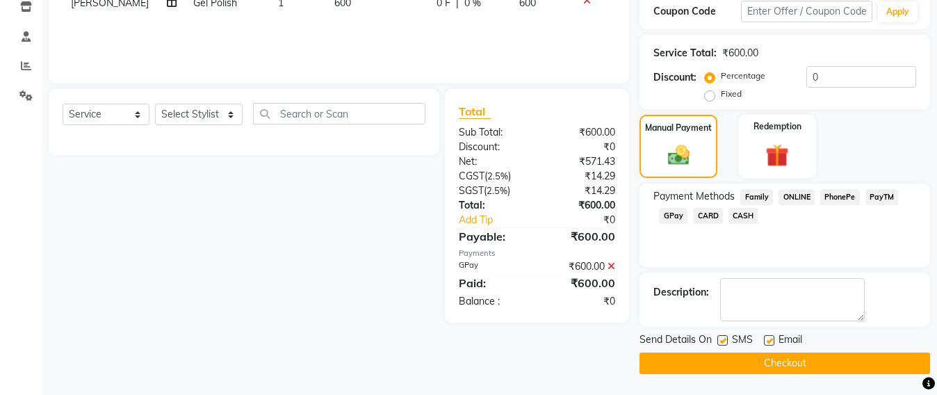
click at [796, 368] on button "Checkout" at bounding box center [784, 363] width 290 height 22
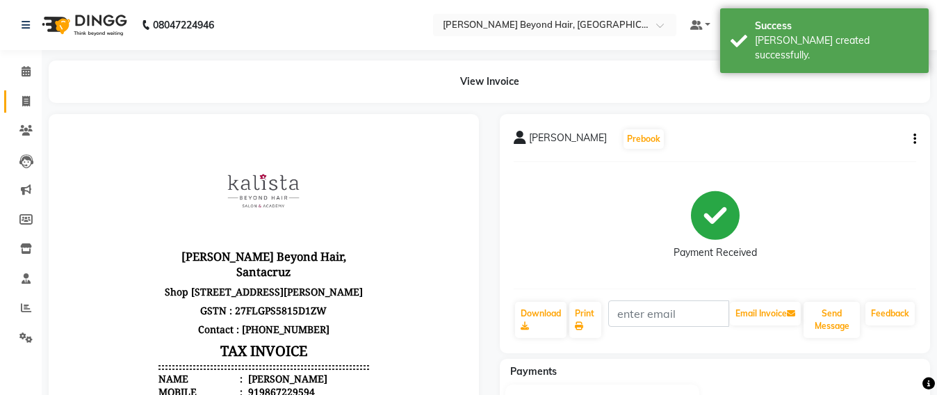
click at [11, 98] on link "Invoice" at bounding box center [20, 101] width 33 height 23
select select "service"
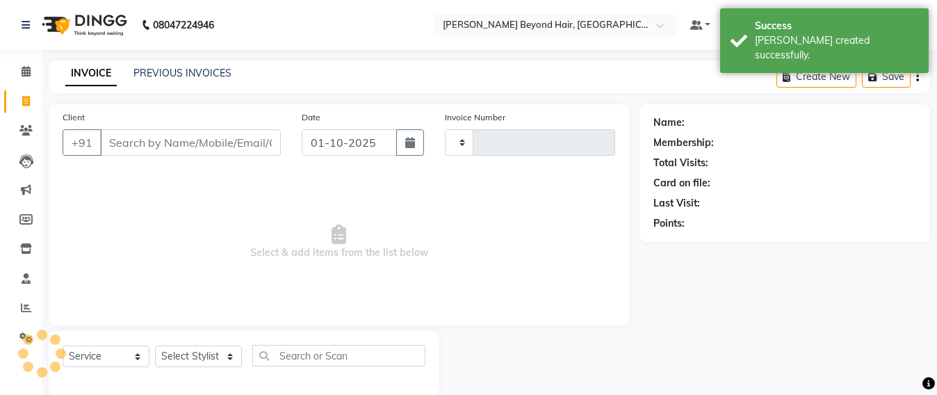
scroll to position [23, 0]
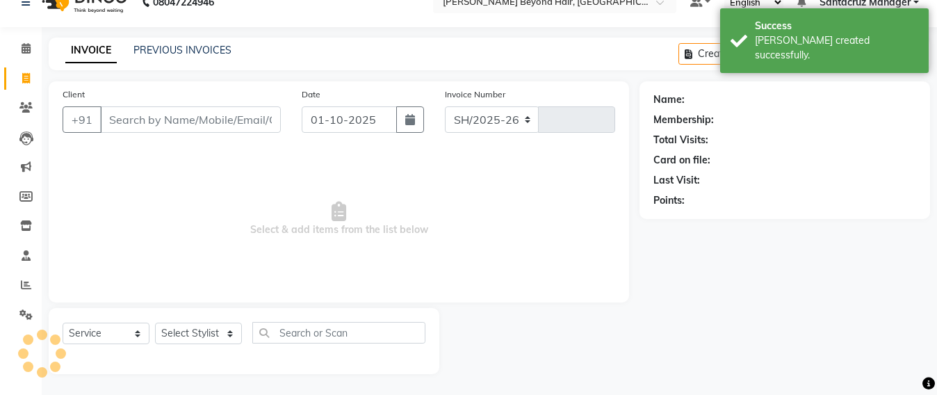
select select "6357"
type input "7072"
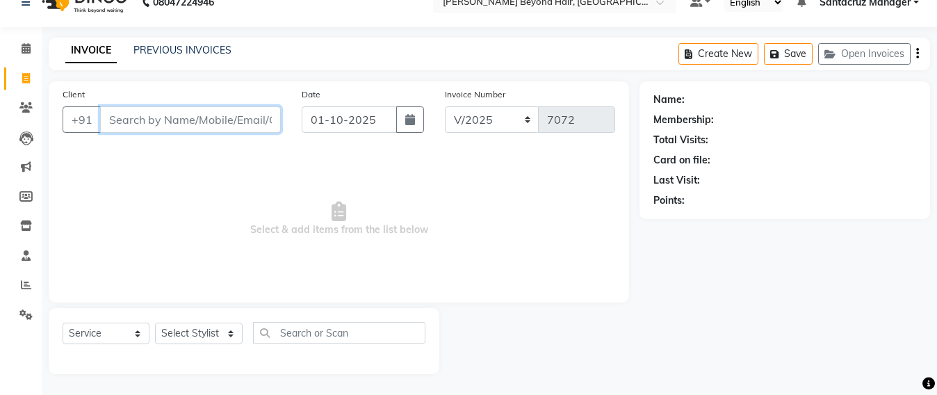
click at [166, 113] on input "Client" at bounding box center [190, 119] width 181 height 26
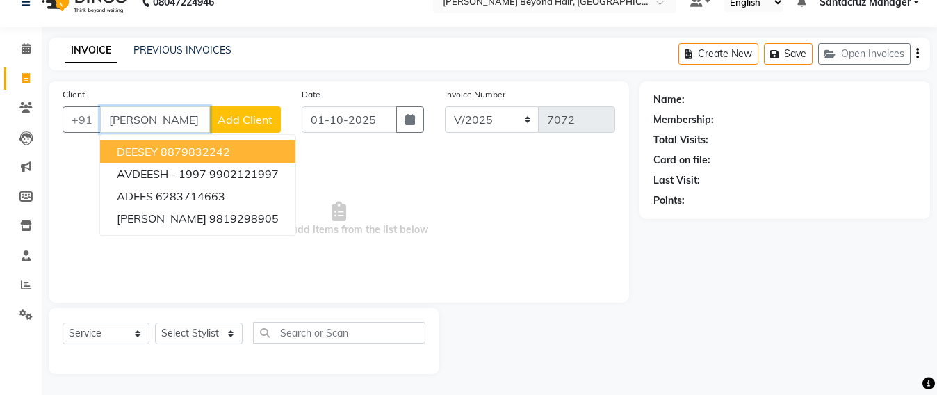
click at [170, 156] on ngb-highlight "8879832242" at bounding box center [195, 152] width 69 height 14
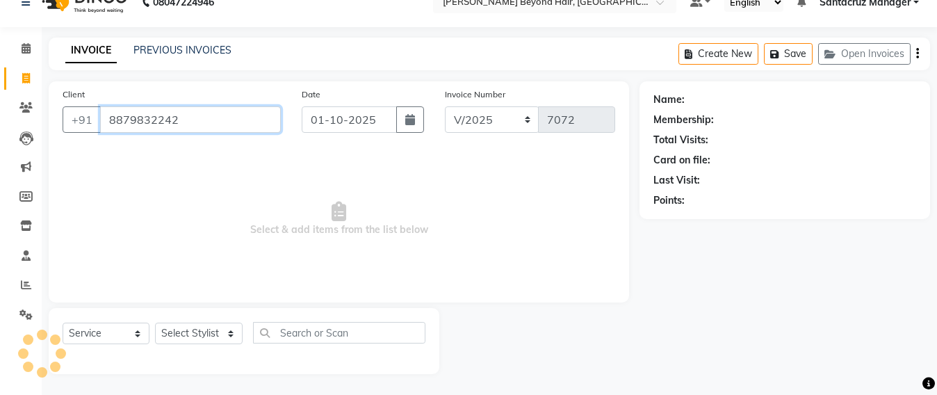
type input "8879832242"
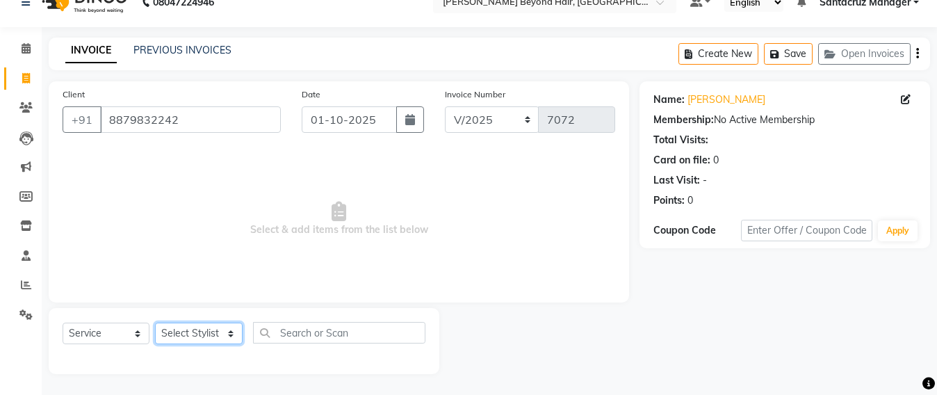
click at [174, 326] on select "Select Stylist Admin Avesh Sankat AZHER SHAIKH Dhruv Gohil Jayeshree Mahtre Man…" at bounding box center [199, 333] width 88 height 22
select select "47537"
click at [155, 322] on select "Select Stylist Admin Avesh Sankat AZHER SHAIKH Dhruv Gohil Jayeshree Mahtre Man…" at bounding box center [199, 333] width 88 height 22
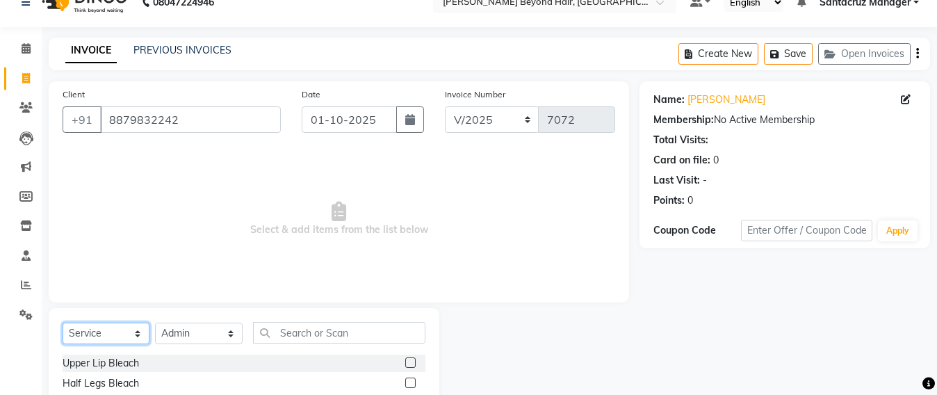
click at [91, 334] on select "Select Service Product Membership Package Voucher Prepaid Gift Card" at bounding box center [106, 333] width 87 height 22
select select "P"
click at [63, 322] on select "Select Service Product Membership Package Voucher Prepaid Gift Card" at bounding box center [106, 333] width 87 height 22
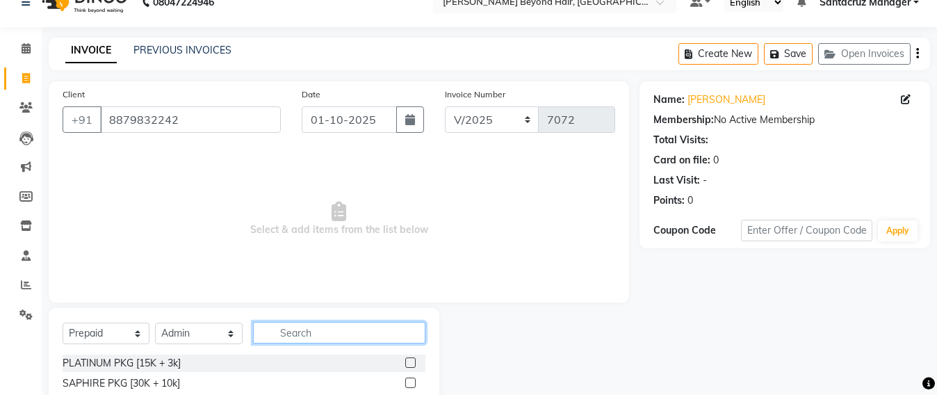
click at [299, 336] on input "text" at bounding box center [339, 333] width 172 height 22
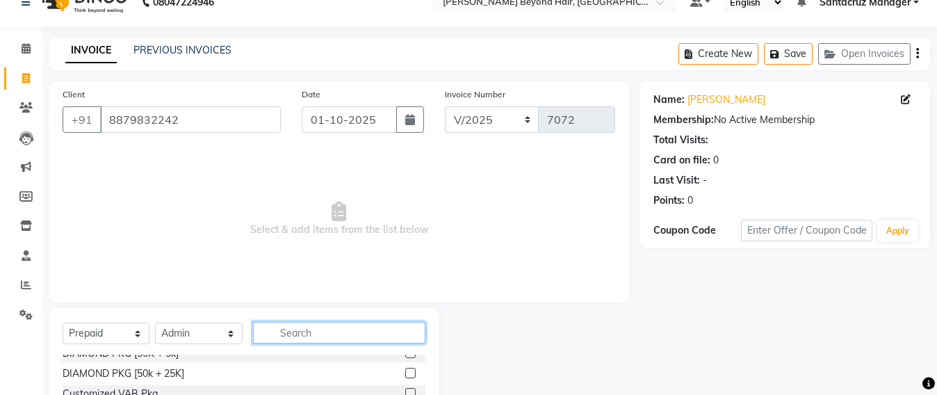
scroll to position [174, 0]
click at [274, 336] on input "text" at bounding box center [339, 333] width 172 height 22
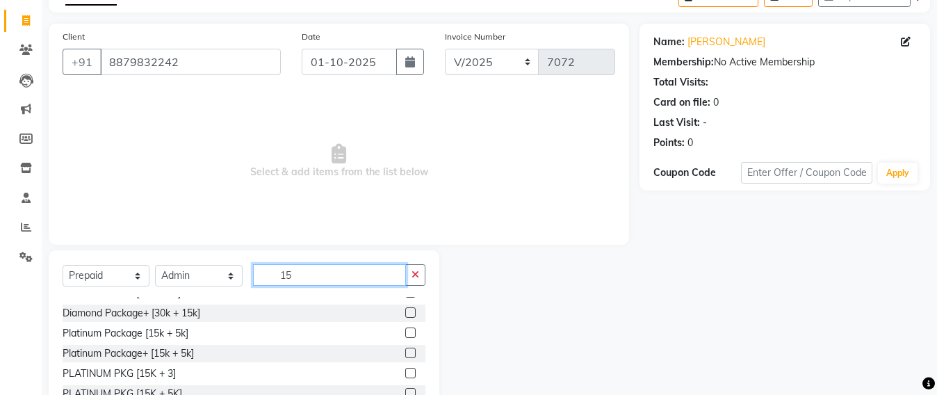
scroll to position [110, 0]
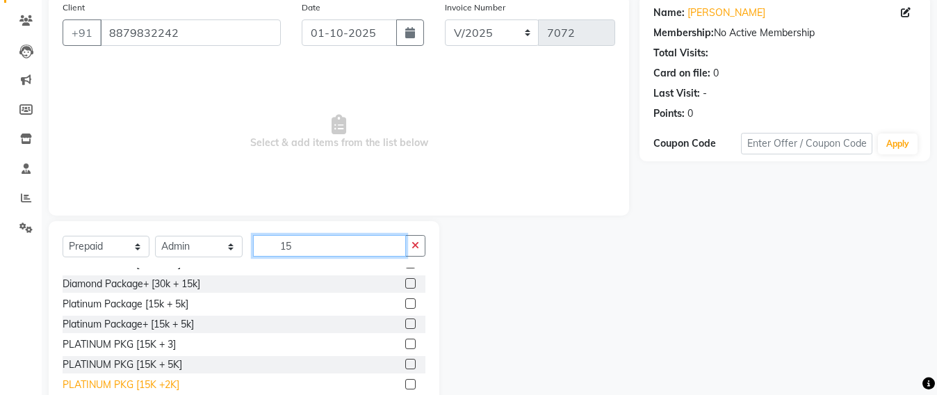
type input "15"
click at [145, 389] on div "PLATINUM PKG [15K +2K]" at bounding box center [121, 384] width 117 height 15
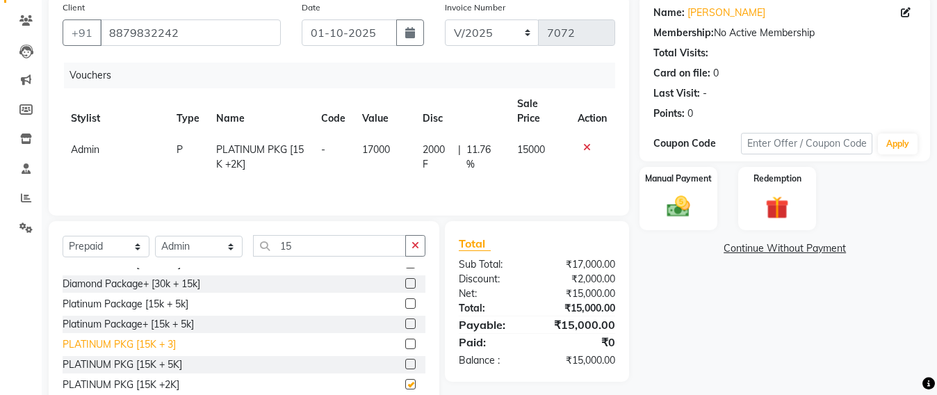
checkbox input "false"
click at [682, 214] on img at bounding box center [678, 207] width 39 height 28
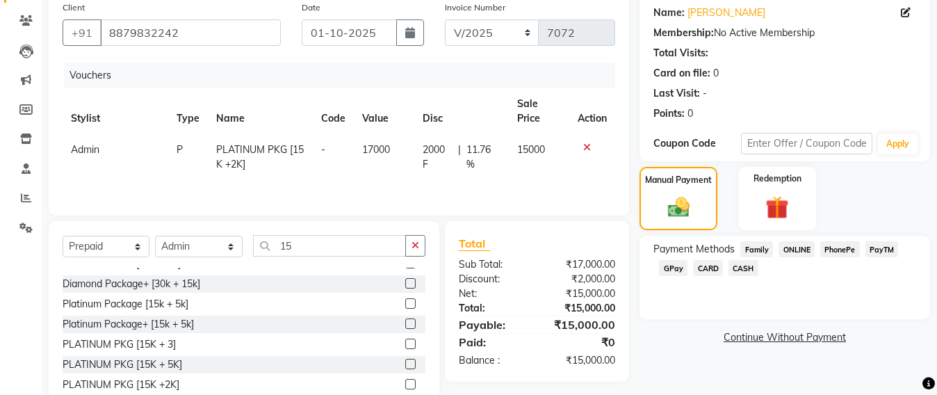
click at [673, 267] on span "GPay" at bounding box center [673, 268] width 28 height 16
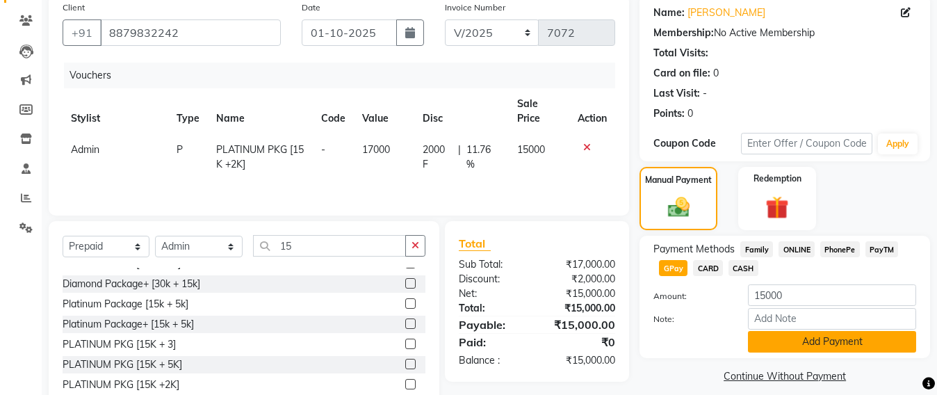
click at [805, 338] on button "Add Payment" at bounding box center [832, 342] width 168 height 22
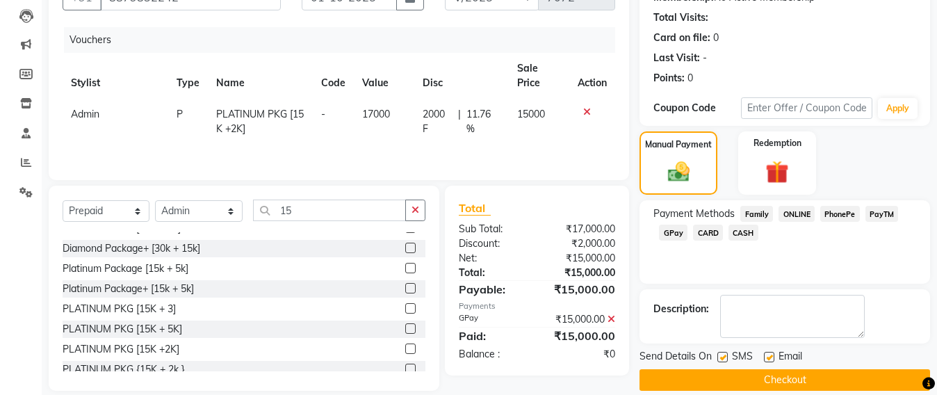
scroll to position [165, 0]
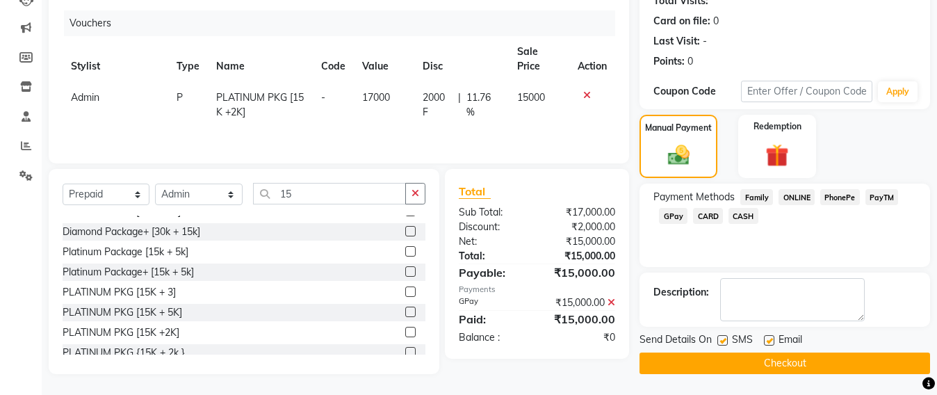
click at [789, 361] on button "Checkout" at bounding box center [784, 363] width 290 height 22
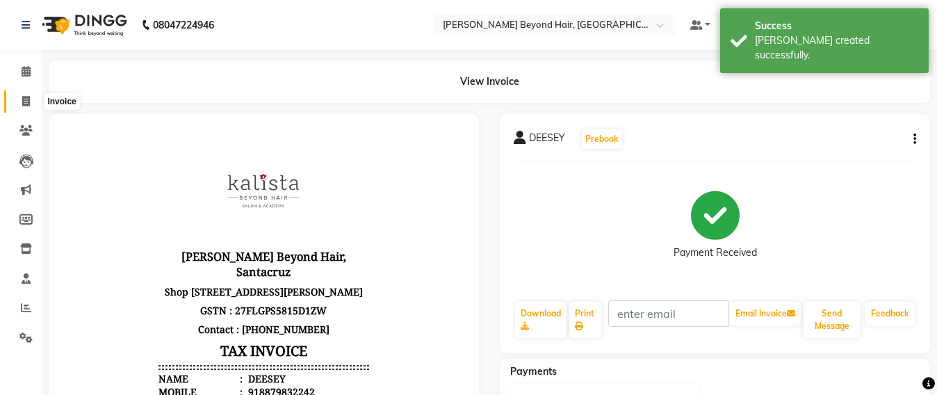
click at [24, 101] on icon at bounding box center [26, 101] width 8 height 10
select select "service"
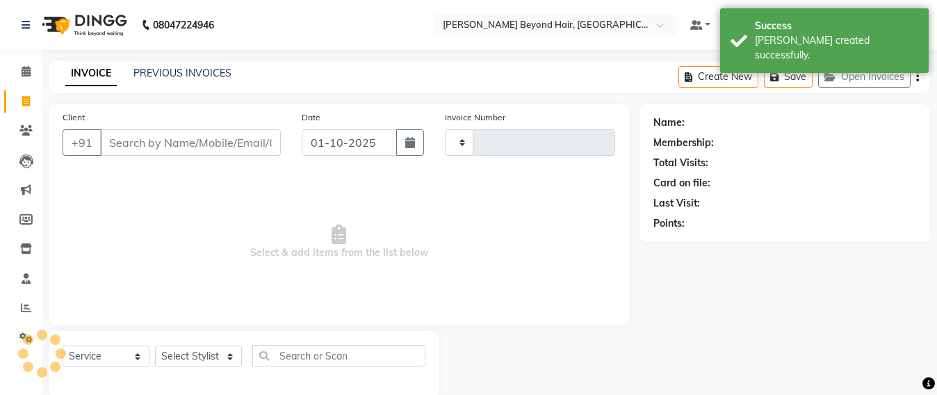
type input "7073"
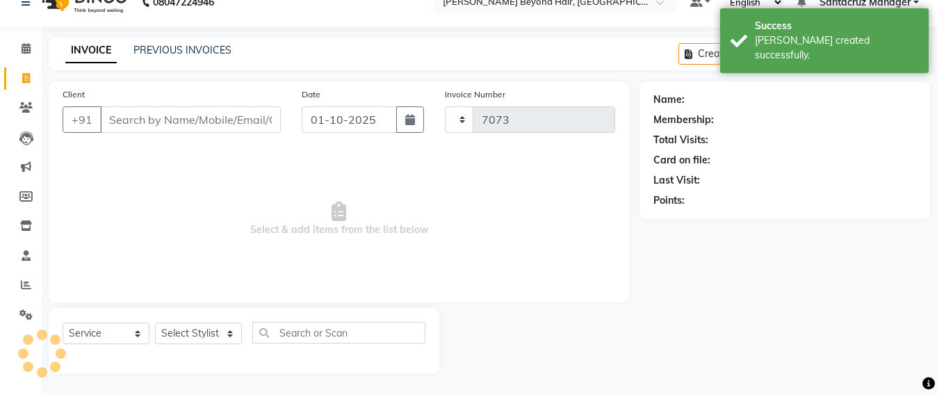
select select "6357"
click at [204, 52] on link "PREVIOUS INVOICES" at bounding box center [182, 50] width 98 height 13
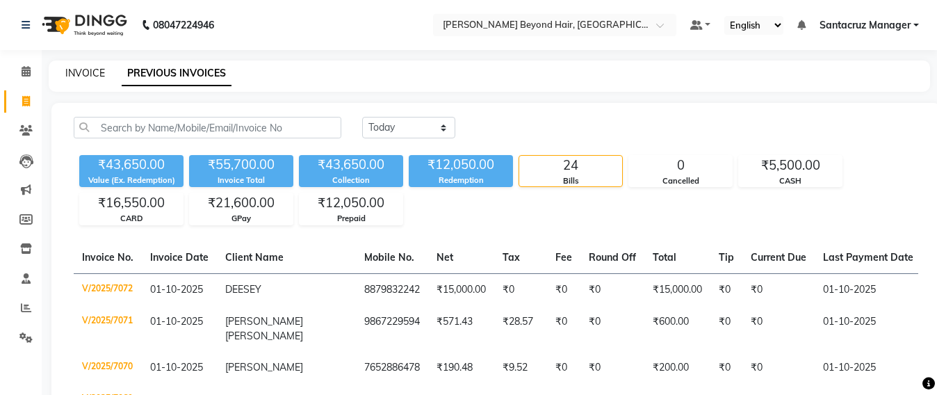
click at [72, 67] on link "INVOICE" at bounding box center [85, 73] width 40 height 13
select select "service"
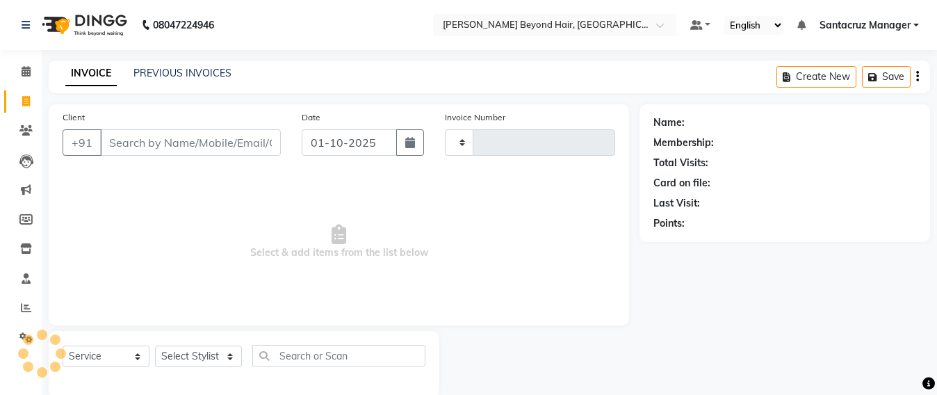
scroll to position [23, 0]
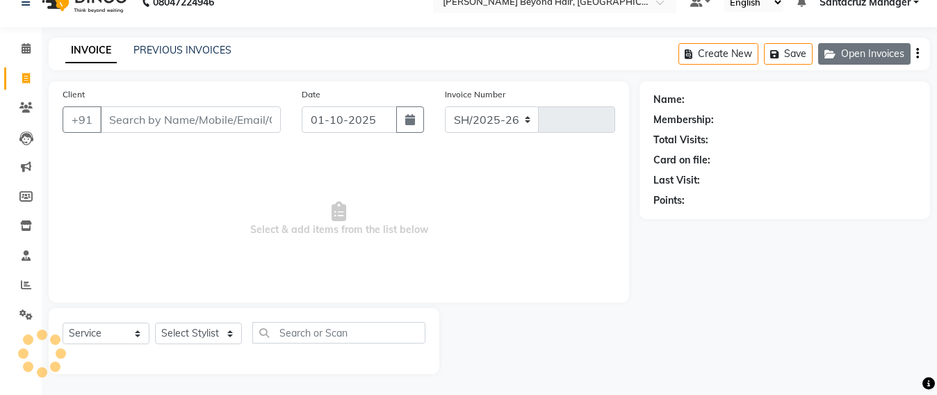
select select "6357"
type input "7073"
click at [871, 56] on button "Open Invoices" at bounding box center [864, 54] width 92 height 22
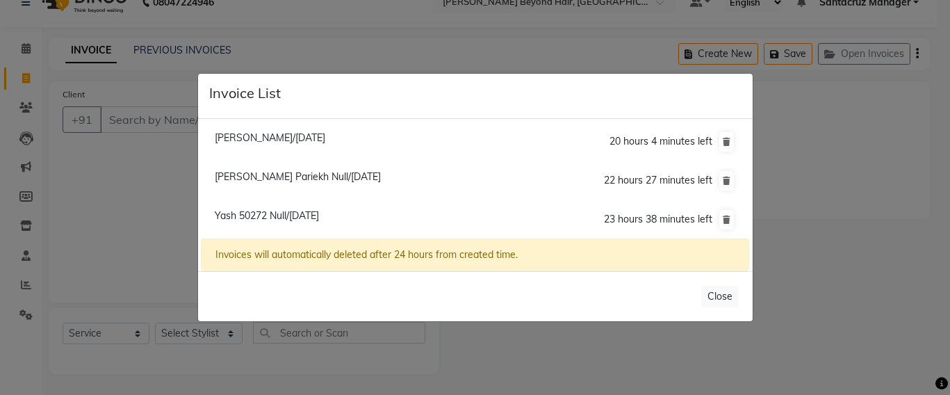
click at [282, 138] on span "Deesey Null/01 October 2025" at bounding box center [270, 137] width 110 height 13
type input "8879832242"
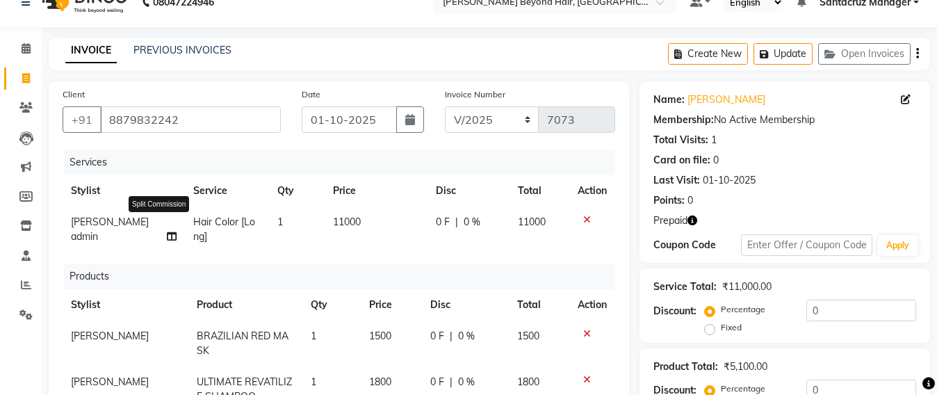
click at [167, 240] on icon at bounding box center [172, 236] width 10 height 10
select select "48409"
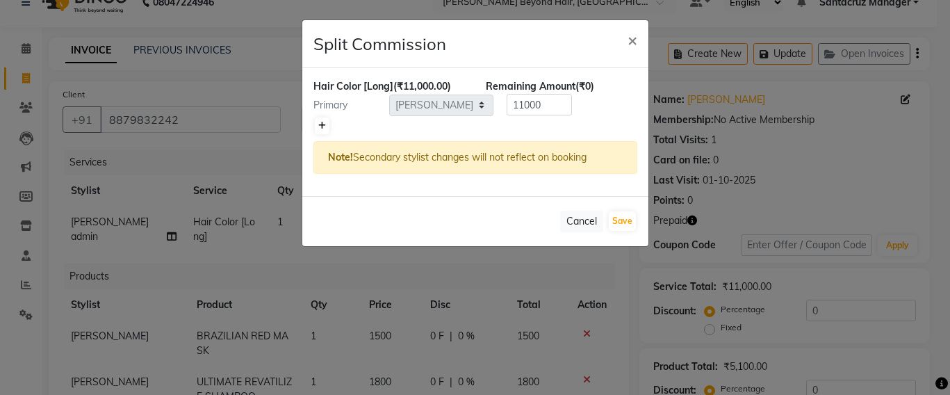
click at [322, 124] on icon at bounding box center [322, 126] width 8 height 8
type input "5500"
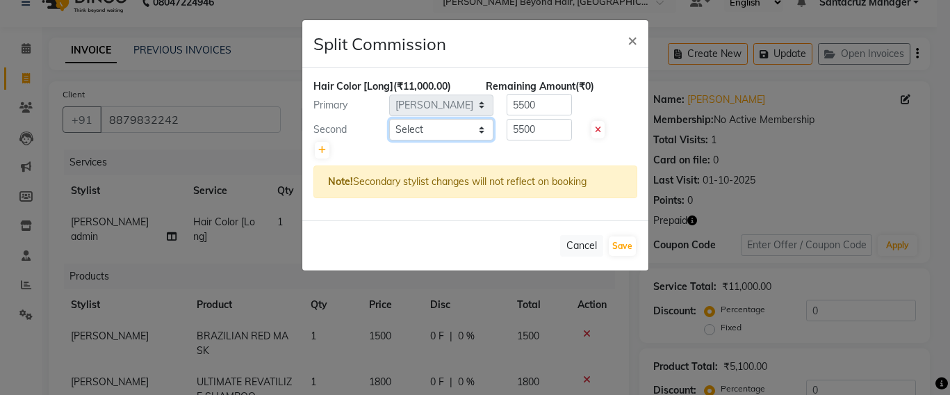
click at [479, 125] on select "Select Admin Avesh Sankat AZHER SHAIKH Dhruv Gohil Jayeshree Mahtre Manisha Sub…" at bounding box center [441, 130] width 104 height 22
select select "47905"
click at [389, 119] on select "Select Admin Avesh Sankat AZHER SHAIKH Dhruv Gohil Jayeshree Mahtre Manisha Sub…" at bounding box center [441, 130] width 104 height 22
click at [627, 245] on button "Save" at bounding box center [622, 245] width 27 height 19
select select "Select"
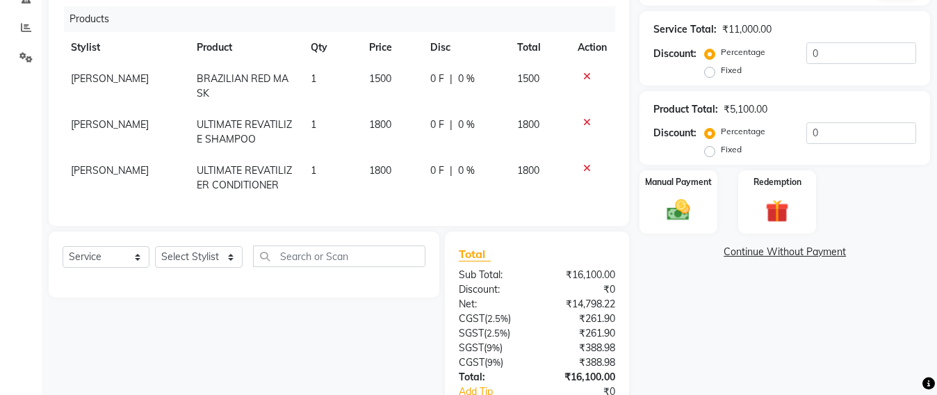
scroll to position [283, 0]
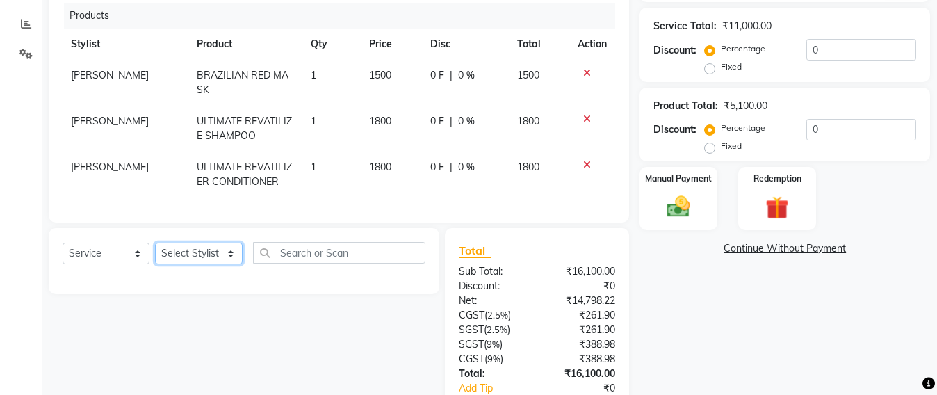
click at [209, 263] on select "Select Stylist Admin Avesh Sankat AZHER SHAIKH Dhruv Gohil Jayeshree Mahtre Man…" at bounding box center [199, 253] width 88 height 22
select select "47907"
click at [155, 256] on select "Select Stylist Admin Avesh Sankat AZHER SHAIKH Dhruv Gohil Jayeshree Mahtre Man…" at bounding box center [199, 253] width 88 height 22
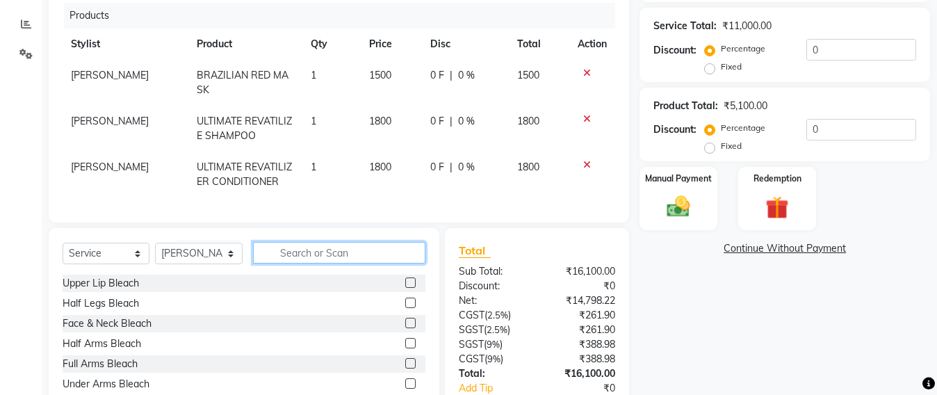
click at [312, 263] on input "text" at bounding box center [339, 253] width 172 height 22
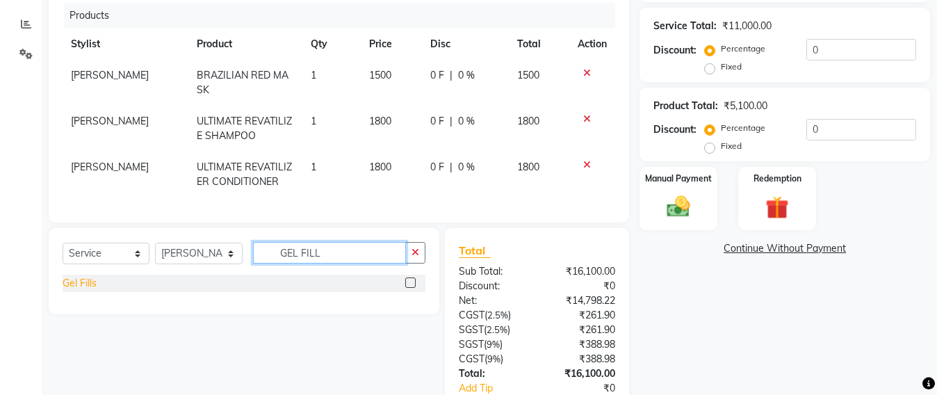
type input "GEL FILL"
click at [72, 290] on div "Gel Fills" at bounding box center [80, 283] width 34 height 15
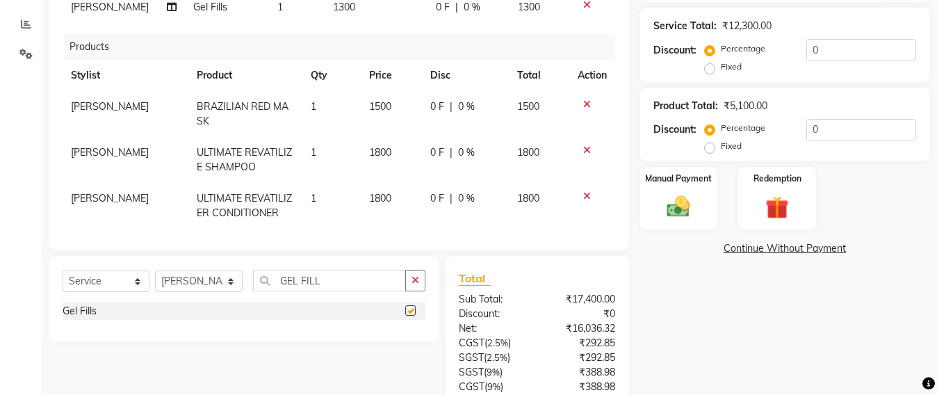
checkbox input "false"
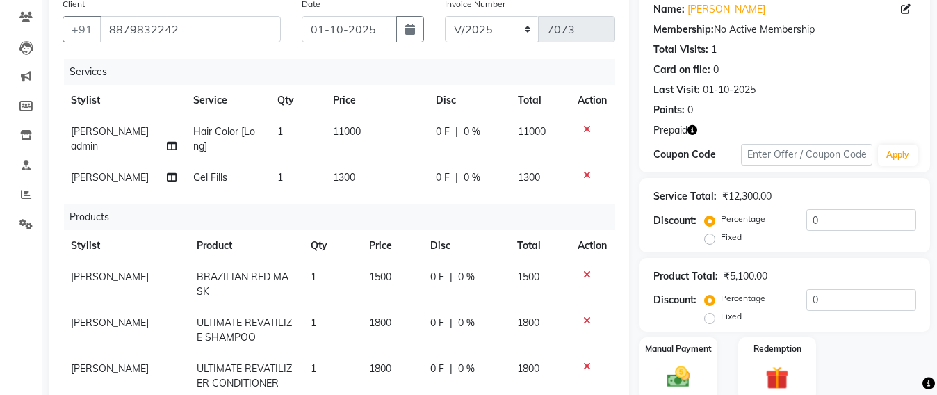
scroll to position [110, 0]
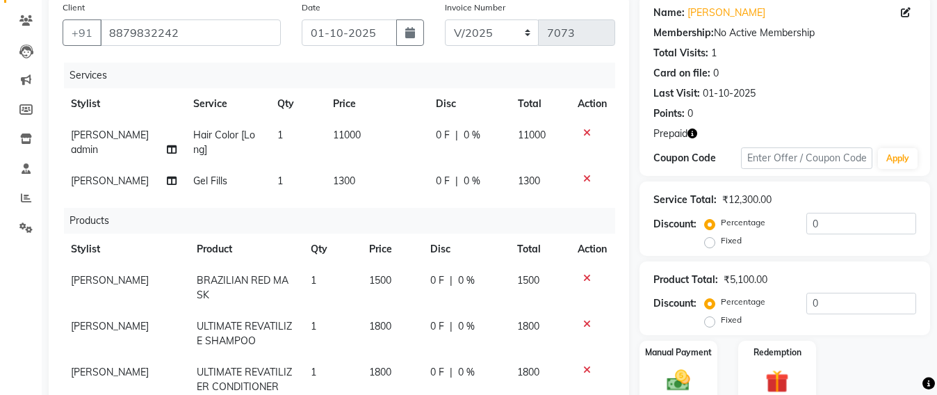
click at [340, 173] on td "1300" at bounding box center [376, 180] width 104 height 31
select select "47907"
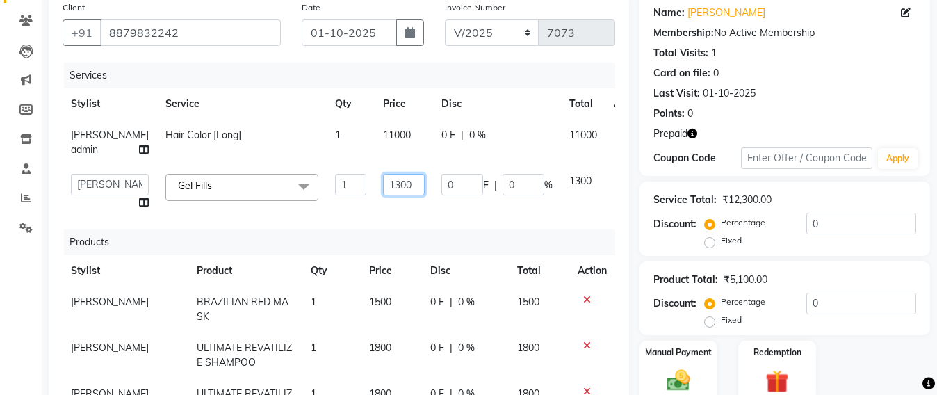
click at [383, 195] on input "1300" at bounding box center [404, 185] width 42 height 22
type input "1"
type input "2400"
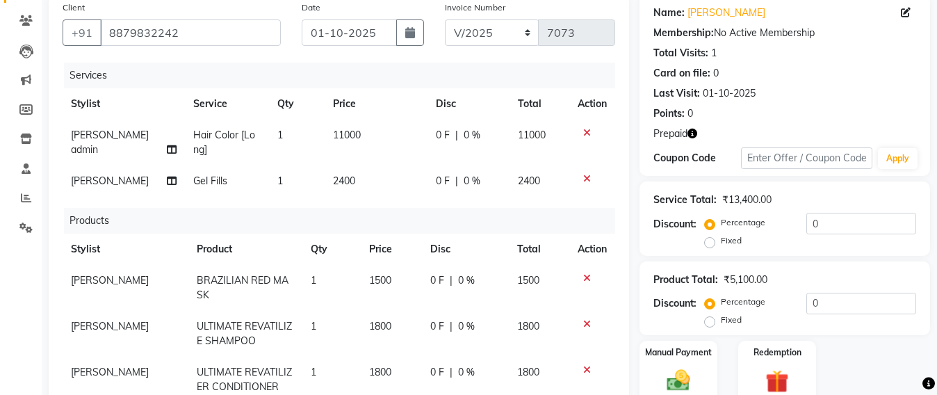
click at [373, 244] on div "Services Stylist Service Qty Price Disc Total Action Sameer shah admin Hair Col…" at bounding box center [339, 236] width 552 height 347
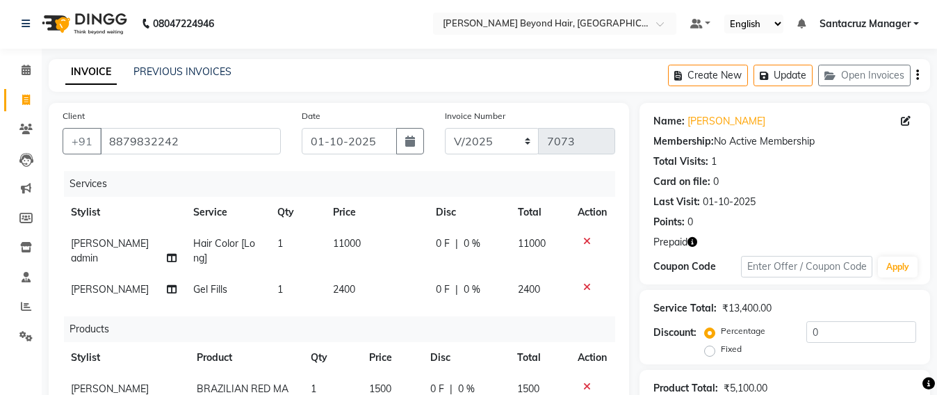
scroll to position [0, 0]
click at [771, 81] on button "Update" at bounding box center [782, 77] width 59 height 22
click at [792, 75] on button "Update" at bounding box center [782, 77] width 59 height 22
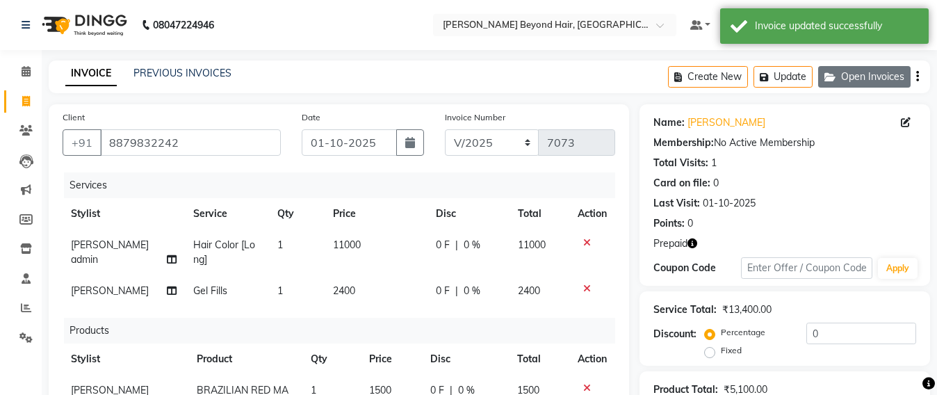
click at [848, 78] on button "Open Invoices" at bounding box center [864, 77] width 92 height 22
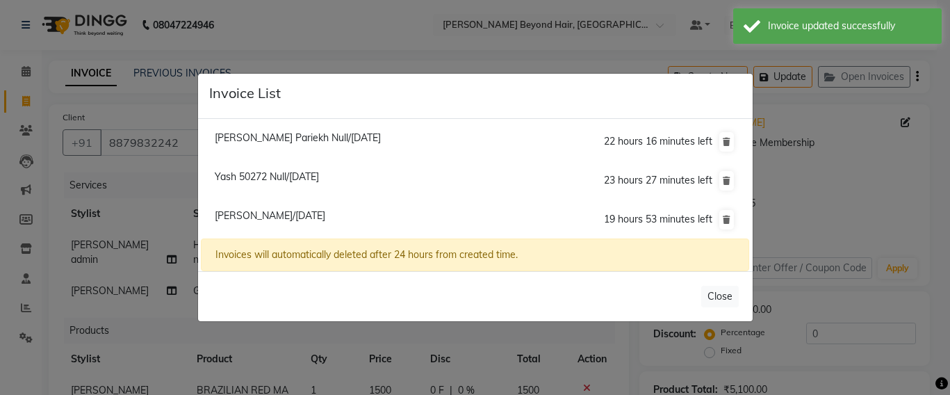
click at [273, 176] on span "Yash 50272 Null/01 October 2025" at bounding box center [267, 176] width 104 height 13
type input "6267550272"
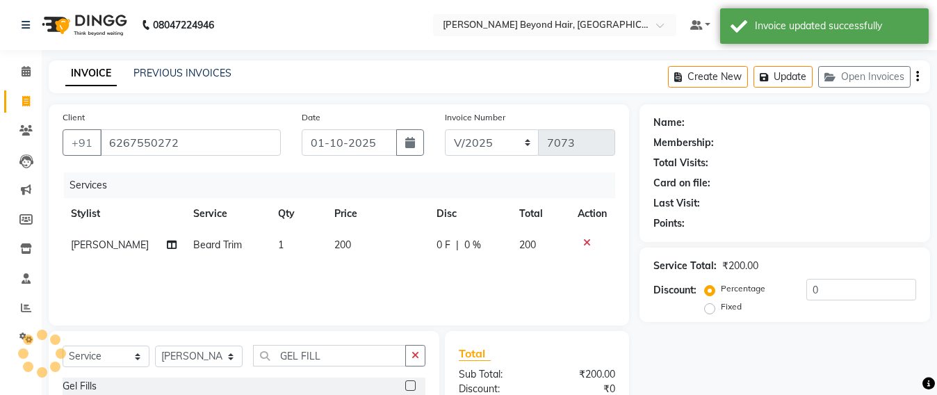
select select
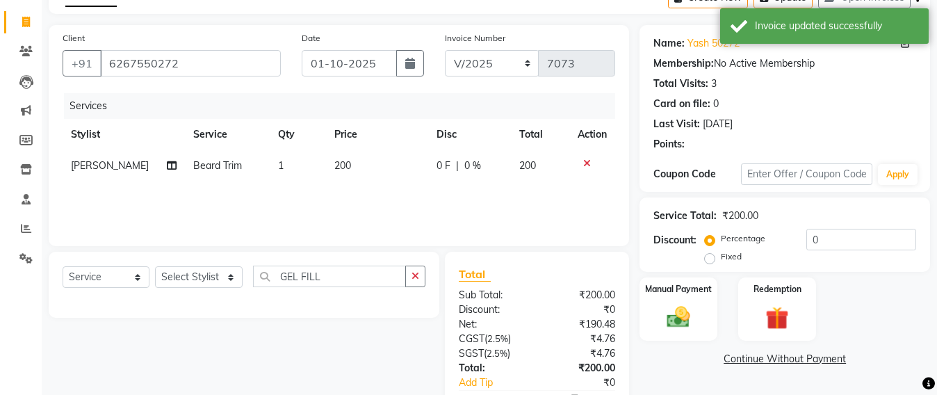
scroll to position [161, 0]
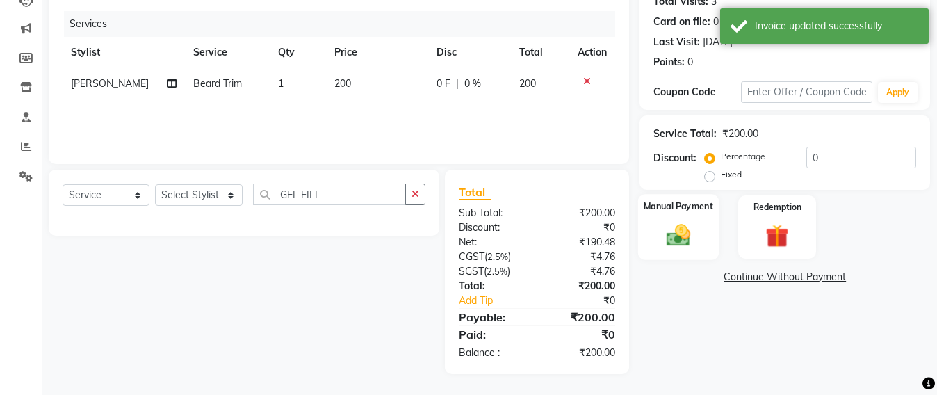
click at [679, 229] on img at bounding box center [678, 235] width 39 height 28
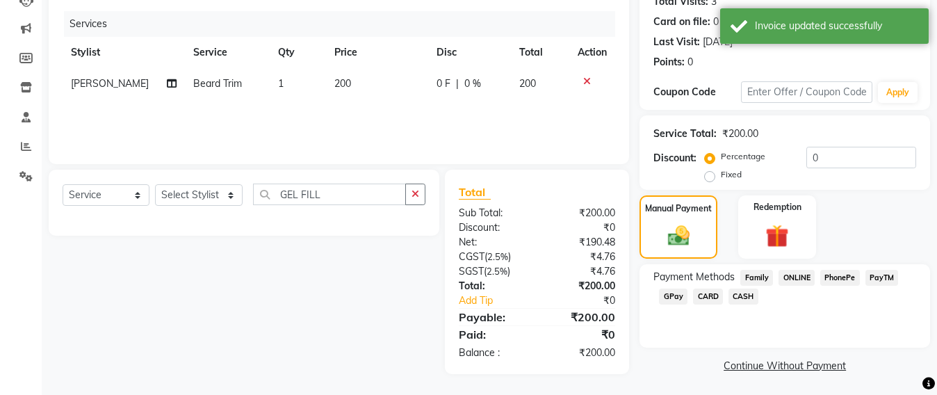
click at [674, 298] on span "GPay" at bounding box center [673, 296] width 28 height 16
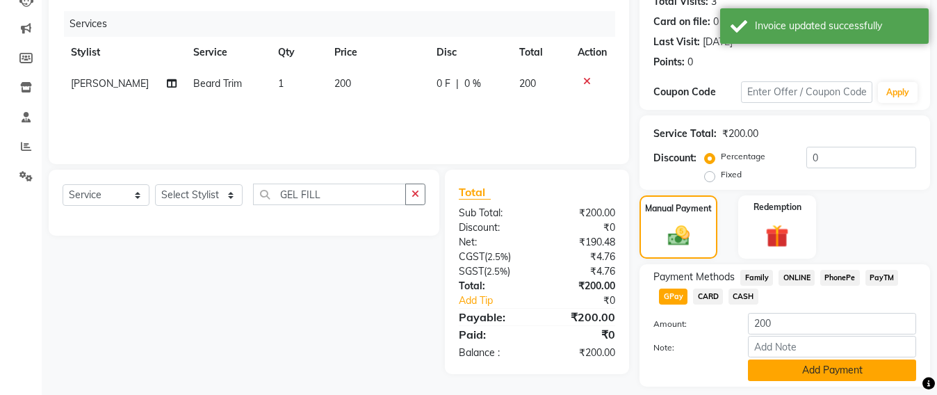
click at [822, 374] on button "Add Payment" at bounding box center [832, 370] width 168 height 22
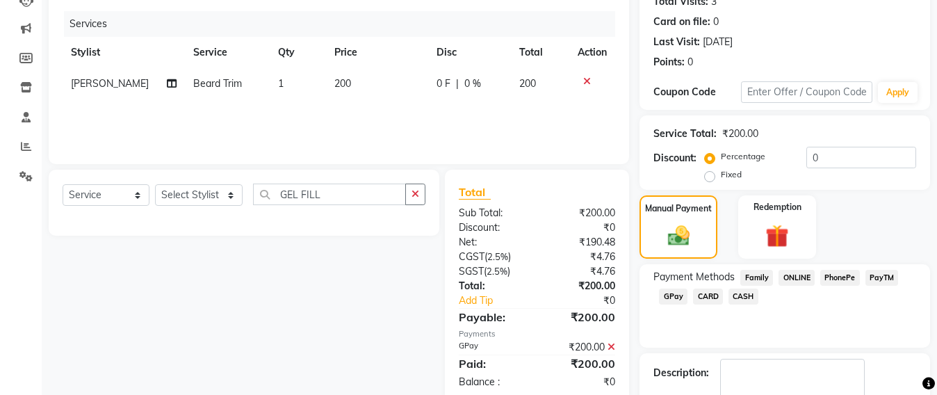
scroll to position [242, 0]
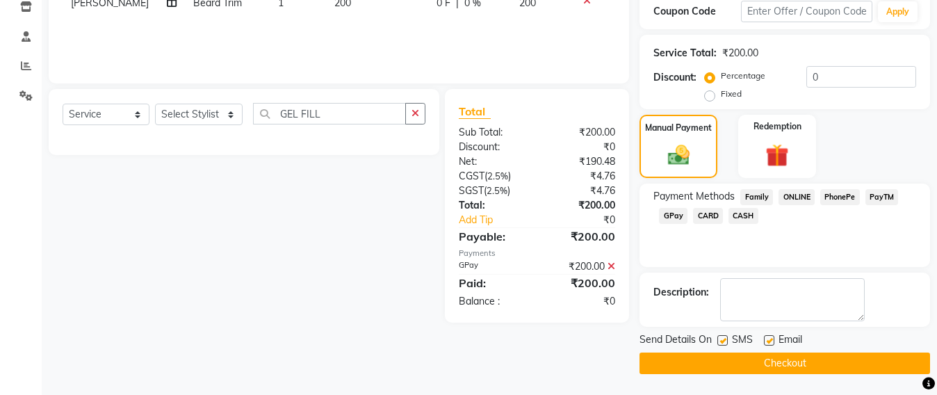
click at [794, 370] on button "Checkout" at bounding box center [784, 363] width 290 height 22
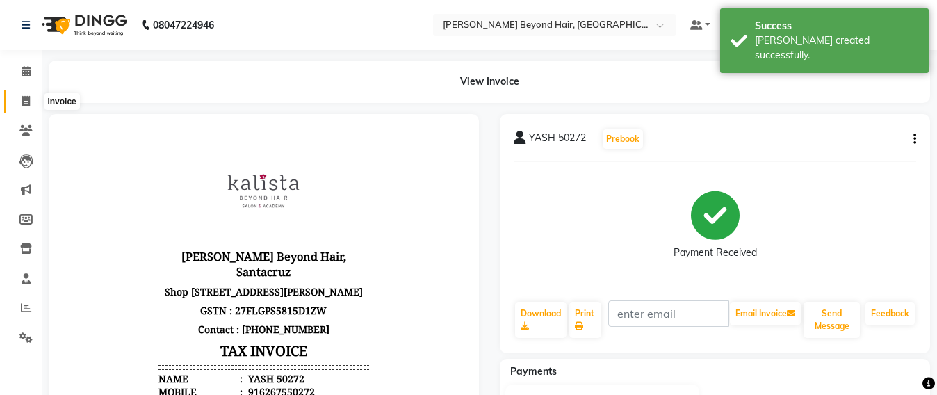
click at [18, 104] on span at bounding box center [26, 102] width 24 height 16
select select "service"
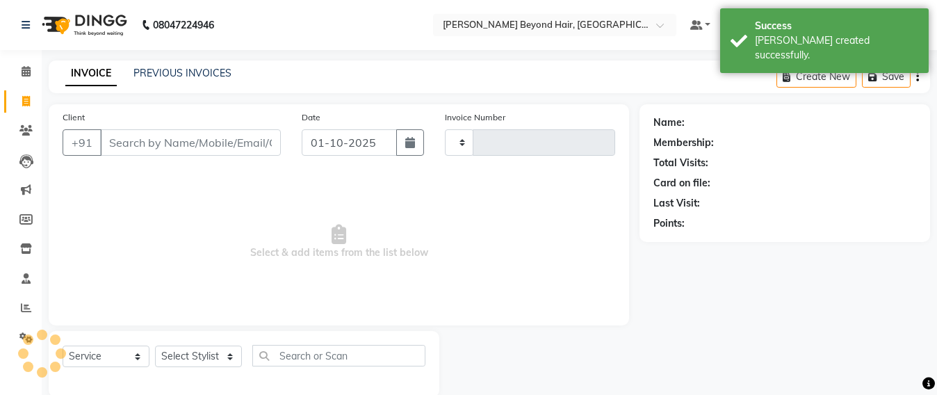
scroll to position [23, 0]
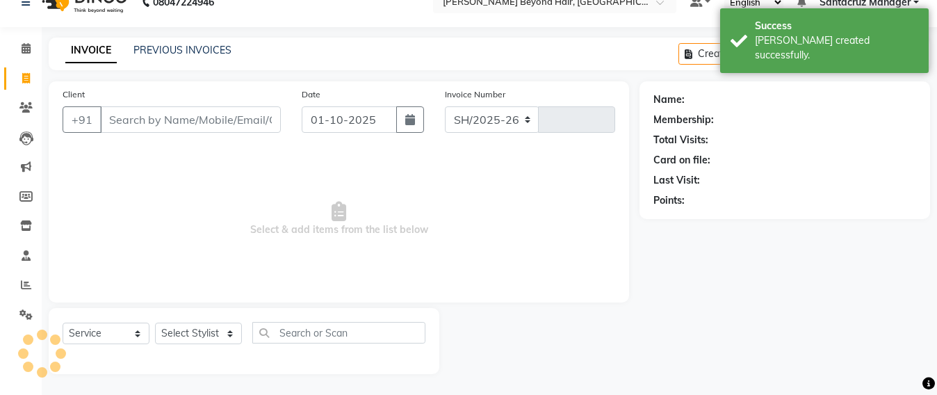
select select "6357"
type input "7074"
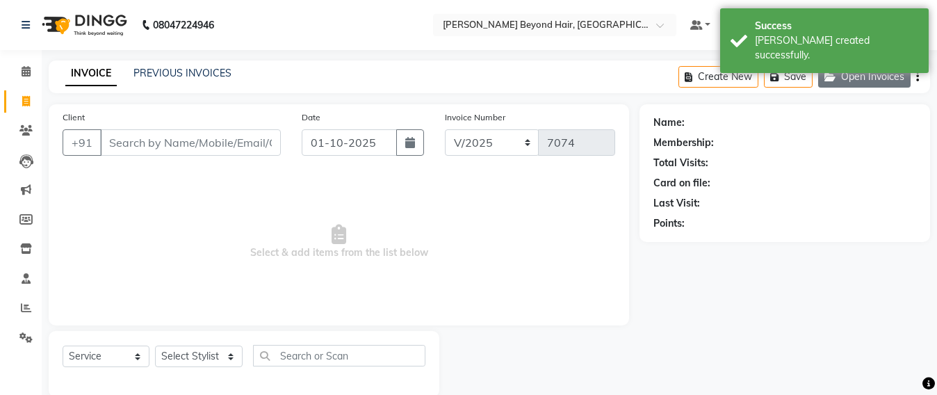
click at [862, 78] on button "Open Invoices" at bounding box center [864, 77] width 92 height 22
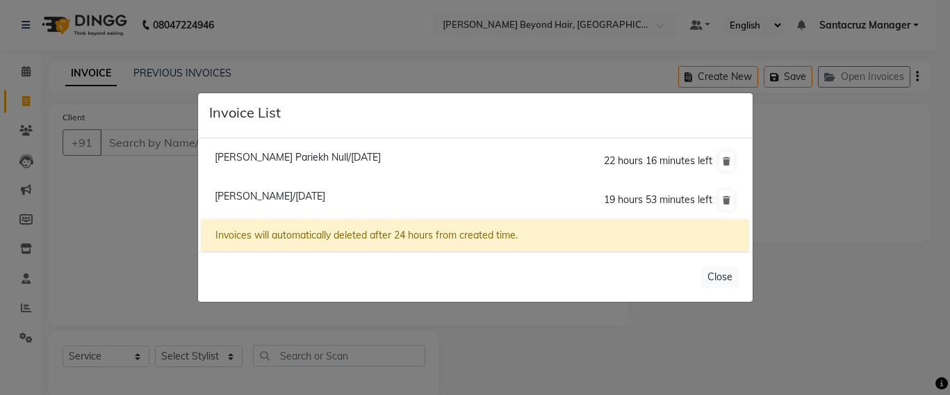
click at [282, 158] on span "Rupal Pariekh Null/01 October 2025" at bounding box center [298, 157] width 166 height 13
type input "8779398473"
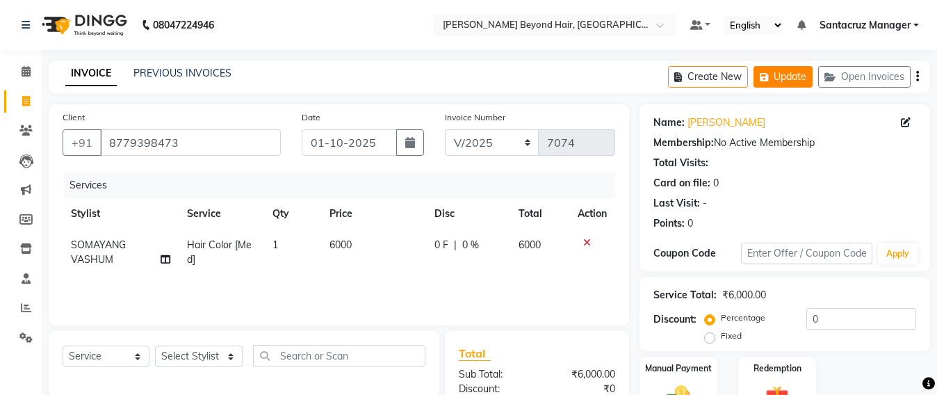
click at [786, 81] on button "Update" at bounding box center [782, 77] width 59 height 22
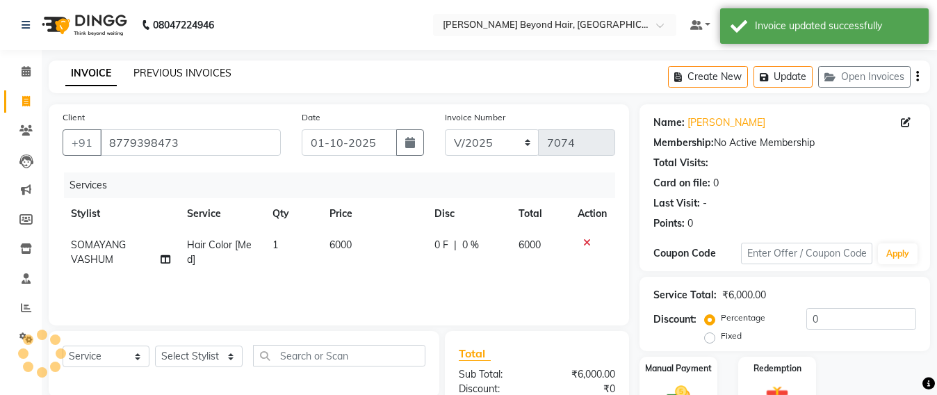
click at [202, 71] on link "PREVIOUS INVOICES" at bounding box center [182, 73] width 98 height 13
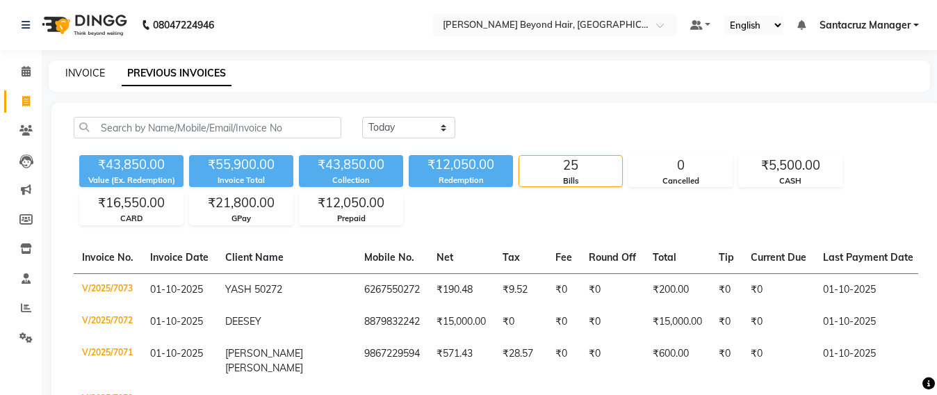
click at [92, 76] on link "INVOICE" at bounding box center [85, 73] width 40 height 13
select select "service"
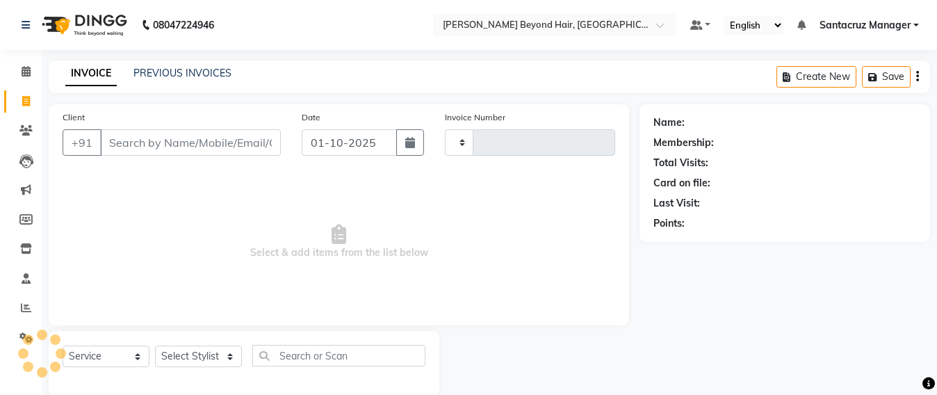
scroll to position [23, 0]
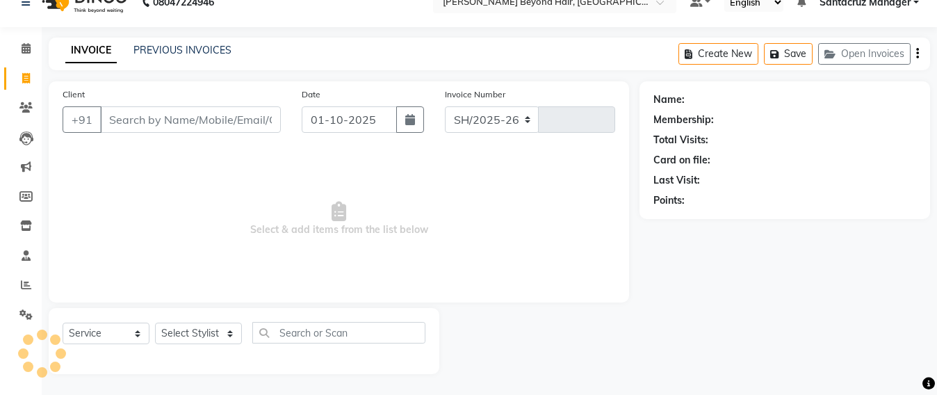
select select "6357"
type input "7074"
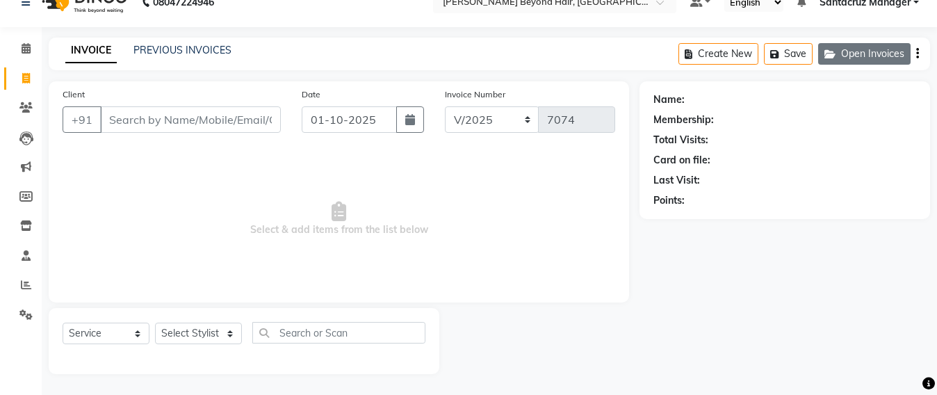
click at [862, 58] on button "Open Invoices" at bounding box center [864, 54] width 92 height 22
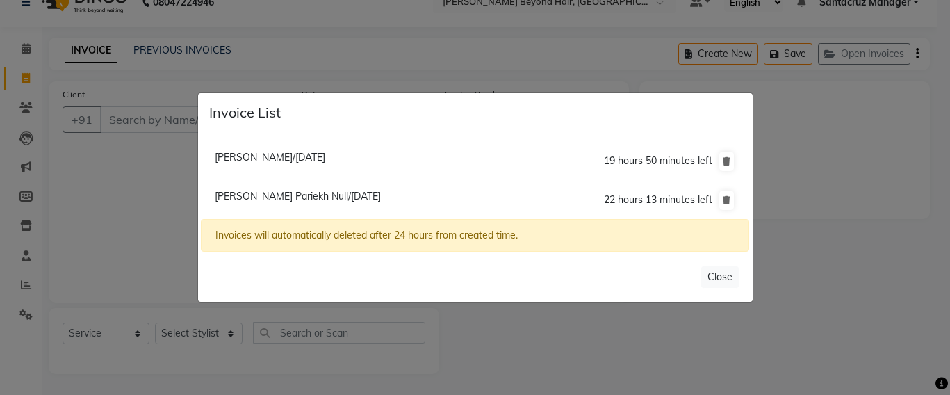
click at [302, 192] on span "Rupal Pariekh Null/01 October 2025" at bounding box center [298, 196] width 166 height 13
type input "8779398473"
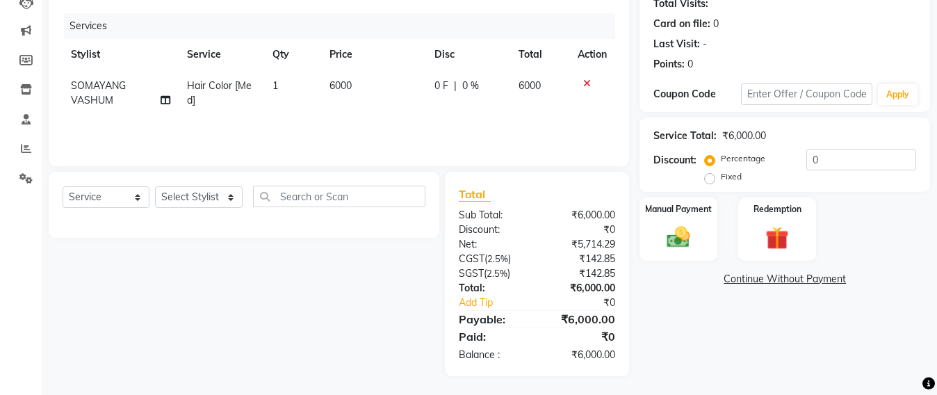
scroll to position [161, 0]
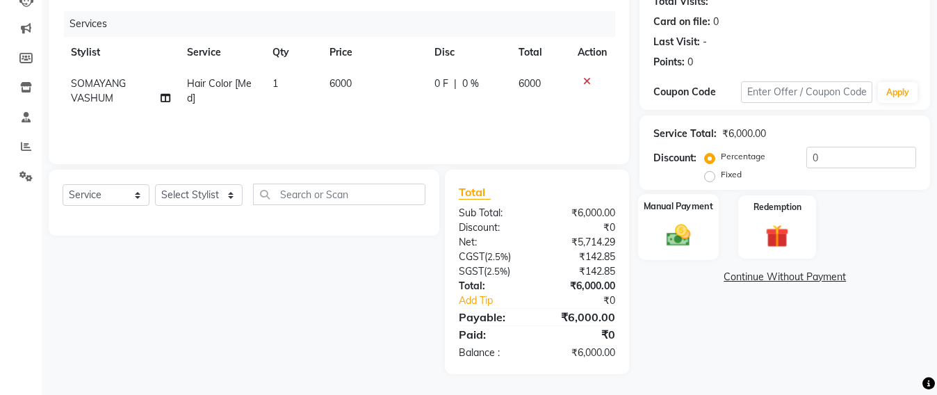
click at [675, 248] on img at bounding box center [678, 235] width 39 height 28
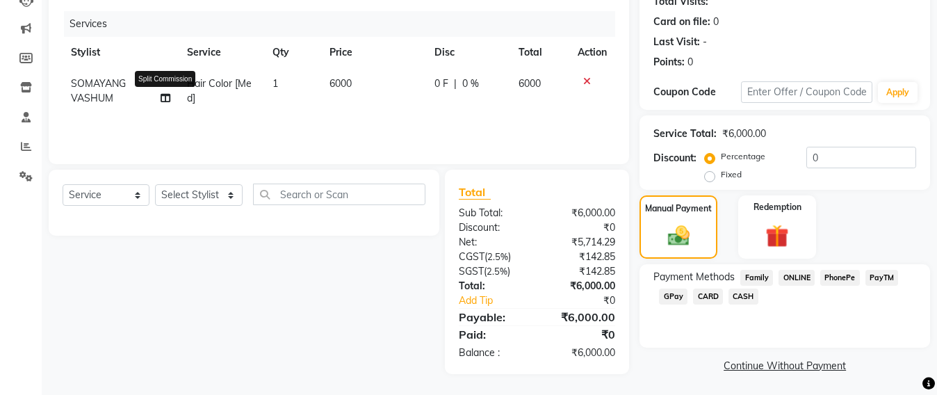
click at [166, 99] on icon at bounding box center [166, 98] width 10 height 10
select select "59106"
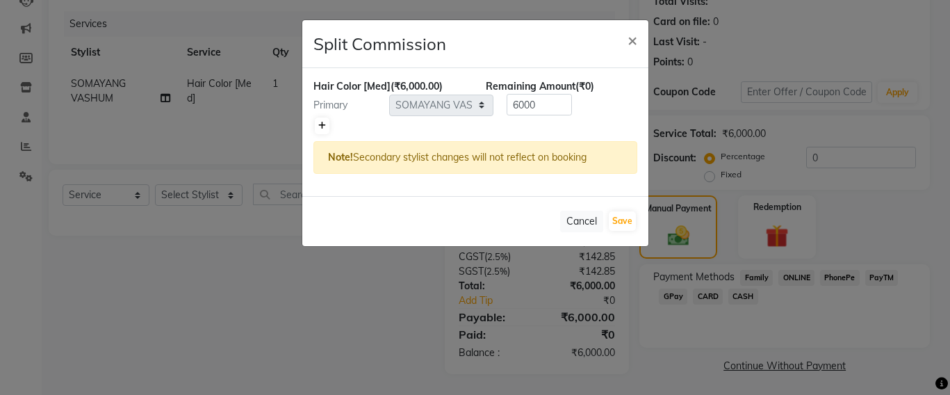
click at [320, 123] on icon at bounding box center [322, 126] width 8 height 8
type input "3000"
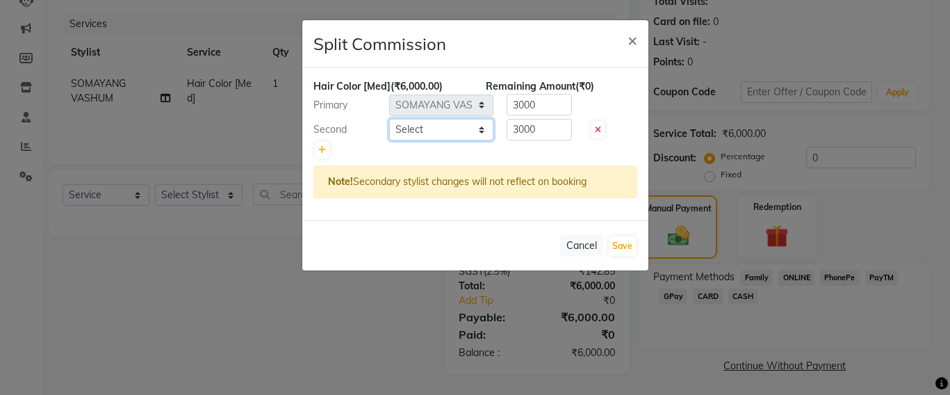
click at [463, 128] on select "Select Admin Avesh Sankat AZHER SHAIKH Dhruv Gohil Jayeshree Mahtre Manisha Sub…" at bounding box center [441, 130] width 104 height 22
select select "48409"
click at [389, 119] on select "Select Admin Avesh Sankat AZHER SHAIKH Dhruv Gohil Jayeshree Mahtre Manisha Sub…" at bounding box center [441, 130] width 104 height 22
click at [615, 241] on button "Save" at bounding box center [622, 245] width 27 height 19
select select "Select"
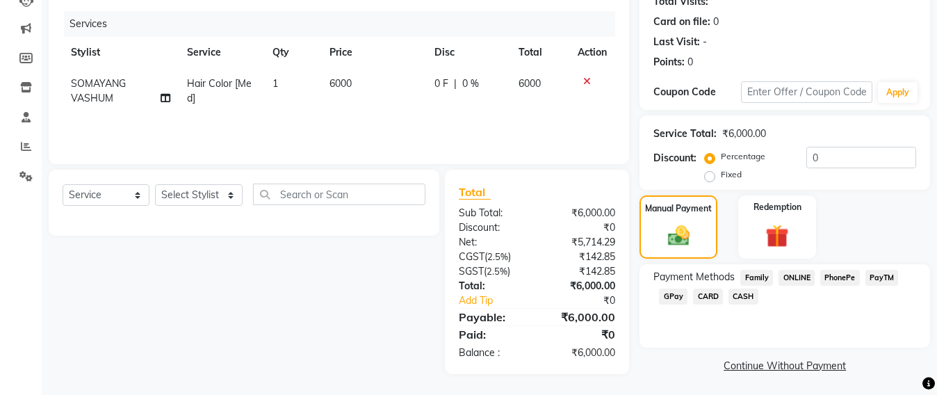
click at [668, 294] on span "GPay" at bounding box center [673, 296] width 28 height 16
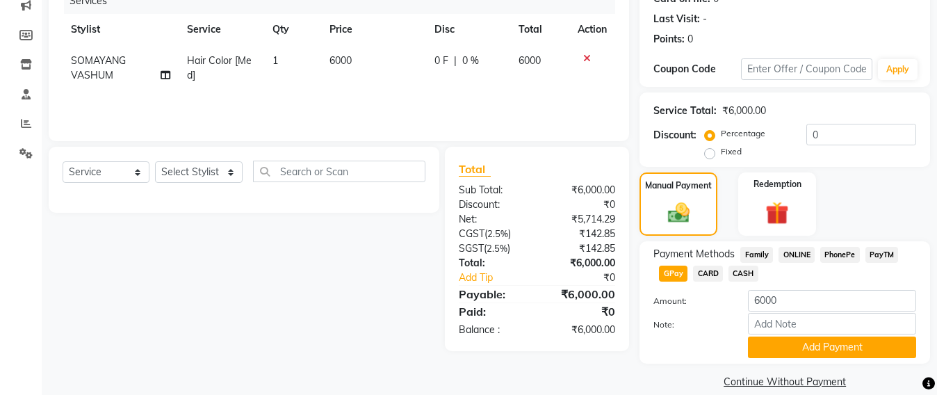
scroll to position [202, 0]
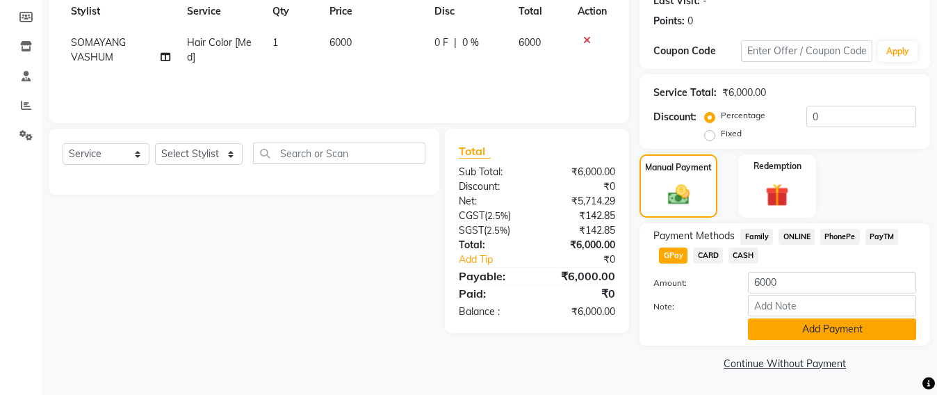
click at [842, 332] on button "Add Payment" at bounding box center [832, 329] width 168 height 22
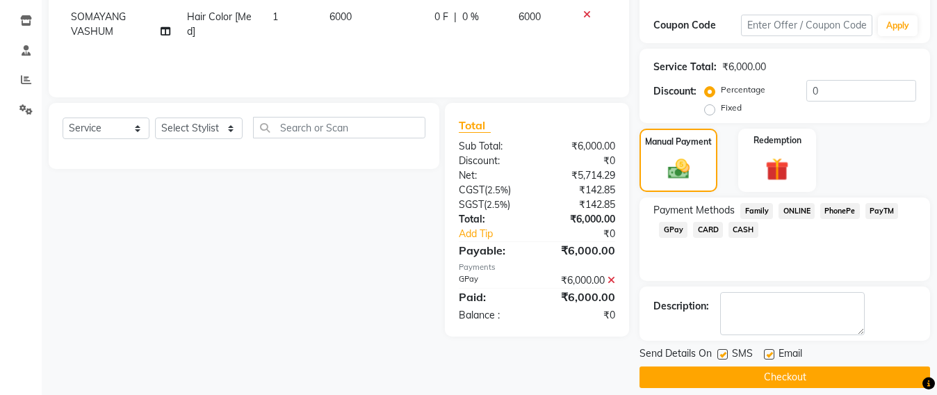
scroll to position [242, 0]
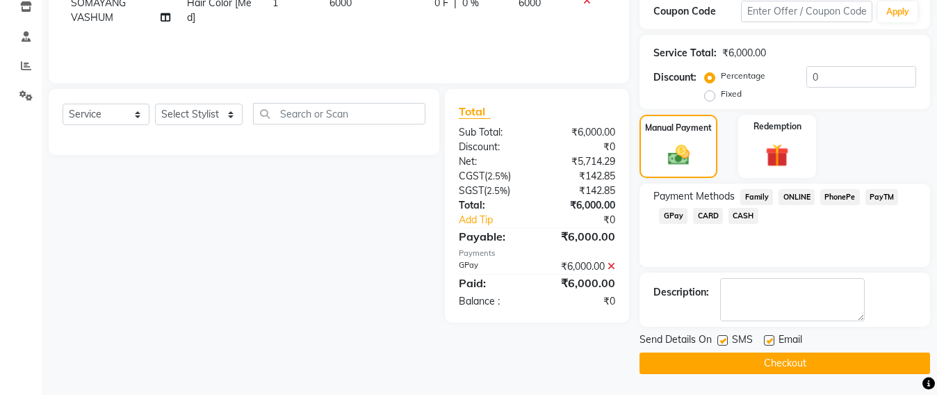
click at [761, 359] on button "Checkout" at bounding box center [784, 363] width 290 height 22
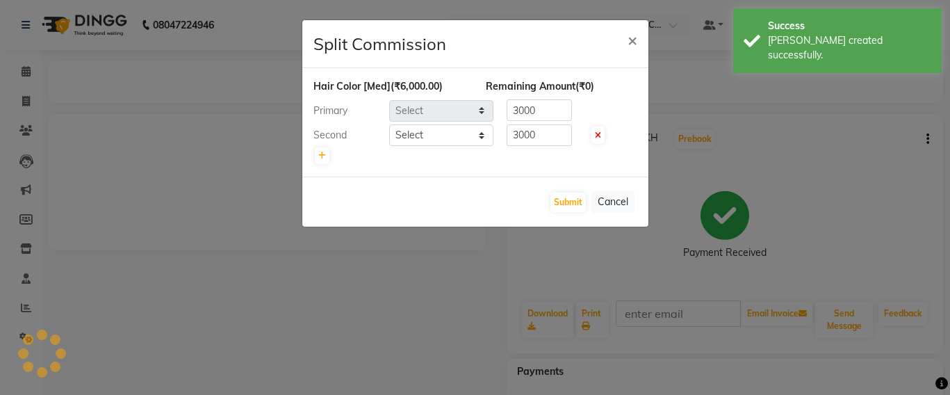
select select "59106"
select select "48409"
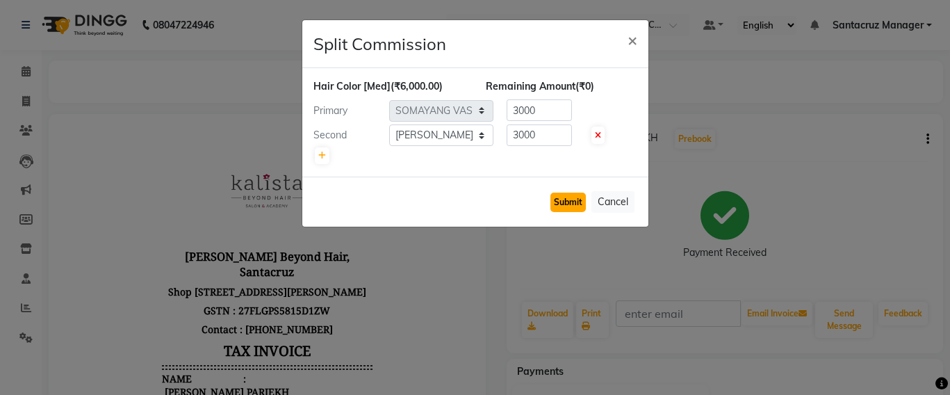
click at [559, 201] on button "Submit" at bounding box center [567, 201] width 35 height 19
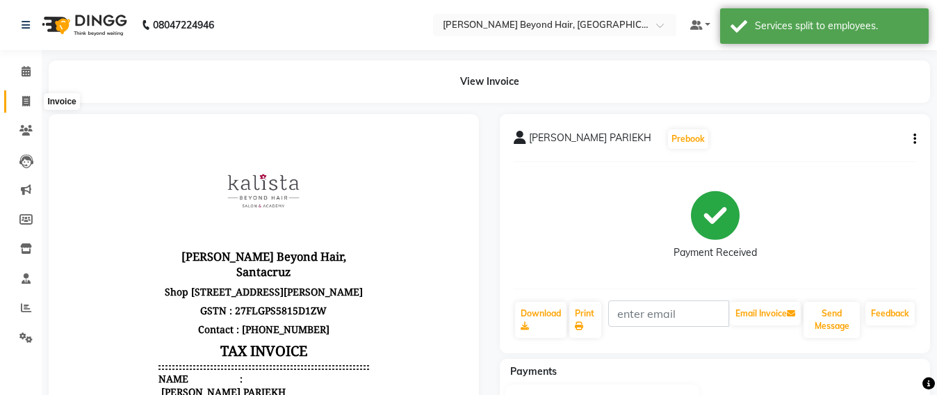
click at [15, 107] on span at bounding box center [26, 102] width 24 height 16
select select "service"
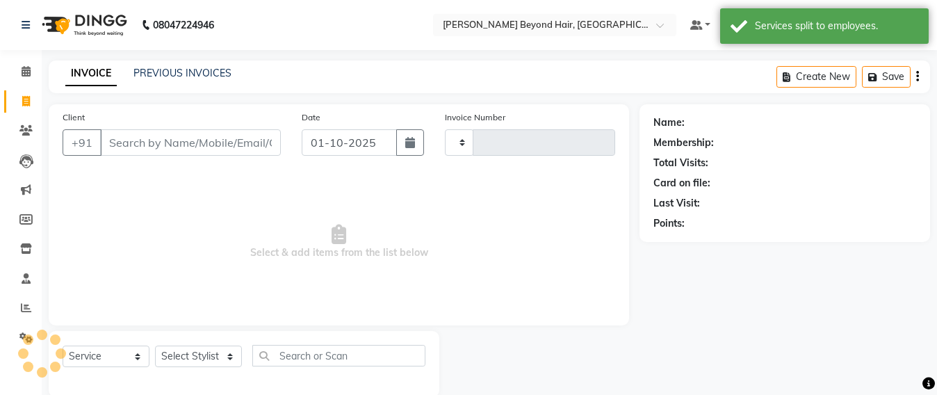
scroll to position [23, 0]
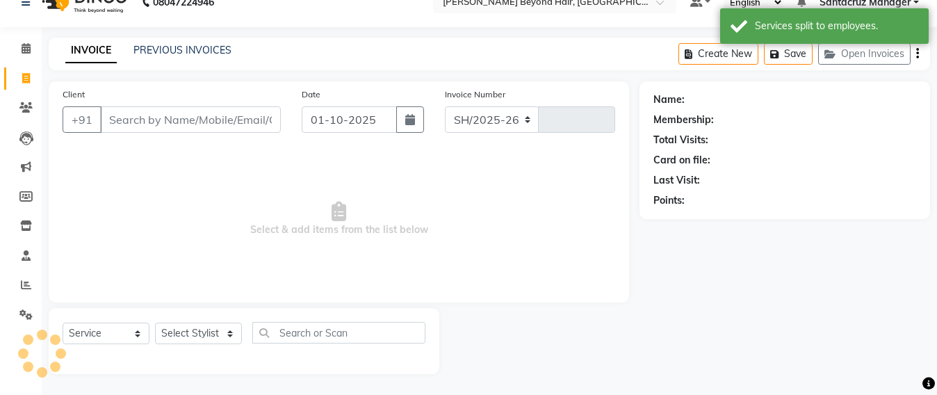
select select "6357"
type input "7075"
click at [852, 52] on button "Open Invoices" at bounding box center [864, 54] width 92 height 22
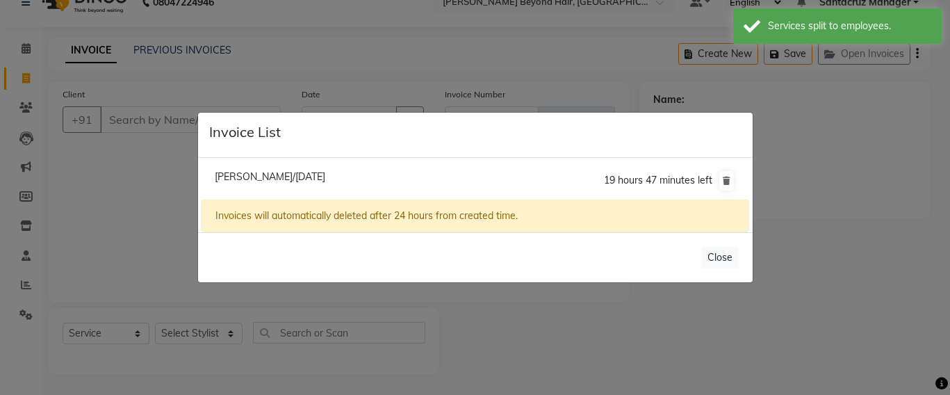
click at [261, 170] on span "Deesey Null/01 October 2025" at bounding box center [270, 176] width 110 height 13
type input "8879832242"
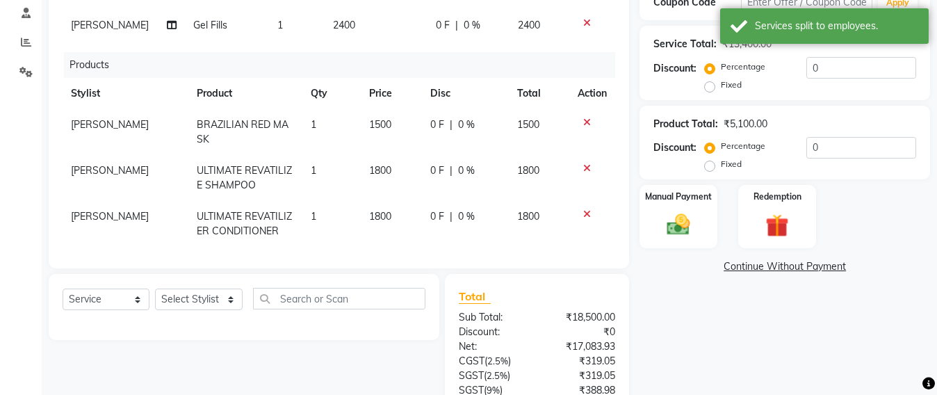
scroll to position [283, 0]
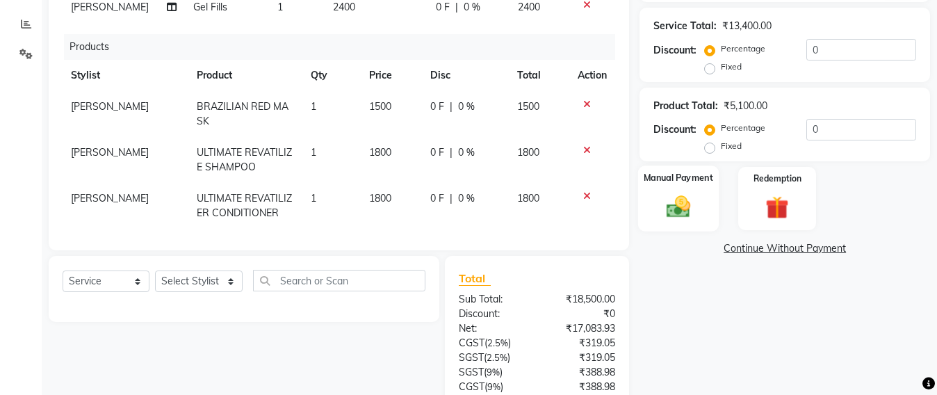
click at [672, 210] on img at bounding box center [678, 207] width 39 height 28
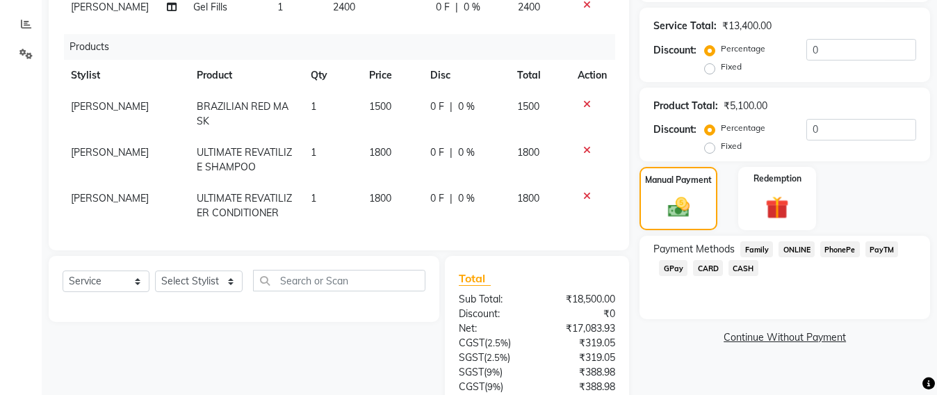
click at [671, 267] on span "GPay" at bounding box center [673, 268] width 28 height 16
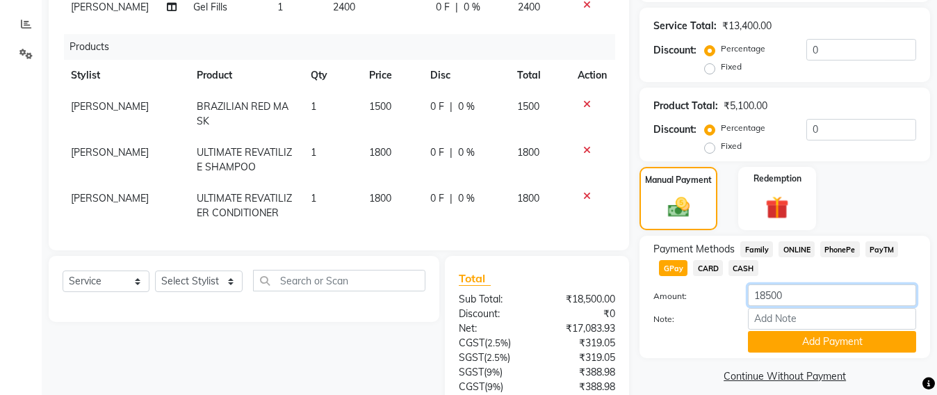
click at [800, 290] on input "18500" at bounding box center [832, 295] width 168 height 22
type input "1"
type input "5100"
click at [796, 338] on button "Add Payment" at bounding box center [832, 342] width 168 height 22
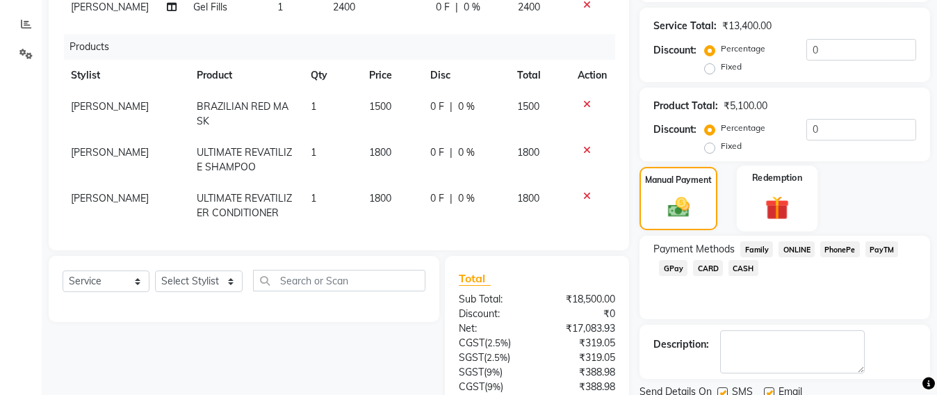
click at [763, 209] on img at bounding box center [776, 208] width 39 height 30
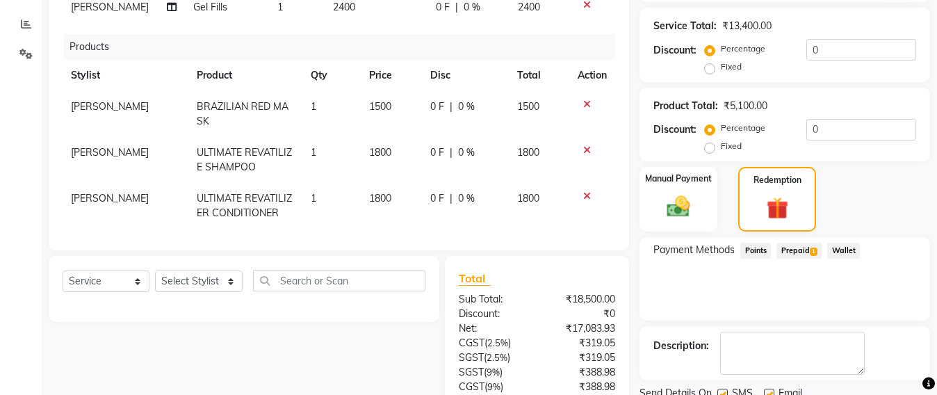
click at [797, 247] on span "Prepaid 1" at bounding box center [798, 250] width 45 height 16
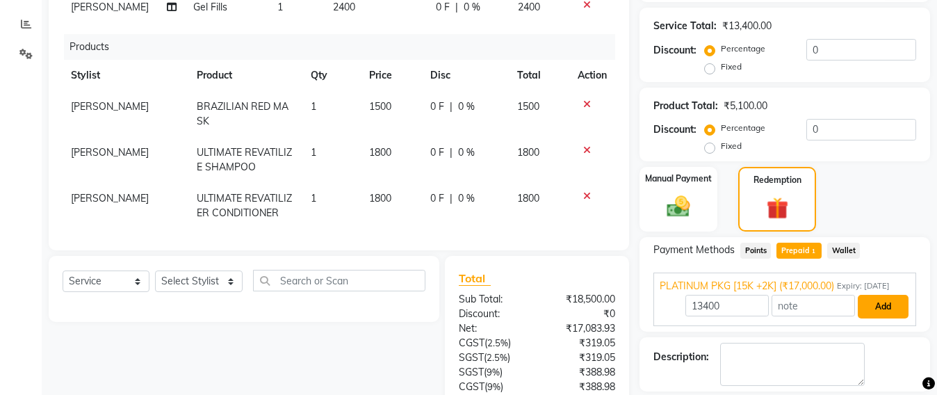
click at [882, 318] on button "Add" at bounding box center [882, 307] width 51 height 24
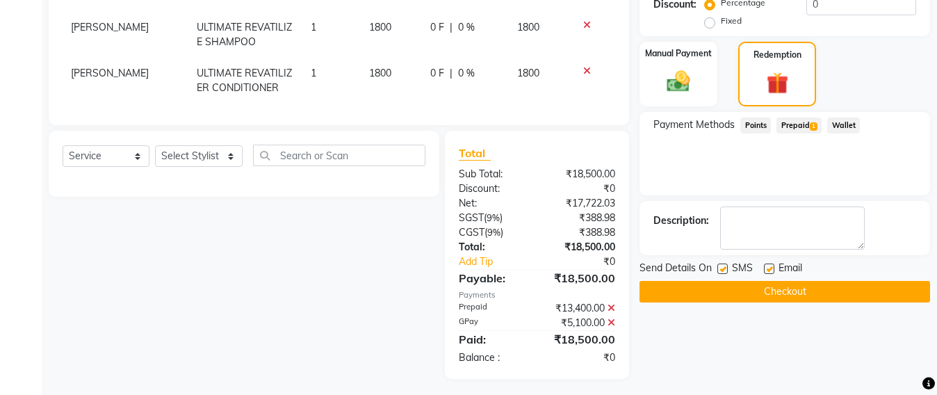
scroll to position [413, 0]
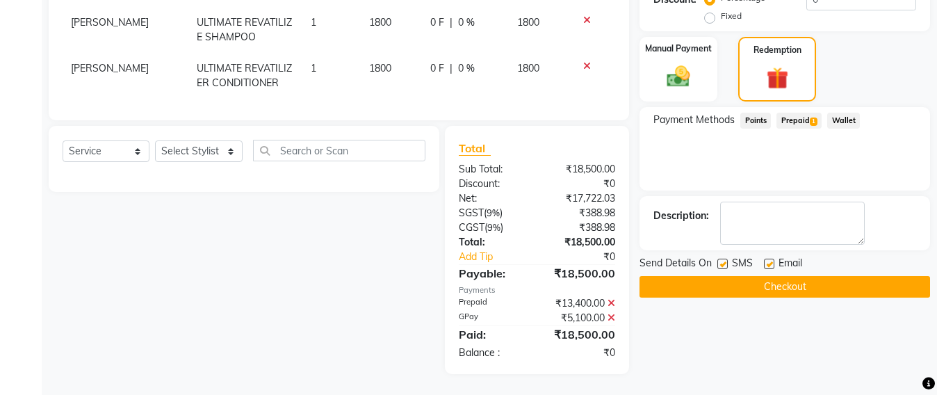
click at [787, 283] on button "Checkout" at bounding box center [784, 287] width 290 height 22
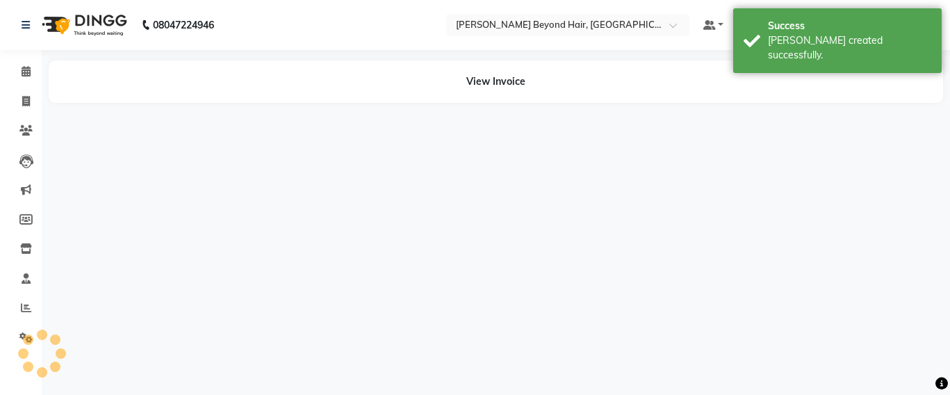
select select "48409"
select select "47905"
select select "47907"
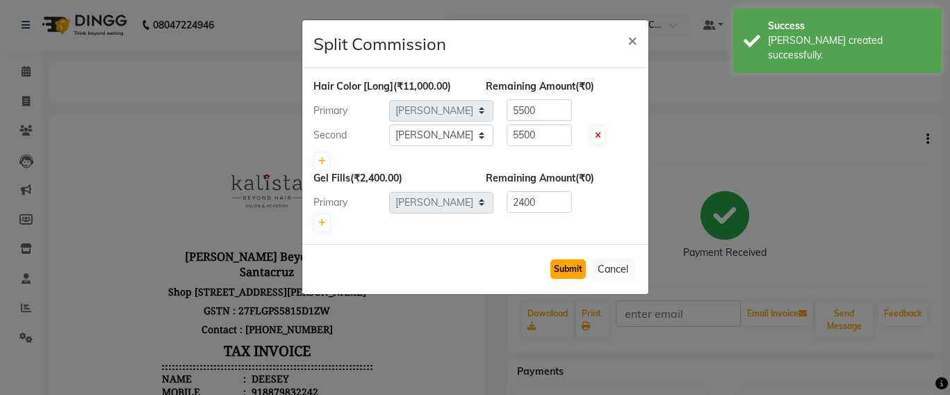
click at [563, 265] on button "Submit" at bounding box center [567, 268] width 35 height 19
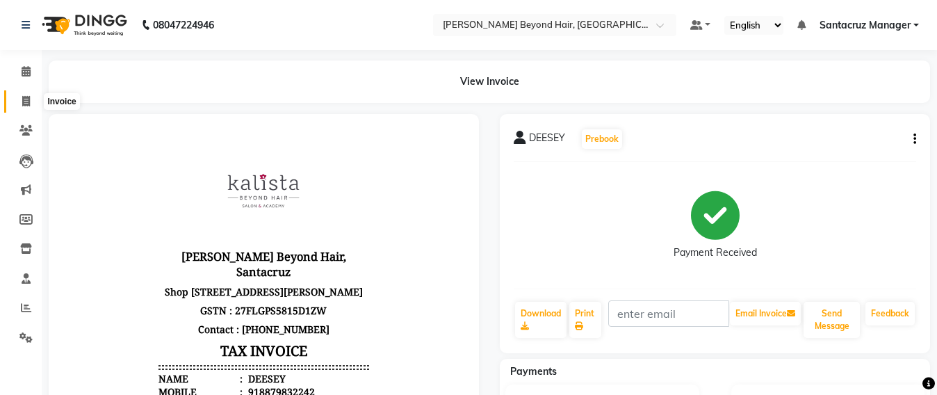
click at [24, 98] on icon at bounding box center [26, 101] width 8 height 10
select select "service"
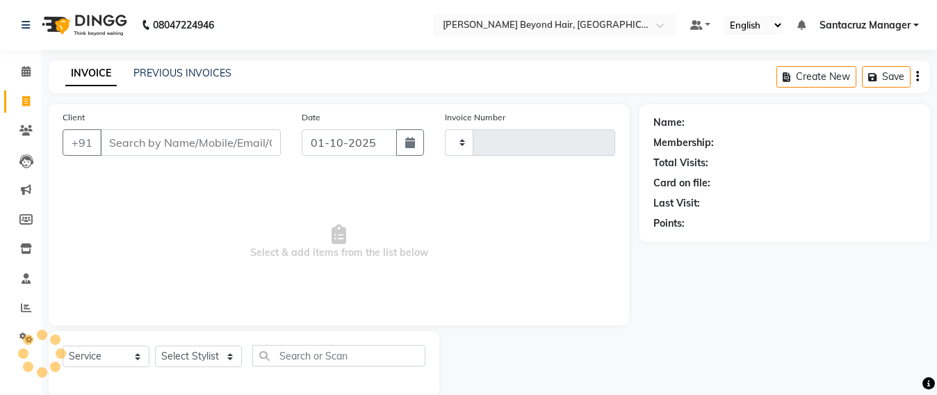
scroll to position [23, 0]
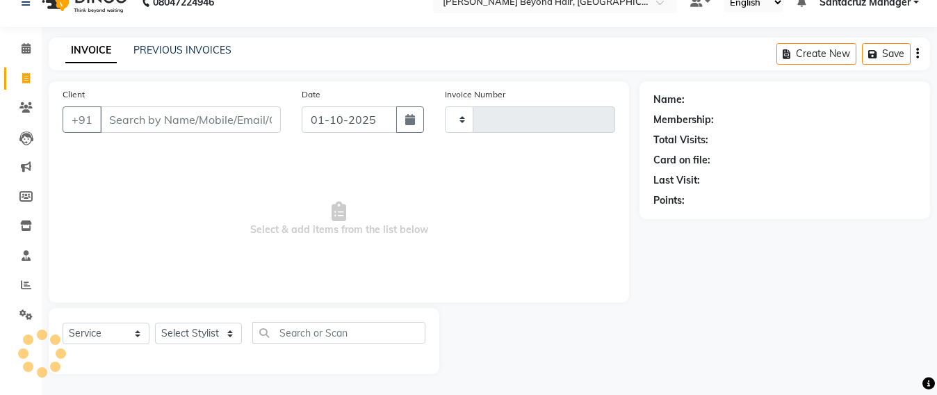
type input "7076"
select select "6357"
click at [174, 51] on link "PREVIOUS INVOICES" at bounding box center [182, 50] width 98 height 13
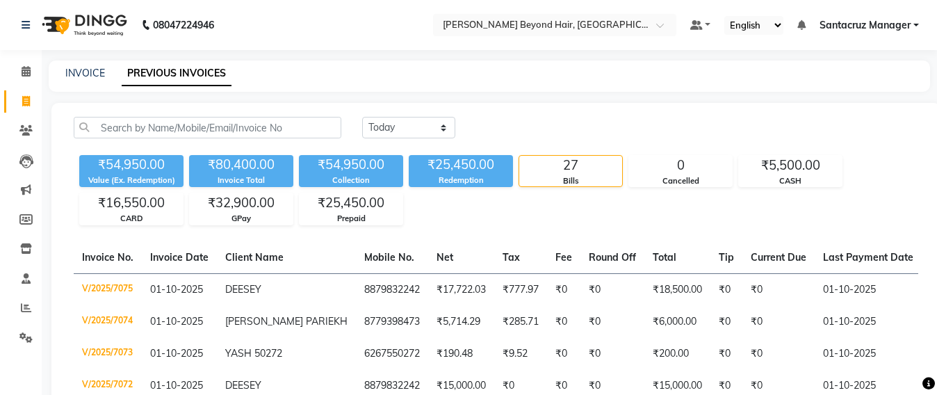
click at [655, 77] on div "INVOICE PREVIOUS INVOICES" at bounding box center [481, 73] width 864 height 15
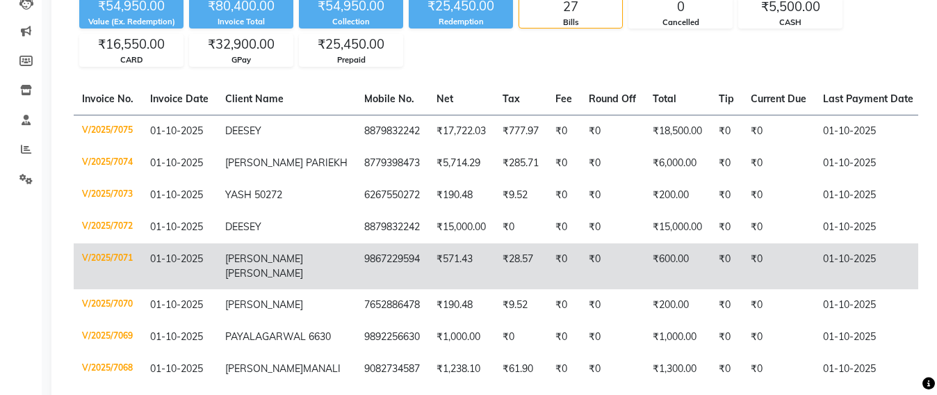
scroll to position [174, 0]
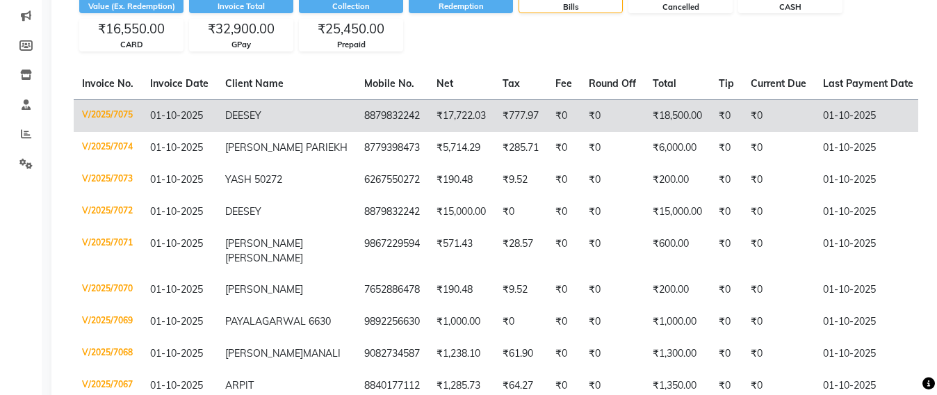
click at [644, 119] on td "₹18,500.00" at bounding box center [677, 115] width 66 height 33
